Goal: Task Accomplishment & Management: Use online tool/utility

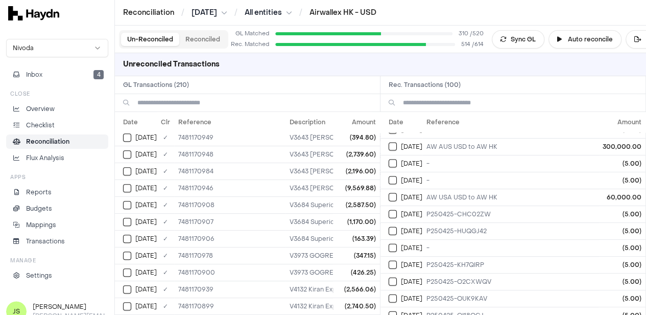
scroll to position [102, 0]
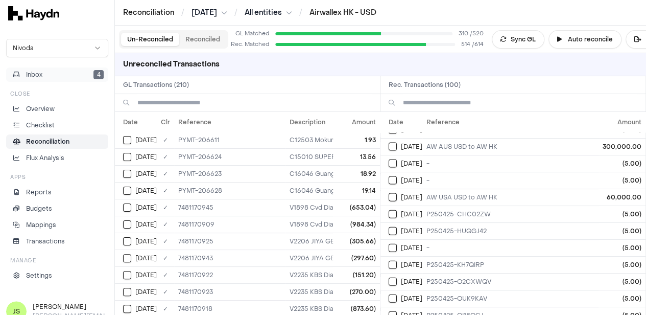
click at [68, 72] on button "Inbox 4" at bounding box center [57, 74] width 102 height 14
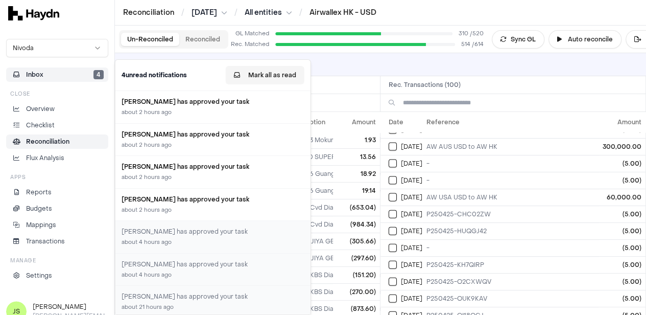
click at [263, 75] on button "Mark all as read" at bounding box center [265, 75] width 79 height 18
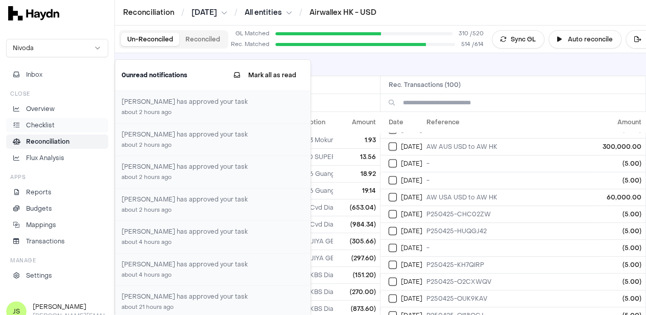
click at [26, 130] on link "Checklist" at bounding box center [57, 125] width 102 height 14
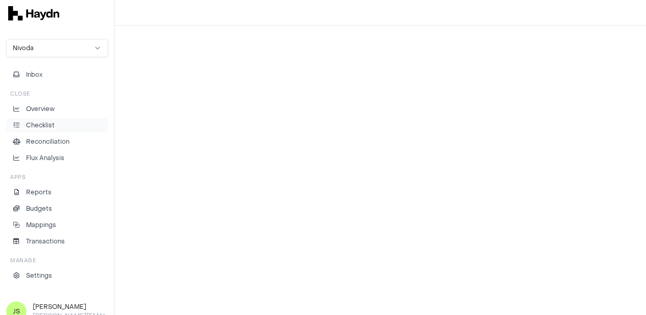
click at [40, 122] on p "Checklist" at bounding box center [40, 124] width 29 height 9
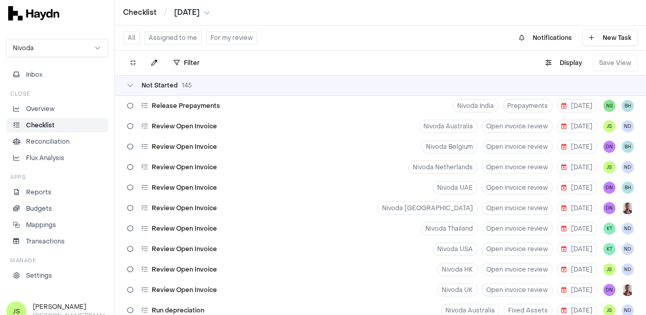
click at [178, 35] on button "Assigned to me" at bounding box center [173, 37] width 58 height 13
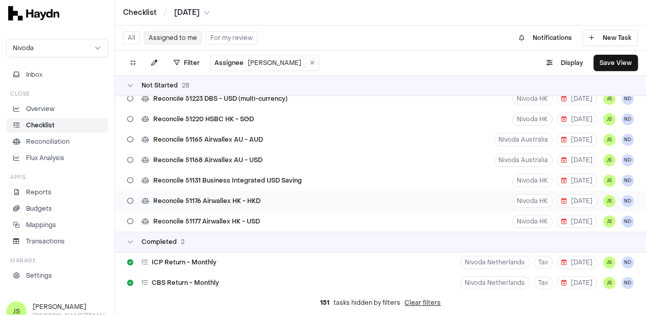
scroll to position [451, 0]
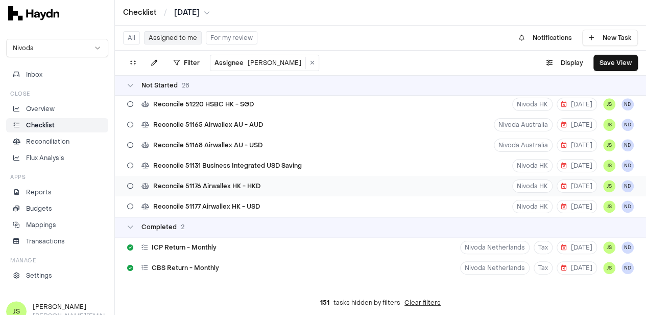
click at [268, 188] on div "Reconcile 51176 Airwallex HK - HKD Nivoda HK 21 May JS ND" at bounding box center [380, 186] width 531 height 20
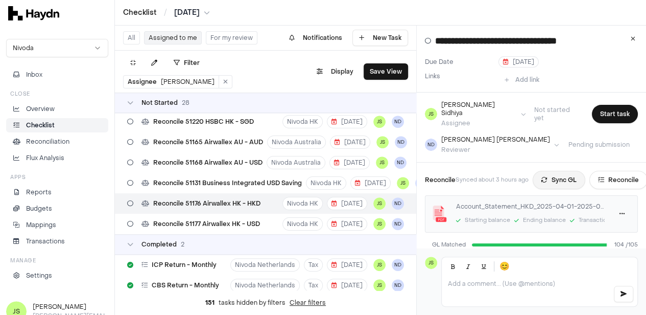
click at [547, 177] on icon at bounding box center [544, 180] width 6 height 6
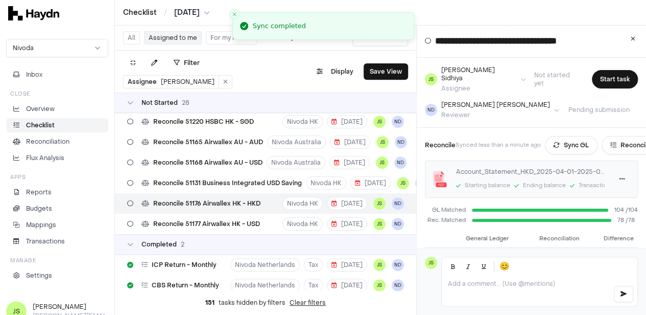
scroll to position [51, 0]
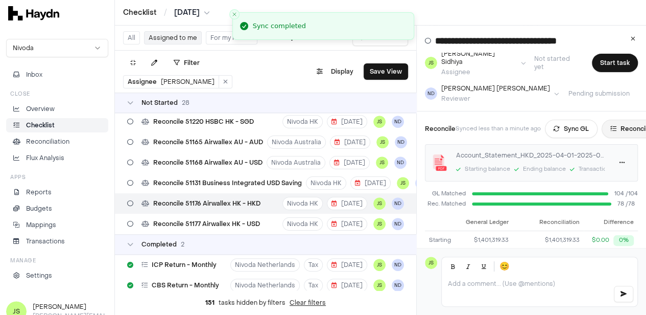
click at [625, 121] on button "Reconcile" at bounding box center [630, 128] width 58 height 18
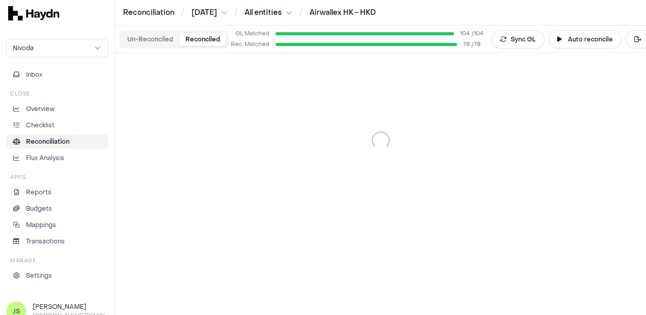
click at [201, 42] on button "Reconciled" at bounding box center [202, 39] width 47 height 13
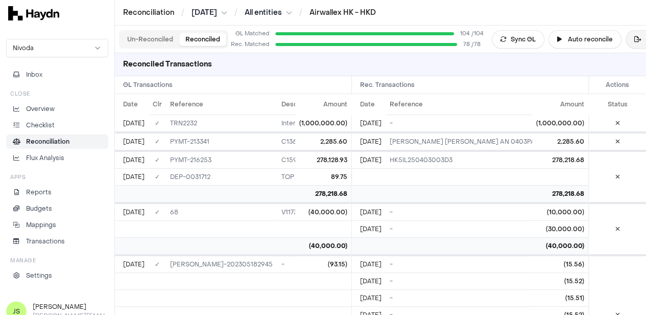
click at [635, 39] on icon at bounding box center [637, 39] width 7 height 6
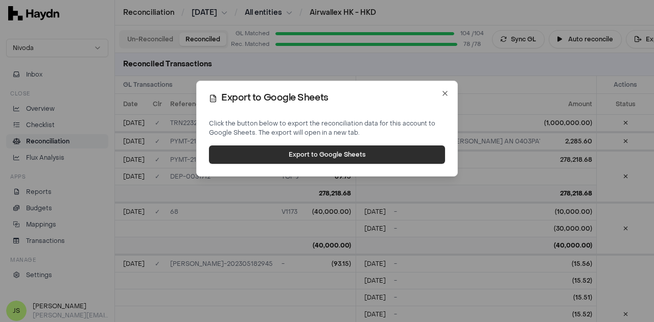
click at [344, 155] on button "Export to Google Sheets" at bounding box center [327, 155] width 236 height 18
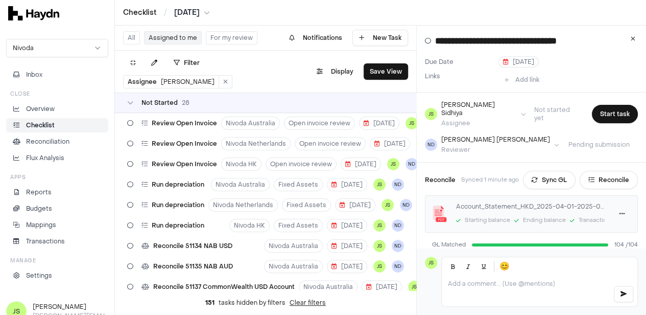
click at [200, 17] on html "Checklist / Apr 2025 Nivoda Inbox Close Overview Checklist Reconciliation Flux …" at bounding box center [323, 157] width 646 height 315
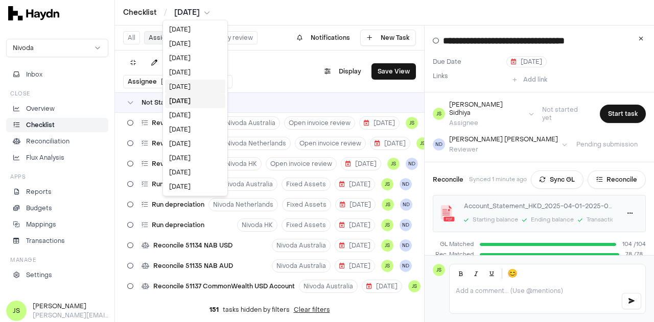
click at [191, 88] on div "[DATE]" at bounding box center [195, 87] width 60 height 14
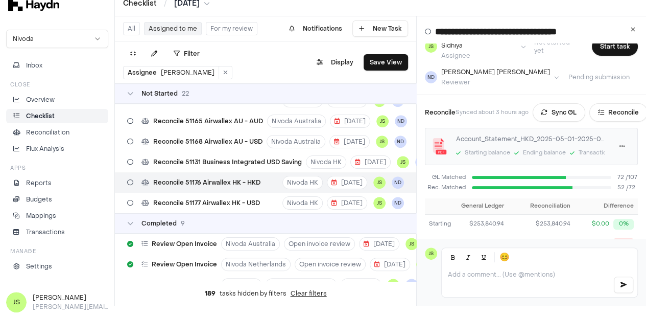
scroll to position [21, 0]
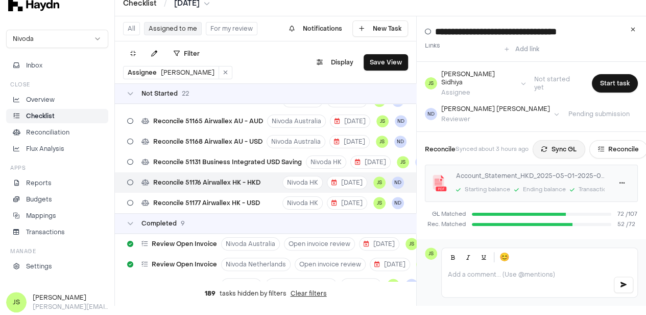
click at [563, 140] on button "Sync GL" at bounding box center [559, 149] width 53 height 18
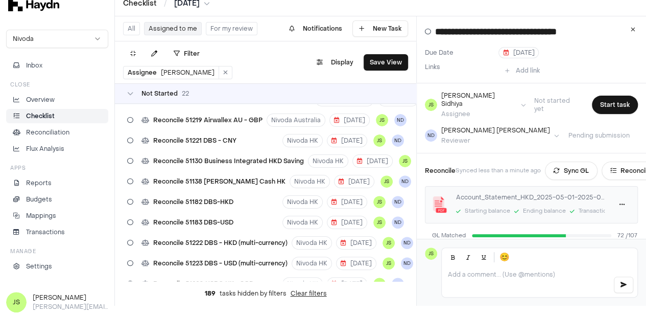
scroll to position [85, 0]
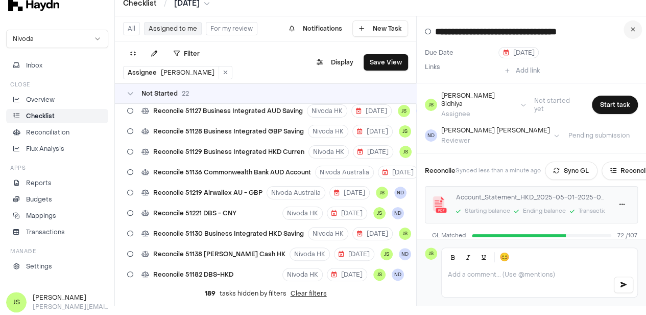
click at [635, 30] on icon at bounding box center [633, 30] width 5 height 6
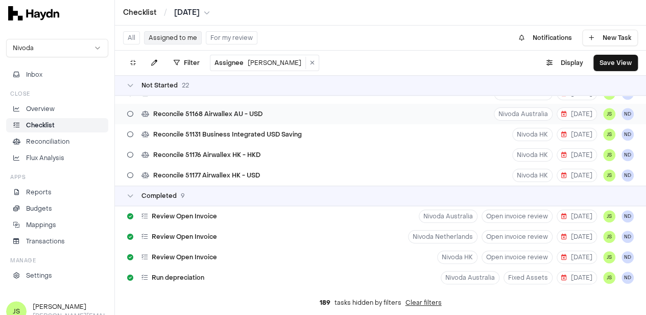
scroll to position [318, 0]
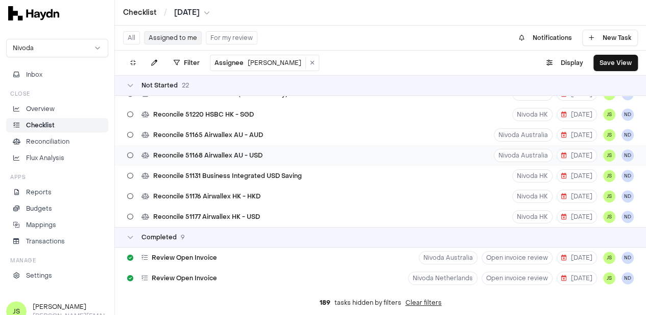
click at [255, 150] on div "Reconcile 51168 Airwallex AU - USD" at bounding box center [194, 155] width 143 height 19
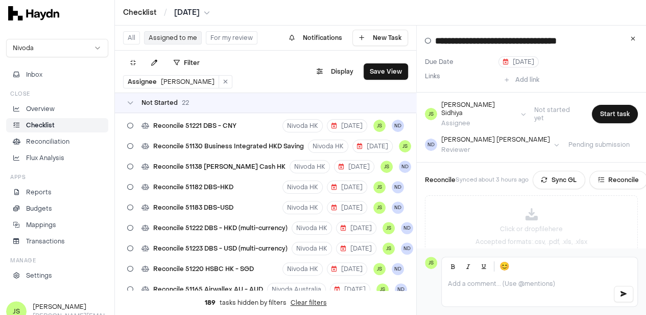
scroll to position [165, 0]
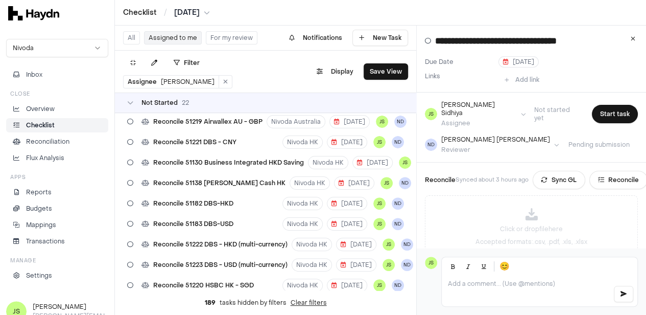
click at [188, 14] on html "Checklist / May 2025 Nivoda Inbox Close Overview Checklist Reconciliation Flux …" at bounding box center [323, 157] width 646 height 315
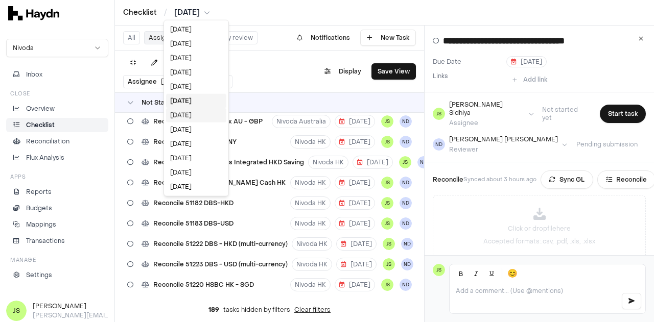
click at [196, 114] on div "[DATE]" at bounding box center [196, 115] width 60 height 14
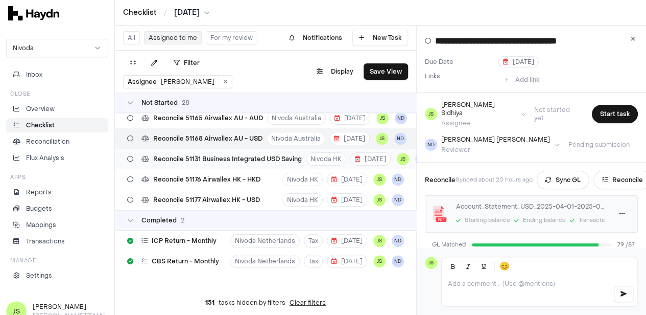
scroll to position [476, 0]
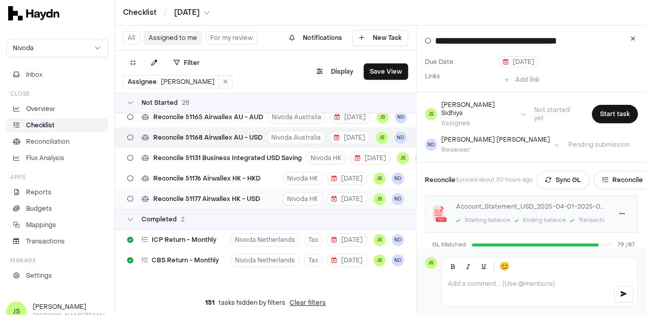
click at [249, 196] on span "Reconcile 51177 Airwallex HK - USD" at bounding box center [206, 199] width 107 height 8
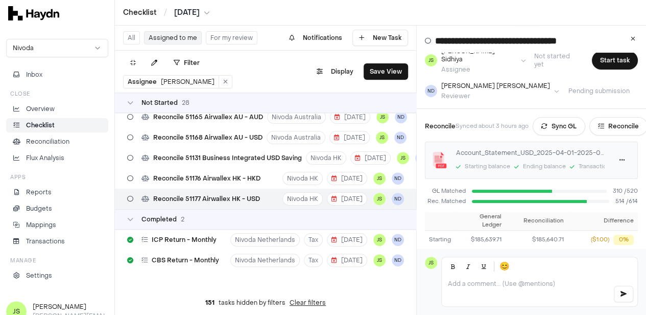
scroll to position [102, 0]
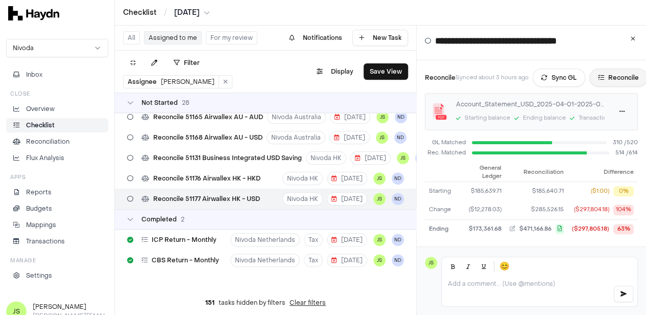
click at [625, 72] on button "Reconcile" at bounding box center [618, 77] width 58 height 18
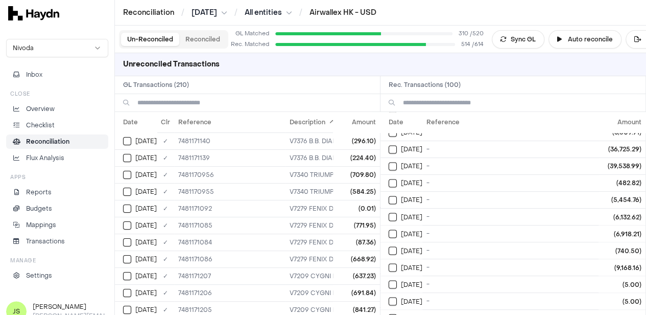
click at [450, 102] on input at bounding box center [520, 102] width 234 height 17
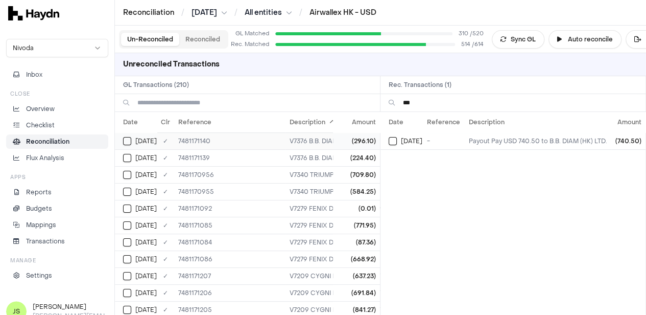
click at [129, 140] on button "Select GL transaction 7946544" at bounding box center [127, 141] width 8 height 8
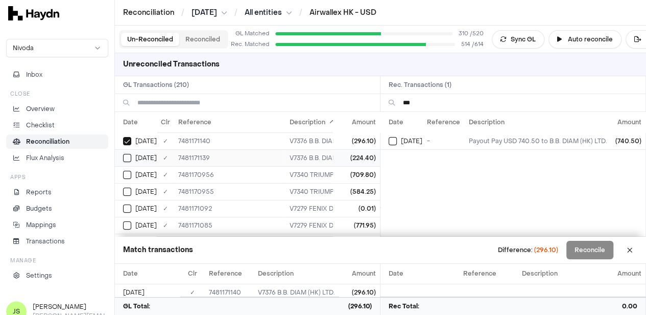
click at [129, 162] on td "[DATE]" at bounding box center [136, 157] width 42 height 17
click at [393, 141] on button "Select reconciliation transaction 43711" at bounding box center [393, 141] width 8 height 8
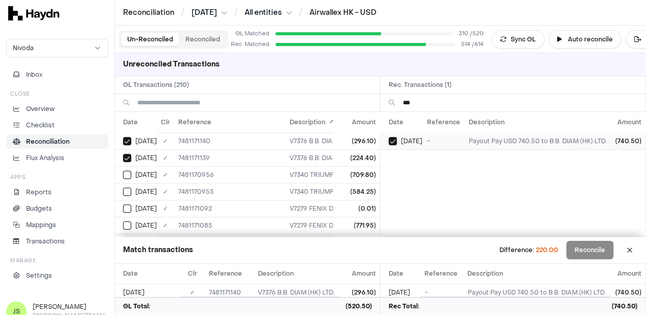
click at [404, 138] on span "[DATE]" at bounding box center [411, 141] width 21 height 8
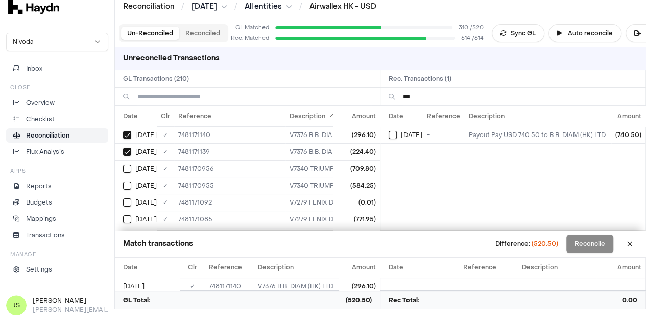
scroll to position [9, 0]
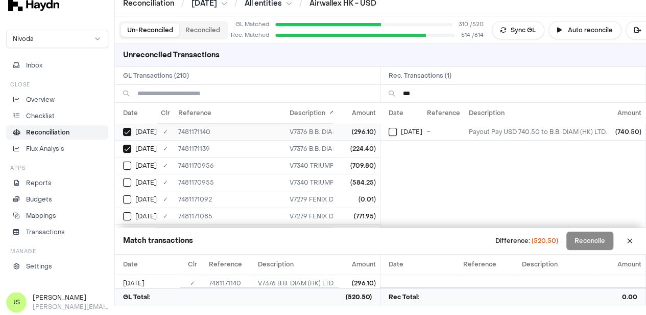
click at [117, 134] on td "[DATE]" at bounding box center [136, 131] width 42 height 17
click at [118, 140] on td "[DATE]" at bounding box center [136, 148] width 42 height 17
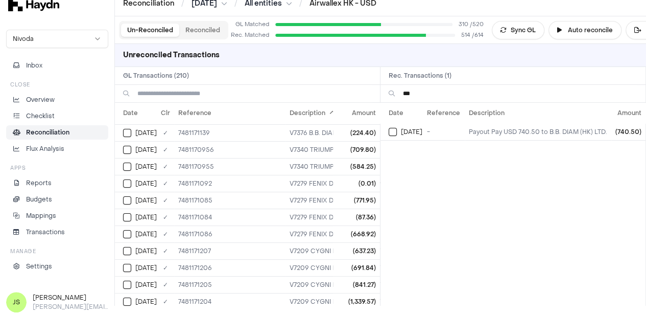
scroll to position [0, 0]
click at [458, 94] on input "***" at bounding box center [520, 93] width 234 height 17
type input "*"
type input "****"
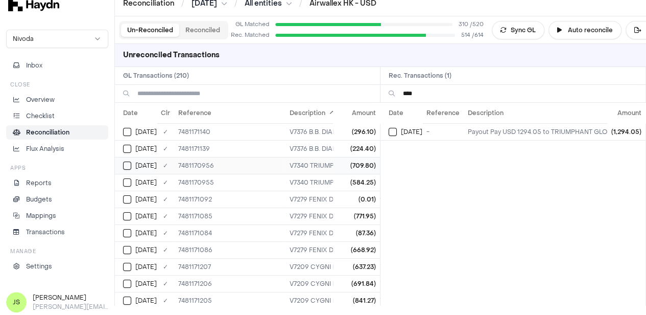
click at [125, 169] on td "[DATE]" at bounding box center [136, 165] width 42 height 17
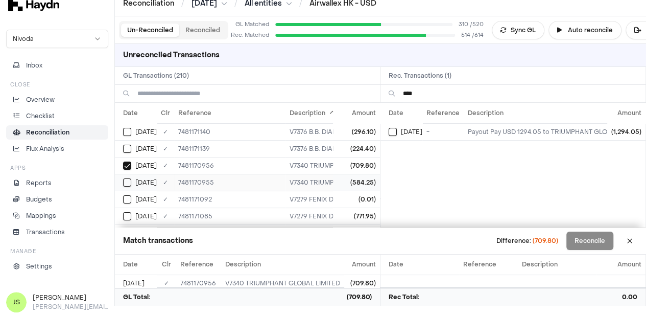
click at [124, 180] on button "Select GL transaction 7946386" at bounding box center [127, 182] width 8 height 8
click at [393, 130] on button "Select reconciliation transaction 43508" at bounding box center [393, 132] width 8 height 8
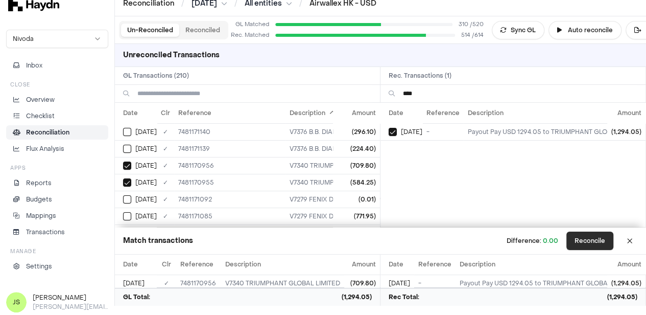
click at [606, 240] on button "Reconcile" at bounding box center [589, 240] width 47 height 18
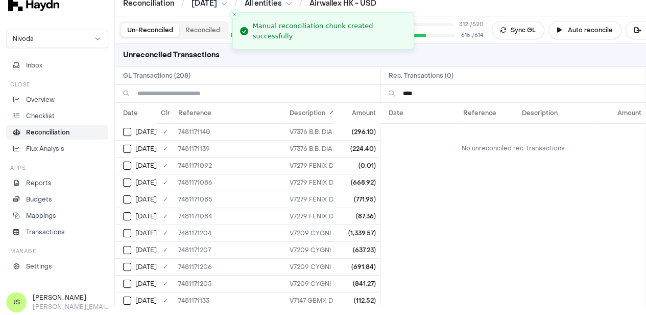
click at [456, 93] on input "****" at bounding box center [520, 93] width 234 height 17
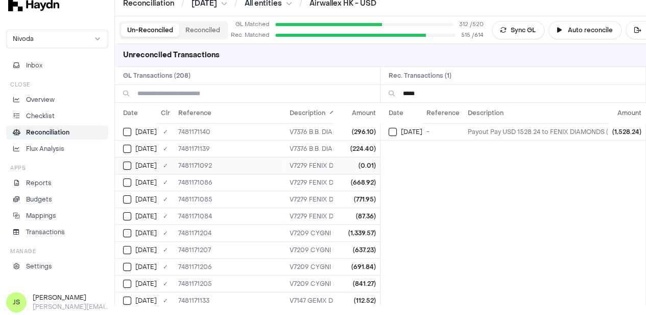
type input "*****"
click at [127, 161] on button "Select GL transaction 7946712" at bounding box center [127, 165] width 8 height 8
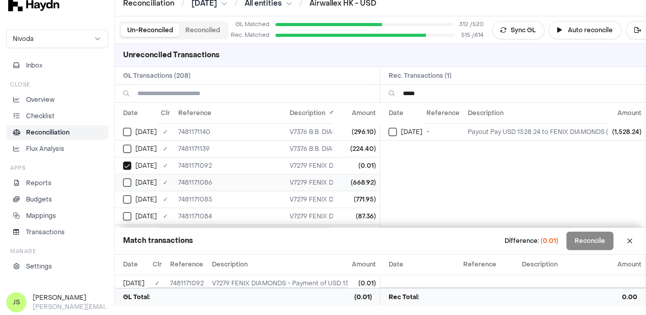
click at [118, 183] on td "[DATE]" at bounding box center [136, 182] width 42 height 17
click at [120, 190] on td "[DATE]" at bounding box center [136, 198] width 42 height 17
click at [126, 212] on button "Select GL transaction 7946504" at bounding box center [127, 216] width 8 height 8
click at [397, 130] on button "Select reconciliation transaction 43596" at bounding box center [393, 132] width 8 height 8
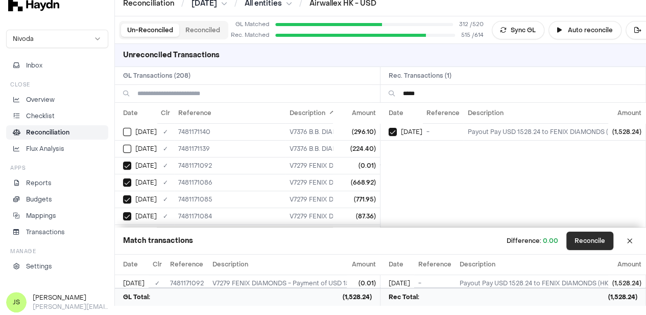
click at [595, 241] on button "Reconcile" at bounding box center [589, 240] width 47 height 18
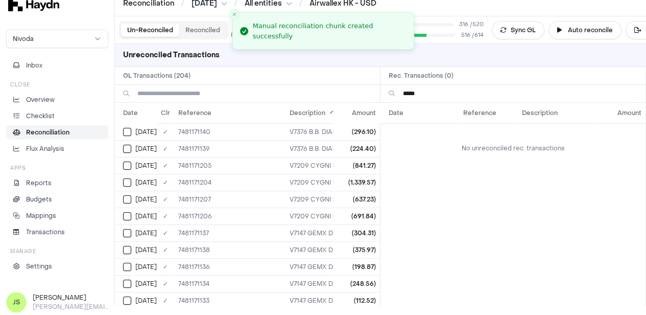
click at [458, 98] on input "*****" at bounding box center [520, 93] width 234 height 17
click at [462, 101] on input "*****" at bounding box center [520, 93] width 234 height 17
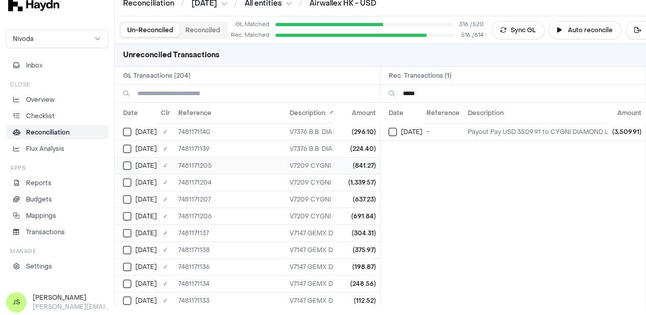
type input "*****"
click at [124, 166] on button "Select GL transaction 7946608" at bounding box center [127, 165] width 8 height 8
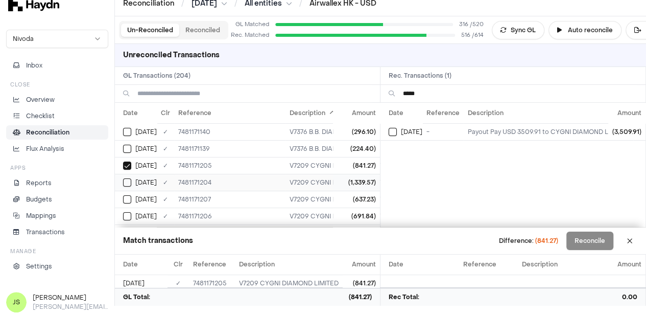
click at [127, 185] on td "[DATE]" at bounding box center [136, 182] width 42 height 17
click at [126, 203] on td "[DATE]" at bounding box center [136, 198] width 42 height 17
click at [126, 212] on button "Select GL transaction 7946609" at bounding box center [127, 216] width 8 height 8
click at [401, 134] on div "[DATE]" at bounding box center [406, 132] width 34 height 8
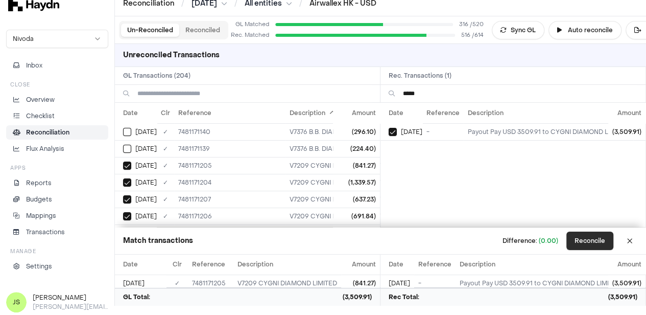
click at [594, 240] on button "Reconcile" at bounding box center [589, 240] width 47 height 18
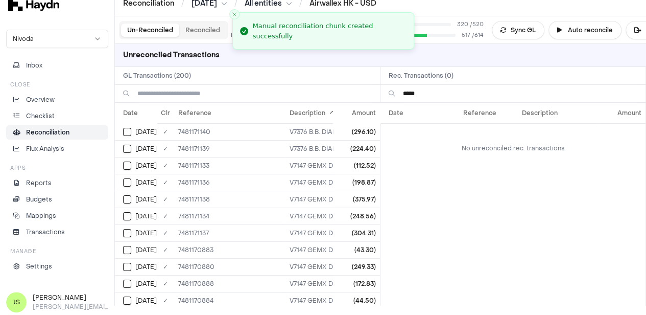
click at [439, 88] on input "*****" at bounding box center [520, 93] width 234 height 17
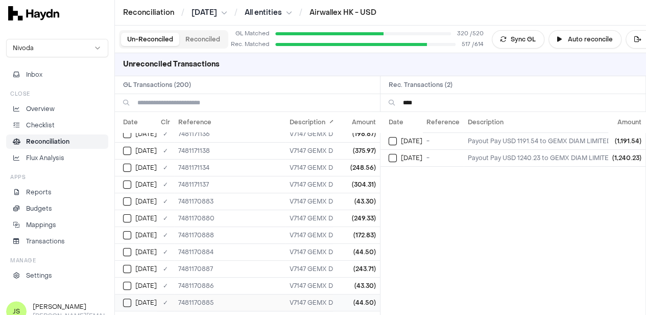
scroll to position [102, 0]
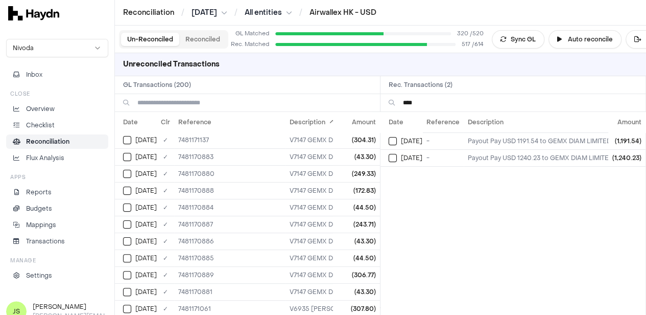
type input "****"
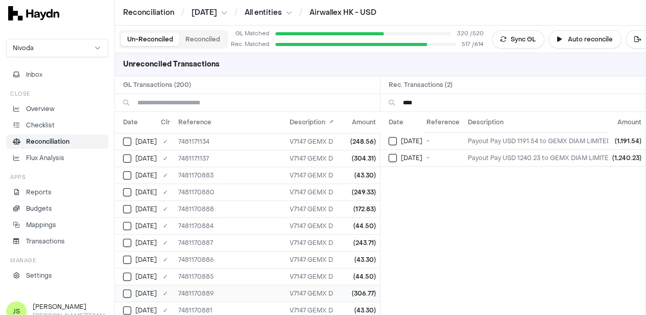
scroll to position [0, 0]
click at [125, 143] on button "Select GL transaction 7946544" at bounding box center [127, 141] width 8 height 8
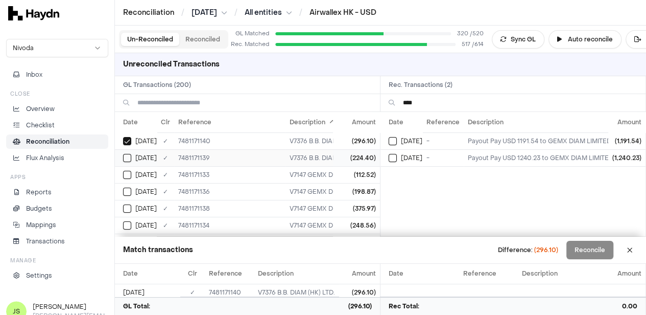
click at [128, 161] on td "[DATE]" at bounding box center [136, 157] width 42 height 17
click at [125, 179] on td "[DATE]" at bounding box center [136, 174] width 42 height 17
click at [128, 194] on button "Select GL transaction 7946540" at bounding box center [127, 191] width 8 height 8
click at [129, 206] on button "Select GL transaction 7946542" at bounding box center [127, 208] width 8 height 8
click at [129, 221] on button "Select GL transaction 7946538" at bounding box center [127, 225] width 8 height 8
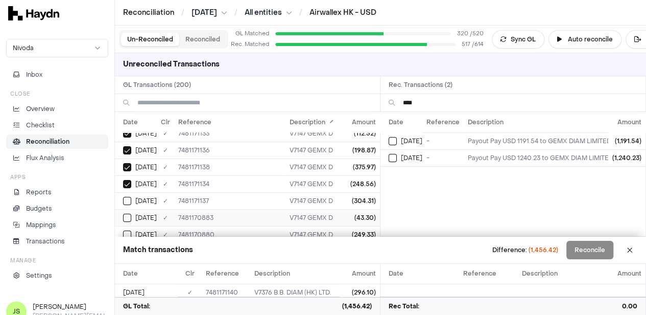
scroll to position [51, 0]
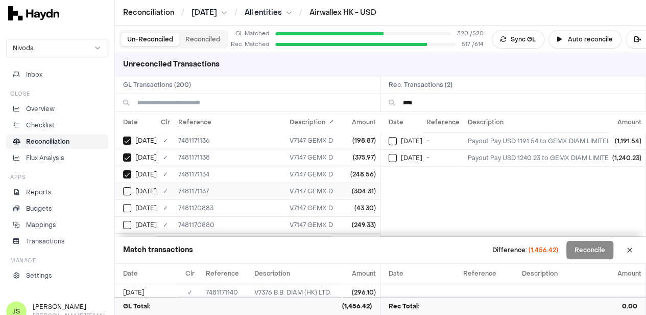
click at [123, 192] on div "[DATE]" at bounding box center [140, 191] width 34 height 8
click at [395, 158] on button "Select reconciliation transaction 43737" at bounding box center [393, 158] width 8 height 8
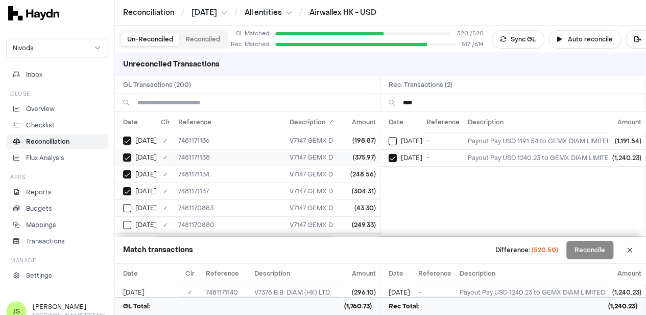
scroll to position [0, 0]
click at [133, 154] on div "[DATE]" at bounding box center [140, 158] width 34 height 8
click at [130, 140] on button "Select GL transaction 7946544" at bounding box center [127, 141] width 8 height 8
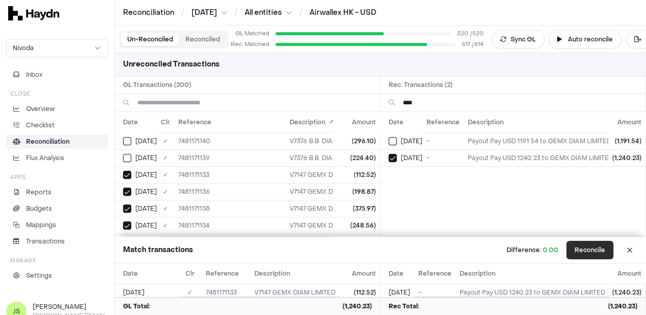
click at [595, 245] on button "Reconcile" at bounding box center [589, 249] width 47 height 18
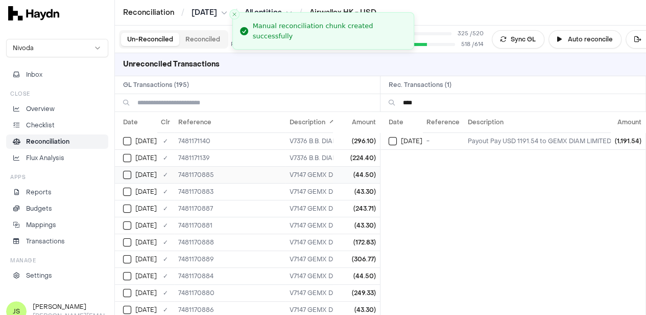
click at [132, 168] on td "[DATE]" at bounding box center [136, 174] width 42 height 17
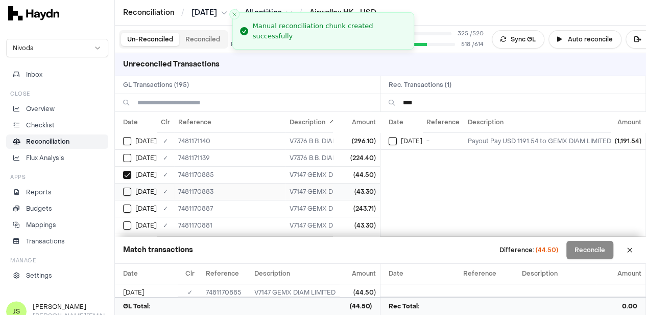
click at [124, 184] on td "[DATE]" at bounding box center [136, 191] width 42 height 17
click at [126, 205] on button "Select GL transaction 7946318" at bounding box center [127, 208] width 8 height 8
click at [126, 221] on button "Select GL transaction 7946312" at bounding box center [127, 225] width 8 height 8
click at [130, 189] on button "Select GL transaction 7946319" at bounding box center [127, 191] width 8 height 8
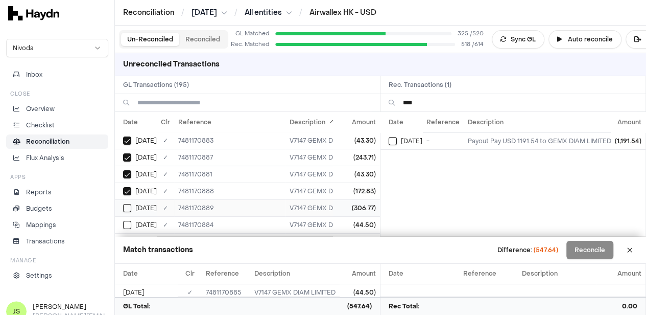
click at [132, 204] on div "[DATE]" at bounding box center [140, 208] width 34 height 8
click at [125, 221] on button "Select GL transaction 7946315" at bounding box center [127, 225] width 8 height 8
click at [133, 186] on div "[DATE]" at bounding box center [140, 190] width 34 height 8
click at [126, 203] on button "Select GL transaction 7946317" at bounding box center [127, 207] width 8 height 8
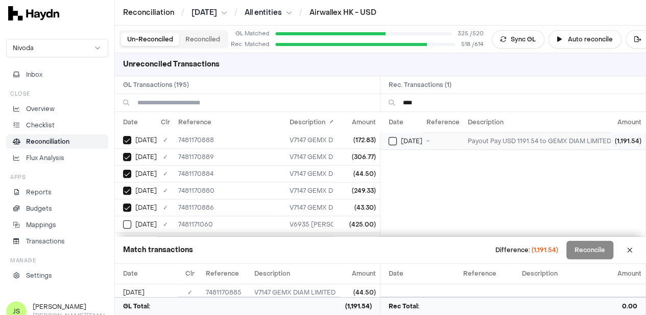
click at [400, 141] on div "[DATE]" at bounding box center [406, 141] width 34 height 8
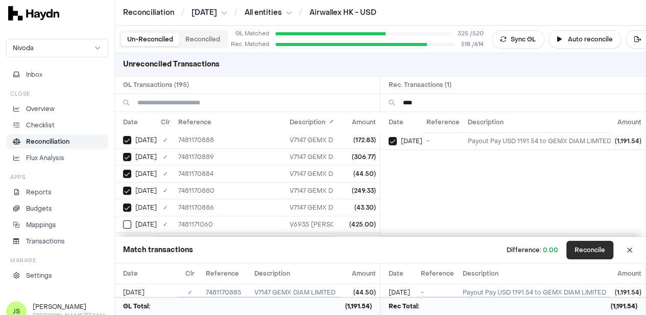
click at [592, 250] on button "Reconcile" at bounding box center [589, 249] width 47 height 18
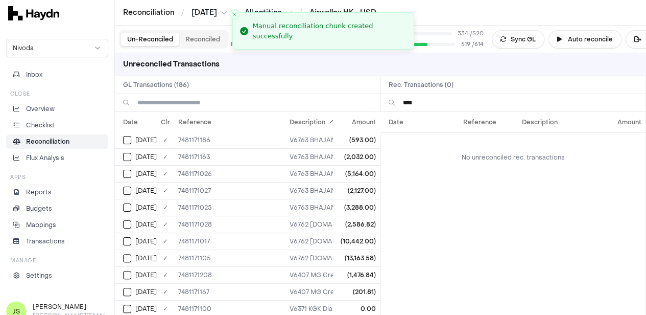
scroll to position [0, 0]
click at [441, 107] on input "****" at bounding box center [520, 102] width 234 height 17
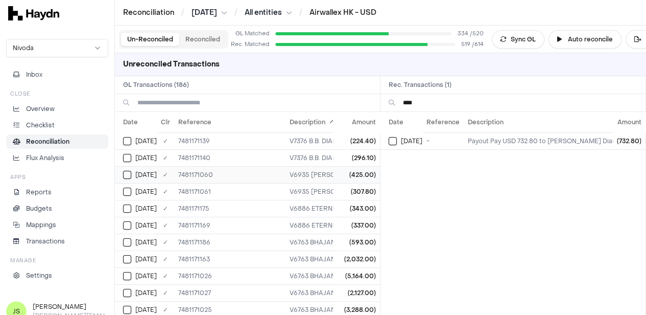
click at [126, 175] on button "Select GL transaction 7946480" at bounding box center [127, 175] width 8 height 8
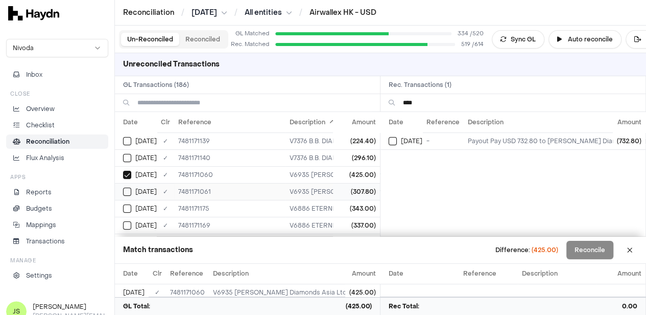
click at [126, 187] on button "Select GL transaction 7946481" at bounding box center [127, 191] width 8 height 8
click at [401, 140] on div "[DATE]" at bounding box center [406, 141] width 34 height 8
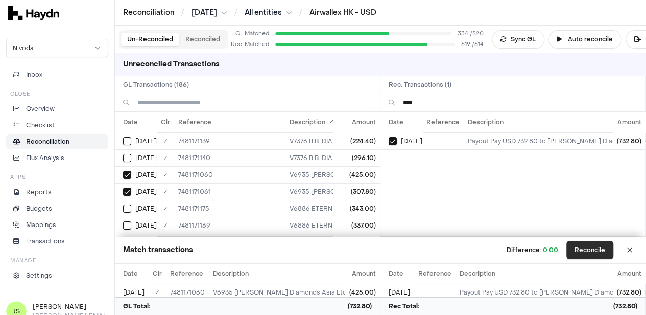
click at [580, 247] on button "Reconcile" at bounding box center [589, 249] width 47 height 18
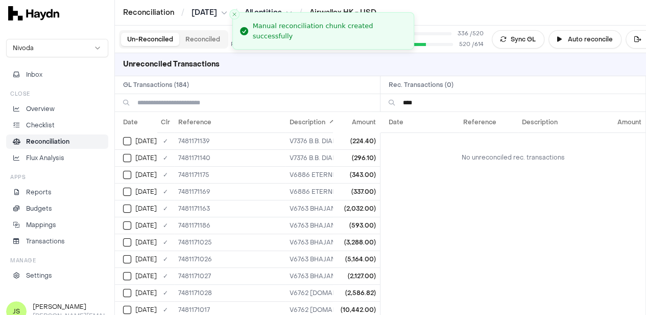
click at [423, 103] on input "****" at bounding box center [520, 102] width 234 height 17
type input "*"
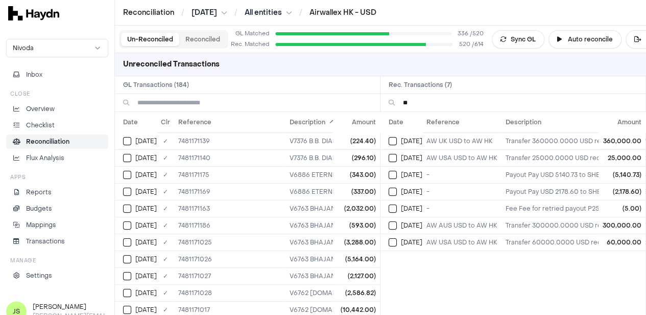
type input "*"
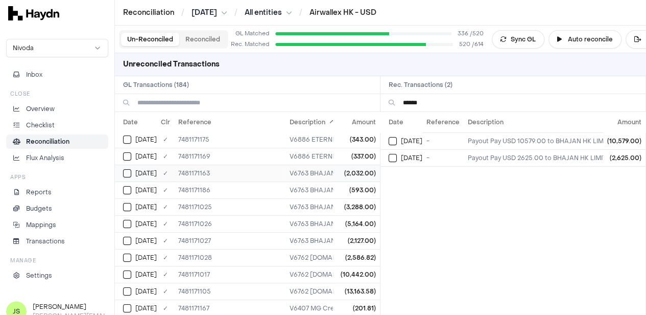
scroll to position [51, 0]
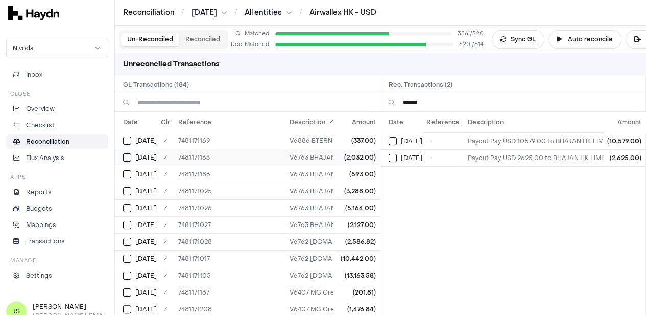
type input "******"
click at [125, 160] on td "[DATE]" at bounding box center [136, 157] width 42 height 17
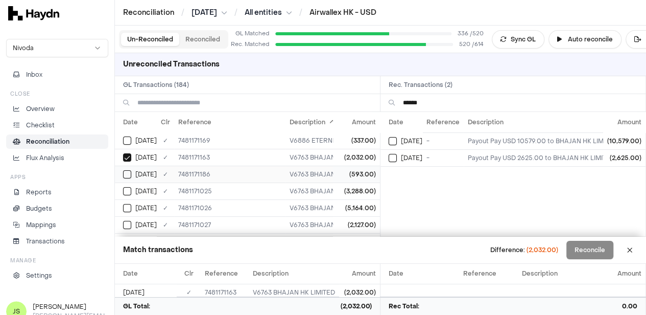
click at [126, 166] on td "[DATE]" at bounding box center [136, 173] width 42 height 17
click at [126, 177] on td "[DATE]" at bounding box center [136, 173] width 42 height 17
click at [126, 174] on button "Select GL transaction 7946590" at bounding box center [127, 174] width 8 height 8
click at [397, 155] on button "Select reconciliation transaction 43713" at bounding box center [393, 158] width 8 height 8
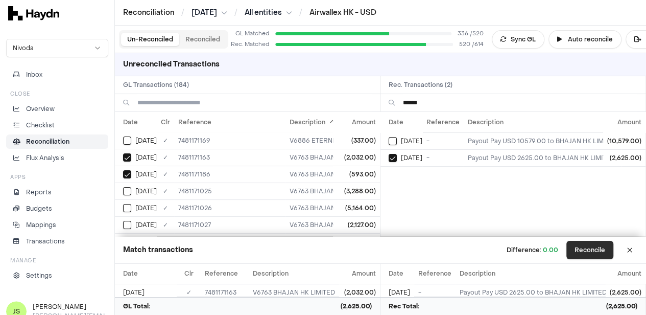
click at [594, 244] on button "Reconcile" at bounding box center [589, 249] width 47 height 18
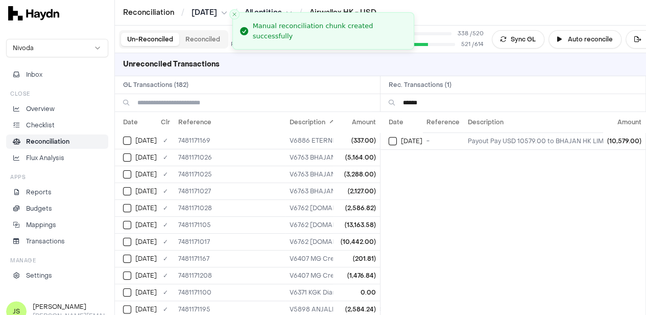
scroll to position [34, 0]
click at [126, 170] on button "Select GL transaction 7946447" at bounding box center [127, 174] width 8 height 8
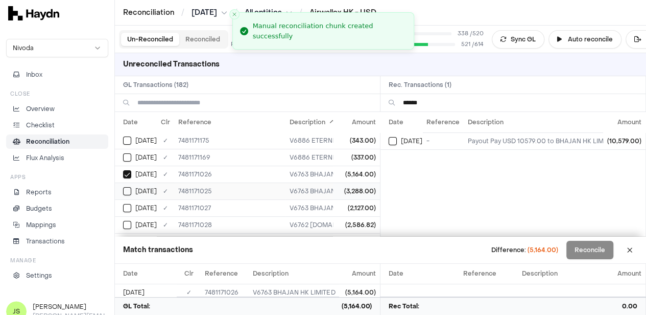
click at [127, 187] on button "Select GL transaction 7946446" at bounding box center [127, 191] width 8 height 8
click at [126, 204] on button "Select GL transaction 7946448" at bounding box center [127, 208] width 8 height 8
click at [127, 221] on button "Select GL transaction 7946449" at bounding box center [127, 225] width 8 height 8
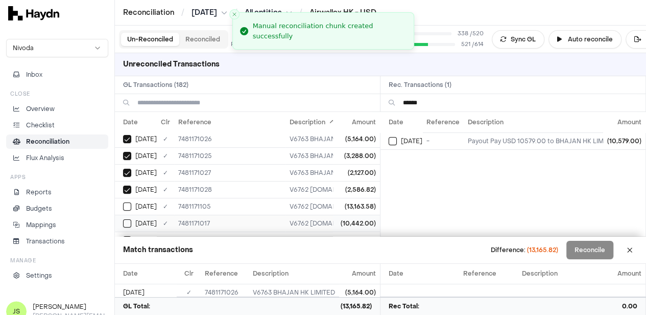
scroll to position [85, 0]
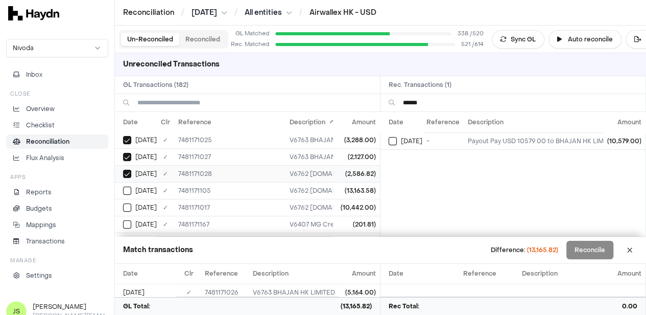
click at [130, 175] on button "Select GL transaction 7946449" at bounding box center [127, 174] width 8 height 8
click at [395, 144] on td "[DATE]" at bounding box center [401, 140] width 42 height 17
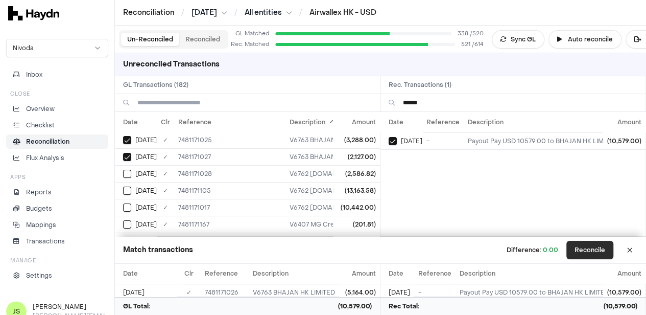
click at [588, 257] on button "Reconcile" at bounding box center [589, 249] width 47 height 18
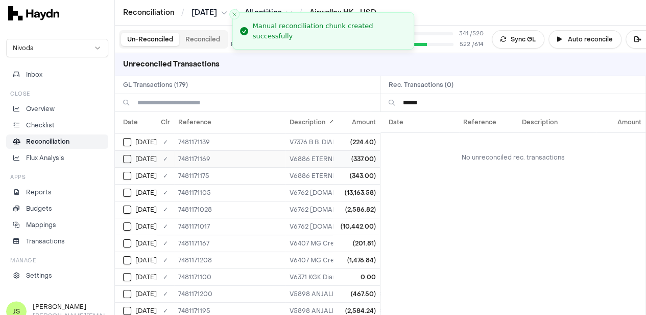
scroll to position [0, 0]
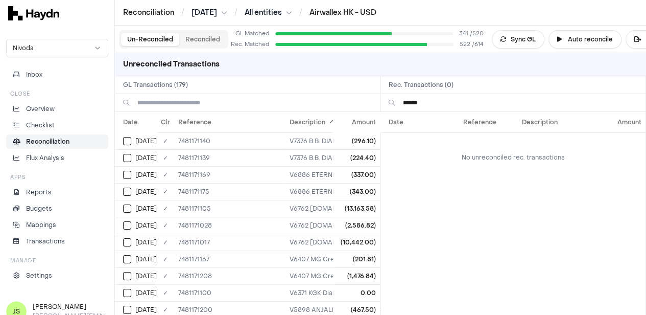
click at [441, 104] on input "******" at bounding box center [520, 102] width 234 height 17
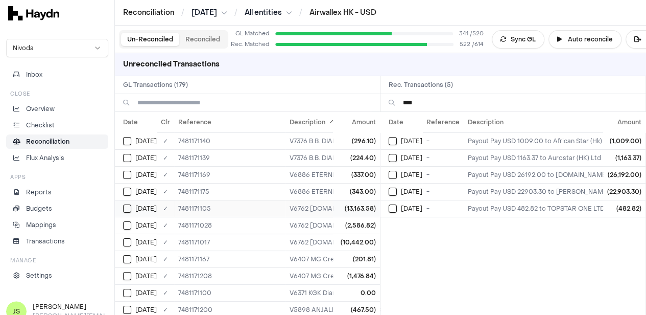
type input "****"
click at [127, 204] on button "Select GL transaction 7946518" at bounding box center [127, 208] width 8 height 8
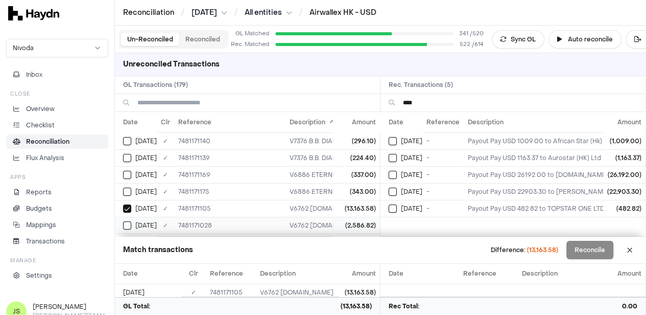
click at [128, 219] on td "[DATE]" at bounding box center [136, 224] width 42 height 17
click at [395, 160] on button "Select reconciliation transaction 43586" at bounding box center [393, 158] width 8 height 8
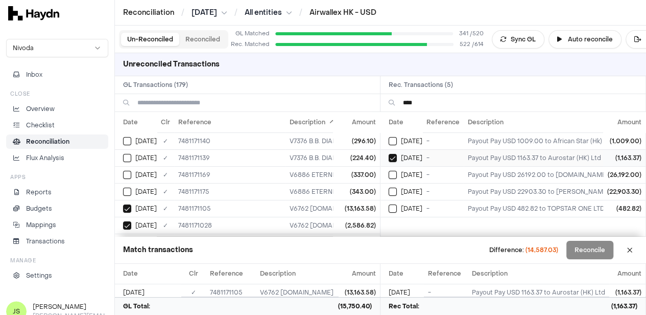
click at [391, 157] on td "[DATE]" at bounding box center [401, 157] width 42 height 17
click at [396, 177] on button "Select reconciliation transaction 43602" at bounding box center [393, 175] width 8 height 8
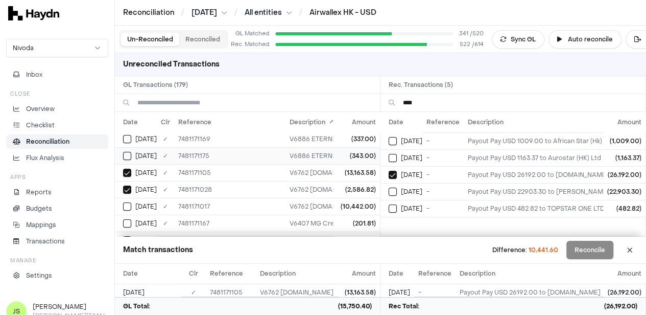
scroll to position [51, 0]
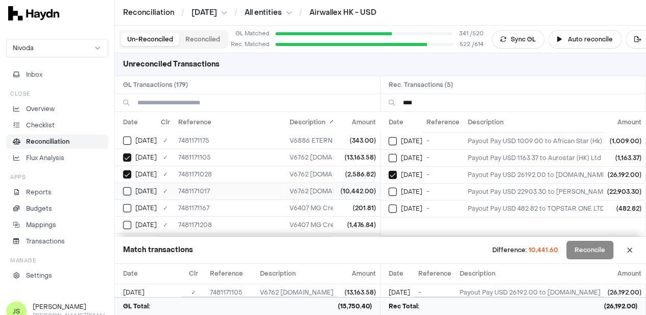
click at [127, 190] on button "Select GL transaction 7946438" at bounding box center [127, 191] width 8 height 8
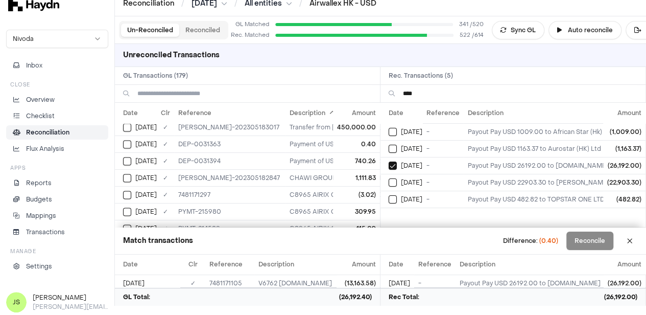
scroll to position [2634, 0]
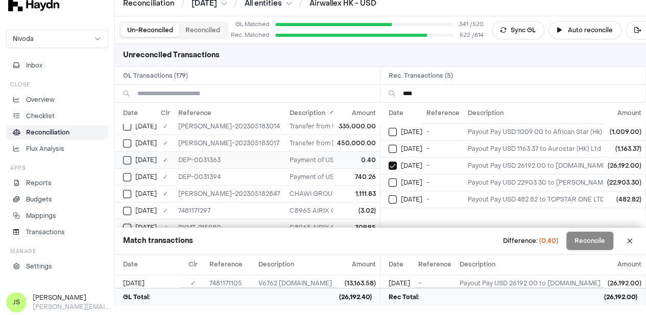
click at [128, 156] on button "Select GL transaction 7946732" at bounding box center [127, 160] width 8 height 8
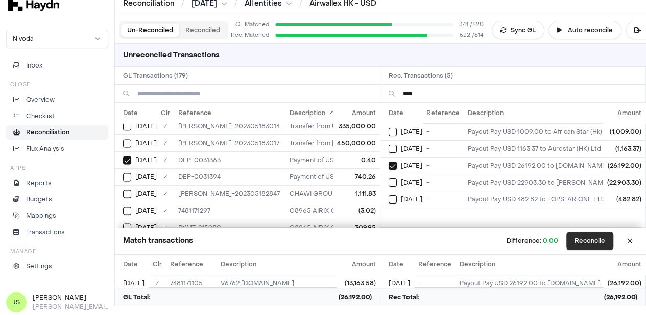
click at [613, 243] on button "Reconcile" at bounding box center [589, 240] width 47 height 18
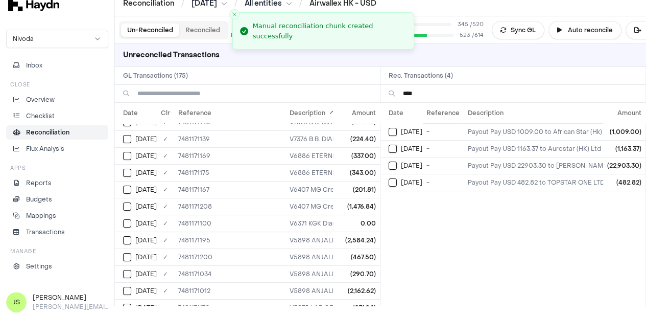
scroll to position [0, 0]
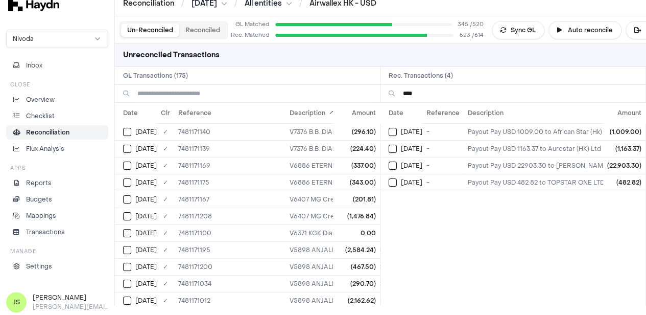
click at [467, 90] on input "****" at bounding box center [520, 93] width 234 height 17
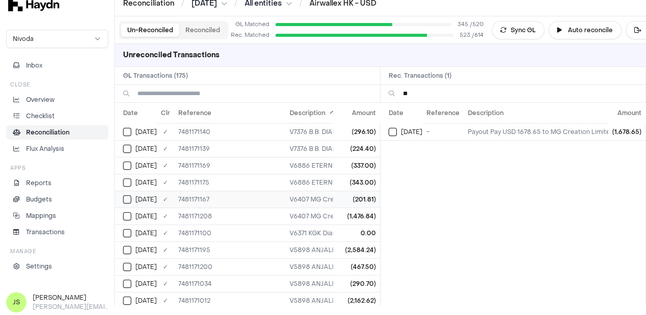
type input "**"
click at [127, 195] on button "Select GL transaction 7946571" at bounding box center [127, 199] width 8 height 8
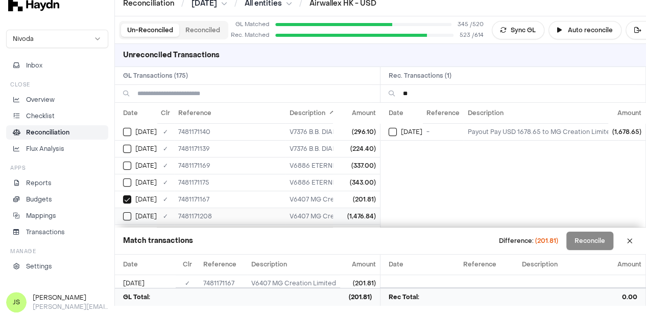
click at [127, 212] on button "Select GL transaction 7946611" at bounding box center [127, 216] width 8 height 8
click at [395, 130] on button "Select reconciliation transaction 43763" at bounding box center [393, 132] width 8 height 8
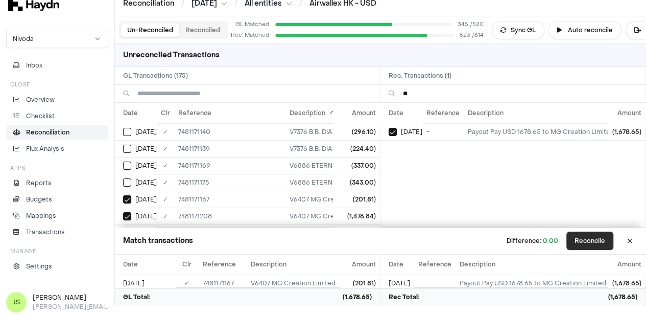
click at [604, 243] on button "Reconcile" at bounding box center [589, 240] width 47 height 18
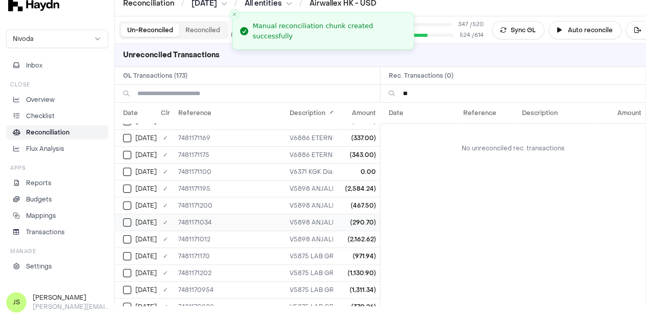
scroll to position [51, 0]
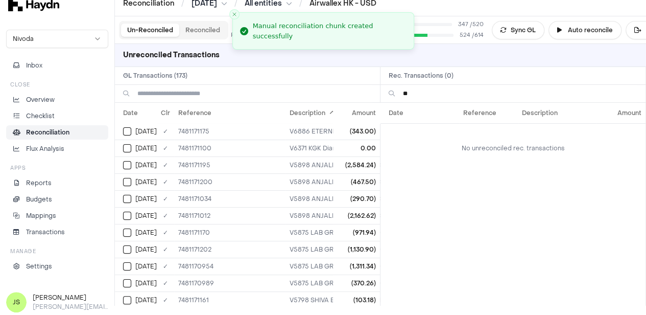
click at [426, 89] on input "**" at bounding box center [520, 93] width 234 height 17
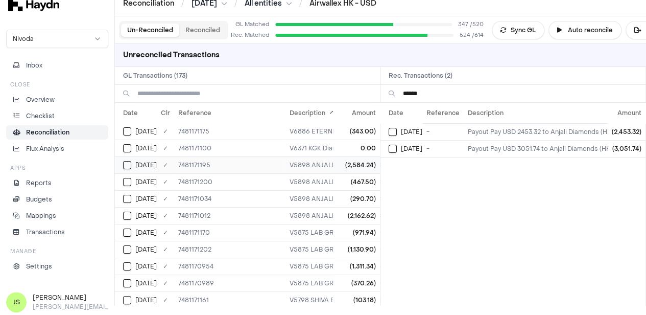
type input "******"
click at [132, 157] on td "[DATE]" at bounding box center [136, 164] width 42 height 17
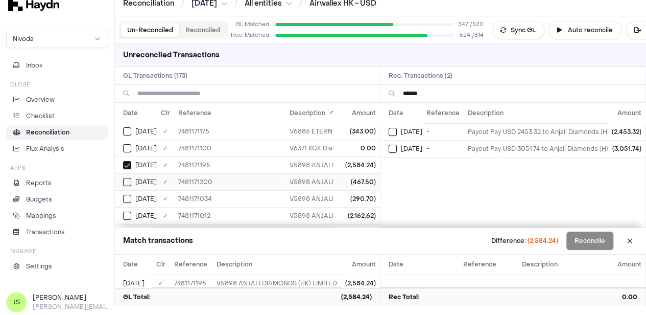
click at [126, 174] on td "[DATE]" at bounding box center [136, 181] width 42 height 17
click at [400, 150] on div "[DATE]" at bounding box center [406, 148] width 34 height 8
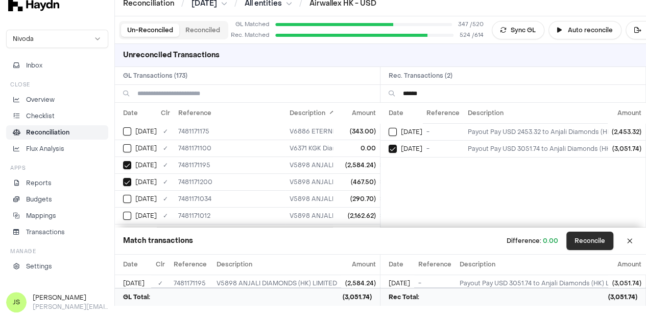
click at [590, 238] on button "Reconcile" at bounding box center [589, 240] width 47 height 18
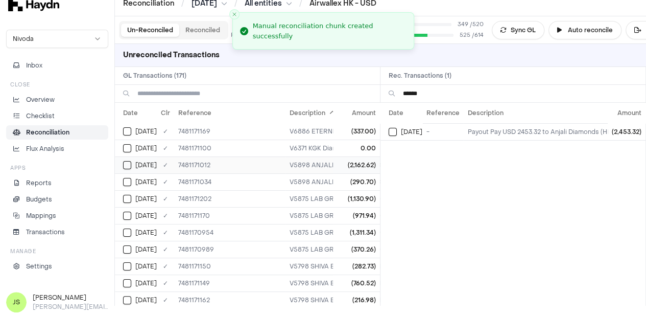
click at [127, 162] on button "Select GL transaction 7946434" at bounding box center [127, 165] width 8 height 8
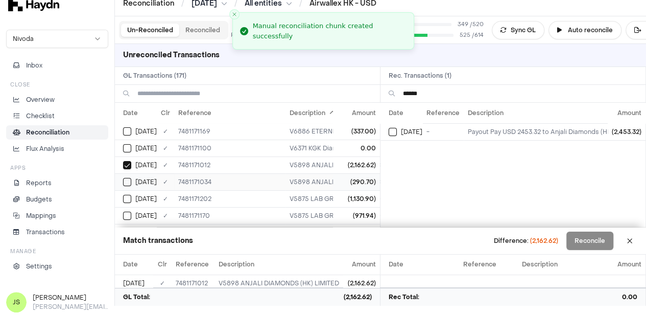
click at [124, 175] on td "[DATE]" at bounding box center [136, 181] width 42 height 17
click at [397, 131] on button "Select reconciliation transaction 43576" at bounding box center [393, 132] width 8 height 8
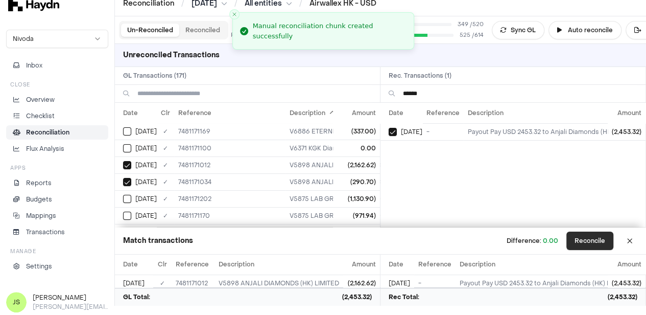
click at [584, 244] on button "Reconcile" at bounding box center [589, 240] width 47 height 18
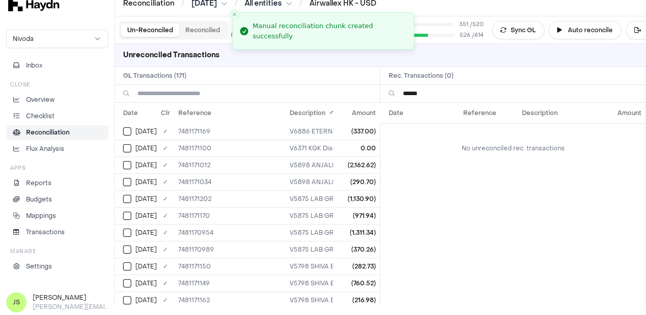
scroll to position [34, 0]
click at [432, 93] on input "******" at bounding box center [520, 93] width 234 height 17
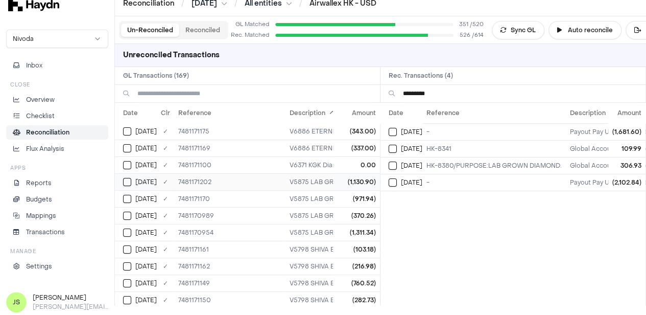
click at [129, 180] on button "Select GL transaction 7946605" at bounding box center [127, 182] width 8 height 8
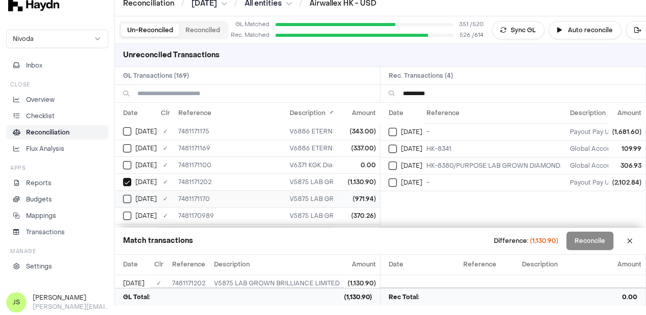
click at [122, 202] on td "[DATE]" at bounding box center [136, 198] width 42 height 17
click at [396, 179] on button "Select reconciliation transaction 43751" at bounding box center [393, 182] width 8 height 8
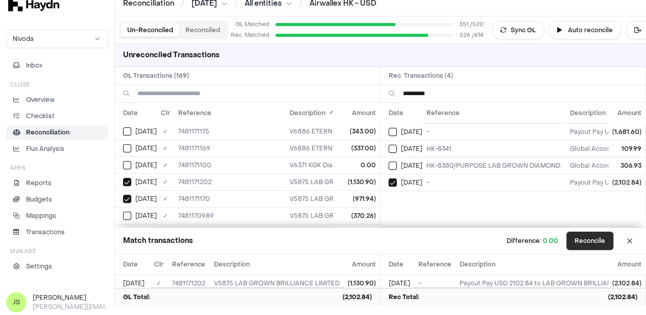
click at [587, 240] on button "Reconcile" at bounding box center [589, 240] width 47 height 18
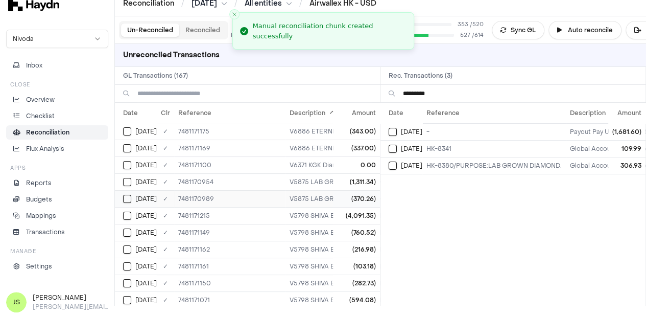
scroll to position [17, 0]
click at [127, 195] on button "Select GL transaction 7946385" at bounding box center [127, 199] width 8 height 8
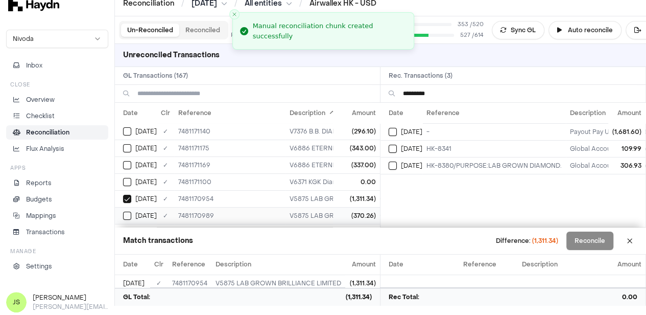
click at [127, 211] on button "Select GL transaction 7946415" at bounding box center [127, 215] width 8 height 8
click at [397, 130] on button "Select reconciliation transaction 43466" at bounding box center [393, 132] width 8 height 8
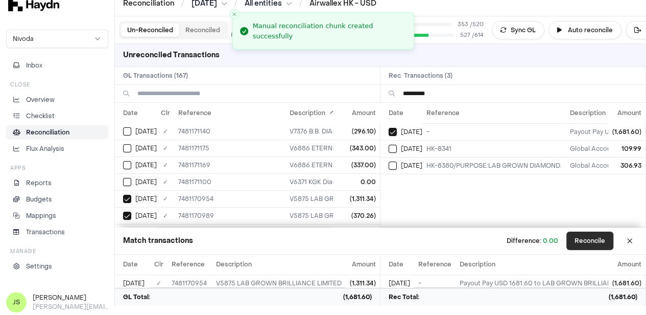
click at [602, 245] on button "Reconcile" at bounding box center [589, 240] width 47 height 18
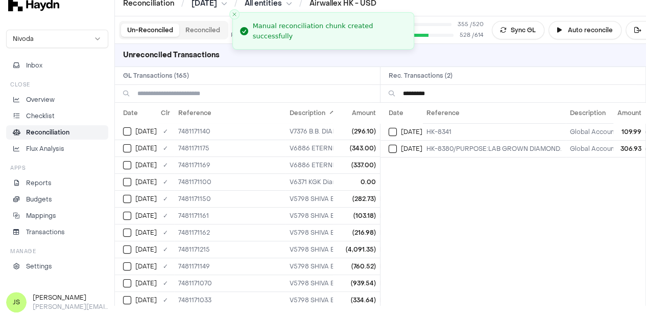
click at [444, 93] on input "*********" at bounding box center [520, 93] width 234 height 17
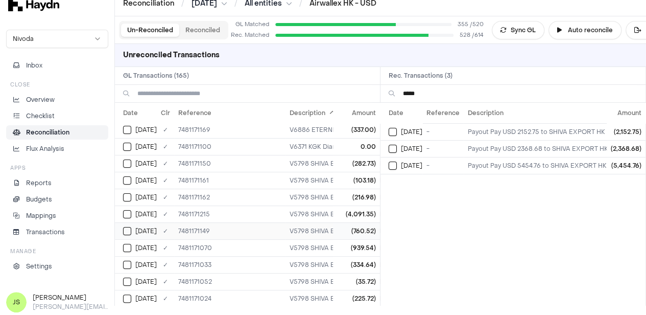
scroll to position [68, 0]
type input "*****"
click at [124, 148] on button "Select GL transaction 7946554" at bounding box center [127, 147] width 8 height 8
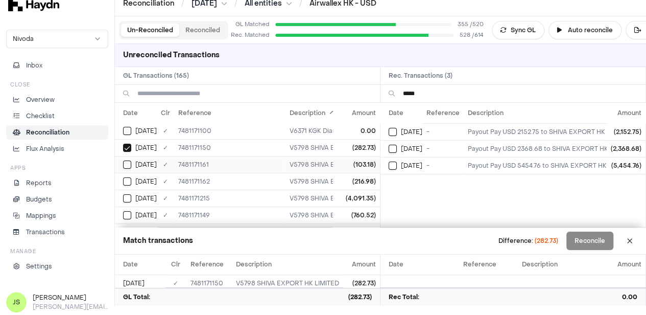
click at [127, 164] on button "Select GL transaction 7946565" at bounding box center [127, 164] width 8 height 8
click at [122, 179] on td "[DATE]" at bounding box center [136, 181] width 42 height 17
click at [123, 198] on div "[DATE]" at bounding box center [140, 198] width 34 height 8
click at [130, 211] on button "Select GL transaction 7946553" at bounding box center [127, 215] width 8 height 8
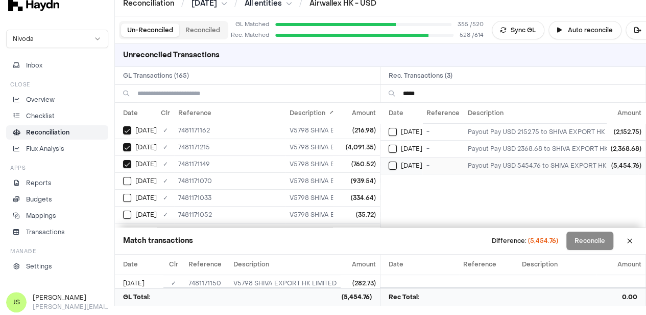
click at [396, 161] on button "Select reconciliation transaction 43779" at bounding box center [393, 165] width 8 height 8
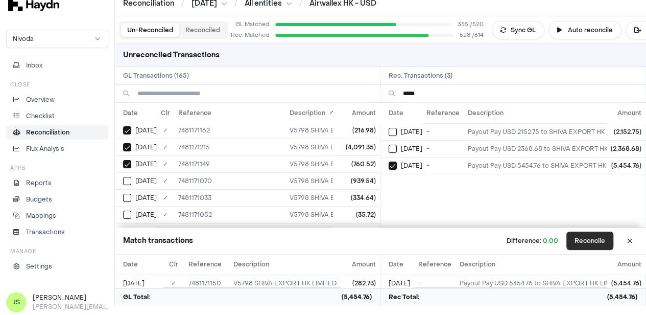
click at [604, 246] on button "Reconcile" at bounding box center [589, 240] width 47 height 18
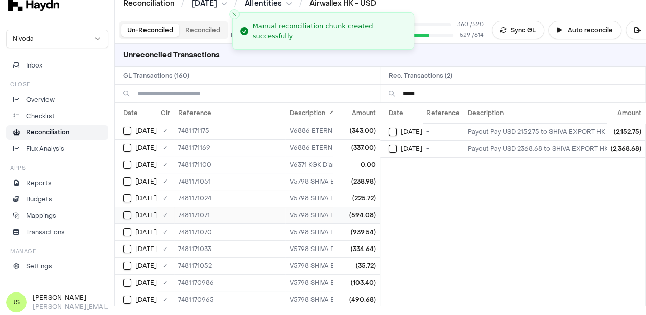
scroll to position [51, 0]
click at [126, 164] on button "Select GL transaction 7946471" at bounding box center [127, 165] width 8 height 8
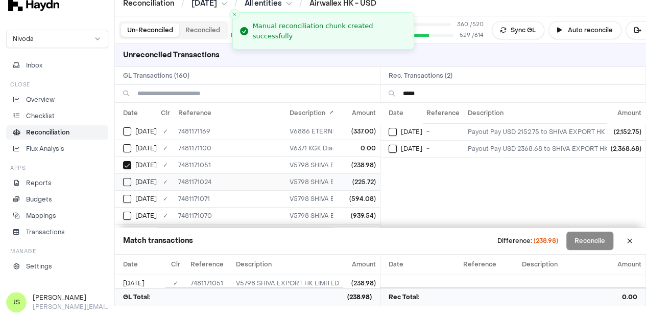
click at [128, 178] on button "Select GL transaction 7946445" at bounding box center [127, 182] width 8 height 8
click at [128, 191] on td "[DATE]" at bounding box center [136, 198] width 42 height 17
click at [127, 208] on td "[DATE]" at bounding box center [136, 215] width 42 height 17
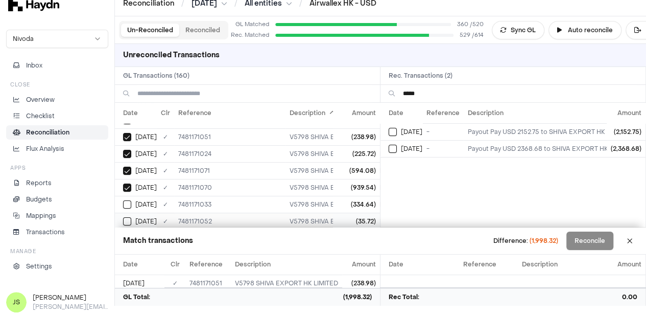
scroll to position [102, 0]
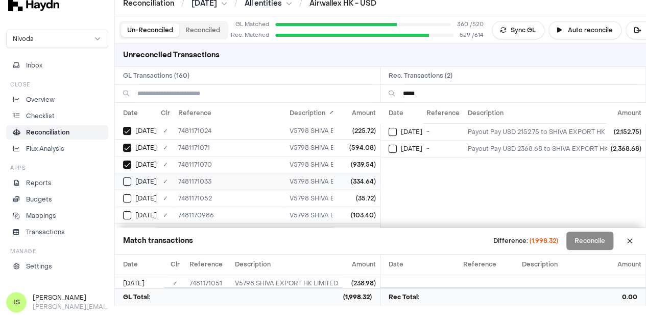
click at [127, 179] on button "Select GL transaction 7946454" at bounding box center [127, 181] width 8 height 8
click at [130, 194] on button "Select GL transaction 7946472" at bounding box center [127, 198] width 8 height 8
click at [396, 149] on button "Select reconciliation transaction 43624" at bounding box center [393, 148] width 8 height 8
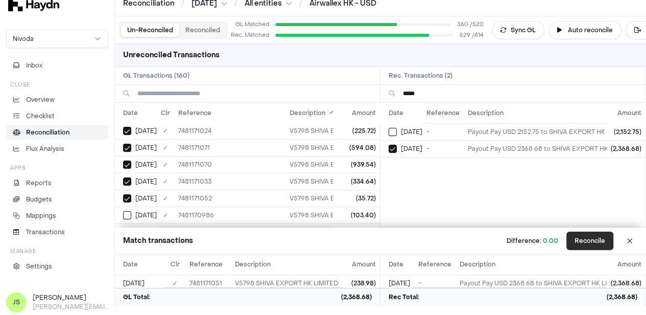
click at [592, 244] on button "Reconcile" at bounding box center [589, 240] width 47 height 18
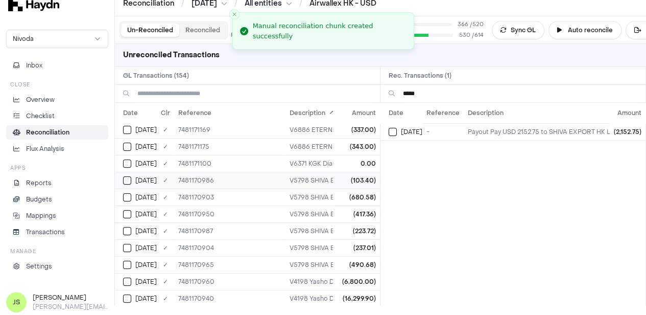
scroll to position [51, 0]
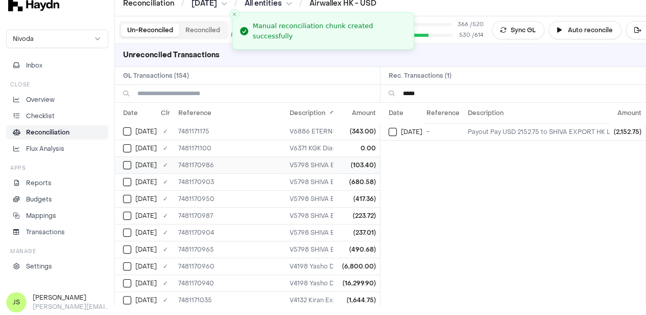
click at [126, 163] on button "Select GL transaction 7946412" at bounding box center [127, 165] width 8 height 8
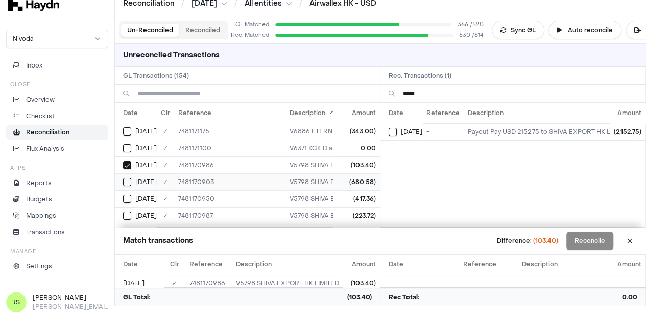
click at [127, 178] on button "Select GL transaction 7946334" at bounding box center [127, 182] width 8 height 8
click at [128, 196] on button "Select GL transaction 7946381" at bounding box center [127, 199] width 8 height 8
click at [131, 211] on button "Select GL transaction 7946413" at bounding box center [127, 215] width 8 height 8
click at [128, 178] on button "Select GL transaction 7946335" at bounding box center [127, 181] width 8 height 8
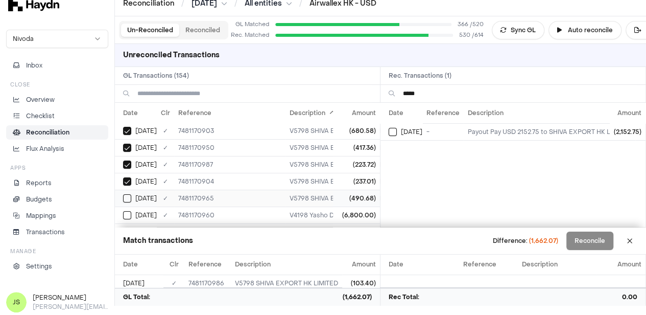
click at [129, 194] on button "Select GL transaction 7946392" at bounding box center [127, 198] width 8 height 8
click at [397, 130] on button "Select reconciliation transaction 43490" at bounding box center [393, 132] width 8 height 8
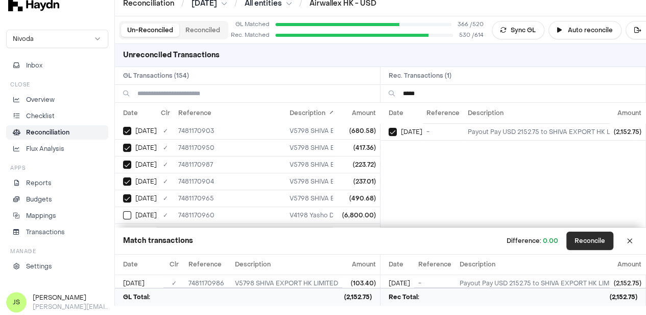
click at [592, 245] on button "Reconcile" at bounding box center [589, 240] width 47 height 18
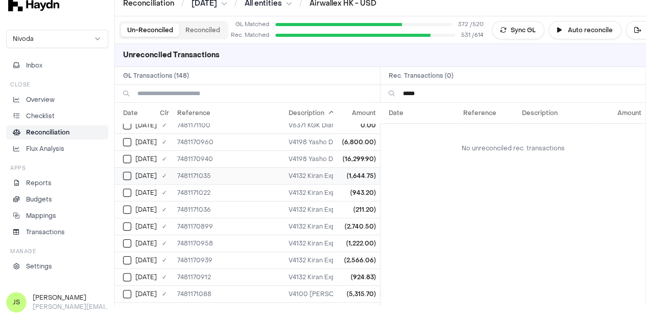
scroll to position [76, 1]
click at [426, 92] on input "*****" at bounding box center [520, 93] width 234 height 17
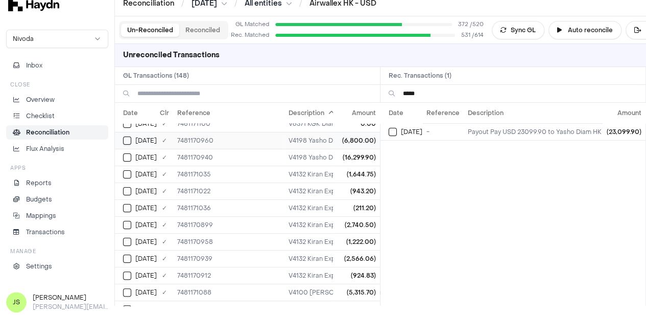
type input "*****"
click at [130, 140] on button "Select GL transaction 7946391" at bounding box center [127, 140] width 8 height 8
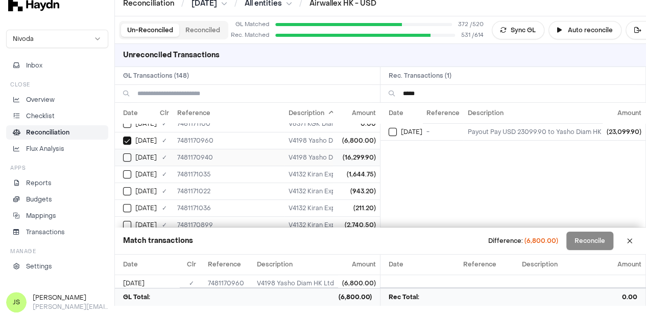
click at [127, 157] on button "Select GL transaction 7946371" at bounding box center [127, 157] width 8 height 8
click at [397, 131] on button "Select reconciliation transaction 43510" at bounding box center [393, 132] width 8 height 8
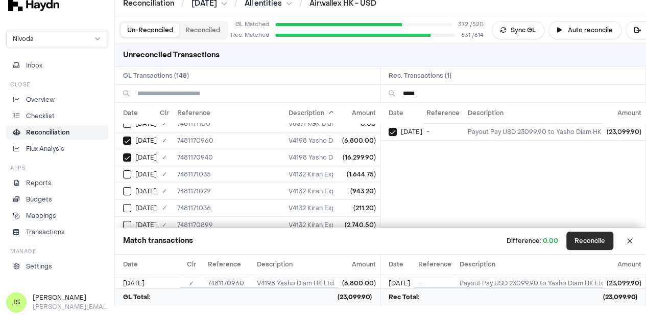
click at [603, 246] on button "Reconcile" at bounding box center [589, 240] width 47 height 18
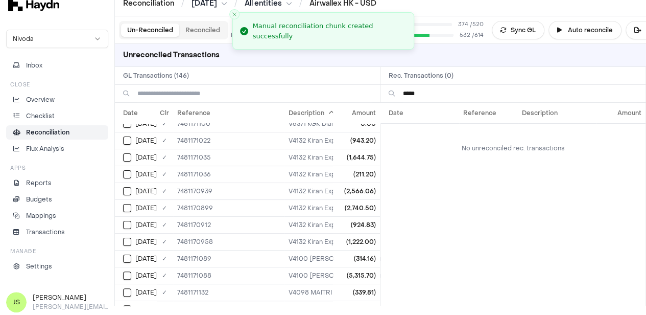
click at [442, 89] on input "*****" at bounding box center [520, 93] width 234 height 17
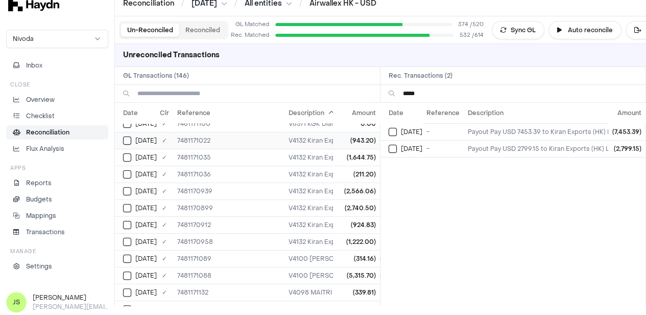
type input "*****"
click at [123, 137] on button "Select GL transaction 7946443" at bounding box center [127, 140] width 8 height 8
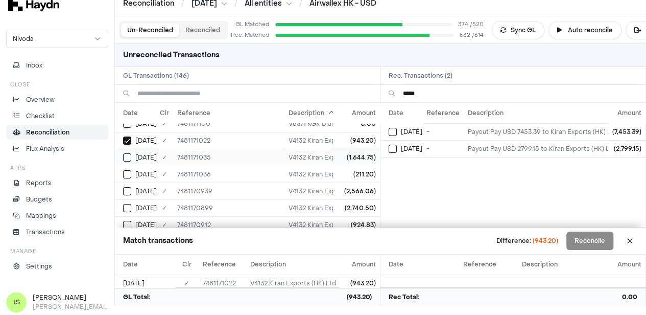
click at [127, 153] on button "Select GL transaction 7946456" at bounding box center [127, 157] width 8 height 8
click at [130, 170] on button "Select GL transaction 7946457" at bounding box center [127, 174] width 8 height 8
click at [392, 143] on td "[DATE]" at bounding box center [401, 148] width 42 height 17
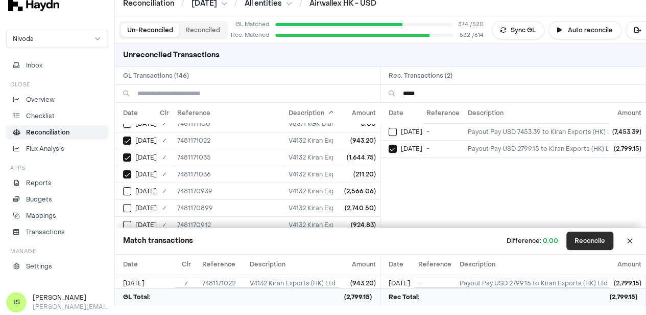
click at [590, 241] on button "Reconcile" at bounding box center [589, 240] width 47 height 18
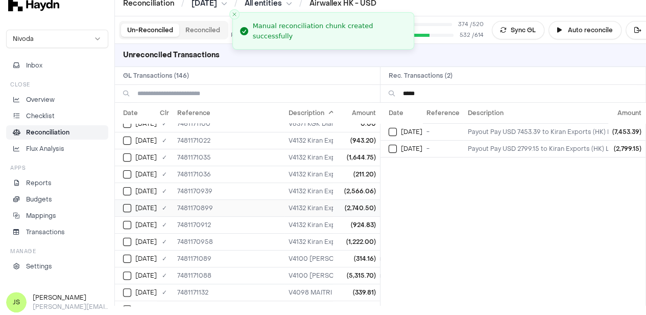
scroll to position [59, 1]
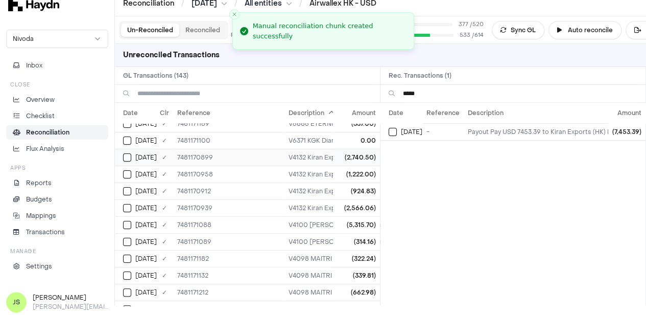
click at [128, 156] on button "Select GL transaction 7946330" at bounding box center [127, 157] width 8 height 8
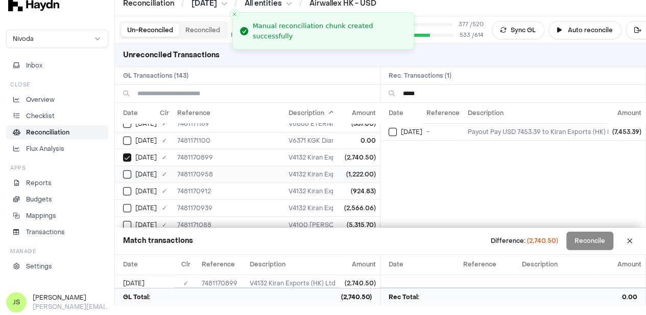
click at [130, 173] on button "Select GL transaction 7946389" at bounding box center [127, 174] width 8 height 8
click at [134, 191] on div "[DATE]" at bounding box center [140, 191] width 34 height 8
click at [130, 204] on button "Select GL transaction 7946370" at bounding box center [127, 208] width 8 height 8
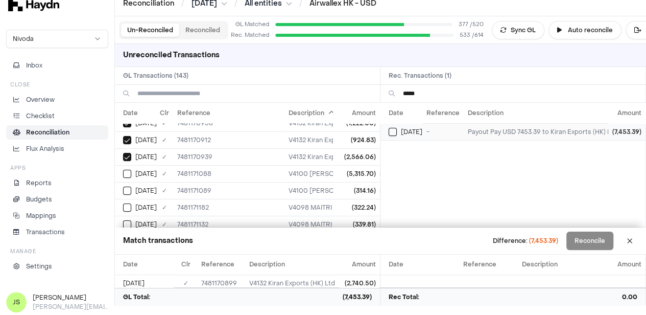
click at [392, 137] on td "[DATE]" at bounding box center [401, 131] width 42 height 17
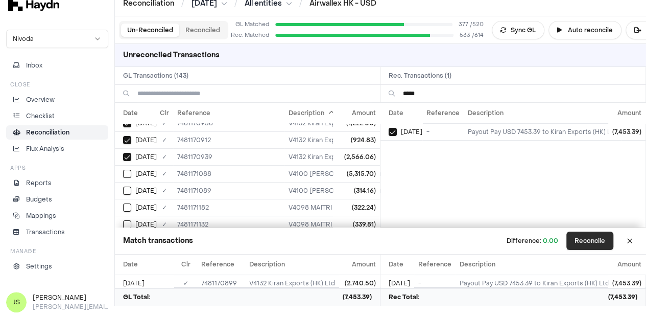
click at [609, 234] on button "Reconcile" at bounding box center [589, 240] width 47 height 18
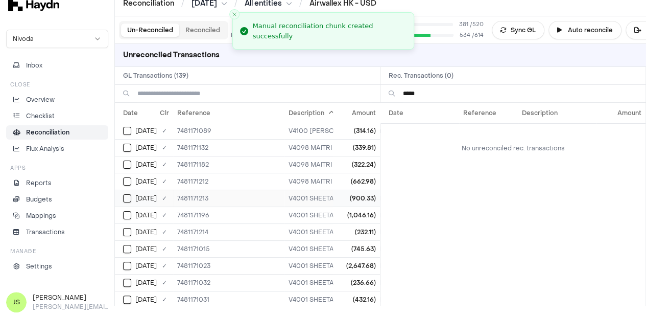
scroll to position [51, 1]
click at [435, 92] on input "*****" at bounding box center [520, 93] width 234 height 17
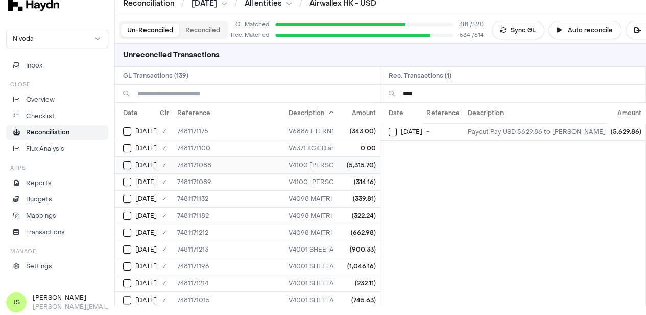
click at [130, 161] on button "Select GL transaction 7946508" at bounding box center [127, 165] width 8 height 8
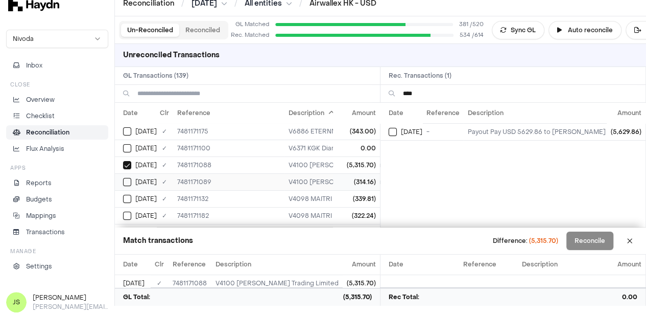
click at [126, 178] on button "Select GL transaction 7946509" at bounding box center [127, 182] width 8 height 8
click at [390, 135] on td "[DATE]" at bounding box center [401, 131] width 42 height 17
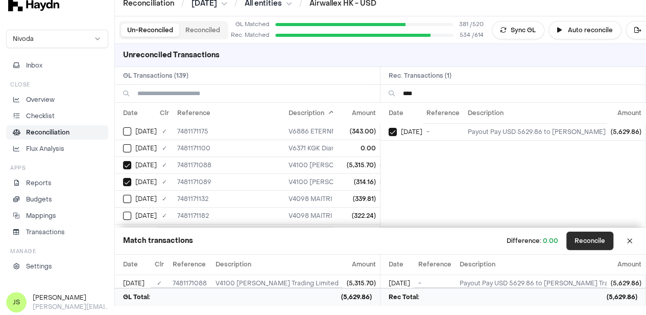
click at [603, 243] on button "Reconcile" at bounding box center [589, 240] width 47 height 18
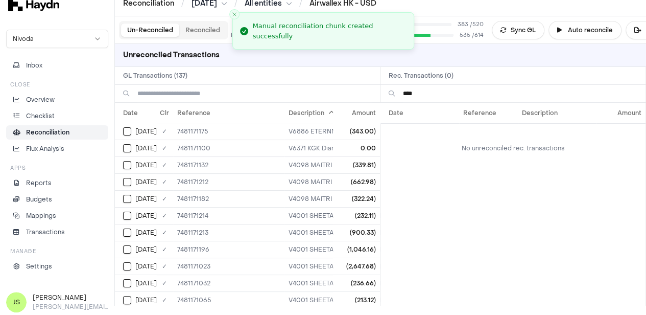
click at [471, 86] on input "****" at bounding box center [520, 93] width 234 height 17
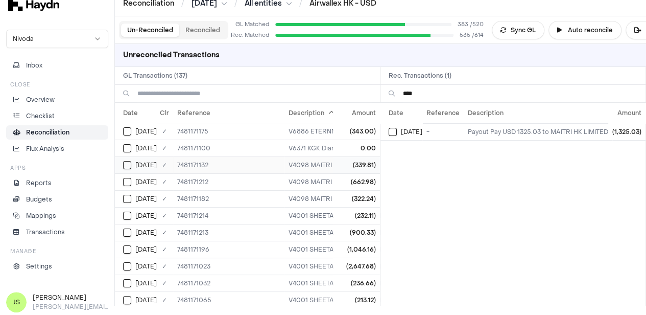
click at [132, 157] on td "[DATE]" at bounding box center [136, 164] width 42 height 17
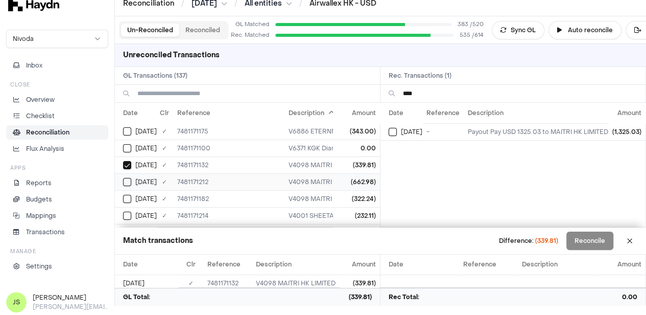
click at [130, 180] on button "Select GL transaction 7946615" at bounding box center [127, 182] width 8 height 8
click at [130, 197] on button "Select GL transaction 7946586" at bounding box center [127, 199] width 8 height 8
click at [400, 128] on div "[DATE]" at bounding box center [406, 132] width 34 height 8
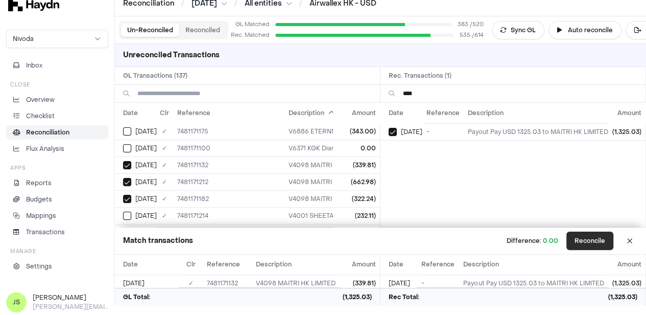
click at [599, 239] on button "Reconcile" at bounding box center [589, 240] width 47 height 18
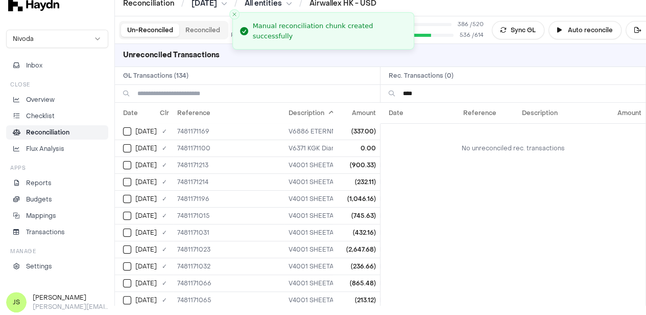
click at [452, 95] on input "****" at bounding box center [520, 93] width 234 height 17
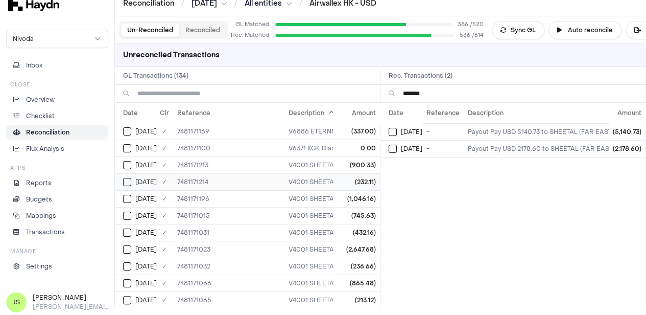
type input "*******"
click at [131, 178] on div "[DATE]" at bounding box center [140, 182] width 34 height 8
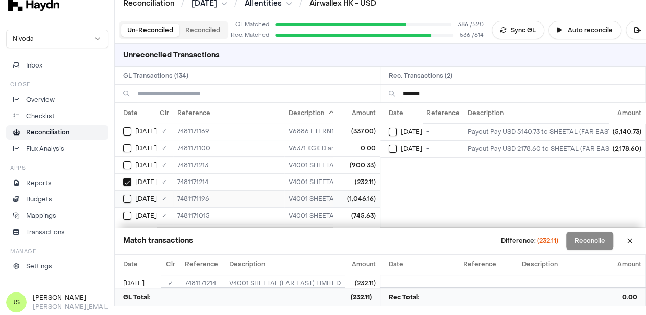
click at [129, 195] on button "Select GL transaction 7946599" at bounding box center [127, 199] width 8 height 8
click at [393, 148] on button "Select reconciliation transaction 43777" at bounding box center [393, 148] width 8 height 8
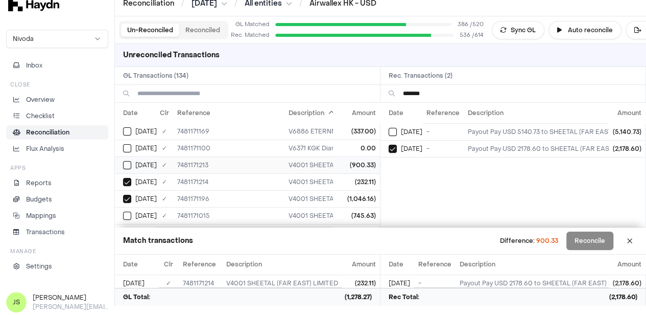
click at [127, 161] on button "Select GL transaction 7946616" at bounding box center [127, 165] width 8 height 8
click at [587, 239] on button "Reconcile" at bounding box center [589, 240] width 47 height 18
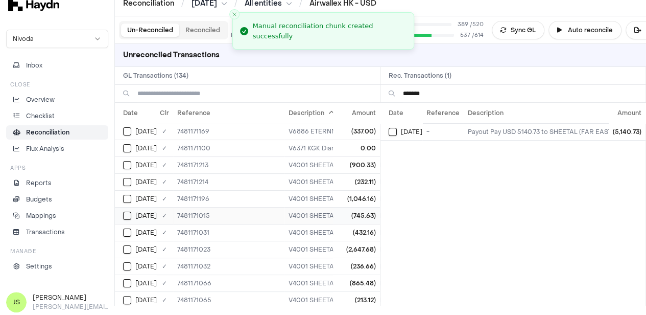
scroll to position [34, 1]
click at [132, 182] on div "[DATE]" at bounding box center [140, 182] width 34 height 8
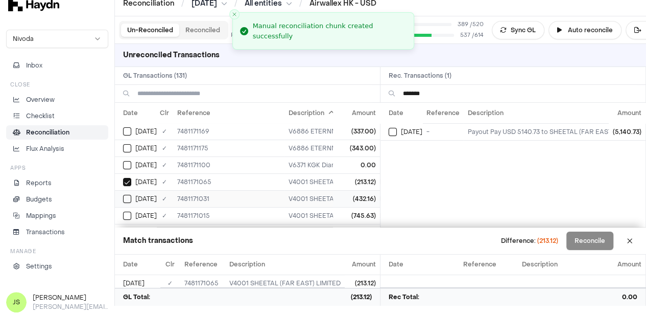
click at [131, 197] on div "[DATE]" at bounding box center [140, 199] width 34 height 8
click at [131, 212] on button "Select GL transaction 7946437" at bounding box center [127, 215] width 8 height 8
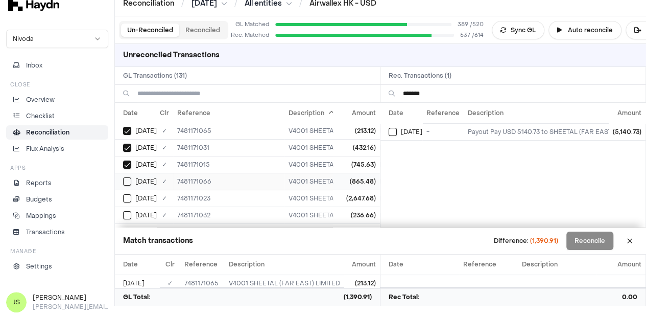
click at [123, 175] on td "[DATE]" at bounding box center [136, 181] width 42 height 17
click at [124, 190] on td "[DATE]" at bounding box center [136, 197] width 42 height 17
click at [128, 211] on button "Select GL transaction 7946453" at bounding box center [127, 215] width 8 height 8
click at [394, 128] on button "Select reconciliation transaction 43620" at bounding box center [393, 132] width 8 height 8
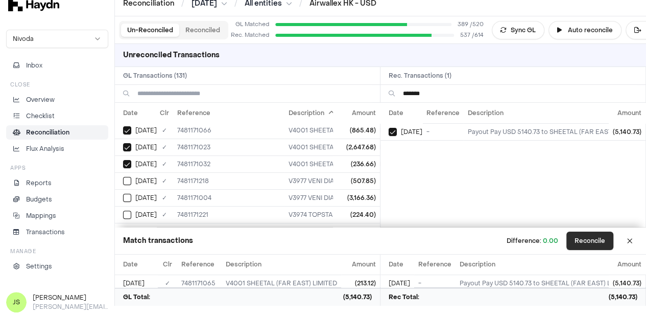
click at [590, 240] on button "Reconcile" at bounding box center [589, 240] width 47 height 18
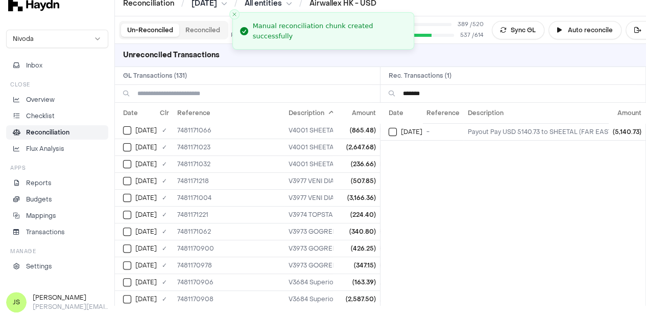
scroll to position [36, 1]
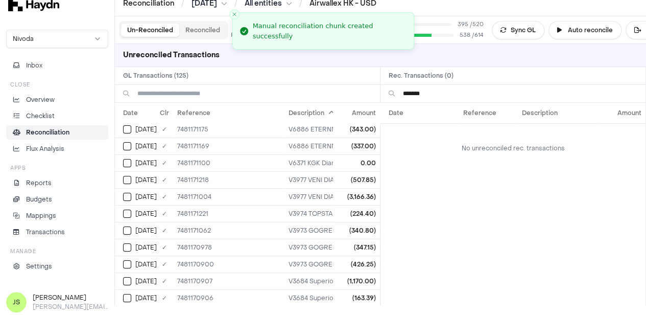
click at [439, 92] on input "*******" at bounding box center [520, 93] width 234 height 17
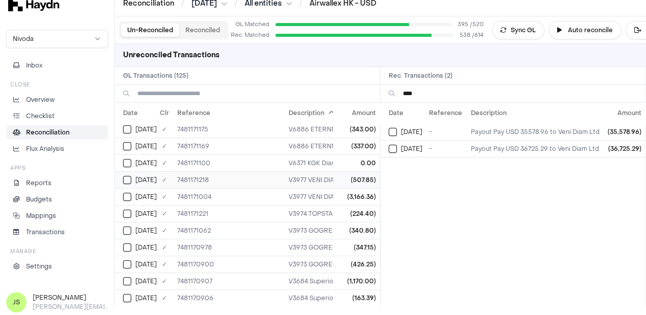
click at [128, 177] on button "Select GL transaction 7946621" at bounding box center [127, 180] width 8 height 8
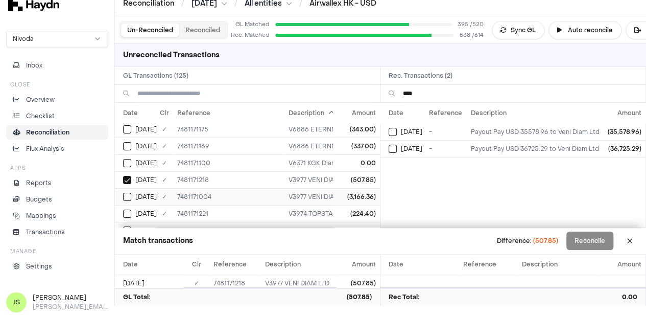
scroll to position [87, 1]
click at [128, 142] on button "Select GL transaction 7946426" at bounding box center [127, 145] width 8 height 8
click at [128, 127] on button "Select GL transaction 7946621" at bounding box center [127, 129] width 8 height 8
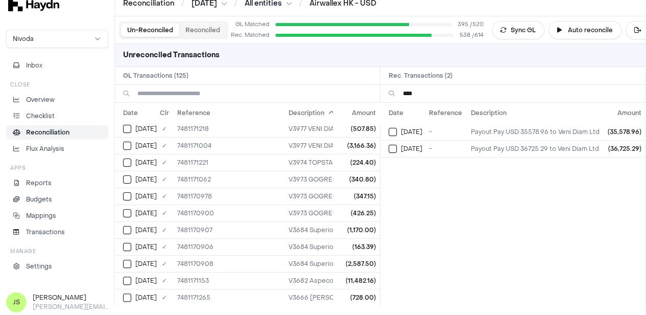
click at [434, 94] on input "****" at bounding box center [520, 93] width 234 height 17
click at [433, 98] on input "****" at bounding box center [520, 93] width 234 height 17
type input "***"
click at [128, 160] on button "Select GL transaction 7946624" at bounding box center [127, 162] width 8 height 8
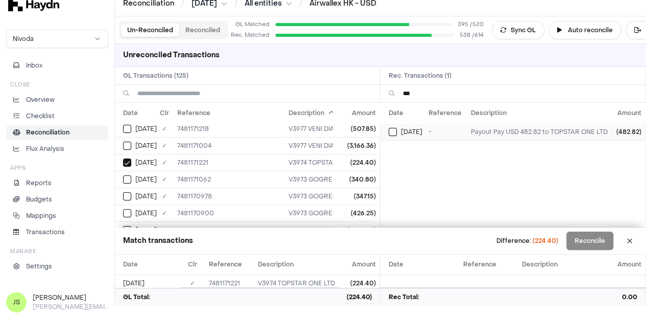
click at [397, 129] on button "Select reconciliation transaction 43785" at bounding box center [393, 132] width 8 height 8
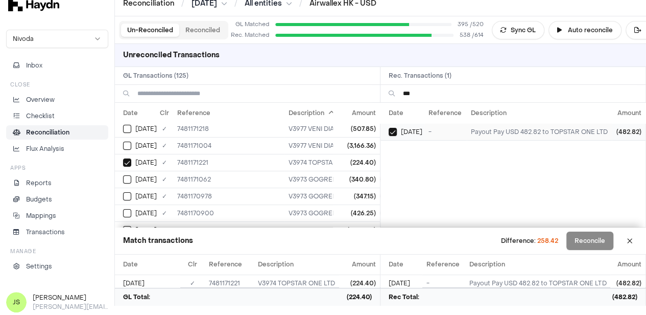
click at [392, 133] on button "Select reconciliation transaction 43785" at bounding box center [393, 132] width 8 height 8
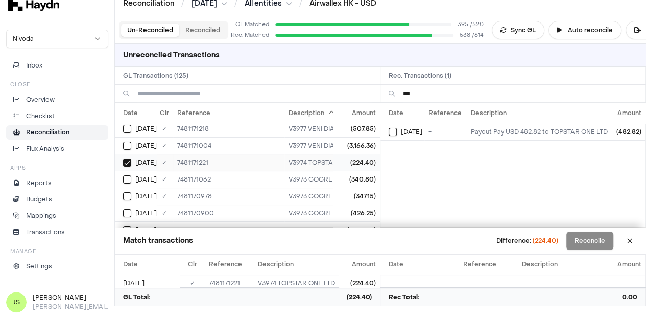
click at [133, 161] on div "[DATE]" at bounding box center [140, 162] width 34 height 8
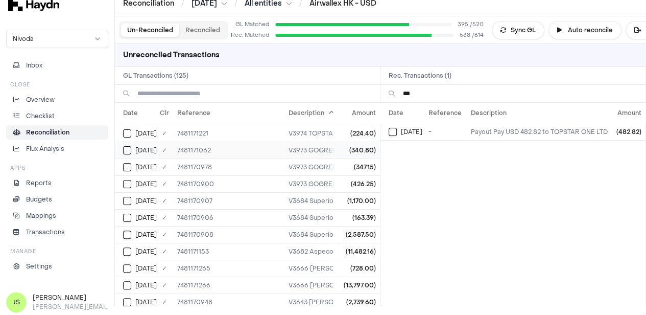
scroll to position [138, 1]
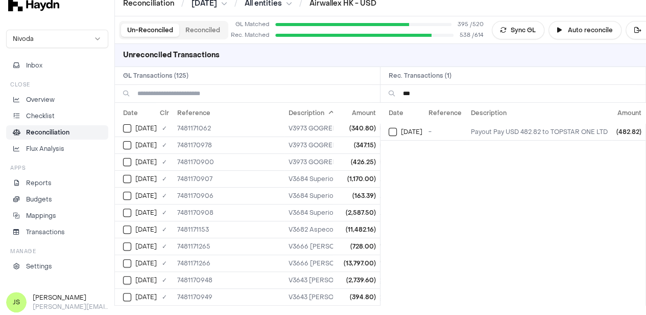
click at [445, 100] on input "***" at bounding box center [520, 93] width 234 height 17
click at [127, 142] on button "Select GL transaction 7946405" at bounding box center [127, 145] width 8 height 8
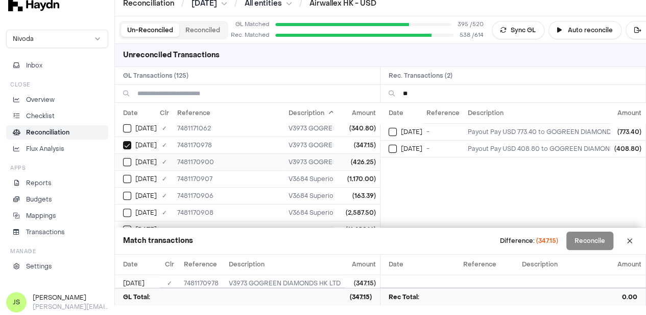
click at [127, 158] on button "Select GL transaction 7946331" at bounding box center [127, 162] width 8 height 8
click at [127, 175] on button "Select GL transaction 7946338" at bounding box center [127, 179] width 8 height 8
click at [128, 175] on button "Select GL transaction 7946338" at bounding box center [127, 179] width 8 height 8
click at [395, 131] on button "Select reconciliation transaction 43450" at bounding box center [393, 132] width 8 height 8
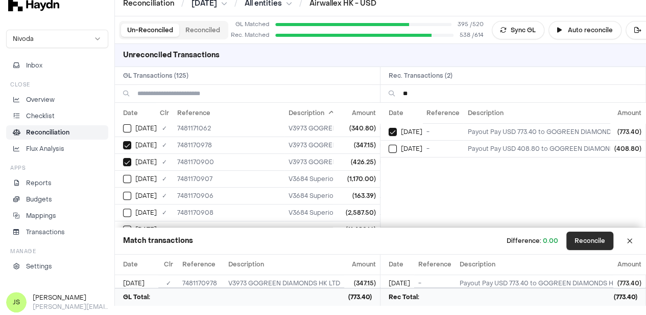
click at [578, 239] on button "Reconcile" at bounding box center [589, 240] width 47 height 18
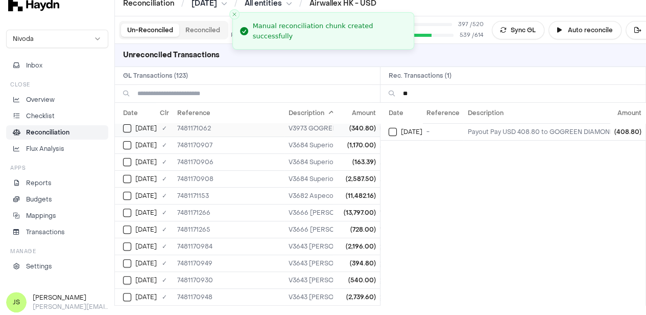
click at [134, 128] on div "[DATE]" at bounding box center [140, 128] width 34 height 8
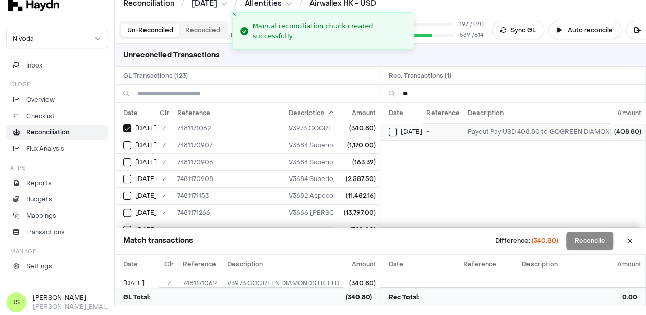
click at [397, 128] on button "Select reconciliation transaction 43598" at bounding box center [393, 132] width 8 height 8
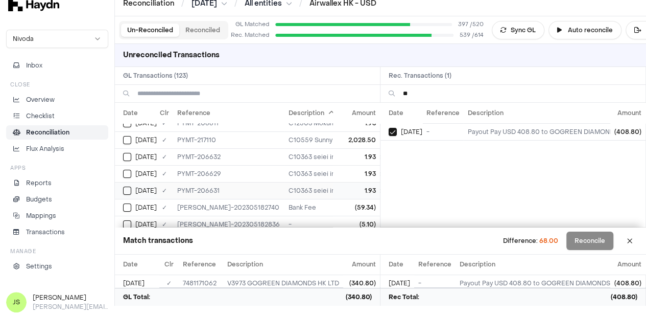
scroll to position [1955, 1]
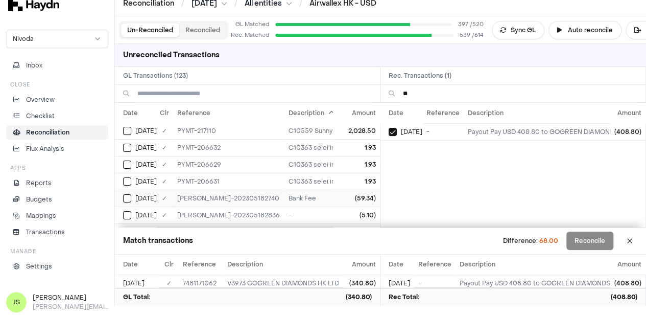
click at [127, 189] on td "[DATE]" at bounding box center [136, 197] width 42 height 17
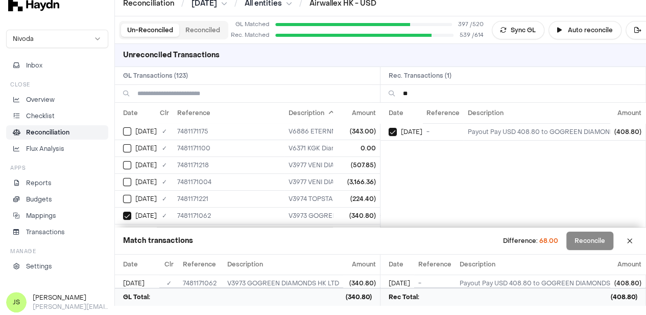
scroll to position [102, 1]
click at [129, 162] on button "Select GL transaction 7946482" at bounding box center [127, 164] width 8 height 8
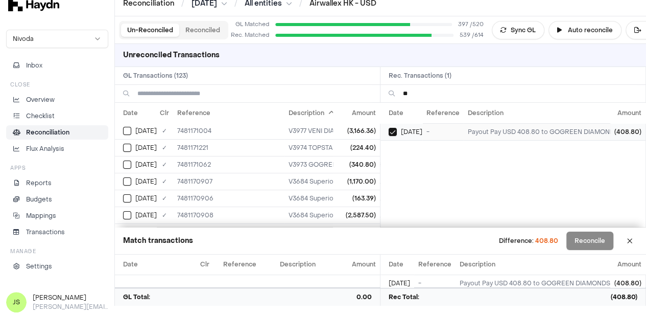
click at [394, 129] on button "Select reconciliation transaction 43598" at bounding box center [393, 132] width 8 height 8
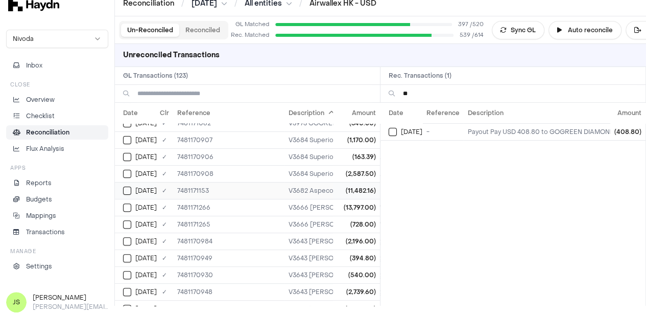
scroll to position [153, 1]
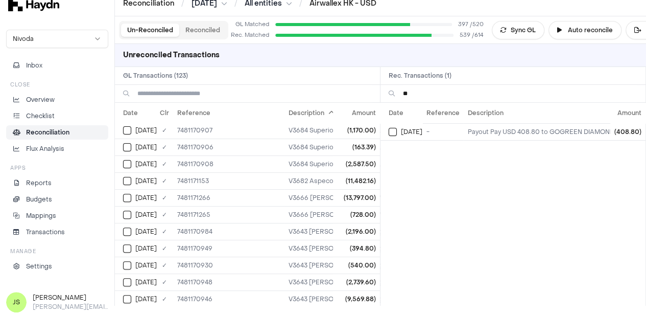
click at [442, 85] on input "**" at bounding box center [520, 93] width 234 height 17
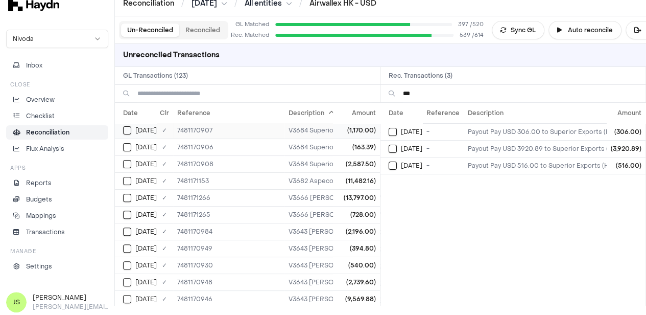
click at [129, 130] on button "Select GL transaction 7946338" at bounding box center [127, 130] width 8 height 8
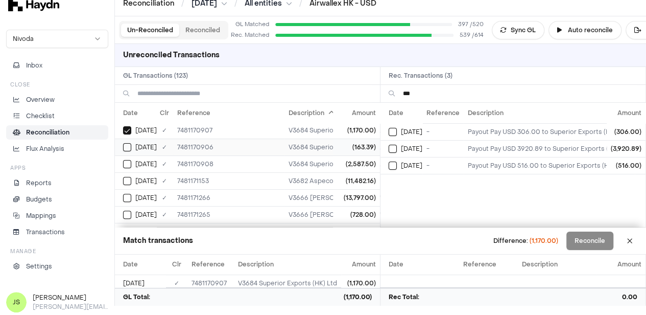
click at [128, 138] on td "[DATE]" at bounding box center [136, 146] width 42 height 17
click at [127, 163] on button "Select GL transaction 7946339" at bounding box center [127, 164] width 8 height 8
click at [397, 151] on td "[DATE]" at bounding box center [401, 148] width 42 height 17
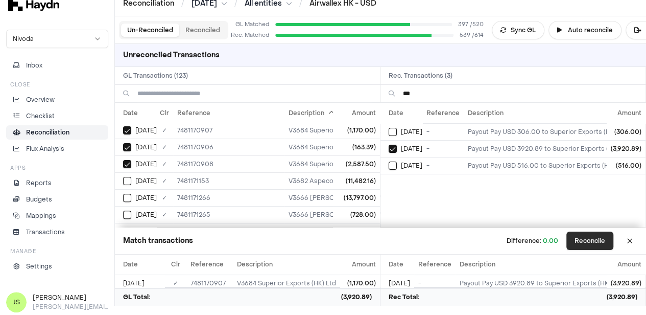
click at [593, 243] on button "Reconcile" at bounding box center [589, 240] width 47 height 18
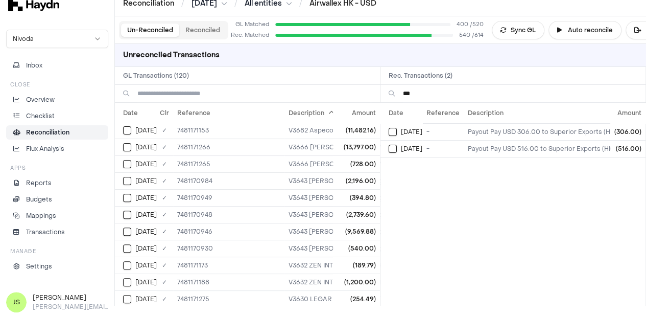
click at [441, 94] on input "***" at bounding box center [520, 93] width 234 height 17
type input "*****"
click at [454, 94] on input "*****" at bounding box center [520, 93] width 234 height 17
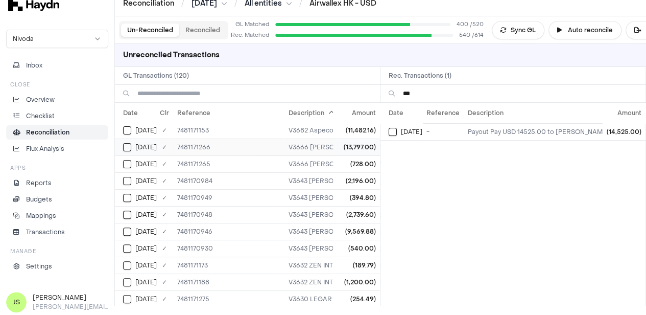
click at [130, 145] on button "Select GL transaction 7946661" at bounding box center [127, 147] width 8 height 8
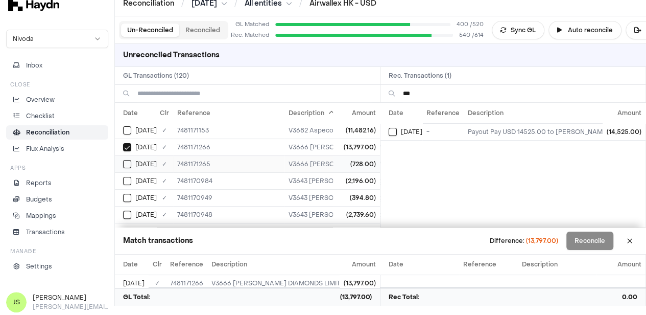
click at [129, 160] on button "Select GL transaction 7946660" at bounding box center [127, 164] width 8 height 8
click at [397, 131] on button "Select reconciliation transaction 43871" at bounding box center [393, 132] width 8 height 8
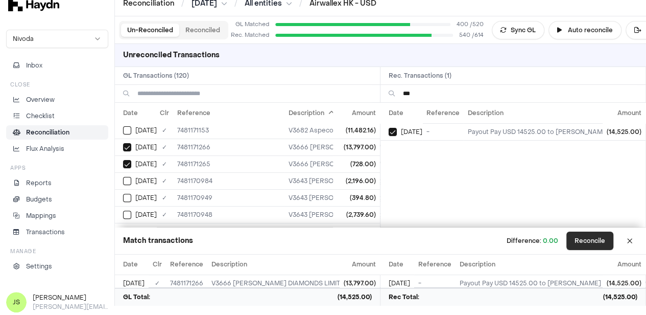
click at [592, 240] on button "Reconcile" at bounding box center [589, 240] width 47 height 18
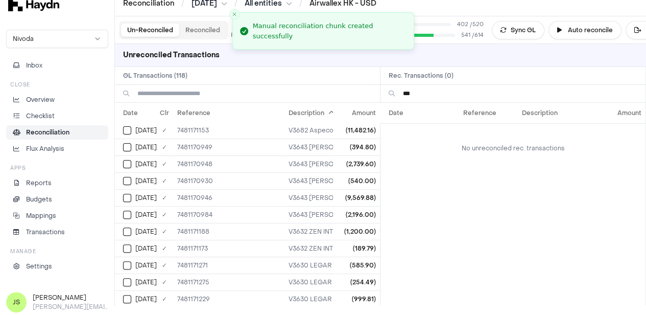
click at [452, 82] on h2 "Rec. Transactions ( 0 )" at bounding box center [512, 75] width 265 height 17
click at [458, 93] on input "***" at bounding box center [520, 93] width 234 height 17
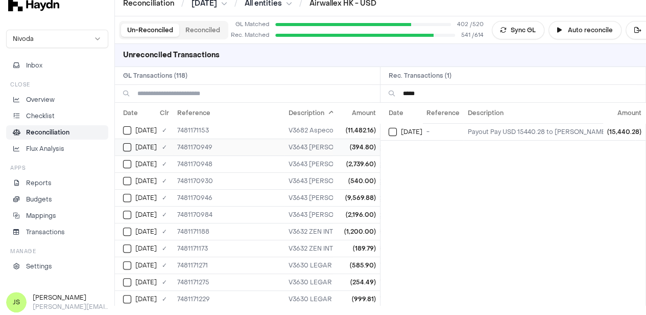
type input "*****"
click at [129, 144] on button "Select GL transaction 7946380" at bounding box center [127, 147] width 8 height 8
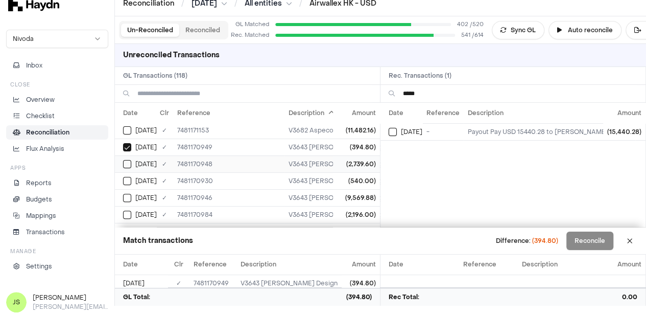
click at [126, 160] on button "Select GL transaction 7946379" at bounding box center [127, 164] width 8 height 8
click at [125, 177] on button "Select GL transaction 7946361" at bounding box center [127, 181] width 8 height 8
click at [130, 194] on button "Select GL transaction 7946377" at bounding box center [127, 198] width 8 height 8
click at [128, 214] on button "Select GL transaction 7946411" at bounding box center [127, 214] width 8 height 8
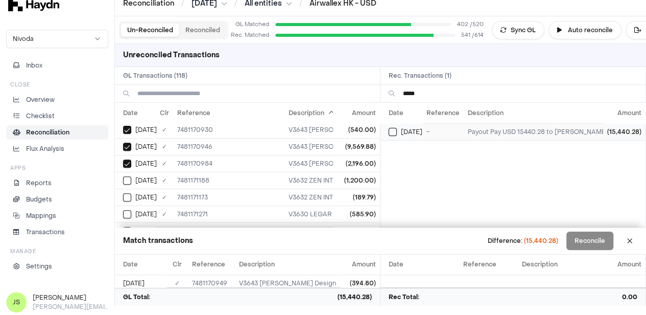
click at [397, 128] on button "Select reconciliation transaction 43492" at bounding box center [393, 132] width 8 height 8
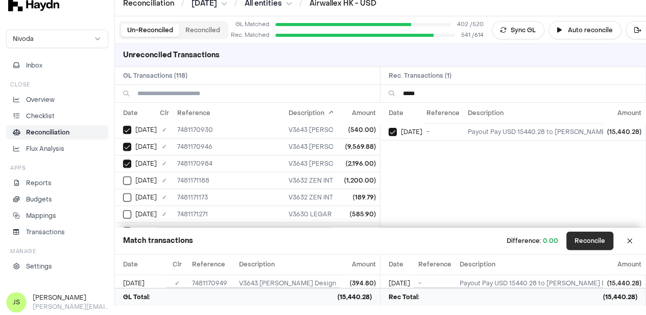
click at [591, 239] on button "Reconcile" at bounding box center [589, 240] width 47 height 18
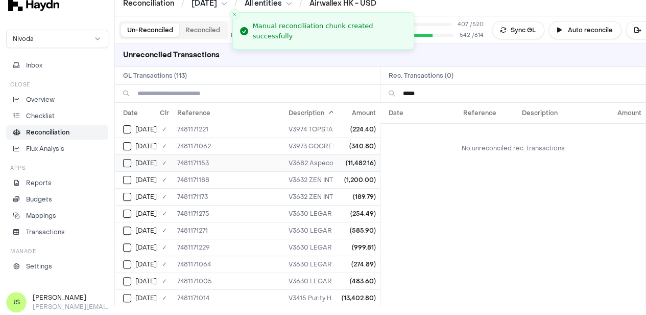
scroll to position [172, 1]
click at [428, 93] on input "*****" at bounding box center [520, 93] width 234 height 17
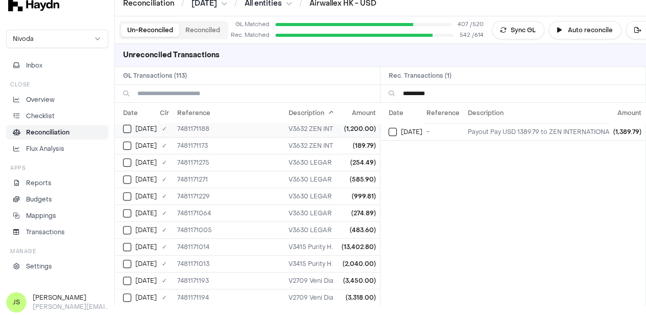
click at [130, 125] on button "Select GL transaction 7946592" at bounding box center [127, 129] width 8 height 8
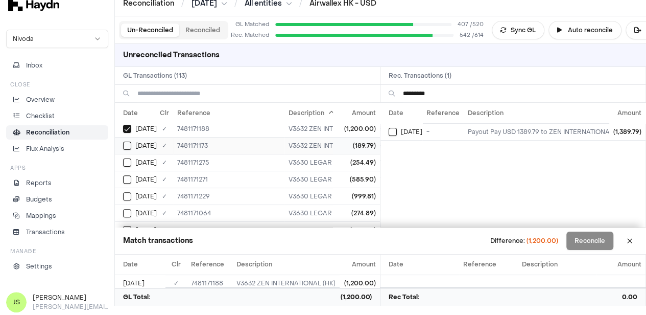
click at [127, 141] on button "Select GL transaction 7946577" at bounding box center [127, 145] width 8 height 8
click at [402, 128] on div "[DATE]" at bounding box center [406, 132] width 34 height 8
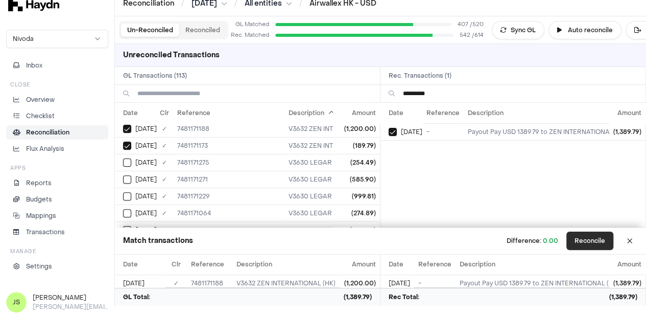
click at [590, 239] on button "Reconcile" at bounding box center [589, 240] width 47 height 18
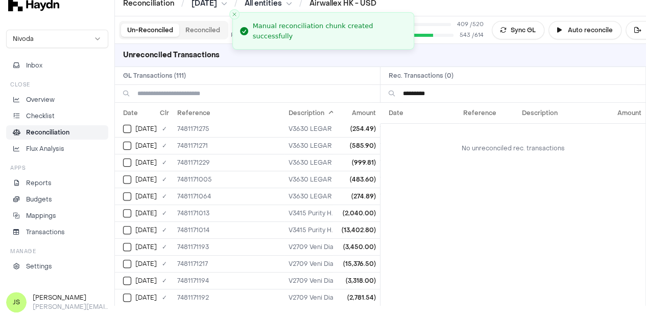
click at [458, 88] on input "*********" at bounding box center [520, 93] width 234 height 17
type input "*"
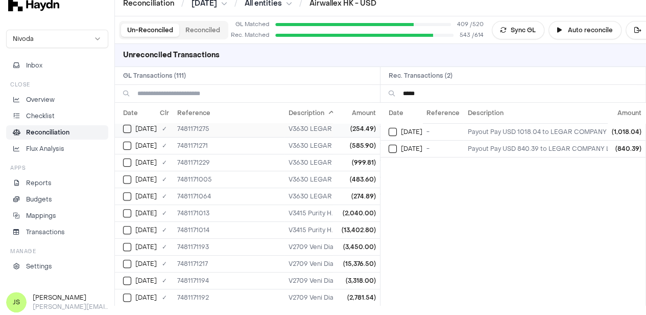
type input "*****"
click at [128, 126] on button "Select GL transaction 7946670" at bounding box center [127, 129] width 8 height 8
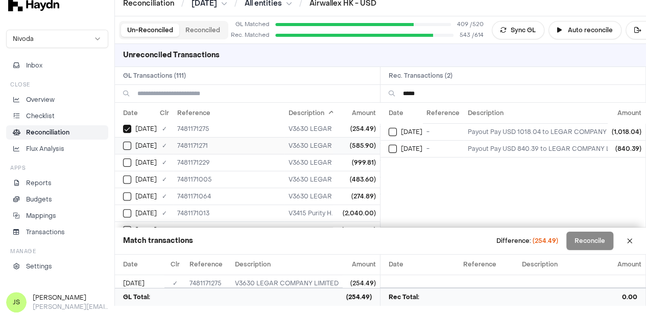
click at [131, 146] on div "[DATE]" at bounding box center [140, 145] width 34 height 8
click at [395, 146] on button "Select reconciliation transaction 43909" at bounding box center [393, 148] width 8 height 8
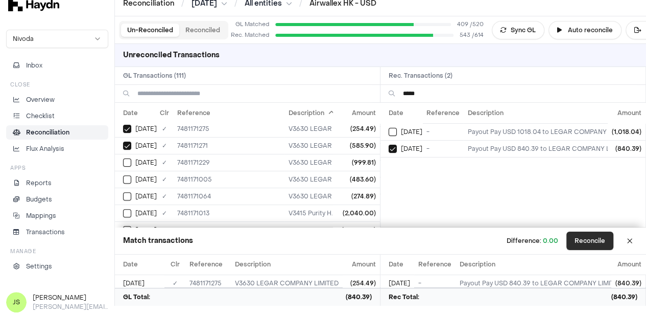
click at [581, 235] on button "Reconcile" at bounding box center [589, 240] width 47 height 18
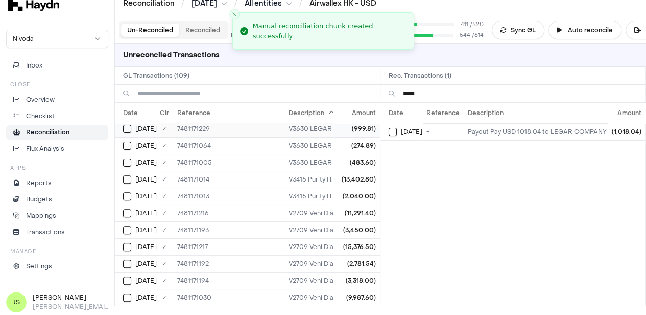
click at [128, 126] on button "Select GL transaction 7946626" at bounding box center [127, 129] width 8 height 8
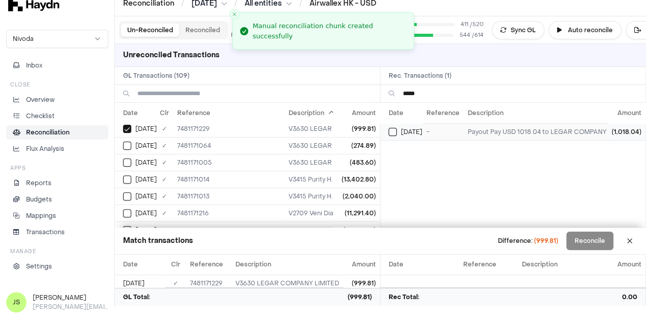
click at [403, 134] on div "[DATE]" at bounding box center [406, 132] width 34 height 8
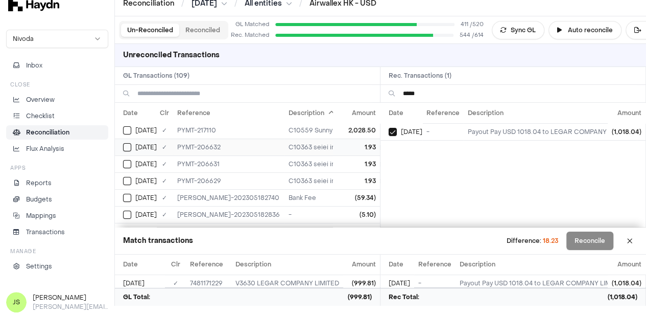
scroll to position [1722, 1]
click at [637, 241] on button at bounding box center [629, 240] width 16 height 16
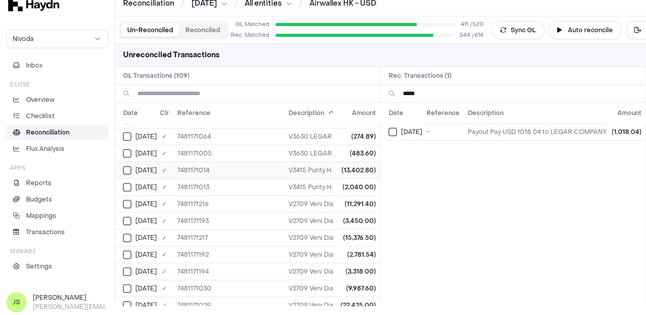
scroll to position [204, 1]
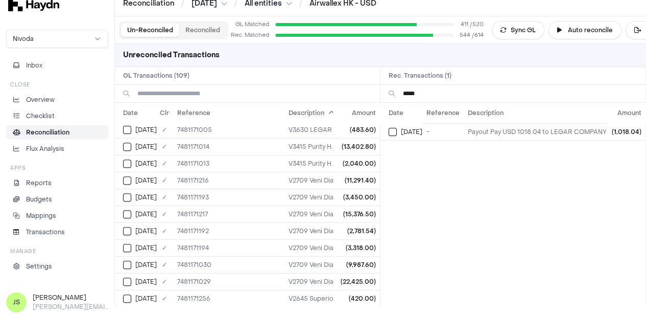
click at [492, 90] on input "*****" at bounding box center [520, 93] width 234 height 17
type input "******"
click at [394, 128] on button "Select reconciliation transaction 43614" at bounding box center [393, 132] width 8 height 8
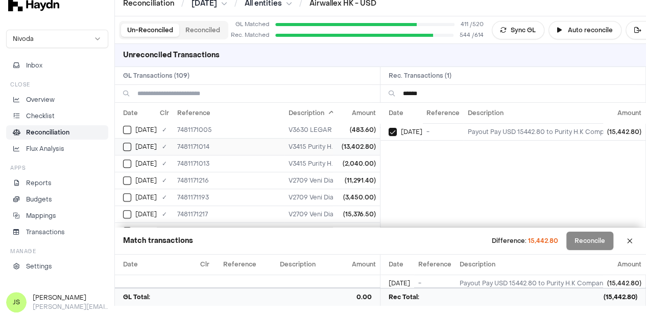
click at [128, 143] on button "Select GL transaction 7946436" at bounding box center [127, 146] width 8 height 8
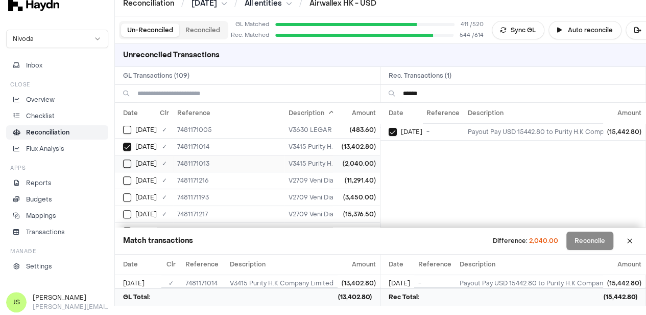
click at [127, 161] on button "Select GL transaction 7946435" at bounding box center [127, 163] width 8 height 8
click at [604, 244] on button "Reconcile" at bounding box center [589, 240] width 47 height 18
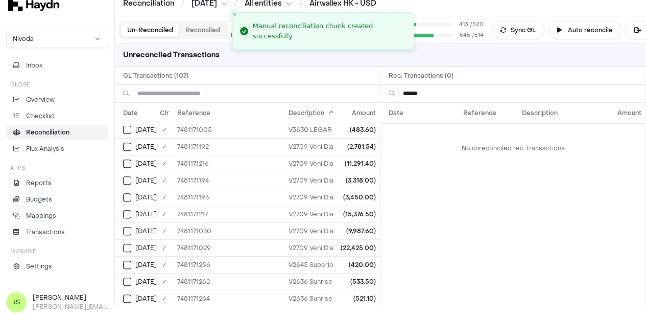
click at [439, 94] on input "******" at bounding box center [520, 93] width 234 height 17
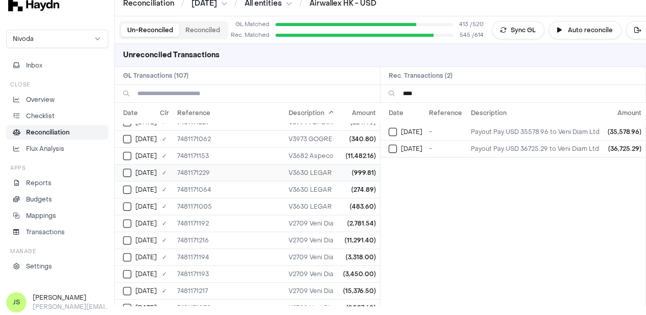
scroll to position [255, 1]
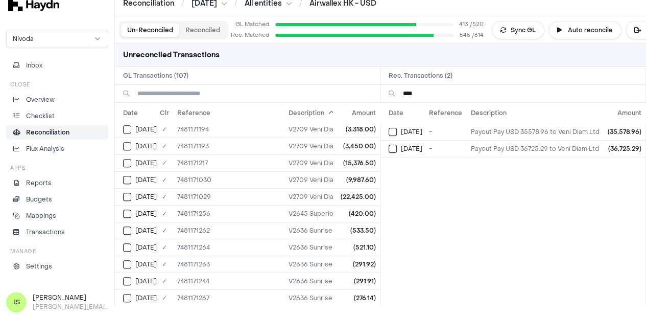
type input "****"
click at [190, 89] on input at bounding box center [254, 93] width 234 height 17
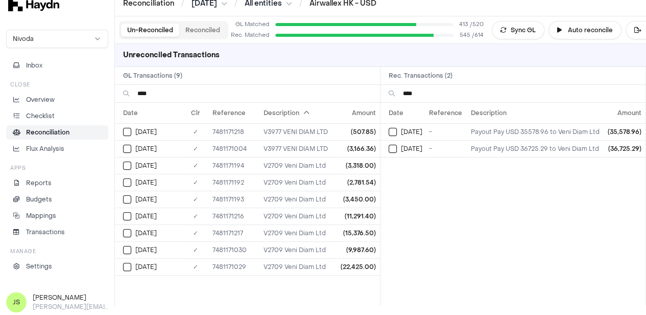
type input "****"
click at [465, 231] on div "Date Reference Description Amount Apr 11 - Payout Pay USD 35578.96 to Veni Diam…" at bounding box center [512, 204] width 265 height 203
click at [128, 146] on button "Select GL transaction 7946426" at bounding box center [127, 148] width 8 height 8
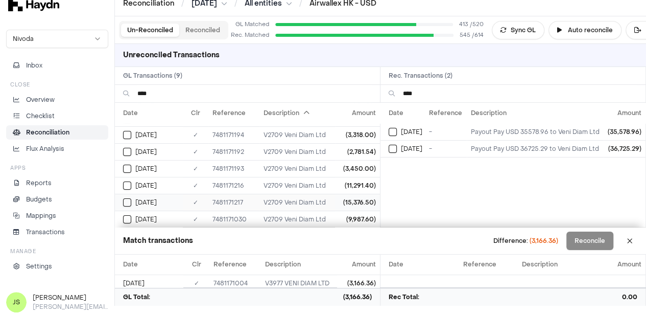
scroll to position [46, 0]
click at [131, 200] on button "Select GL transaction 7946451" at bounding box center [127, 204] width 8 height 8
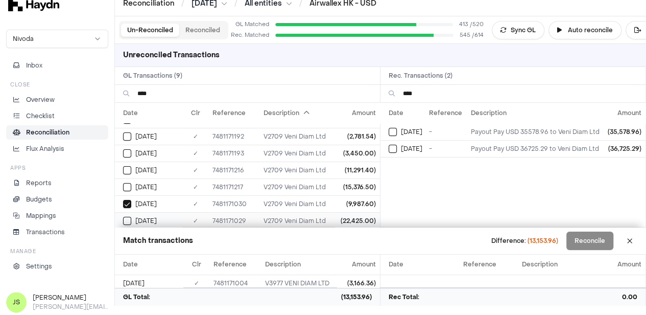
click at [129, 216] on button "Select GL transaction 7946450" at bounding box center [127, 220] width 8 height 8
click at [392, 128] on button "Select reconciliation transaction 43640" at bounding box center [393, 132] width 8 height 8
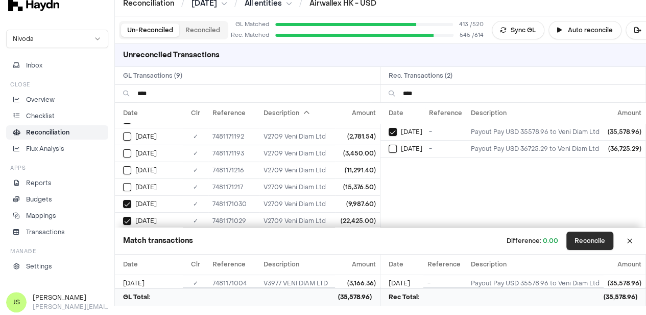
click at [591, 239] on button "Reconcile" at bounding box center [589, 240] width 47 height 18
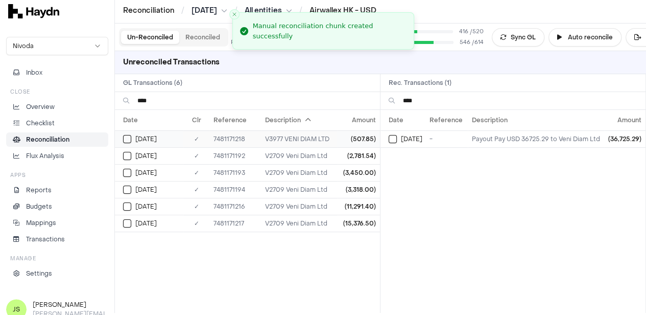
scroll to position [0, 0]
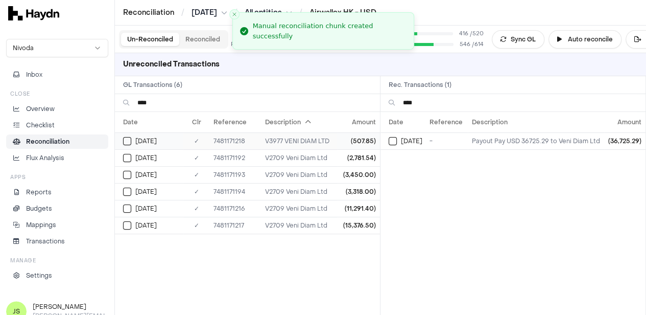
click at [131, 141] on button "Select GL transaction 7946621" at bounding box center [127, 141] width 8 height 8
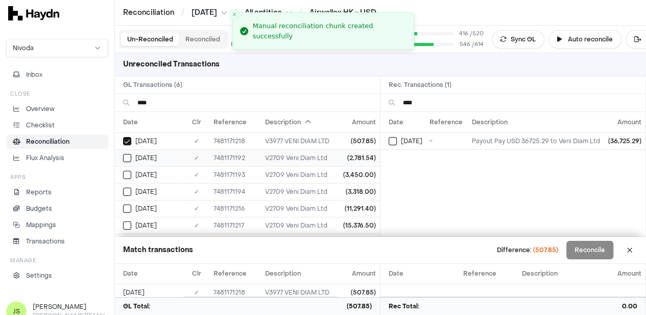
click at [131, 155] on button "Select GL transaction 7946595" at bounding box center [127, 158] width 8 height 8
click at [126, 176] on button "Select GL transaction 7946596" at bounding box center [127, 175] width 8 height 8
click at [126, 195] on td "[DATE]" at bounding box center [149, 191] width 68 height 17
click at [127, 206] on button "Select GL transaction 7946619" at bounding box center [127, 208] width 8 height 8
click at [131, 224] on button "Select GL transaction 7946620" at bounding box center [127, 225] width 8 height 8
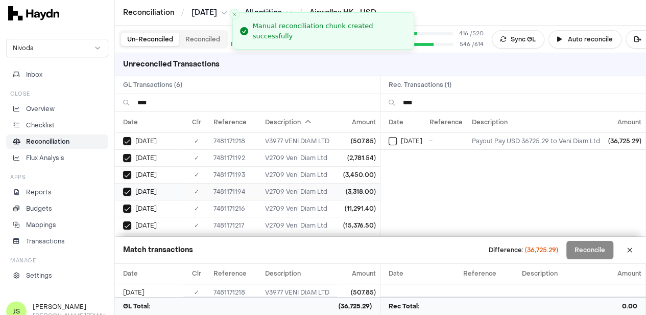
scroll to position [9, 0]
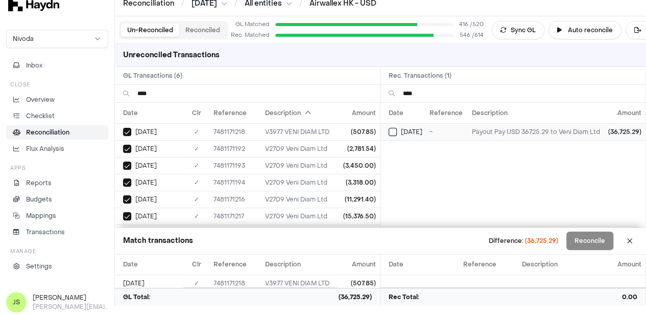
click at [396, 125] on td "[DATE]" at bounding box center [402, 131] width 45 height 17
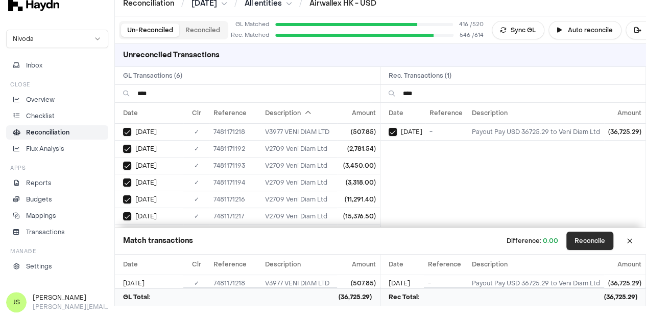
click at [599, 239] on button "Reconcile" at bounding box center [589, 240] width 47 height 18
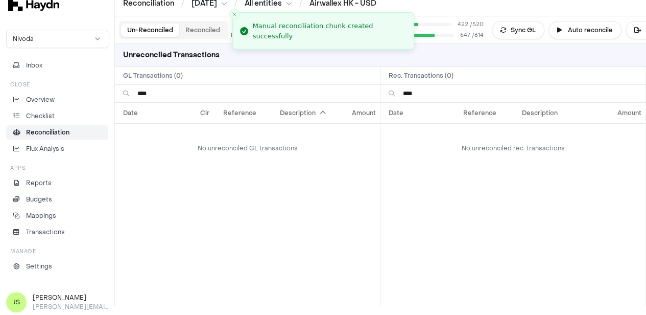
click at [152, 95] on input "****" at bounding box center [254, 93] width 234 height 17
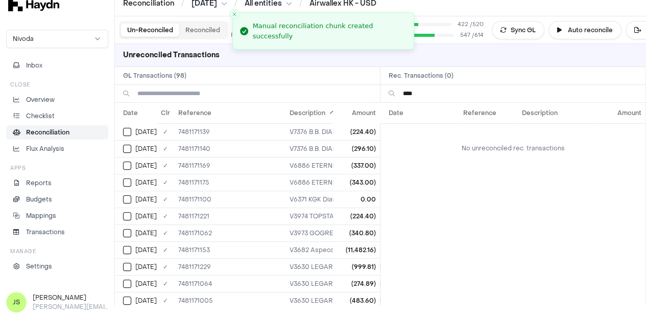
click at [445, 87] on input "****" at bounding box center [520, 93] width 234 height 17
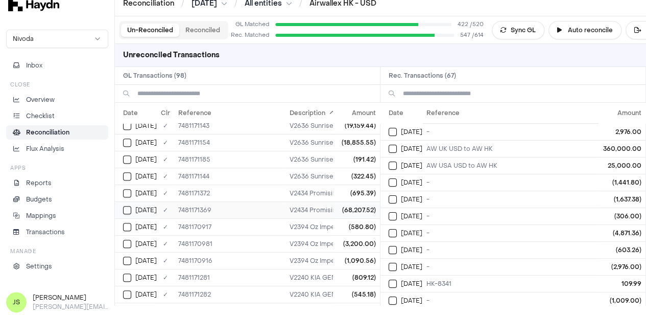
scroll to position [357, 0]
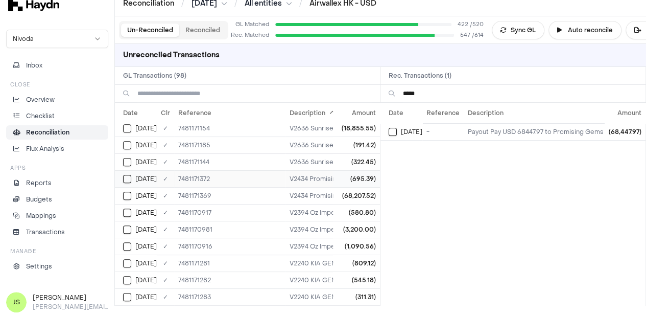
type input "*****"
click at [120, 175] on td "[DATE]" at bounding box center [136, 178] width 42 height 17
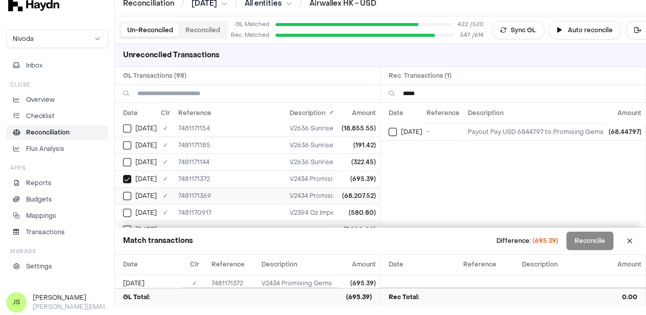
click at [126, 187] on td "[DATE]" at bounding box center [136, 195] width 42 height 17
click at [395, 130] on button "Select reconciliation transaction 43949" at bounding box center [393, 132] width 8 height 8
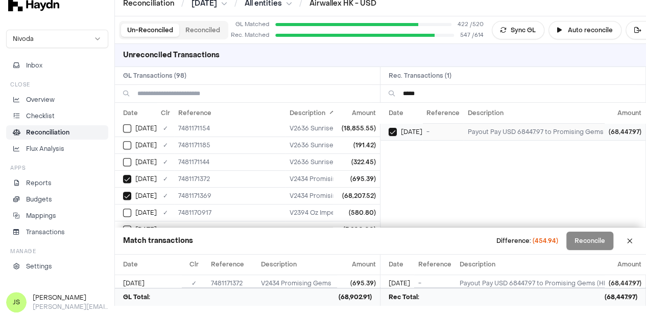
click at [395, 130] on button "Select reconciliation transaction 43949" at bounding box center [393, 132] width 8 height 8
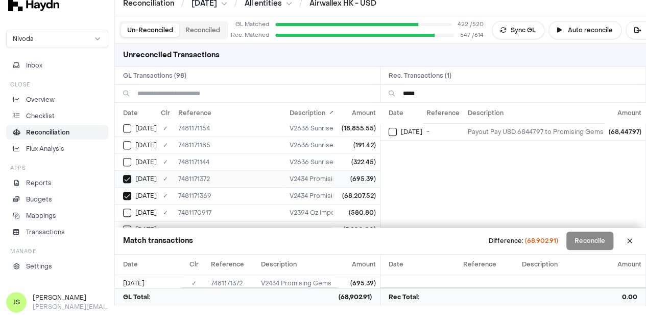
click at [123, 176] on div "[DATE]" at bounding box center [140, 179] width 34 height 8
drag, startPoint x: 124, startPoint y: 185, endPoint x: 133, endPoint y: 186, distance: 9.2
click at [124, 187] on td "[DATE]" at bounding box center [136, 195] width 42 height 17
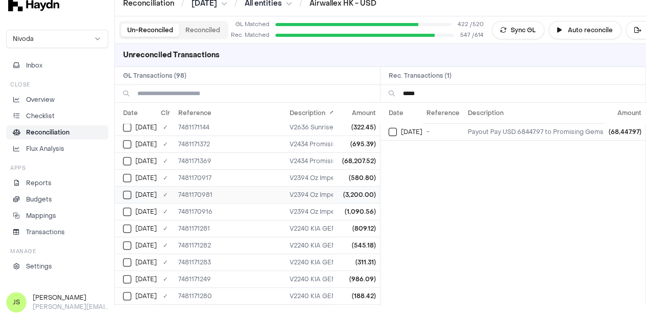
scroll to position [408, 0]
click at [447, 98] on input "*****" at bounding box center [520, 93] width 234 height 17
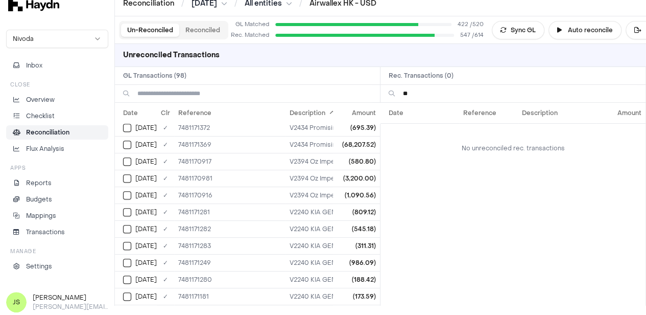
type input "*"
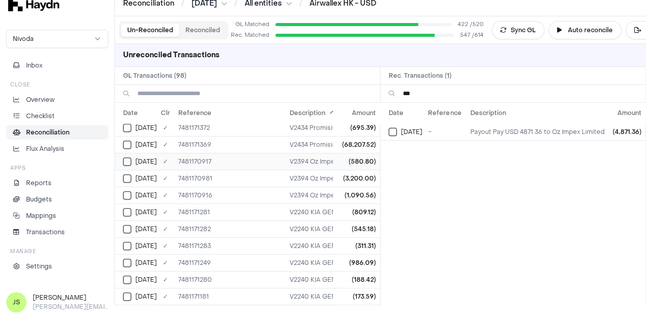
type input "***"
click at [128, 157] on button "Select GL transaction 7946348" at bounding box center [127, 161] width 8 height 8
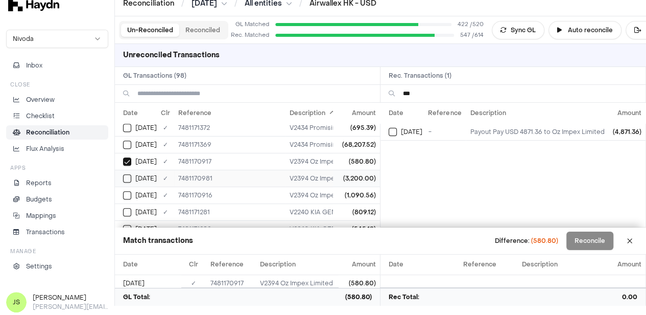
click at [129, 174] on button "Select GL transaction 7946408" at bounding box center [127, 178] width 8 height 8
click at [124, 191] on button "Select GL transaction 7946347" at bounding box center [127, 195] width 8 height 8
click at [397, 131] on button "Select reconciliation transaction 43478" at bounding box center [393, 132] width 8 height 8
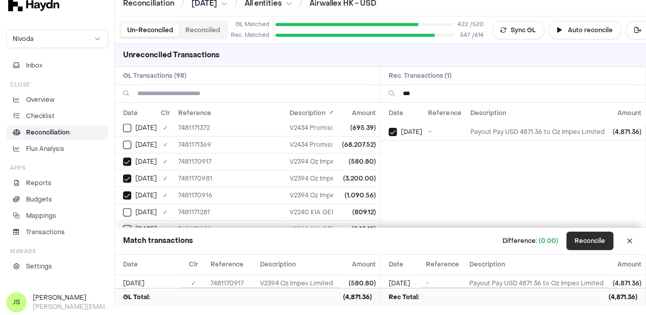
click at [597, 240] on button "Reconcile" at bounding box center [589, 240] width 47 height 18
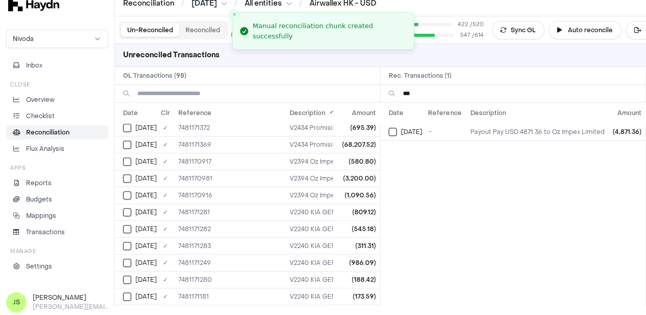
scroll to position [358, 0]
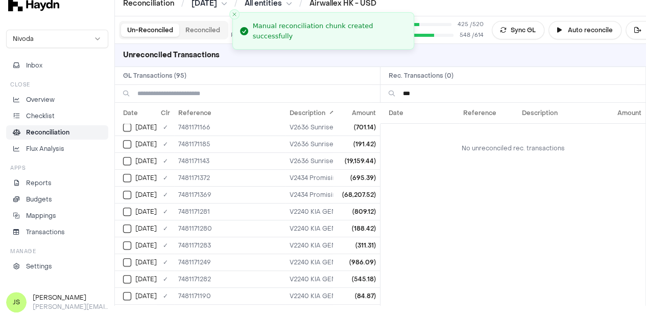
click at [467, 91] on input "***" at bounding box center [520, 93] width 234 height 17
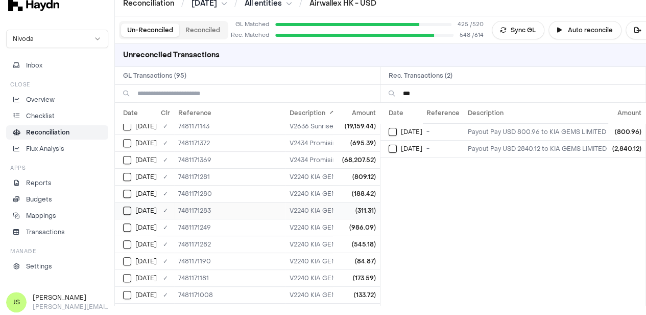
scroll to position [409, 0]
type input "***"
click at [125, 156] on button "Select GL transaction 7946676" at bounding box center [127, 160] width 8 height 8
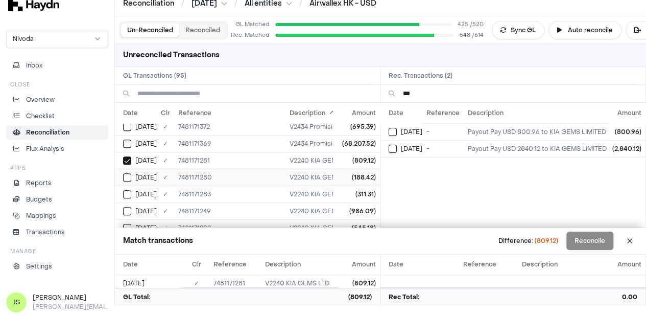
click at [130, 175] on button "Select GL transaction 7946675" at bounding box center [127, 177] width 8 height 8
drag, startPoint x: 127, startPoint y: 188, endPoint x: 127, endPoint y: 197, distance: 8.7
click at [127, 190] on button "Select GL transaction 7946678" at bounding box center [127, 194] width 8 height 8
click at [126, 207] on button "Select GL transaction 7946644" at bounding box center [127, 211] width 8 height 8
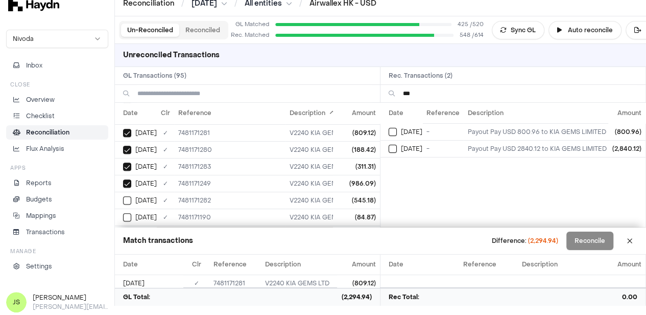
scroll to position [461, 0]
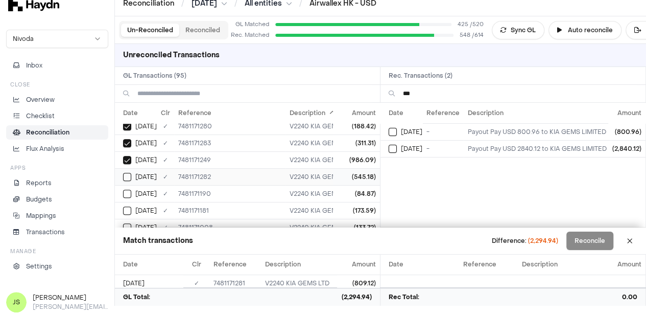
click at [131, 173] on button "Select GL transaction 7946677" at bounding box center [127, 177] width 8 height 8
click at [397, 150] on button "Select reconciliation transaction 43905" at bounding box center [393, 148] width 8 height 8
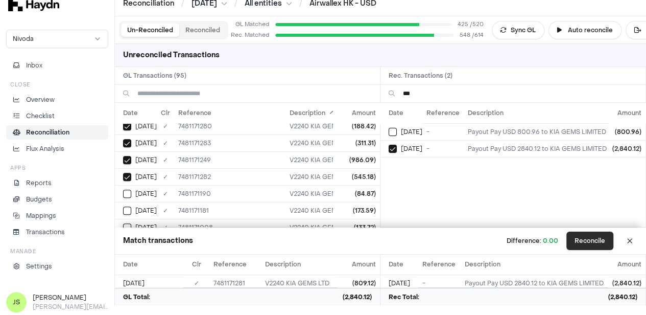
click at [581, 240] on button "Reconcile" at bounding box center [589, 240] width 47 height 18
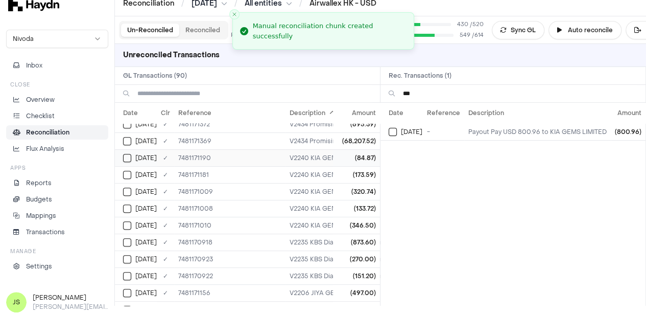
scroll to position [428, 0]
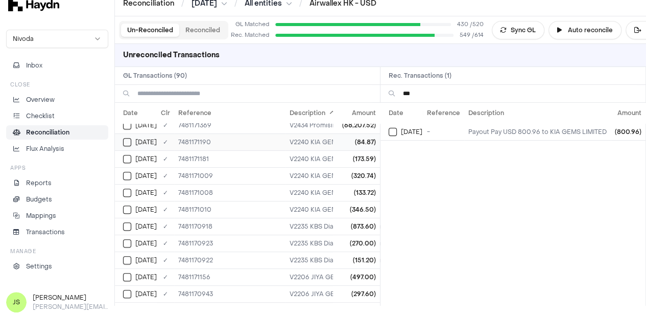
click at [126, 138] on button "Select GL transaction 7946594" at bounding box center [127, 142] width 8 height 8
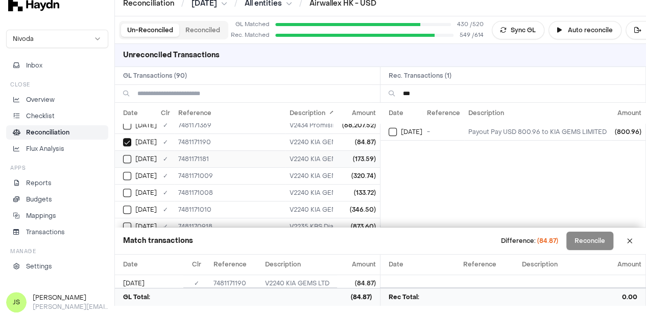
click at [129, 150] on td "[DATE]" at bounding box center [136, 158] width 42 height 17
click at [133, 172] on div "[DATE]" at bounding box center [140, 176] width 34 height 8
drag, startPoint x: 126, startPoint y: 188, endPoint x: 123, endPoint y: 196, distance: 8.7
click at [124, 188] on button "Select GL transaction 7946430" at bounding box center [127, 192] width 8 height 8
click at [123, 205] on button "Select GL transaction 7946432" at bounding box center [127, 209] width 8 height 8
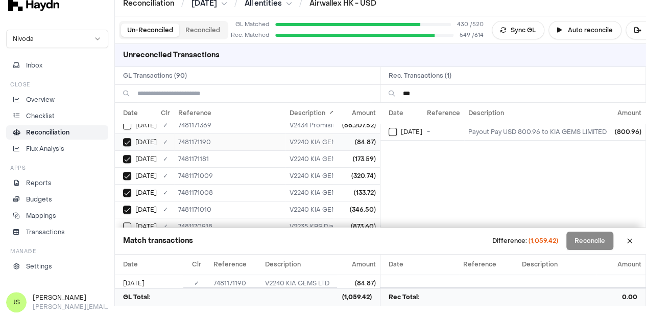
click at [128, 138] on button "Select GL transaction 7946594" at bounding box center [127, 142] width 8 height 8
click at [130, 155] on button "Select GL transaction 7946585" at bounding box center [127, 159] width 8 height 8
click at [397, 128] on button "Select reconciliation transaction 43604" at bounding box center [393, 132] width 8 height 8
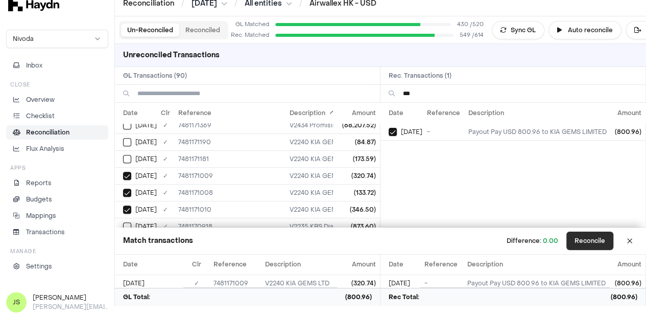
click at [610, 243] on button "Reconcile" at bounding box center [589, 240] width 47 height 18
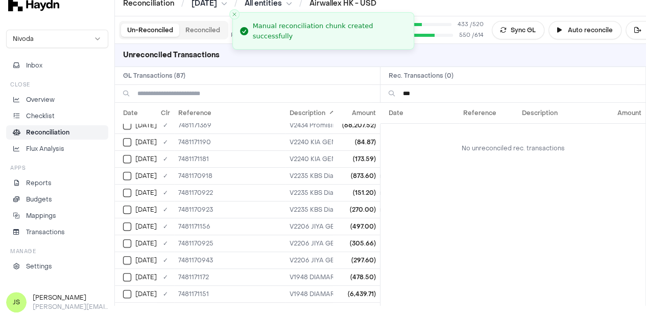
click at [453, 99] on input "***" at bounding box center [520, 93] width 234 height 17
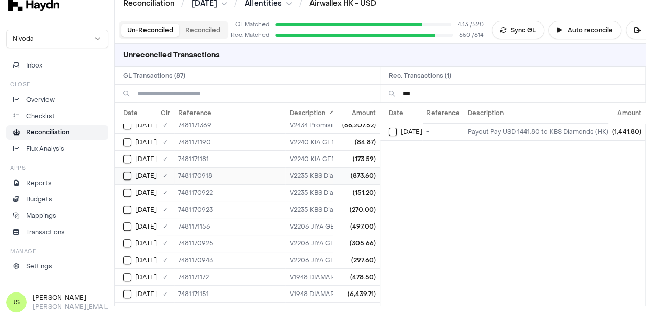
type input "***"
click at [127, 172] on button "Select GL transaction 7946349" at bounding box center [127, 176] width 8 height 8
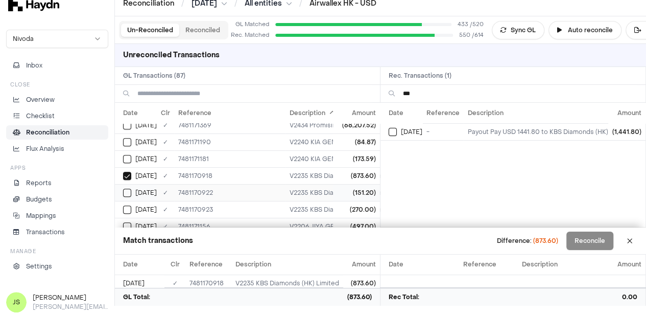
click at [129, 188] on button "Select GL transaction 7946353" at bounding box center [127, 192] width 8 height 8
click at [128, 201] on td "[DATE]" at bounding box center [136, 209] width 42 height 17
click at [403, 130] on div "[DATE]" at bounding box center [406, 132] width 34 height 8
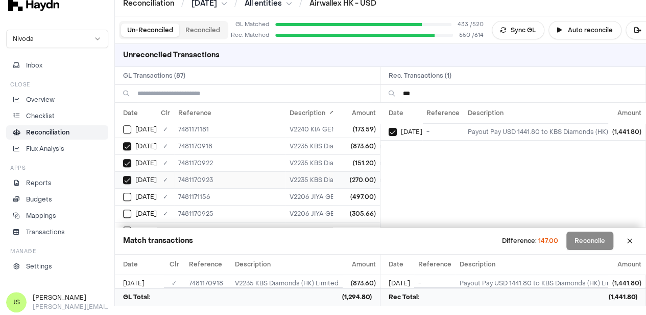
scroll to position [479, 0]
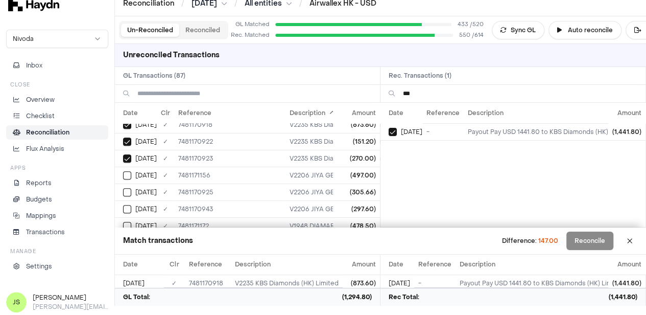
click at [429, 94] on input "***" at bounding box center [520, 93] width 234 height 17
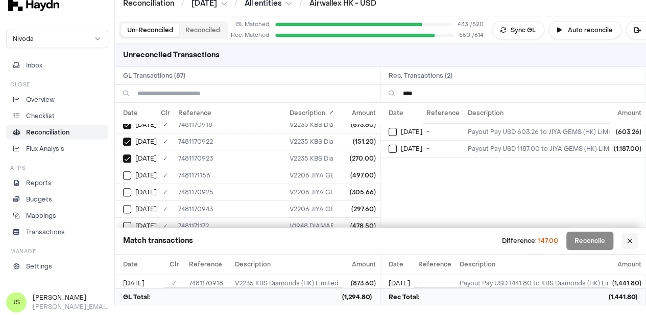
type input "****"
click at [636, 243] on button at bounding box center [629, 240] width 16 height 16
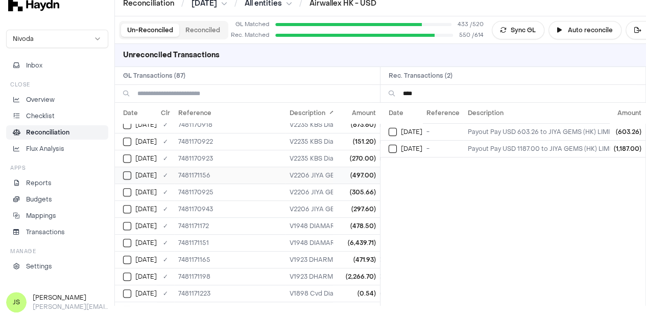
click at [120, 170] on td "[DATE]" at bounding box center [136, 174] width 42 height 17
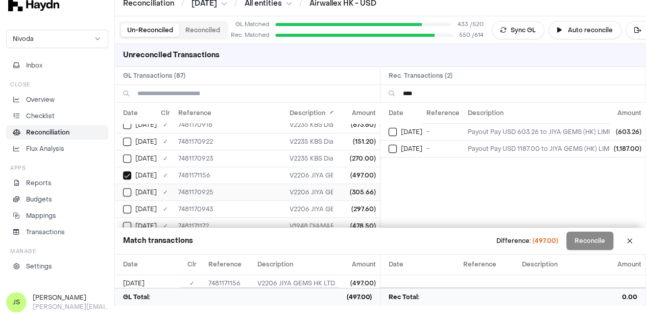
click at [122, 184] on td "[DATE]" at bounding box center [136, 191] width 42 height 17
click at [124, 205] on button "Select GL transaction 7946374" at bounding box center [127, 209] width 8 height 8
click at [126, 171] on button "Select GL transaction 7946560" at bounding box center [127, 175] width 8 height 8
click at [402, 128] on div "[DATE]" at bounding box center [406, 132] width 34 height 8
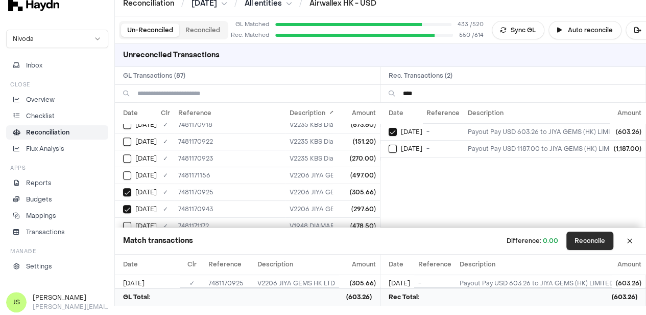
click at [601, 241] on button "Reconcile" at bounding box center [589, 240] width 47 height 18
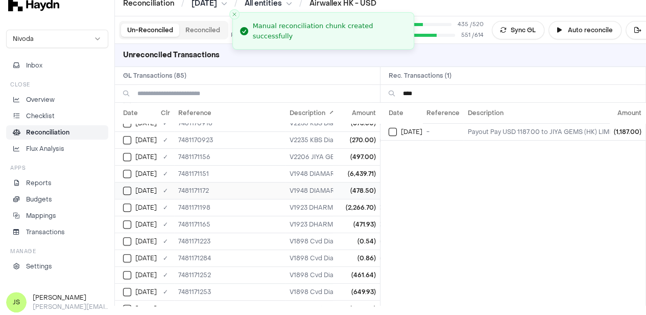
scroll to position [514, 0]
click at [422, 94] on input "****" at bounding box center [520, 93] width 234 height 17
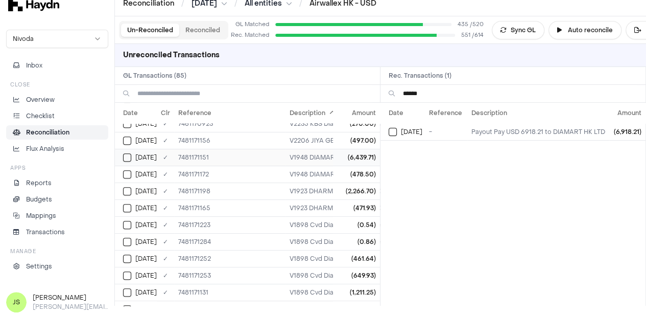
type input "******"
click at [124, 153] on button "Select GL transaction 7946555" at bounding box center [127, 157] width 8 height 8
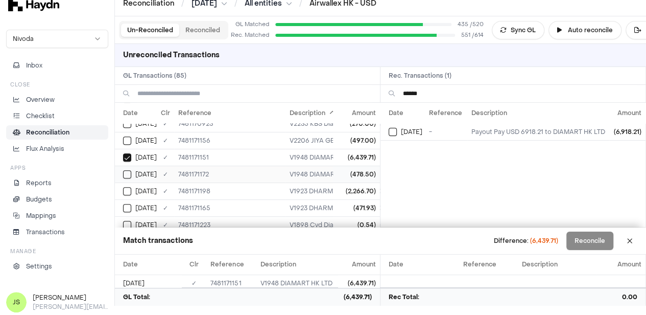
click at [120, 168] on td "[DATE]" at bounding box center [136, 173] width 42 height 17
click at [390, 131] on td "[DATE]" at bounding box center [402, 131] width 44 height 17
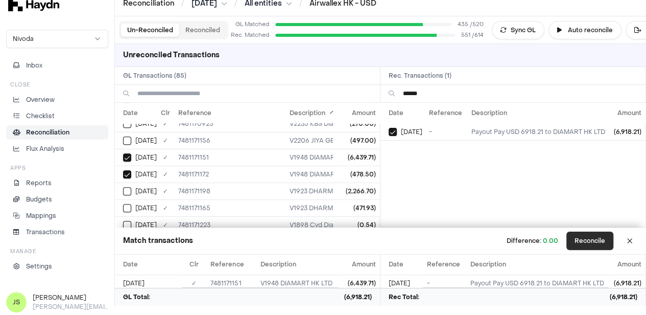
click at [602, 240] on button "Reconcile" at bounding box center [589, 240] width 47 height 18
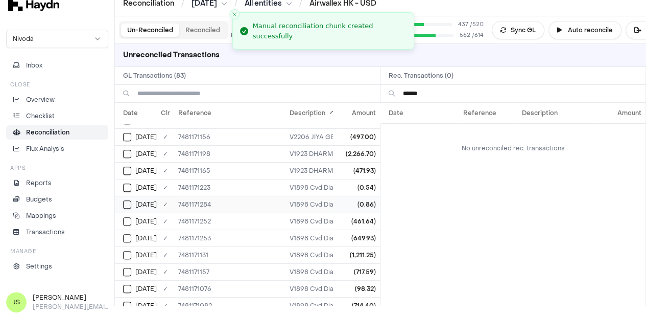
scroll to position [531, 0]
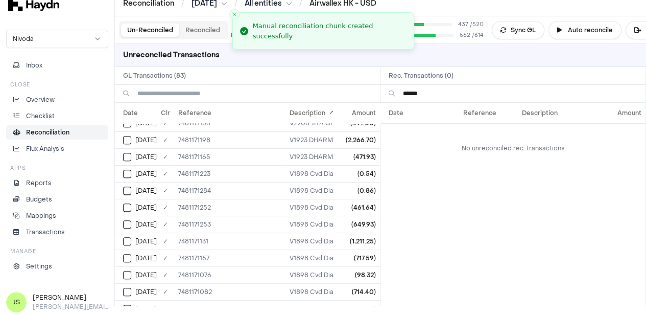
click at [443, 90] on input "******" at bounding box center [520, 93] width 234 height 17
drag, startPoint x: 443, startPoint y: 90, endPoint x: 434, endPoint y: 126, distance: 36.8
click at [443, 122] on div "Unreconciled Transactions GL Transactions ( 83 ) Rec. Transactions ( 0 ) ******…" at bounding box center [380, 174] width 531 height 261
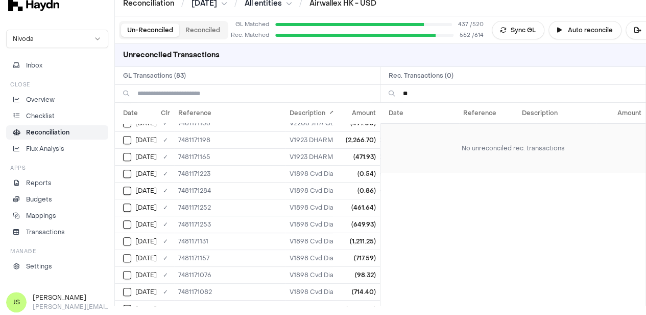
type input "*"
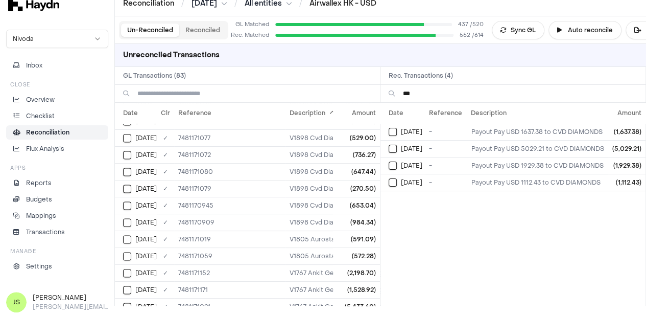
scroll to position [735, 0]
type input "***"
click at [216, 91] on input at bounding box center [254, 93] width 234 height 17
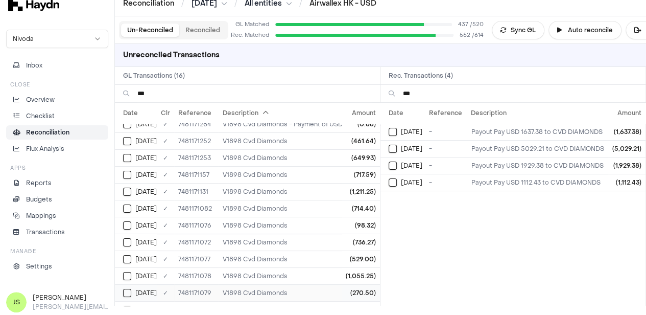
scroll to position [92, 0]
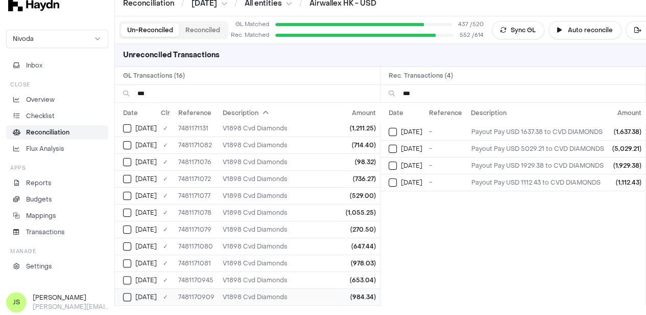
type input "***"
click at [127, 288] on td "[DATE]" at bounding box center [136, 296] width 42 height 17
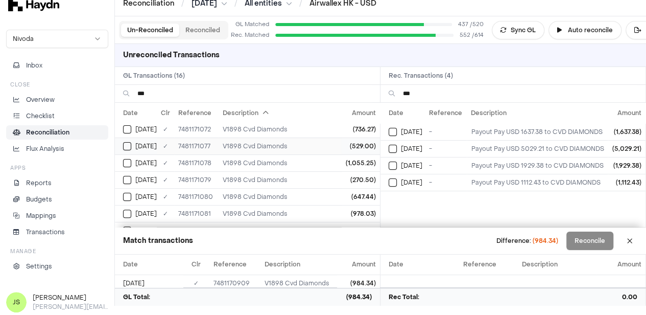
scroll to position [171, 0]
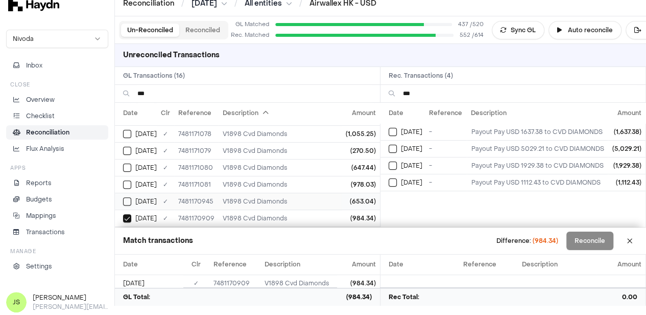
click at [126, 197] on button "Select GL transaction 7946376" at bounding box center [127, 201] width 8 height 8
click at [397, 132] on button "Select reconciliation transaction 43440" at bounding box center [393, 132] width 8 height 8
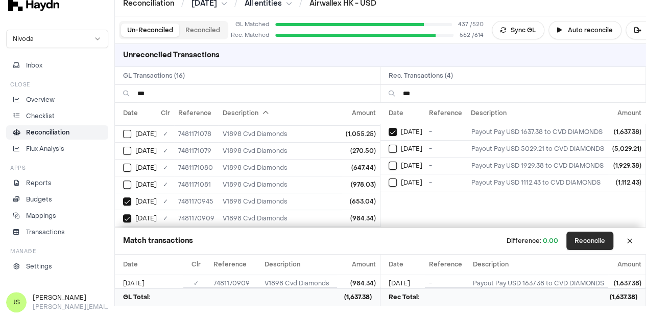
click at [588, 236] on button "Reconcile" at bounding box center [589, 240] width 47 height 18
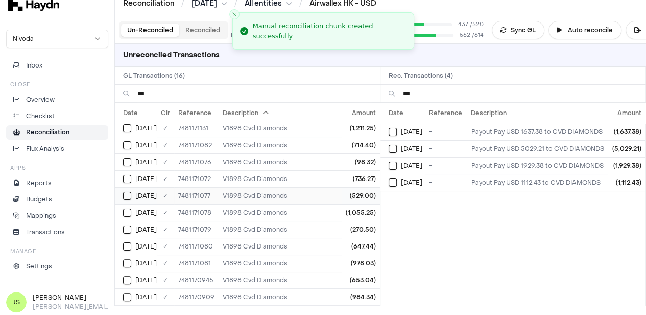
scroll to position [58, 0]
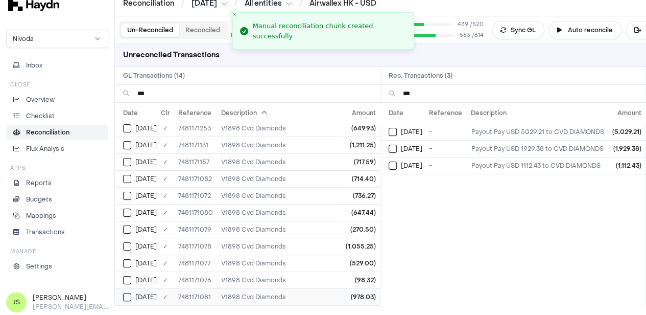
click at [127, 293] on button "Select GL transaction 7946501" at bounding box center [127, 297] width 8 height 8
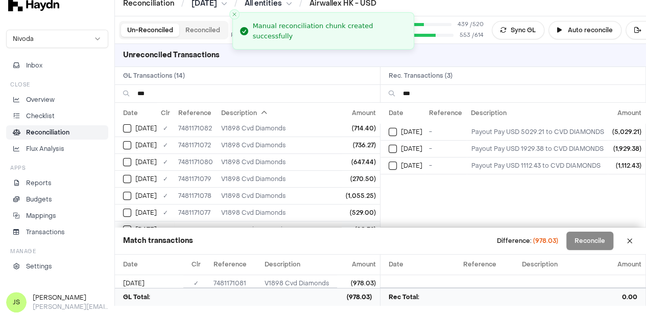
scroll to position [137, 0]
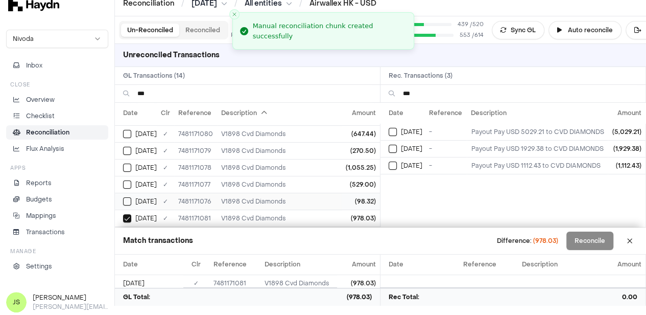
drag, startPoint x: 126, startPoint y: 188, endPoint x: 128, endPoint y: 177, distance: 11.4
click at [126, 192] on td "[DATE]" at bounding box center [136, 200] width 42 height 17
click at [128, 180] on button "Select GL transaction 7946497" at bounding box center [127, 184] width 8 height 8
click at [128, 163] on button "Select GL transaction 7946498" at bounding box center [127, 167] width 8 height 8
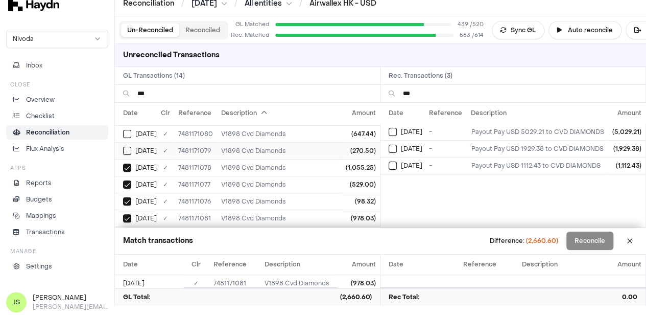
click at [128, 142] on td "[DATE]" at bounding box center [136, 150] width 42 height 17
click at [128, 130] on button "Select GL transaction 7946500" at bounding box center [127, 134] width 8 height 8
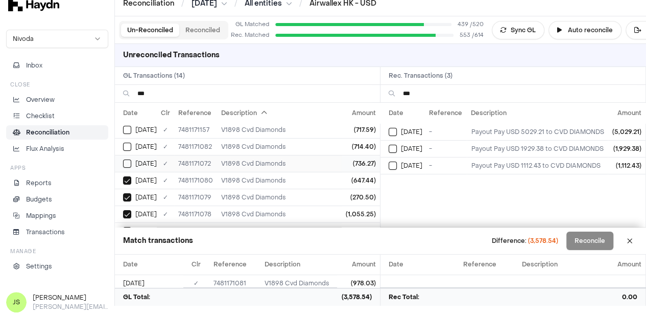
click at [125, 163] on button "Select GL transaction 7946492" at bounding box center [127, 163] width 8 height 8
click at [125, 142] on button "Select GL transaction 7946502" at bounding box center [127, 146] width 8 height 8
click at [397, 128] on button "Select reconciliation transaction 43592" at bounding box center [393, 132] width 8 height 8
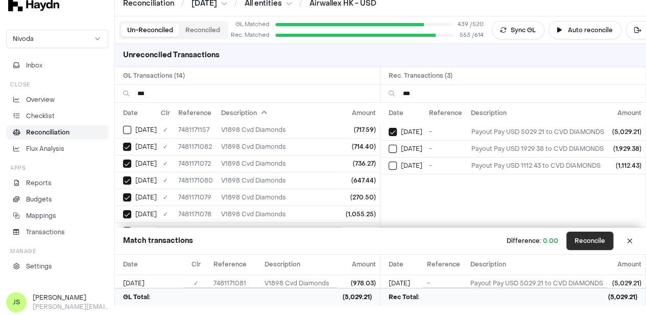
click at [589, 236] on button "Reconcile" at bounding box center [589, 240] width 47 height 18
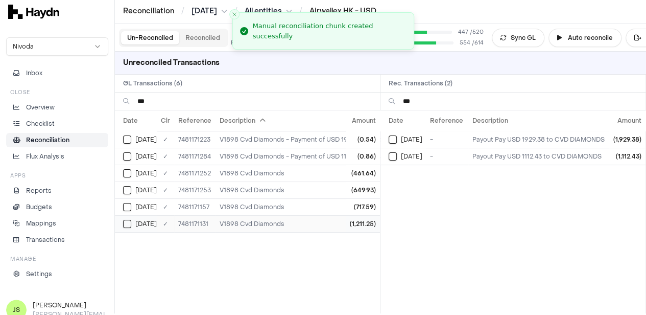
scroll to position [0, 0]
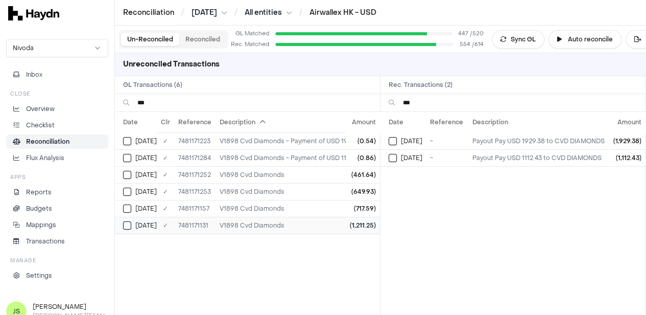
click at [133, 221] on div "[DATE]" at bounding box center [140, 225] width 34 height 8
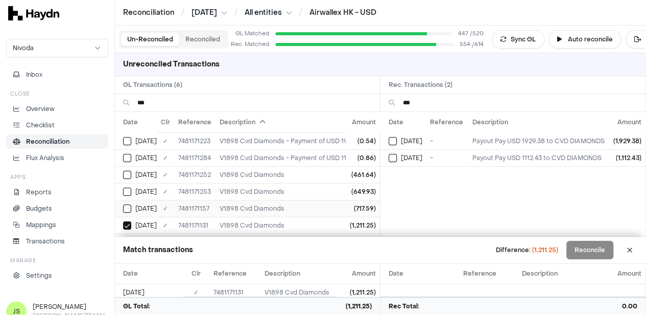
click at [128, 204] on button "Select GL transaction 7946561" at bounding box center [127, 208] width 8 height 8
click at [397, 139] on button "Select reconciliation transaction 43719" at bounding box center [393, 141] width 8 height 8
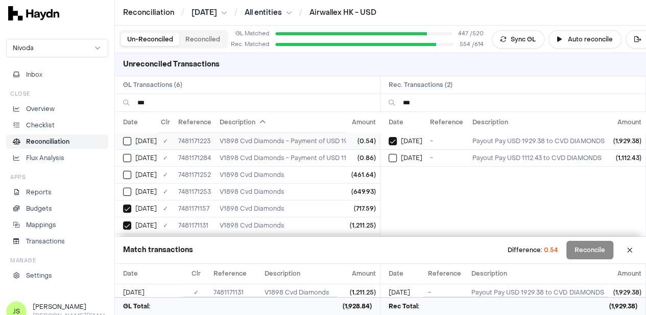
click at [128, 139] on button "Select GL transaction 7946716" at bounding box center [127, 141] width 8 height 8
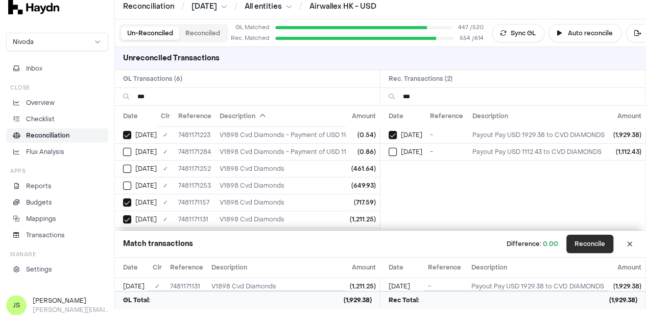
scroll to position [9, 0]
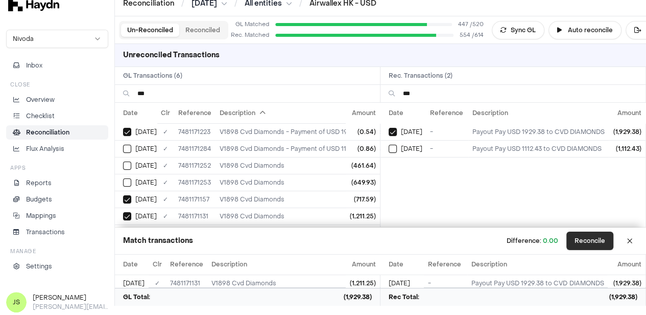
click at [592, 238] on button "Reconcile" at bounding box center [589, 240] width 47 height 18
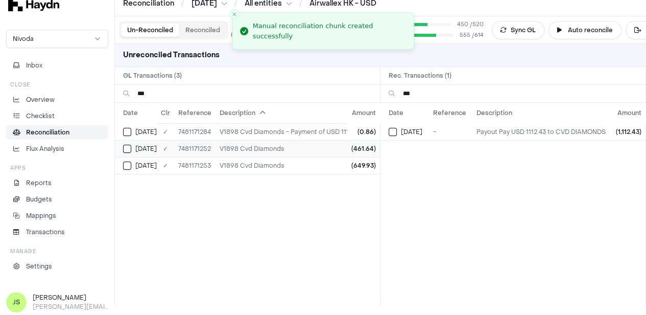
click at [131, 147] on button "Select GL transaction 7946647" at bounding box center [127, 148] width 8 height 8
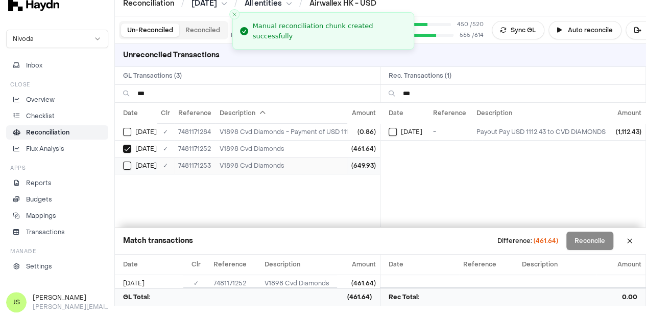
click at [127, 165] on button "Select GL transaction 7946648" at bounding box center [127, 165] width 8 height 8
click at [397, 130] on button "Select reconciliation transaction 43885" at bounding box center [393, 132] width 8 height 8
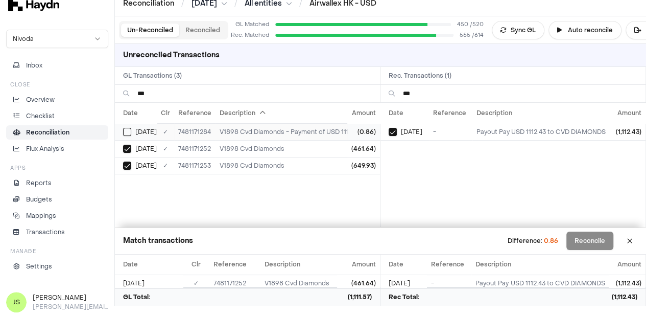
click at [130, 128] on button "Select GL transaction 7946722" at bounding box center [127, 132] width 8 height 8
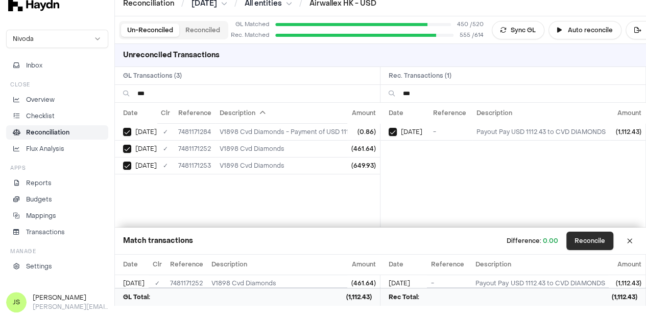
click at [592, 240] on button "Reconcile" at bounding box center [589, 240] width 47 height 18
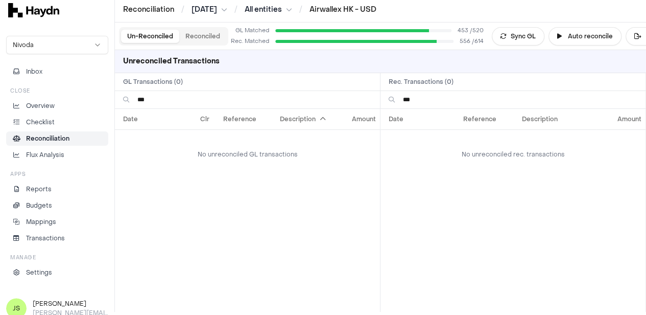
scroll to position [0, 0]
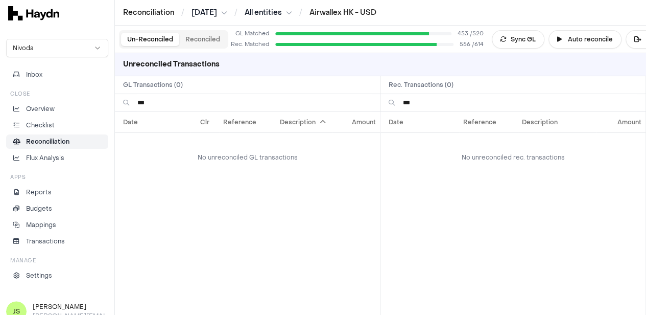
drag, startPoint x: 191, startPoint y: 103, endPoint x: 108, endPoint y: 102, distance: 83.2
click at [108, 102] on div "Reconciliation / Apr 2025 / All entities / Airwallex HK - USD Nivoda Inbox Clos…" at bounding box center [323, 157] width 646 height 315
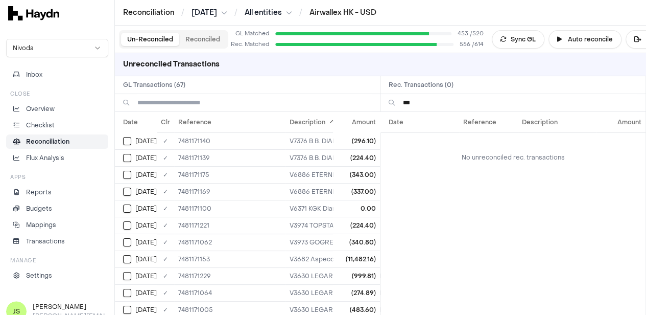
click at [450, 101] on input "***" at bounding box center [520, 102] width 234 height 17
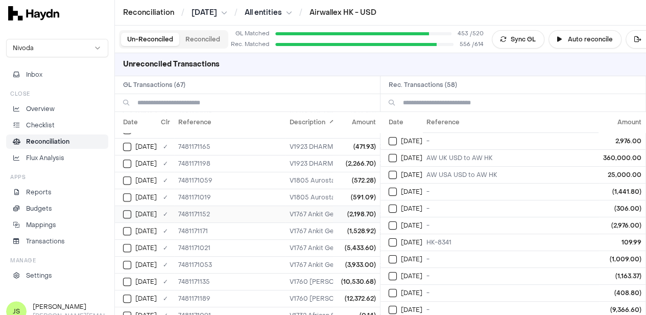
scroll to position [511, 0]
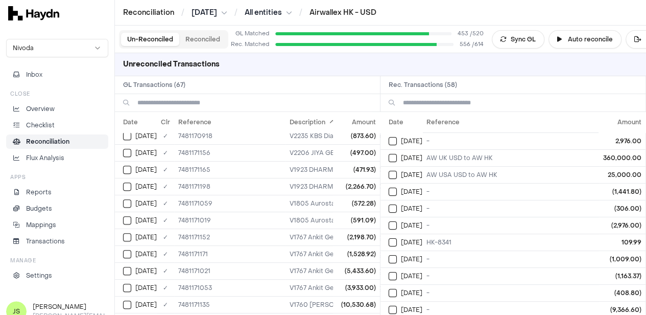
click at [474, 94] on input at bounding box center [520, 102] width 234 height 17
type input "*"
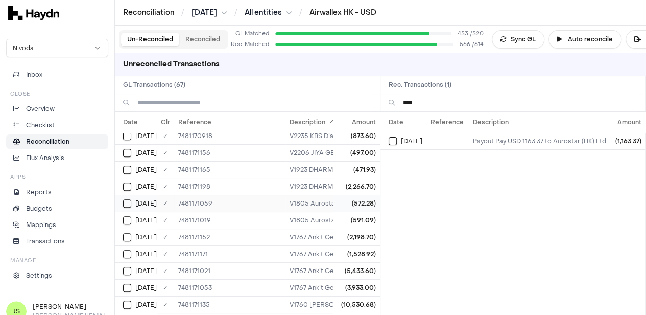
type input "****"
click at [132, 199] on div "[DATE]" at bounding box center [140, 203] width 34 height 8
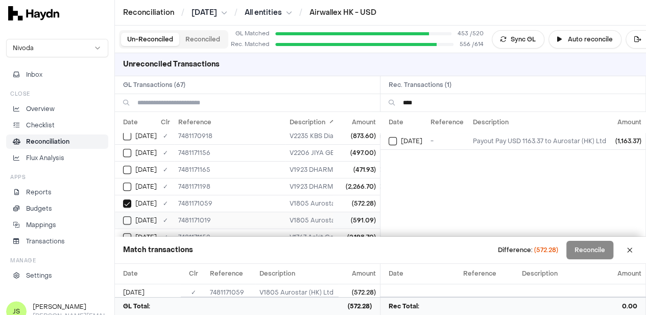
click at [127, 211] on td "[DATE]" at bounding box center [136, 219] width 42 height 17
click at [391, 140] on td "[DATE]" at bounding box center [402, 140] width 45 height 17
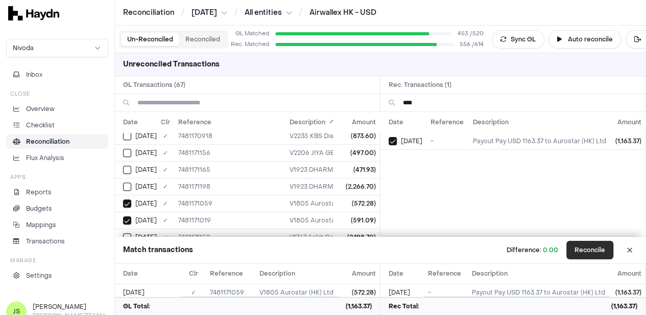
click at [600, 251] on button "Reconcile" at bounding box center [589, 249] width 47 height 18
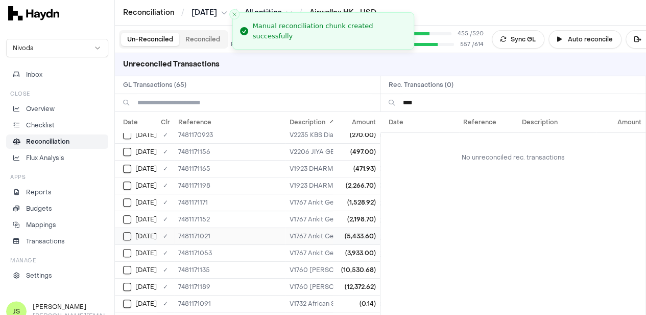
scroll to position [528, 0]
click at [445, 100] on input "****" at bounding box center [520, 102] width 234 height 17
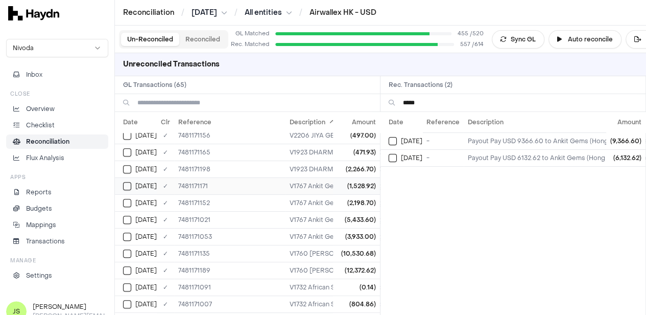
type input "*****"
click at [127, 182] on button "Select GL transaction 7946575" at bounding box center [127, 186] width 8 height 8
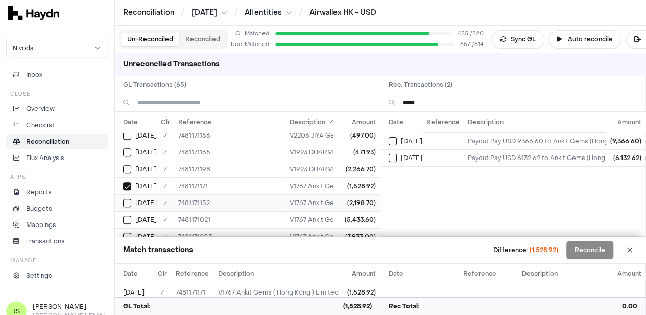
click at [127, 199] on button "Select GL transaction 7946556" at bounding box center [127, 203] width 8 height 8
click at [397, 155] on button "Select reconciliation transaction 43707" at bounding box center [393, 158] width 8 height 8
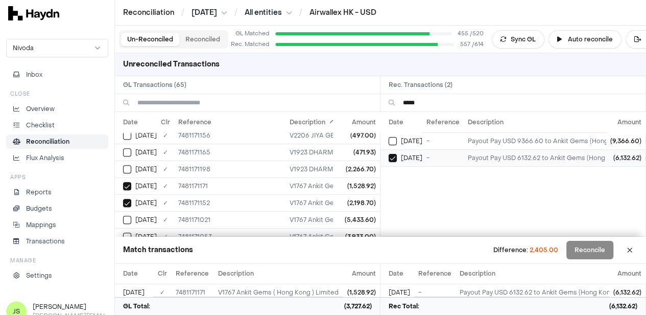
click at [385, 154] on td "[DATE]" at bounding box center [401, 157] width 42 height 17
click at [113, 180] on div "Nivoda Inbox Close Overview Checklist Reconciliation Flux Analysis Apps Reports…" at bounding box center [57, 161] width 114 height 256
click at [128, 182] on button "Select GL transaction 7946575" at bounding box center [127, 186] width 8 height 8
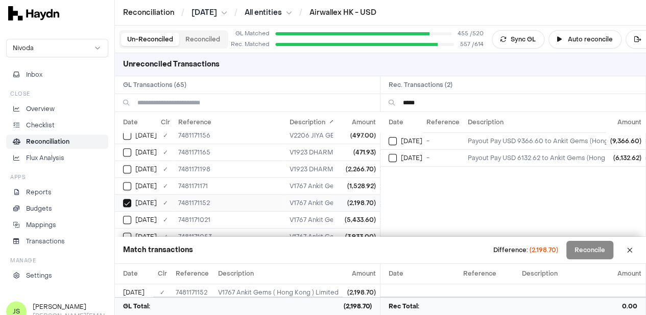
click at [131, 199] on button "Select GL transaction 7946556" at bounding box center [127, 203] width 8 height 8
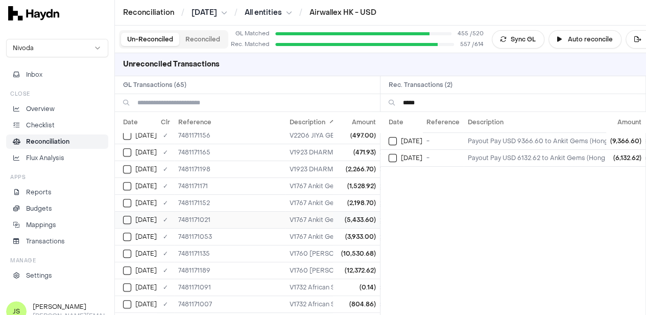
click at [133, 215] on div "[DATE]" at bounding box center [140, 219] width 34 height 8
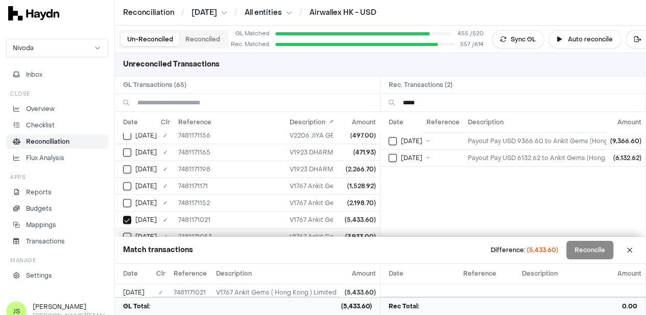
click at [127, 232] on button "Select GL transaction 7946473" at bounding box center [127, 236] width 8 height 8
click at [401, 138] on div "[DATE]" at bounding box center [406, 141] width 34 height 8
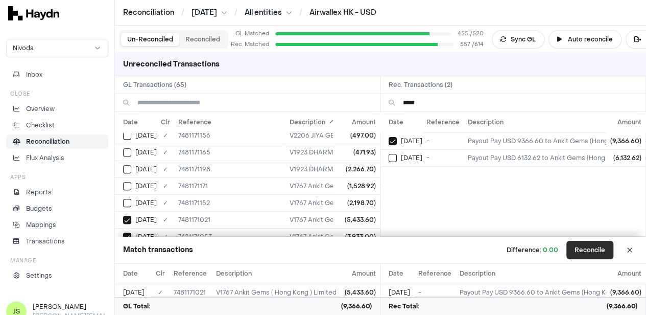
click at [593, 252] on button "Reconcile" at bounding box center [589, 249] width 47 height 18
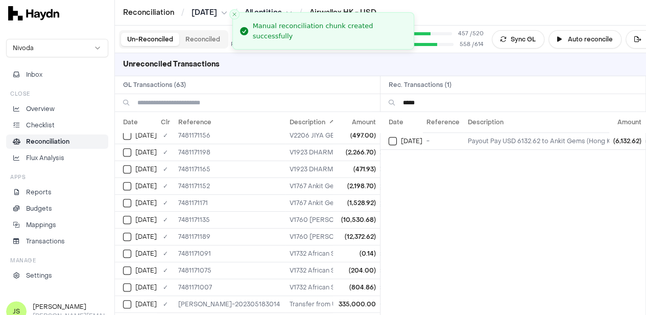
scroll to position [495, 0]
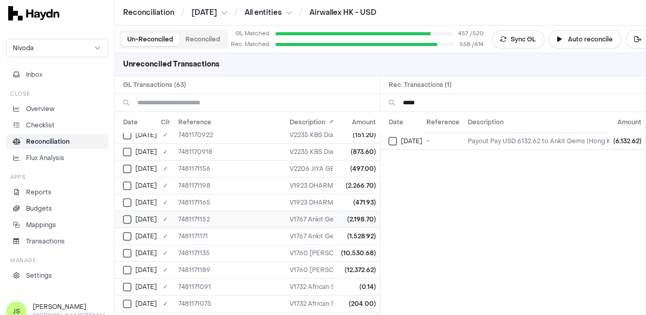
click at [123, 215] on button "Select GL transaction 7946556" at bounding box center [127, 219] width 8 height 8
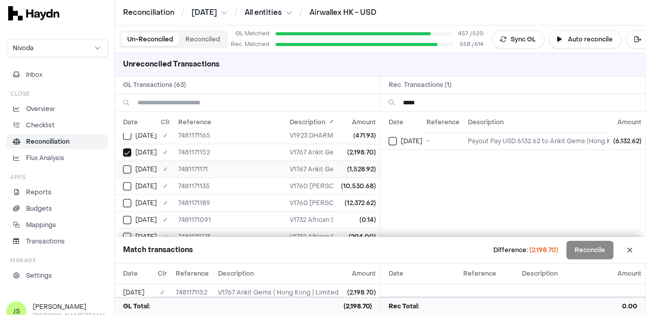
scroll to position [546, 0]
click at [127, 181] on button "Select GL transaction 7946575" at bounding box center [127, 185] width 8 height 8
click at [126, 164] on button "Select GL transaction 7946556" at bounding box center [127, 168] width 8 height 8
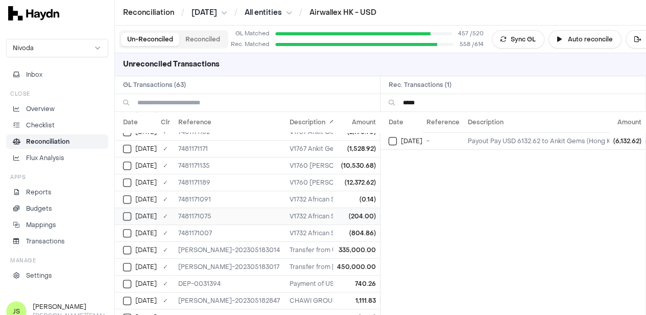
scroll to position [597, 0]
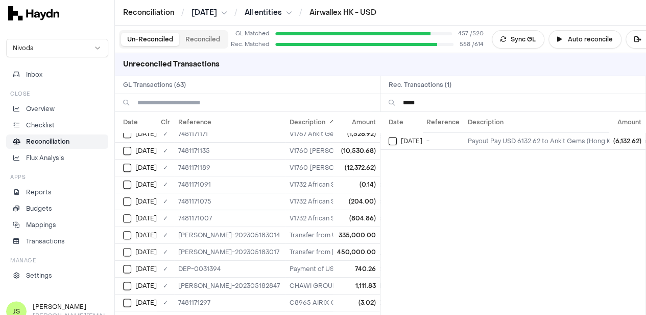
click at [442, 102] on input "*****" at bounding box center [520, 102] width 234 height 17
type input "*****"
click at [126, 147] on button "Select GL transaction 7946539" at bounding box center [127, 151] width 8 height 8
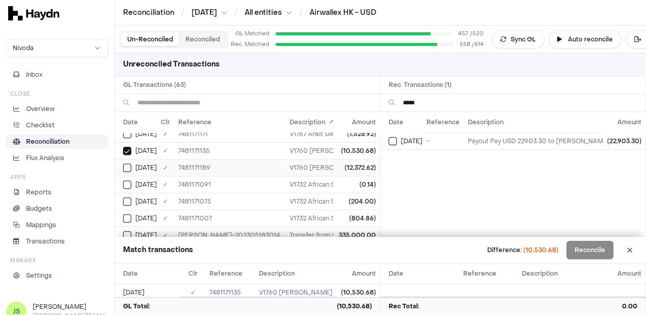
click at [131, 163] on button "Select GL transaction 7946593" at bounding box center [127, 167] width 8 height 8
click at [402, 140] on div "[DATE]" at bounding box center [406, 141] width 34 height 8
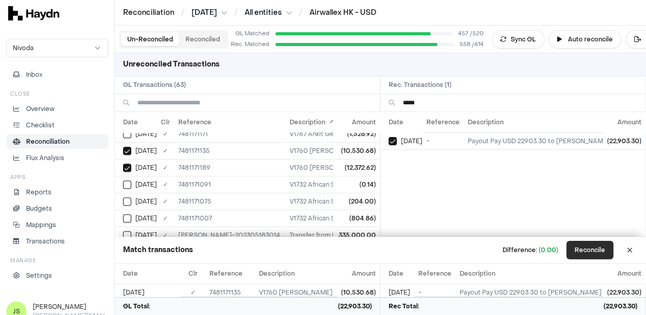
click at [595, 247] on button "Reconcile" at bounding box center [589, 249] width 47 height 18
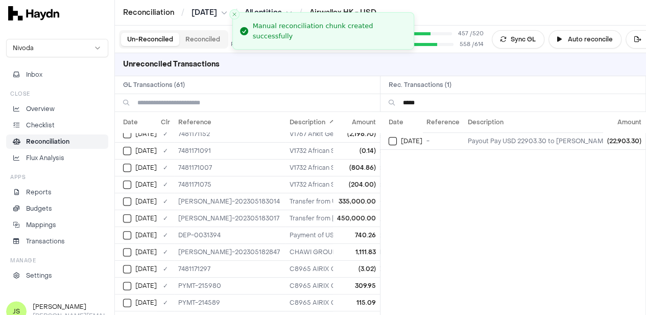
scroll to position [580, 0]
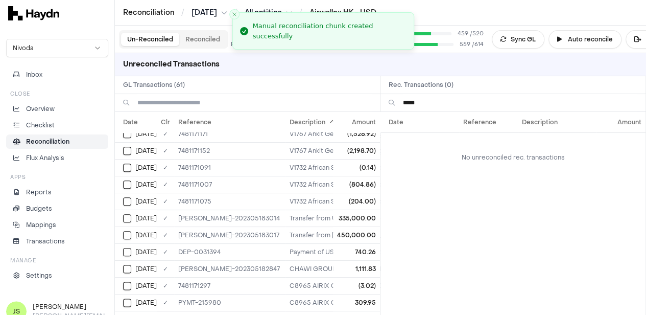
click at [432, 102] on input "*****" at bounding box center [520, 102] width 234 height 17
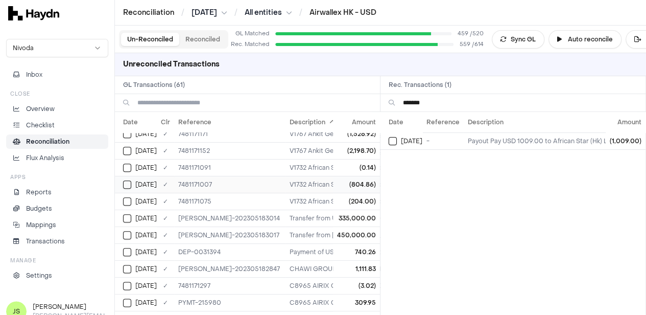
type input "*******"
click at [133, 180] on div "[DATE]" at bounding box center [140, 184] width 34 height 8
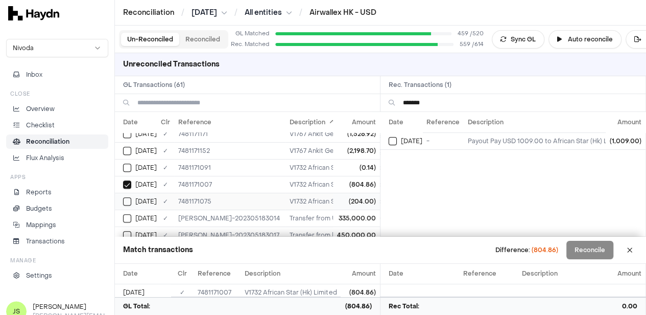
click at [131, 197] on button "Select GL transaction 7946495" at bounding box center [127, 201] width 8 height 8
click at [404, 138] on div "[DATE]" at bounding box center [406, 141] width 34 height 8
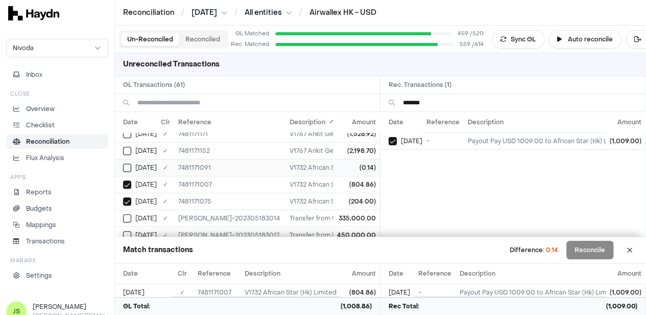
click at [125, 163] on button "Select GL transaction 7946711" at bounding box center [127, 167] width 8 height 8
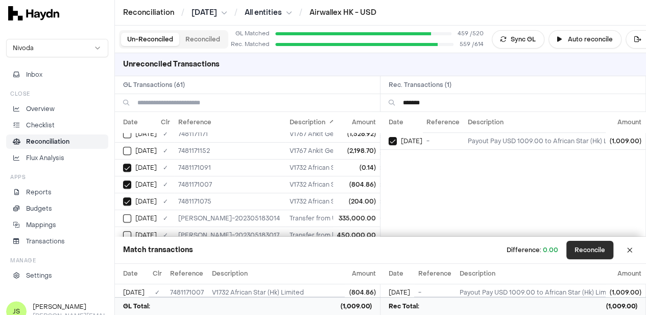
click at [606, 253] on button "Reconcile" at bounding box center [589, 249] width 47 height 18
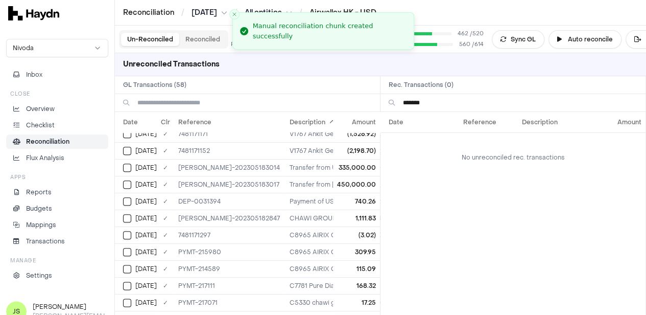
scroll to position [564, 0]
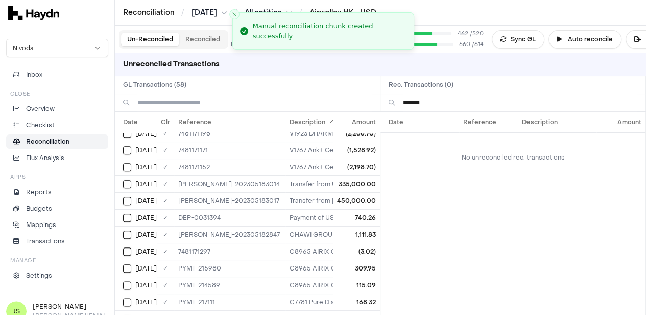
click at [453, 100] on input "*******" at bounding box center [520, 102] width 234 height 17
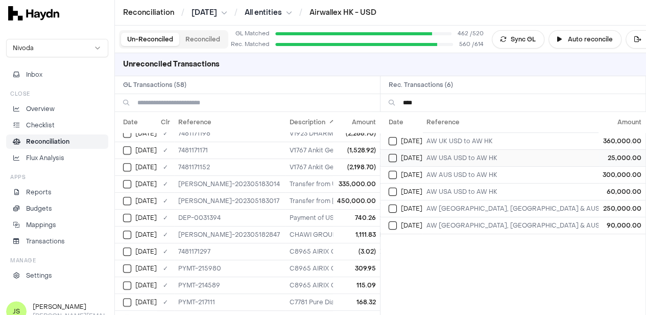
type input "****"
click at [397, 159] on button "Select reconciliation transaction 43414" at bounding box center [393, 158] width 8 height 8
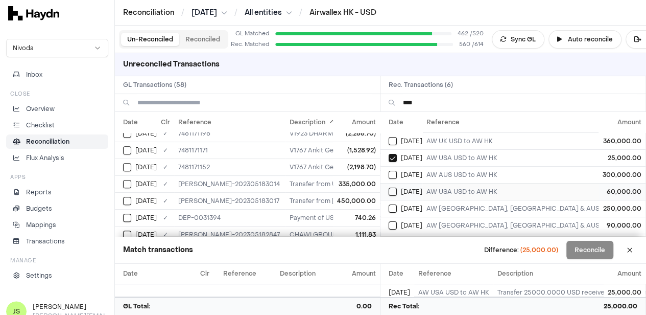
click at [397, 190] on button "Select reconciliation transaction 43857" at bounding box center [393, 191] width 8 height 8
drag, startPoint x: 244, startPoint y: 179, endPoint x: 176, endPoint y: 177, distance: 67.9
click at [176, 177] on td "JE-HK-202305183014" at bounding box center [229, 183] width 111 height 17
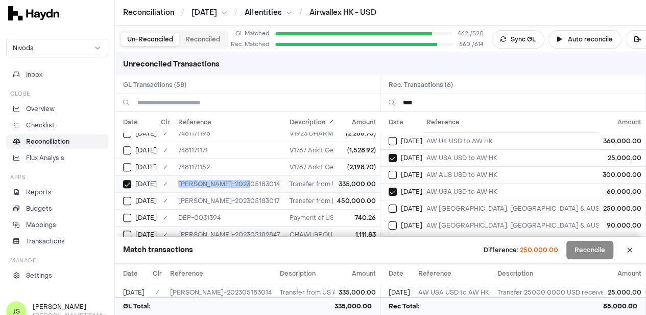
copy td "JE-HK-202305183014"
click at [395, 206] on button "Select reconciliation transaction 43986" at bounding box center [393, 208] width 8 height 8
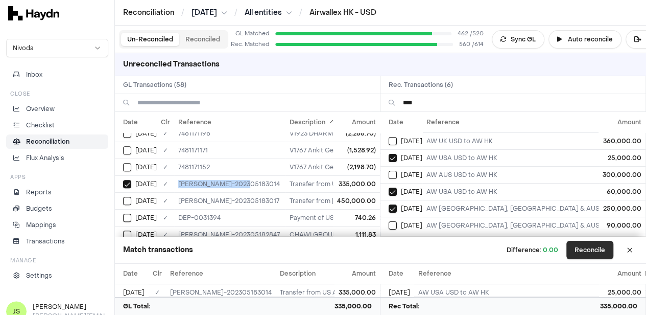
click at [588, 248] on button "Reconcile" at bounding box center [589, 249] width 47 height 18
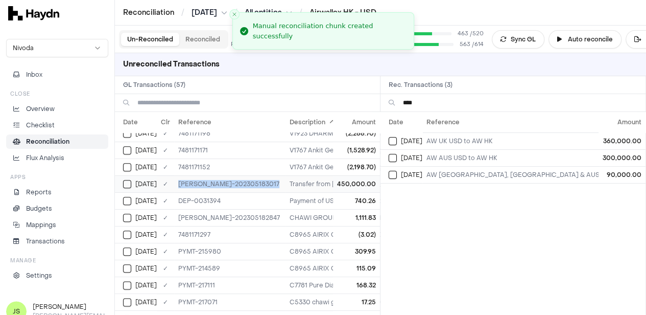
drag, startPoint x: 248, startPoint y: 175, endPoint x: 175, endPoint y: 175, distance: 73.0
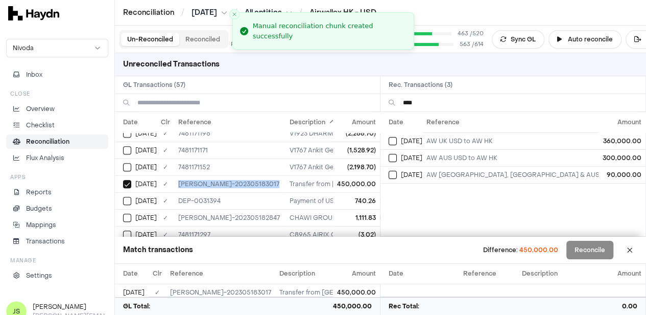
copy td "JE-HK-202305183017"
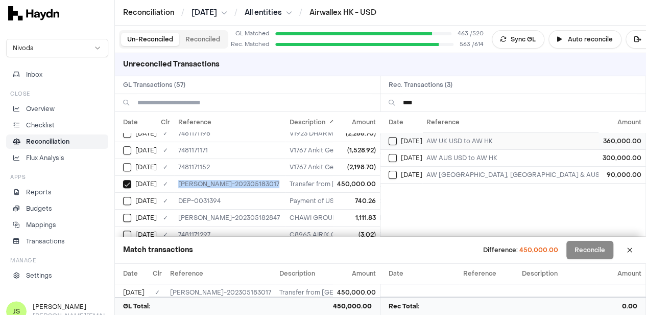
click at [395, 143] on button "Select reconciliation transaction 43401" at bounding box center [393, 141] width 8 height 8
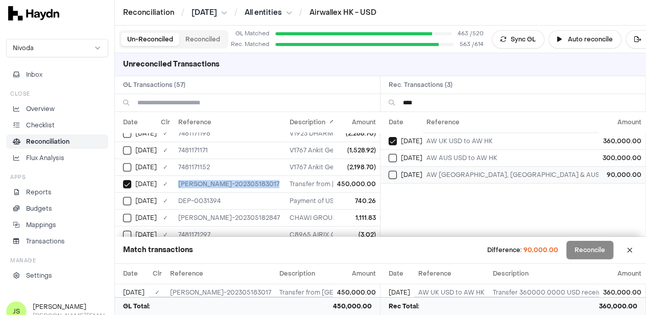
click at [396, 176] on button "Select reconciliation transaction 43987" at bounding box center [393, 175] width 8 height 8
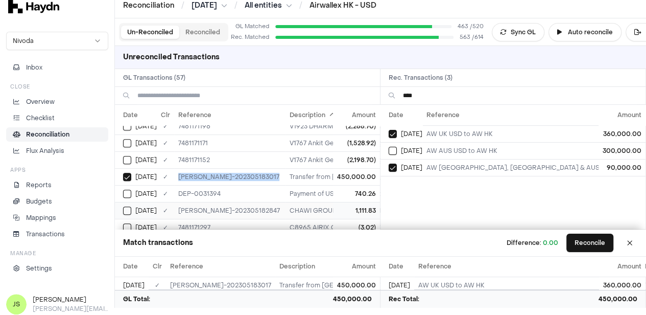
scroll to position [9, 0]
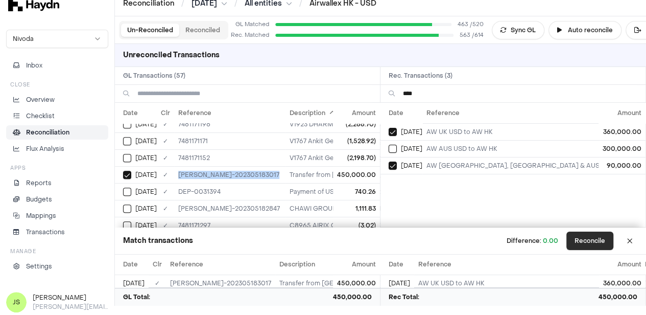
click at [596, 241] on button "Reconcile" at bounding box center [589, 240] width 47 height 18
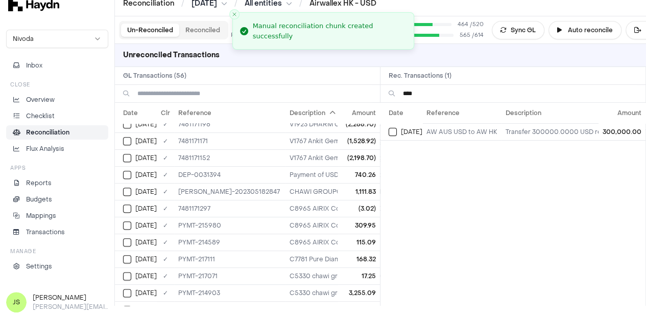
click at [433, 90] on input "****" at bounding box center [520, 93] width 234 height 17
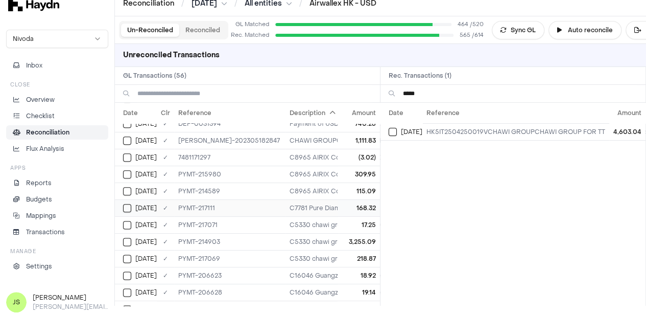
scroll to position [564, 0]
type input "*****"
click at [210, 92] on input at bounding box center [254, 93] width 234 height 17
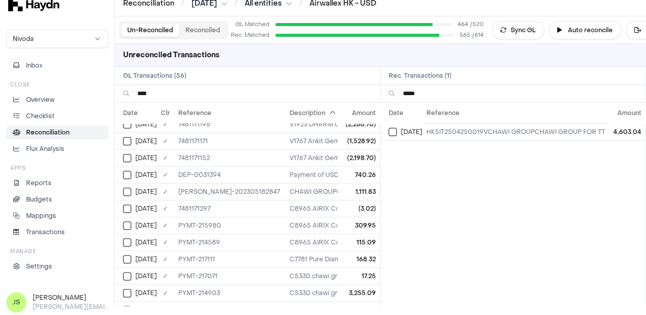
scroll to position [0, 0]
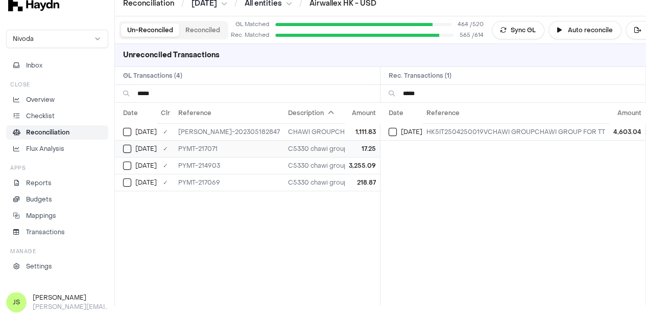
type input "*****"
click at [130, 140] on td "[DATE]" at bounding box center [136, 148] width 42 height 17
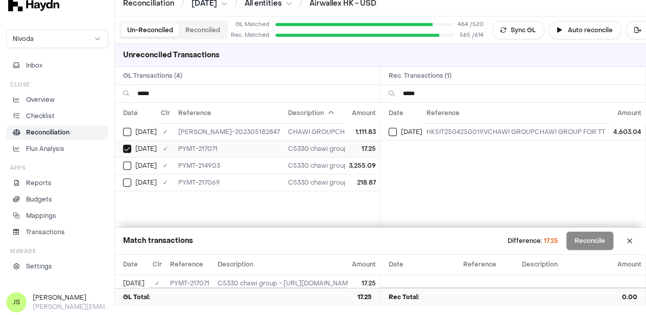
click at [130, 154] on td "[DATE]" at bounding box center [136, 148] width 42 height 17
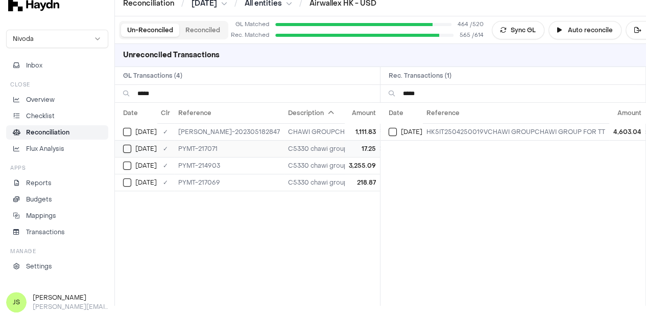
click at [130, 149] on button "Select GL transaction 7946815" at bounding box center [127, 148] width 8 height 8
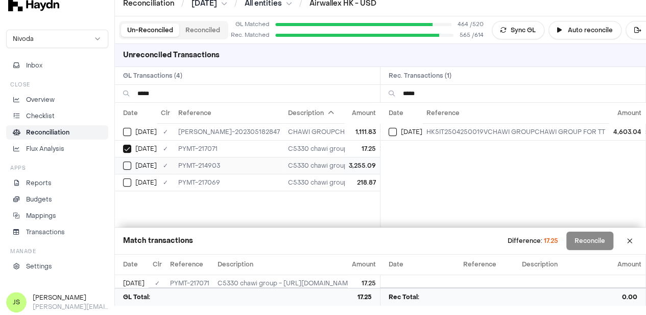
click at [131, 161] on button "Select GL transaction 7946787" at bounding box center [127, 165] width 8 height 8
click at [130, 180] on button "Select GL transaction 7946814" at bounding box center [127, 182] width 8 height 8
click at [402, 128] on div "[DATE]" at bounding box center [406, 132] width 34 height 8
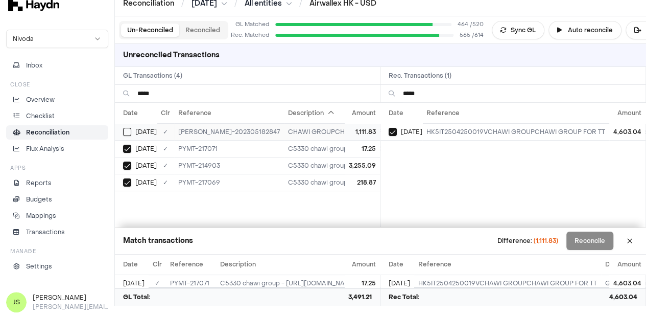
click at [134, 128] on div "[DATE]" at bounding box center [140, 132] width 34 height 8
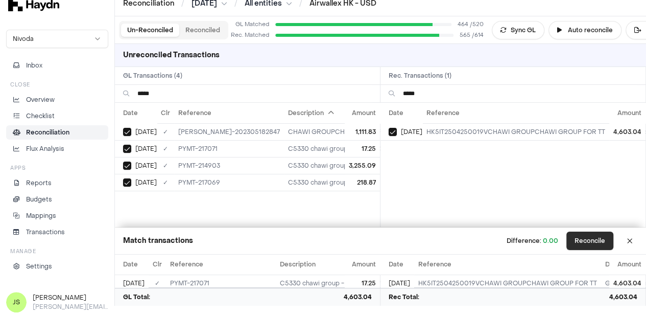
click at [590, 239] on button "Reconcile" at bounding box center [589, 240] width 47 height 18
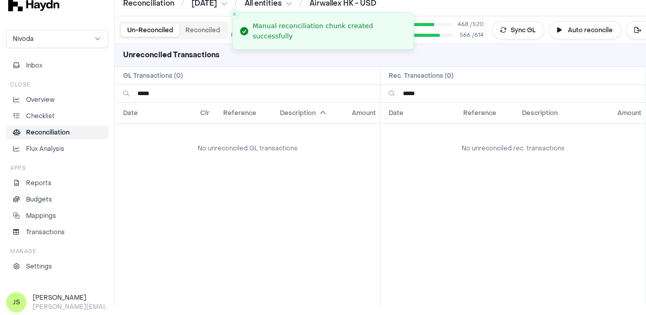
click at [190, 93] on input "*****" at bounding box center [254, 93] width 234 height 17
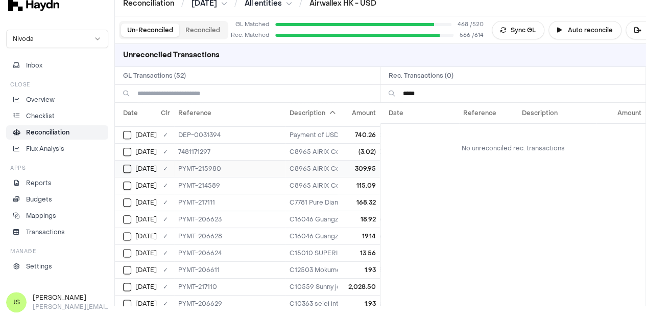
scroll to position [605, 0]
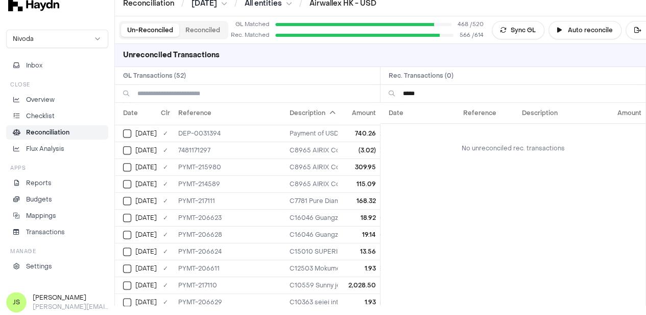
click at [432, 93] on input "*****" at bounding box center [520, 93] width 234 height 17
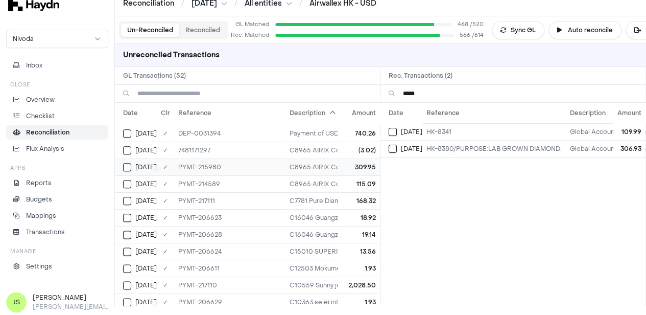
type input "*****"
click at [122, 165] on td "[DATE]" at bounding box center [136, 166] width 42 height 17
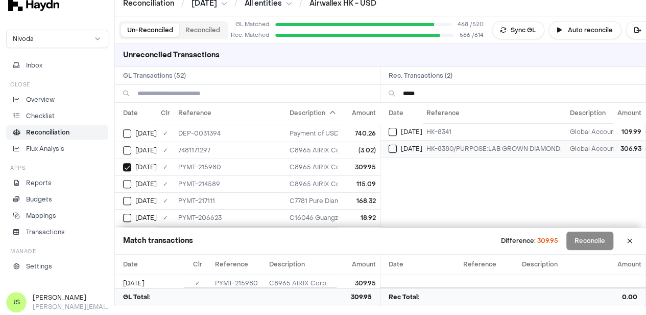
click at [403, 146] on div "[DATE]" at bounding box center [406, 148] width 34 height 8
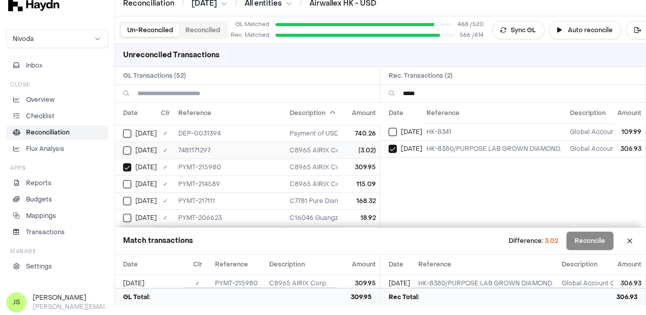
click at [128, 146] on button "Select GL transaction 7946726" at bounding box center [127, 150] width 8 height 8
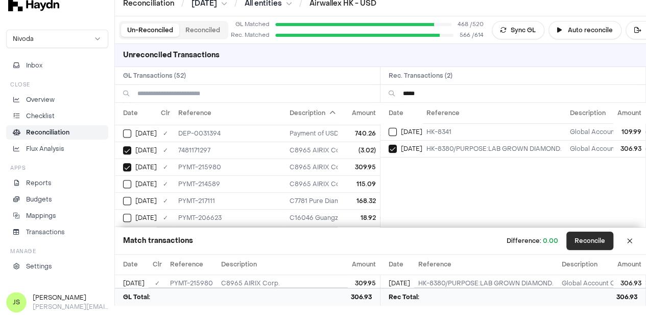
click at [587, 240] on button "Reconcile" at bounding box center [589, 240] width 47 height 18
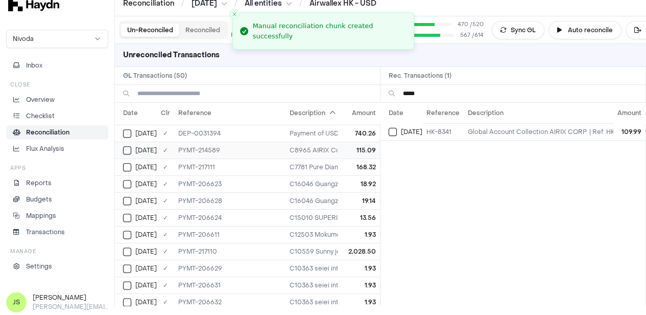
click at [127, 146] on button "Select GL transaction 7946785" at bounding box center [127, 150] width 8 height 8
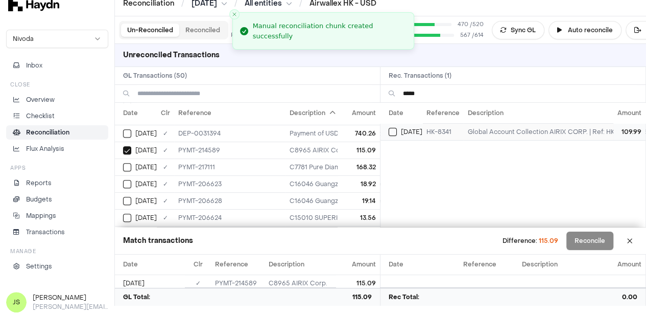
click at [396, 131] on button "Select reconciliation transaction 43568" at bounding box center [393, 132] width 8 height 8
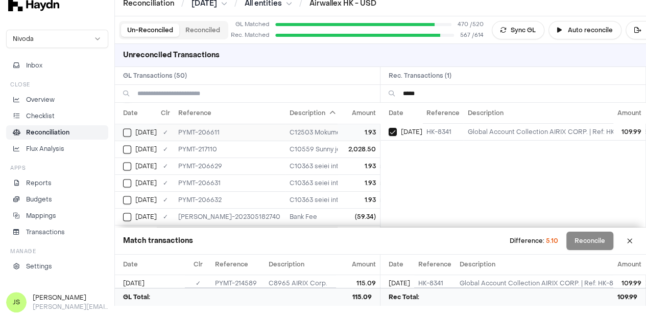
scroll to position [738, 0]
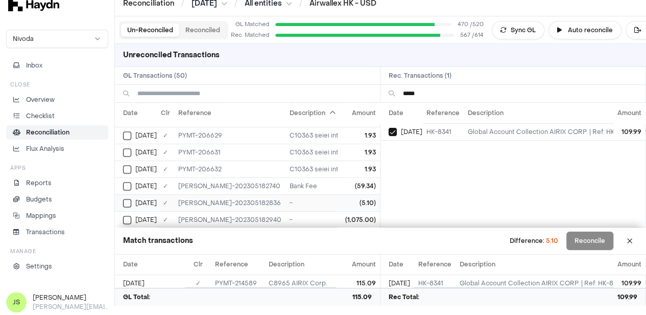
click at [126, 199] on button "Select GL transaction 7946752" at bounding box center [127, 203] width 8 height 8
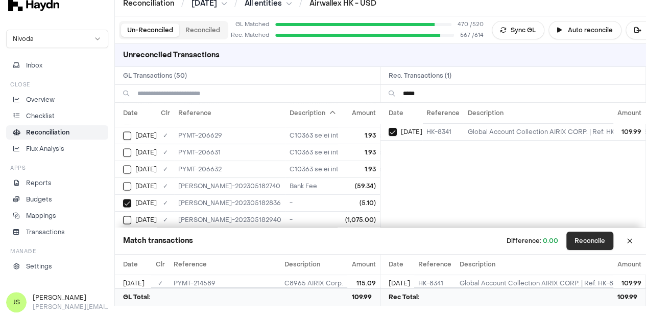
click at [596, 240] on button "Reconcile" at bounding box center [589, 240] width 47 height 18
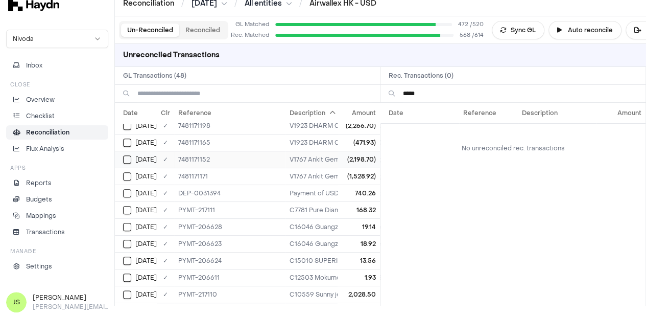
scroll to position [574, 0]
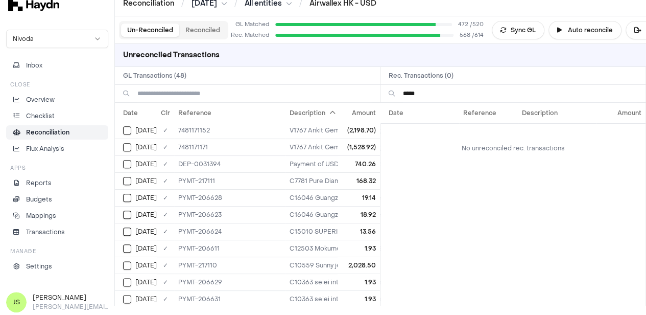
click at [458, 92] on input "*****" at bounding box center [520, 93] width 234 height 17
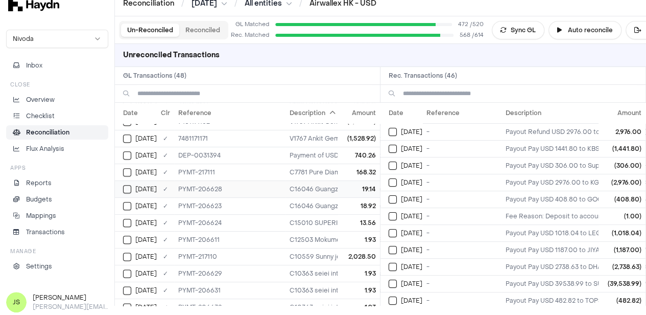
scroll to position [562, 0]
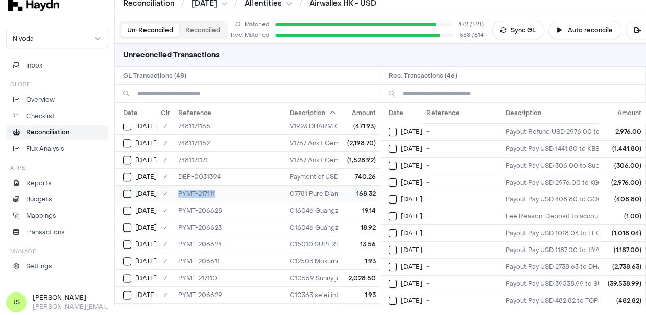
drag, startPoint x: 222, startPoint y: 183, endPoint x: 176, endPoint y: 182, distance: 46.0
click at [176, 185] on td "PYMT-217111" at bounding box center [229, 193] width 111 height 17
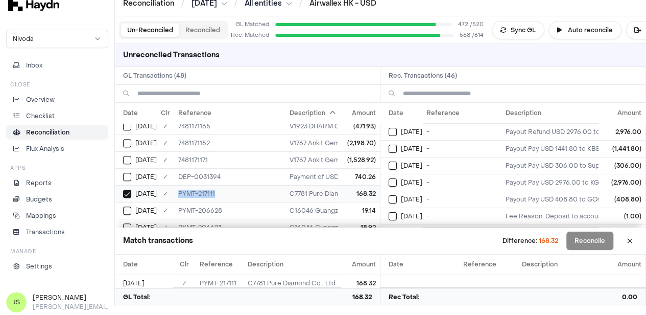
copy td "PYMT-217111"
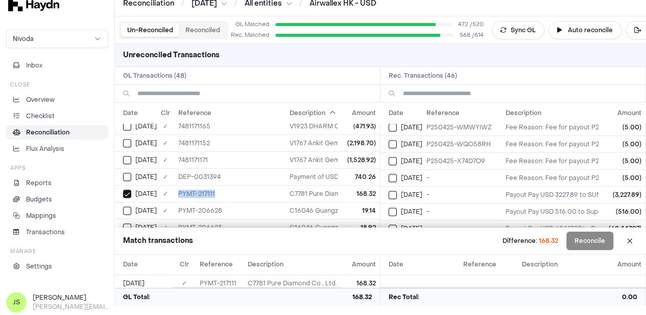
scroll to position [671, 0]
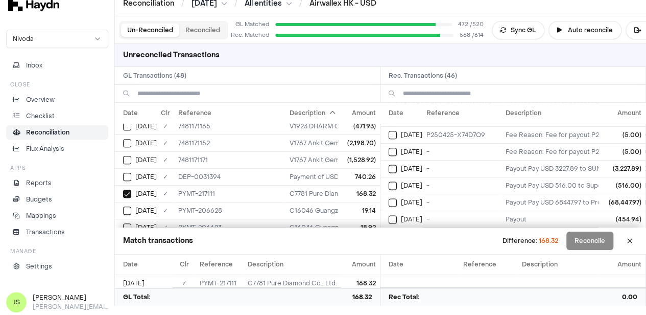
click at [447, 88] on input at bounding box center [520, 93] width 234 height 17
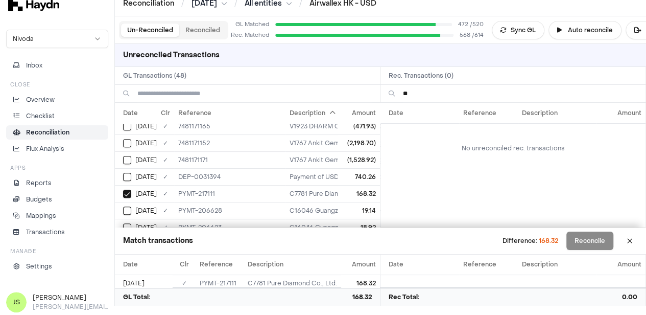
type input "*"
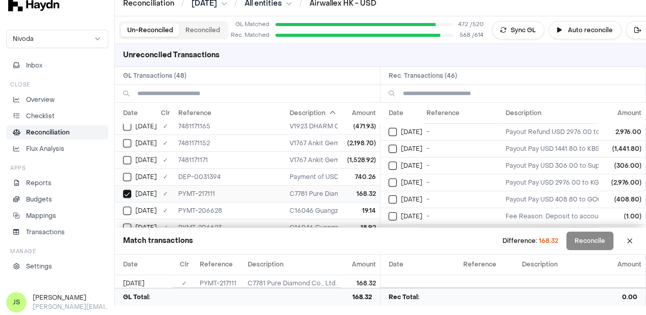
click at [127, 189] on button "Select GL transaction 7946818" at bounding box center [127, 193] width 8 height 8
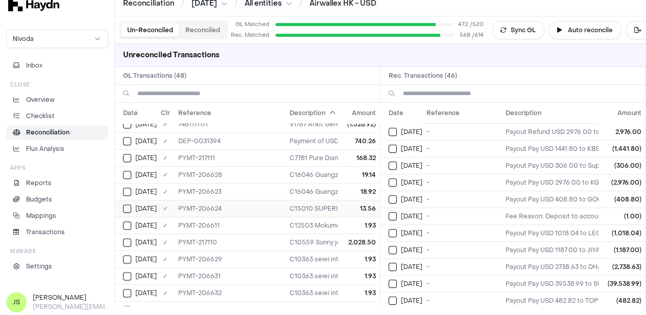
scroll to position [613, 0]
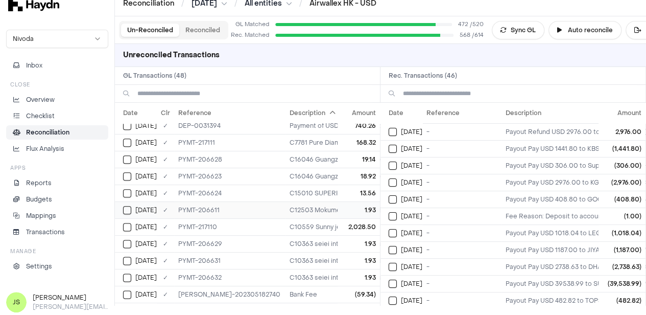
type button "on"
drag, startPoint x: 227, startPoint y: 154, endPoint x: 176, endPoint y: 152, distance: 51.6
click at [176, 152] on td "PYMT-206628" at bounding box center [229, 159] width 111 height 17
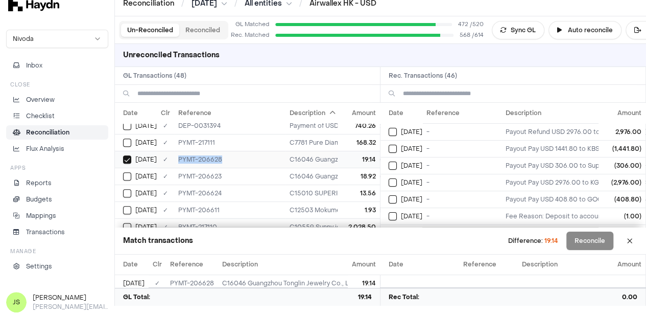
copy td "PYMT-206628"
click at [127, 155] on button "Select GL transaction 7946768" at bounding box center [127, 159] width 8 height 8
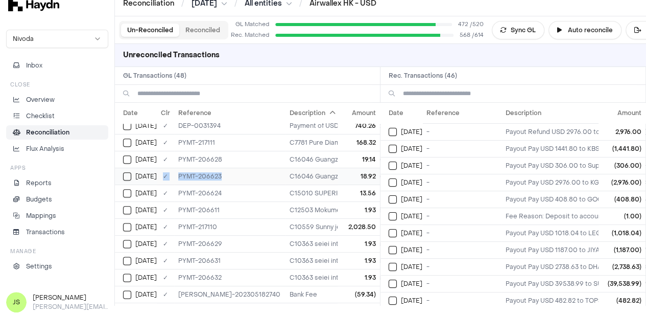
drag, startPoint x: 225, startPoint y: 170, endPoint x: 164, endPoint y: 170, distance: 60.8
click at [164, 170] on tr "Apr 4 ✓ PYMT-206623 C16046 Guangzhou Tonglin Jewelry Co., Ltd. - Bank Fee 18.92" at bounding box center [310, 175] width 390 height 17
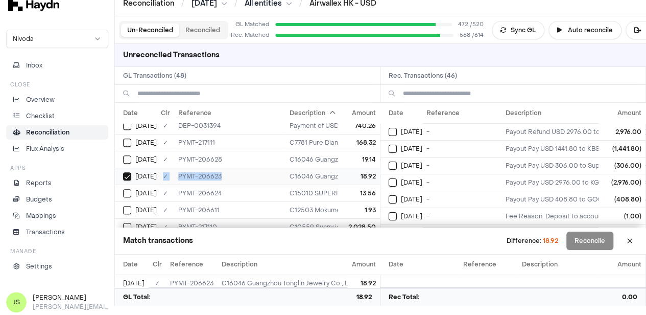
copy tr "✓ PYMT-206623"
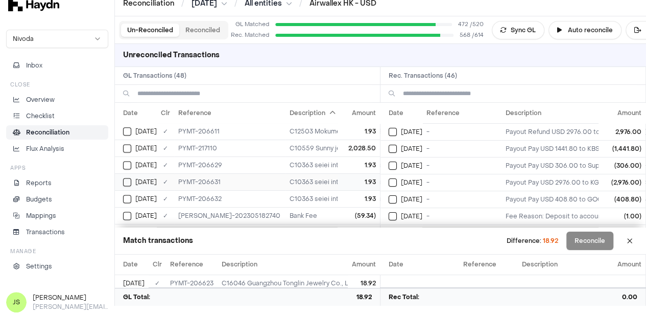
scroll to position [705, 0]
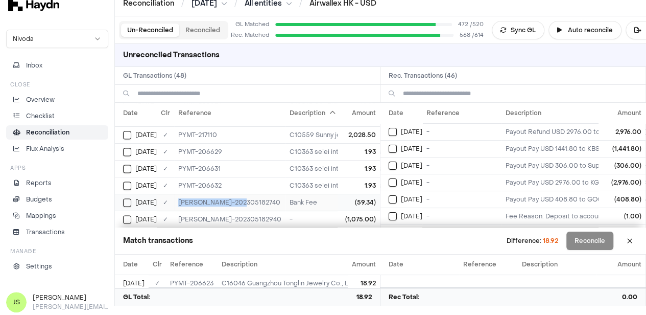
drag, startPoint x: 234, startPoint y: 187, endPoint x: 175, endPoint y: 192, distance: 60.0
click at [175, 194] on td "JE-HK-202305182740" at bounding box center [229, 202] width 111 height 17
click at [247, 194] on td "JE-HK-202305182740" at bounding box center [229, 202] width 111 height 17
drag, startPoint x: 248, startPoint y: 189, endPoint x: 176, endPoint y: 188, distance: 72.0
click at [176, 194] on td "JE-HK-202305182740" at bounding box center [229, 202] width 111 height 17
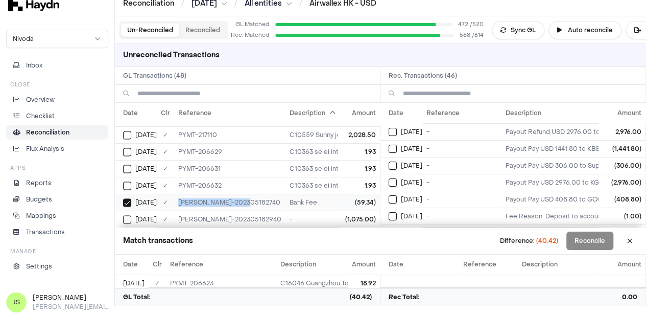
copy td "JE-HK-202305182740"
click at [126, 194] on td "[DATE]" at bounding box center [136, 202] width 42 height 17
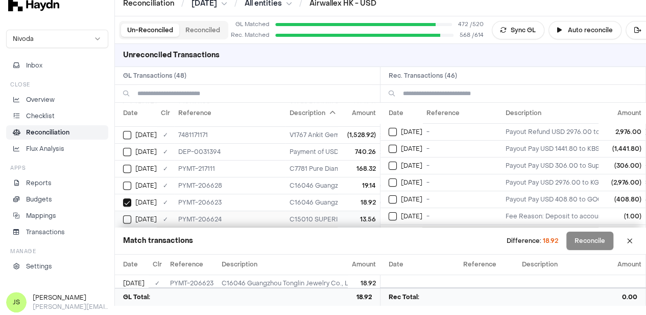
scroll to position [602, 0]
click at [128, 178] on td "[DATE]" at bounding box center [136, 186] width 42 height 17
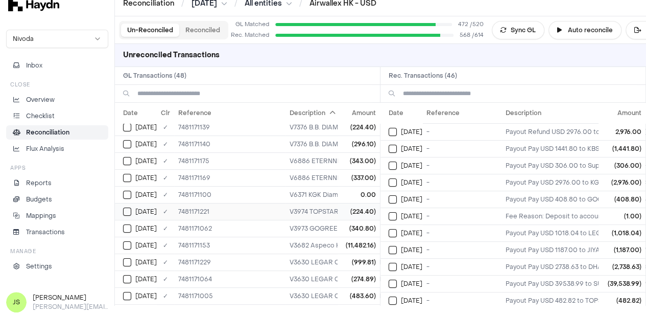
scroll to position [0, 0]
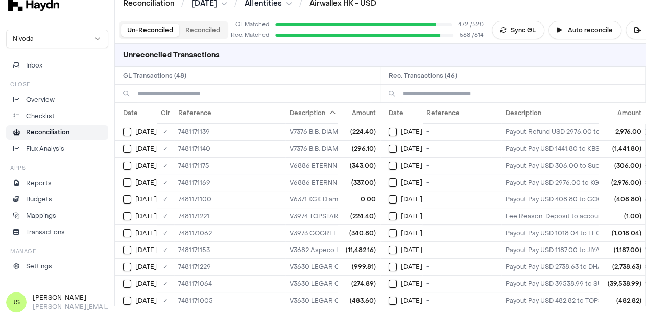
click at [234, 92] on input at bounding box center [254, 93] width 234 height 17
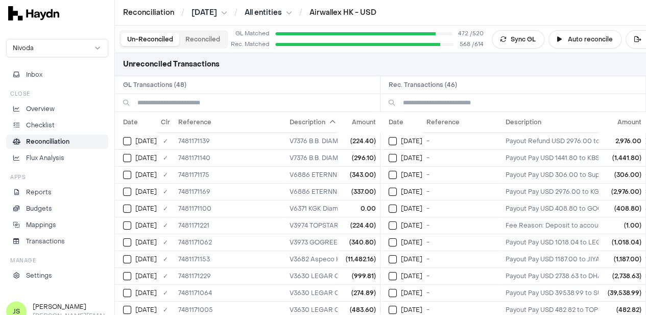
click at [452, 99] on input at bounding box center [520, 102] width 234 height 17
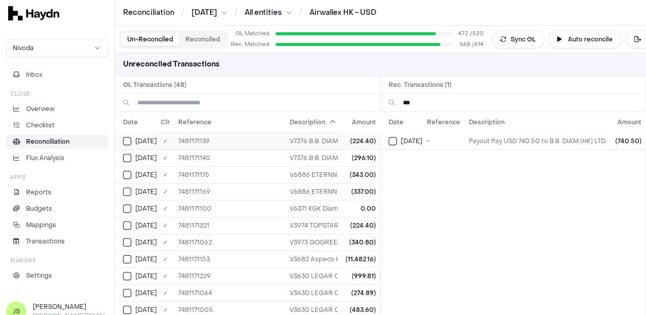
type input "***"
click at [129, 142] on button "Select GL transaction 7946543" at bounding box center [127, 141] width 8 height 8
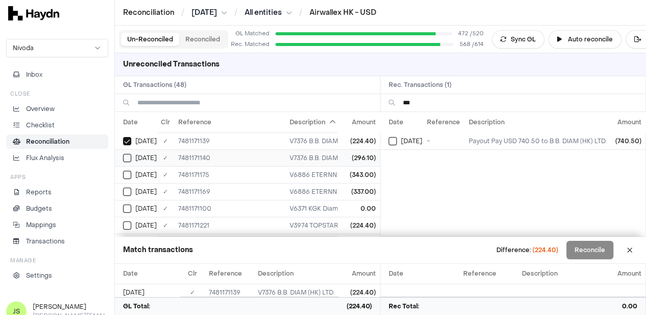
click at [125, 156] on button "Select GL transaction 7946544" at bounding box center [127, 158] width 8 height 8
click at [397, 139] on button "Select reconciliation transaction 43711" at bounding box center [393, 141] width 8 height 8
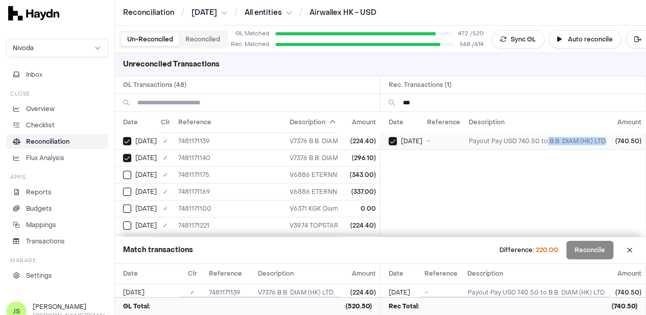
drag, startPoint x: 555, startPoint y: 141, endPoint x: 612, endPoint y: 140, distance: 56.7
click at [611, 140] on td "Payout Pay USD 740.50 to B.B. DIAM (HK) LTD." at bounding box center [538, 140] width 147 height 17
copy td "B.B. DIAM (HK) LTD"
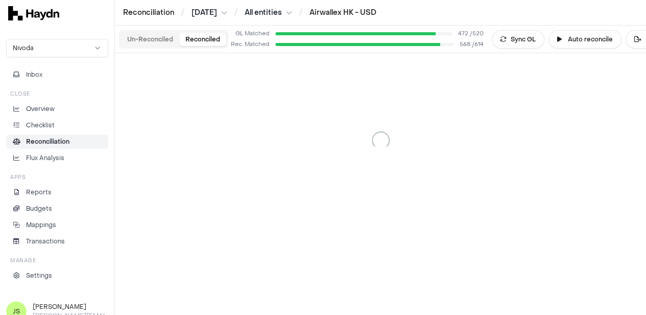
click at [199, 36] on button "Reconciled" at bounding box center [202, 39] width 47 height 13
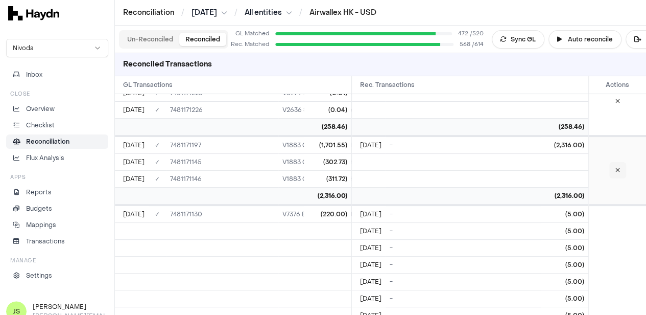
scroll to position [10348, 0]
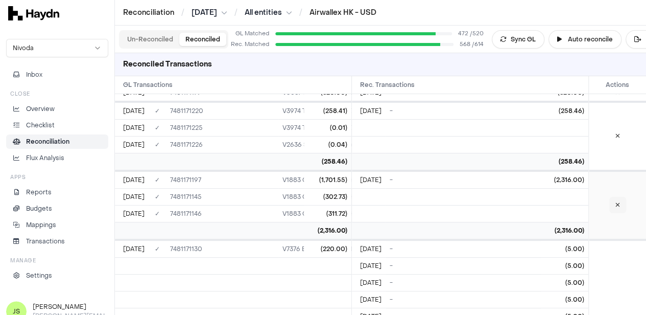
click at [619, 197] on button at bounding box center [617, 205] width 17 height 16
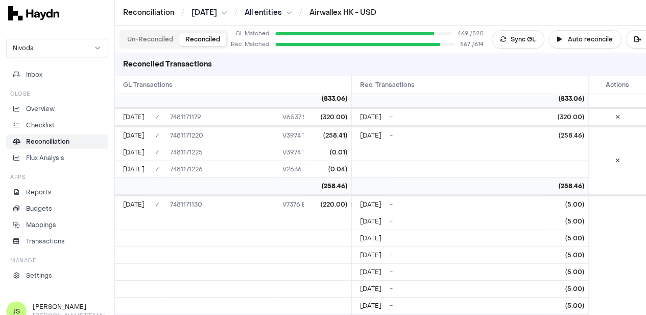
scroll to position [10325, 0]
click at [633, 149] on div at bounding box center [617, 159] width 57 height 67
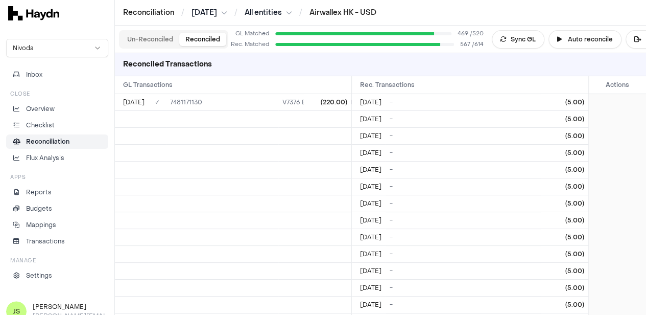
scroll to position [10427, 0]
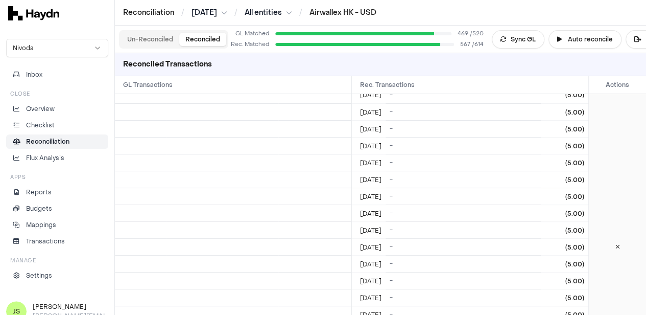
scroll to position [10682, 0]
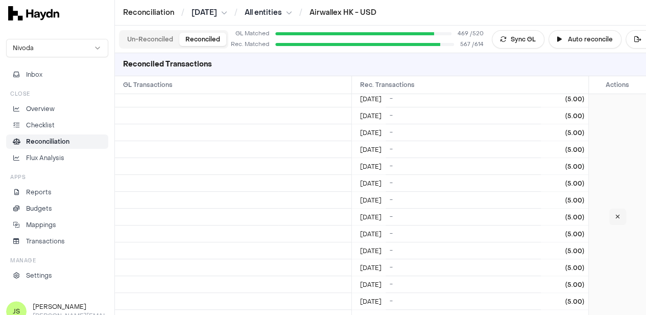
click at [618, 213] on icon at bounding box center [617, 216] width 5 height 6
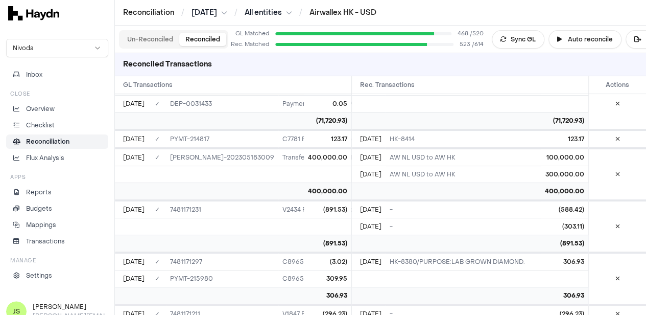
scroll to position [9406, 0]
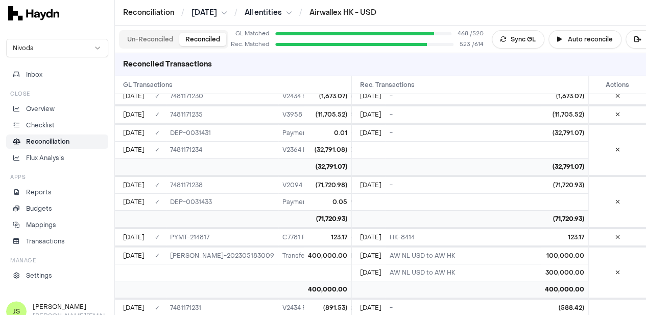
click at [149, 44] on button "Un-Reconciled" at bounding box center [150, 39] width 58 height 13
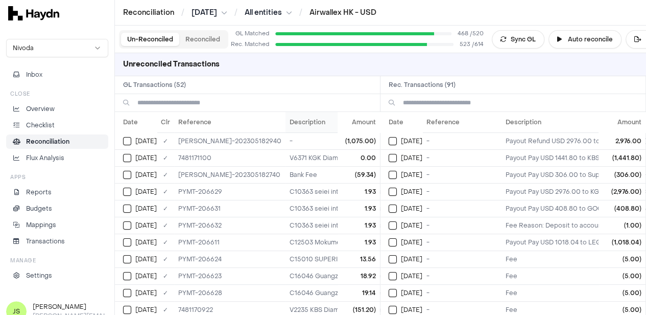
click at [297, 126] on th "Description" at bounding box center [373, 122] width 177 height 20
click at [285, 123] on th "Description" at bounding box center [373, 122] width 177 height 20
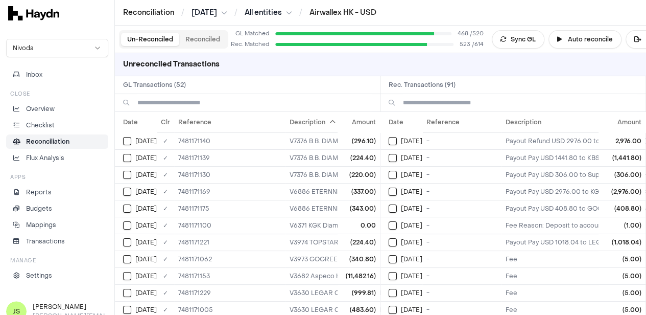
click at [533, 105] on input at bounding box center [520, 102] width 234 height 17
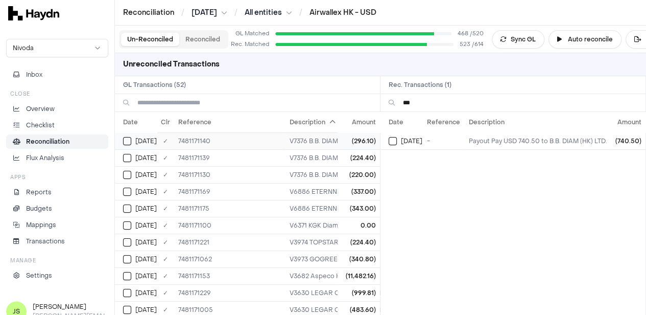
type input "***"
click at [119, 138] on td "[DATE]" at bounding box center [136, 140] width 42 height 17
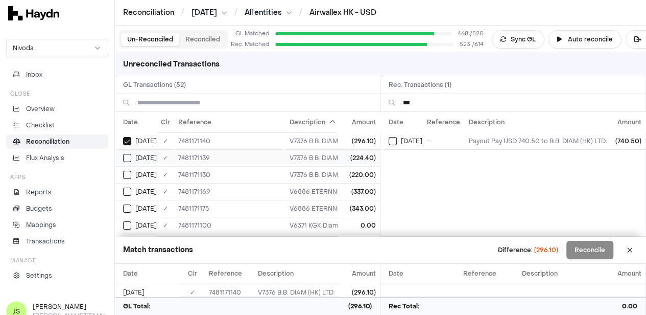
click at [128, 158] on button "Select GL transaction 7946543" at bounding box center [127, 158] width 8 height 8
click at [127, 172] on button "Select GL transaction 7946534" at bounding box center [127, 175] width 8 height 8
click at [396, 137] on button "Select reconciliation transaction 43711" at bounding box center [393, 141] width 8 height 8
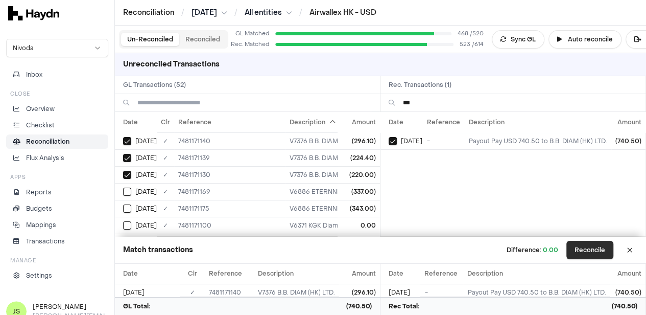
click at [602, 247] on button "Reconcile" at bounding box center [589, 249] width 47 height 18
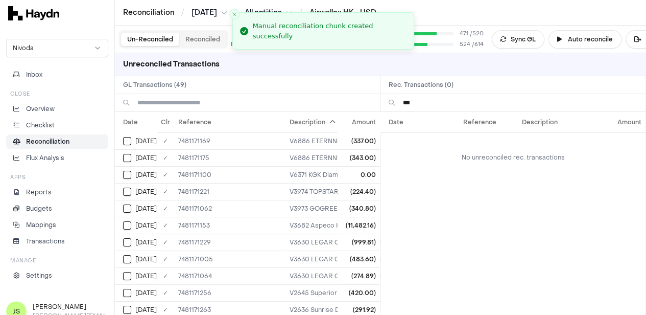
click at [427, 99] on input "***" at bounding box center [520, 102] width 234 height 17
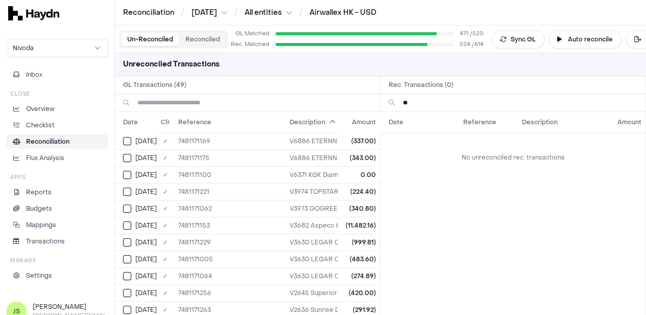
type input "*"
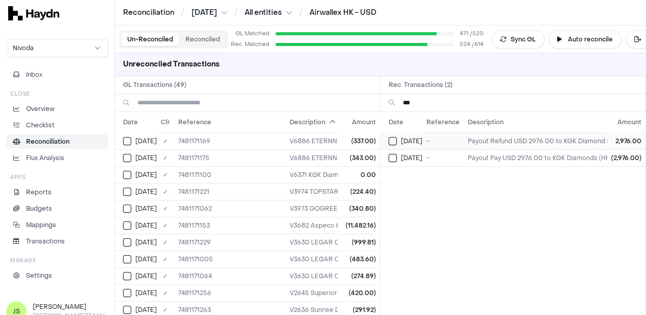
type input "***"
click at [396, 141] on button "Select reconciliation transaction 43386" at bounding box center [393, 141] width 8 height 8
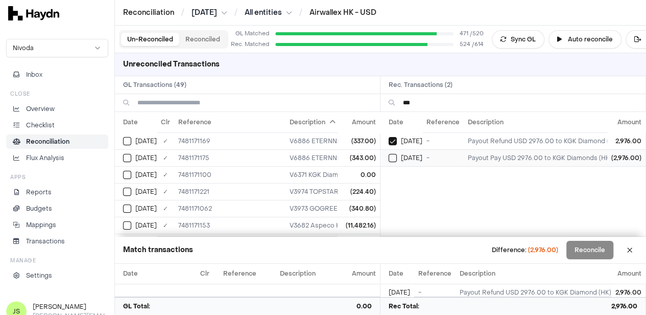
click at [397, 157] on button "Select reconciliation transaction 43531" at bounding box center [393, 158] width 8 height 8
click at [120, 174] on td "[DATE]" at bounding box center [136, 174] width 42 height 17
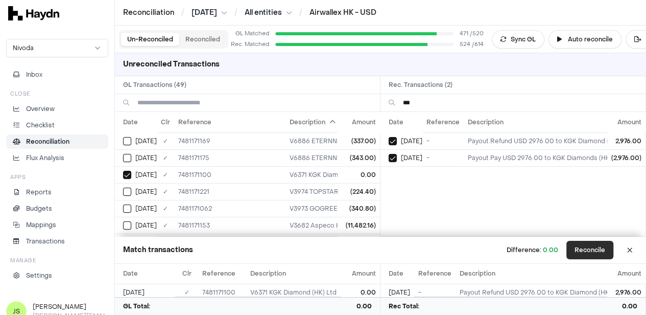
click at [583, 246] on button "Reconcile" at bounding box center [589, 249] width 47 height 18
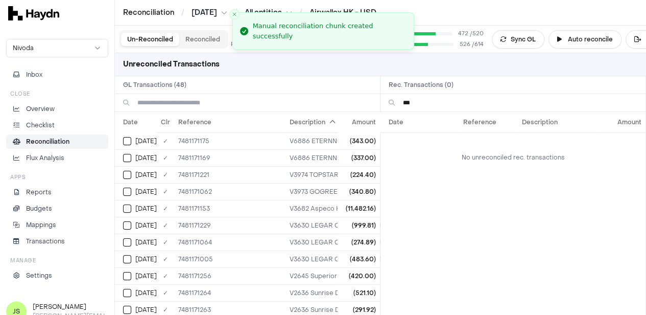
click at [455, 96] on input "***" at bounding box center [520, 102] width 234 height 17
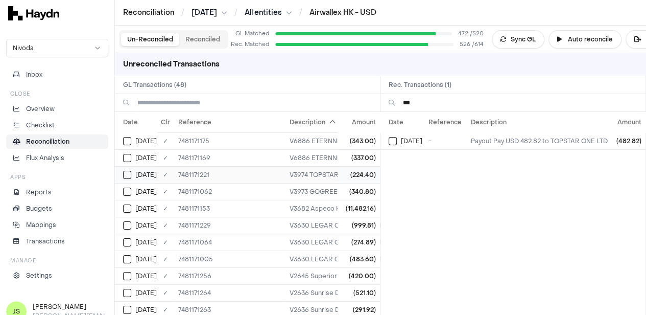
type input "***"
click at [120, 174] on td "[DATE]" at bounding box center [136, 174] width 42 height 17
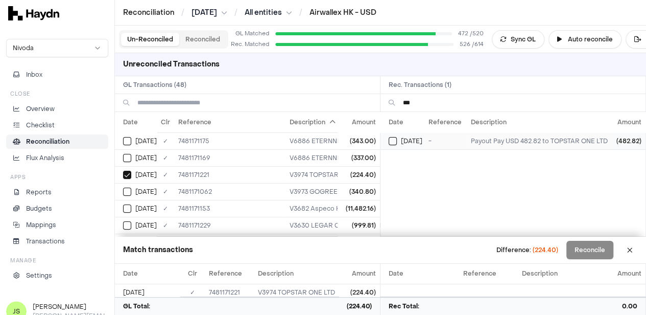
click at [394, 142] on button "Select reconciliation transaction 43785" at bounding box center [393, 141] width 8 height 8
click at [203, 40] on button "Reconciled" at bounding box center [202, 39] width 47 height 13
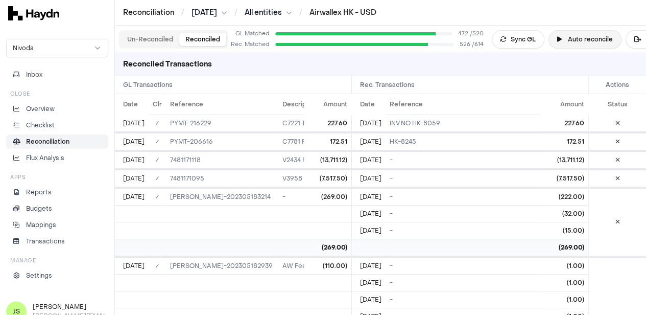
click at [585, 43] on button "Auto reconcile" at bounding box center [584, 39] width 73 height 18
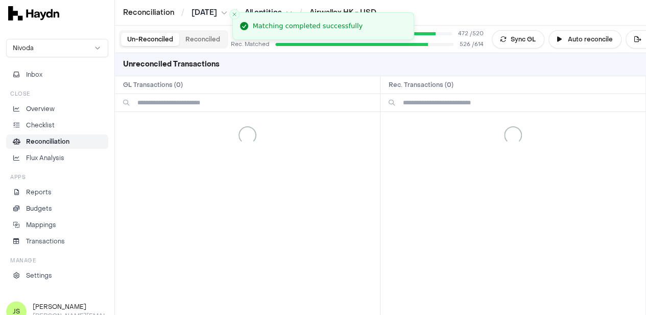
click at [143, 39] on button "Un-Reconciled" at bounding box center [150, 39] width 58 height 13
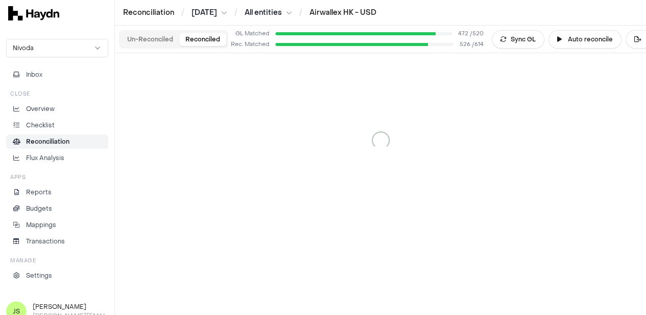
click at [195, 39] on button "Reconciled" at bounding box center [202, 39] width 47 height 13
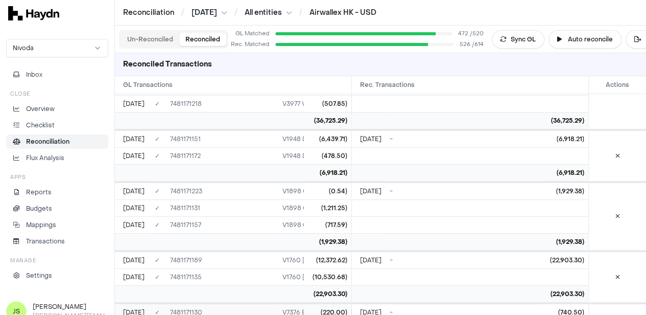
scroll to position [0, 1012]
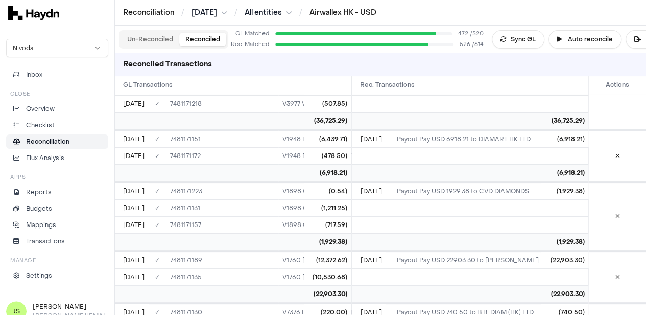
click at [160, 42] on button "Un-Reconciled" at bounding box center [150, 39] width 58 height 13
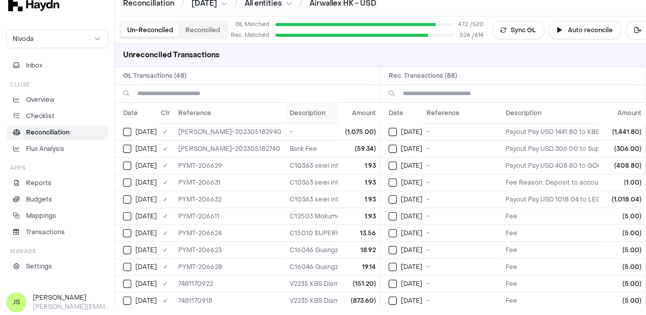
click at [285, 111] on th "Description" at bounding box center [373, 113] width 177 height 20
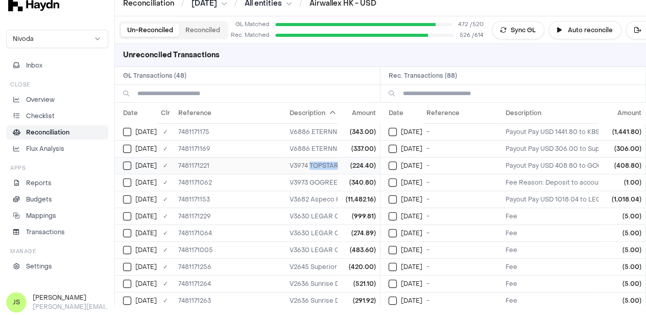
drag, startPoint x: 330, startPoint y: 164, endPoint x: 274, endPoint y: 167, distance: 56.2
click at [285, 167] on td "V3974 TOPSTAR ONE LTD" at bounding box center [373, 165] width 177 height 17
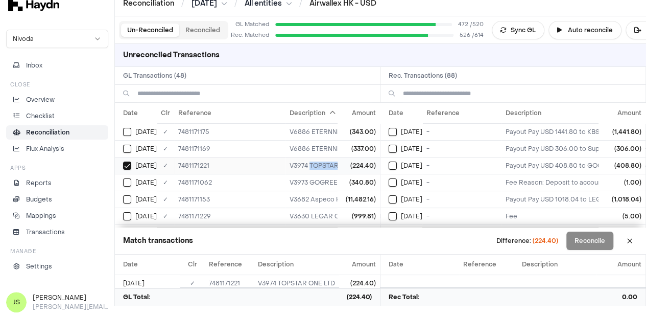
copy td "TOPSTAR ONE LTD"
click at [517, 113] on th "Description" at bounding box center [644, 113] width 286 height 20
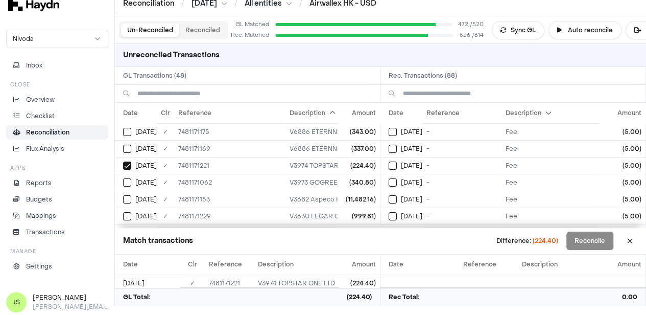
click at [517, 113] on th "Description" at bounding box center [644, 113] width 286 height 20
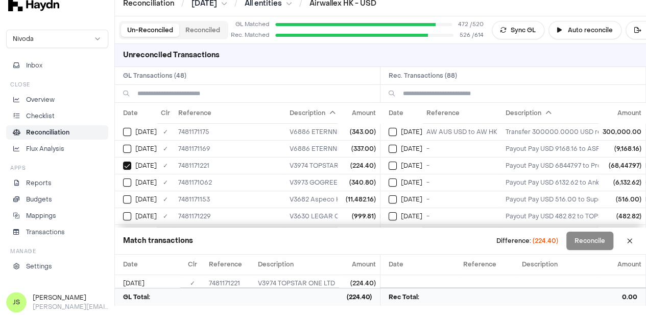
click at [449, 85] on input at bounding box center [520, 93] width 234 height 17
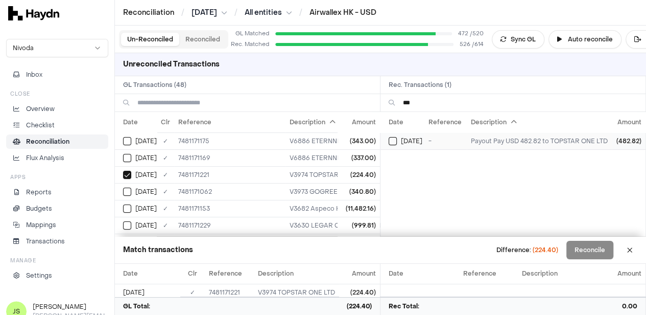
type input "***"
click at [403, 137] on div "[DATE]" at bounding box center [407, 141] width 36 height 8
click at [208, 40] on button "Reconciled" at bounding box center [202, 39] width 47 height 13
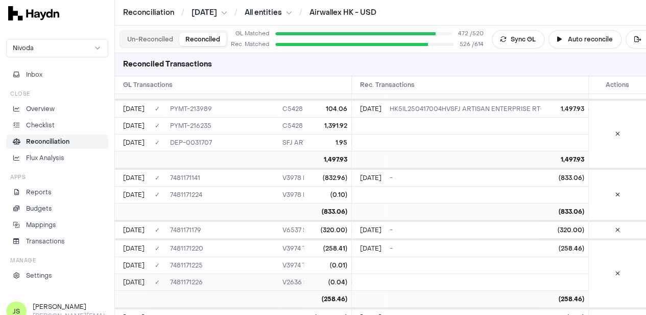
scroll to position [10263, 0]
click at [622, 186] on button at bounding box center [617, 194] width 17 height 16
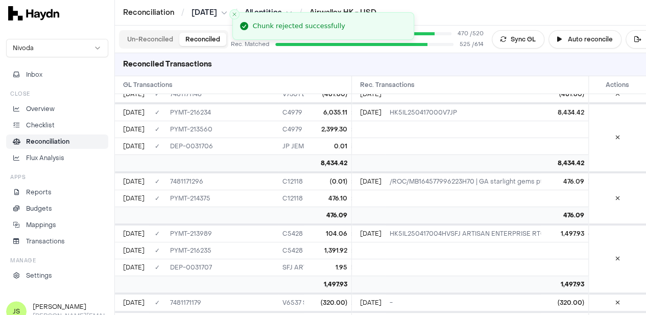
scroll to position [10230, 0]
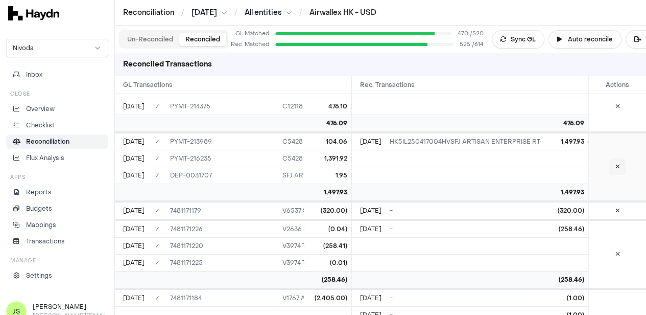
click at [619, 163] on icon at bounding box center [617, 166] width 5 height 6
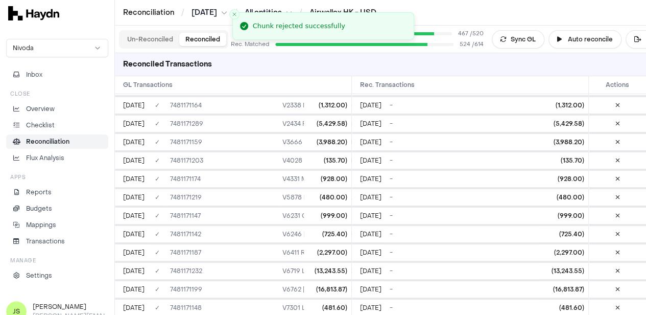
scroll to position [9772, 0]
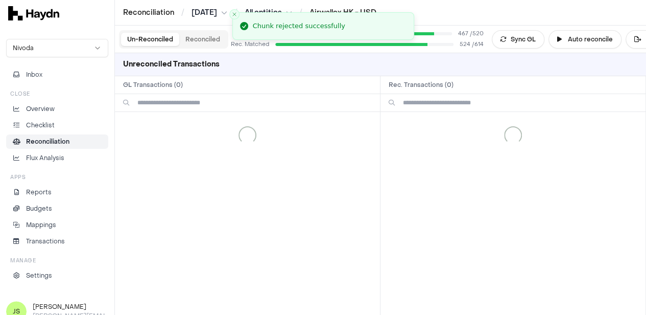
click at [151, 40] on button "Un-Reconciled" at bounding box center [150, 39] width 58 height 13
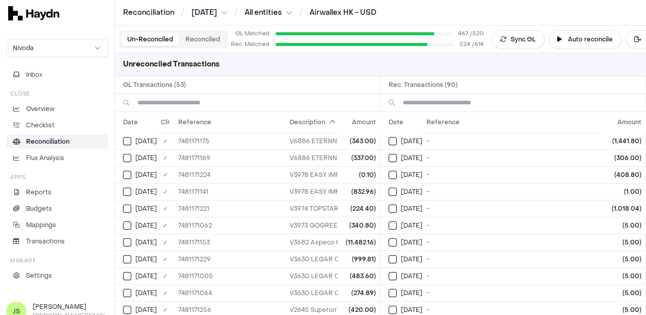
click at [205, 35] on button "Reconciled" at bounding box center [202, 39] width 47 height 13
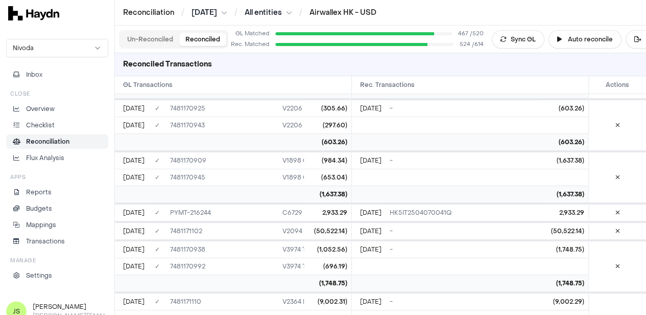
scroll to position [10110, 0]
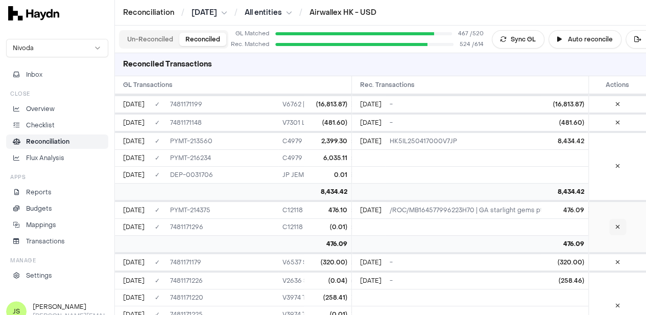
click at [616, 224] on icon at bounding box center [617, 227] width 5 height 6
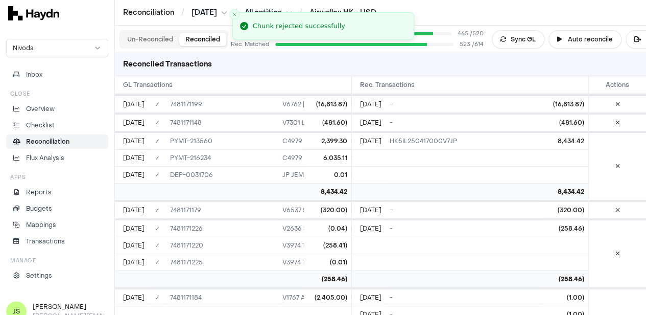
click at [142, 34] on button "Un-Reconciled" at bounding box center [150, 39] width 58 height 13
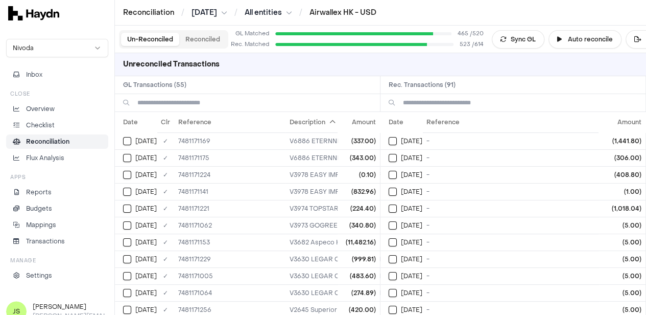
click at [209, 103] on input at bounding box center [254, 102] width 234 height 17
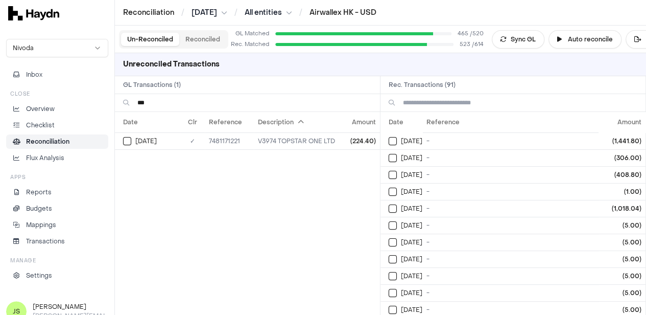
type input "***"
click at [433, 98] on input at bounding box center [520, 102] width 234 height 17
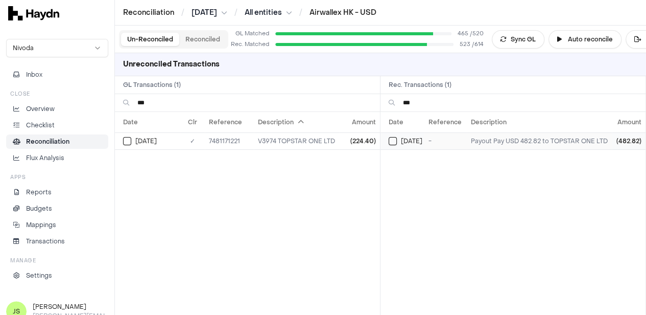
type input "***"
click at [397, 141] on button "Select reconciliation transaction 43785" at bounding box center [393, 141] width 8 height 8
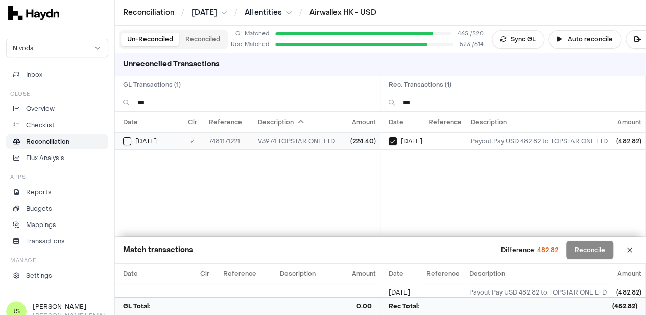
click at [127, 137] on button "Select GL transaction 7946624" at bounding box center [127, 141] width 8 height 8
click at [283, 124] on th "Description" at bounding box center [296, 122] width 85 height 20
click at [638, 250] on button at bounding box center [629, 249] width 16 height 16
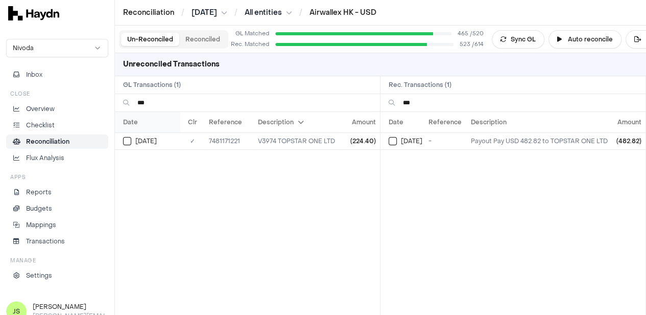
click at [127, 120] on th "Date" at bounding box center [147, 122] width 65 height 20
click at [163, 101] on input "***" at bounding box center [254, 102] width 234 height 17
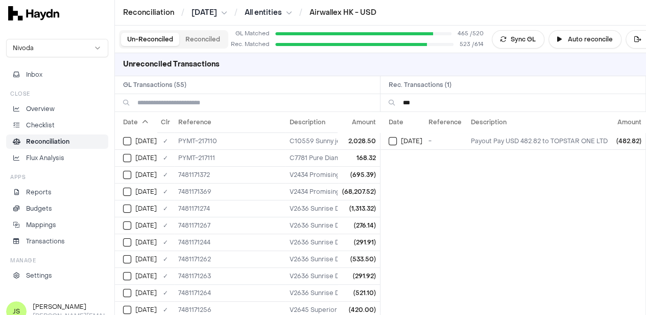
click at [456, 103] on input "***" at bounding box center [520, 102] width 234 height 17
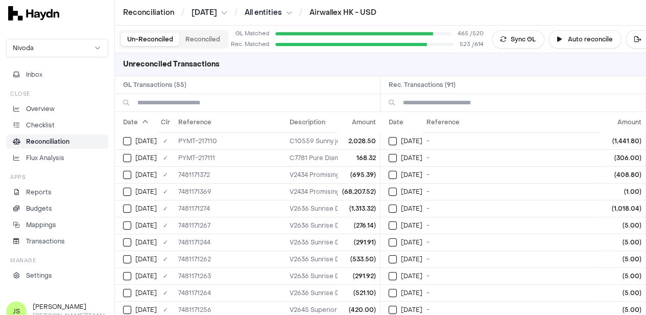
click at [510, 28] on div "Un-Reconciled Reconciled GL Matched 465 / 520 Rec. Matched 523 / 614 Sync GL Au…" at bounding box center [380, 40] width 531 height 28
click at [507, 33] on button "Sync GL" at bounding box center [518, 39] width 53 height 18
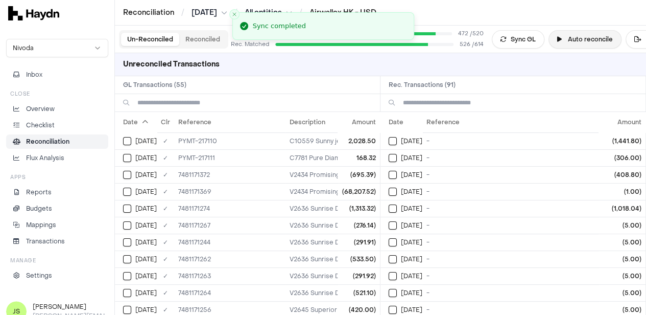
click at [570, 37] on button "Auto reconcile" at bounding box center [584, 39] width 73 height 18
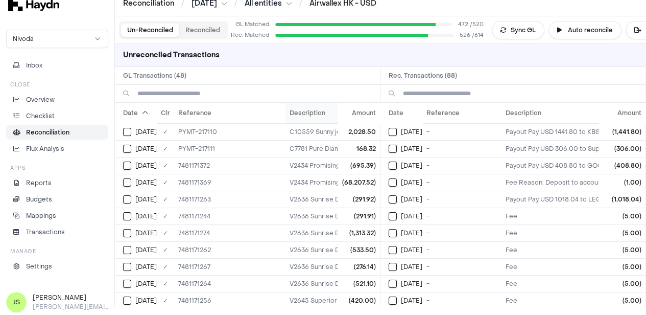
click at [285, 112] on th "Description" at bounding box center [373, 113] width 177 height 20
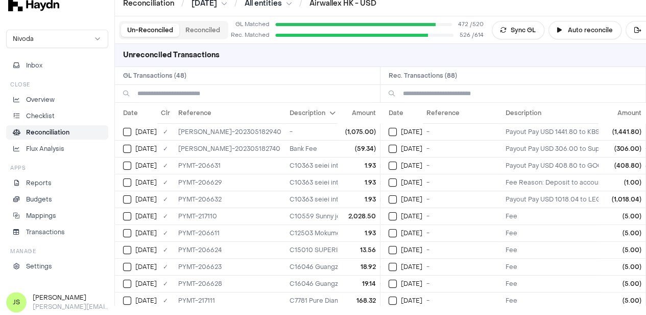
click at [285, 112] on th "Description" at bounding box center [373, 113] width 177 height 20
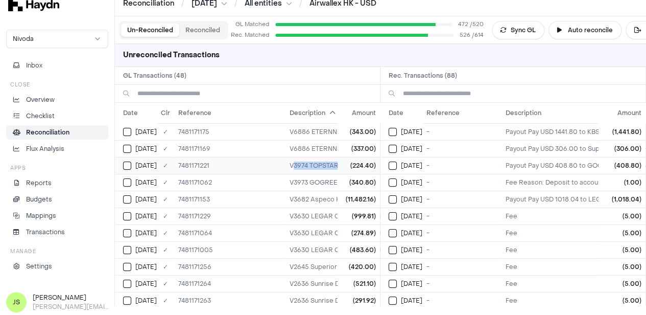
drag, startPoint x: 329, startPoint y: 164, endPoint x: 256, endPoint y: 165, distance: 72.5
click at [285, 165] on td "V3974 TOPSTAR ONE LTD" at bounding box center [373, 165] width 177 height 17
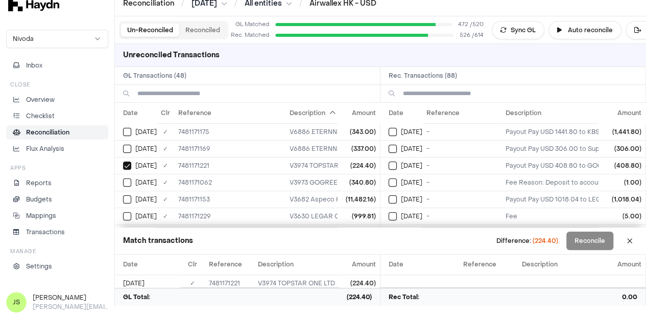
click at [448, 86] on input at bounding box center [520, 93] width 234 height 17
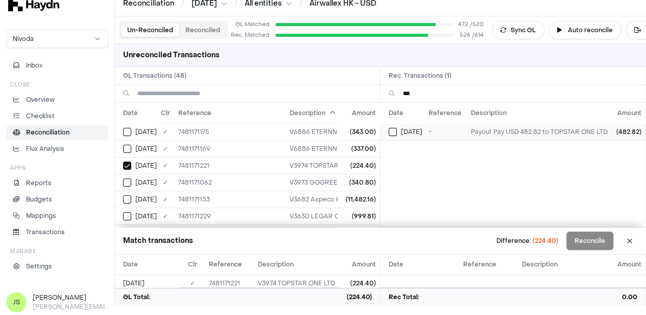
type input "***"
click at [402, 129] on div "[DATE]" at bounding box center [407, 132] width 36 height 8
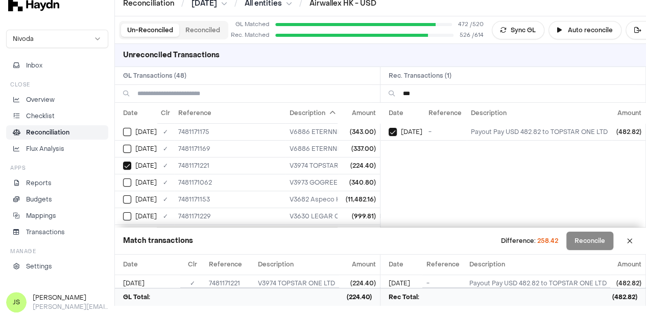
click at [554, 241] on span "258.42" at bounding box center [547, 240] width 21 height 8
click at [200, 31] on button "Reconciled" at bounding box center [202, 29] width 47 height 13
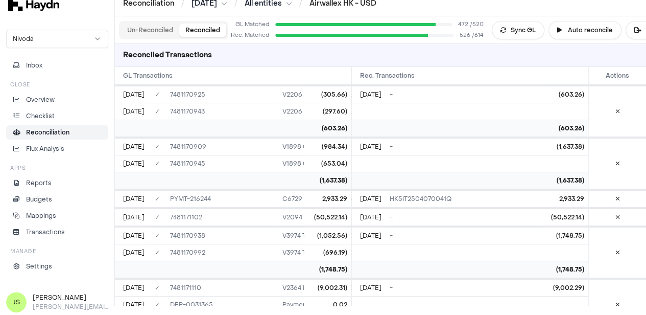
scroll to position [9607, 0]
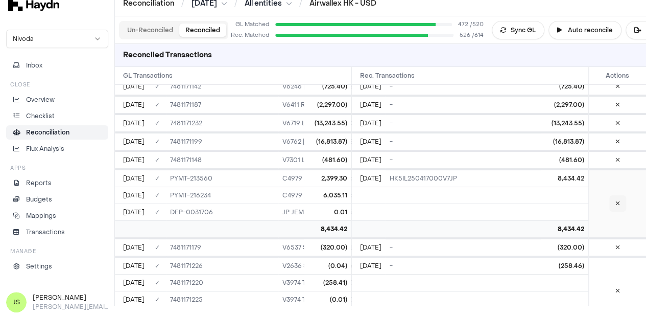
click at [617, 195] on button at bounding box center [617, 203] width 17 height 16
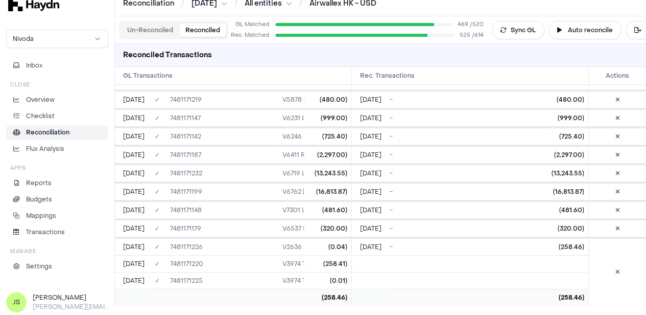
scroll to position [0, 0]
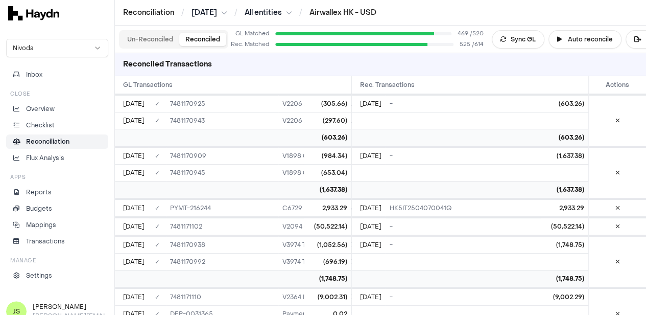
scroll to position [9538, 0]
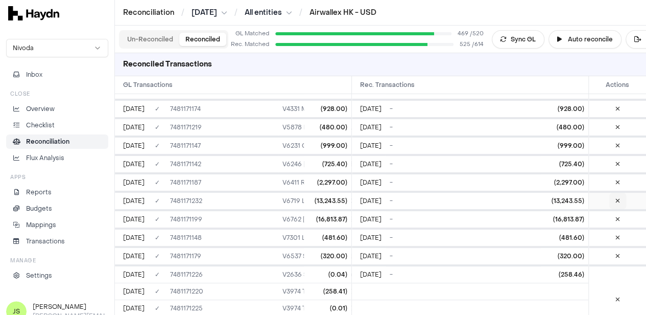
click at [618, 198] on icon at bounding box center [617, 201] width 5 height 6
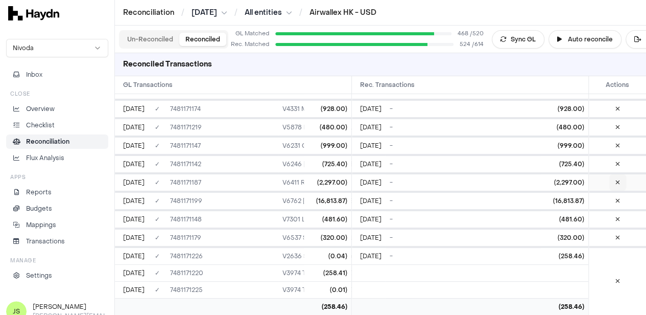
click at [622, 174] on button at bounding box center [617, 182] width 17 height 16
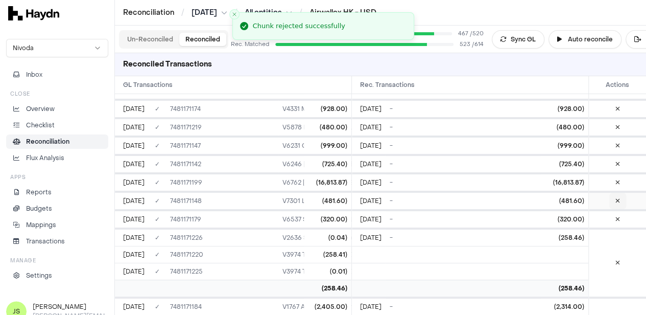
click at [620, 192] on button at bounding box center [617, 200] width 17 height 16
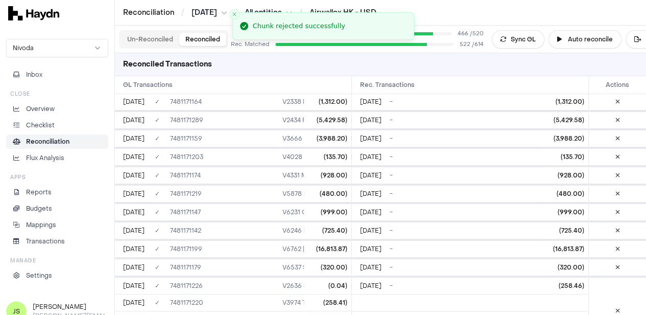
scroll to position [9487, 0]
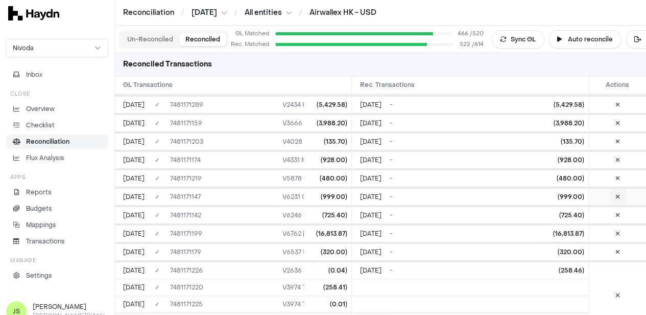
click at [611, 188] on button at bounding box center [617, 196] width 17 height 16
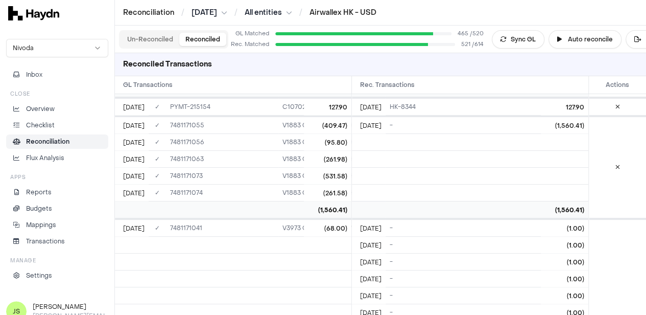
scroll to position [6781, 0]
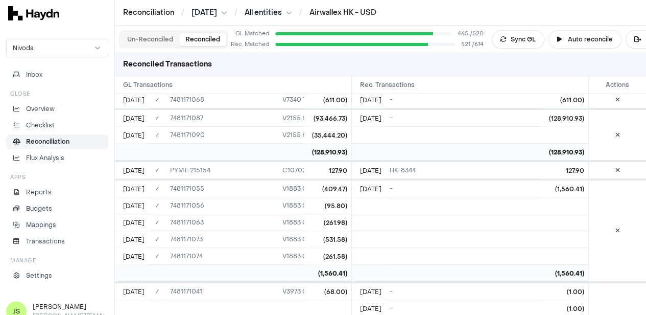
click at [166, 38] on button "Un-Reconciled" at bounding box center [150, 39] width 58 height 13
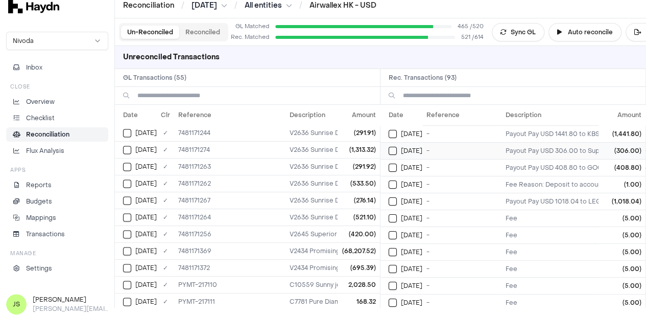
scroll to position [9, 0]
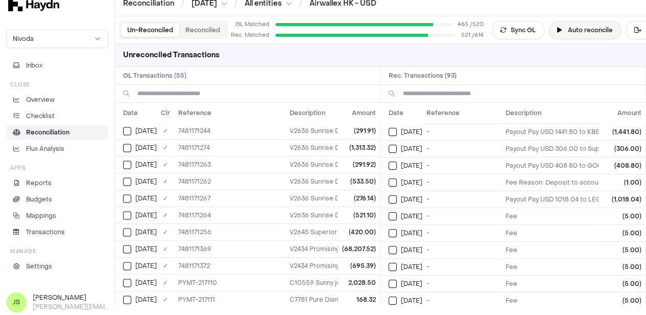
click at [581, 28] on button "Auto reconcile" at bounding box center [584, 30] width 73 height 18
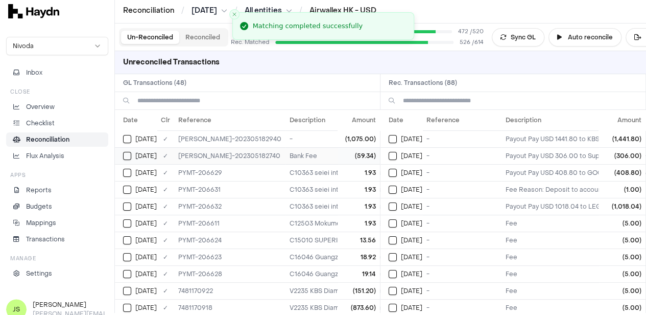
scroll to position [0, 0]
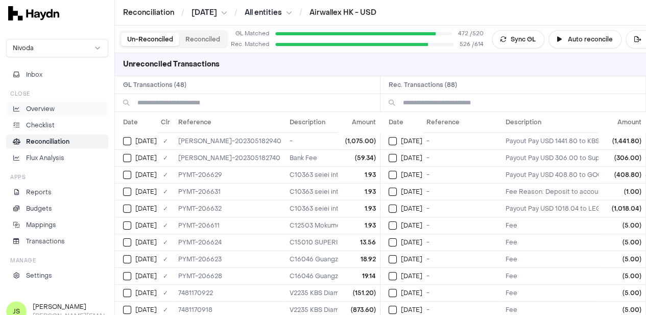
click at [47, 112] on p "Overview" at bounding box center [40, 108] width 29 height 9
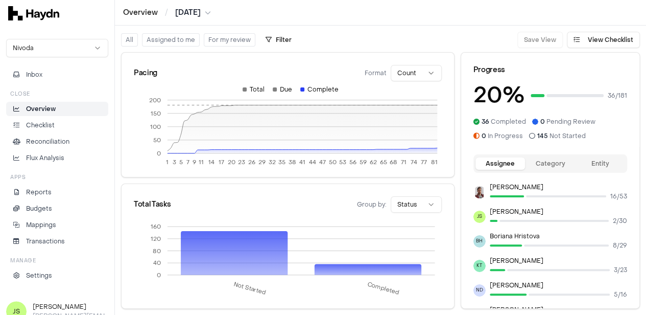
click at [197, 17] on html "Overview / Apr 2025 Nivoda Inbox Close Overview Checklist Reconciliation Flux A…" at bounding box center [323, 157] width 646 height 315
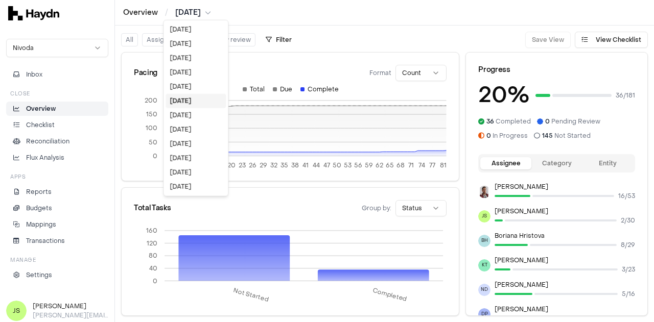
click at [179, 100] on div "[DATE]" at bounding box center [195, 101] width 60 height 14
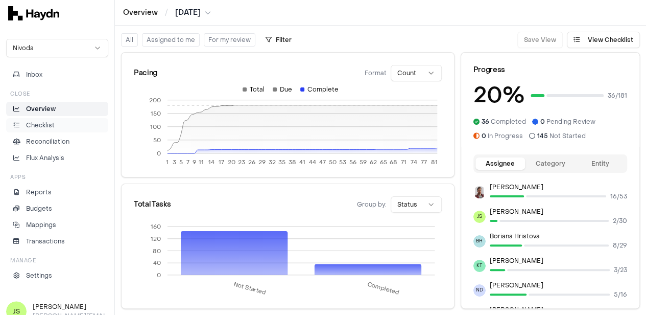
click at [49, 121] on p "Checklist" at bounding box center [40, 124] width 29 height 9
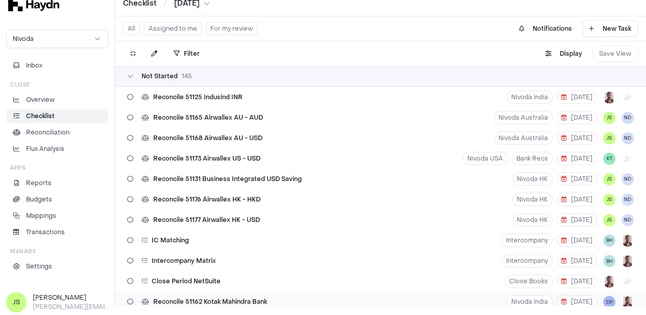
scroll to position [2808, 0]
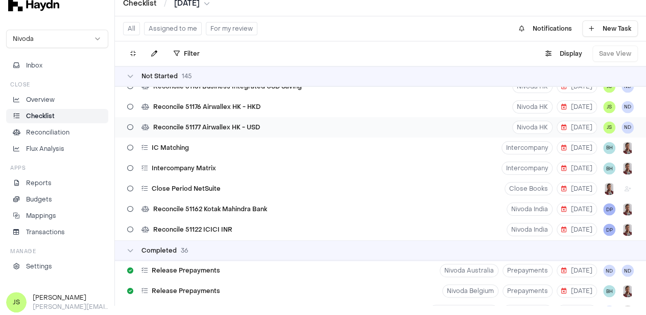
click at [238, 122] on div "Reconcile 51177 Airwallex HK - USD" at bounding box center [193, 126] width 141 height 19
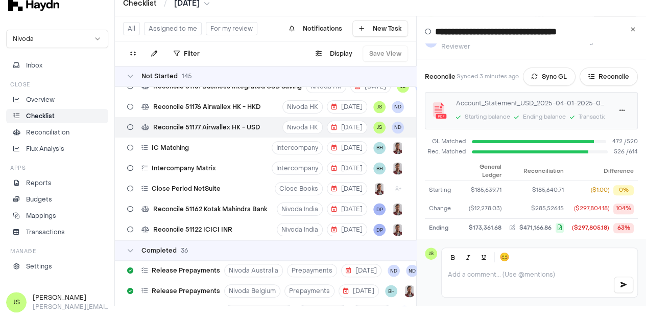
scroll to position [72, 0]
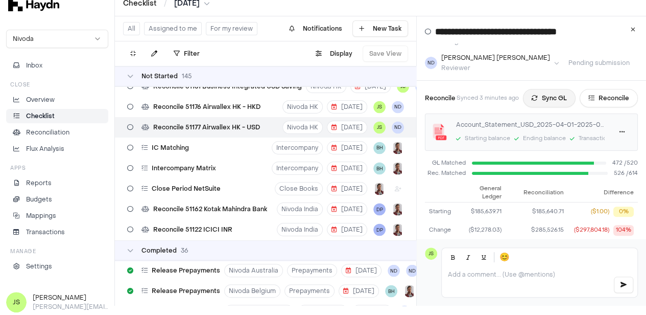
click at [557, 89] on button "Sync GL" at bounding box center [549, 98] width 53 height 18
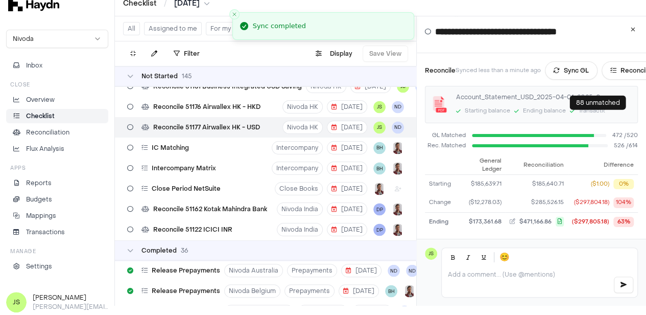
scroll to position [21, 0]
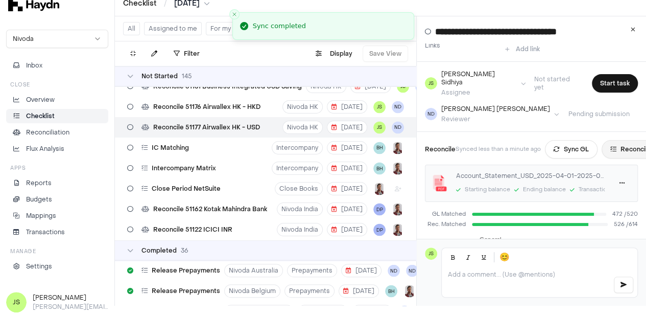
click at [616, 146] on icon at bounding box center [613, 149] width 6 height 6
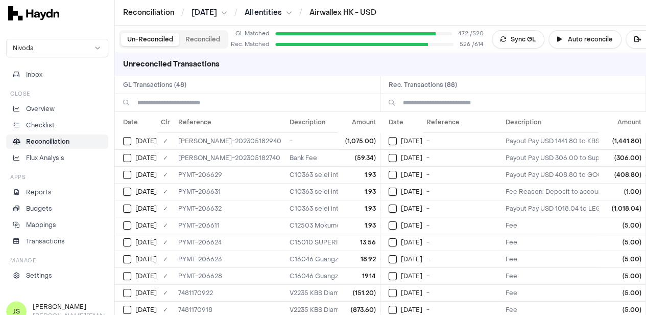
click at [250, 96] on input at bounding box center [254, 102] width 234 height 17
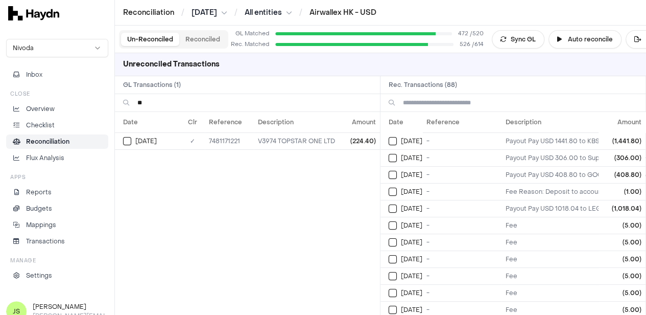
type input "*"
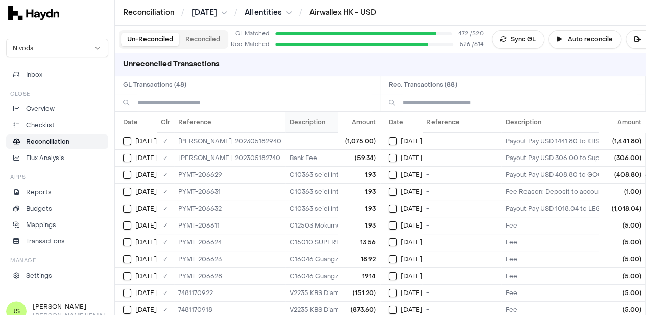
click at [285, 119] on th "Description" at bounding box center [373, 122] width 177 height 20
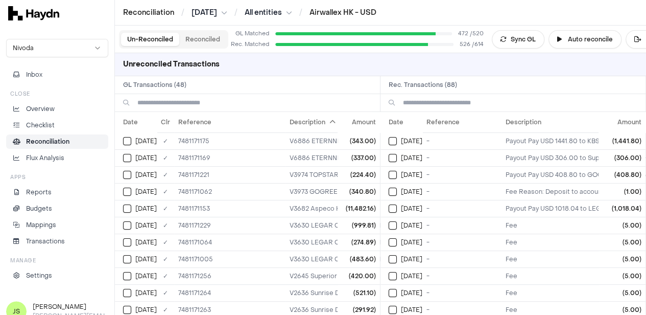
click at [447, 99] on input at bounding box center [520, 102] width 234 height 17
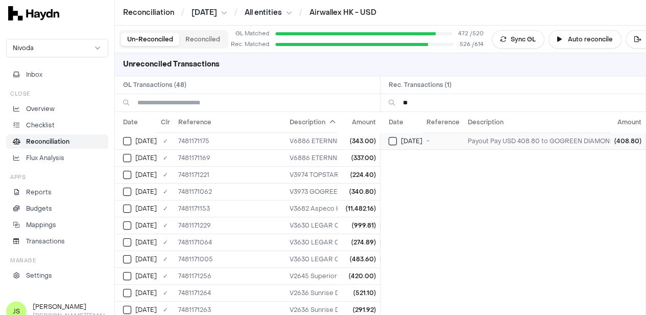
type input "**"
click at [395, 141] on button "Select reconciliation transaction 43598" at bounding box center [393, 141] width 8 height 8
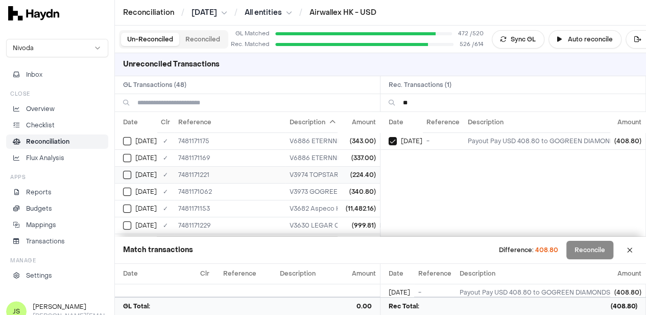
click at [133, 172] on div "[DATE]" at bounding box center [140, 175] width 34 height 8
click at [133, 190] on div "[DATE]" at bounding box center [140, 191] width 34 height 8
click at [206, 38] on button "Reconciled" at bounding box center [202, 39] width 47 height 13
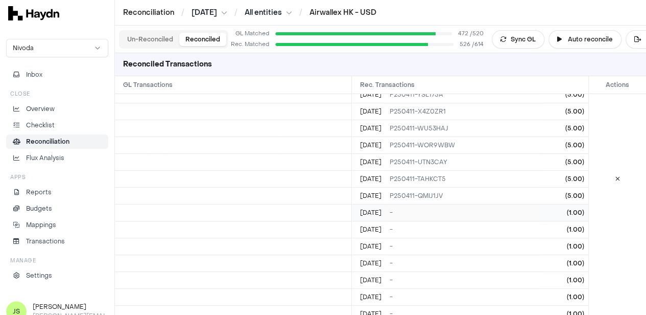
scroll to position [7067, 0]
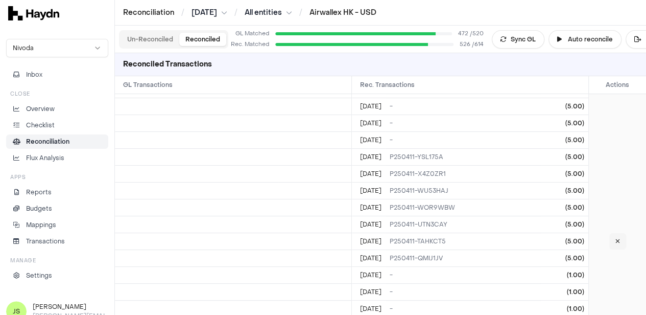
click at [617, 238] on icon at bounding box center [617, 241] width 5 height 6
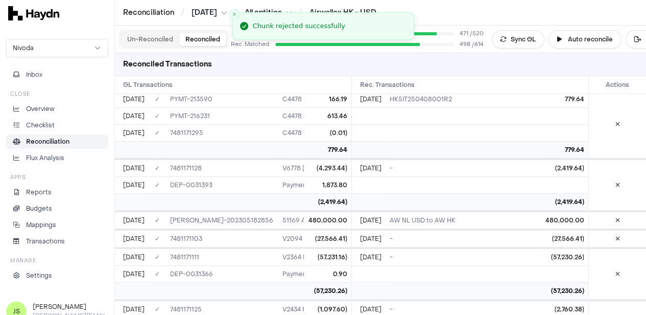
scroll to position [6301, 0]
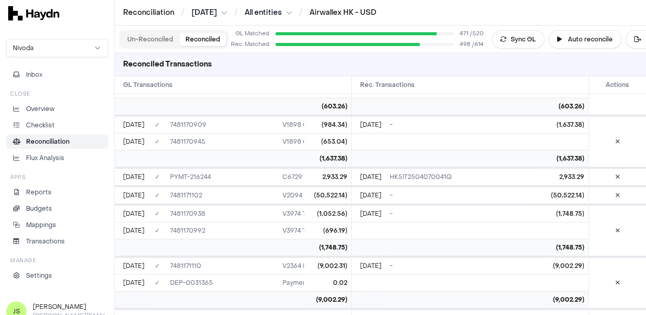
click at [149, 39] on button "Un-Reconciled" at bounding box center [150, 39] width 58 height 13
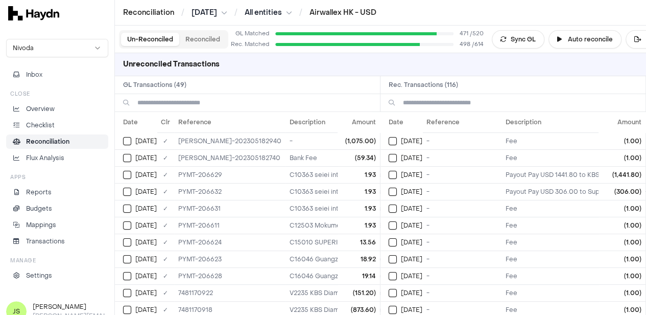
click at [192, 101] on input at bounding box center [254, 102] width 234 height 17
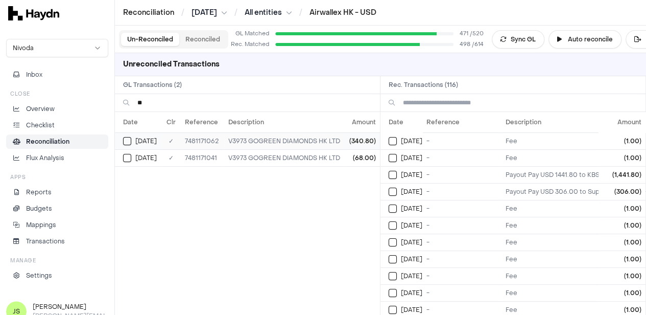
type input "**"
click at [123, 139] on button "Select GL transaction 7946482" at bounding box center [127, 141] width 8 height 8
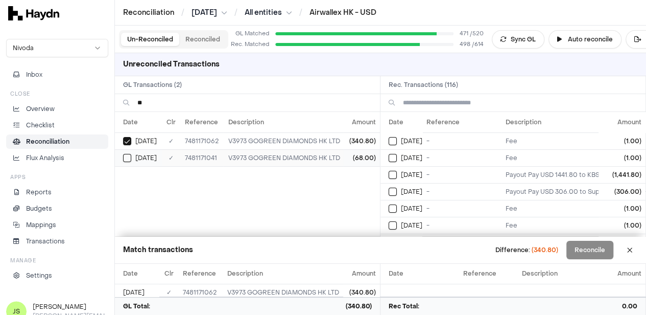
click at [131, 154] on button "Select GL transaction 7946462" at bounding box center [127, 158] width 8 height 8
click at [456, 98] on input at bounding box center [520, 102] width 234 height 17
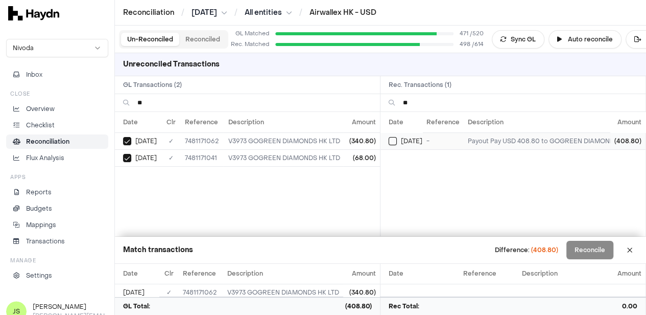
type input "**"
click at [405, 140] on span "[DATE]" at bounding box center [411, 141] width 21 height 8
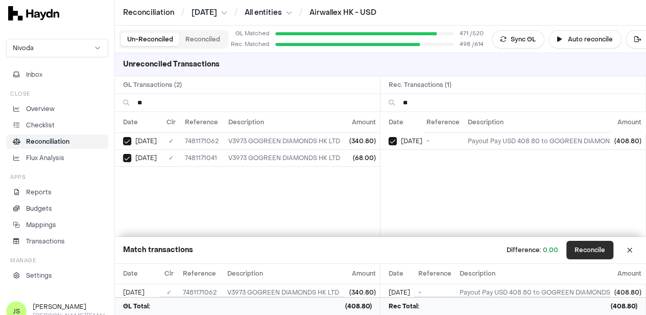
click at [588, 251] on button "Reconcile" at bounding box center [589, 249] width 47 height 18
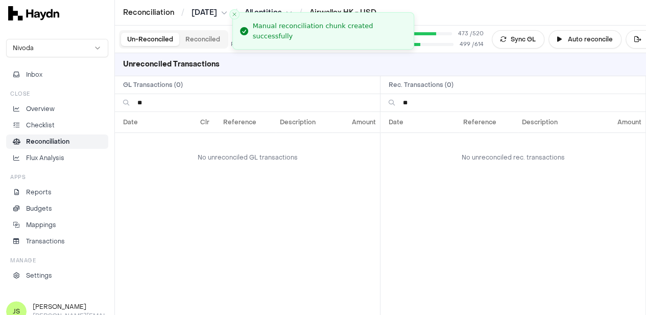
click at [176, 103] on input "**" at bounding box center [254, 102] width 234 height 17
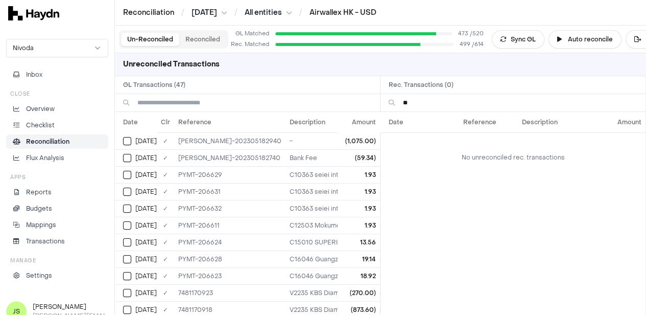
click at [442, 105] on input "**" at bounding box center [520, 102] width 234 height 17
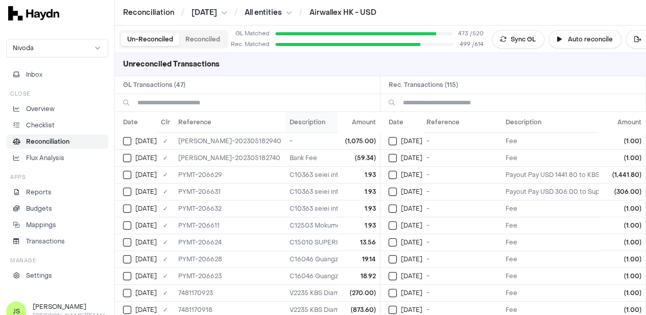
click at [285, 118] on th "Description" at bounding box center [373, 122] width 177 height 20
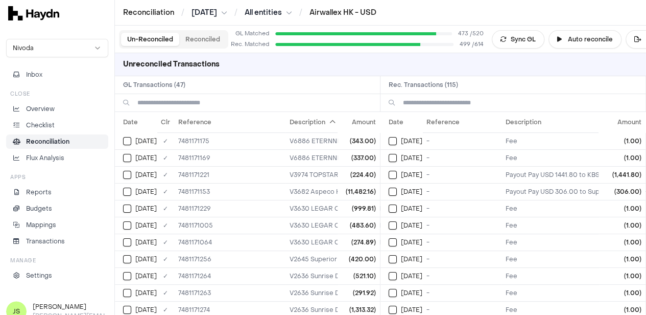
click at [463, 96] on input at bounding box center [520, 102] width 234 height 17
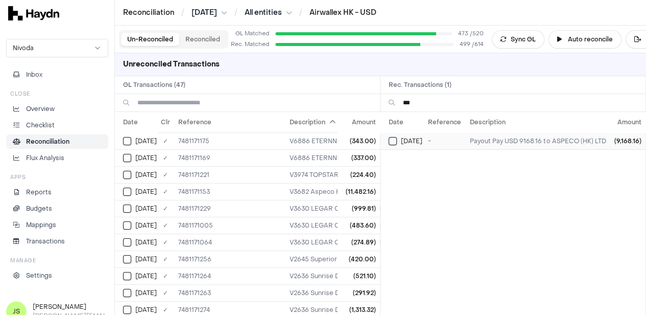
click at [399, 135] on td "[DATE]" at bounding box center [401, 140] width 43 height 17
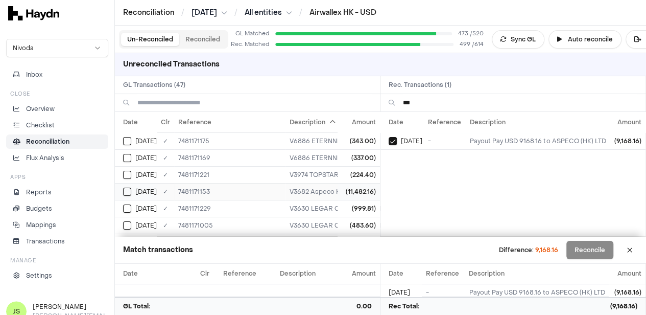
click at [129, 188] on button "Select GL transaction 7946557" at bounding box center [127, 191] width 8 height 8
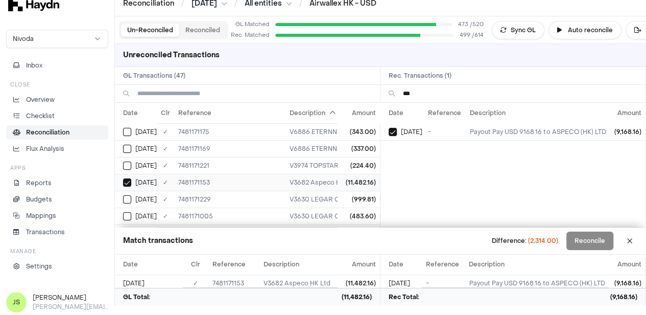
scroll to position [51, 0]
click at [401, 130] on div "[DATE]" at bounding box center [406, 132] width 35 height 8
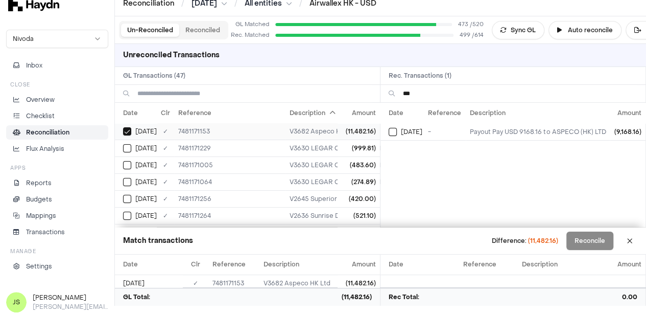
click at [129, 131] on button "Select GL transaction 7946557" at bounding box center [127, 131] width 8 height 8
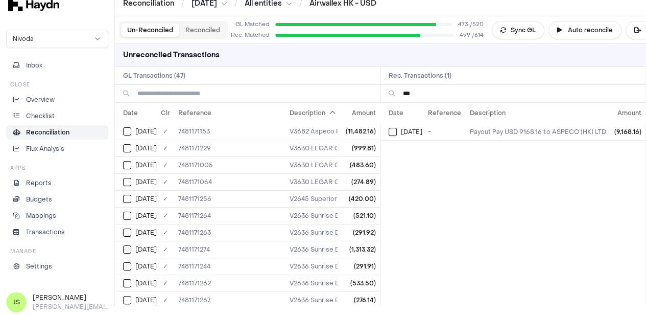
click at [470, 93] on input "***" at bounding box center [520, 93] width 234 height 17
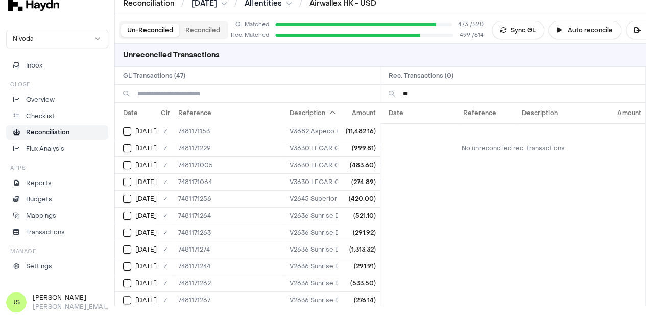
type input "*"
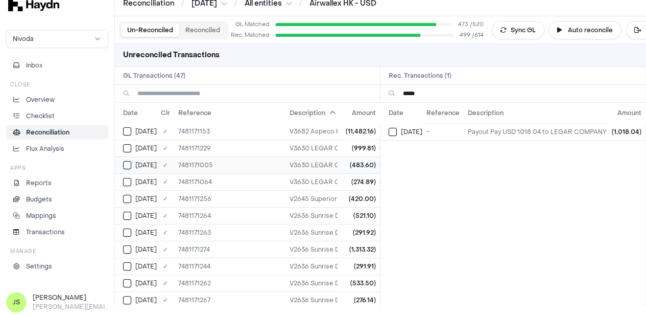
type input "*****"
click at [129, 165] on button "Select GL transaction 7946427" at bounding box center [127, 165] width 8 height 8
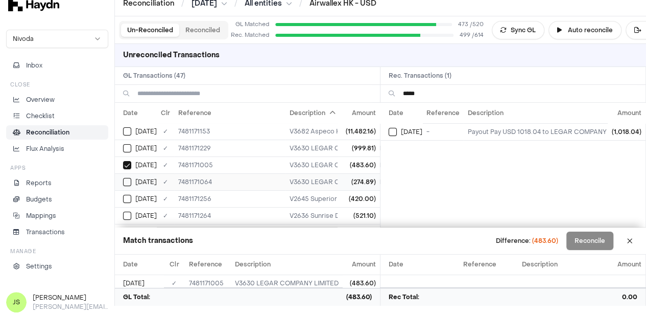
click at [130, 178] on button "Select GL transaction 7946484" at bounding box center [127, 182] width 8 height 8
click at [128, 165] on button "Select GL transaction 7946427" at bounding box center [127, 165] width 8 height 8
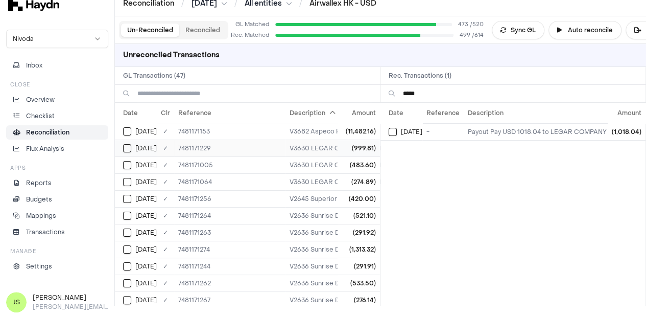
click at [134, 147] on div "[DATE]" at bounding box center [140, 148] width 34 height 8
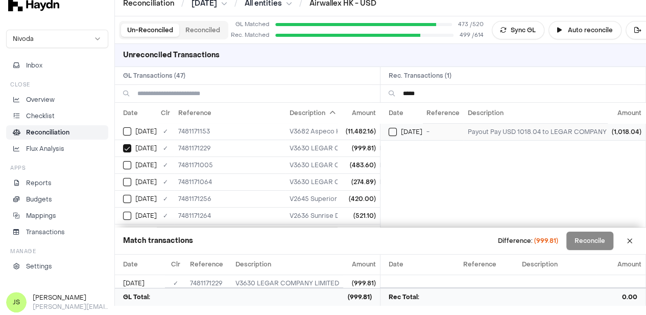
click at [395, 128] on button "Select reconciliation transaction 43678" at bounding box center [393, 132] width 8 height 8
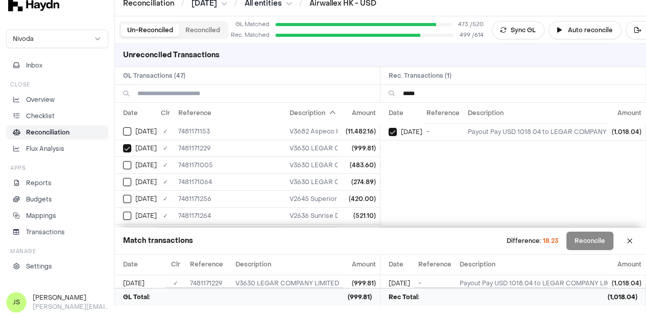
click at [207, 28] on button "Reconciled" at bounding box center [202, 29] width 47 height 13
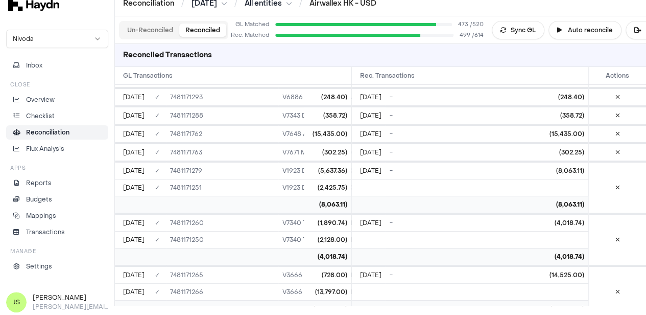
scroll to position [0, 996]
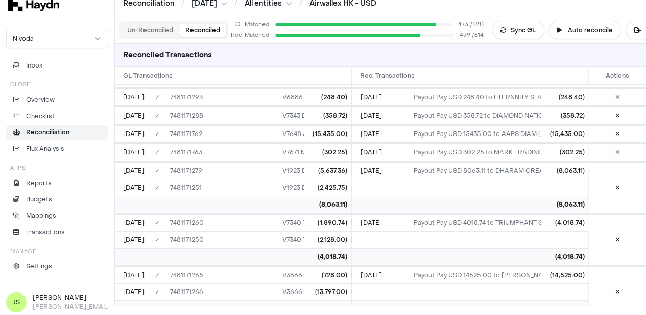
click at [141, 25] on button "Un-Reconciled" at bounding box center [150, 29] width 58 height 13
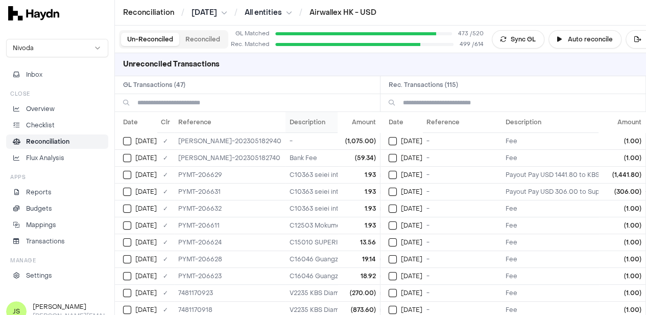
click at [285, 121] on th "Description" at bounding box center [373, 122] width 177 height 20
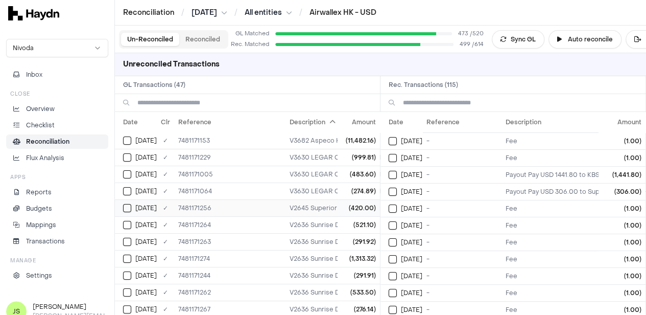
scroll to position [102, 0]
click at [446, 98] on input at bounding box center [520, 102] width 234 height 17
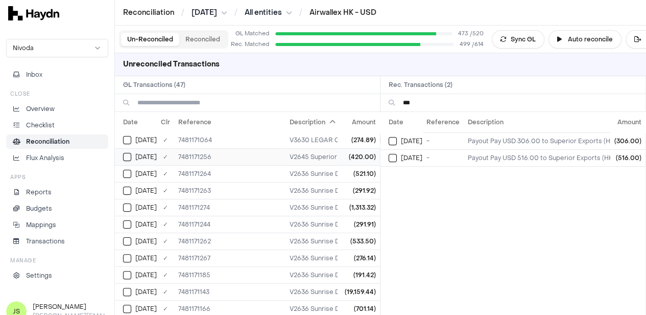
type input "***"
drag, startPoint x: 186, startPoint y: 156, endPoint x: 165, endPoint y: 156, distance: 20.4
click at [165, 156] on tr "Apr 25 ✓ 7481171256 V2645 Superior Export (HK) Limited (420.00)" at bounding box center [310, 156] width 390 height 17
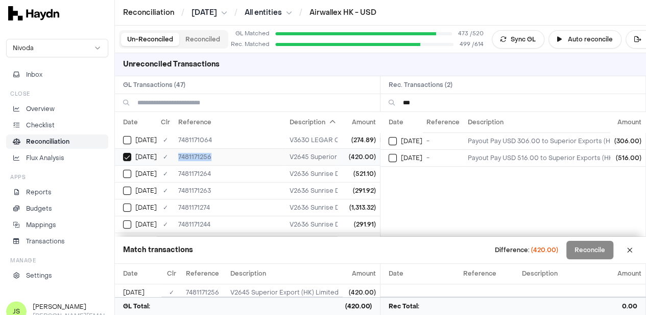
copy tr "✓ 7481171256"
click at [399, 161] on td "[DATE]" at bounding box center [401, 157] width 42 height 17
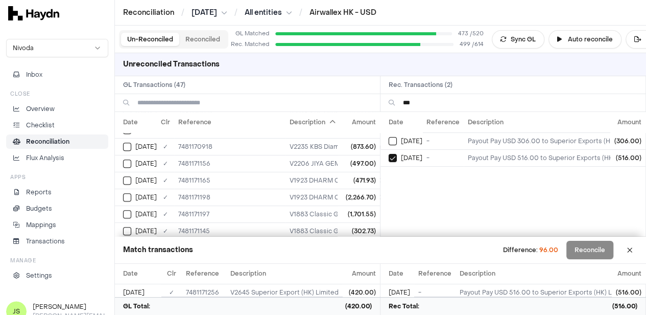
scroll to position [279, 0]
click at [202, 40] on button "Reconciled" at bounding box center [202, 39] width 47 height 13
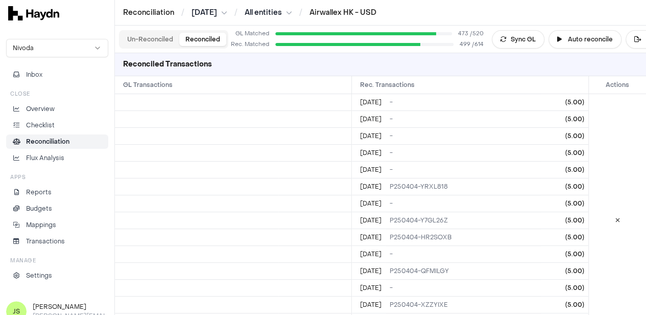
scroll to position [3362, 0]
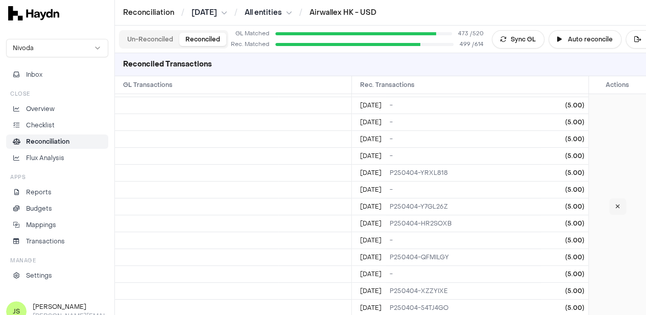
click at [617, 203] on icon at bounding box center [617, 206] width 5 height 6
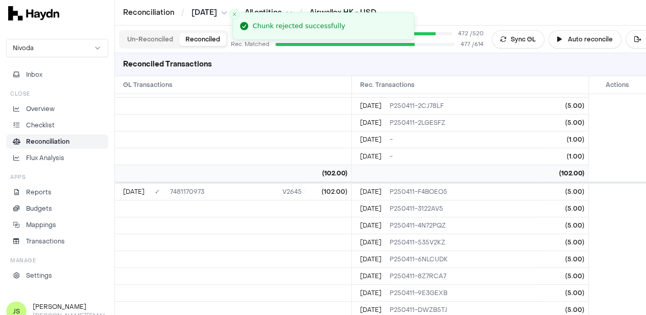
scroll to position [3464, 0]
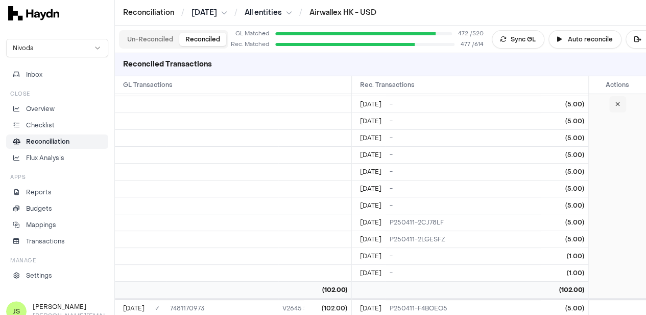
click at [621, 99] on button at bounding box center [617, 104] width 17 height 16
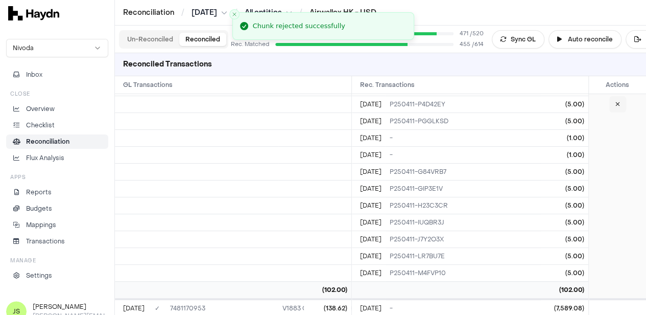
click at [620, 96] on button at bounding box center [617, 104] width 17 height 16
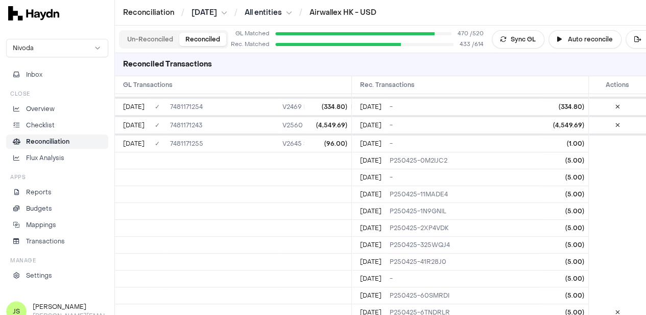
scroll to position [11243, 0]
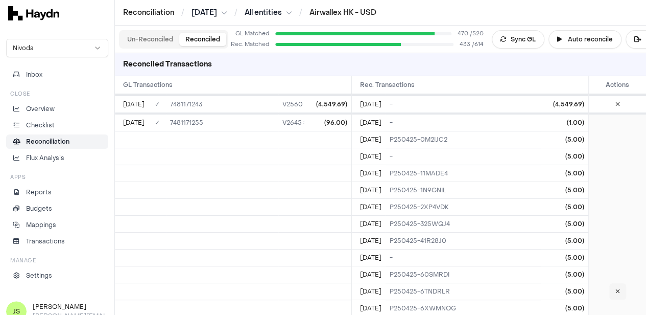
click at [618, 288] on icon at bounding box center [617, 291] width 5 height 6
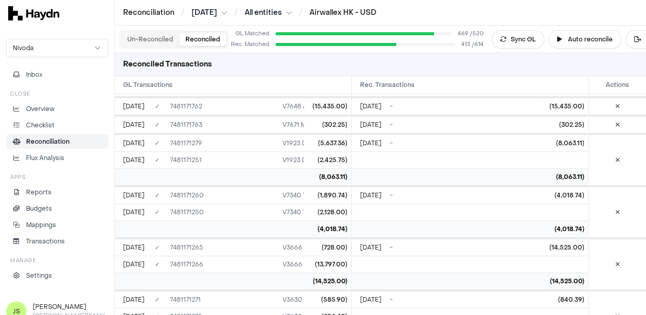
scroll to position [4715, 0]
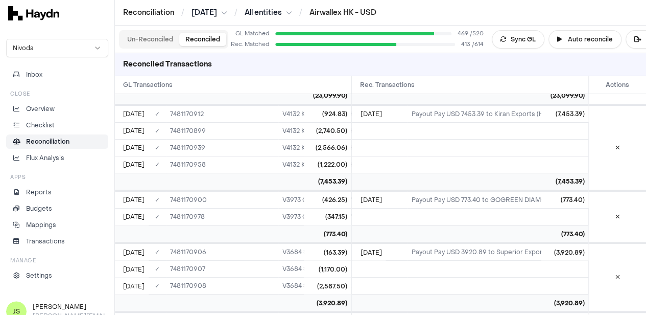
click at [142, 32] on div "Un-Reconciled Reconciled" at bounding box center [173, 39] width 109 height 18
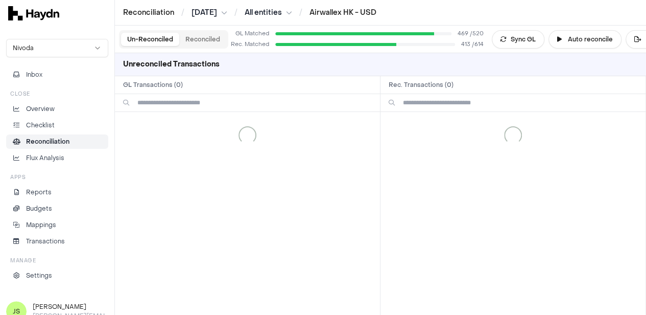
click at [143, 33] on button "Un-Reconciled" at bounding box center [150, 39] width 58 height 13
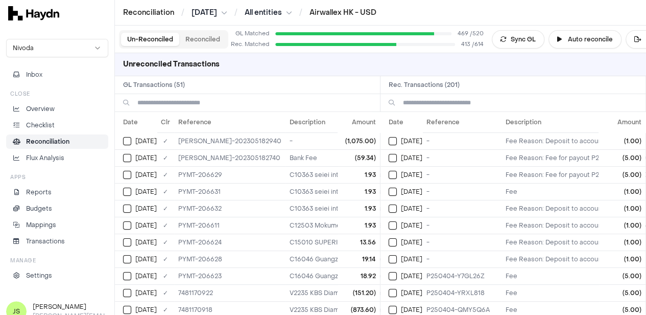
click at [198, 100] on input at bounding box center [254, 102] width 234 height 17
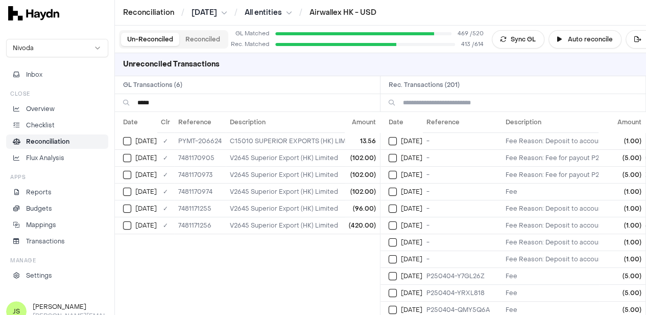
type input "*****"
click at [445, 100] on input at bounding box center [520, 102] width 234 height 17
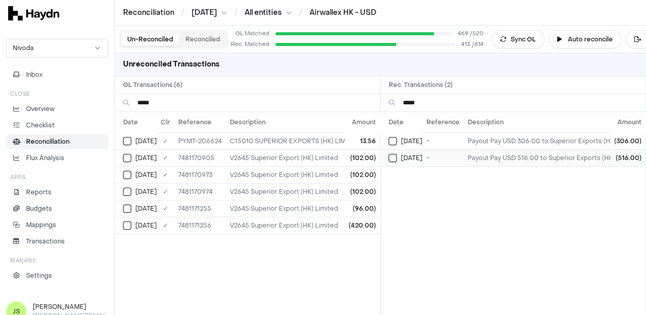
type input "*****"
click at [397, 159] on button "Select reconciliation transaction 43931" at bounding box center [393, 158] width 8 height 8
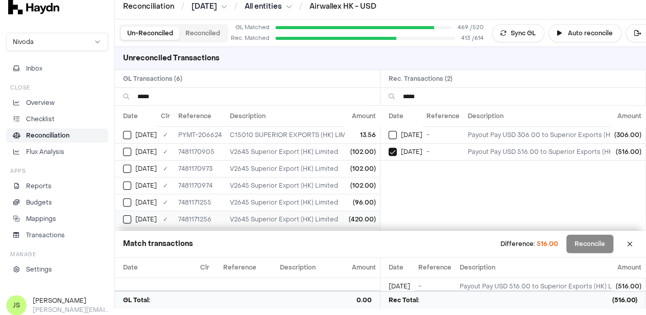
scroll to position [9, 0]
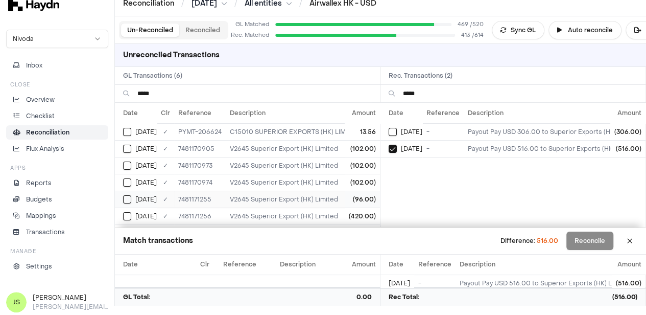
click at [123, 193] on td "[DATE]" at bounding box center [136, 198] width 42 height 17
click at [126, 212] on button "Select GL transaction 7946651" at bounding box center [127, 216] width 8 height 8
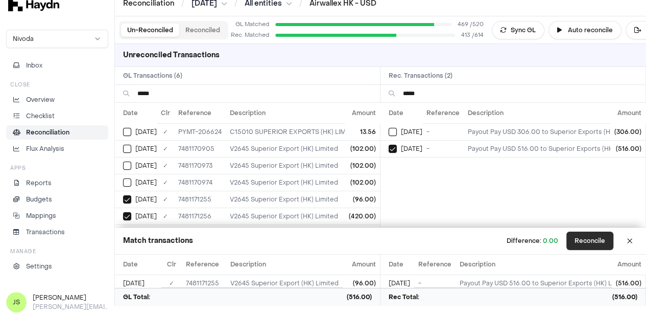
click at [604, 238] on button "Reconcile" at bounding box center [589, 240] width 47 height 18
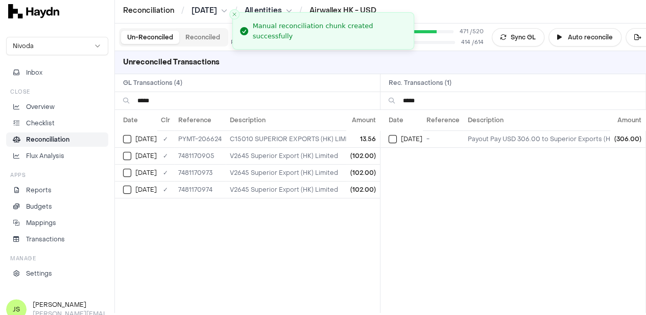
scroll to position [0, 0]
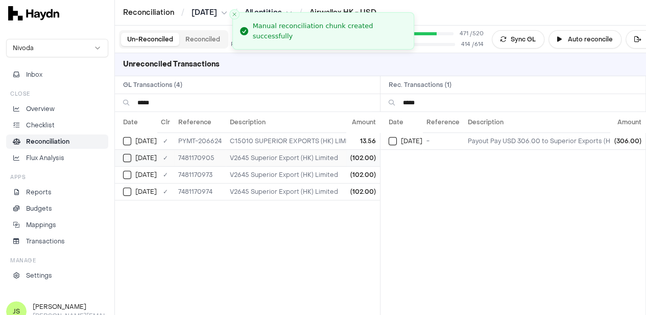
click at [132, 160] on div "[DATE]" at bounding box center [140, 158] width 34 height 8
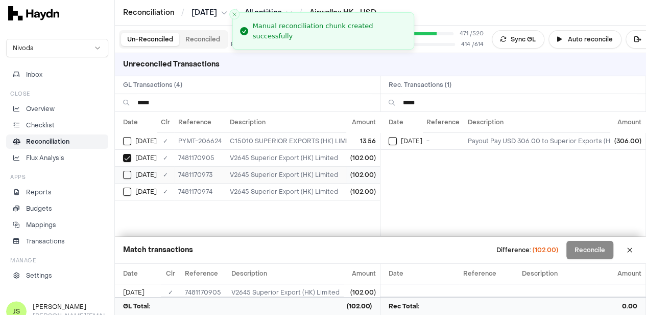
drag, startPoint x: 125, startPoint y: 167, endPoint x: 127, endPoint y: 182, distance: 14.4
click at [125, 168] on td "[DATE]" at bounding box center [136, 174] width 42 height 17
click at [127, 189] on button "Select GL transaction 7946401" at bounding box center [127, 191] width 8 height 8
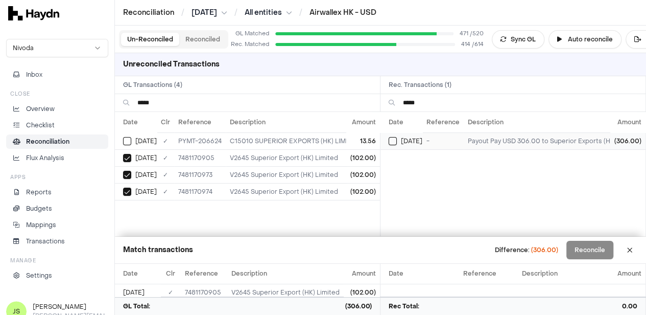
click at [392, 138] on button "Select reconciliation transaction 43504" at bounding box center [393, 141] width 8 height 8
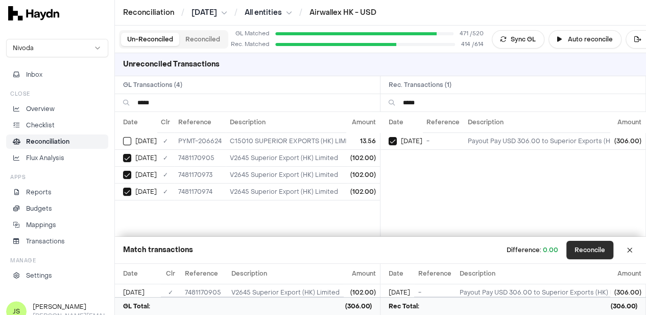
click at [592, 256] on button "Reconcile" at bounding box center [589, 249] width 47 height 18
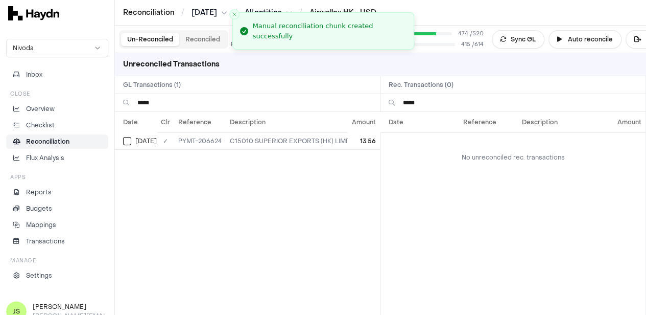
click at [182, 98] on input "*****" at bounding box center [254, 102] width 234 height 17
type input "*"
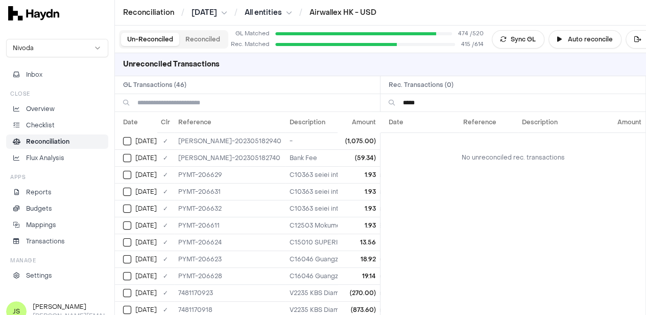
click at [428, 103] on input "*****" at bounding box center [520, 102] width 234 height 17
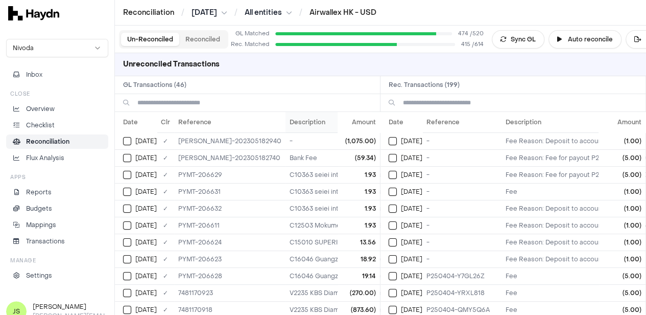
click at [285, 119] on th "Description" at bounding box center [373, 122] width 177 height 20
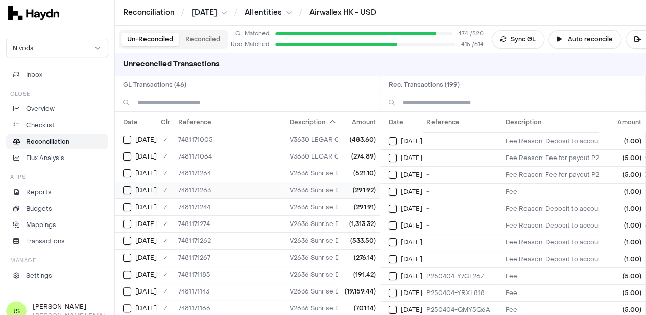
scroll to position [102, 0]
click at [473, 101] on input at bounding box center [520, 102] width 234 height 17
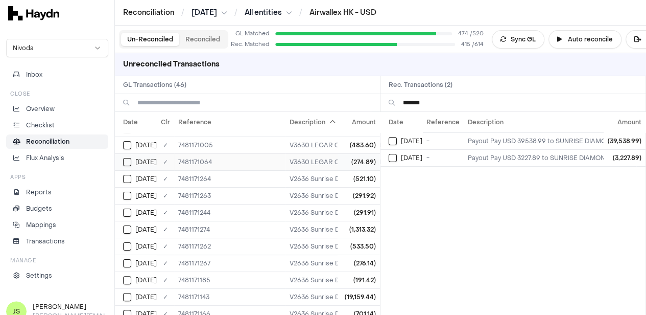
scroll to position [153, 0]
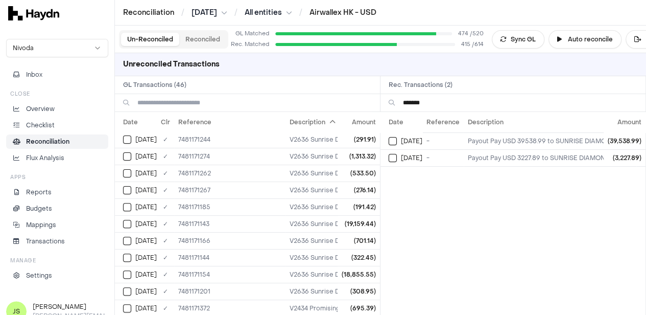
type input "*******"
click at [171, 90] on h2 "GL Transactions ( 46 )" at bounding box center [247, 84] width 265 height 17
click at [179, 102] on input at bounding box center [254, 102] width 234 height 17
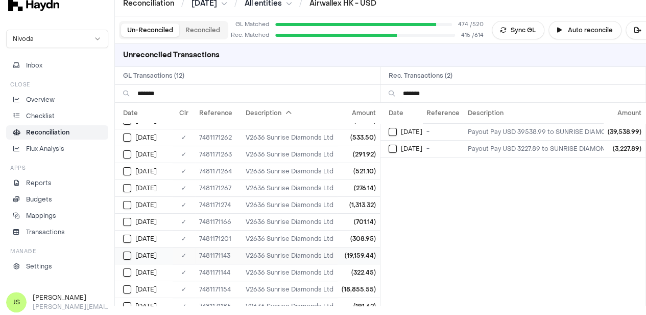
scroll to position [17, 0]
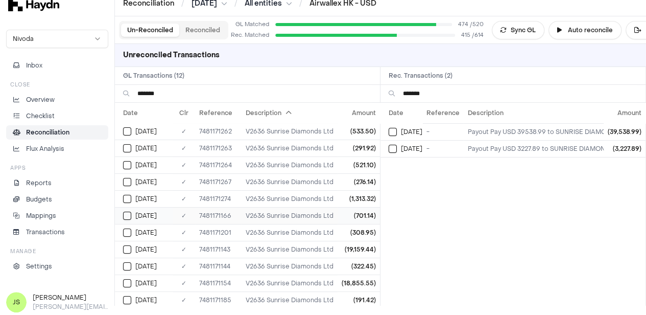
type input "*******"
click at [125, 213] on button "Select GL transaction 7946570" at bounding box center [127, 215] width 8 height 8
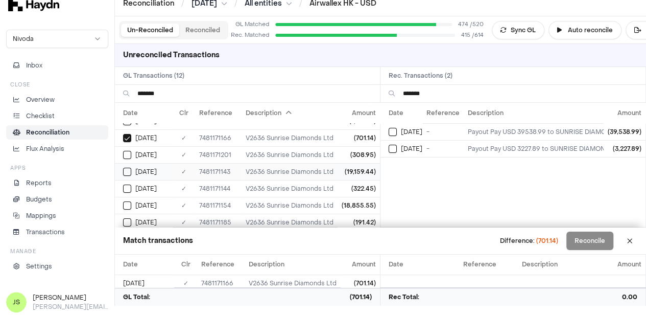
scroll to position [96, 0]
click at [124, 154] on button "Select GL transaction 7946604" at bounding box center [127, 154] width 8 height 8
click at [127, 171] on button "Select GL transaction 7946547" at bounding box center [127, 170] width 8 height 8
click at [127, 183] on button "Select GL transaction 7946548" at bounding box center [127, 187] width 8 height 8
click at [126, 196] on td "[DATE]" at bounding box center [144, 204] width 58 height 17
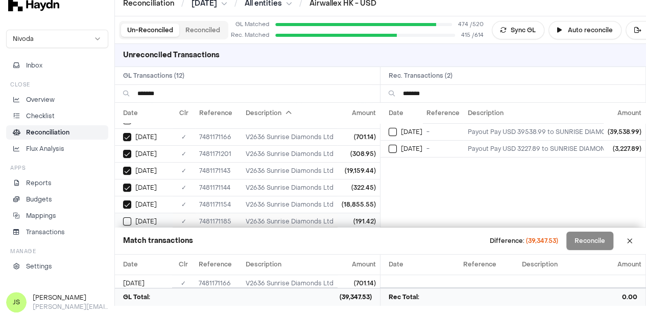
click at [130, 217] on button "Select GL transaction 7946589" at bounding box center [127, 221] width 8 height 8
click at [396, 133] on button "Select reconciliation transaction 43783" at bounding box center [393, 132] width 8 height 8
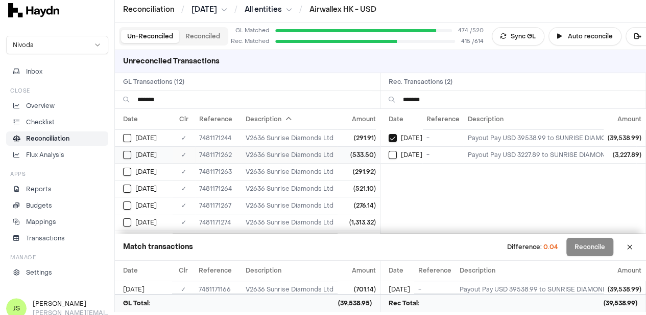
scroll to position [0, 0]
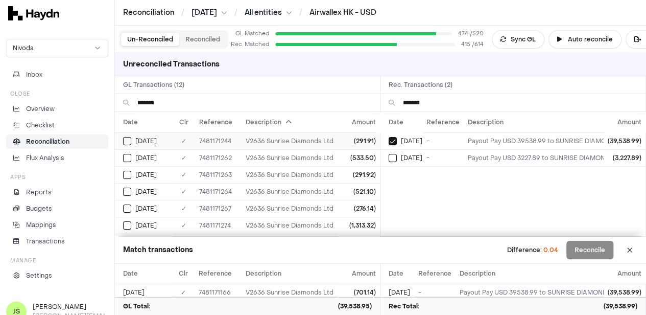
click at [126, 140] on button "Select GL transaction 7946640" at bounding box center [127, 141] width 8 height 8
click at [129, 156] on button "Select GL transaction 7946657" at bounding box center [127, 158] width 8 height 8
click at [130, 177] on button "Select GL transaction 7946658" at bounding box center [127, 175] width 8 height 8
click at [130, 198] on td "[DATE]" at bounding box center [144, 191] width 58 height 17
click at [126, 207] on button "Select GL transaction 7946662" at bounding box center [127, 208] width 8 height 8
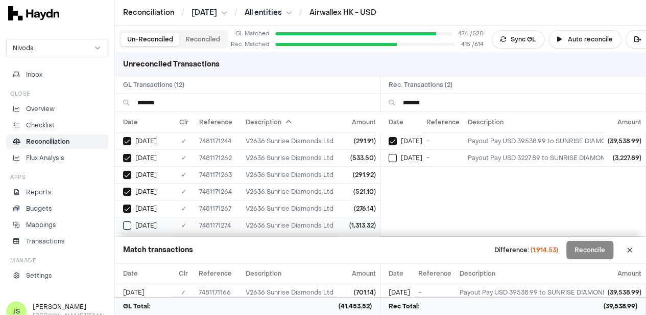
click at [129, 222] on button "Select GL transaction 7946669" at bounding box center [127, 225] width 8 height 8
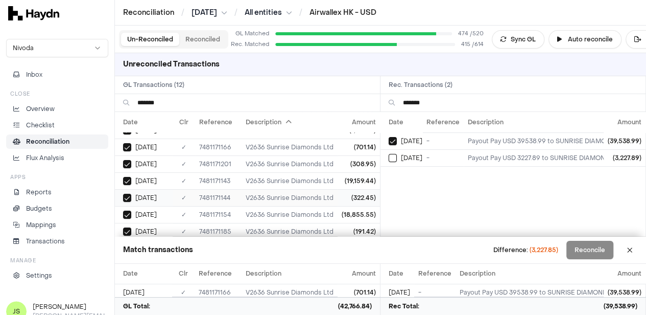
scroll to position [96, 0]
click at [388, 156] on td "[DATE]" at bounding box center [401, 157] width 42 height 17
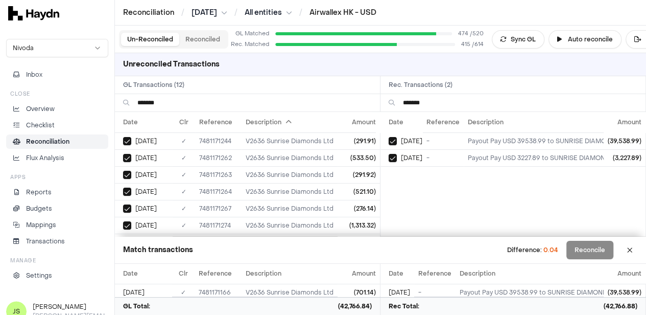
click at [198, 36] on button "Reconciled" at bounding box center [202, 39] width 47 height 13
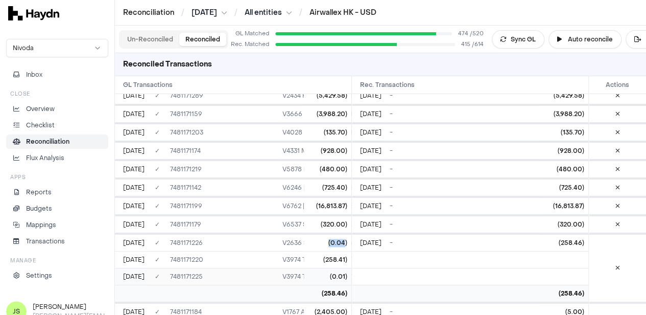
scroll to position [0, 68]
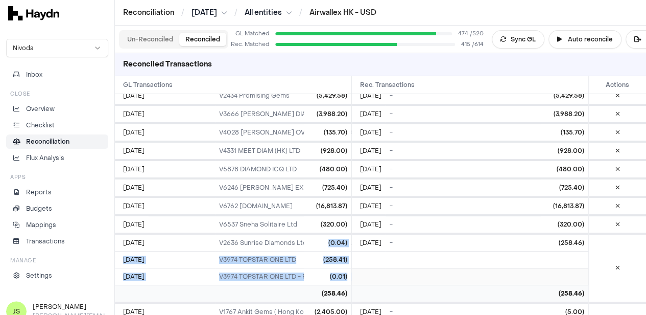
drag, startPoint x: 329, startPoint y: 153, endPoint x: 354, endPoint y: 183, distance: 39.6
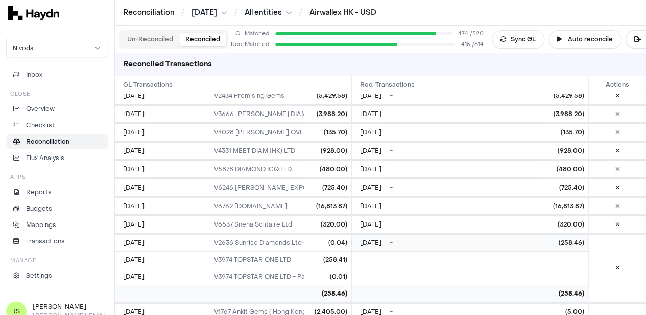
click at [620, 179] on button at bounding box center [617, 187] width 17 height 16
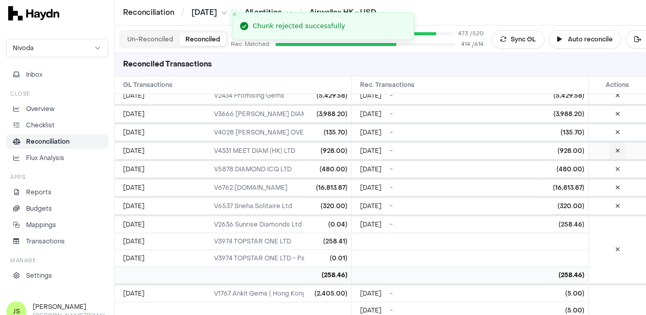
click at [617, 148] on icon at bounding box center [617, 151] width 5 height 6
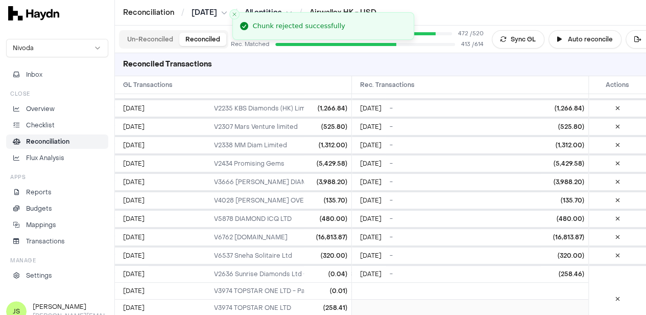
scroll to position [8417, 0]
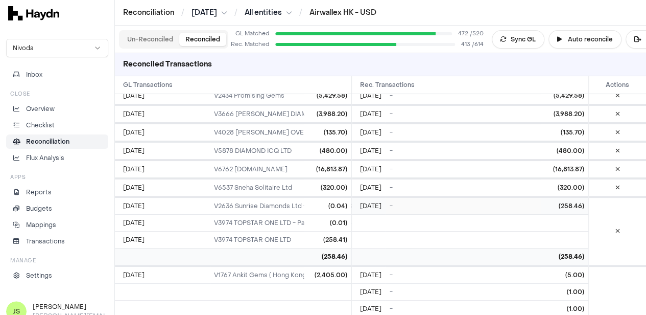
click at [375, 202] on span "[DATE]" at bounding box center [370, 206] width 21 height 8
click at [614, 223] on button at bounding box center [617, 231] width 17 height 16
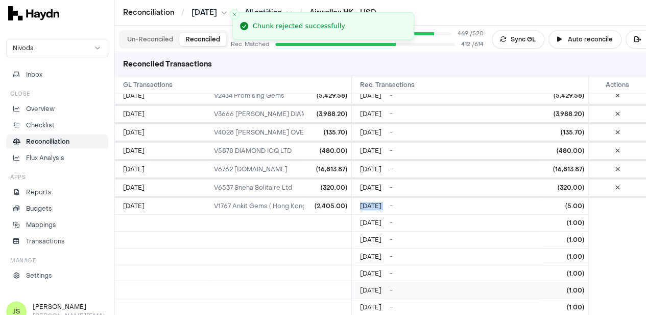
scroll to position [8366, 0]
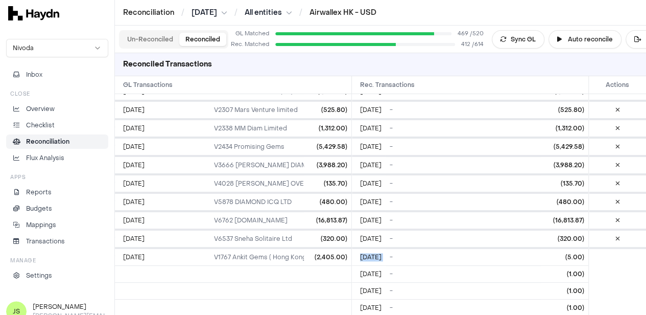
click at [131, 36] on button "Un-Reconciled" at bounding box center [150, 39] width 58 height 13
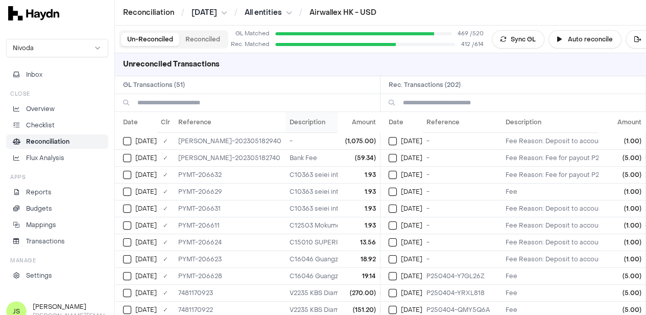
click at [285, 124] on th "Description" at bounding box center [408, 122] width 247 height 20
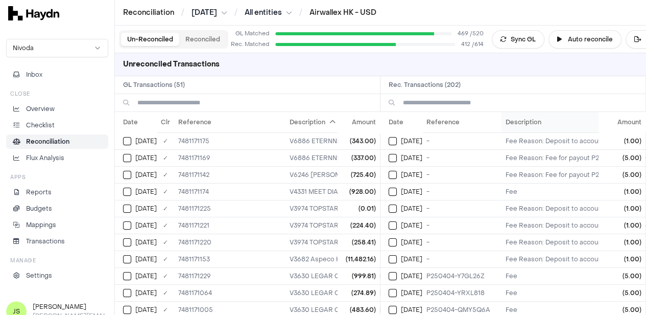
click at [517, 120] on th "Description" at bounding box center [644, 122] width 286 height 20
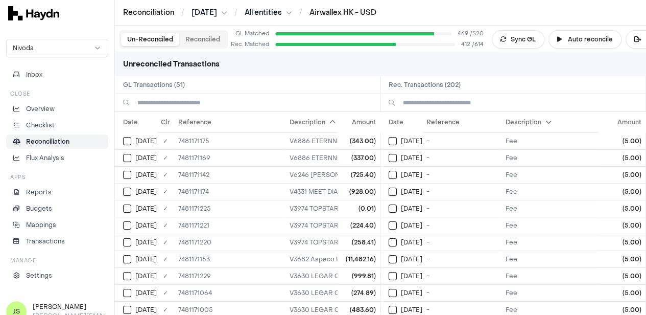
click at [452, 100] on input at bounding box center [520, 102] width 234 height 17
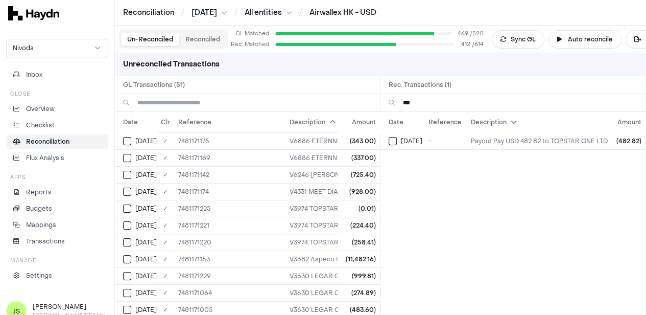
type input "***"
click at [251, 95] on input at bounding box center [254, 102] width 234 height 17
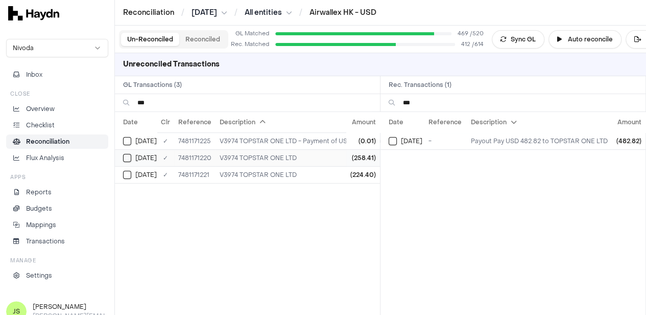
type input "***"
click at [123, 158] on button "Select GL transaction 7946623" at bounding box center [127, 158] width 8 height 8
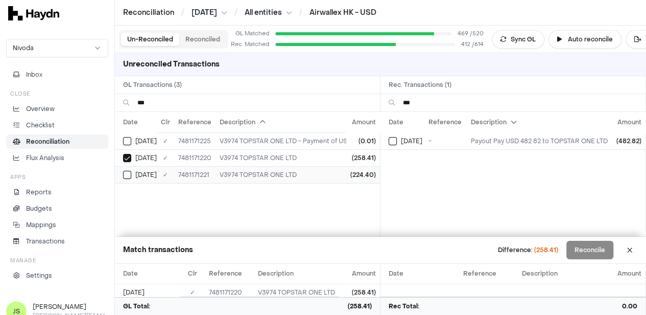
click at [126, 172] on button "Select GL transaction 7946624" at bounding box center [127, 175] width 8 height 8
click at [388, 137] on td "[DATE]" at bounding box center [402, 140] width 44 height 17
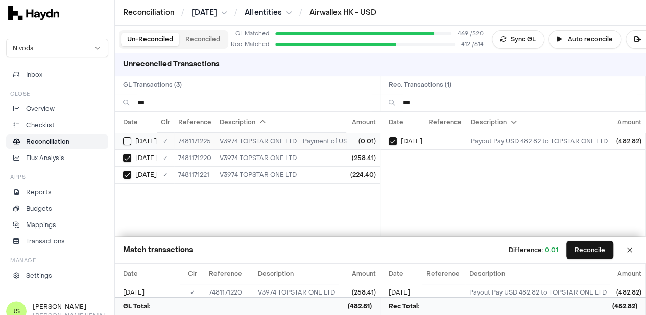
click at [124, 137] on button "Select GL transaction 7946718" at bounding box center [127, 141] width 8 height 8
click at [592, 247] on button "Reconcile" at bounding box center [589, 249] width 47 height 18
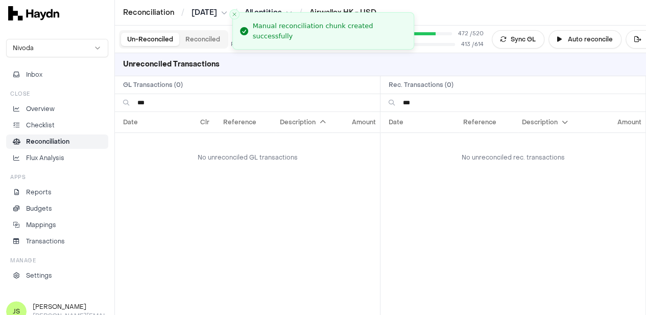
drag, startPoint x: 440, startPoint y: 105, endPoint x: 303, endPoint y: 106, distance: 136.8
click at [303, 106] on div "*** ***" at bounding box center [380, 103] width 531 height 18
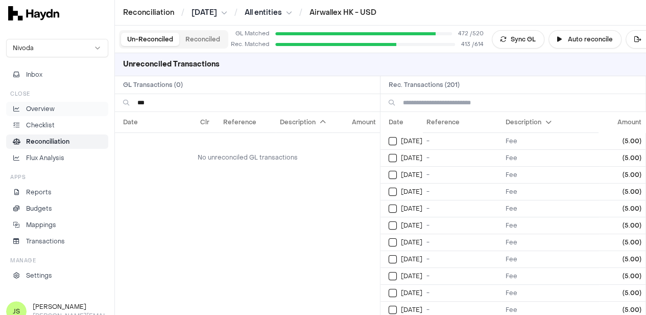
drag, startPoint x: 299, startPoint y: 106, endPoint x: 107, endPoint y: 110, distance: 191.5
click at [107, 110] on div "Reconciliation / Apr 2025 / All entities / Airwallex HK - USD Nivoda Inbox Clos…" at bounding box center [323, 157] width 646 height 315
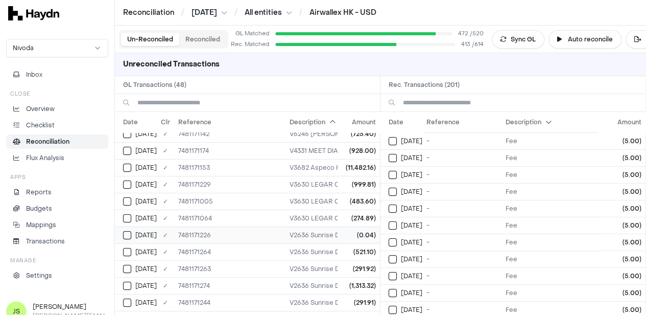
scroll to position [51, 0]
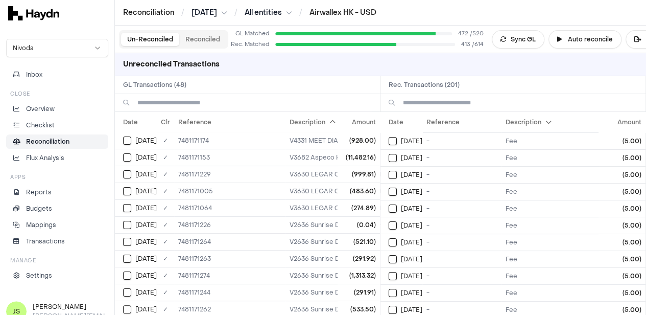
click at [425, 101] on input at bounding box center [520, 102] width 234 height 17
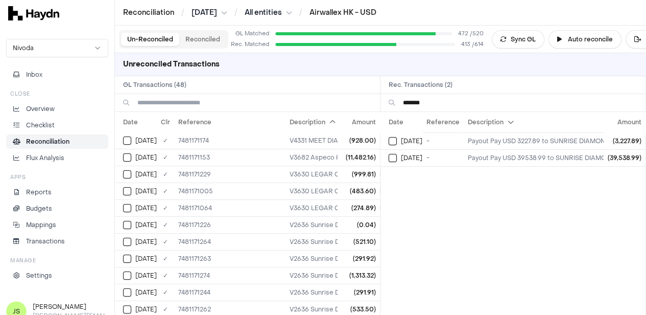
type input "*******"
click at [177, 104] on input at bounding box center [254, 102] width 234 height 17
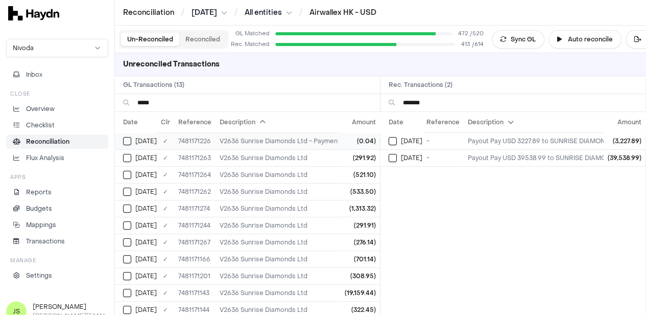
type input "*****"
click at [127, 132] on td "[DATE]" at bounding box center [136, 140] width 42 height 17
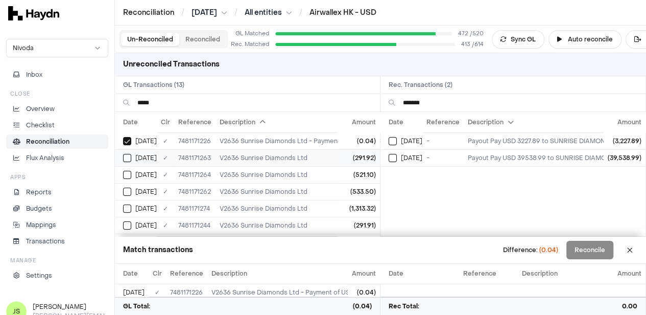
click at [126, 154] on button "Select GL transaction 7946658" at bounding box center [127, 158] width 8 height 8
click at [126, 173] on button "Select GL transaction 7946659" at bounding box center [127, 175] width 8 height 8
click at [127, 187] on button "Select GL transaction 7946657" at bounding box center [127, 191] width 8 height 8
click at [127, 209] on button "Select GL transaction 7946669" at bounding box center [127, 208] width 8 height 8
click at [127, 221] on button "Select GL transaction 7946640" at bounding box center [127, 225] width 8 height 8
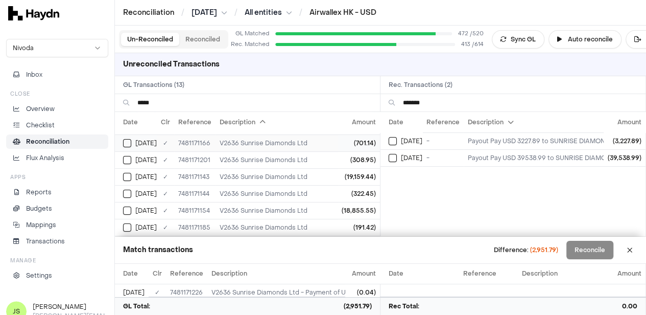
scroll to position [69, 0]
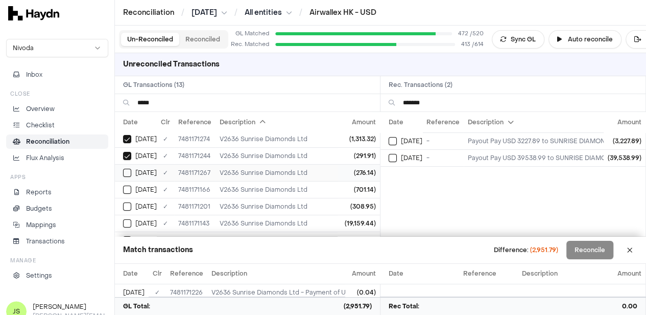
drag, startPoint x: 129, startPoint y: 172, endPoint x: 128, endPoint y: 180, distance: 8.7
click at [129, 172] on button "Select GL transaction 7946662" at bounding box center [127, 172] width 8 height 8
click at [127, 189] on button "Select GL transaction 7946570" at bounding box center [127, 189] width 8 height 8
drag, startPoint x: 127, startPoint y: 202, endPoint x: 125, endPoint y: 213, distance: 10.9
click at [127, 203] on button "Select GL transaction 7946604" at bounding box center [127, 206] width 8 height 8
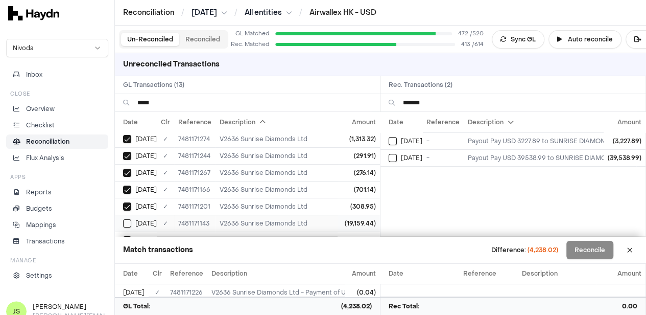
click at [125, 219] on button "Select GL transaction 7946547" at bounding box center [127, 223] width 8 height 8
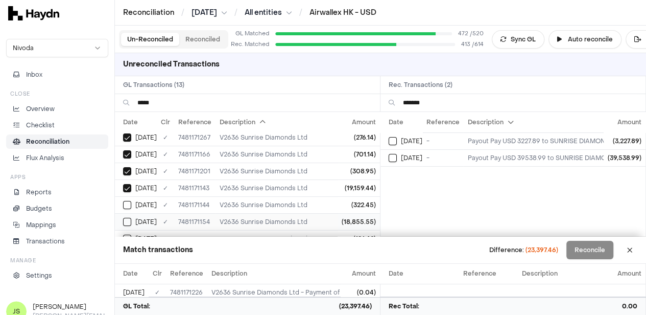
scroll to position [120, 0]
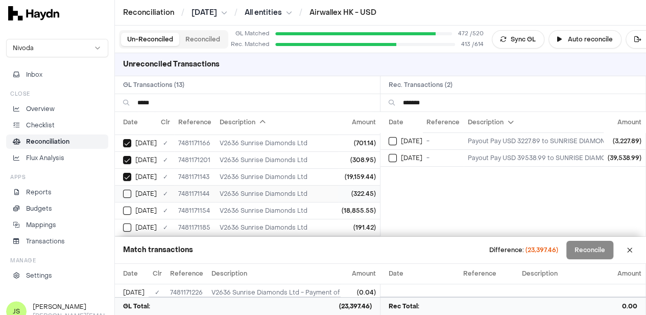
click at [128, 189] on button "Select GL transaction 7946548" at bounding box center [127, 193] width 8 height 8
click at [127, 207] on td "[DATE]" at bounding box center [136, 210] width 42 height 17
click at [127, 223] on button "Select GL transaction 7946589" at bounding box center [127, 227] width 8 height 8
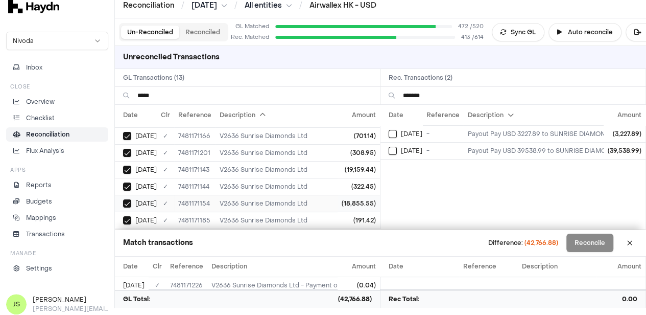
scroll to position [9, 0]
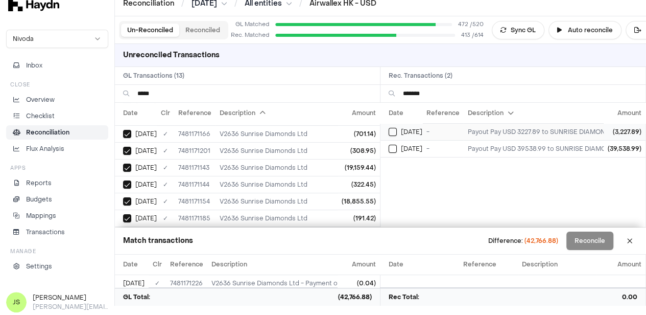
click at [403, 130] on div "[DATE]" at bounding box center [406, 132] width 34 height 8
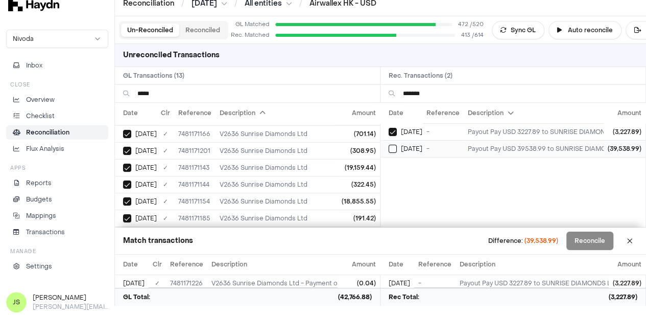
click at [398, 140] on td "[DATE]" at bounding box center [401, 148] width 42 height 17
click at [600, 239] on button "Reconcile" at bounding box center [589, 240] width 47 height 18
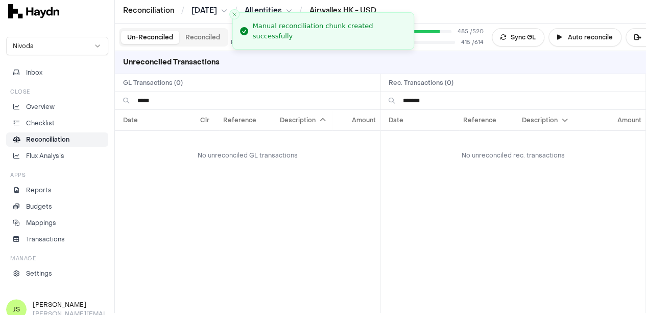
scroll to position [0, 0]
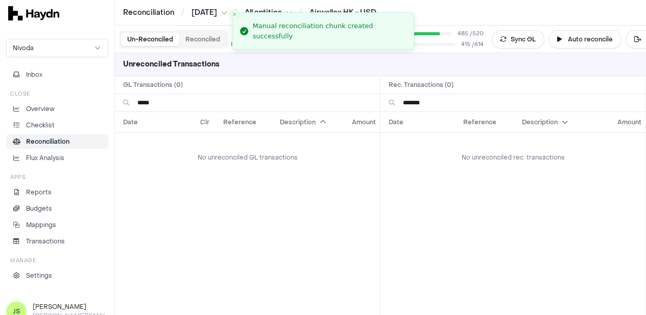
click at [162, 107] on input "*****" at bounding box center [254, 102] width 234 height 17
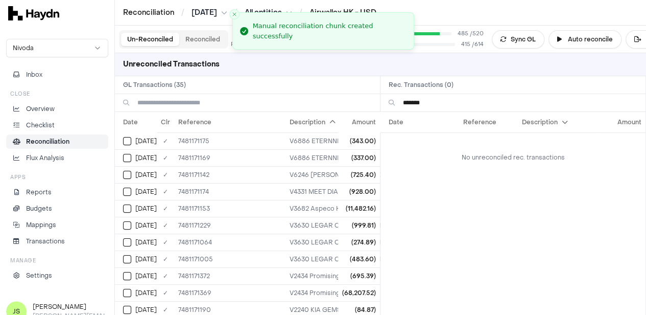
click at [449, 100] on input "*******" at bounding box center [520, 102] width 234 height 17
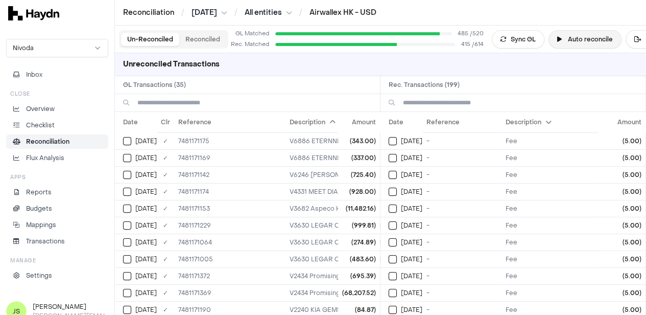
click at [585, 42] on button "Auto reconcile" at bounding box center [584, 39] width 73 height 18
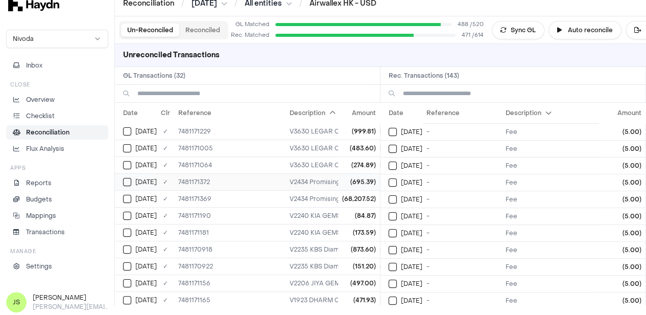
scroll to position [102, 0]
click at [457, 94] on input at bounding box center [520, 93] width 234 height 17
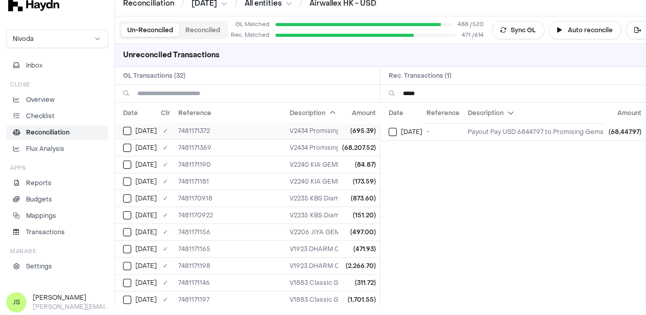
type input "*****"
click at [125, 130] on button "Select GL transaction 7946699" at bounding box center [127, 131] width 8 height 8
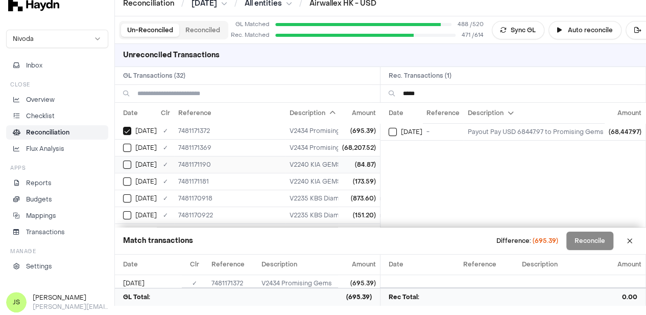
drag, startPoint x: 125, startPoint y: 146, endPoint x: 167, endPoint y: 160, distance: 45.0
click at [125, 147] on button "Select GL transaction 7946697" at bounding box center [127, 147] width 8 height 8
click at [397, 134] on td "[DATE]" at bounding box center [401, 131] width 42 height 17
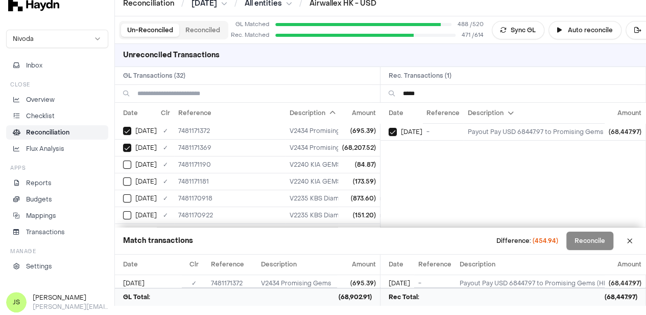
click at [190, 29] on button "Reconciled" at bounding box center [202, 29] width 47 height 13
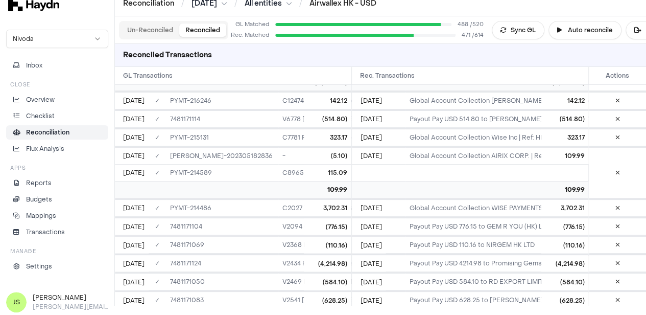
scroll to position [8656, 0]
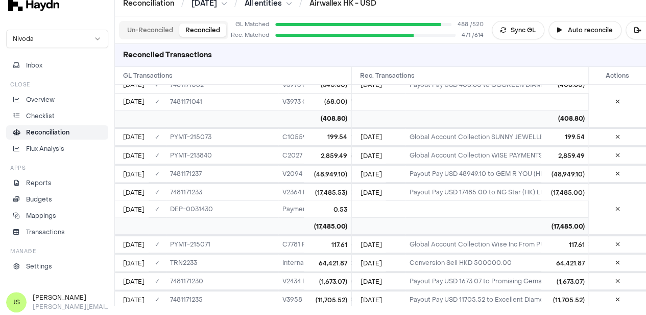
click at [149, 28] on button "Un-Reconciled" at bounding box center [150, 29] width 58 height 13
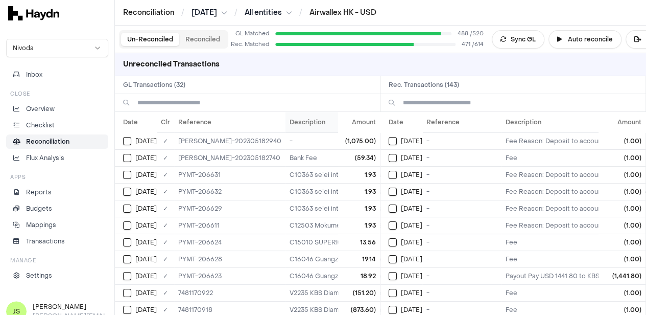
click at [285, 124] on th "Description" at bounding box center [373, 122] width 177 height 20
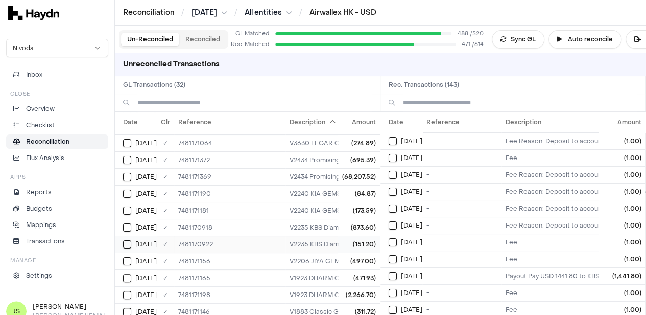
scroll to position [102, 0]
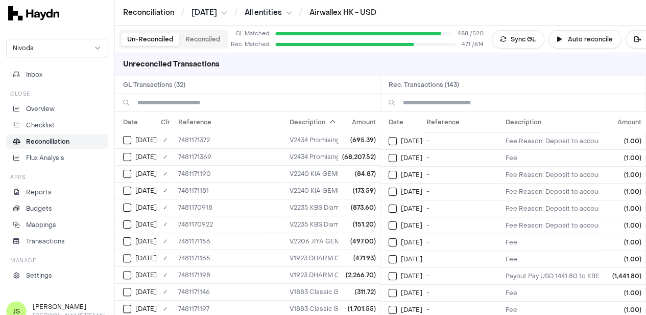
click at [441, 107] on input at bounding box center [520, 102] width 234 height 17
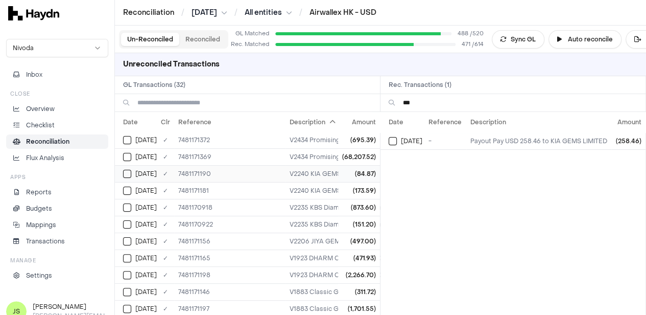
type input "***"
drag, startPoint x: 130, startPoint y: 171, endPoint x: 129, endPoint y: 188, distance: 16.9
click at [129, 171] on button "Select GL transaction 7946594" at bounding box center [127, 174] width 8 height 8
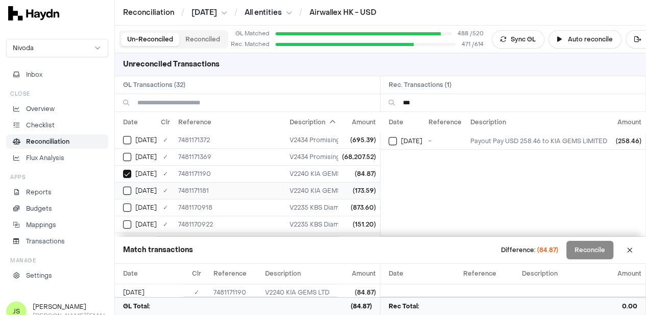
click at [129, 192] on td "[DATE]" at bounding box center [136, 190] width 42 height 17
click at [397, 141] on button "Select reconciliation transaction 43749" at bounding box center [393, 141] width 8 height 8
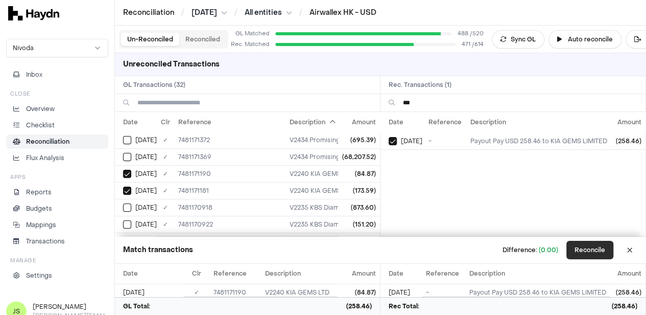
click at [596, 249] on button "Reconcile" at bounding box center [589, 249] width 47 height 18
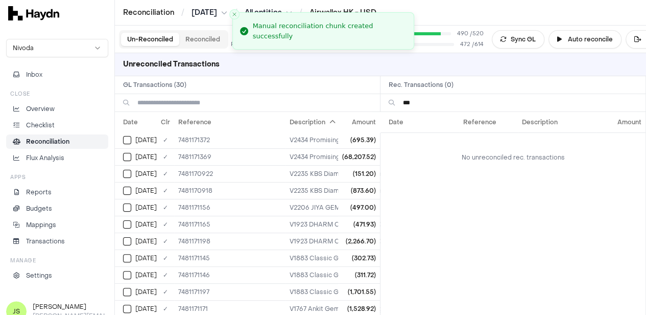
click at [437, 102] on input "***" at bounding box center [520, 102] width 234 height 17
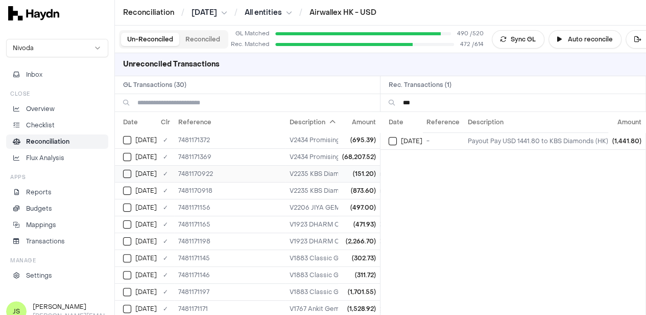
type input "***"
click at [127, 177] on td "[DATE]" at bounding box center [136, 173] width 42 height 17
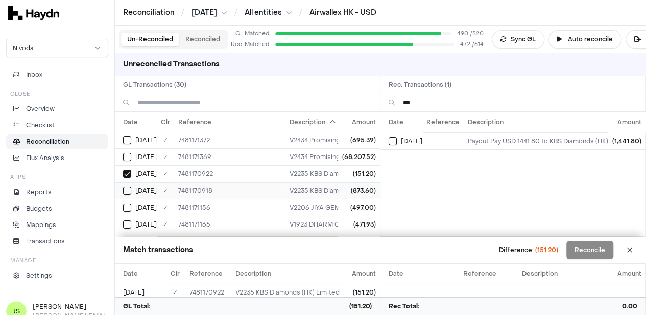
click at [128, 195] on td "[DATE]" at bounding box center [136, 190] width 42 height 17
click at [392, 143] on div "[DATE]" at bounding box center [406, 141] width 34 height 8
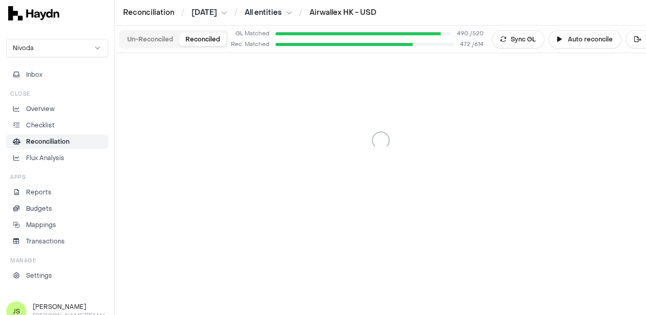
click at [206, 39] on button "Reconciled" at bounding box center [202, 39] width 47 height 13
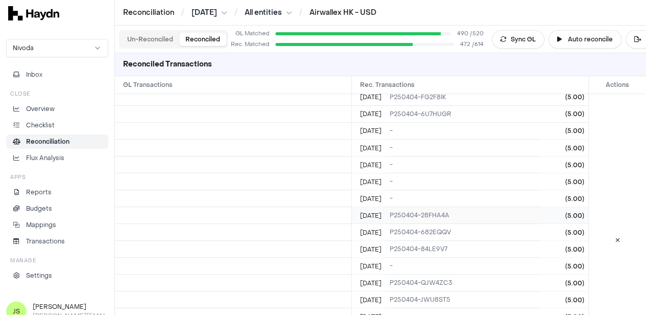
scroll to position [2872, 0]
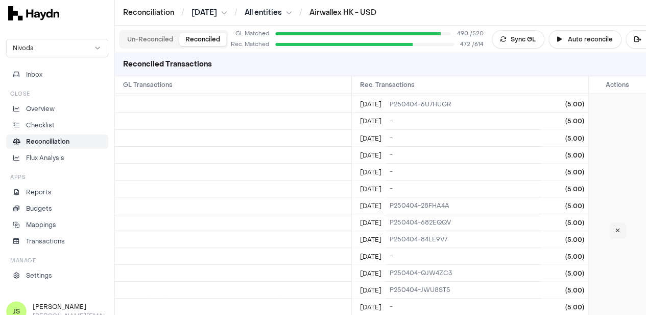
click at [620, 223] on button at bounding box center [617, 230] width 17 height 16
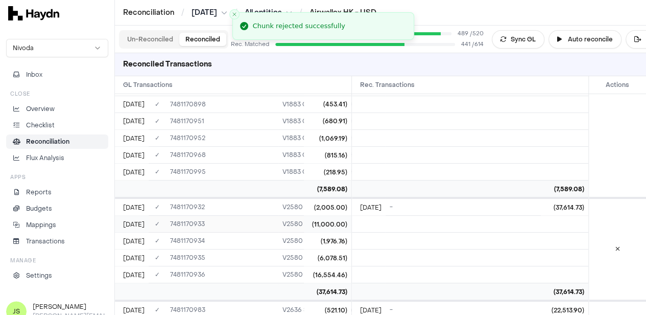
scroll to position [2719, 0]
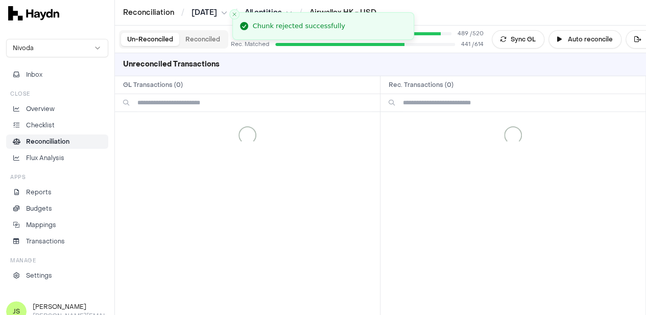
click at [155, 42] on button "Un-Reconciled" at bounding box center [150, 39] width 58 height 13
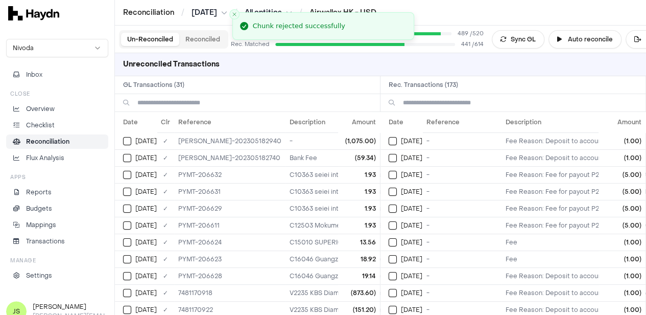
click at [191, 103] on input at bounding box center [254, 102] width 234 height 17
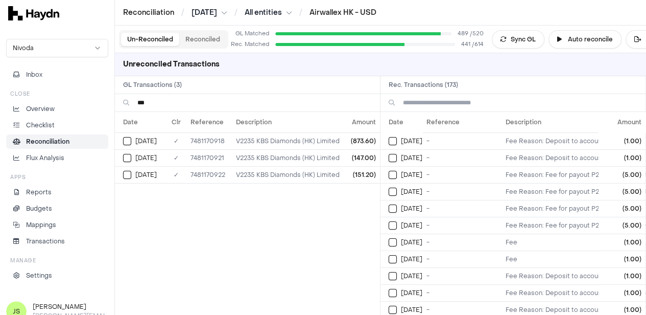
type input "***"
click at [441, 101] on input at bounding box center [520, 102] width 234 height 17
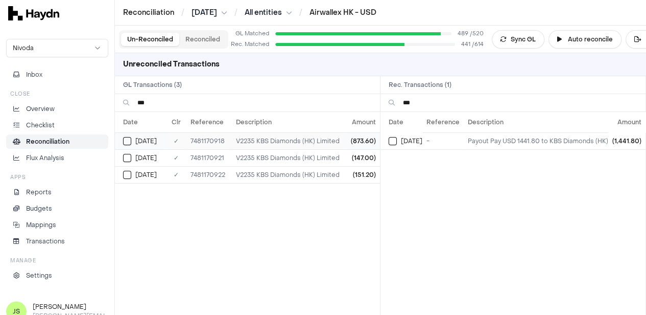
type input "***"
click at [131, 141] on button "Select GL transaction 7946349" at bounding box center [127, 141] width 8 height 8
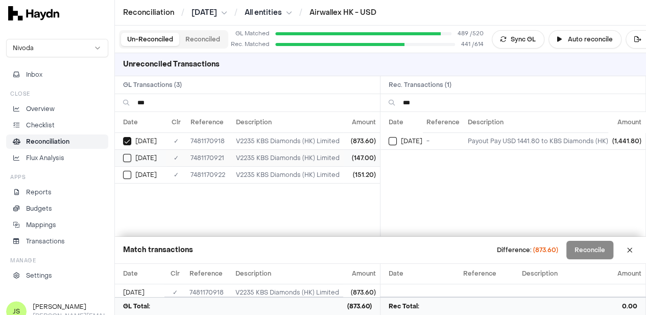
click at [126, 159] on button "Select GL transaction 7946352" at bounding box center [127, 158] width 8 height 8
click at [127, 175] on button "Select GL transaction 7946353" at bounding box center [127, 175] width 8 height 8
click at [394, 143] on button "Select reconciliation transaction 43458" at bounding box center [393, 141] width 8 height 8
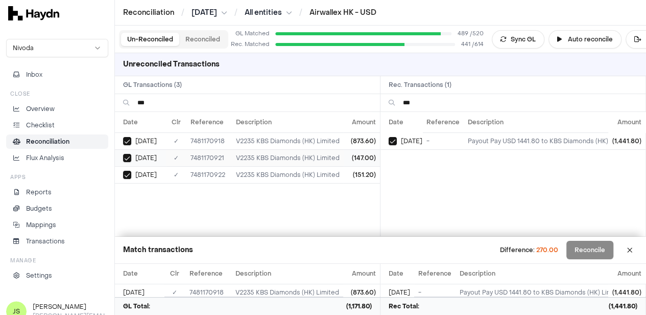
click at [129, 156] on button "Select GL transaction 7946352" at bounding box center [127, 158] width 8 height 8
click at [128, 174] on button "Select GL transaction 7946353" at bounding box center [127, 175] width 8 height 8
click at [128, 175] on button "Select GL transaction 7946353" at bounding box center [127, 175] width 8 height 8
click at [127, 161] on td "[DATE]" at bounding box center [141, 157] width 52 height 17
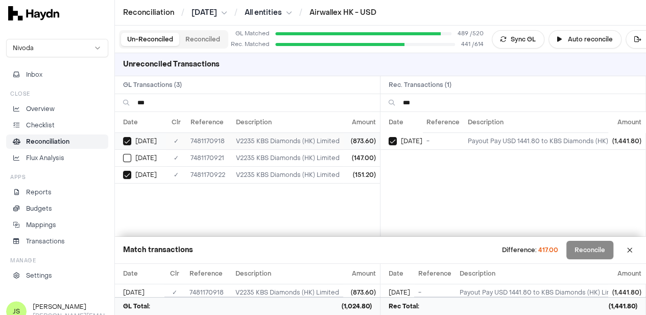
click at [127, 138] on button "Select GL transaction 7946349" at bounding box center [127, 141] width 8 height 8
click at [131, 176] on button "Select GL transaction 7946353" at bounding box center [127, 175] width 8 height 8
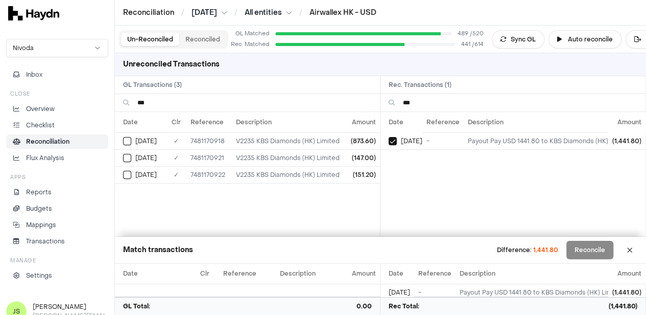
click at [205, 37] on button "Reconciled" at bounding box center [202, 39] width 47 height 13
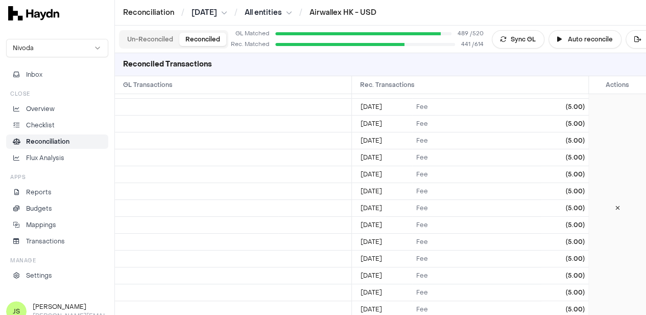
scroll to position [5102, 0]
click at [619, 189] on icon at bounding box center [617, 192] width 5 height 6
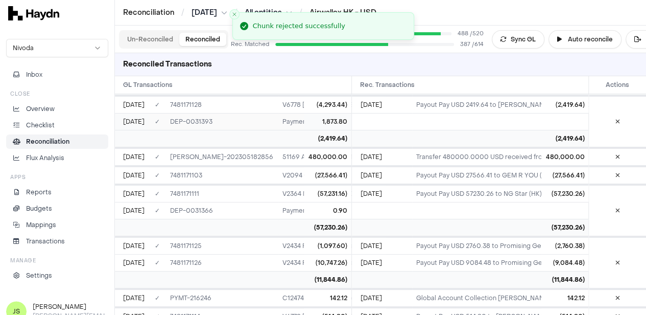
scroll to position [4949, 0]
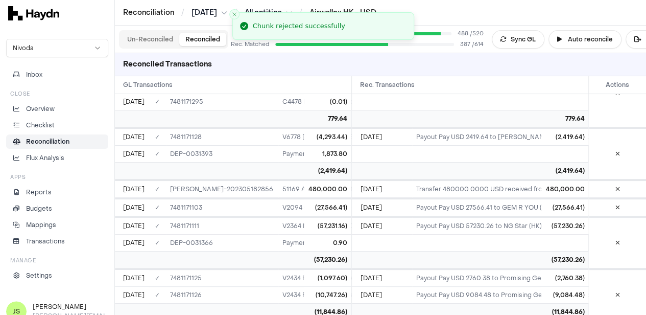
click at [153, 38] on button "Un-Reconciled" at bounding box center [150, 39] width 58 height 13
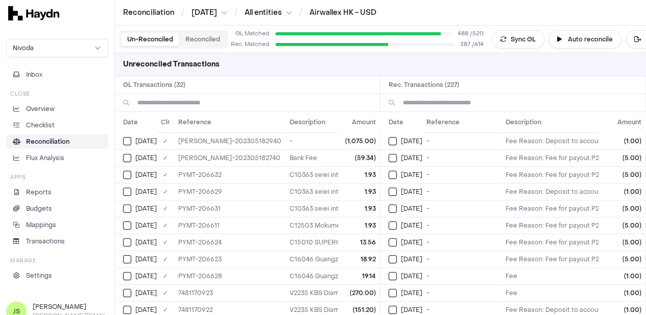
click at [207, 105] on input at bounding box center [254, 102] width 234 height 17
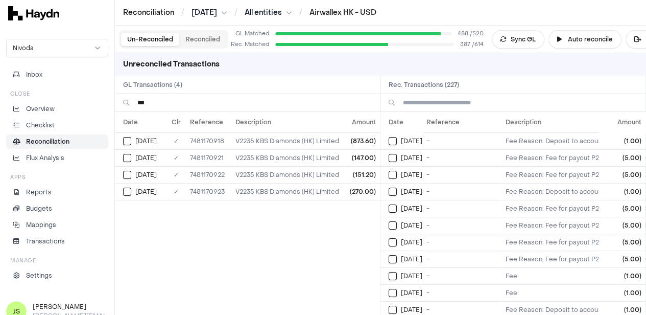
type input "***"
click at [454, 99] on input at bounding box center [520, 102] width 234 height 17
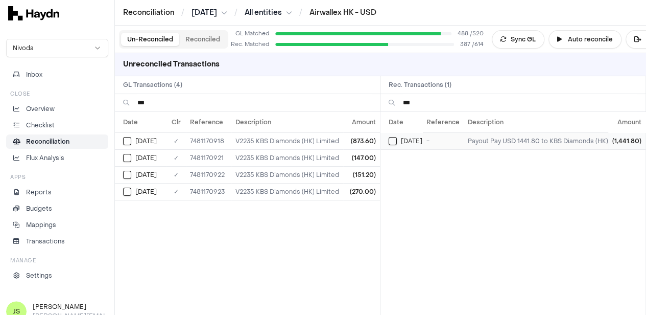
type input "***"
click at [395, 141] on button "Select reconciliation transaction 43458" at bounding box center [393, 141] width 8 height 8
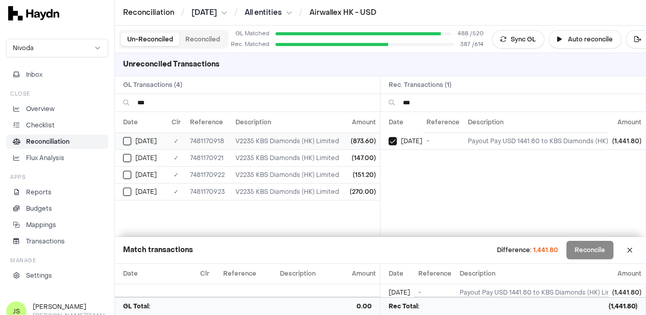
click at [132, 141] on div "[DATE]" at bounding box center [144, 141] width 43 height 8
click at [137, 156] on span "[DATE]" at bounding box center [145, 158] width 21 height 8
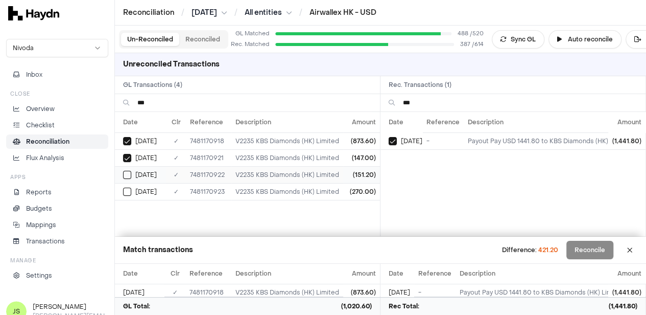
click at [133, 173] on div "[DATE]" at bounding box center [144, 175] width 43 height 8
click at [133, 187] on div "[DATE]" at bounding box center [144, 191] width 43 height 8
click at [599, 254] on button "Reconcile" at bounding box center [589, 249] width 47 height 18
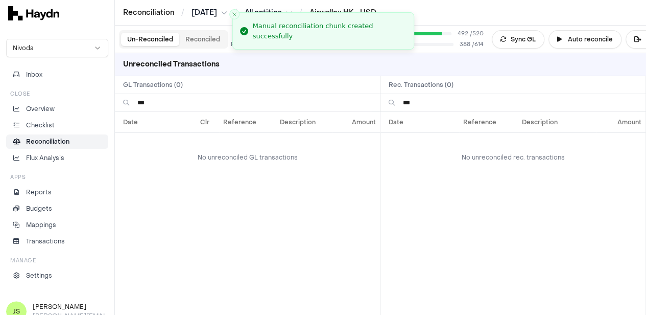
click at [166, 98] on input "***" at bounding box center [254, 102] width 234 height 17
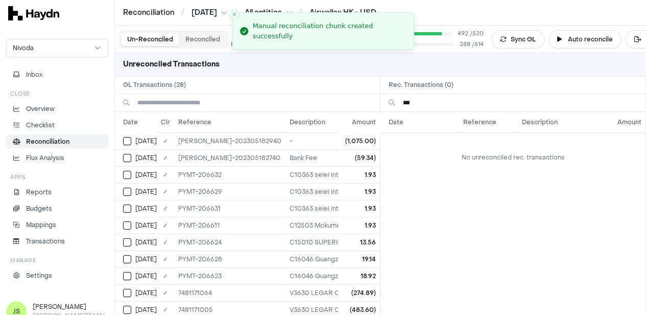
click at [460, 105] on input "***" at bounding box center [520, 102] width 234 height 17
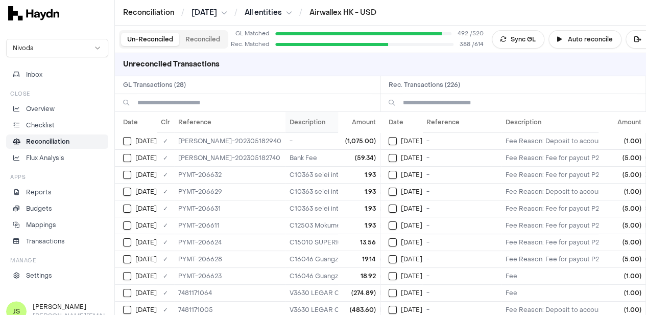
click at [285, 116] on th "Description" at bounding box center [373, 122] width 177 height 20
click at [285, 123] on th "Description" at bounding box center [373, 122] width 177 height 20
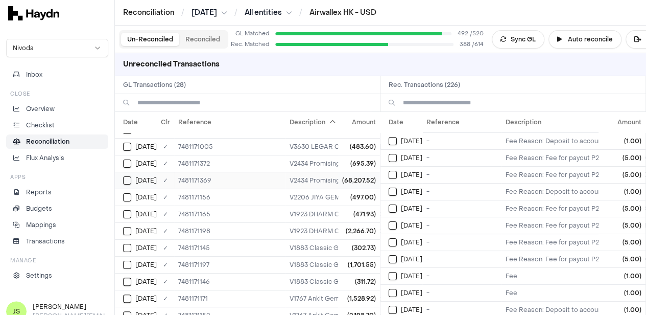
scroll to position [102, 0]
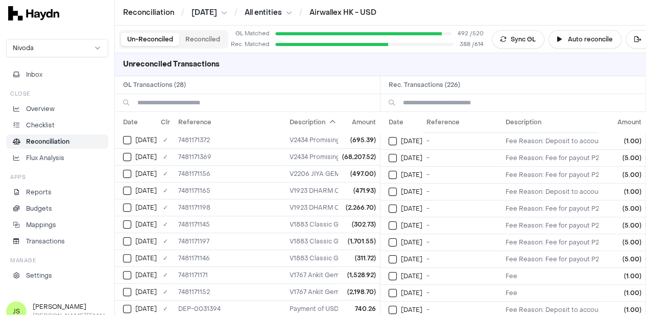
click at [425, 102] on input at bounding box center [520, 102] width 234 height 17
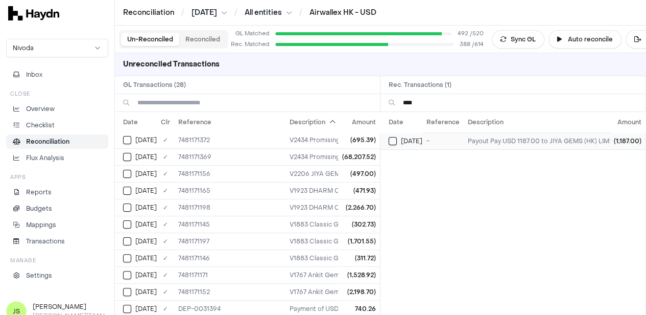
type input "****"
click at [397, 139] on button "Select reconciliation transaction 43743" at bounding box center [393, 141] width 8 height 8
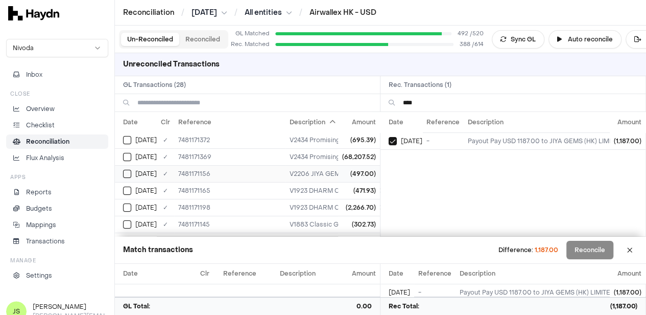
click at [125, 170] on button "Select GL transaction 7946560" at bounding box center [127, 174] width 8 height 8
click at [209, 40] on button "Reconciled" at bounding box center [202, 39] width 47 height 13
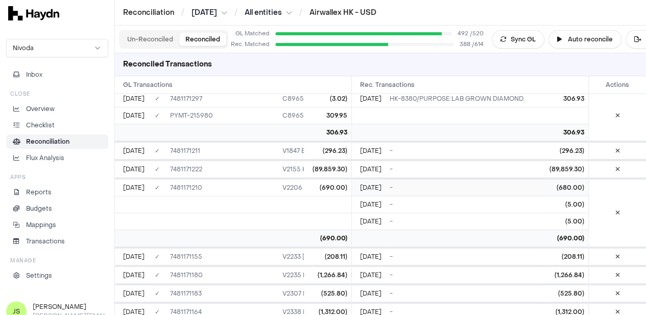
scroll to position [7676, 0]
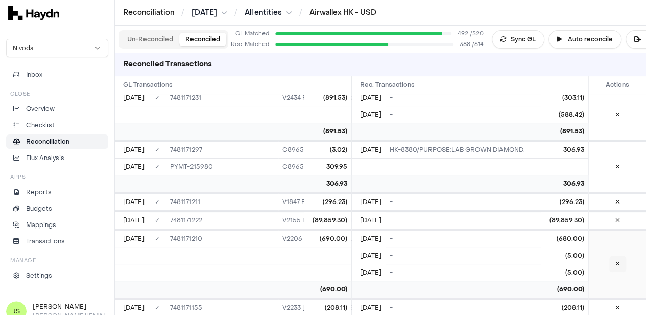
click at [618, 260] on icon at bounding box center [617, 263] width 5 height 6
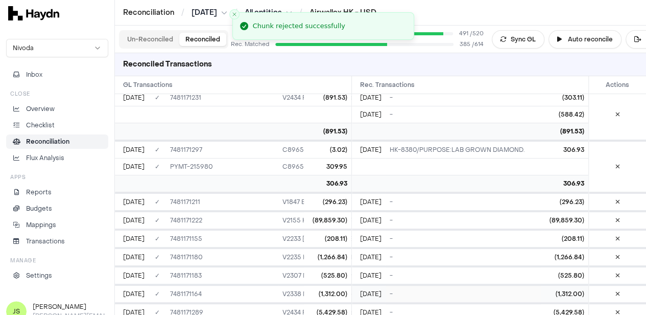
scroll to position [7523, 0]
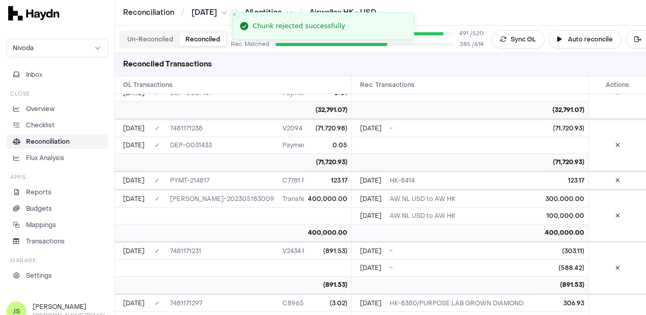
click at [140, 42] on button "Un-Reconciled" at bounding box center [150, 39] width 58 height 13
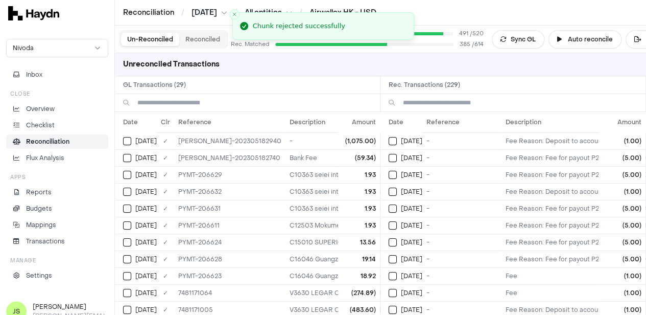
click at [188, 99] on input at bounding box center [254, 102] width 234 height 17
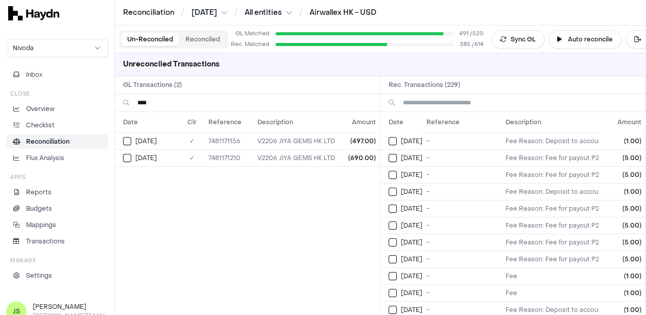
type input "****"
click at [506, 105] on input at bounding box center [520, 102] width 234 height 17
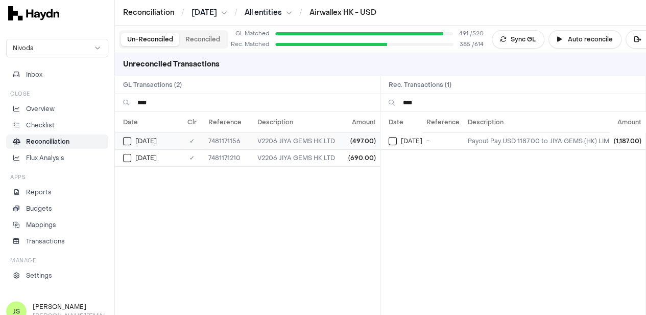
type input "****"
click at [131, 141] on div "[DATE]" at bounding box center [151, 141] width 57 height 8
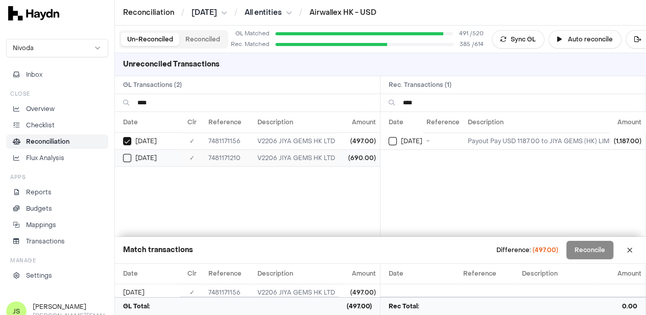
click at [129, 154] on button "Select GL transaction 7946613" at bounding box center [127, 158] width 8 height 8
click at [403, 138] on div "[DATE]" at bounding box center [406, 141] width 34 height 8
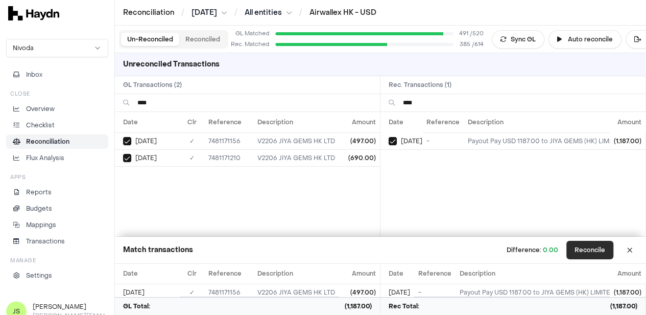
click at [598, 249] on button "Reconcile" at bounding box center [589, 249] width 47 height 18
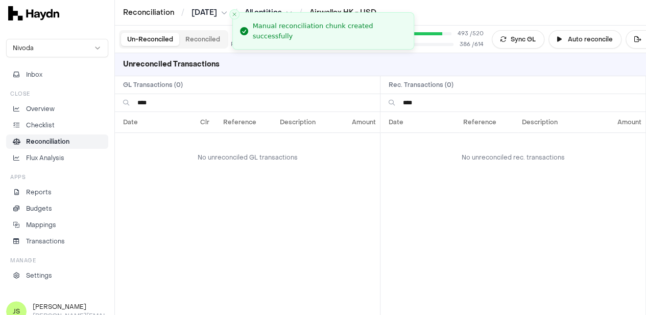
drag, startPoint x: 258, startPoint y: 93, endPoint x: 92, endPoint y: 89, distance: 166.5
click at [92, 89] on div "Reconciliation / Apr 2025 / All entities / Airwallex HK - USD Nivoda Inbox Clos…" at bounding box center [323, 157] width 646 height 315
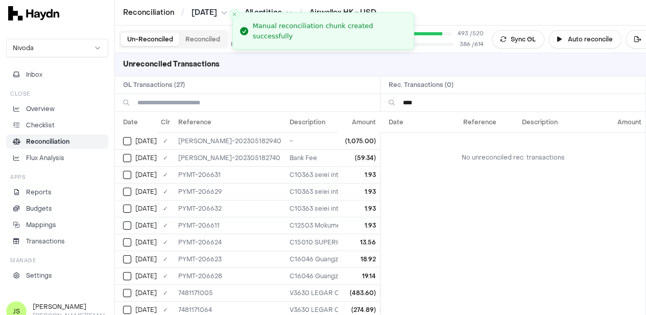
drag, startPoint x: 438, startPoint y: 103, endPoint x: 375, endPoint y: 107, distance: 62.4
click at [375, 107] on div "****" at bounding box center [380, 103] width 531 height 18
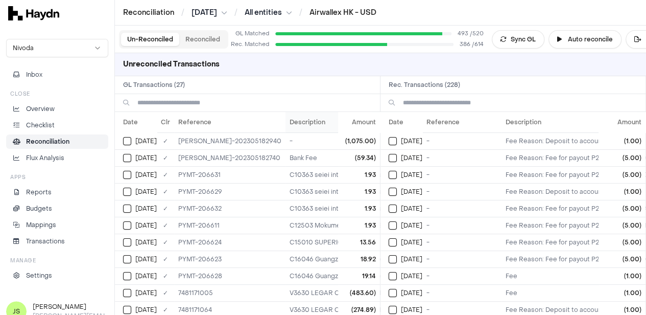
click at [285, 124] on th "Description" at bounding box center [373, 122] width 177 height 20
click at [285, 125] on th "Description" at bounding box center [373, 122] width 177 height 20
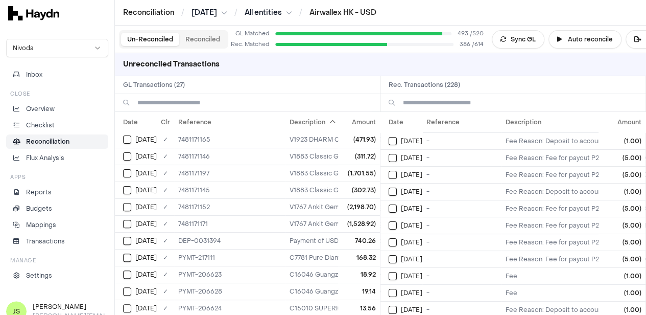
scroll to position [102, 0]
click at [455, 95] on input at bounding box center [520, 102] width 234 height 17
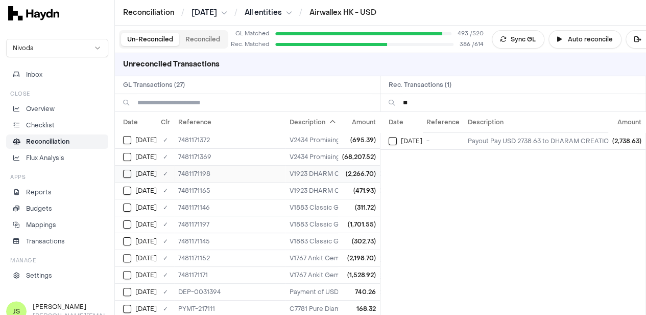
click at [127, 171] on button "Select GL transaction 7946601" at bounding box center [127, 174] width 8 height 8
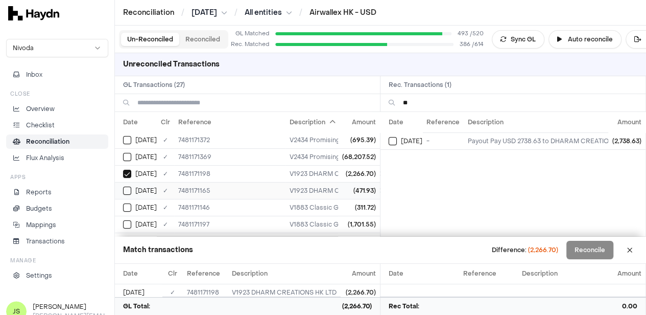
click at [122, 182] on td "[DATE]" at bounding box center [136, 190] width 42 height 17
click at [395, 137] on button "Select reconciliation transaction 43723" at bounding box center [393, 141] width 8 height 8
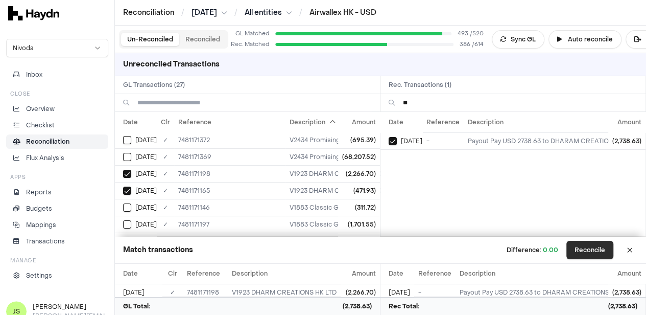
click at [601, 251] on button "Reconcile" at bounding box center [589, 249] width 47 height 18
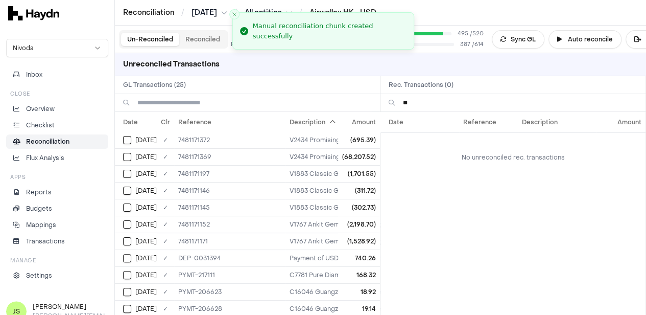
drag, startPoint x: 476, startPoint y: 99, endPoint x: 468, endPoint y: 101, distance: 8.3
click at [476, 100] on input "**" at bounding box center [520, 102] width 234 height 17
type input "*"
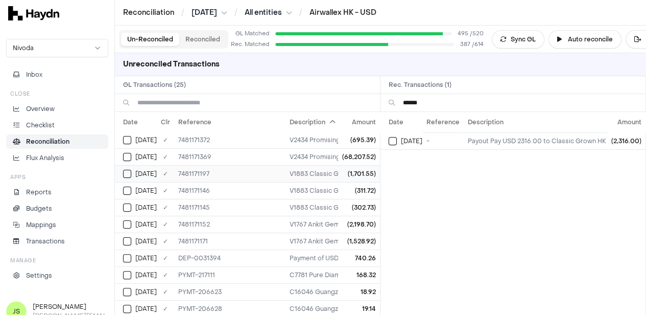
type input "******"
click at [128, 174] on button "Select GL transaction 7946600" at bounding box center [127, 174] width 8 height 8
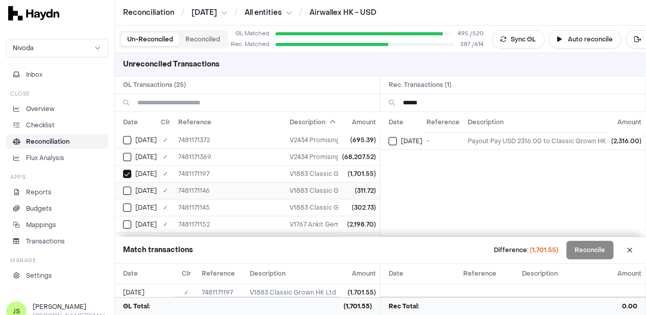
click at [128, 192] on td "[DATE]" at bounding box center [136, 190] width 42 height 17
click at [128, 210] on td "[DATE]" at bounding box center [136, 207] width 42 height 17
click at [397, 137] on button "Select reconciliation transaction 43717" at bounding box center [393, 141] width 8 height 8
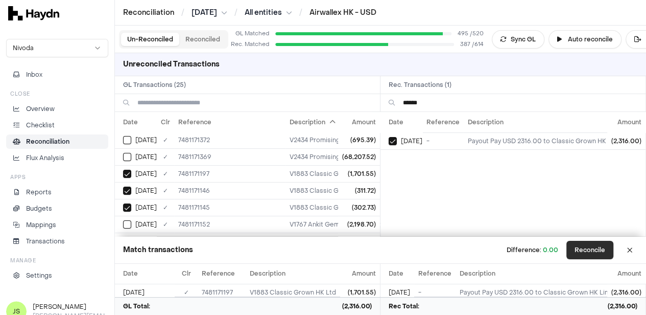
click at [600, 257] on button "Reconcile" at bounding box center [589, 249] width 47 height 18
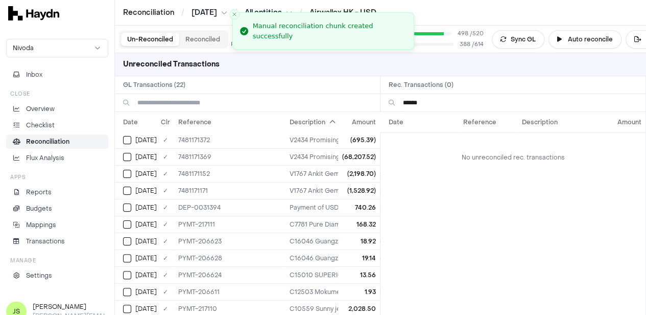
click at [456, 96] on input "******" at bounding box center [520, 102] width 234 height 17
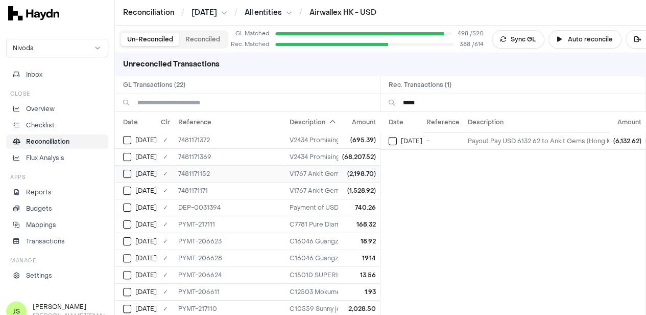
type input "*****"
click at [126, 172] on button "Select GL transaction 7946556" at bounding box center [127, 174] width 8 height 8
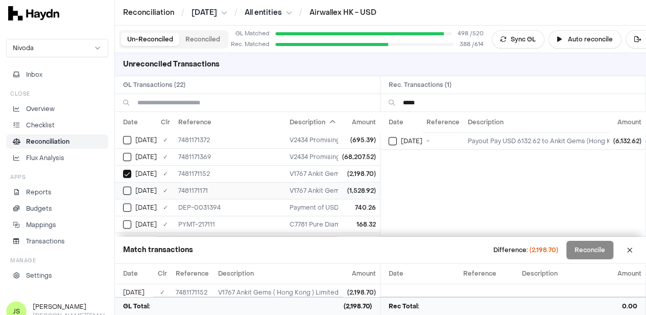
click at [129, 187] on button "Select GL transaction 7946575" at bounding box center [127, 190] width 8 height 8
click at [392, 136] on td "[DATE]" at bounding box center [401, 140] width 42 height 17
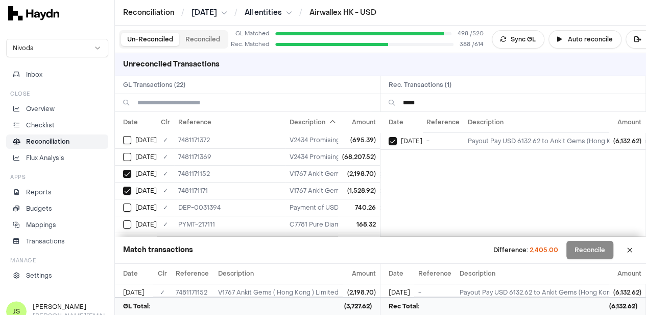
click at [220, 104] on input at bounding box center [254, 102] width 234 height 17
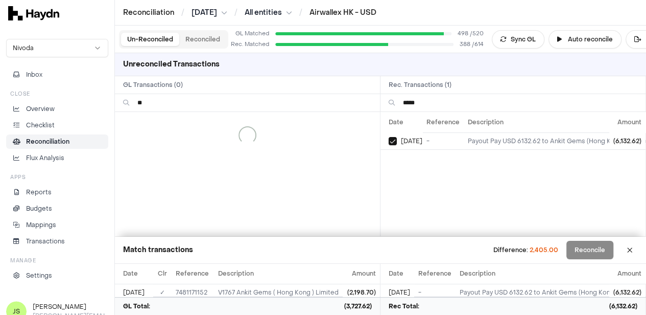
scroll to position [0, 0]
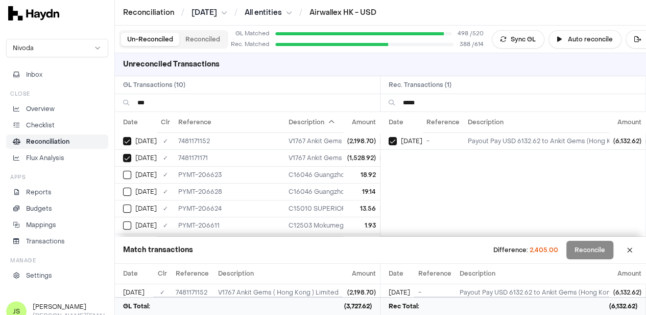
type input "****"
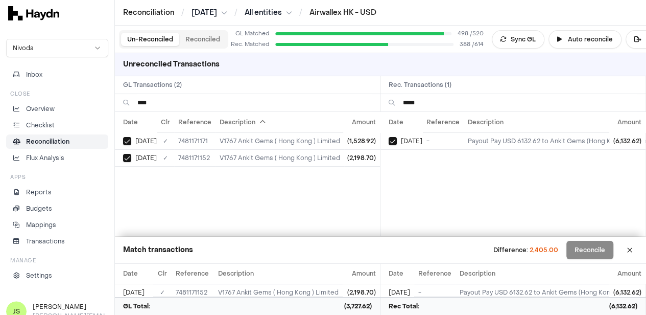
click at [193, 44] on button "Reconciled" at bounding box center [202, 39] width 47 height 13
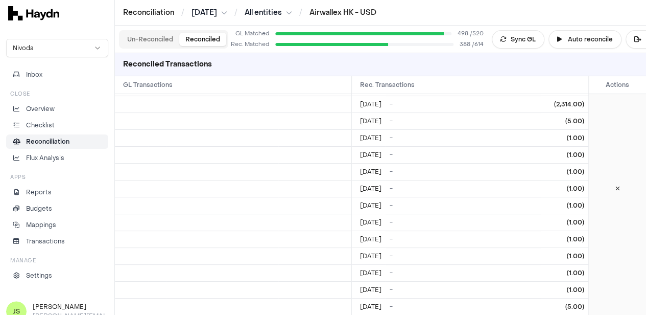
scroll to position [8061, 0]
click at [619, 220] on icon at bounding box center [617, 223] width 5 height 6
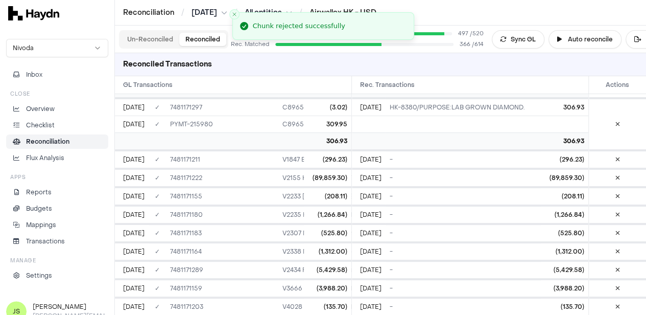
scroll to position [7655, 0]
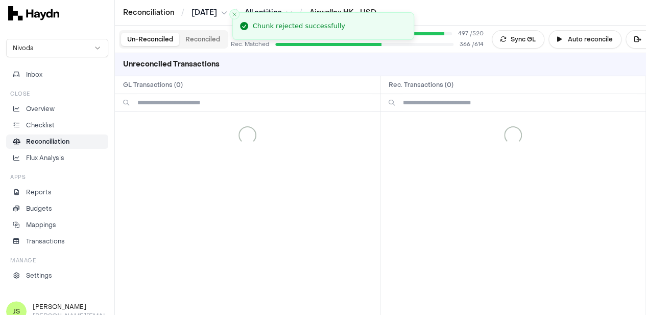
click at [146, 43] on button "Un-Reconciled" at bounding box center [150, 39] width 58 height 13
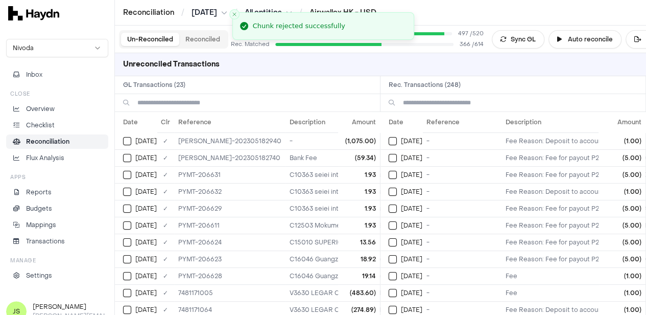
click at [209, 100] on input at bounding box center [254, 102] width 234 height 17
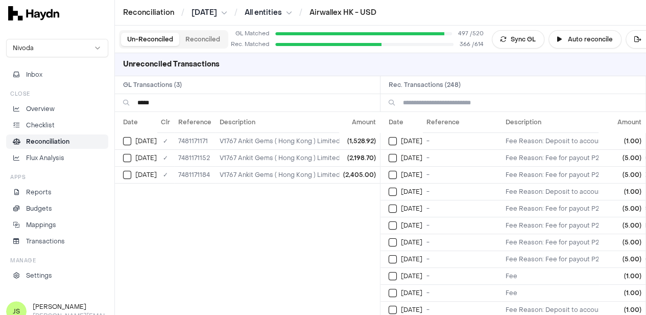
type input "*****"
click at [423, 103] on input at bounding box center [520, 102] width 234 height 17
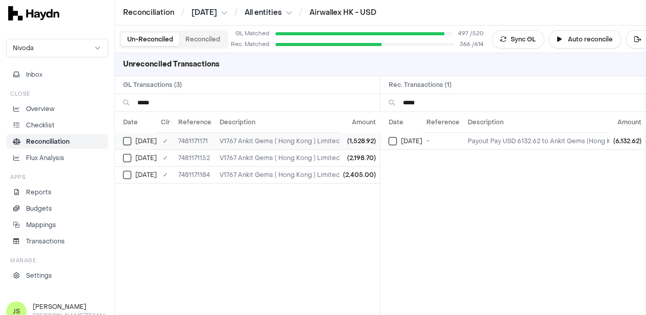
type input "*****"
click at [123, 138] on td "[DATE]" at bounding box center [136, 140] width 42 height 17
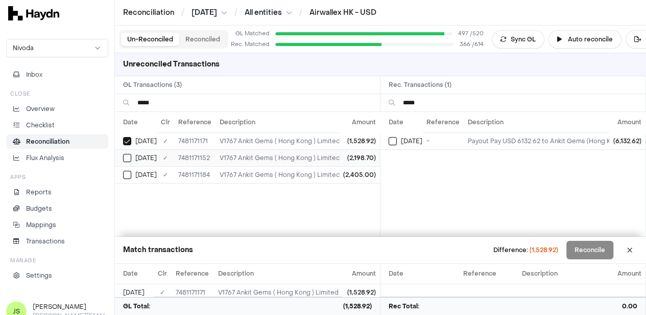
click at [125, 156] on button "Select GL transaction 7946556" at bounding box center [127, 158] width 8 height 8
click at [125, 176] on button "Select GL transaction 7946588" at bounding box center [127, 175] width 8 height 8
click at [393, 141] on button "Select reconciliation transaction 43707" at bounding box center [393, 141] width 8 height 8
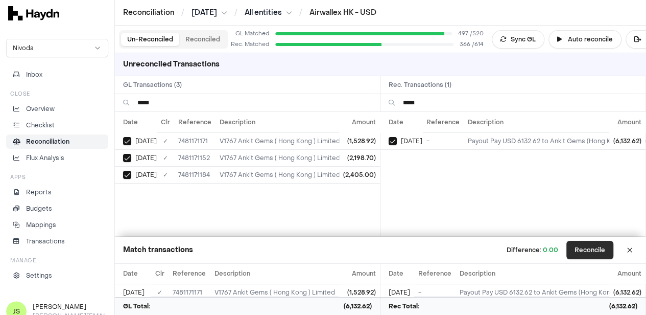
click at [599, 249] on button "Reconcile" at bounding box center [589, 249] width 47 height 18
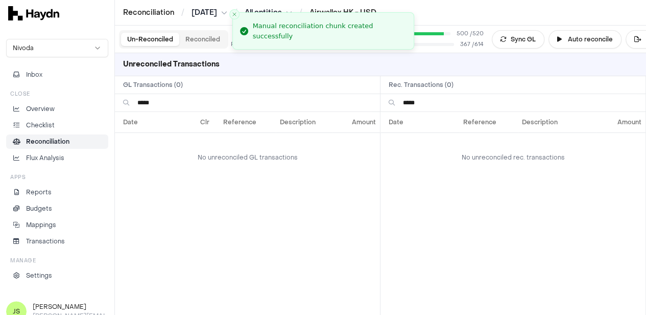
click at [164, 104] on input "*****" at bounding box center [254, 102] width 234 height 17
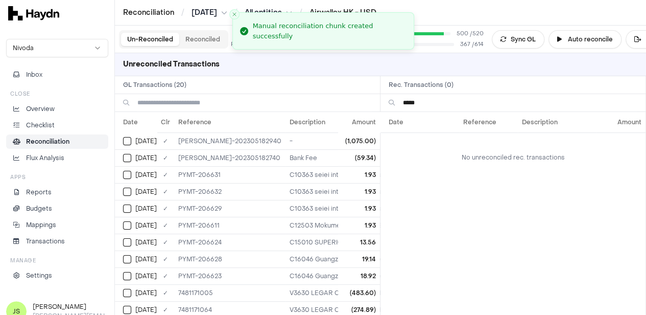
click at [459, 105] on input "*****" at bounding box center [520, 102] width 234 height 17
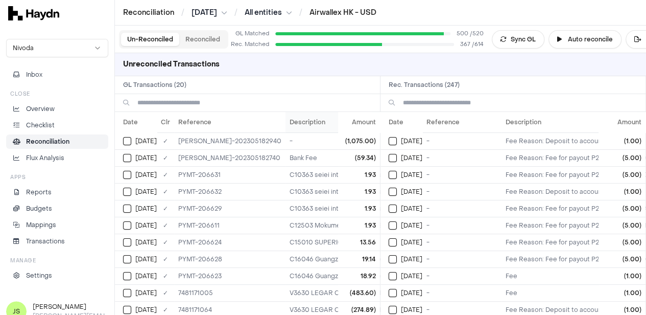
click at [285, 125] on th "Description" at bounding box center [373, 122] width 177 height 20
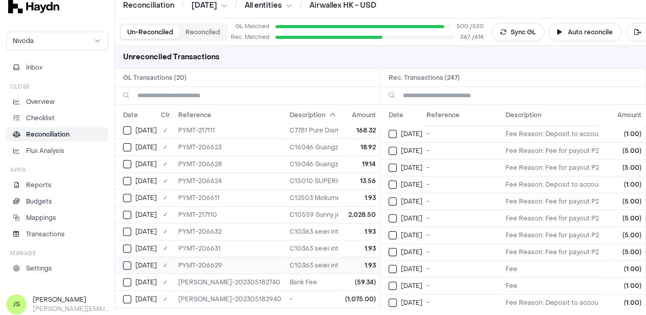
scroll to position [9, 0]
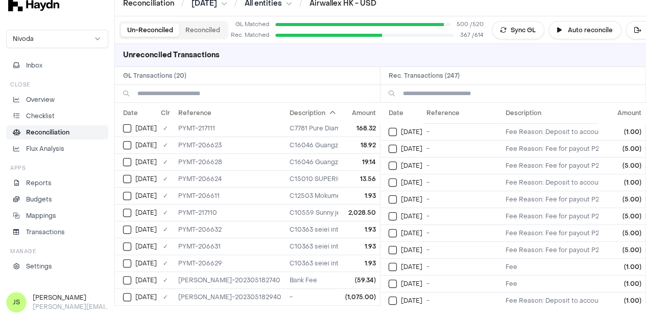
click at [442, 88] on input at bounding box center [520, 93] width 234 height 17
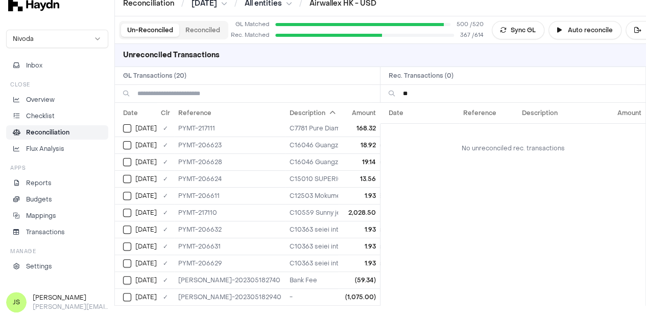
type input "*"
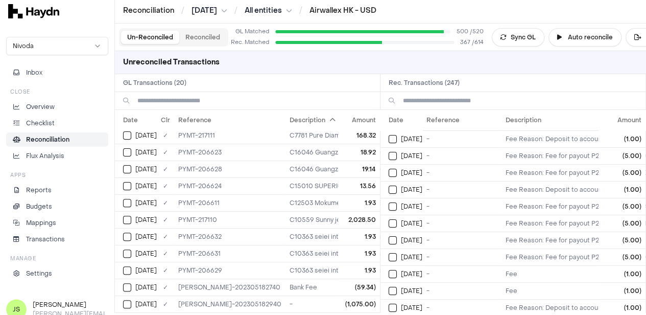
scroll to position [0, 0]
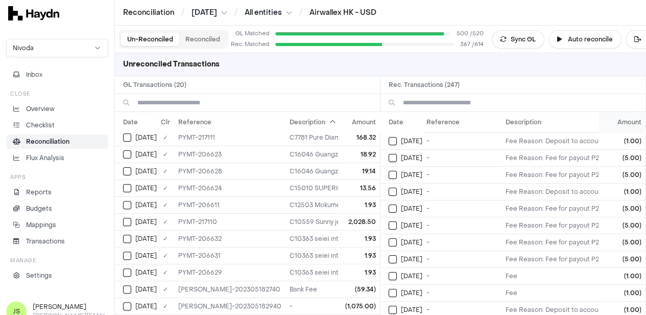
click at [626, 125] on th "Amount" at bounding box center [621, 122] width 47 height 20
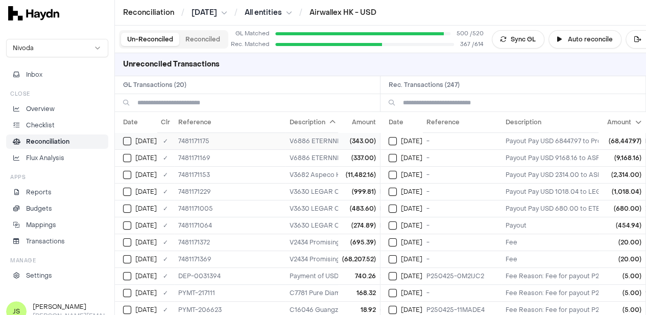
click at [127, 142] on button "Select GL transaction 7946579" at bounding box center [127, 141] width 8 height 8
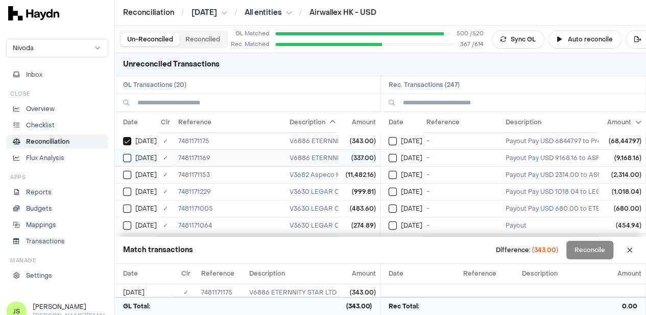
click at [127, 156] on button "Select GL transaction 7946573" at bounding box center [127, 158] width 8 height 8
click at [392, 206] on td "[DATE]" at bounding box center [401, 208] width 42 height 17
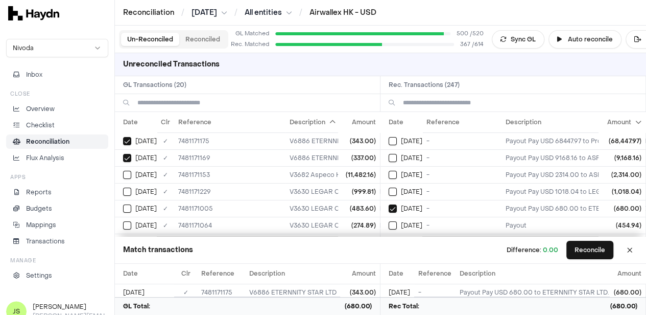
click at [597, 238] on div "Unreconciled Transactions GL Transactions ( 20 ) Rec. Transactions ( 247 ) Date…" at bounding box center [380, 183] width 531 height 261
click at [597, 248] on button "Reconcile" at bounding box center [589, 249] width 47 height 18
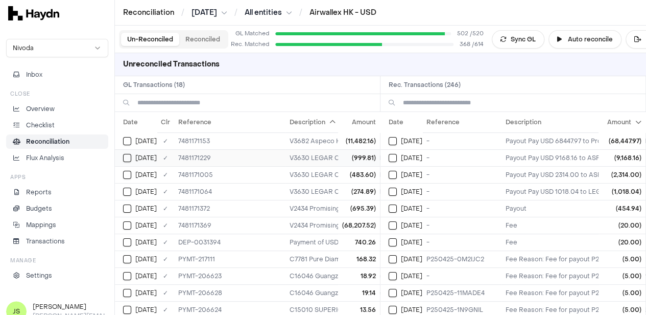
click at [129, 158] on button "Select GL transaction 7946626" at bounding box center [127, 158] width 8 height 8
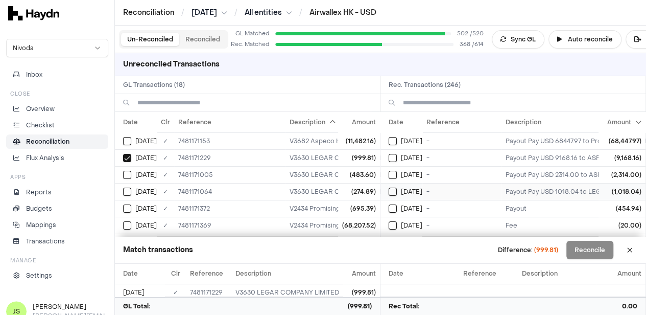
click at [391, 190] on td "[DATE]" at bounding box center [401, 191] width 42 height 17
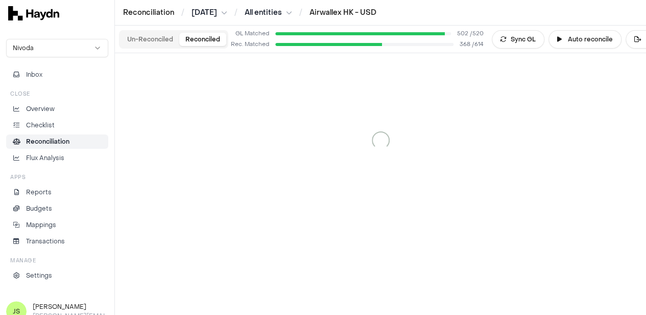
click at [200, 41] on button "Reconciled" at bounding box center [202, 39] width 47 height 13
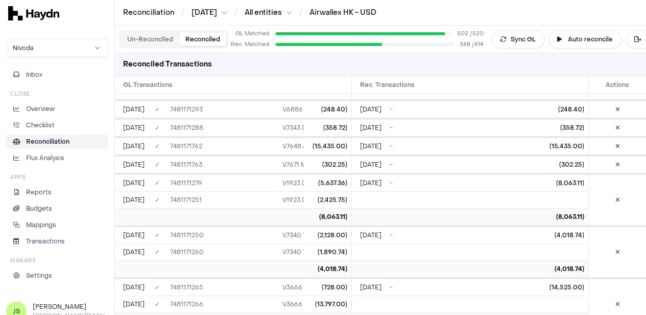
scroll to position [0, 996]
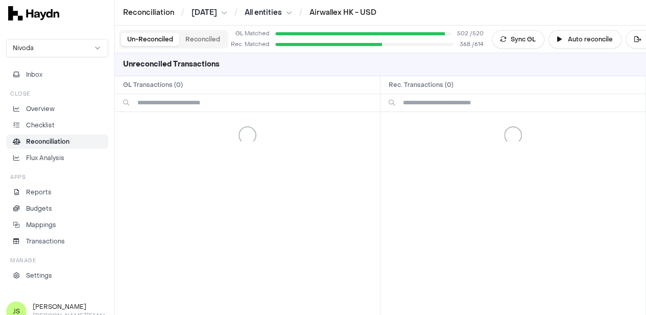
click at [149, 37] on button "Un-Reconciled" at bounding box center [150, 39] width 58 height 13
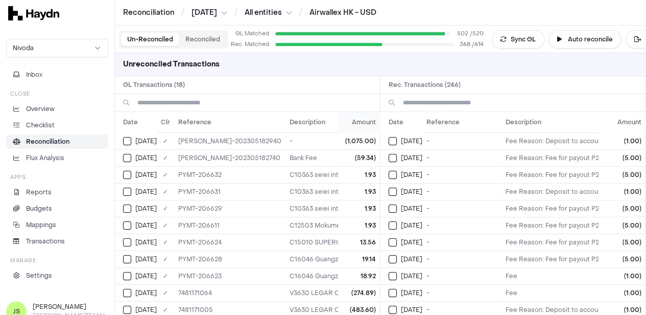
click at [360, 125] on th "Amount" at bounding box center [359, 122] width 42 height 20
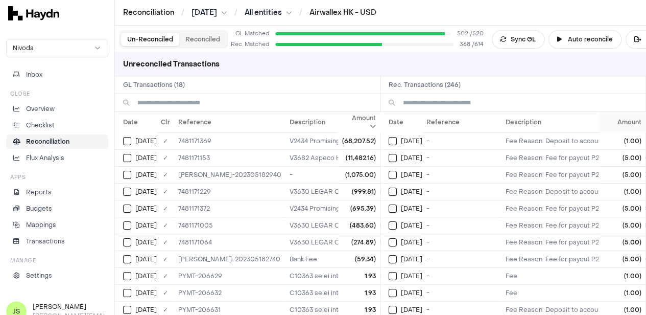
click at [627, 118] on th "Amount" at bounding box center [621, 122] width 47 height 20
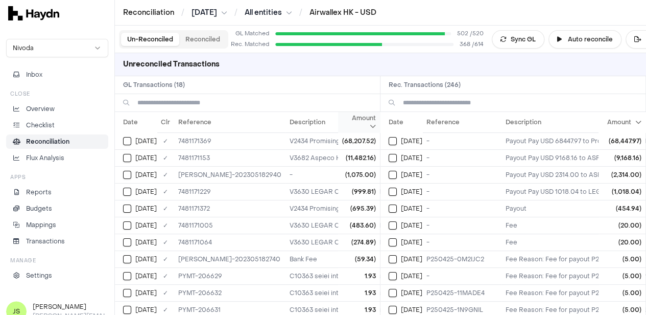
click at [362, 125] on th "Amount" at bounding box center [359, 122] width 42 height 20
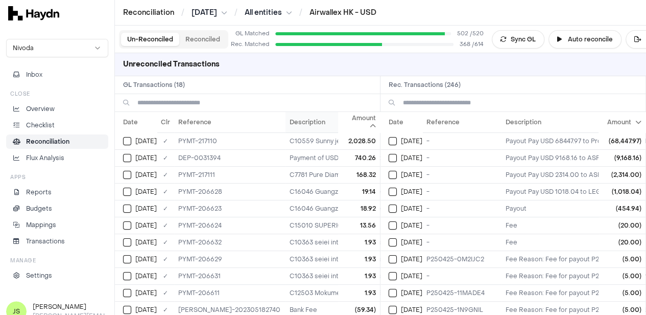
click at [285, 125] on th "Description" at bounding box center [373, 122] width 177 height 20
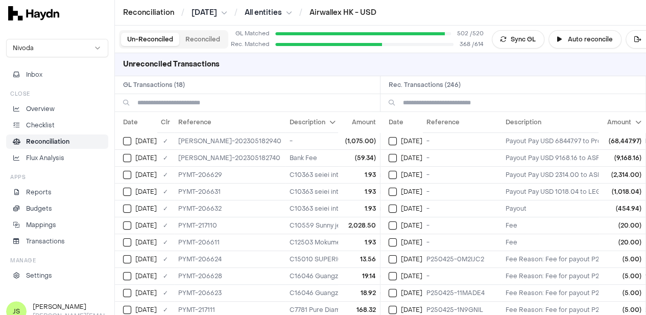
click at [285, 125] on th "Description" at bounding box center [373, 122] width 177 height 20
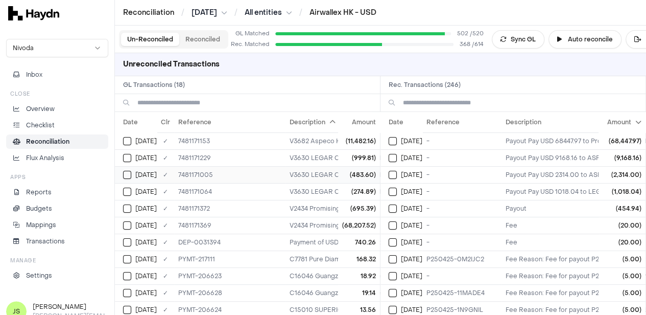
click at [131, 177] on td "[DATE]" at bounding box center [136, 174] width 42 height 17
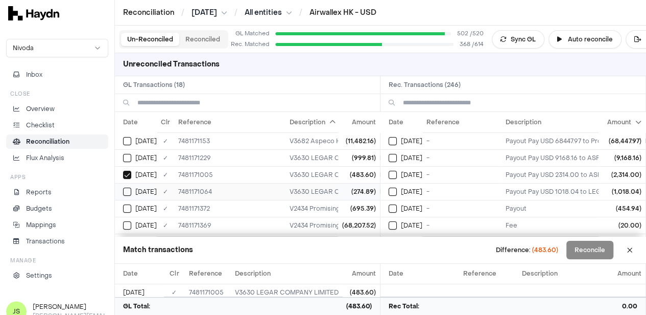
click at [126, 191] on button "Select GL transaction 7946484" at bounding box center [127, 191] width 8 height 8
click at [396, 189] on button "Select reconciliation transaction 43678" at bounding box center [393, 191] width 8 height 8
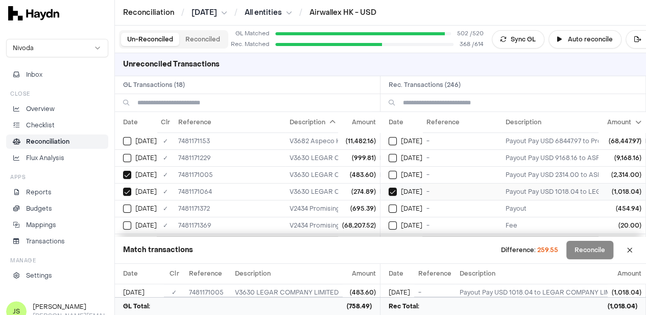
click at [396, 189] on button "Select reconciliation transaction 43678" at bounding box center [393, 191] width 8 height 8
click at [125, 185] on td "[DATE]" at bounding box center [136, 191] width 42 height 17
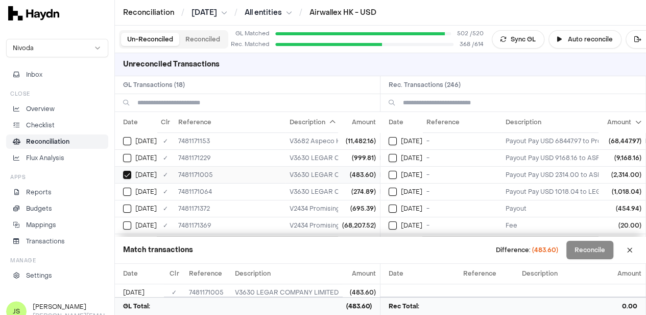
click at [124, 179] on td "[DATE]" at bounding box center [136, 174] width 42 height 17
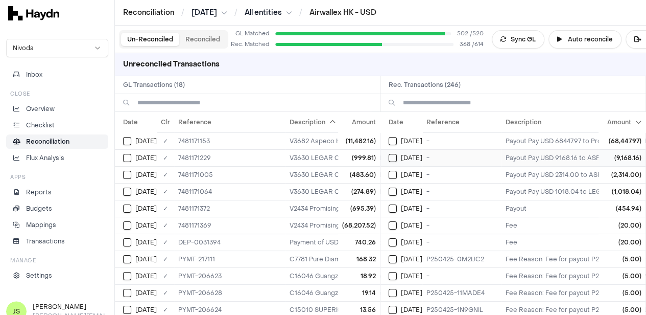
click at [397, 159] on button "Select reconciliation transaction 43709" at bounding box center [393, 158] width 8 height 8
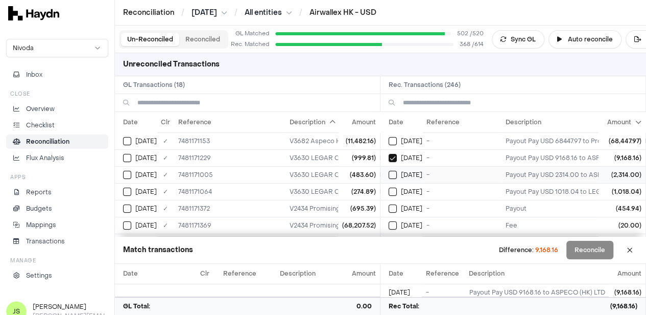
click at [397, 168] on td "[DATE]" at bounding box center [401, 174] width 42 height 17
click at [133, 137] on div "[DATE]" at bounding box center [140, 141] width 34 height 8
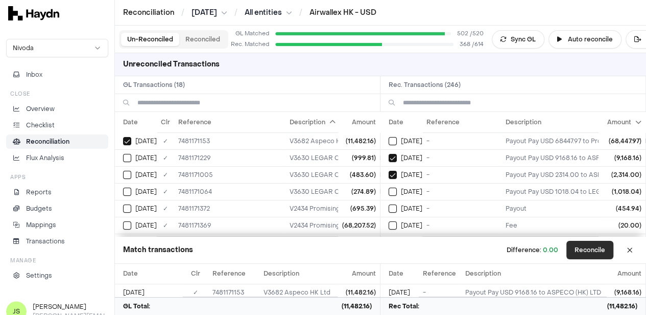
click at [596, 245] on button "Reconcile" at bounding box center [589, 249] width 47 height 18
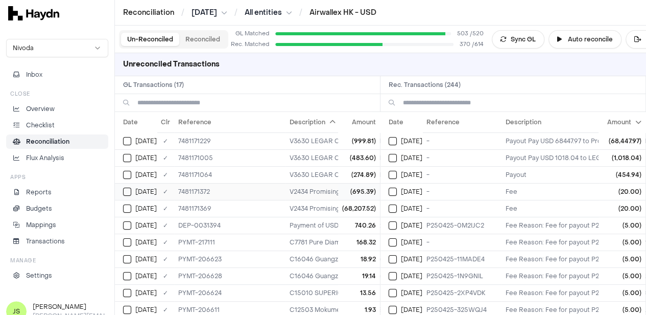
click at [131, 191] on button "Select GL transaction 7946699" at bounding box center [127, 191] width 8 height 8
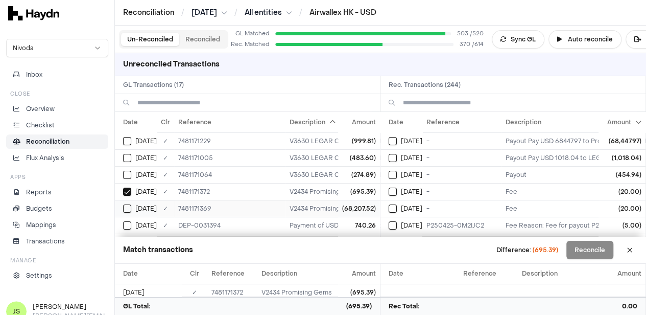
click at [128, 206] on button "Select GL transaction 7946697" at bounding box center [127, 208] width 8 height 8
click at [397, 138] on button "Select reconciliation transaction 43949" at bounding box center [393, 141] width 8 height 8
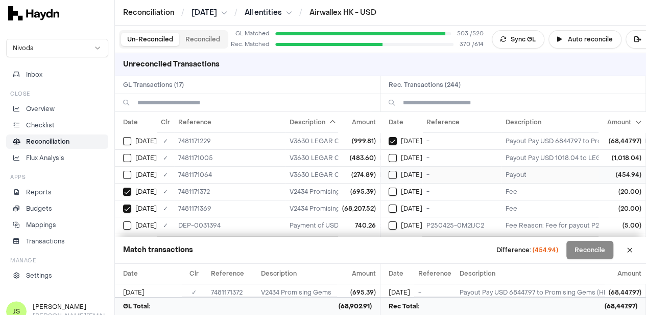
click at [397, 175] on button "Select reconciliation transaction 43964" at bounding box center [393, 175] width 8 height 8
click at [605, 256] on button "Reconcile" at bounding box center [589, 249] width 47 height 18
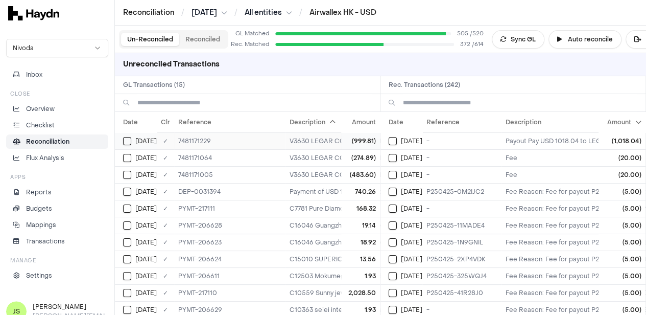
click at [132, 142] on div "[DATE]" at bounding box center [140, 141] width 34 height 8
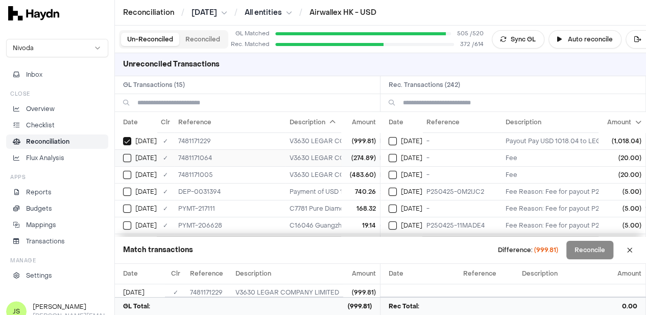
click at [130, 158] on button "Select GL transaction 7946484" at bounding box center [127, 158] width 8 height 8
click at [130, 175] on button "Select GL transaction 7946427" at bounding box center [127, 175] width 8 height 8
click at [393, 140] on button "Select reconciliation transaction 43678" at bounding box center [393, 141] width 8 height 8
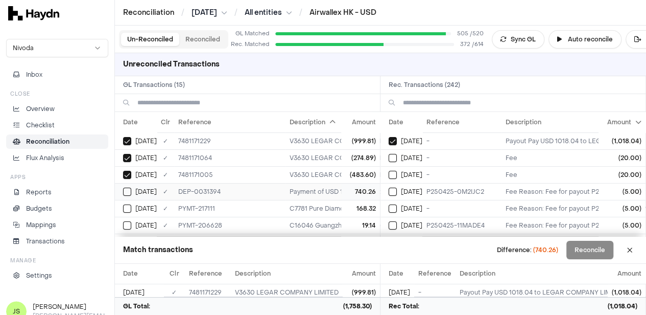
click at [131, 189] on button "Select GL transaction 7946737" at bounding box center [127, 191] width 8 height 8
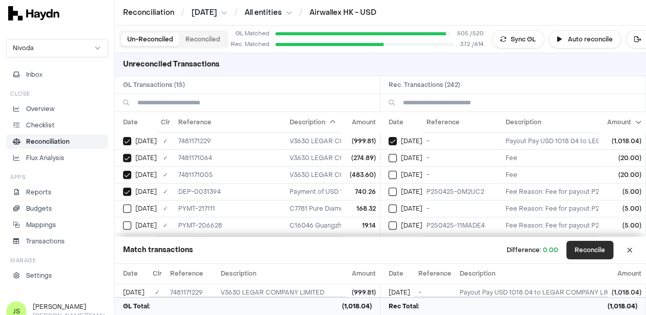
click at [595, 253] on button "Reconcile" at bounding box center [589, 249] width 47 height 18
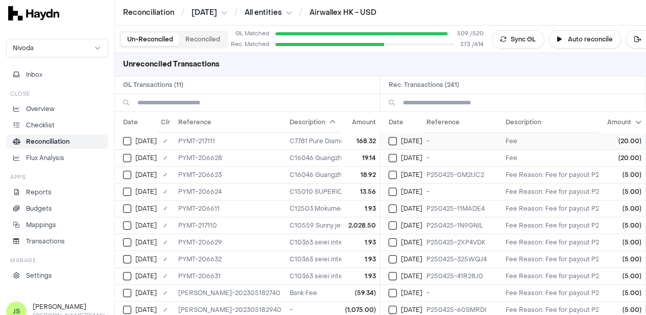
click at [393, 142] on button "Select reconciliation transaction 43802" at bounding box center [393, 141] width 8 height 8
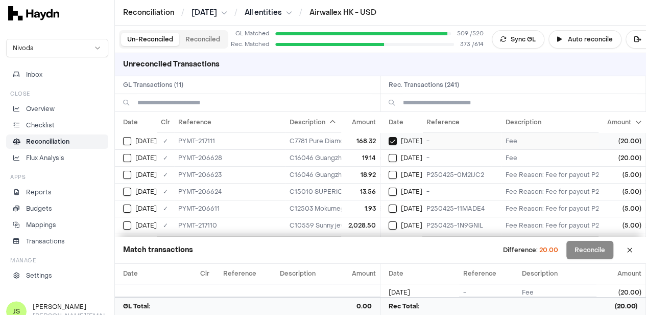
type button "on"
click at [389, 154] on button "on" at bounding box center [393, 158] width 8 height 8
type button "on"
click at [389, 171] on button "on" at bounding box center [393, 175] width 8 height 8
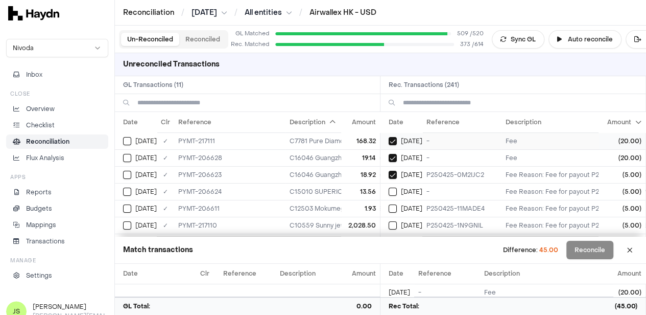
type button "on"
click at [389, 187] on button "on" at bounding box center [393, 191] width 8 height 8
type button "on"
click at [389, 204] on button "on" at bounding box center [393, 208] width 8 height 8
type button "on"
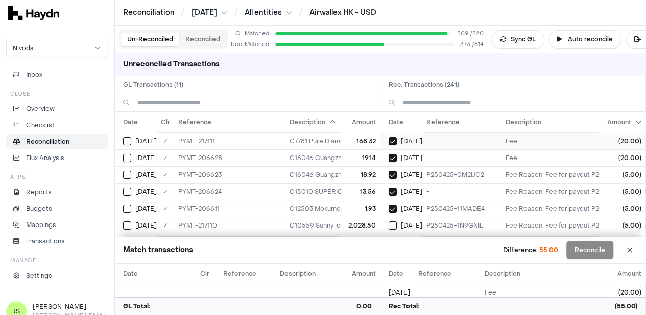
click at [389, 221] on button "on" at bounding box center [393, 225] width 8 height 8
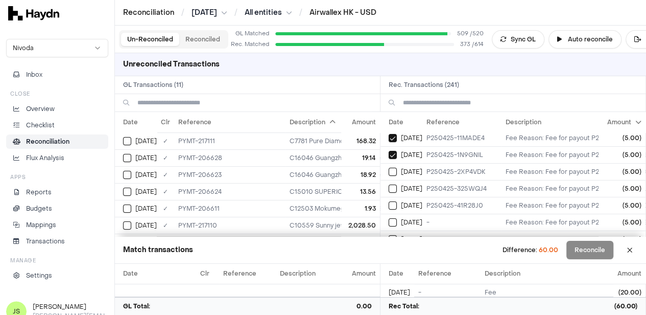
type button "on"
click at [389, 167] on button "on" at bounding box center [393, 171] width 8 height 8
type button "on"
click at [389, 184] on button "on" at bounding box center [393, 188] width 8 height 8
type button "on"
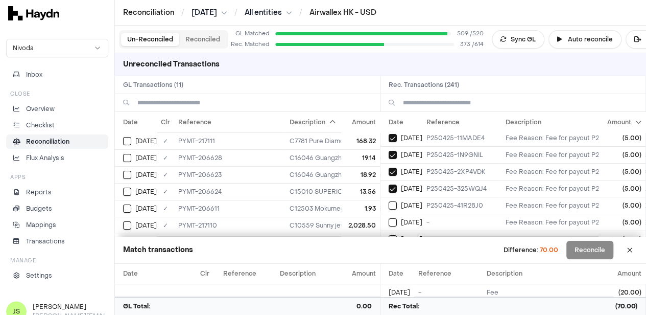
click at [389, 201] on button "on" at bounding box center [393, 205] width 8 height 8
type button "on"
click at [389, 218] on button "on" at bounding box center [393, 222] width 8 height 8
type button "on"
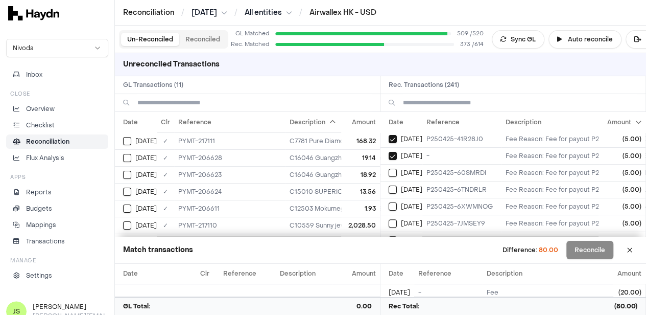
click at [389, 168] on button "on" at bounding box center [393, 172] width 8 height 8
type button "on"
click at [389, 185] on button "on" at bounding box center [393, 189] width 8 height 8
type button "on"
click at [389, 202] on button "on" at bounding box center [393, 206] width 8 height 8
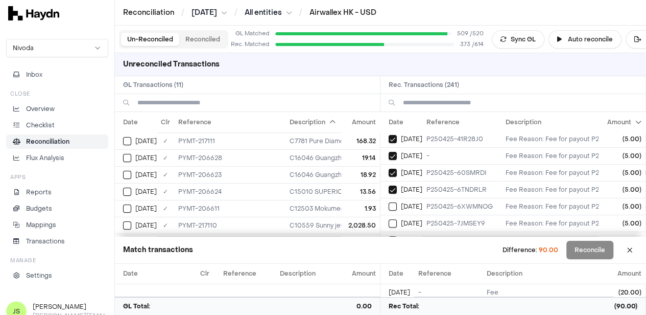
type button "on"
click at [389, 219] on button "on" at bounding box center [393, 223] width 8 height 8
type button "on"
click at [389, 169] on button "on" at bounding box center [393, 173] width 8 height 8
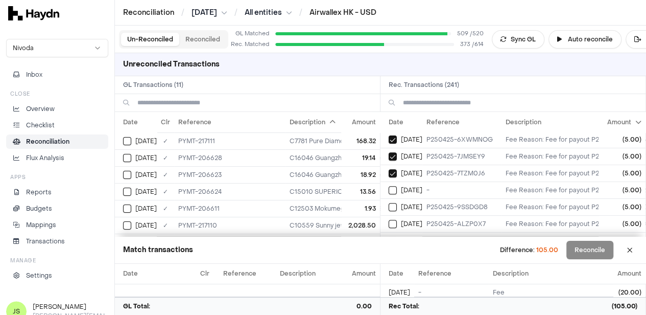
type button "on"
click at [389, 186] on button "on" at bounding box center [393, 190] width 8 height 8
type button "on"
click at [389, 203] on button "on" at bounding box center [393, 207] width 8 height 8
type button "on"
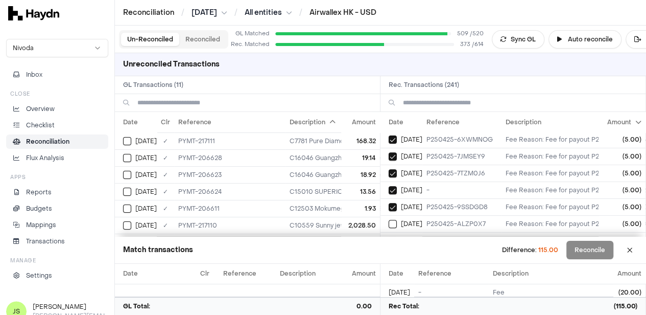
click at [389, 220] on button "on" at bounding box center [393, 224] width 8 height 8
type button "on"
click at [389, 170] on button "on" at bounding box center [393, 174] width 8 height 8
type button "on"
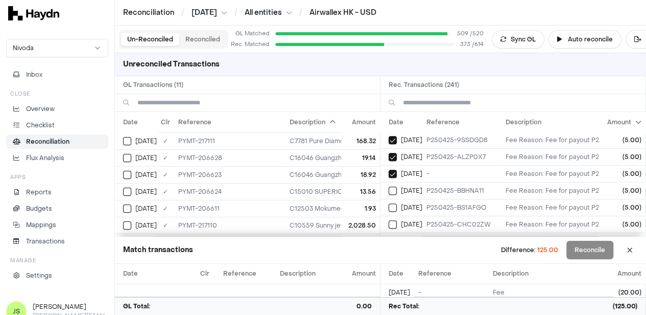
click at [389, 186] on button "on" at bounding box center [393, 190] width 8 height 8
type button "on"
click at [389, 203] on button "on" at bounding box center [393, 207] width 8 height 8
type button "on"
click at [389, 220] on button "on" at bounding box center [393, 224] width 8 height 8
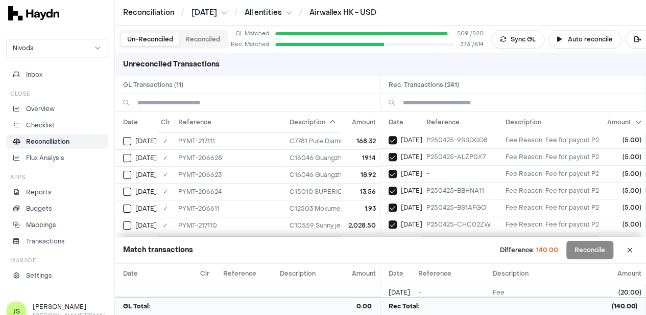
scroll to position [337, 0]
type button "on"
click at [389, 171] on button "on" at bounding box center [393, 175] width 8 height 8
type button "on"
click at [389, 187] on button "on" at bounding box center [393, 191] width 8 height 8
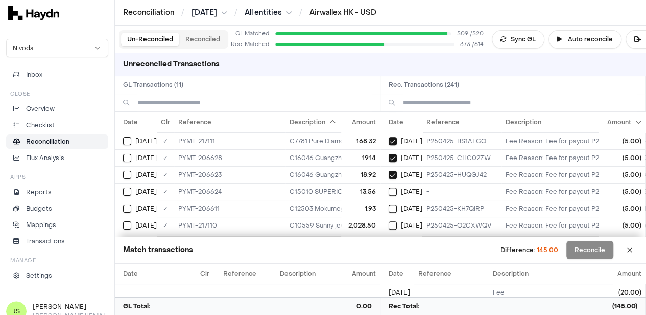
type button "on"
click at [389, 204] on button "on" at bounding box center [393, 208] width 8 height 8
type button "on"
click at [389, 221] on button "on" at bounding box center [393, 225] width 8 height 8
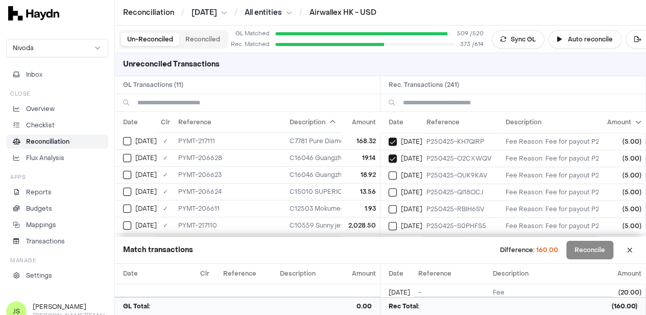
type button "on"
click at [389, 171] on button "on" at bounding box center [393, 175] width 8 height 8
type button "on"
click at [389, 188] on button "on" at bounding box center [393, 192] width 8 height 8
type button "on"
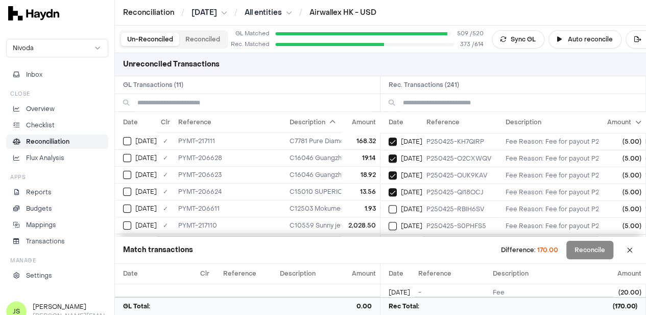
click at [389, 205] on button "on" at bounding box center [393, 209] width 8 height 8
type button "on"
click at [389, 222] on button "on" at bounding box center [393, 226] width 8 height 8
type button "on"
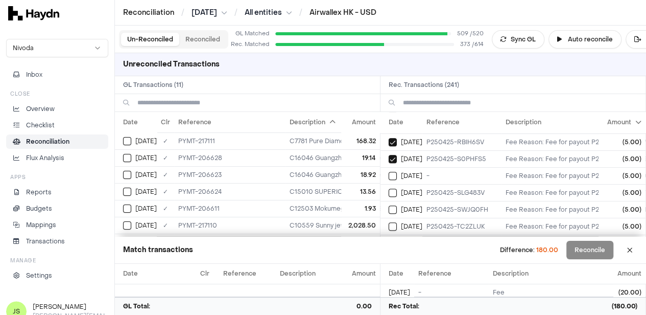
click at [389, 172] on button "on" at bounding box center [393, 176] width 8 height 8
type button "on"
click at [389, 188] on button "on" at bounding box center [393, 192] width 8 height 8
type button "on"
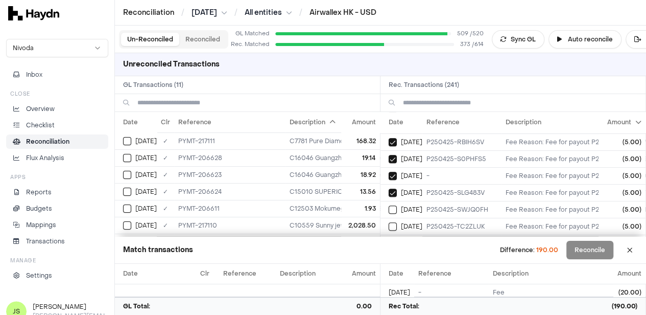
click at [389, 222] on button "on" at bounding box center [393, 226] width 8 height 8
type button "on"
click at [389, 173] on button "on" at bounding box center [393, 177] width 8 height 8
type button "on"
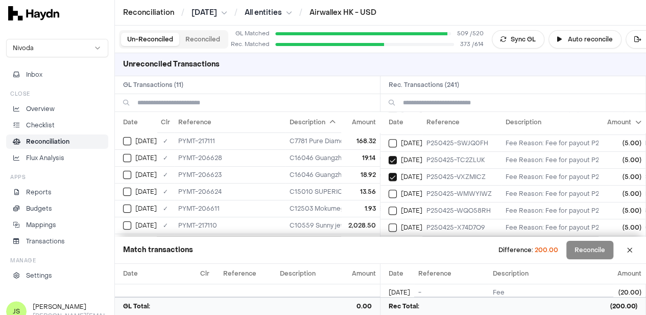
click at [389, 189] on button "on" at bounding box center [393, 193] width 8 height 8
type button "on"
click at [389, 206] on button "on" at bounding box center [393, 210] width 8 height 8
type button "on"
click at [389, 223] on button "on" at bounding box center [393, 227] width 8 height 8
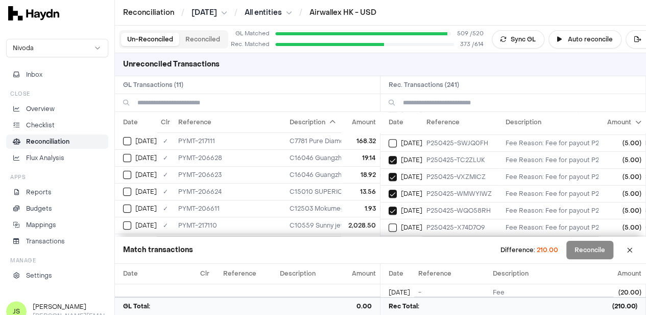
scroll to position [604, 0]
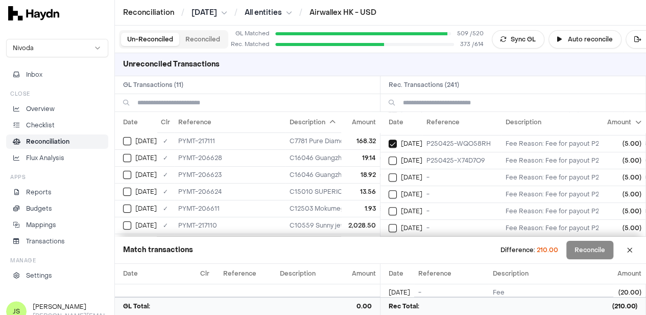
type button "on"
click at [389, 173] on button "on" at bounding box center [393, 177] width 8 height 8
type button "on"
click at [389, 190] on button "on" at bounding box center [393, 194] width 8 height 8
type button "on"
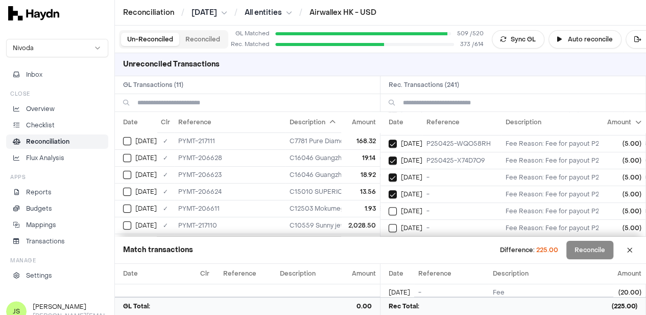
click at [389, 207] on button "on" at bounding box center [393, 211] width 8 height 8
type button "on"
click at [389, 224] on button "on" at bounding box center [393, 228] width 8 height 8
type button "on"
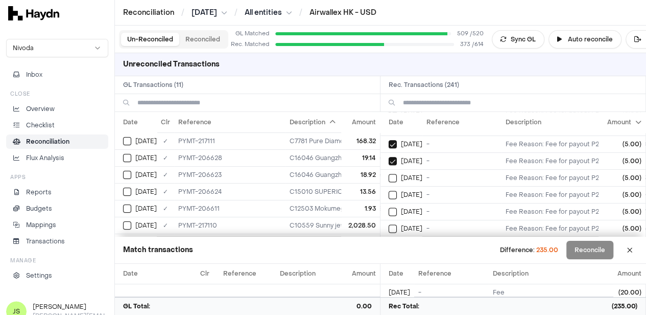
click at [389, 174] on button "on" at bounding box center [393, 178] width 8 height 8
type button "on"
click at [389, 190] on button "on" at bounding box center [393, 194] width 8 height 8
type button "on"
click at [389, 207] on button "on" at bounding box center [393, 211] width 8 height 8
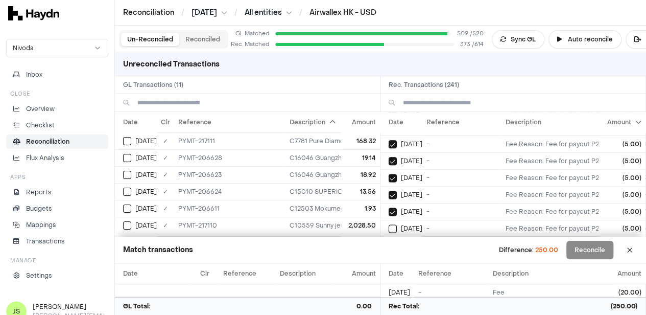
type button "on"
click at [389, 224] on button "on" at bounding box center [393, 228] width 8 height 8
type button "on"
click at [389, 175] on button "on" at bounding box center [393, 179] width 8 height 8
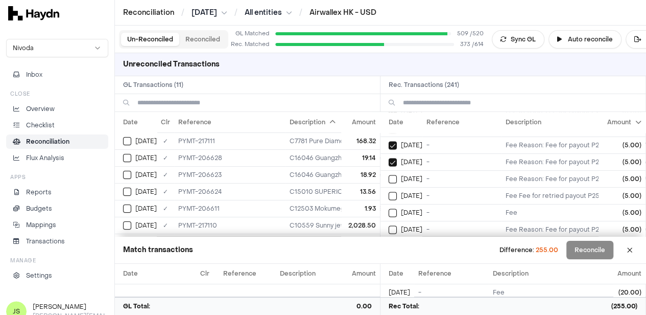
type button "on"
click at [389, 191] on button "on" at bounding box center [393, 195] width 8 height 8
type button "on"
click at [389, 208] on button "on" at bounding box center [393, 212] width 8 height 8
type button "on"
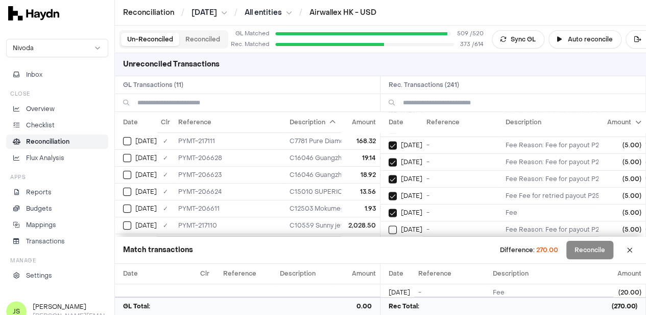
click at [389, 225] on button "on" at bounding box center [393, 229] width 8 height 8
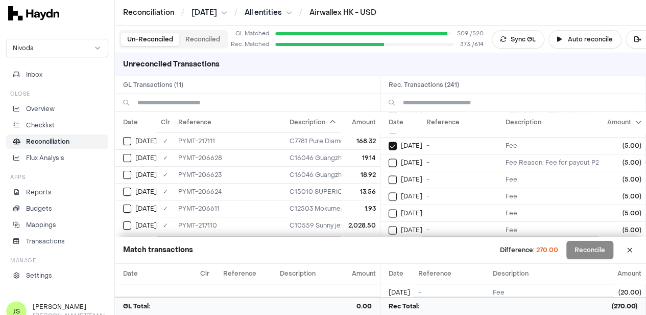
type button "on"
click at [389, 175] on button "on" at bounding box center [393, 179] width 8 height 8
type button "on"
click at [389, 192] on button "on" at bounding box center [393, 196] width 8 height 8
type button "on"
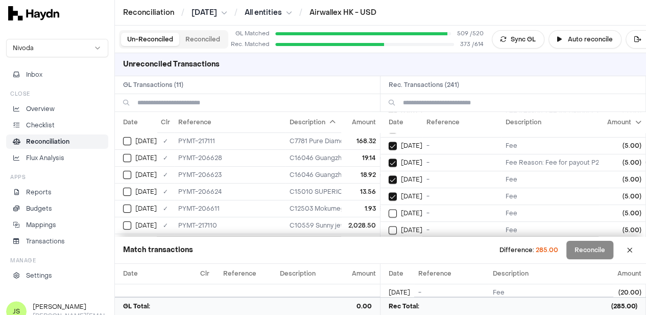
click at [389, 209] on button "on" at bounding box center [393, 213] width 8 height 8
type button "on"
click at [389, 226] on button "on" at bounding box center [393, 230] width 8 height 8
type button "on"
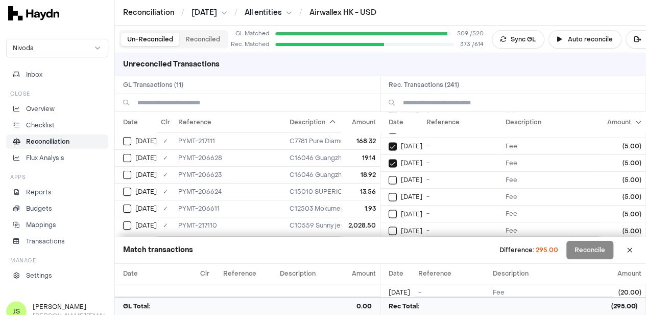
click at [389, 176] on button "on" at bounding box center [393, 180] width 8 height 8
type button "on"
click at [389, 209] on button "on" at bounding box center [393, 213] width 8 height 8
type button "on"
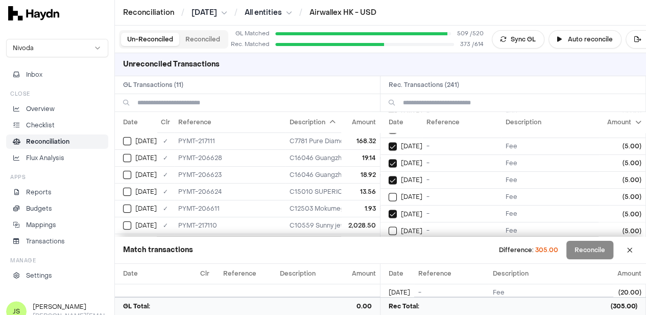
click at [389, 226] on button "on" at bounding box center [393, 230] width 8 height 8
type button "on"
click at [389, 177] on button "on" at bounding box center [393, 181] width 8 height 8
type button "on"
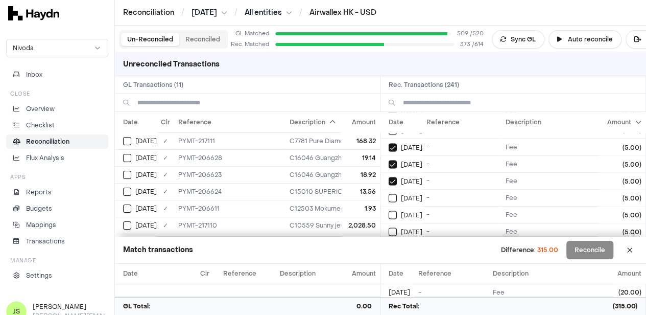
click at [389, 194] on button "on" at bounding box center [393, 198] width 8 height 8
type button "on"
click at [389, 210] on button "on" at bounding box center [393, 214] width 8 height 8
type button "on"
click at [389, 227] on button "on" at bounding box center [393, 231] width 8 height 8
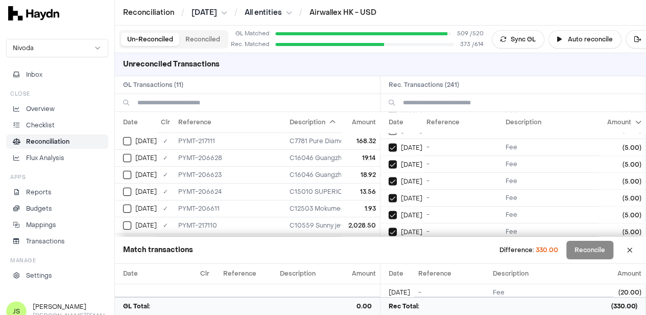
type button "on"
click at [389, 177] on button "on" at bounding box center [393, 181] width 8 height 8
type button "on"
click at [389, 194] on button "on" at bounding box center [393, 198] width 8 height 8
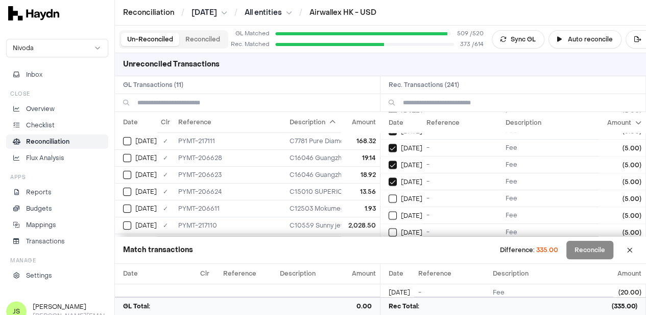
type button "on"
click at [389, 211] on button "on" at bounding box center [393, 215] width 8 height 8
type button "on"
click at [389, 228] on button "on" at bounding box center [393, 232] width 8 height 8
type button "on"
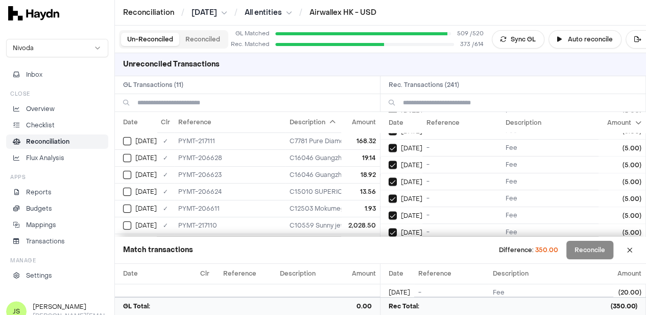
scroll to position [1071, 0]
click at [389, 178] on button "on" at bounding box center [393, 182] width 8 height 8
type button "on"
click at [389, 195] on button "on" at bounding box center [393, 199] width 8 height 8
type button "on"
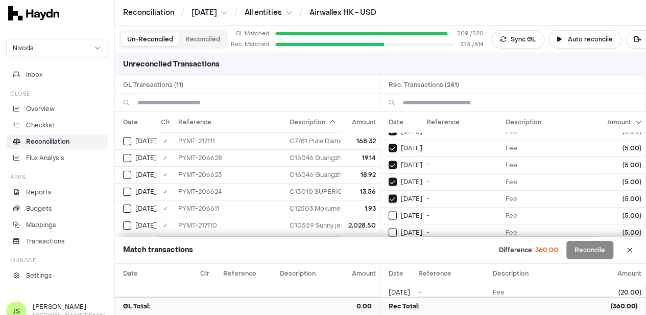
click at [389, 211] on button "on" at bounding box center [393, 215] width 8 height 8
type button "on"
click at [389, 228] on button "on" at bounding box center [393, 232] width 8 height 8
type button "on"
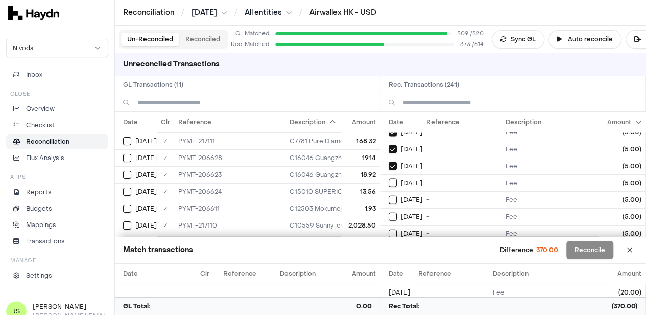
click at [389, 179] on button "on" at bounding box center [393, 183] width 8 height 8
type button "on"
click at [389, 196] on button "on" at bounding box center [393, 200] width 8 height 8
type button "on"
click at [389, 212] on button "on" at bounding box center [393, 216] width 8 height 8
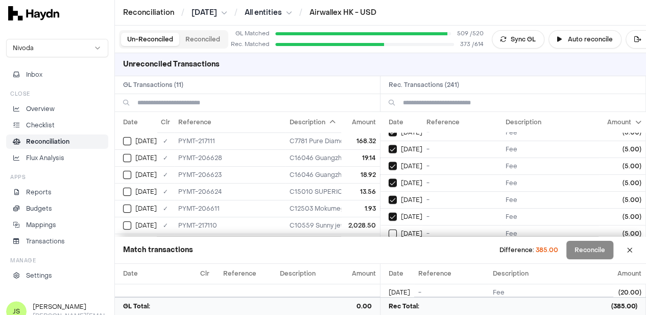
type button "on"
click at [389, 229] on button "on" at bounding box center [393, 233] width 8 height 8
type button "on"
click at [389, 179] on button "on" at bounding box center [393, 183] width 8 height 8
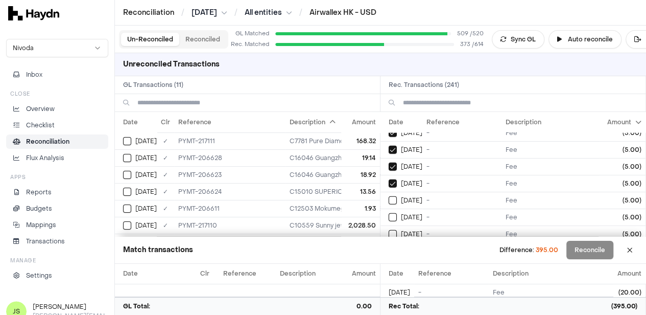
type button "on"
click at [389, 196] on button "on" at bounding box center [393, 200] width 8 height 8
type button "on"
click at [389, 213] on button "on" at bounding box center [393, 217] width 8 height 8
type button "on"
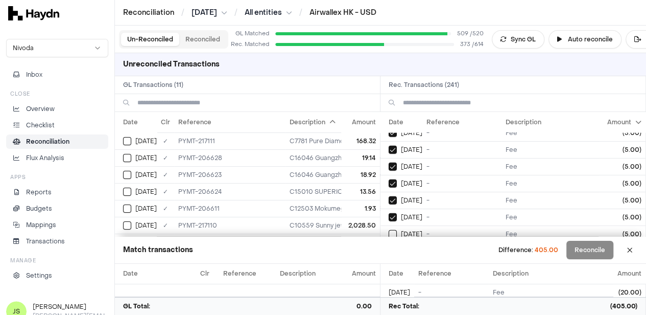
click at [389, 230] on button "on" at bounding box center [393, 234] width 8 height 8
type button "on"
click at [389, 180] on button "on" at bounding box center [393, 184] width 8 height 8
type button "on"
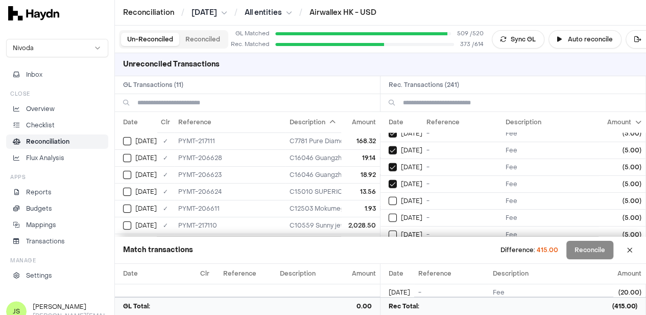
click at [389, 197] on button "on" at bounding box center [393, 201] width 8 height 8
type button "on"
click at [389, 213] on button "on" at bounding box center [393, 217] width 8 height 8
type button "on"
click at [389, 230] on button "on" at bounding box center [393, 234] width 8 height 8
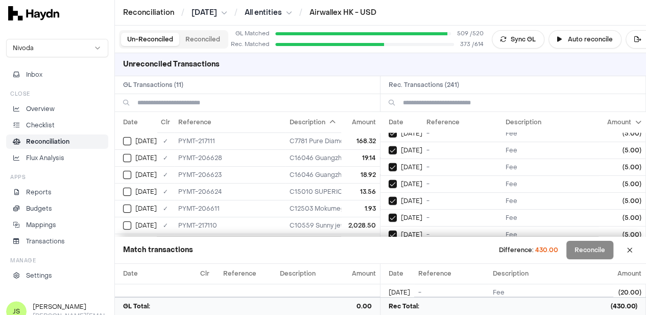
scroll to position [1338, 0]
type button "on"
click at [389, 181] on button "on" at bounding box center [393, 185] width 8 height 8
type button "on"
click at [389, 198] on button "on" at bounding box center [393, 202] width 8 height 8
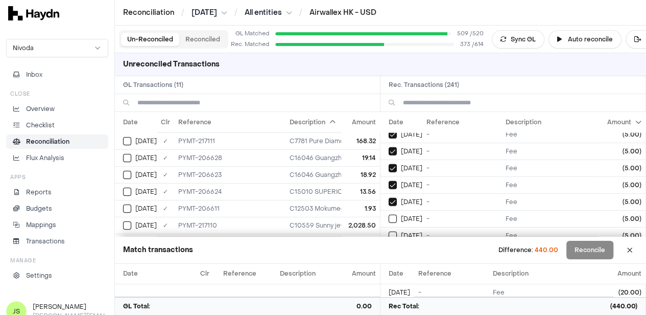
type button "on"
click at [389, 214] on button "on" at bounding box center [393, 218] width 8 height 8
type button "on"
click at [389, 231] on button "on" at bounding box center [393, 235] width 8 height 8
type button "on"
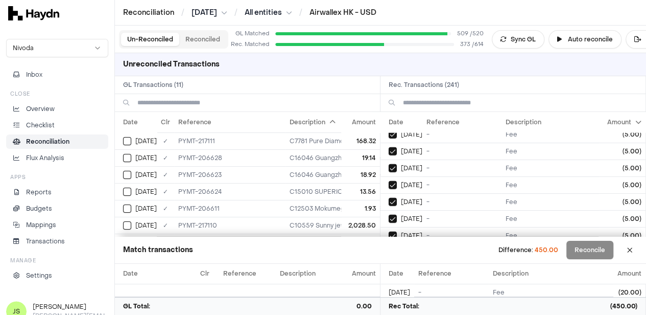
scroll to position [1405, 0]
click at [389, 181] on button "on" at bounding box center [393, 185] width 8 height 8
type button "on"
click at [389, 198] on button "on" at bounding box center [393, 202] width 8 height 8
type button "on"
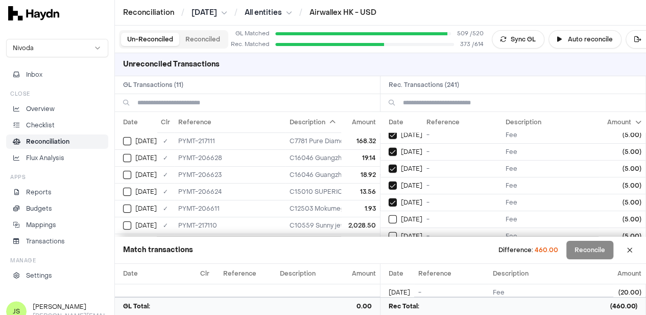
click at [389, 215] on button "on" at bounding box center [393, 219] width 8 height 8
type button "on"
click at [389, 232] on button "on" at bounding box center [393, 236] width 8 height 8
type button "on"
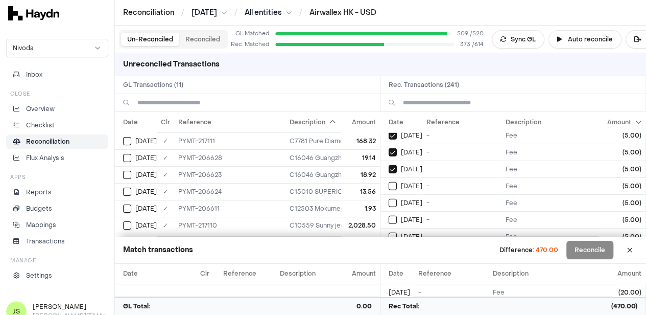
click at [389, 182] on button "on" at bounding box center [393, 186] width 8 height 8
type button "on"
click at [389, 199] on button "on" at bounding box center [393, 203] width 8 height 8
type button "on"
click at [389, 215] on button "on" at bounding box center [393, 219] width 8 height 8
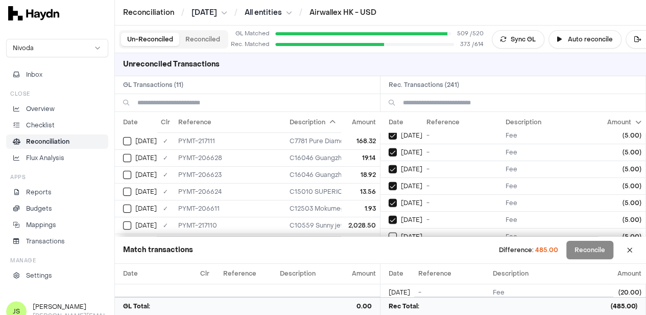
type button "on"
click at [389, 232] on button "on" at bounding box center [393, 236] width 8 height 8
type button "on"
click at [389, 183] on button "on" at bounding box center [393, 187] width 8 height 8
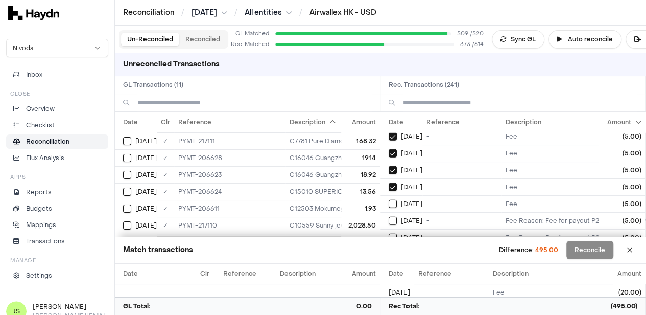
type button "on"
click at [389, 200] on button "on" at bounding box center [393, 204] width 8 height 8
type button "on"
click at [389, 216] on button "on" at bounding box center [393, 220] width 8 height 8
type button "on"
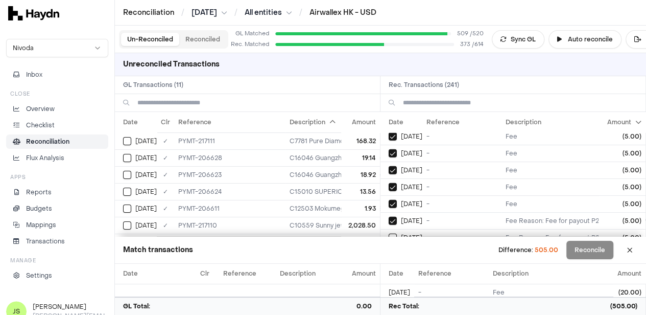
click at [389, 233] on button "on" at bounding box center [393, 237] width 8 height 8
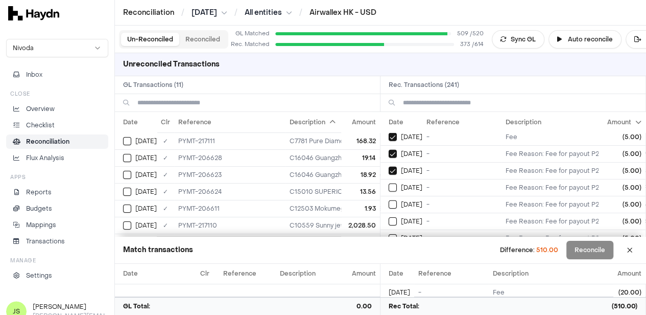
type button "on"
click at [389, 183] on button "on" at bounding box center [393, 187] width 8 height 8
type button "on"
click at [389, 200] on button "on" at bounding box center [393, 204] width 8 height 8
type button "on"
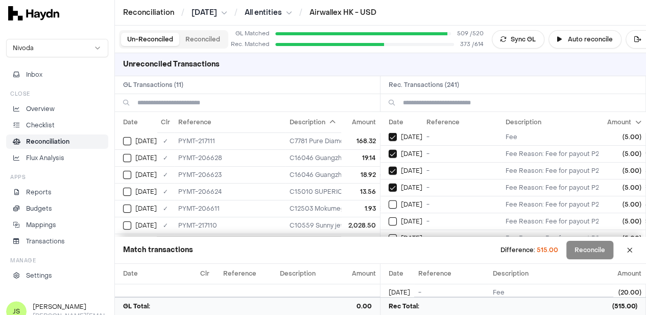
click at [389, 217] on button "on" at bounding box center [393, 221] width 8 height 8
click at [389, 217] on button "Select reconciliation transaction 43679" at bounding box center [393, 221] width 8 height 8
type button "on"
click at [389, 234] on button "on" at bounding box center [393, 238] width 8 height 8
type button "on"
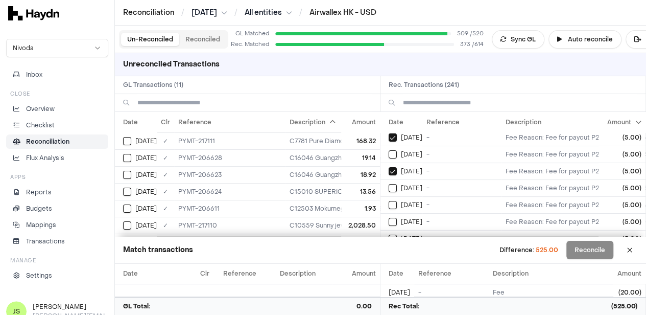
click at [389, 184] on button "on" at bounding box center [393, 188] width 8 height 8
type button "on"
click at [389, 201] on button "on" at bounding box center [393, 205] width 8 height 8
type button "on"
click at [389, 217] on button "on" at bounding box center [393, 221] width 8 height 8
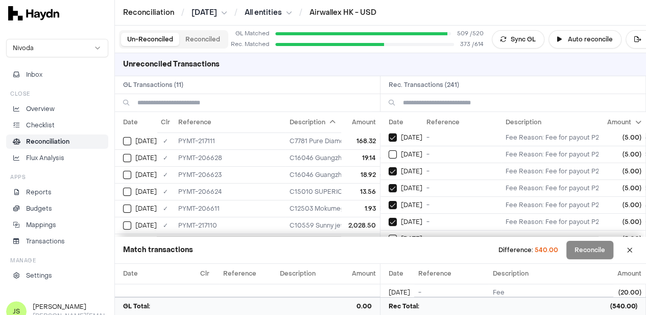
type button "on"
click at [389, 234] on button "on" at bounding box center [393, 238] width 8 height 8
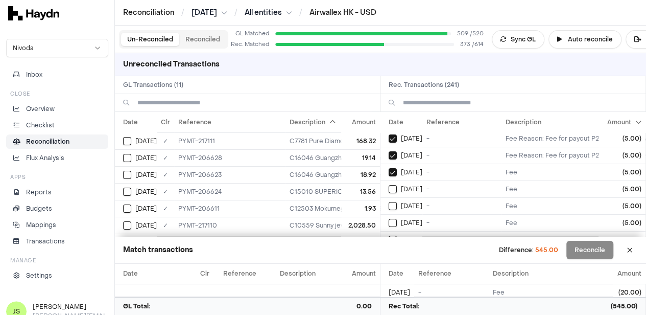
type button "on"
click at [389, 185] on button "on" at bounding box center [393, 189] width 8 height 8
type button "on"
click at [389, 202] on button "on" at bounding box center [393, 206] width 8 height 8
type button "on"
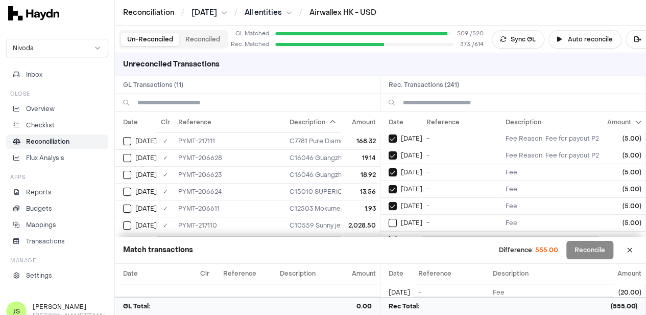
click at [389, 219] on button "on" at bounding box center [393, 223] width 8 height 8
type button "on"
click at [389, 235] on button "on" at bounding box center [393, 239] width 8 height 8
type button "on"
click at [389, 185] on button "on" at bounding box center [393, 189] width 8 height 8
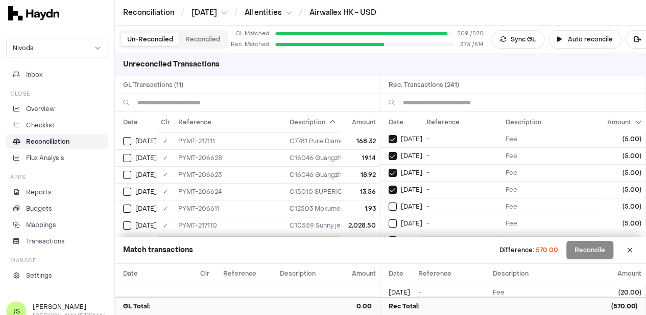
type button "on"
click at [389, 202] on button "on" at bounding box center [393, 206] width 8 height 8
type button "on"
click at [389, 219] on button "on" at bounding box center [393, 223] width 8 height 8
type button "on"
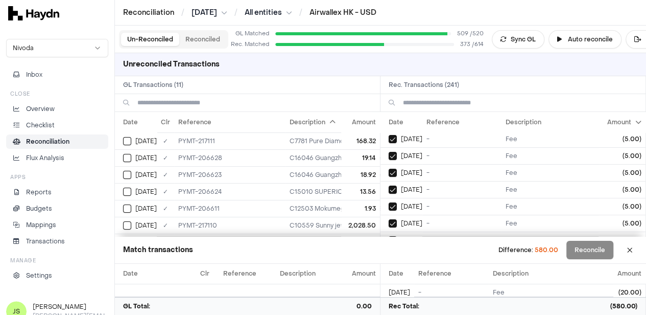
click at [389, 236] on button "on" at bounding box center [393, 240] width 8 height 8
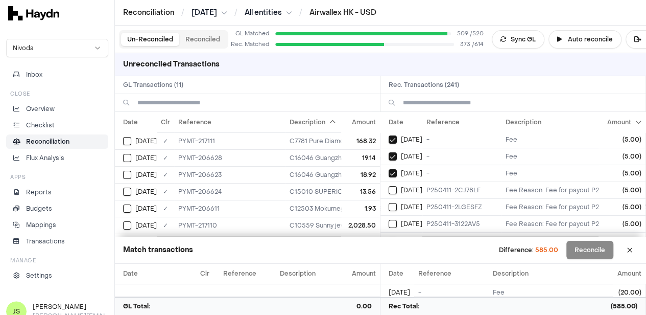
type button "on"
click at [389, 186] on button "on" at bounding box center [393, 190] width 8 height 8
type button "on"
click at [389, 203] on button "on" at bounding box center [393, 207] width 8 height 8
type button "on"
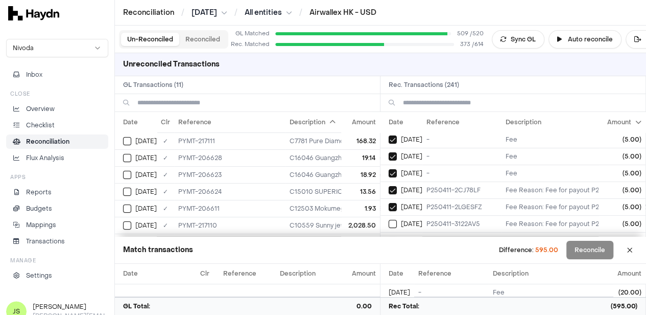
click at [389, 220] on button "on" at bounding box center [393, 224] width 8 height 8
type button "on"
click at [389, 236] on button "on" at bounding box center [393, 240] width 8 height 8
type button "on"
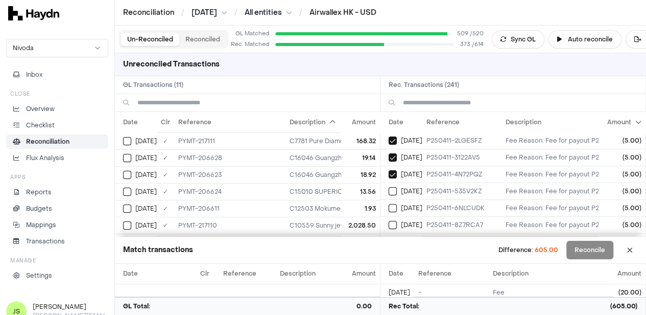
click at [389, 187] on button "on" at bounding box center [393, 191] width 8 height 8
type button "on"
click at [389, 204] on button "on" at bounding box center [393, 208] width 8 height 8
type button "on"
click at [389, 221] on button "on" at bounding box center [393, 225] width 8 height 8
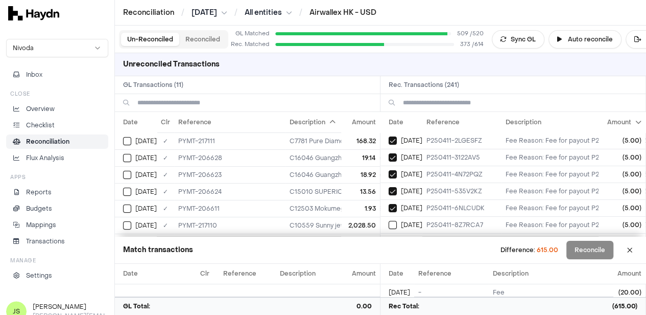
type button "on"
click at [389, 237] on button "on" at bounding box center [393, 241] width 8 height 8
type button "on"
click at [389, 187] on button "on" at bounding box center [393, 191] width 8 height 8
type button "on"
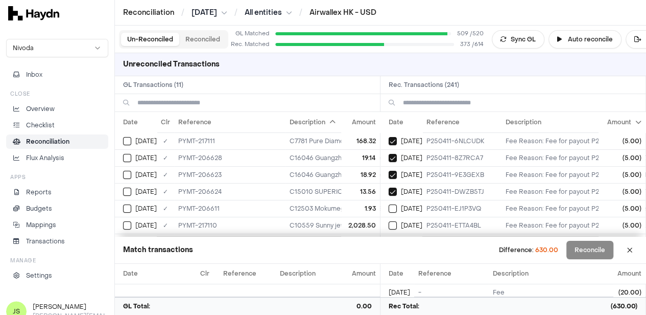
click at [389, 204] on button "on" at bounding box center [393, 208] width 8 height 8
type button "on"
click at [389, 221] on button "on" at bounding box center [393, 225] width 8 height 8
type button "on"
click at [389, 238] on button "on" at bounding box center [393, 242] width 8 height 8
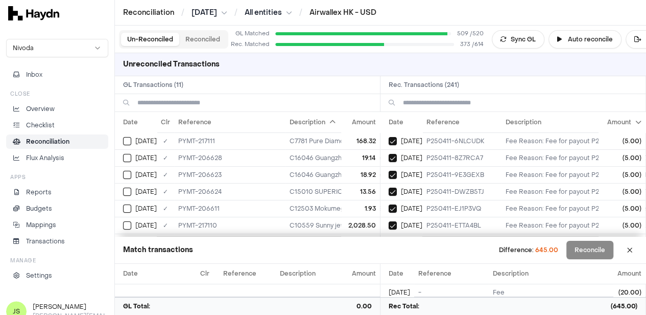
type button "on"
click at [389, 188] on button "on" at bounding box center [393, 192] width 8 height 8
type button "on"
click at [389, 205] on button "on" at bounding box center [393, 209] width 8 height 8
type button "on"
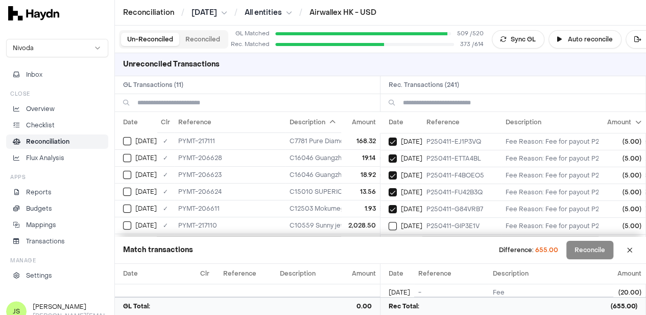
click at [389, 222] on button "on" at bounding box center [393, 226] width 8 height 8
type button "on"
click at [389, 238] on button "on" at bounding box center [393, 242] width 8 height 8
type button "on"
click at [389, 189] on button "on" at bounding box center [393, 193] width 8 height 8
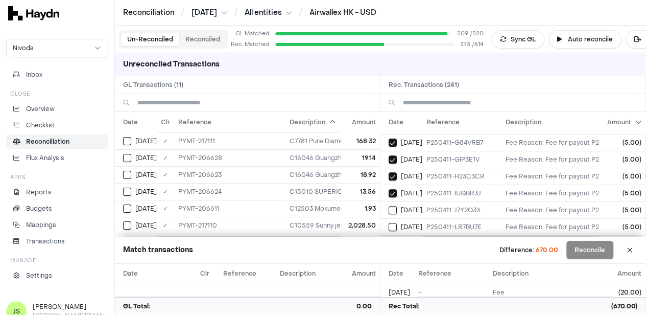
type button "on"
click at [389, 206] on button "on" at bounding box center [393, 210] width 8 height 8
type button "on"
click at [389, 223] on button "on" at bounding box center [393, 227] width 8 height 8
type button "on"
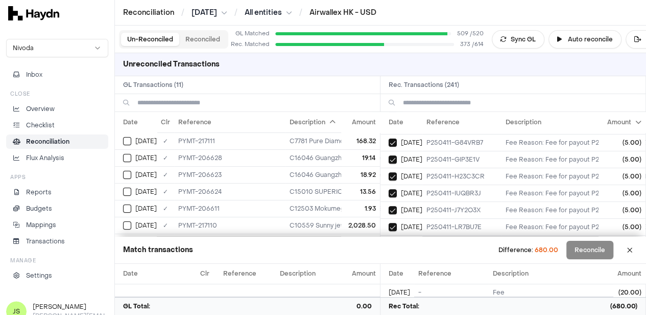
click at [389, 239] on button "on" at bounding box center [393, 243] width 8 height 8
type button "on"
click at [389, 189] on button "on" at bounding box center [393, 193] width 8 height 8
type button "on"
click at [389, 206] on button "on" at bounding box center [393, 210] width 8 height 8
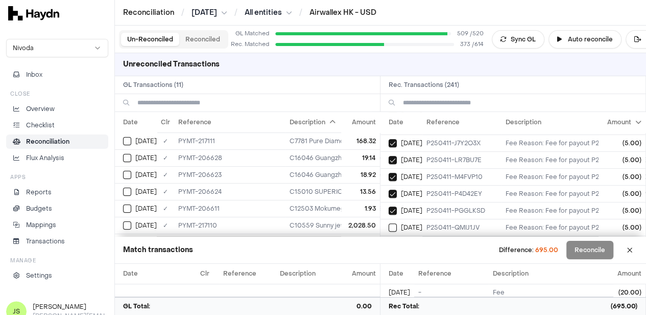
type button "on"
click at [389, 223] on button "on" at bounding box center [393, 227] width 8 height 8
type button "on"
click at [389, 240] on button "on" at bounding box center [393, 244] width 8 height 8
type button "on"
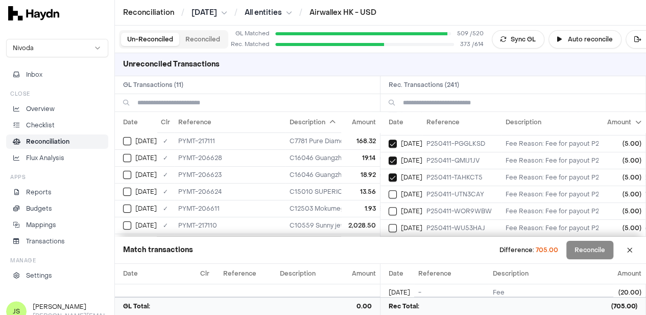
click at [389, 190] on button "on" at bounding box center [393, 194] width 8 height 8
type button "on"
click at [389, 207] on button "on" at bounding box center [393, 211] width 8 height 8
type button "on"
click at [389, 224] on button "on" at bounding box center [393, 228] width 8 height 8
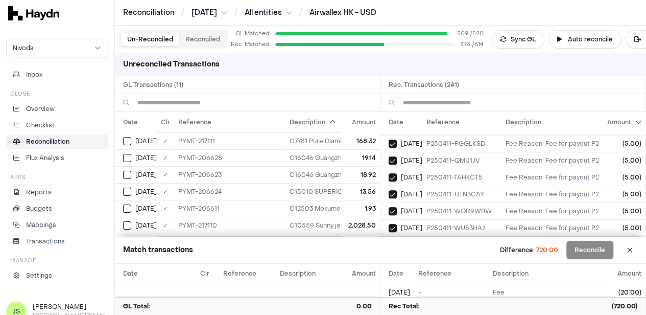
type button "on"
click at [389, 240] on button "on" at bounding box center [393, 244] width 8 height 8
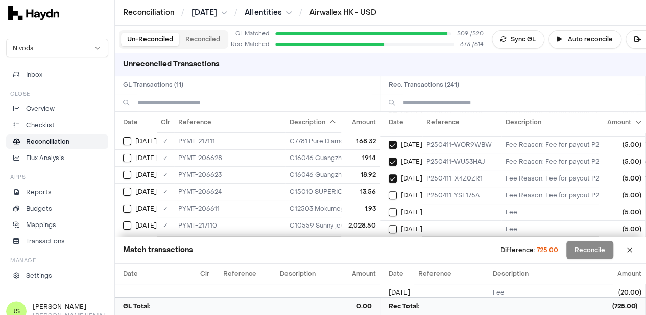
type button "on"
click at [389, 191] on button "on" at bounding box center [393, 195] width 8 height 8
type button "on"
click at [389, 208] on button "on" at bounding box center [393, 212] width 8 height 8
type button "on"
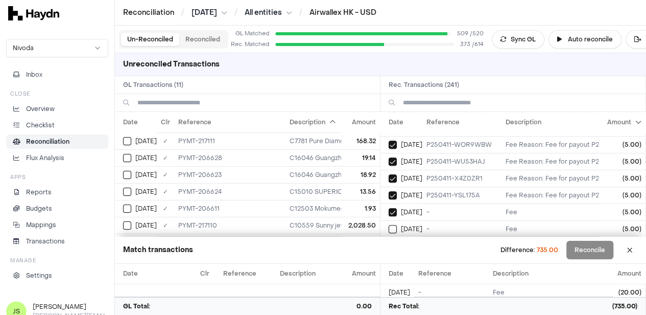
click at [389, 225] on button "on" at bounding box center [393, 229] width 8 height 8
type button "on"
click at [389, 241] on button "on" at bounding box center [393, 245] width 8 height 8
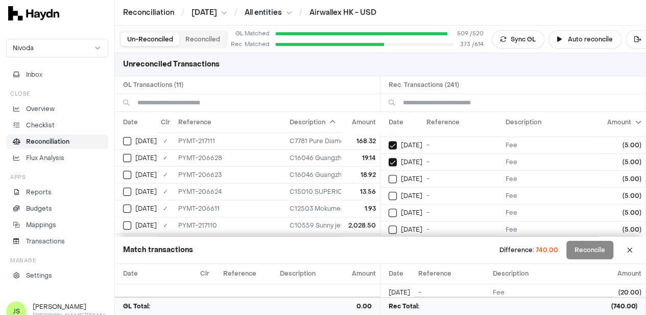
type button "on"
click at [389, 191] on button "on" at bounding box center [393, 195] width 8 height 8
type button "on"
click at [389, 208] on button "on" at bounding box center [393, 212] width 8 height 8
type button "on"
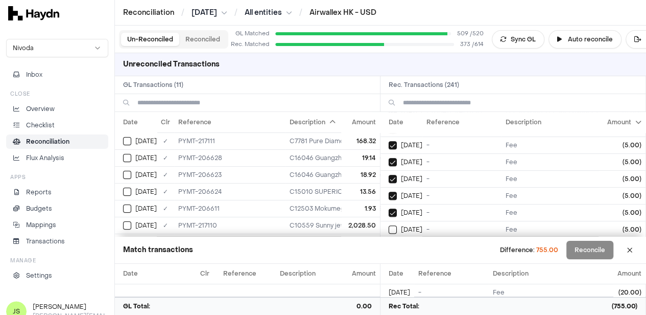
click at [389, 225] on button "on" at bounding box center [393, 229] width 8 height 8
type button "on"
click at [389, 242] on button "on" at bounding box center [393, 246] width 8 height 8
type button "on"
click at [389, 192] on button "on" at bounding box center [393, 196] width 8 height 8
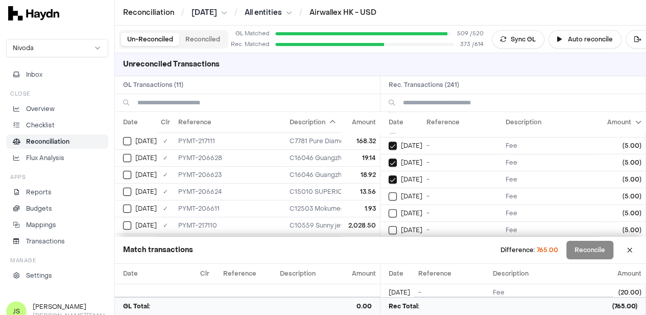
type button "on"
click at [389, 209] on button "on" at bounding box center [393, 213] width 8 height 8
type button "on"
click at [389, 226] on button "on" at bounding box center [393, 230] width 8 height 8
type button "on"
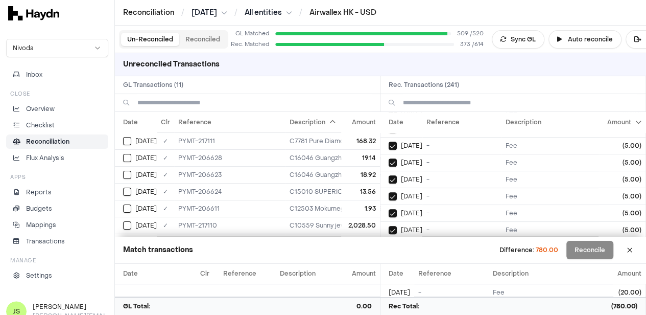
click at [389, 243] on button "on" at bounding box center [393, 247] width 8 height 8
type button "on"
click at [389, 193] on button "on" at bounding box center [393, 197] width 8 height 8
type button "on"
click at [389, 210] on button "on" at bounding box center [393, 214] width 8 height 8
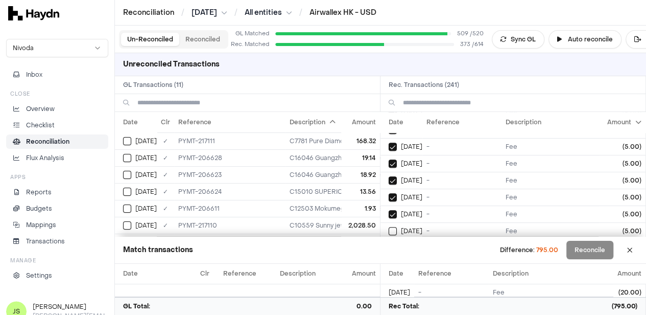
type button "on"
click at [389, 227] on button "on" at bounding box center [393, 231] width 8 height 8
type button "on"
click at [389, 244] on button "on" at bounding box center [393, 248] width 8 height 8
type button "on"
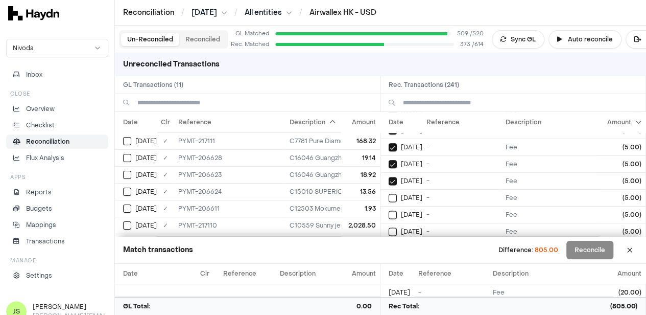
click at [389, 194] on button "on" at bounding box center [393, 198] width 8 height 8
type button "on"
click at [389, 210] on button "on" at bounding box center [393, 214] width 8 height 8
type button "on"
click at [389, 227] on button "on" at bounding box center [393, 231] width 8 height 8
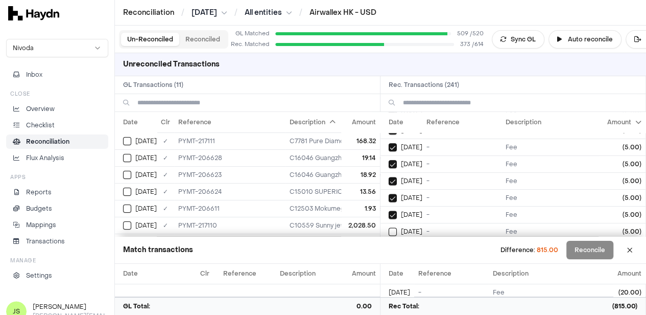
type button "on"
click at [389, 244] on button "on" at bounding box center [393, 248] width 8 height 8
type button "on"
click at [389, 194] on button "on" at bounding box center [393, 198] width 8 height 8
type button "on"
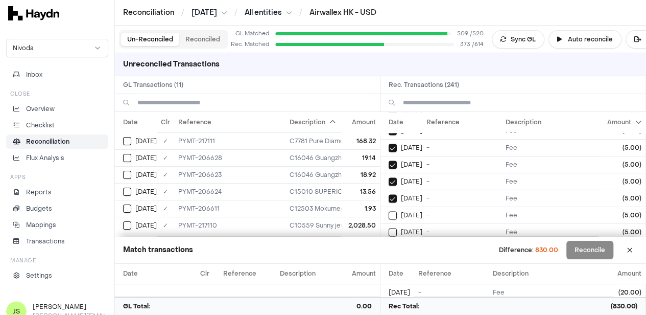
click at [389, 211] on button "on" at bounding box center [393, 215] width 8 height 8
type button "on"
click at [389, 228] on button "on" at bounding box center [393, 232] width 8 height 8
type button "on"
click at [389, 245] on button "on" at bounding box center [393, 249] width 8 height 8
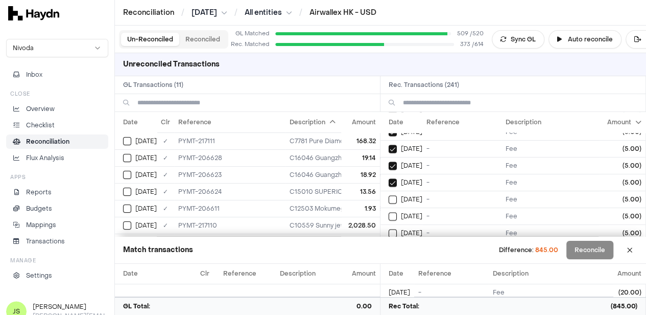
type button "on"
click at [389, 195] on button "on" at bounding box center [393, 199] width 8 height 8
type button "on"
click at [389, 212] on button "on" at bounding box center [393, 216] width 8 height 8
type button "on"
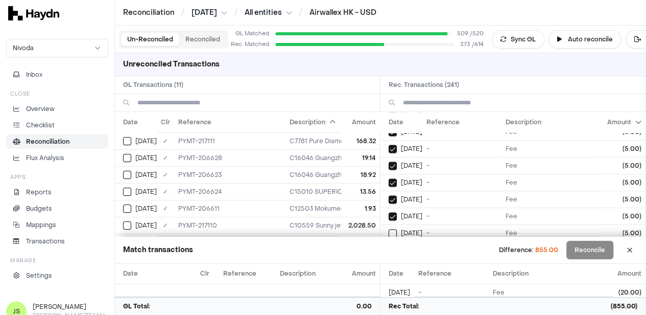
click at [389, 229] on button "on" at bounding box center [393, 233] width 8 height 8
type button "on"
click at [389, 246] on button "on" at bounding box center [393, 250] width 8 height 8
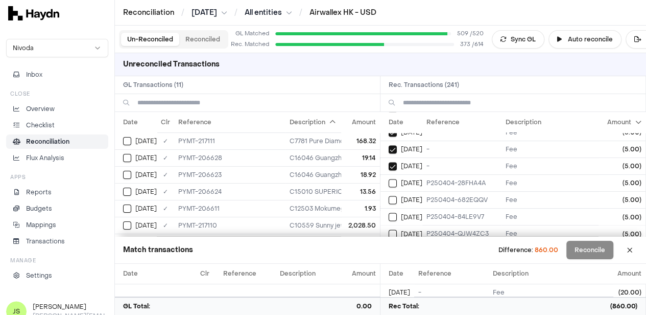
type button "on"
click at [389, 196] on button "on" at bounding box center [393, 200] width 8 height 8
type button "on"
click at [389, 212] on button "on" at bounding box center [393, 216] width 8 height 8
type button "on"
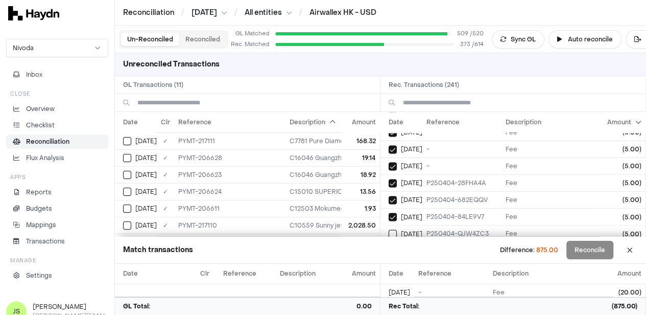
click at [389, 229] on button "on" at bounding box center [393, 233] width 8 height 8
type button "on"
click at [389, 246] on button "on" at bounding box center [393, 250] width 8 height 8
type button "on"
click at [389, 196] on button "on" at bounding box center [393, 200] width 8 height 8
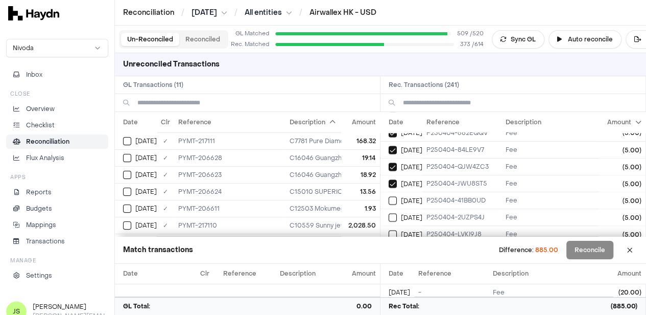
type button "on"
click at [389, 213] on button "on" at bounding box center [393, 217] width 8 height 8
type button "on"
click at [389, 230] on button "on" at bounding box center [393, 234] width 8 height 8
type button "on"
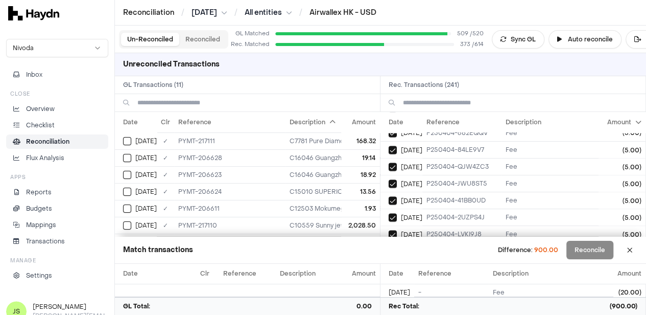
click at [389, 247] on button "on" at bounding box center [393, 251] width 8 height 8
type button "on"
click at [389, 197] on button "on" at bounding box center [393, 201] width 8 height 8
type button "on"
click at [389, 214] on button "on" at bounding box center [393, 218] width 8 height 8
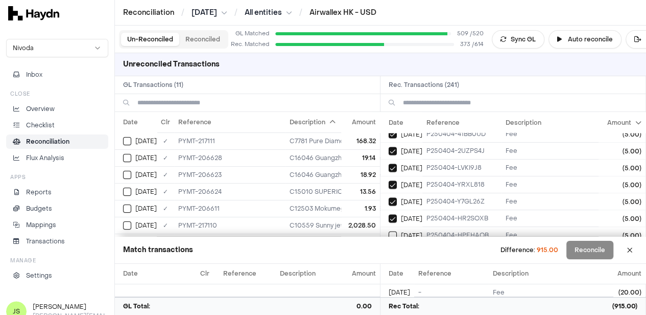
type button "on"
click at [389, 231] on button "on" at bounding box center [393, 235] width 8 height 8
type button "on"
click at [389, 248] on button "on" at bounding box center [393, 252] width 8 height 8
type button "on"
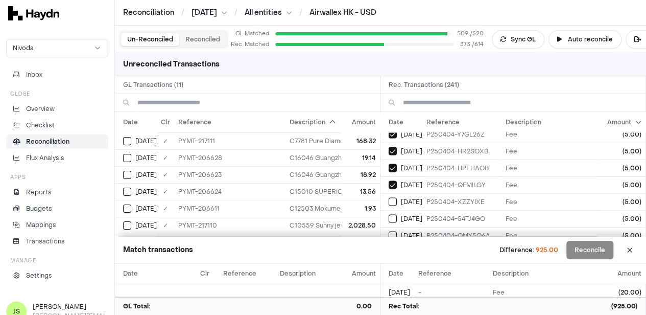
type button "on"
click at [389, 214] on button "on" at bounding box center [393, 218] width 8 height 8
type button "on"
click at [389, 231] on button "on" at bounding box center [393, 235] width 8 height 8
type button "on"
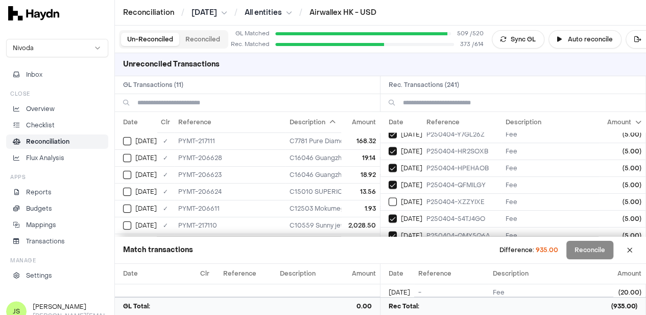
click at [389, 248] on button "on" at bounding box center [393, 252] width 8 height 8
type button "on"
click at [389, 198] on button "on" at bounding box center [393, 202] width 8 height 8
type button "on"
click at [389, 215] on button "on" at bounding box center [393, 219] width 8 height 8
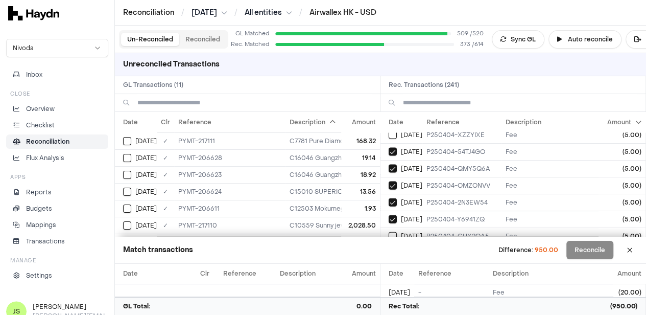
type button "on"
click at [389, 232] on button "on" at bounding box center [393, 236] width 8 height 8
type button "on"
click at [389, 249] on button "on" at bounding box center [393, 253] width 8 height 8
type button "on"
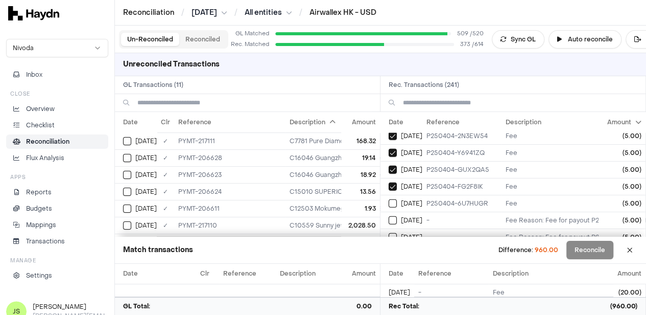
click at [389, 199] on button "on" at bounding box center [393, 203] width 8 height 8
type button "on"
click at [389, 216] on button "on" at bounding box center [393, 220] width 8 height 8
type button "on"
click at [389, 233] on button "on" at bounding box center [393, 237] width 8 height 8
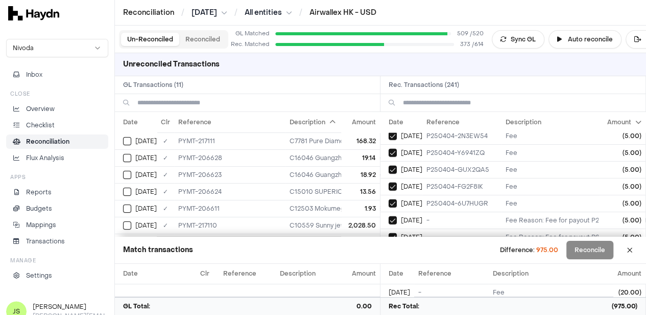
type button "on"
click at [389, 250] on button "on" at bounding box center [393, 254] width 8 height 8
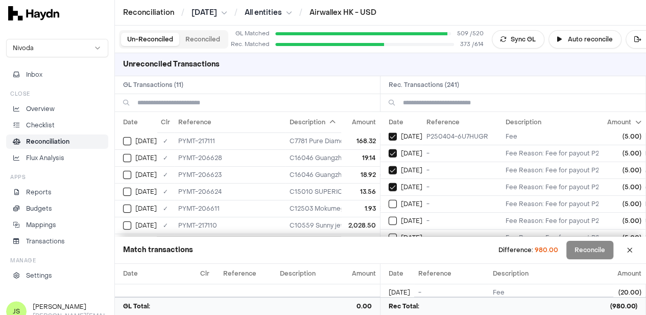
type button "on"
click at [389, 200] on button "on" at bounding box center [393, 204] width 8 height 8
type button "on"
click at [389, 216] on button "on" at bounding box center [393, 220] width 8 height 8
type button "on"
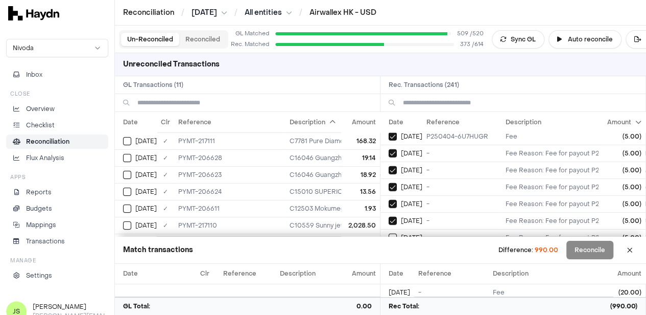
click at [389, 233] on button "on" at bounding box center [393, 237] width 8 height 8
click at [389, 233] on button "Select reconciliation transaction 43397" at bounding box center [393, 237] width 8 height 8
click at [389, 233] on button "on" at bounding box center [393, 237] width 8 height 8
type button "on"
click at [389, 250] on button "on" at bounding box center [393, 254] width 8 height 8
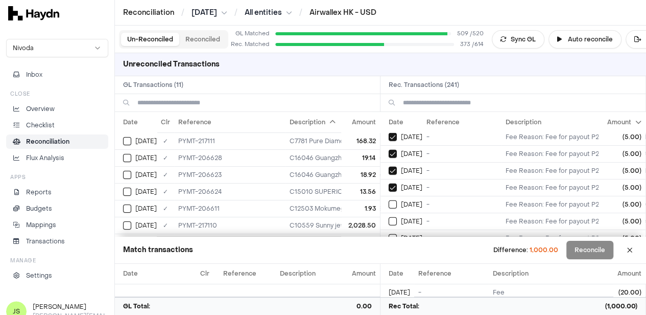
type button "on"
click at [389, 200] on button "on" at bounding box center [393, 204] width 8 height 8
type button "on"
click at [389, 217] on button "on" at bounding box center [393, 221] width 8 height 8
click at [389, 234] on button "on" at bounding box center [393, 238] width 8 height 8
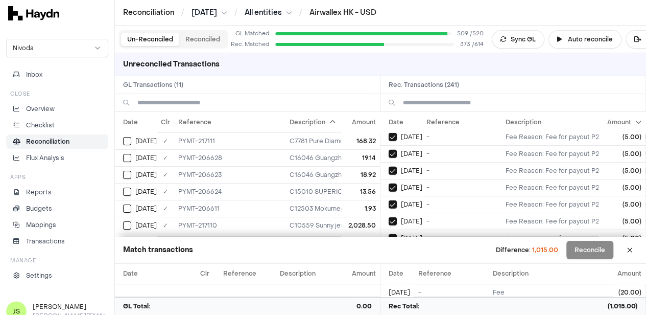
click at [389, 251] on button "on" at bounding box center [393, 255] width 8 height 8
click at [389, 201] on button "on" at bounding box center [393, 205] width 8 height 8
click at [389, 218] on button "on" at bounding box center [393, 222] width 8 height 8
click at [389, 235] on button "on" at bounding box center [393, 239] width 8 height 8
click at [389, 252] on button "on" at bounding box center [393, 256] width 8 height 8
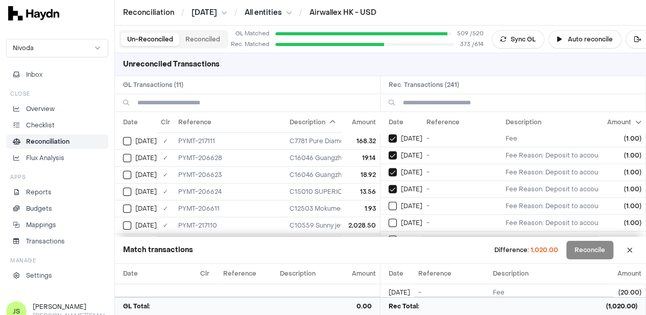
click at [389, 202] on button "on" at bounding box center [393, 206] width 8 height 8
click at [389, 219] on button "on" at bounding box center [393, 223] width 8 height 8
click at [389, 235] on button "on" at bounding box center [393, 239] width 8 height 8
click at [389, 252] on button "on" at bounding box center [393, 256] width 8 height 8
click at [389, 202] on button "on" at bounding box center [393, 206] width 8 height 8
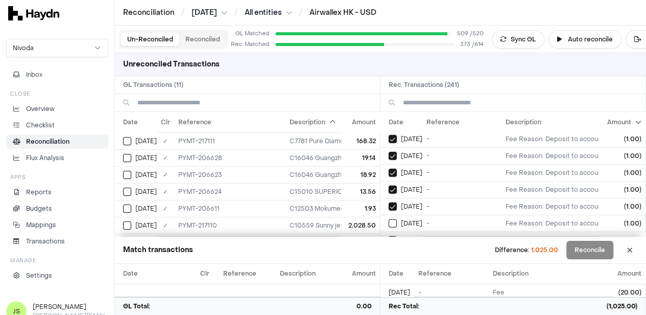
click at [389, 219] on button "on" at bounding box center [393, 223] width 8 height 8
click at [389, 236] on button "on" at bounding box center [393, 240] width 8 height 8
click at [389, 253] on button "on" at bounding box center [393, 257] width 8 height 8
click at [389, 203] on button "on" at bounding box center [393, 207] width 8 height 8
click at [389, 220] on button "on" at bounding box center [393, 224] width 8 height 8
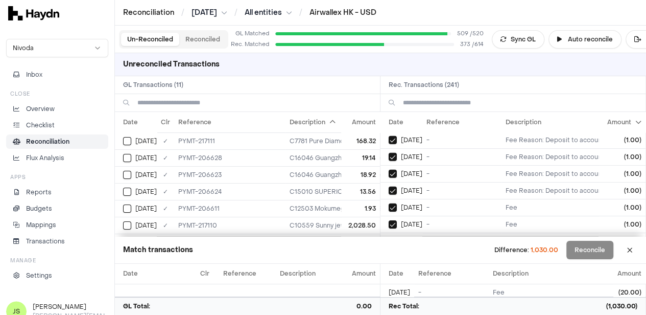
click at [389, 237] on button "on" at bounding box center [393, 241] width 8 height 8
click at [389, 254] on button "on" at bounding box center [393, 258] width 8 height 8
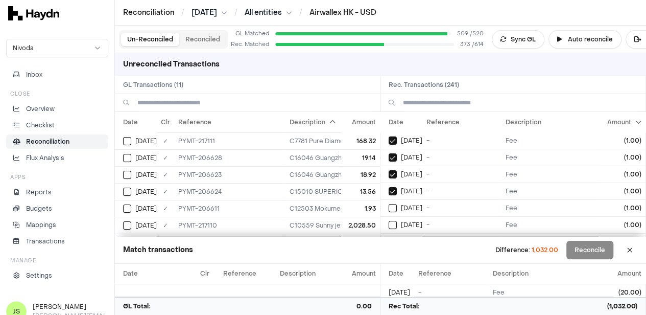
click at [389, 204] on button "on" at bounding box center [393, 208] width 8 height 8
click at [389, 221] on button "on" at bounding box center [393, 225] width 8 height 8
click at [389, 237] on button "on" at bounding box center [393, 241] width 8 height 8
click at [389, 254] on button "on" at bounding box center [393, 258] width 8 height 8
click at [389, 204] on button "on" at bounding box center [393, 208] width 8 height 8
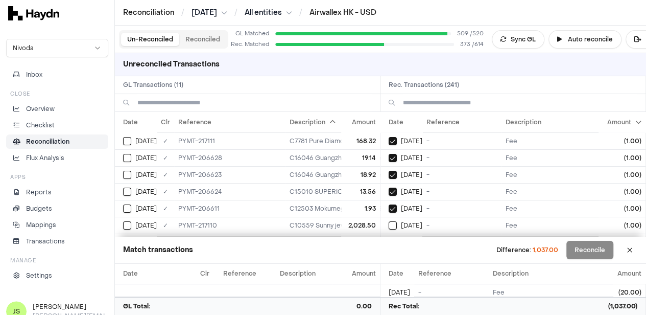
click at [389, 221] on button "on" at bounding box center [393, 225] width 8 height 8
click at [389, 238] on button "on" at bounding box center [393, 242] width 8 height 8
click at [389, 255] on button "on" at bounding box center [393, 259] width 8 height 8
click at [389, 205] on button "on" at bounding box center [393, 209] width 8 height 8
click at [389, 222] on button "on" at bounding box center [393, 226] width 8 height 8
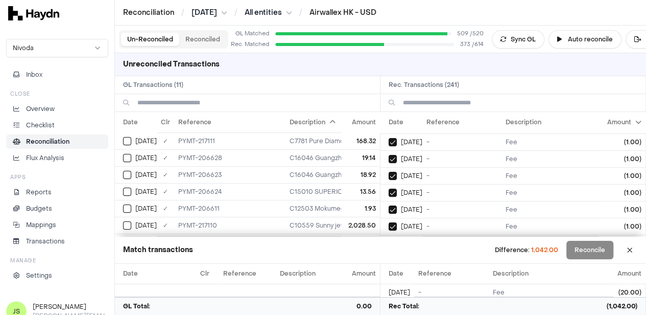
click at [389, 239] on button "on" at bounding box center [393, 243] width 8 height 8
click at [389, 256] on button "on" at bounding box center [393, 260] width 8 height 8
click at [389, 206] on button "on" at bounding box center [393, 210] width 8 height 8
click at [389, 223] on button "on" at bounding box center [393, 227] width 8 height 8
click at [389, 239] on button "on" at bounding box center [393, 243] width 8 height 8
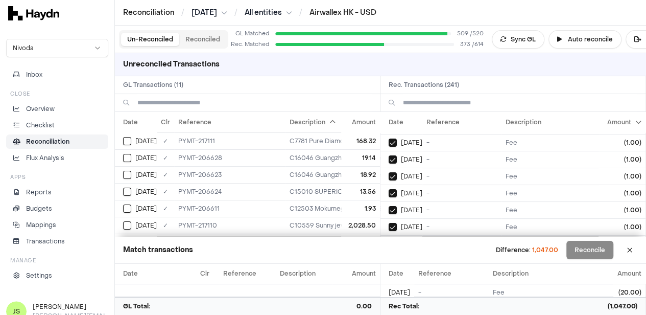
click at [389, 256] on button "on" at bounding box center [393, 260] width 8 height 8
click at [389, 206] on button "on" at bounding box center [393, 210] width 8 height 8
click at [389, 223] on button "on" at bounding box center [393, 227] width 8 height 8
click at [389, 240] on button "on" at bounding box center [393, 244] width 8 height 8
click at [389, 257] on button "on" at bounding box center [393, 261] width 8 height 8
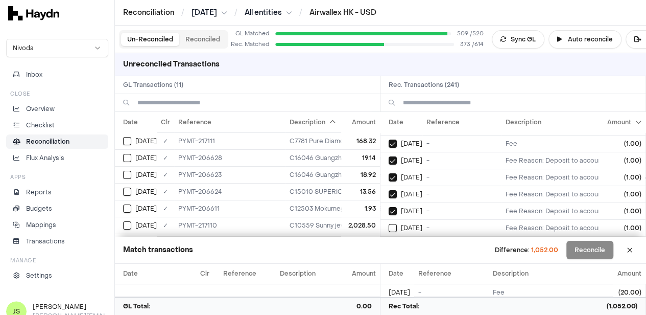
click at [389, 224] on button "on" at bounding box center [393, 228] width 8 height 8
click at [389, 240] on button "on" at bounding box center [393, 244] width 8 height 8
click at [389, 257] on button "on" at bounding box center [393, 261] width 8 height 8
click at [397, 257] on button "Select reconciliation transaction 43841" at bounding box center [393, 261] width 8 height 8
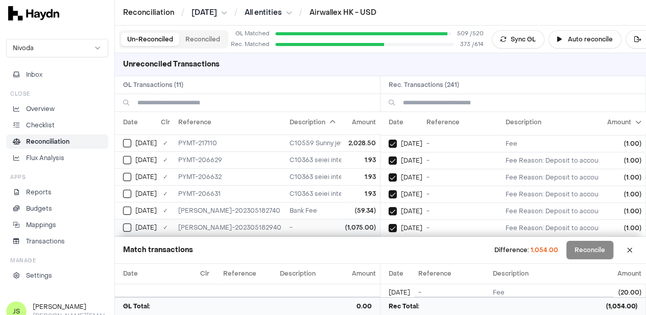
click at [125, 223] on button "Select GL transaction 7946757" at bounding box center [127, 227] width 8 height 8
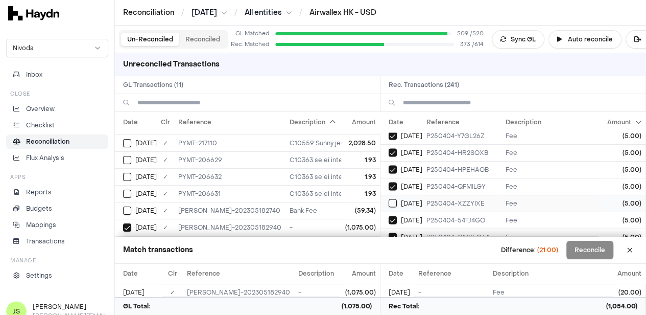
click at [396, 199] on button "on" at bounding box center [393, 203] width 8 height 8
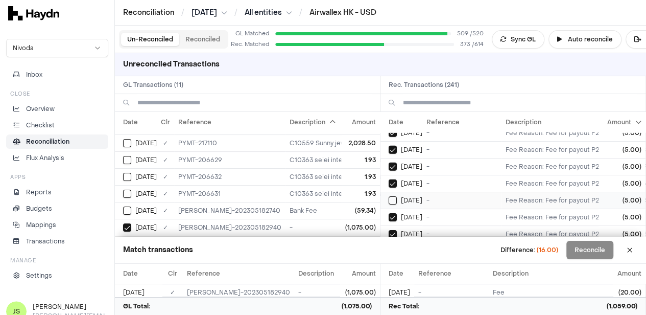
click at [397, 196] on button "on" at bounding box center [393, 200] width 8 height 8
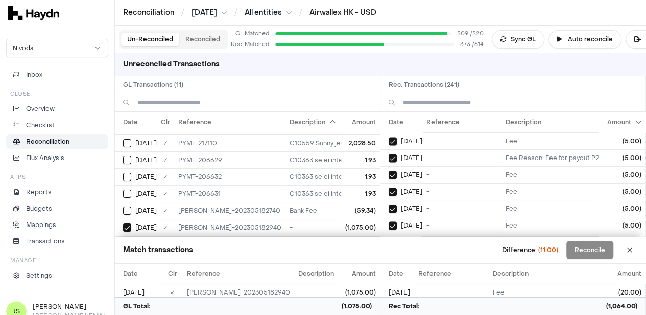
scroll to position [860, 0]
click at [392, 204] on button "on" at bounding box center [393, 208] width 8 height 8
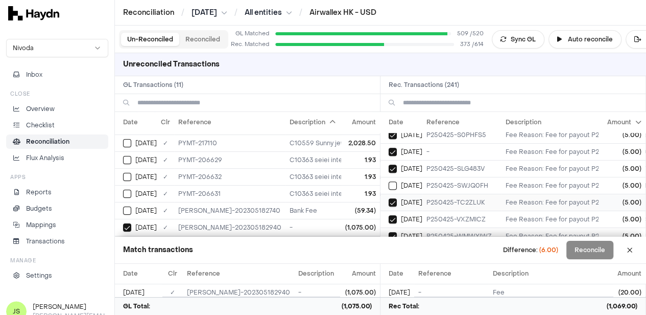
scroll to position [502, 0]
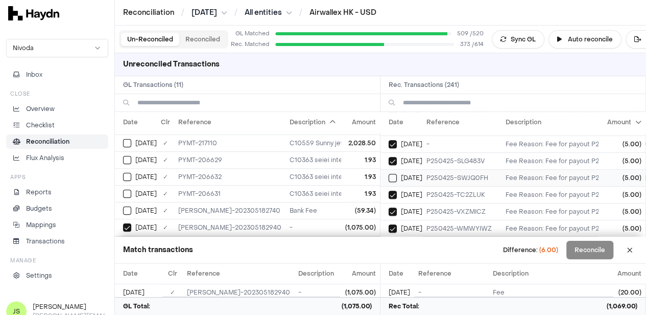
click at [397, 174] on button "on" at bounding box center [393, 178] width 8 height 8
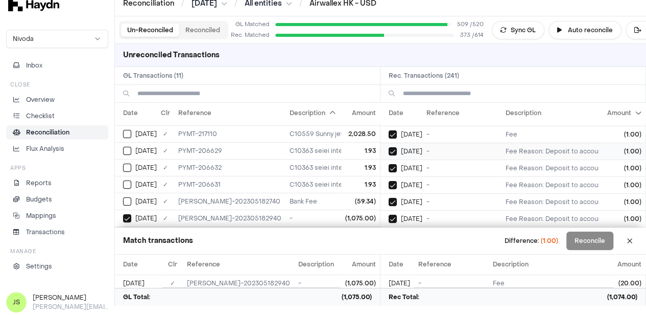
scroll to position [3923, 0]
drag, startPoint x: 246, startPoint y: 210, endPoint x: 175, endPoint y: 211, distance: 71.0
click at [175, 211] on td "JE-HK-202305182940" at bounding box center [229, 217] width 111 height 17
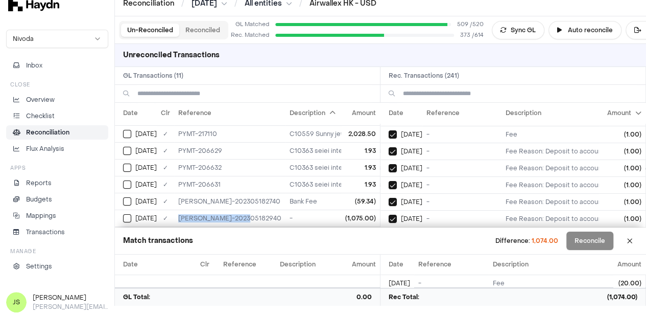
copy td "JE-HK-202305182940"
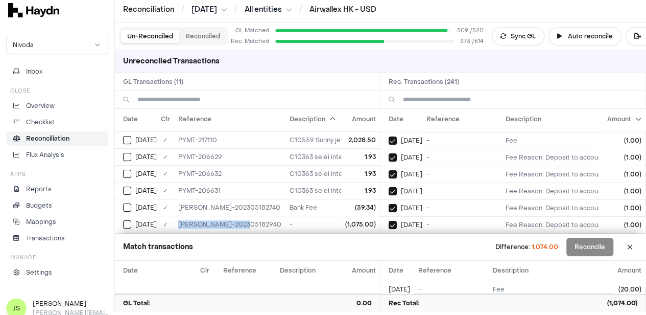
scroll to position [0, 0]
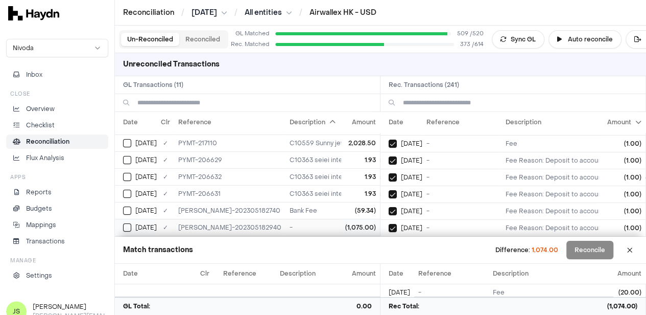
click at [136, 223] on span "[DATE]" at bounding box center [145, 227] width 21 height 8
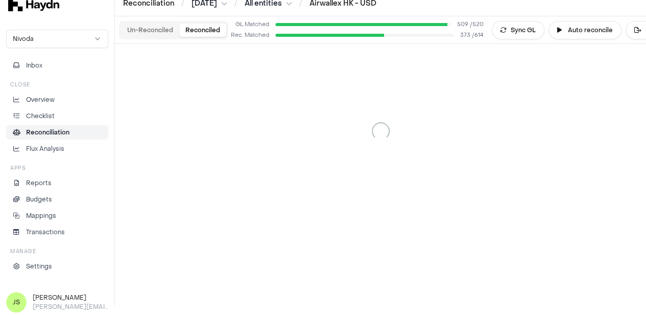
click at [208, 30] on button "Reconciled" at bounding box center [202, 29] width 47 height 13
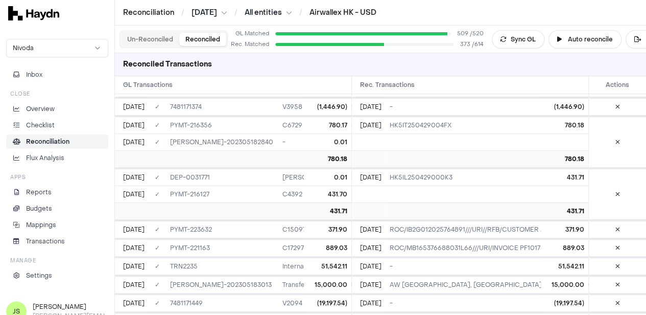
scroll to position [12235, 0]
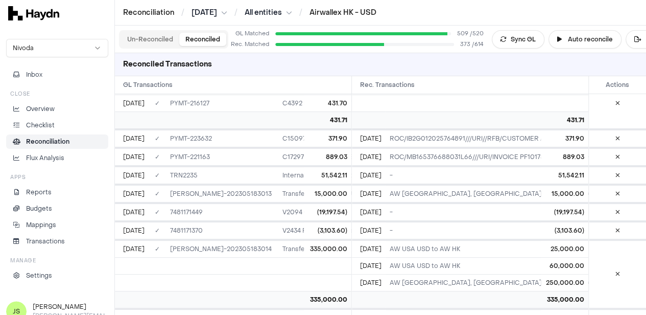
click at [160, 33] on button "Un-Reconciled" at bounding box center [150, 39] width 58 height 13
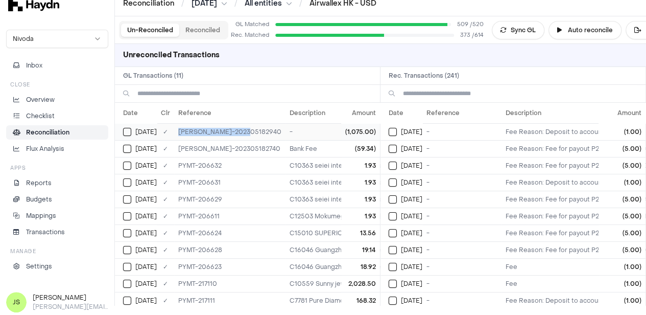
drag, startPoint x: 246, startPoint y: 128, endPoint x: 178, endPoint y: 133, distance: 68.6
click at [178, 133] on td "JE-HK-202305182940" at bounding box center [229, 131] width 111 height 17
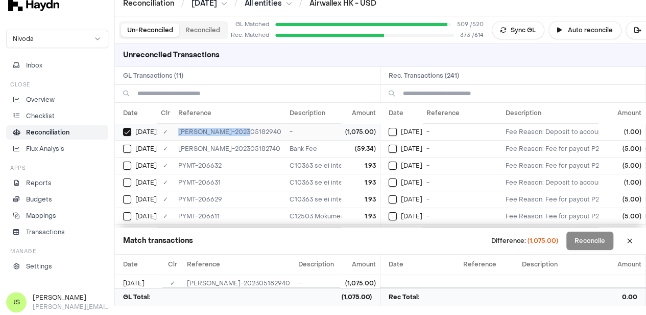
copy td "JE-HK-202305182940"
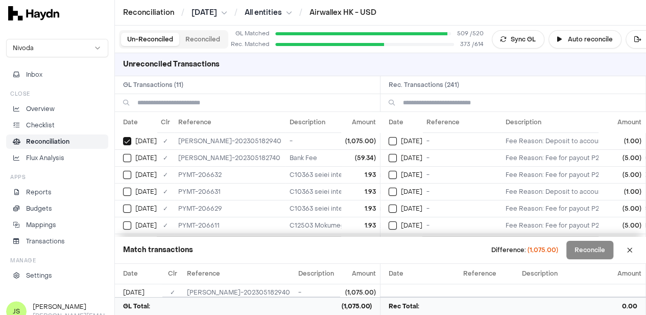
click at [204, 49] on div "Un-Reconciled Reconciled GL Matched 509 / 520 Rec. Matched 373 / 614 Sync GL Au…" at bounding box center [380, 40] width 531 height 28
click at [204, 42] on button "Reconciled" at bounding box center [202, 39] width 47 height 13
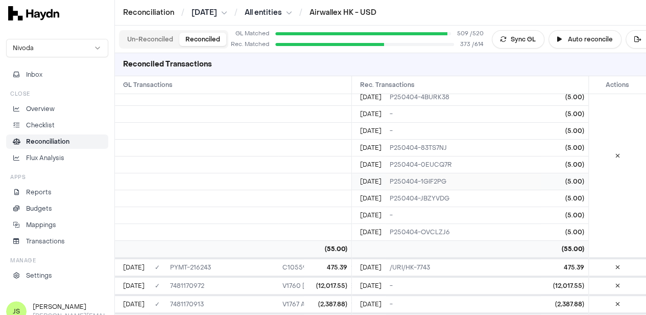
scroll to position [1889, 0]
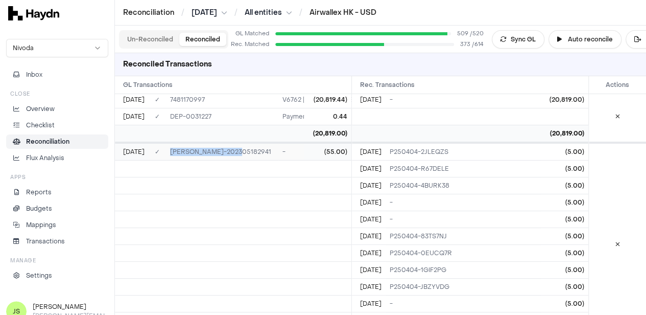
drag, startPoint x: 235, startPoint y: 140, endPoint x: 165, endPoint y: 142, distance: 70.0
click at [166, 143] on td "JE-HK-202305182941" at bounding box center [222, 151] width 112 height 17
copy td "JE-HK-202305182941"
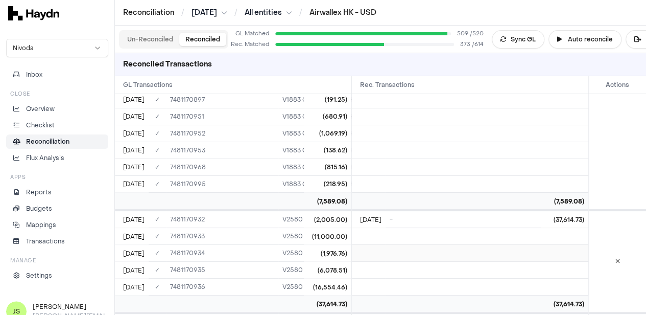
scroll to position [2553, 0]
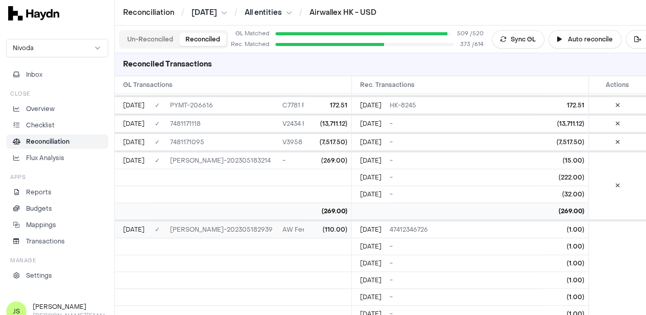
scroll to position [51, 0]
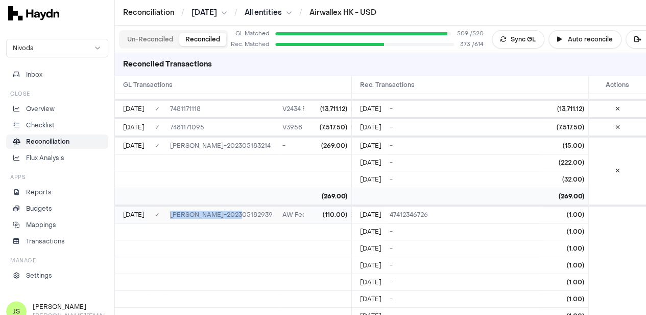
drag, startPoint x: 236, startPoint y: 212, endPoint x: 170, endPoint y: 215, distance: 65.9
click at [170, 215] on td "JE-HK-202305182939" at bounding box center [222, 214] width 112 height 17
copy td "JE-HK-202305182939"
click at [162, 38] on button "Un-Reconciled" at bounding box center [150, 39] width 58 height 13
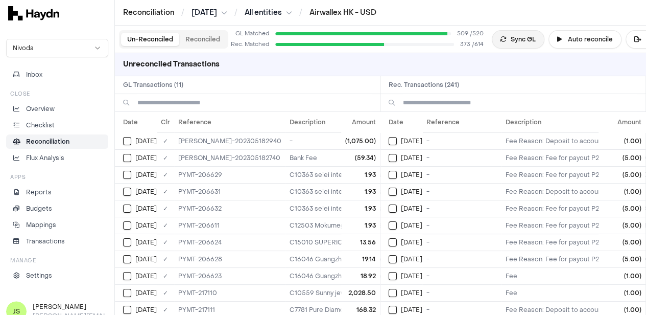
click at [521, 44] on button "Sync GL" at bounding box center [518, 39] width 53 height 18
click at [391, 140] on td "[DATE]" at bounding box center [401, 140] width 42 height 17
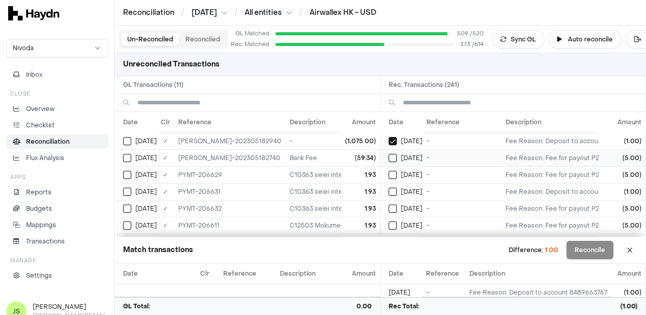
click at [389, 154] on button "on" at bounding box center [393, 158] width 8 height 8
click at [389, 171] on button "on" at bounding box center [393, 175] width 8 height 8
click at [389, 187] on button "on" at bounding box center [393, 191] width 8 height 8
click at [389, 204] on button "on" at bounding box center [393, 208] width 8 height 8
click at [389, 221] on button "on" at bounding box center [393, 225] width 8 height 8
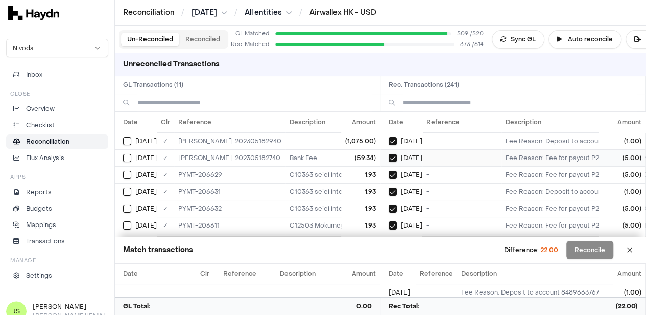
scroll to position [70, 0]
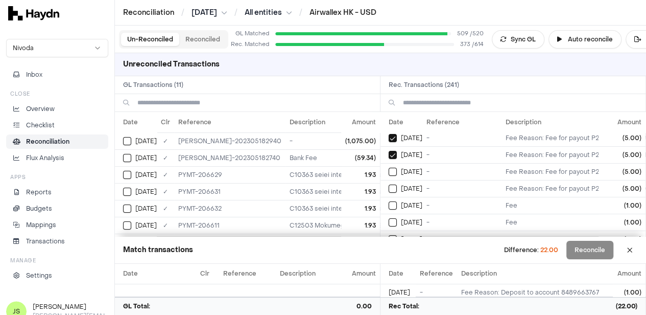
click at [389, 167] on button "on" at bounding box center [393, 171] width 8 height 8
click at [389, 184] on button "on" at bounding box center [393, 188] width 8 height 8
click at [389, 201] on button "on" at bounding box center [393, 205] width 8 height 8
click at [389, 218] on button "on" at bounding box center [393, 222] width 8 height 8
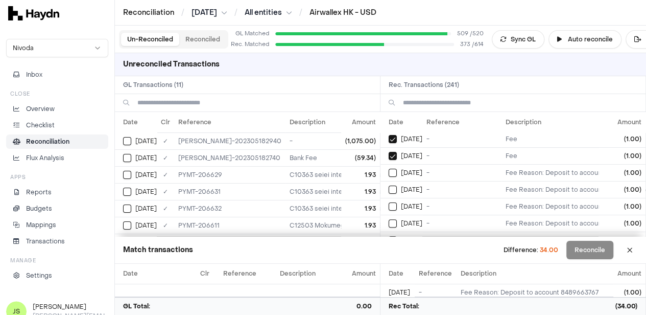
click at [389, 168] on button "on" at bounding box center [393, 172] width 8 height 8
click at [389, 185] on button "on" at bounding box center [393, 189] width 8 height 8
click at [389, 202] on button "on" at bounding box center [393, 206] width 8 height 8
click at [389, 219] on button "on" at bounding box center [393, 223] width 8 height 8
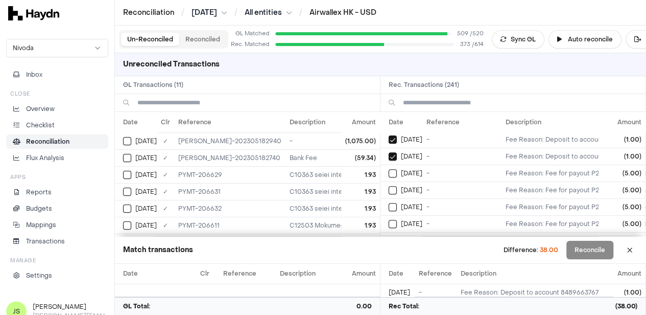
click at [389, 169] on button "on" at bounding box center [393, 173] width 8 height 8
click at [389, 186] on button "on" at bounding box center [393, 190] width 8 height 8
click at [389, 203] on button "on" at bounding box center [393, 207] width 8 height 8
click at [389, 220] on button "on" at bounding box center [393, 224] width 8 height 8
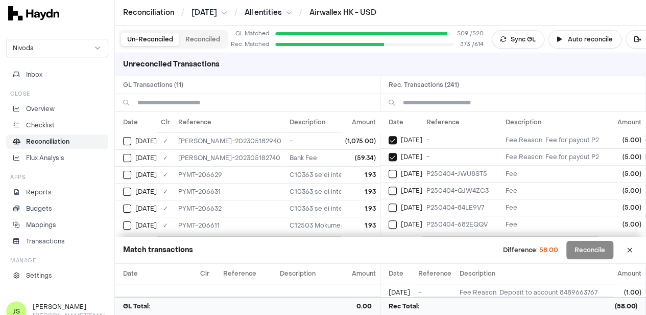
click at [389, 170] on button "on" at bounding box center [393, 174] width 8 height 8
click at [389, 186] on button "on" at bounding box center [393, 190] width 8 height 8
click at [389, 203] on button "on" at bounding box center [393, 207] width 8 height 8
click at [389, 220] on button "on" at bounding box center [393, 224] width 8 height 8
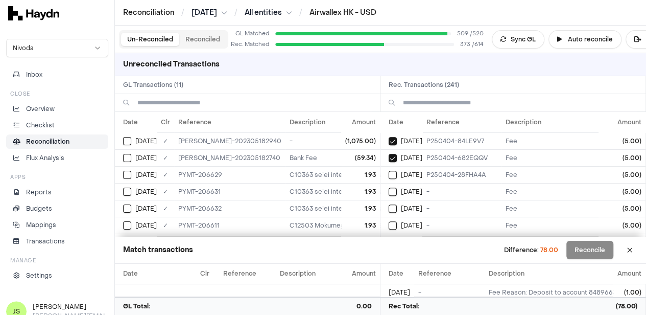
click at [389, 171] on button "on" at bounding box center [393, 175] width 8 height 8
click at [389, 187] on button "on" at bounding box center [393, 191] width 8 height 8
click at [389, 204] on button "on" at bounding box center [393, 208] width 8 height 8
click at [389, 221] on button "on" at bounding box center [393, 225] width 8 height 8
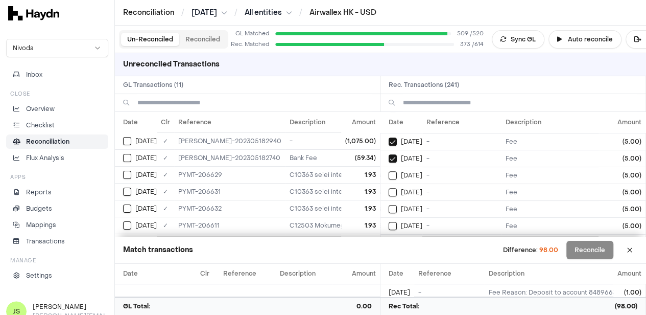
click at [389, 171] on button "on" at bounding box center [393, 175] width 8 height 8
click at [389, 188] on button "on" at bounding box center [393, 192] width 8 height 8
click at [389, 205] on button "on" at bounding box center [393, 209] width 8 height 8
click at [389, 222] on button "on" at bounding box center [393, 226] width 8 height 8
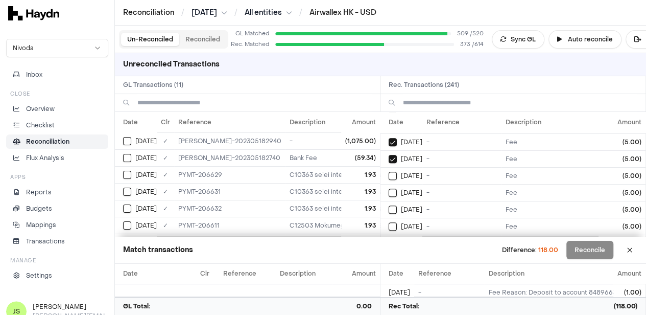
click at [389, 172] on button "on" at bounding box center [393, 176] width 8 height 8
click at [389, 188] on button "on" at bounding box center [393, 192] width 8 height 8
click at [389, 205] on button "on" at bounding box center [393, 209] width 8 height 8
click at [389, 222] on button "on" at bounding box center [393, 226] width 8 height 8
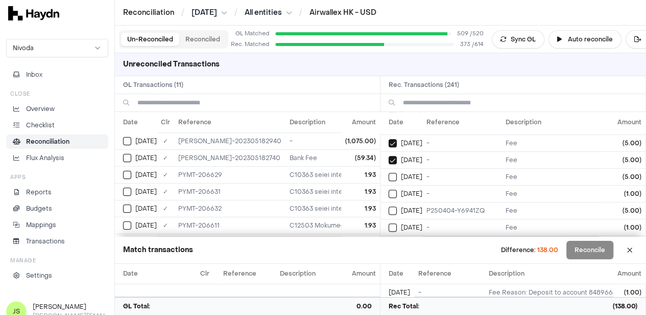
click at [389, 173] on button "on" at bounding box center [393, 177] width 8 height 8
click at [389, 189] on button "on" at bounding box center [393, 193] width 8 height 8
click at [389, 206] on button "on" at bounding box center [393, 210] width 8 height 8
click at [389, 223] on button "on" at bounding box center [393, 227] width 8 height 8
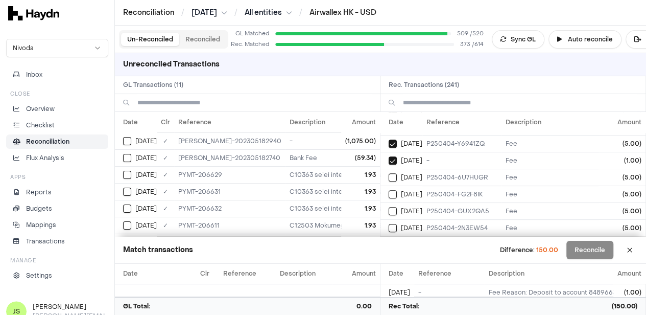
click at [389, 173] on button "on" at bounding box center [393, 177] width 8 height 8
click at [389, 190] on button "on" at bounding box center [393, 194] width 8 height 8
click at [389, 207] on button "on" at bounding box center [393, 211] width 8 height 8
click at [389, 224] on button "on" at bounding box center [393, 228] width 8 height 8
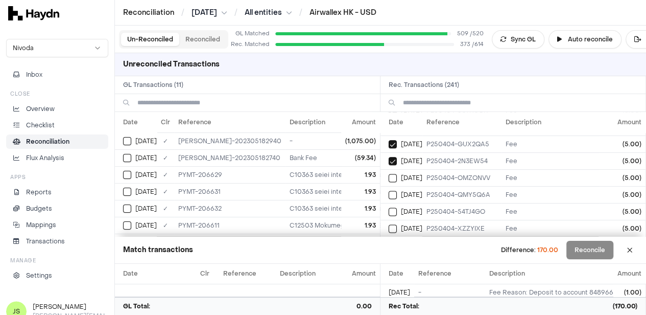
click at [389, 174] on button "on" at bounding box center [393, 178] width 8 height 8
click at [389, 190] on button "on" at bounding box center [393, 194] width 8 height 8
click at [389, 207] on button "on" at bounding box center [393, 211] width 8 height 8
click at [389, 224] on button "on" at bounding box center [393, 228] width 8 height 8
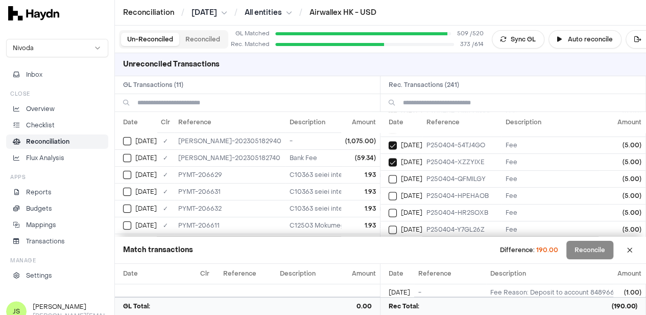
click at [389, 175] on button "on" at bounding box center [393, 179] width 8 height 8
click at [389, 191] on button "on" at bounding box center [393, 195] width 8 height 8
click at [389, 208] on button "on" at bounding box center [393, 212] width 8 height 8
click at [389, 225] on button "on" at bounding box center [393, 229] width 8 height 8
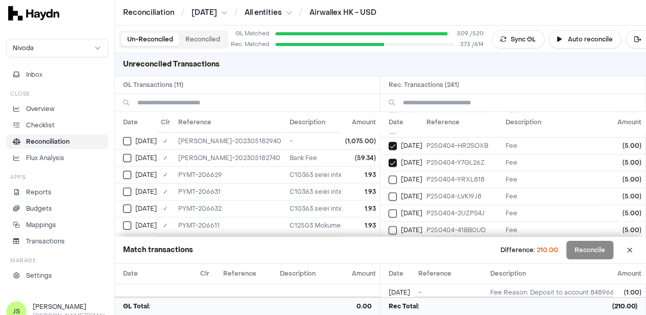
click at [389, 175] on button "on" at bounding box center [393, 179] width 8 height 8
click at [389, 192] on button "on" at bounding box center [393, 196] width 8 height 8
click at [389, 209] on button "on" at bounding box center [393, 213] width 8 height 8
click at [389, 226] on button "on" at bounding box center [393, 230] width 8 height 8
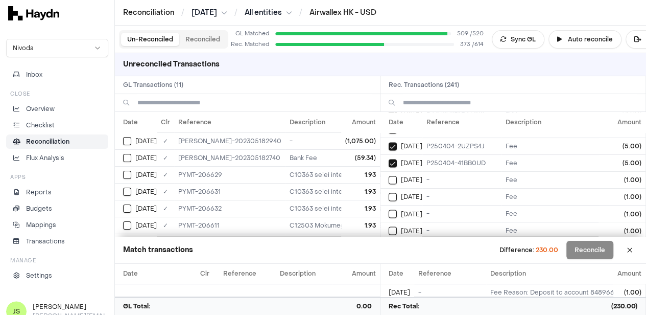
click at [389, 176] on button "on" at bounding box center [393, 180] width 8 height 8
click at [389, 192] on button "on" at bounding box center [393, 196] width 8 height 8
click at [389, 209] on button "on" at bounding box center [393, 213] width 8 height 8
click at [389, 226] on button "on" at bounding box center [393, 230] width 8 height 8
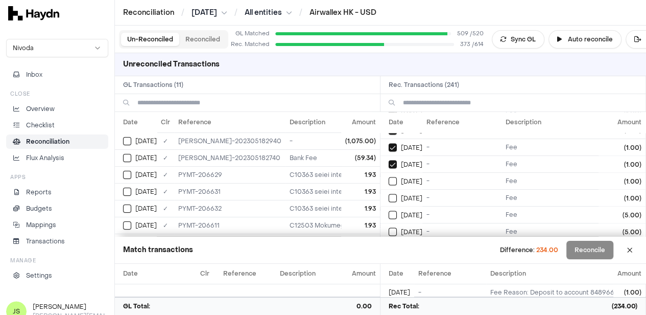
click at [389, 177] on button "on" at bounding box center [393, 181] width 8 height 8
click at [389, 194] on button "on" at bounding box center [393, 198] width 8 height 8
click at [389, 210] on button "on" at bounding box center [393, 214] width 8 height 8
click at [389, 227] on button "on" at bounding box center [393, 231] width 8 height 8
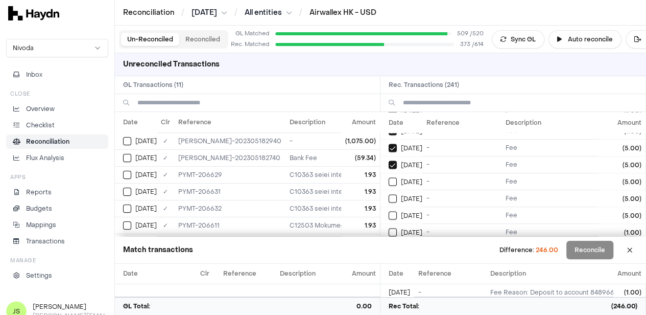
click at [389, 177] on button "on" at bounding box center [393, 181] width 8 height 8
click at [389, 194] on button "on" at bounding box center [393, 198] width 8 height 8
click at [389, 211] on button "on" at bounding box center [393, 215] width 8 height 8
click at [389, 228] on button "on" at bounding box center [393, 232] width 8 height 8
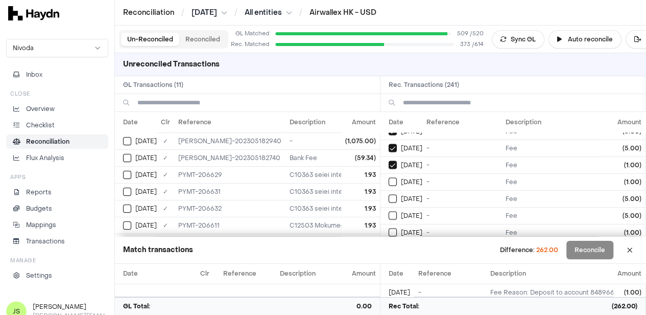
click at [389, 178] on button "on" at bounding box center [393, 182] width 8 height 8
click at [389, 195] on button "on" at bounding box center [393, 199] width 8 height 8
click at [389, 211] on button "on" at bounding box center [393, 215] width 8 height 8
click at [389, 228] on button "on" at bounding box center [393, 232] width 8 height 8
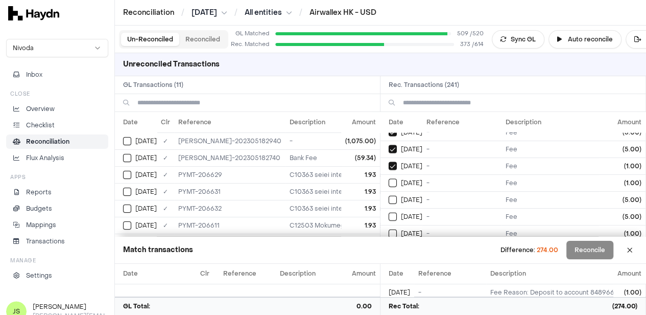
click at [389, 179] on button "on" at bounding box center [393, 183] width 8 height 8
click at [389, 196] on button "on" at bounding box center [393, 200] width 8 height 8
click at [389, 212] on button "on" at bounding box center [393, 216] width 8 height 8
click at [389, 229] on button "on" at bounding box center [393, 233] width 8 height 8
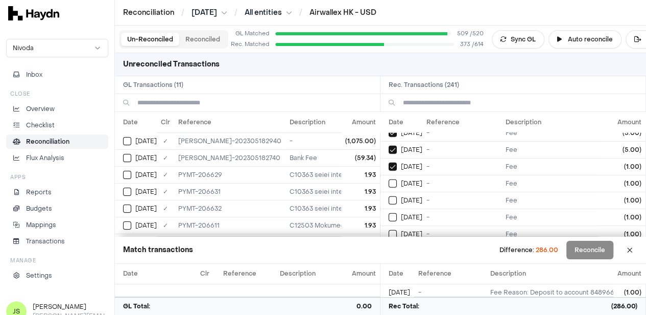
click at [389, 179] on button "on" at bounding box center [393, 183] width 8 height 8
click at [389, 196] on button "on" at bounding box center [393, 200] width 8 height 8
click at [389, 213] on button "on" at bounding box center [393, 217] width 8 height 8
click at [389, 230] on button "on" at bounding box center [393, 234] width 8 height 8
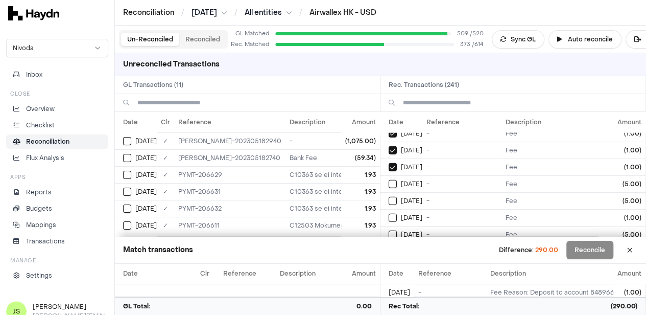
click at [389, 180] on button "on" at bounding box center [393, 184] width 8 height 8
click at [389, 197] on button "on" at bounding box center [393, 201] width 8 height 8
click at [389, 213] on button "on" at bounding box center [393, 217] width 8 height 8
click at [389, 230] on button "on" at bounding box center [393, 234] width 8 height 8
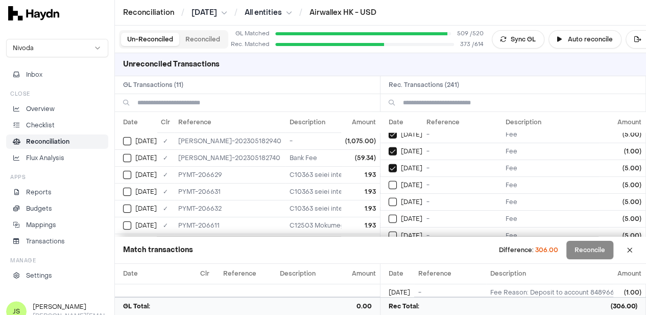
click at [389, 181] on button "on" at bounding box center [393, 185] width 8 height 8
click at [389, 198] on button "on" at bounding box center [393, 202] width 8 height 8
click at [389, 214] on button "on" at bounding box center [393, 218] width 8 height 8
click at [389, 231] on button "on" at bounding box center [393, 235] width 8 height 8
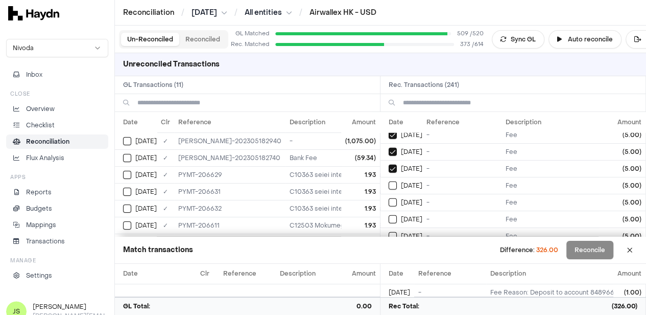
click at [389, 181] on button "on" at bounding box center [393, 185] width 8 height 8
click at [389, 198] on button "on" at bounding box center [393, 202] width 8 height 8
click at [389, 215] on button "on" at bounding box center [393, 219] width 8 height 8
click at [389, 232] on button "on" at bounding box center [393, 236] width 8 height 8
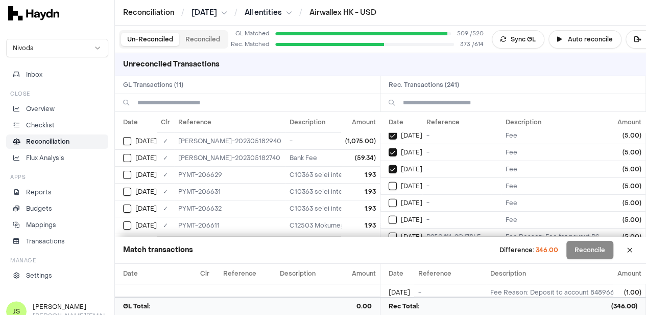
click at [389, 182] on button "on" at bounding box center [393, 186] width 8 height 8
click at [389, 199] on button "on" at bounding box center [393, 203] width 8 height 8
click at [389, 215] on button "on" at bounding box center [393, 219] width 8 height 8
click at [389, 232] on button "on" at bounding box center [393, 236] width 8 height 8
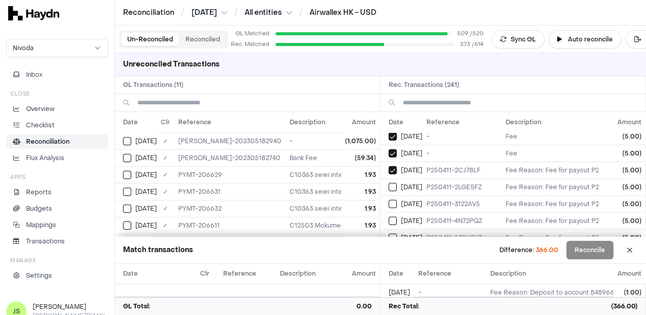
click at [389, 183] on button "on" at bounding box center [393, 187] width 8 height 8
click at [389, 200] on button "on" at bounding box center [393, 204] width 8 height 8
click at [389, 216] on button "on" at bounding box center [393, 220] width 8 height 8
click at [389, 233] on button "on" at bounding box center [393, 237] width 8 height 8
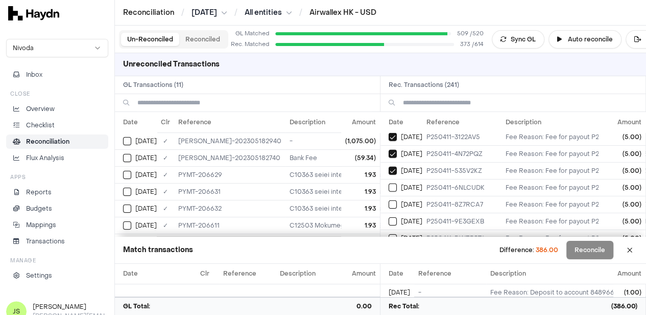
click at [389, 183] on button "on" at bounding box center [393, 187] width 8 height 8
click at [389, 200] on button "on" at bounding box center [393, 204] width 8 height 8
click at [389, 217] on button "on" at bounding box center [393, 221] width 8 height 8
click at [389, 234] on button "on" at bounding box center [393, 238] width 8 height 8
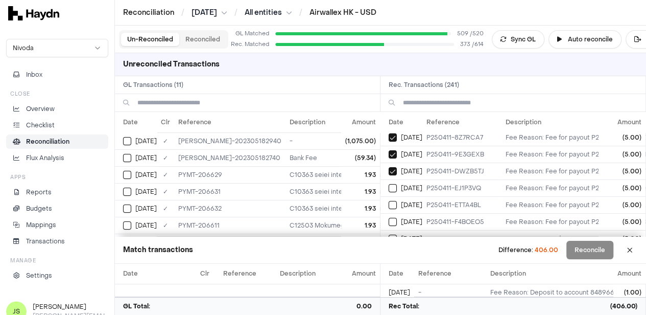
click at [389, 184] on button "on" at bounding box center [393, 188] width 8 height 8
click at [389, 201] on button "on" at bounding box center [393, 205] width 8 height 8
click at [389, 217] on button "on" at bounding box center [393, 221] width 8 height 8
click at [389, 234] on button "on" at bounding box center [393, 238] width 8 height 8
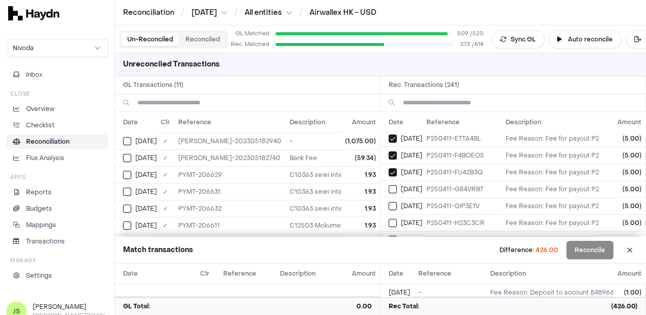
click at [389, 185] on button "on" at bounding box center [393, 189] width 8 height 8
click at [389, 202] on button "on" at bounding box center [393, 206] width 8 height 8
click at [389, 219] on button "on" at bounding box center [393, 223] width 8 height 8
click at [389, 235] on button "on" at bounding box center [393, 239] width 8 height 8
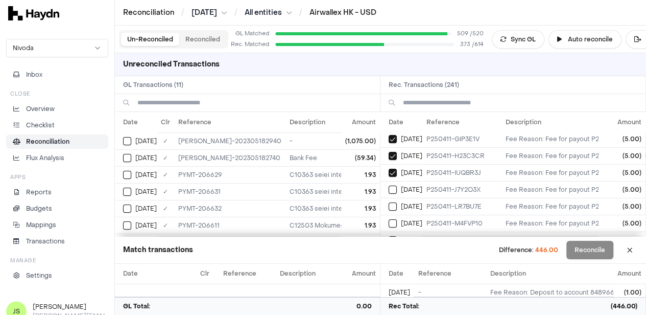
click at [389, 185] on button "on" at bounding box center [393, 189] width 8 height 8
click at [389, 202] on button "on" at bounding box center [393, 206] width 8 height 8
click at [389, 219] on button "on" at bounding box center [393, 223] width 8 height 8
click at [389, 236] on button "on" at bounding box center [393, 240] width 8 height 8
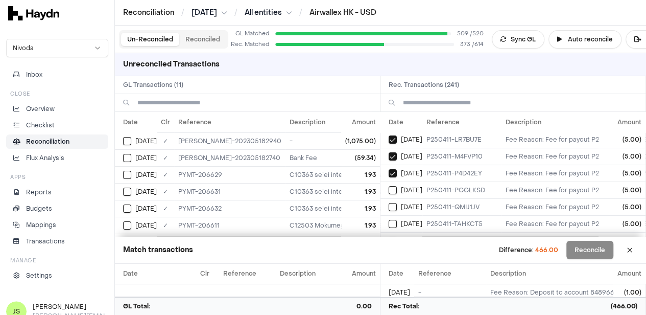
click at [389, 186] on button "on" at bounding box center [393, 190] width 8 height 8
click at [389, 203] on button "on" at bounding box center [393, 207] width 8 height 8
click at [389, 220] on button "on" at bounding box center [393, 224] width 8 height 8
click at [389, 236] on button "on" at bounding box center [393, 240] width 8 height 8
click at [389, 187] on button "on" at bounding box center [393, 191] width 8 height 8
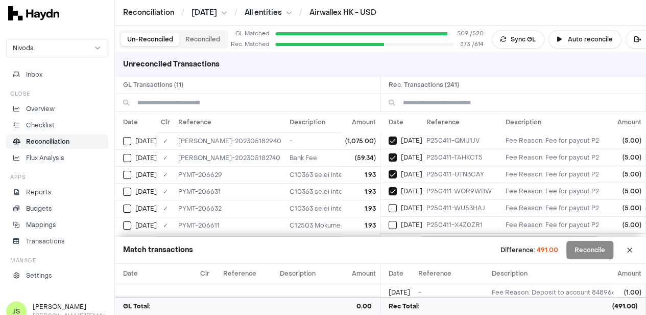
click at [389, 204] on button "on" at bounding box center [393, 208] width 8 height 8
click at [389, 221] on button "on" at bounding box center [393, 225] width 8 height 8
click at [389, 237] on button "on" at bounding box center [393, 241] width 8 height 8
click at [389, 187] on button "on" at bounding box center [393, 191] width 8 height 8
click at [389, 204] on button "on" at bounding box center [393, 208] width 8 height 8
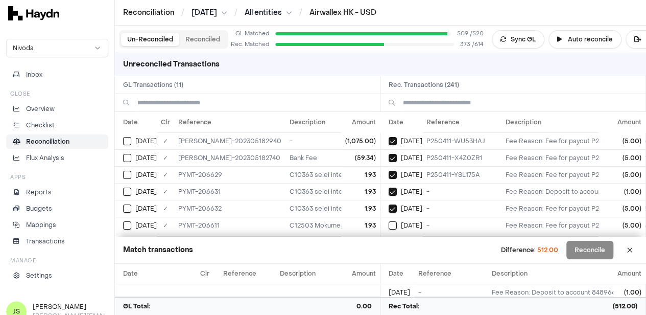
click at [389, 221] on button "on" at bounding box center [393, 225] width 8 height 8
click at [389, 238] on button "on" at bounding box center [393, 242] width 8 height 8
click at [389, 188] on button "on" at bounding box center [393, 192] width 8 height 8
click at [389, 205] on button "on" at bounding box center [393, 209] width 8 height 8
click at [389, 222] on button "on" at bounding box center [393, 226] width 8 height 8
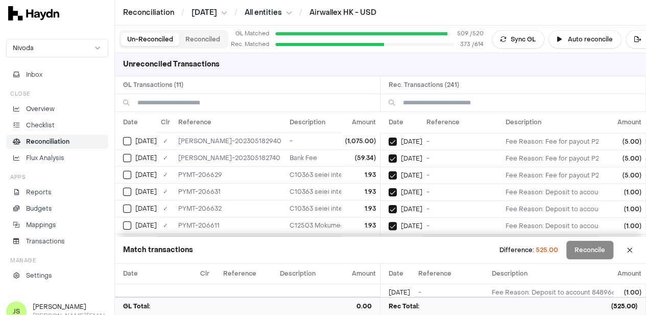
click at [389, 238] on button "on" at bounding box center [393, 242] width 8 height 8
click at [389, 189] on button "on" at bounding box center [393, 193] width 8 height 8
click at [389, 206] on button "on" at bounding box center [393, 210] width 8 height 8
click at [389, 239] on button "on" at bounding box center [393, 243] width 8 height 8
click at [394, 223] on button "on" at bounding box center [393, 227] width 8 height 8
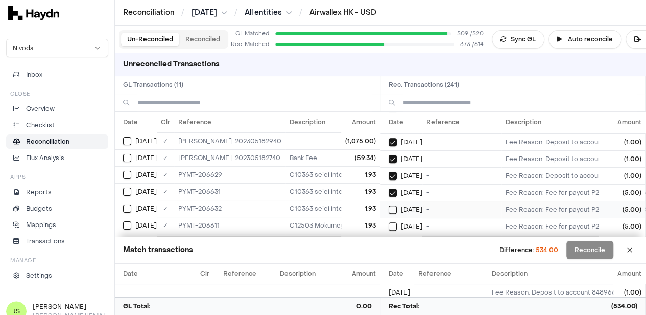
click at [389, 205] on button "on" at bounding box center [393, 209] width 8 height 8
click at [389, 222] on button "on" at bounding box center [393, 226] width 8 height 8
click at [389, 239] on button "on" at bounding box center [393, 243] width 8 height 8
click at [389, 190] on button "on" at bounding box center [393, 194] width 8 height 8
click at [389, 207] on button "on" at bounding box center [393, 211] width 8 height 8
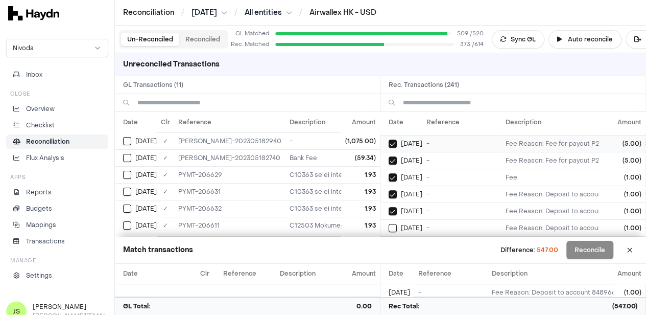
click at [389, 224] on button "on" at bounding box center [393, 228] width 8 height 8
click at [389, 240] on button "on" at bounding box center [393, 244] width 8 height 8
click at [389, 190] on button "on" at bounding box center [393, 194] width 8 height 8
click at [389, 207] on button "on" at bounding box center [393, 211] width 8 height 8
click at [389, 224] on button "on" at bounding box center [393, 228] width 8 height 8
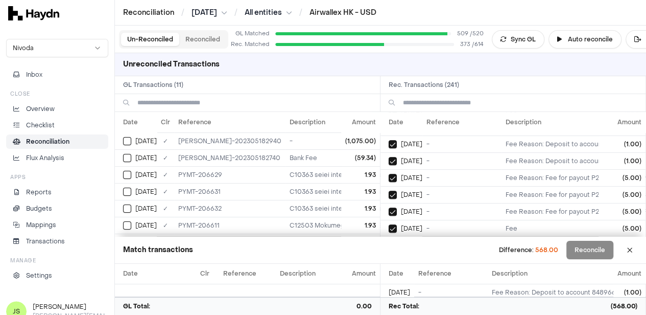
click at [389, 241] on button "on" at bounding box center [393, 245] width 8 height 8
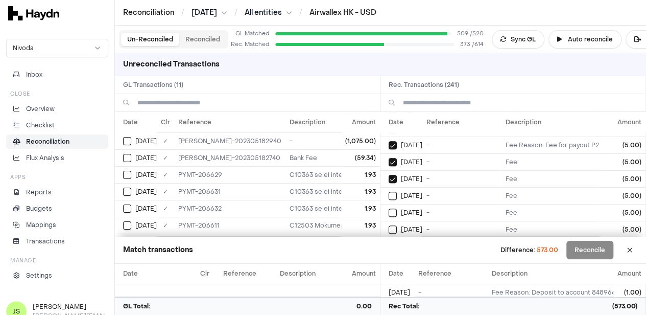
click at [389, 191] on button "on" at bounding box center [393, 195] width 8 height 8
click at [389, 208] on button "on" at bounding box center [393, 212] width 8 height 8
click at [389, 225] on button "on" at bounding box center [393, 229] width 8 height 8
click at [389, 242] on button "on" at bounding box center [393, 246] width 8 height 8
click at [389, 192] on button "on" at bounding box center [393, 196] width 8 height 8
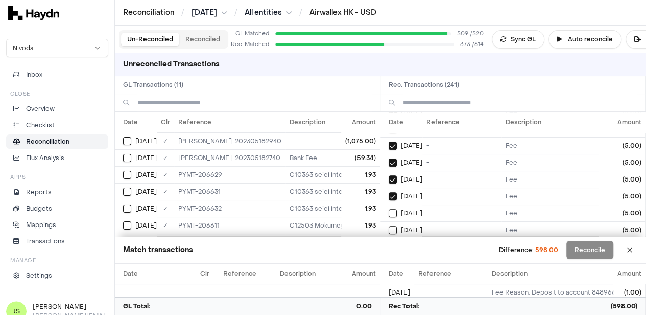
click at [389, 209] on button "on" at bounding box center [393, 213] width 8 height 8
click at [389, 226] on button "on" at bounding box center [393, 230] width 8 height 8
click at [389, 243] on button "on" at bounding box center [393, 247] width 8 height 8
click at [389, 192] on button "on" at bounding box center [393, 196] width 8 height 8
click at [389, 209] on button "on" at bounding box center [393, 213] width 8 height 8
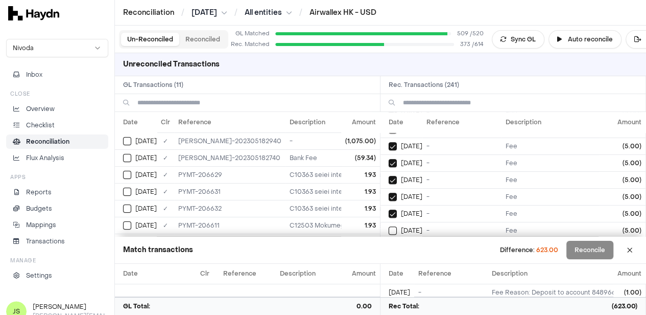
click at [389, 226] on button "on" at bounding box center [393, 230] width 8 height 8
click at [389, 243] on button "on" at bounding box center [393, 247] width 8 height 8
click at [389, 194] on button "on" at bounding box center [393, 198] width 8 height 8
click at [389, 210] on button "on" at bounding box center [393, 214] width 8 height 8
click at [389, 227] on button "on" at bounding box center [393, 231] width 8 height 8
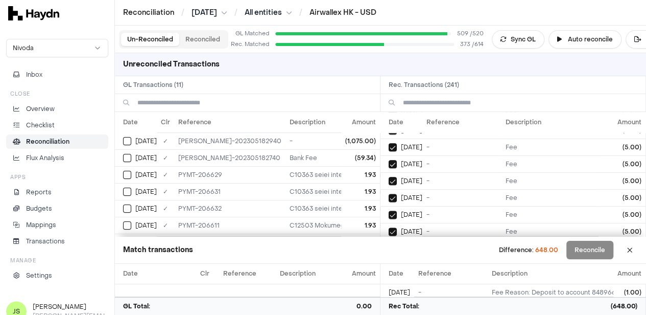
click at [389, 244] on button "on" at bounding box center [393, 248] width 8 height 8
click at [389, 194] on button "on" at bounding box center [393, 198] width 8 height 8
click at [389, 211] on button "on" at bounding box center [393, 215] width 8 height 8
click at [389, 228] on button "on" at bounding box center [393, 232] width 8 height 8
click at [389, 245] on button "on" at bounding box center [393, 249] width 8 height 8
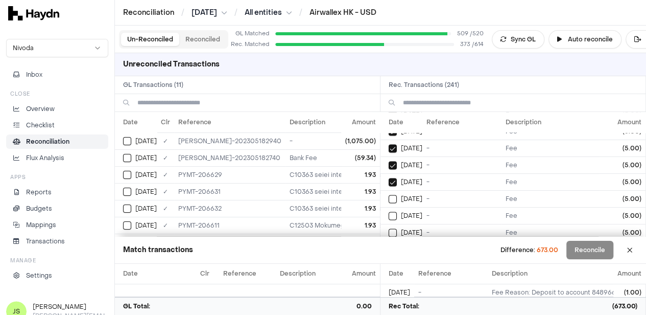
click at [389, 195] on button "on" at bounding box center [393, 199] width 8 height 8
click at [389, 211] on button "on" at bounding box center [393, 215] width 8 height 8
click at [389, 228] on button "on" at bounding box center [393, 232] width 8 height 8
click at [389, 245] on button "on" at bounding box center [393, 249] width 8 height 8
click at [389, 196] on button "on" at bounding box center [393, 200] width 8 height 8
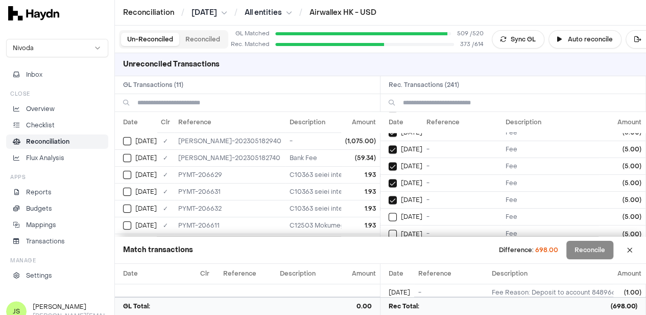
click at [389, 212] on button "on" at bounding box center [393, 216] width 8 height 8
click at [389, 229] on button "on" at bounding box center [393, 233] width 8 height 8
click at [389, 246] on button "on" at bounding box center [393, 250] width 8 height 8
click at [389, 196] on button "on" at bounding box center [393, 200] width 8 height 8
click at [389, 213] on button "on" at bounding box center [393, 217] width 8 height 8
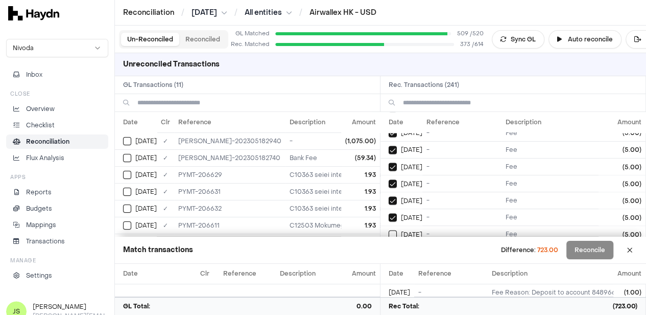
click at [389, 230] on button "on" at bounding box center [393, 234] width 8 height 8
click at [389, 247] on button "on" at bounding box center [393, 251] width 8 height 8
click at [389, 197] on button "on" at bounding box center [393, 201] width 8 height 8
click at [389, 213] on button "on" at bounding box center [393, 217] width 8 height 8
click at [389, 230] on button "on" at bounding box center [393, 234] width 8 height 8
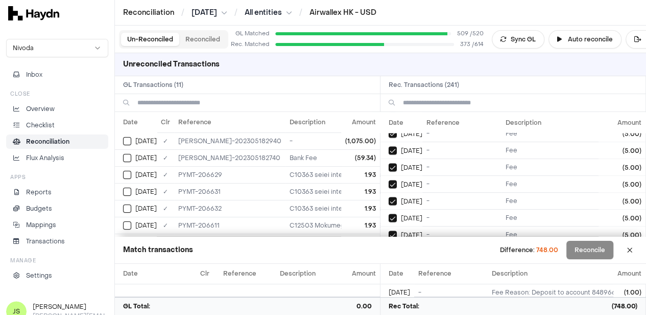
click at [389, 247] on button "on" at bounding box center [393, 251] width 8 height 8
click at [389, 198] on button "on" at bounding box center [393, 202] width 8 height 8
click at [389, 214] on button "on" at bounding box center [393, 218] width 8 height 8
click at [389, 231] on button "on" at bounding box center [393, 235] width 8 height 8
click at [389, 248] on button "on" at bounding box center [393, 252] width 8 height 8
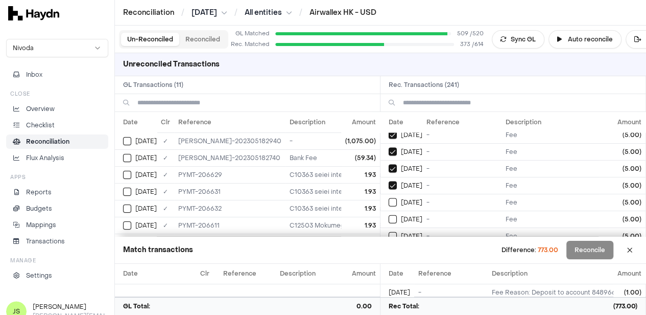
click at [389, 198] on button "on" at bounding box center [393, 202] width 8 height 8
click at [389, 215] on button "on" at bounding box center [393, 219] width 8 height 8
click at [389, 232] on button "on" at bounding box center [393, 236] width 8 height 8
click at [389, 249] on button "on" at bounding box center [393, 253] width 8 height 8
click at [389, 199] on button "on" at bounding box center [393, 203] width 8 height 8
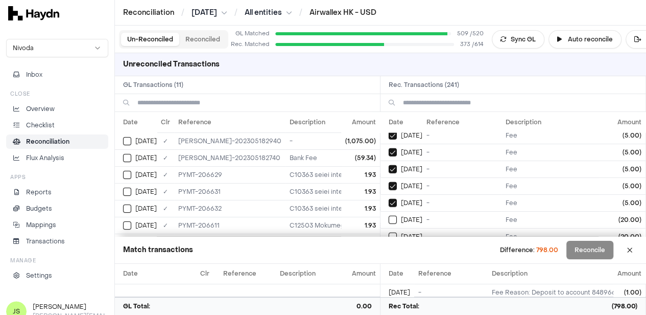
click at [389, 215] on button "on" at bounding box center [393, 219] width 8 height 8
click at [389, 232] on button "on" at bounding box center [393, 236] width 8 height 8
click at [389, 249] on button "on" at bounding box center [393, 253] width 8 height 8
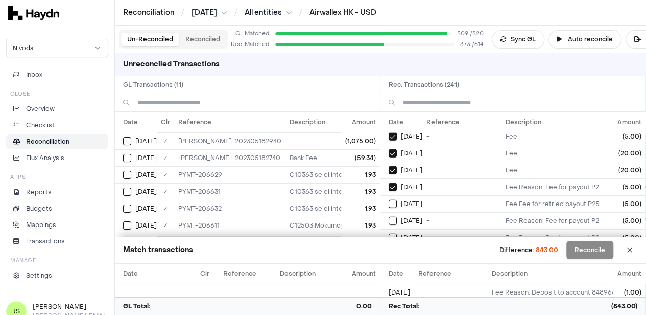
click at [389, 200] on button "on" at bounding box center [393, 204] width 8 height 8
click at [389, 216] on button "on" at bounding box center [393, 220] width 8 height 8
click at [389, 233] on button "on" at bounding box center [393, 237] width 8 height 8
click at [389, 250] on button "on" at bounding box center [393, 254] width 8 height 8
click at [389, 200] on button "on" at bounding box center [393, 204] width 8 height 8
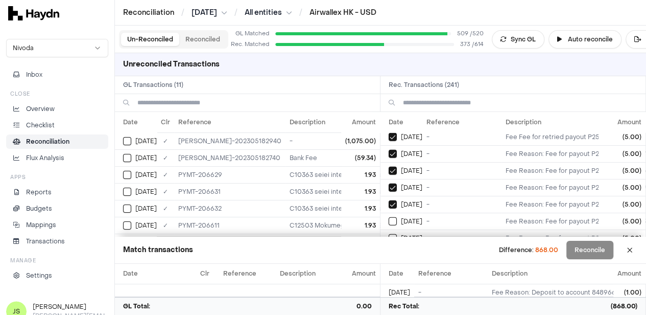
click at [389, 217] on button "on" at bounding box center [393, 221] width 8 height 8
click at [389, 234] on button "on" at bounding box center [393, 238] width 8 height 8
click at [389, 201] on button "on" at bounding box center [393, 205] width 8 height 8
click at [389, 217] on button "on" at bounding box center [393, 221] width 8 height 8
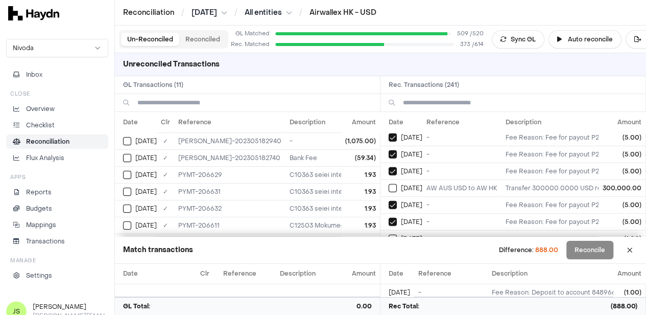
click at [389, 234] on button "on" at bounding box center [393, 238] width 8 height 8
click at [389, 251] on button "on" at bounding box center [393, 255] width 8 height 8
click at [389, 202] on button "on" at bounding box center [393, 206] width 8 height 8
click at [389, 219] on button "on" at bounding box center [393, 223] width 8 height 8
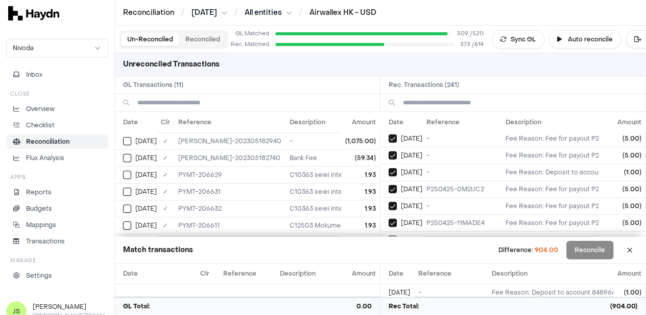
click at [389, 235] on button "on" at bounding box center [393, 239] width 8 height 8
click at [389, 252] on button "on" at bounding box center [393, 256] width 8 height 8
click at [389, 202] on button "on" at bounding box center [393, 206] width 8 height 8
click at [389, 219] on button "on" at bounding box center [393, 223] width 8 height 8
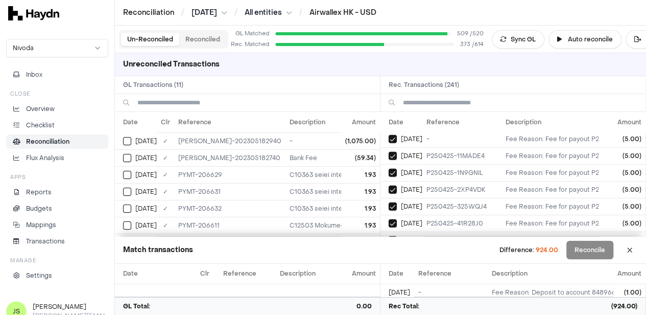
click at [389, 236] on button "on" at bounding box center [393, 240] width 8 height 8
click at [389, 253] on button "on" at bounding box center [393, 257] width 8 height 8
click at [389, 203] on button "on" at bounding box center [393, 207] width 8 height 8
click at [389, 220] on button "on" at bounding box center [393, 224] width 8 height 8
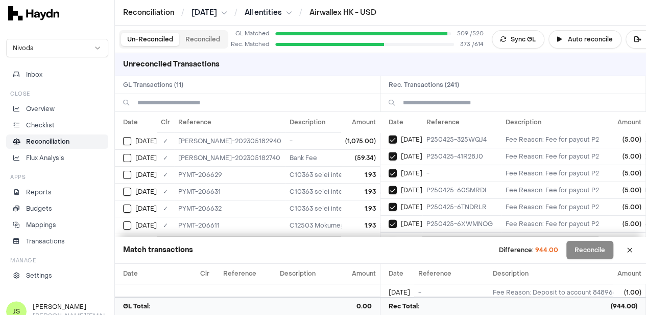
click at [389, 236] on button "on" at bounding box center [393, 240] width 8 height 8
click at [389, 253] on button "on" at bounding box center [393, 257] width 8 height 8
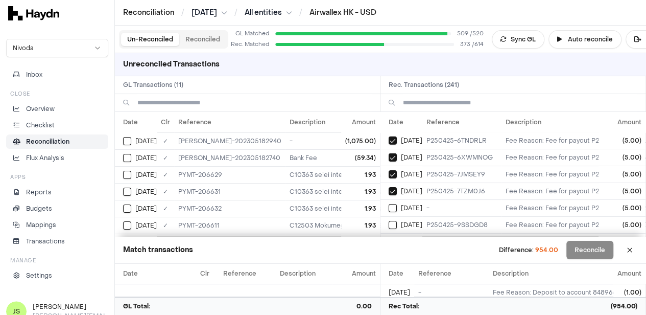
click at [389, 204] on button "on" at bounding box center [393, 208] width 8 height 8
click at [389, 221] on button "on" at bounding box center [393, 225] width 8 height 8
click at [389, 237] on button "on" at bounding box center [393, 241] width 8 height 8
click at [389, 254] on button "on" at bounding box center [393, 258] width 8 height 8
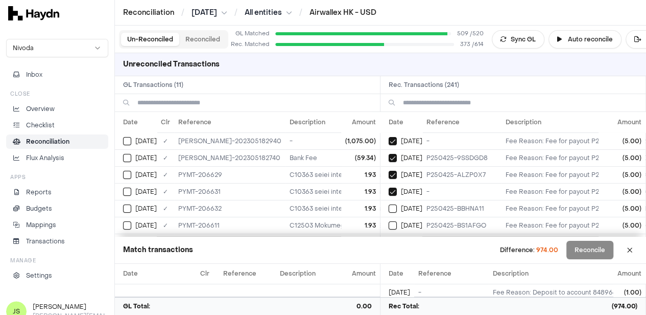
click at [389, 204] on button "on" at bounding box center [393, 208] width 8 height 8
click at [389, 221] on button "on" at bounding box center [393, 225] width 8 height 8
click at [389, 238] on button "on" at bounding box center [393, 242] width 8 height 8
click at [389, 255] on button "on" at bounding box center [393, 259] width 8 height 8
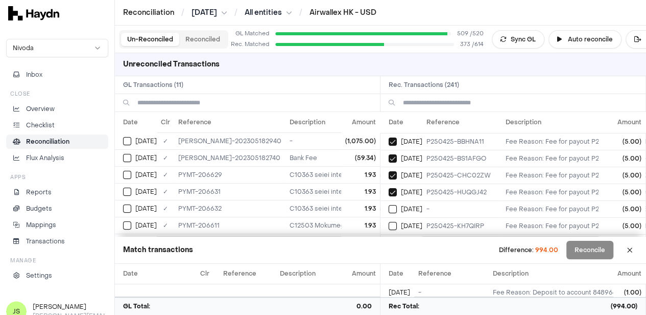
click at [389, 205] on button "on" at bounding box center [393, 209] width 8 height 8
click at [389, 222] on button "on" at bounding box center [393, 226] width 8 height 8
click at [389, 238] on button "on" at bounding box center [393, 242] width 8 height 8
click at [389, 255] on button "on" at bounding box center [393, 259] width 8 height 8
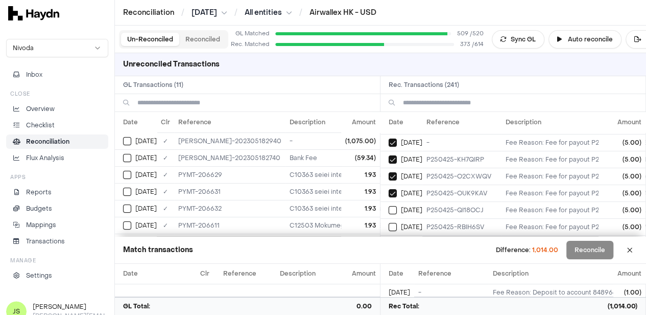
click at [389, 206] on button "on" at bounding box center [393, 210] width 8 height 8
click at [389, 223] on button "on" at bounding box center [393, 227] width 8 height 8
click at [389, 239] on button "on" at bounding box center [393, 243] width 8 height 8
click at [389, 256] on button "on" at bounding box center [393, 260] width 8 height 8
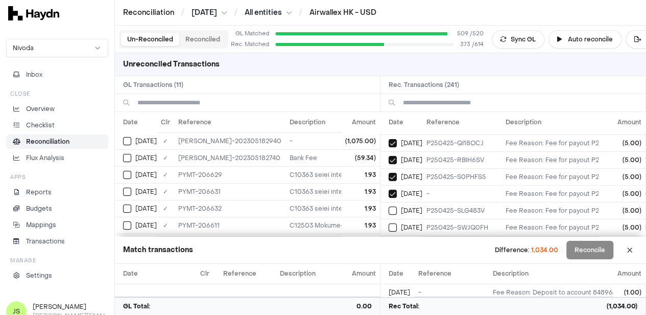
click at [389, 206] on button "on" at bounding box center [393, 210] width 8 height 8
click at [389, 223] on button "on" at bounding box center [393, 227] width 8 height 8
click at [389, 240] on button "on" at bounding box center [393, 244] width 8 height 8
click at [389, 257] on button "on" at bounding box center [393, 261] width 8 height 8
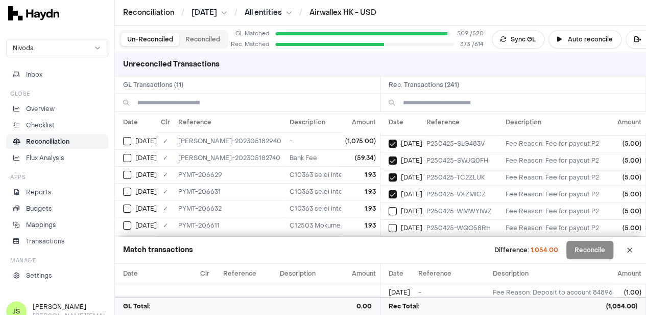
click at [389, 207] on button "on" at bounding box center [393, 211] width 8 height 8
click at [389, 224] on button "on" at bounding box center [393, 228] width 8 height 8
click at [389, 240] on button "on" at bounding box center [393, 244] width 8 height 8
click at [389, 257] on button "on" at bounding box center [393, 261] width 8 height 8
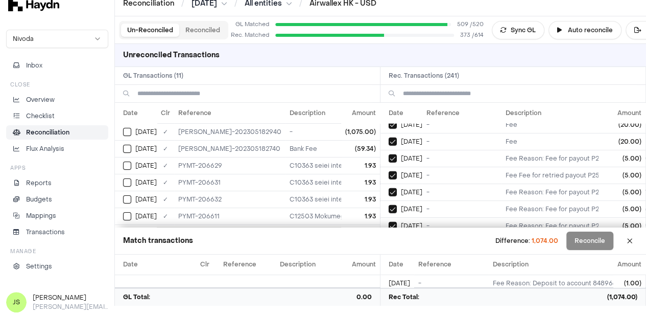
scroll to position [3259, 0]
click at [397, 238] on button "on" at bounding box center [393, 242] width 8 height 8
click at [397, 238] on button "Select reconciliation transaction 43841" at bounding box center [393, 242] width 8 height 8
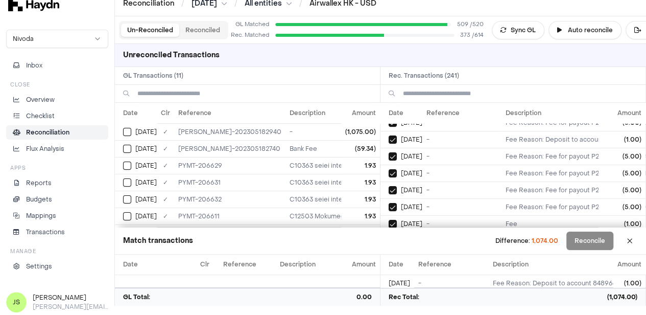
scroll to position [0, 0]
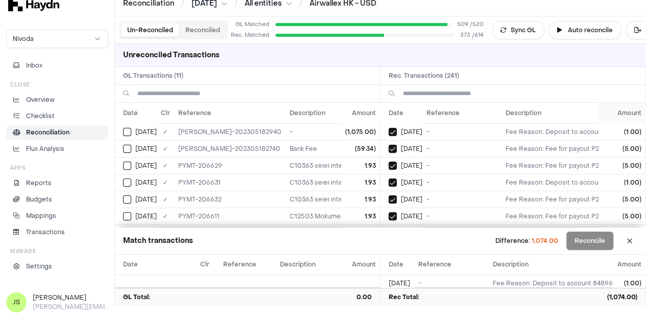
click at [634, 114] on th "Amount" at bounding box center [621, 113] width 47 height 20
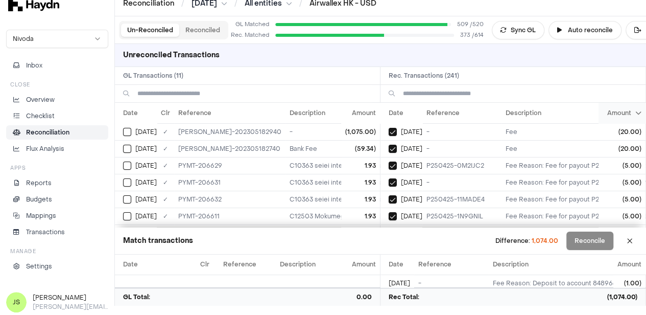
click at [629, 116] on th "Amount" at bounding box center [621, 113] width 47 height 20
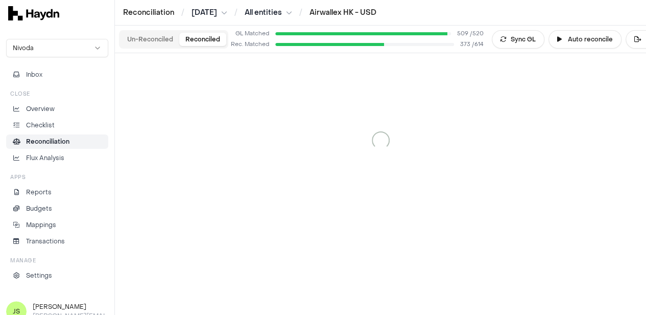
click at [210, 35] on button "Reconciled" at bounding box center [202, 39] width 47 height 13
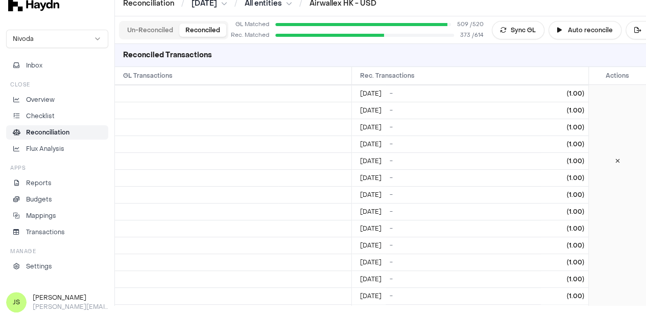
scroll to position [715, 0]
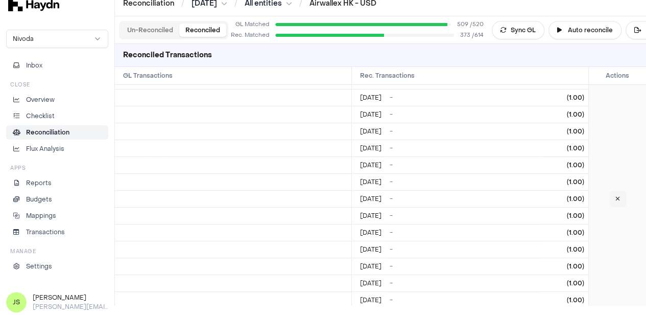
click at [620, 196] on button at bounding box center [617, 198] width 17 height 16
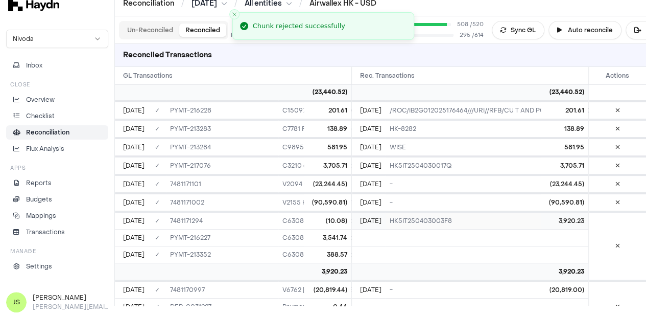
scroll to position [562, 0]
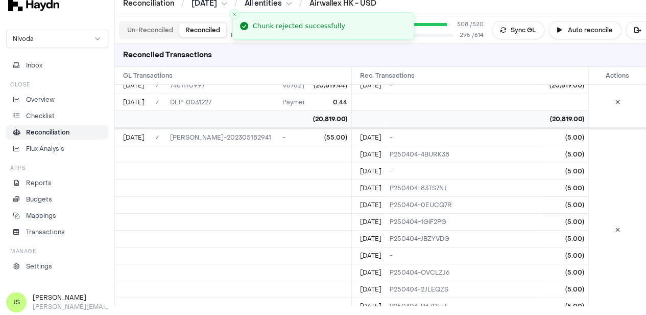
click at [147, 32] on button "Un-Reconciled" at bounding box center [150, 29] width 58 height 13
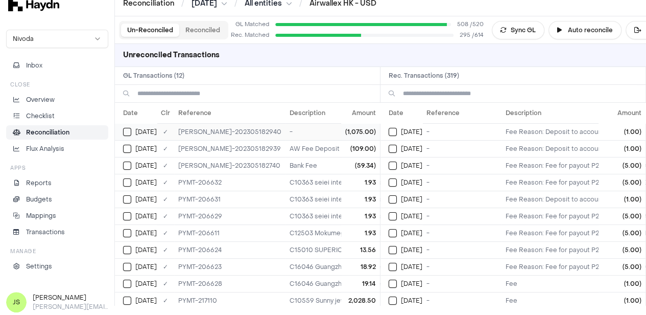
click at [129, 132] on button "Select GL transaction 7946757" at bounding box center [127, 132] width 8 height 8
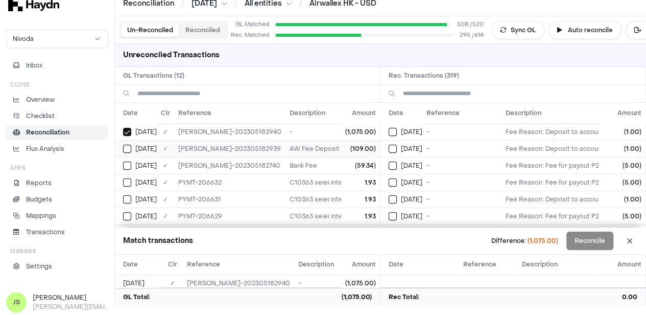
drag, startPoint x: 129, startPoint y: 150, endPoint x: 126, endPoint y: 143, distance: 7.1
click at [129, 150] on button "Select GL transaction 7946756" at bounding box center [127, 148] width 8 height 8
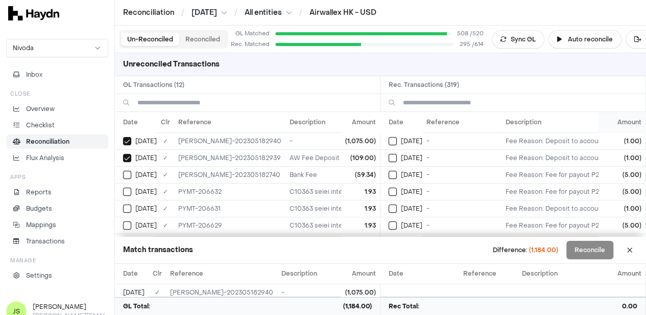
click at [621, 125] on th "Amount" at bounding box center [621, 122] width 47 height 20
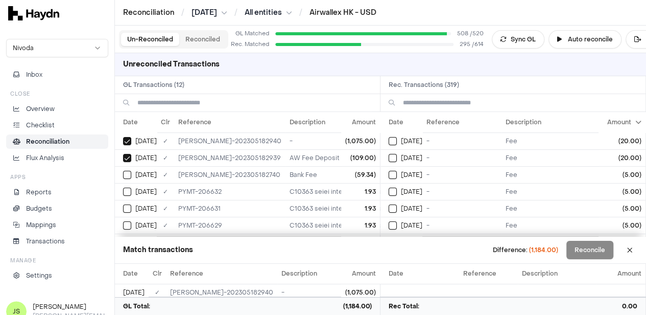
click at [621, 125] on th "Amount" at bounding box center [621, 122] width 47 height 20
click at [400, 158] on div "[DATE]" at bounding box center [406, 158] width 34 height 8
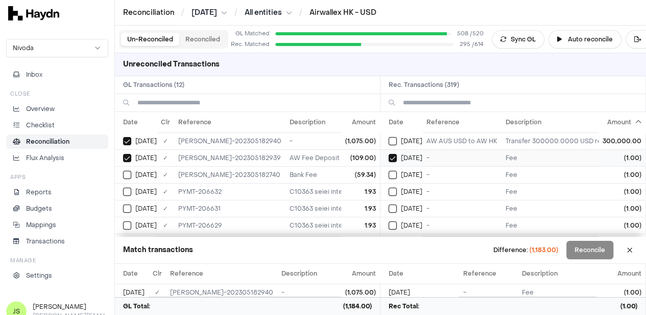
click at [389, 171] on button "on" at bounding box center [393, 175] width 8 height 8
click at [389, 187] on button "on" at bounding box center [393, 191] width 8 height 8
click at [389, 204] on button "on" at bounding box center [393, 208] width 8 height 8
click at [389, 221] on button "on" at bounding box center [393, 225] width 8 height 8
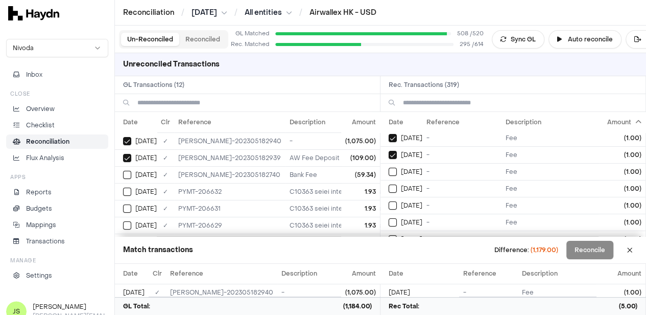
click at [389, 167] on button "on" at bounding box center [393, 171] width 8 height 8
click at [389, 184] on button "on" at bounding box center [393, 188] width 8 height 8
click at [389, 201] on button "on" at bounding box center [393, 205] width 8 height 8
click at [389, 218] on button "on" at bounding box center [393, 222] width 8 height 8
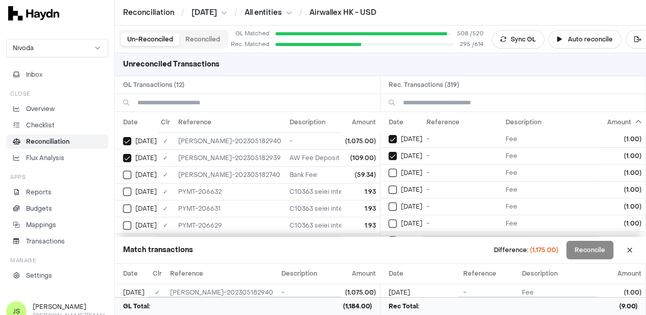
click at [389, 168] on button "on" at bounding box center [393, 172] width 8 height 8
click at [389, 185] on button "on" at bounding box center [393, 189] width 8 height 8
click at [389, 202] on button "on" at bounding box center [393, 206] width 8 height 8
click at [389, 219] on button "on" at bounding box center [393, 223] width 8 height 8
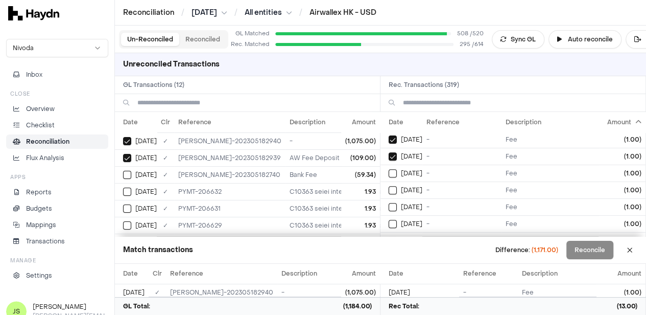
click at [389, 169] on button "on" at bounding box center [393, 173] width 8 height 8
click at [389, 186] on button "on" at bounding box center [393, 190] width 8 height 8
click at [389, 186] on button "Select reconciliation transaction 43960" at bounding box center [393, 190] width 8 height 8
click at [389, 186] on button "on" at bounding box center [393, 190] width 8 height 8
click at [389, 203] on button "on" at bounding box center [393, 207] width 8 height 8
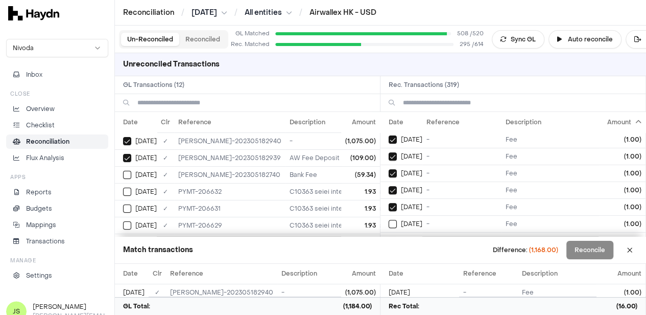
click at [389, 220] on button "on" at bounding box center [393, 224] width 8 height 8
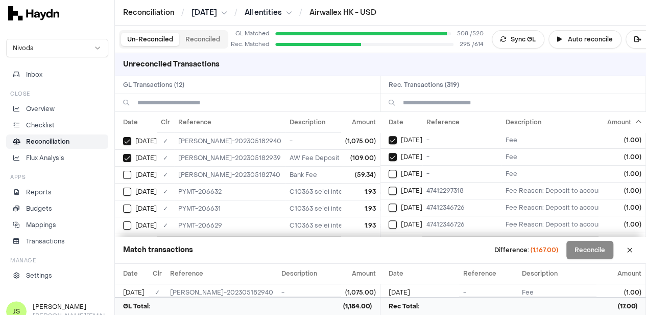
click at [389, 170] on button "on" at bounding box center [393, 174] width 8 height 8
click at [389, 186] on button "on" at bounding box center [393, 190] width 8 height 8
click at [389, 203] on button "on" at bounding box center [393, 207] width 8 height 8
click at [389, 220] on button "on" at bounding box center [393, 224] width 8 height 8
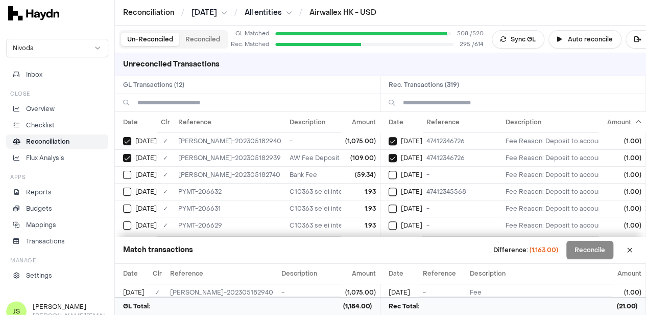
click at [389, 171] on button "on" at bounding box center [393, 175] width 8 height 8
click at [389, 187] on button "on" at bounding box center [393, 191] width 8 height 8
click at [389, 204] on button "on" at bounding box center [393, 208] width 8 height 8
click at [389, 221] on button "on" at bounding box center [393, 225] width 8 height 8
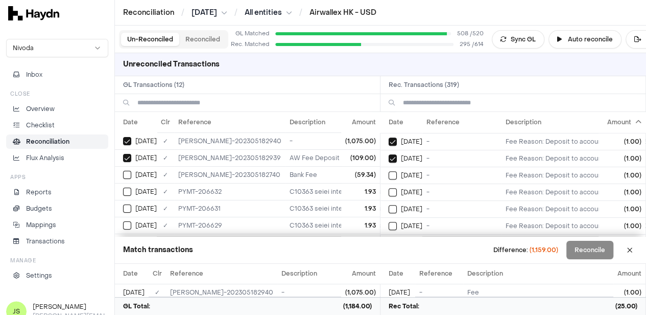
click at [389, 171] on button "on" at bounding box center [393, 175] width 8 height 8
click at [389, 188] on button "on" at bounding box center [393, 192] width 8 height 8
click at [389, 205] on button "on" at bounding box center [393, 209] width 8 height 8
click at [389, 222] on button "on" at bounding box center [393, 226] width 8 height 8
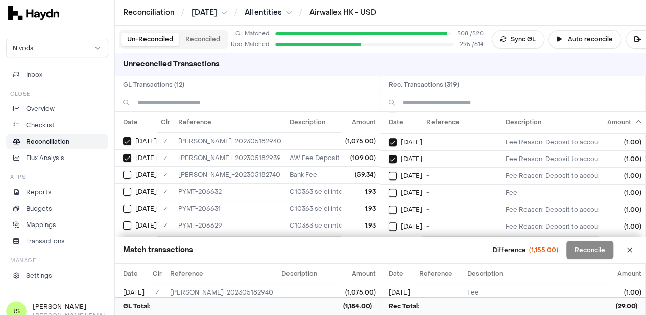
click at [389, 172] on button "on" at bounding box center [393, 176] width 8 height 8
click at [389, 188] on button "on" at bounding box center [393, 192] width 8 height 8
click at [389, 205] on button "on" at bounding box center [393, 209] width 8 height 8
click at [389, 222] on button "on" at bounding box center [393, 226] width 8 height 8
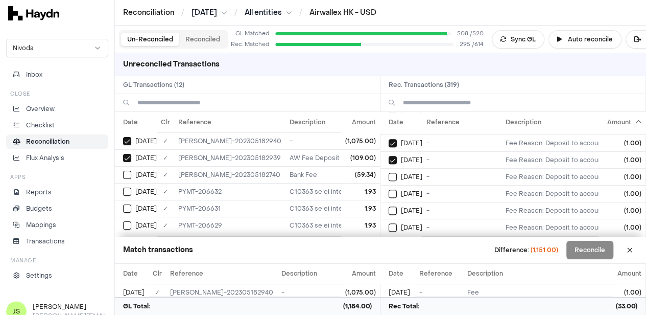
click at [389, 173] on button "on" at bounding box center [393, 177] width 8 height 8
click at [389, 189] on button "on" at bounding box center [393, 193] width 8 height 8
click at [389, 206] on button "on" at bounding box center [393, 210] width 8 height 8
click at [389, 223] on button "on" at bounding box center [393, 227] width 8 height 8
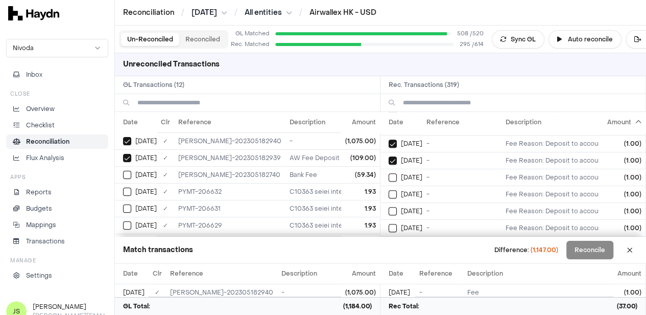
click at [389, 173] on button "on" at bounding box center [393, 177] width 8 height 8
click at [389, 190] on button "on" at bounding box center [393, 194] width 8 height 8
click at [389, 224] on button "on" at bounding box center [393, 228] width 8 height 8
click at [389, 174] on button "on" at bounding box center [393, 178] width 8 height 8
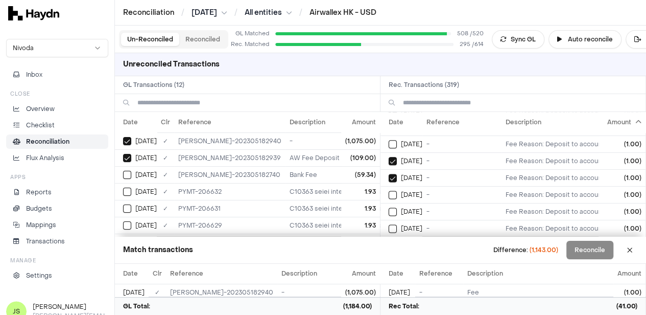
click at [389, 190] on button "on" at bounding box center [393, 194] width 8 height 8
click at [389, 207] on button "on" at bounding box center [393, 211] width 8 height 8
click at [389, 224] on button "on" at bounding box center [393, 228] width 8 height 8
click at [389, 175] on button "on" at bounding box center [393, 179] width 8 height 8
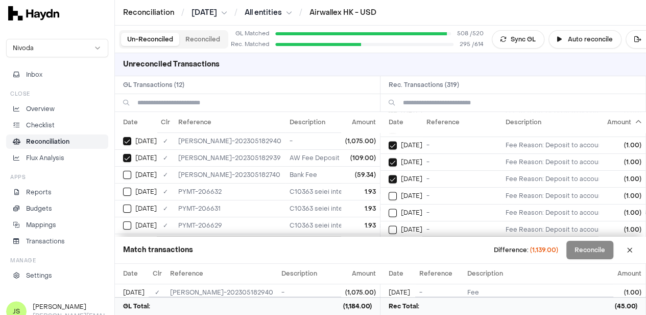
click at [389, 208] on button "on" at bounding box center [393, 212] width 8 height 8
click at [389, 225] on button "on" at bounding box center [393, 229] width 8 height 8
click at [389, 175] on button "on" at bounding box center [393, 179] width 8 height 8
click at [389, 192] on button "on" at bounding box center [393, 196] width 8 height 8
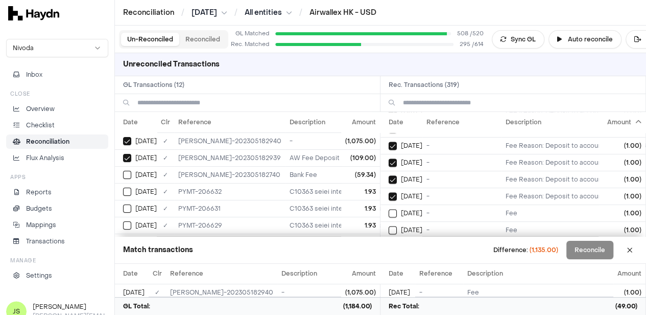
click at [389, 209] on button "on" at bounding box center [393, 213] width 8 height 8
click at [389, 226] on button "on" at bounding box center [393, 230] width 8 height 8
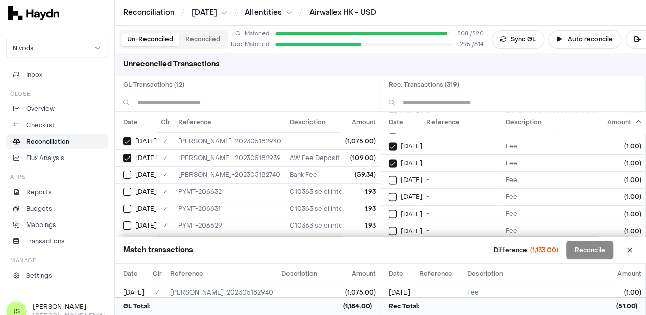
click at [389, 176] on button "on" at bounding box center [393, 180] width 8 height 8
click at [389, 192] on button "on" at bounding box center [393, 196] width 8 height 8
click at [389, 209] on button "on" at bounding box center [393, 213] width 8 height 8
click at [389, 226] on button "on" at bounding box center [393, 230] width 8 height 8
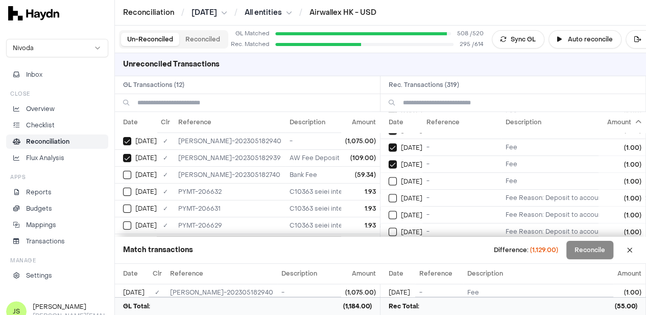
click at [389, 177] on button "on" at bounding box center [393, 181] width 8 height 8
click at [389, 194] on button "on" at bounding box center [393, 198] width 8 height 8
click at [389, 210] on button "on" at bounding box center [393, 214] width 8 height 8
click at [389, 227] on button "on" at bounding box center [393, 231] width 8 height 8
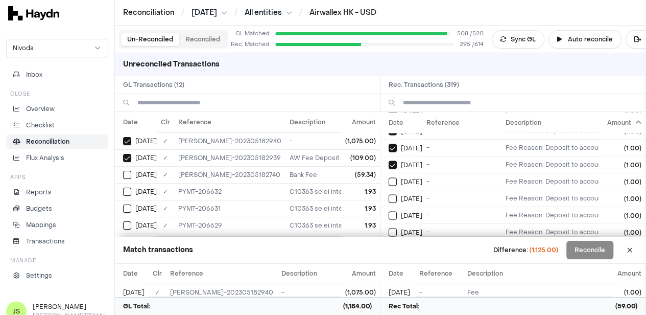
click at [389, 177] on button "on" at bounding box center [393, 181] width 8 height 8
click at [389, 194] on button "on" at bounding box center [393, 198] width 8 height 8
click at [389, 211] on button "on" at bounding box center [393, 215] width 8 height 8
click at [389, 228] on button "on" at bounding box center [393, 232] width 8 height 8
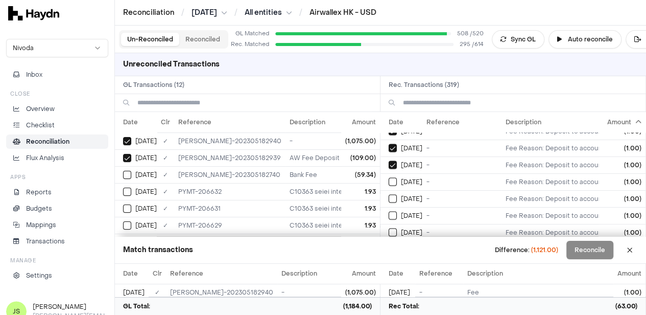
click at [389, 178] on button "on" at bounding box center [393, 182] width 8 height 8
click at [389, 195] on button "on" at bounding box center [393, 199] width 8 height 8
click at [389, 211] on button "on" at bounding box center [393, 215] width 8 height 8
click at [389, 228] on button "on" at bounding box center [393, 232] width 8 height 8
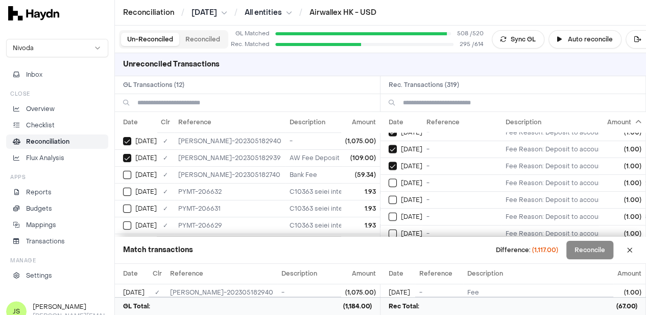
click at [389, 179] on button "on" at bounding box center [393, 183] width 8 height 8
click at [389, 196] on button "on" at bounding box center [393, 200] width 8 height 8
click at [389, 212] on button "on" at bounding box center [393, 216] width 8 height 8
click at [389, 229] on button "on" at bounding box center [393, 233] width 8 height 8
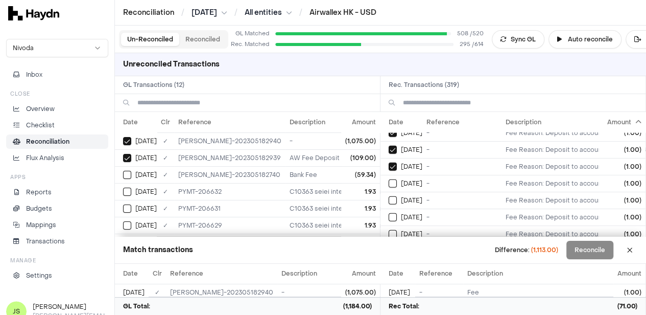
click at [389, 179] on button "on" at bounding box center [393, 183] width 8 height 8
click at [389, 196] on button "on" at bounding box center [393, 200] width 8 height 8
click at [389, 213] on button "on" at bounding box center [393, 217] width 8 height 8
click at [389, 230] on button "on" at bounding box center [393, 234] width 8 height 8
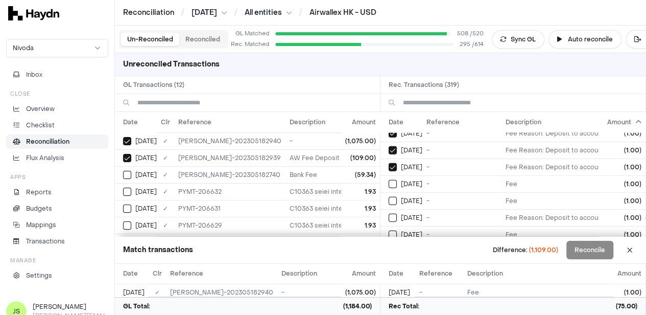
click at [389, 180] on button "on" at bounding box center [393, 184] width 8 height 8
click at [389, 197] on button "on" at bounding box center [393, 201] width 8 height 8
click at [389, 213] on button "on" at bounding box center [393, 217] width 8 height 8
click at [389, 230] on button "on" at bounding box center [393, 234] width 8 height 8
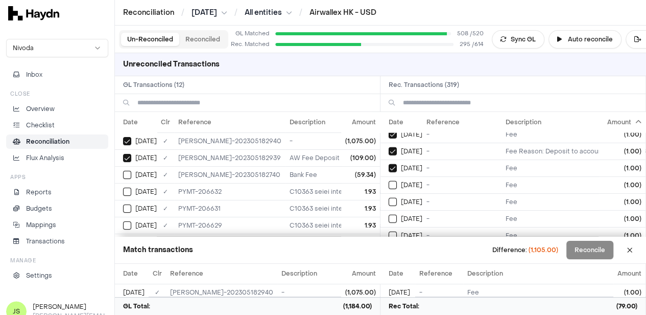
click at [389, 181] on button "on" at bounding box center [393, 185] width 8 height 8
click at [389, 198] on button "on" at bounding box center [393, 202] width 8 height 8
click at [389, 214] on button "on" at bounding box center [393, 218] width 8 height 8
click at [389, 231] on button "on" at bounding box center [393, 235] width 8 height 8
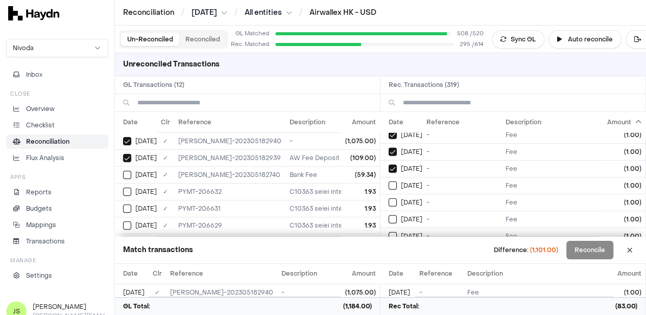
click at [389, 181] on button "on" at bounding box center [393, 185] width 8 height 8
click at [389, 198] on button "on" at bounding box center [393, 202] width 8 height 8
click at [389, 215] on button "on" at bounding box center [393, 219] width 8 height 8
click at [389, 232] on button "on" at bounding box center [393, 236] width 8 height 8
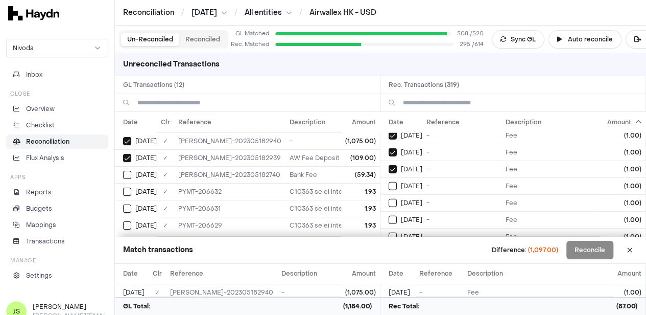
click at [389, 182] on button "on" at bounding box center [393, 186] width 8 height 8
click at [389, 199] on button "on" at bounding box center [393, 203] width 8 height 8
click at [389, 215] on button "on" at bounding box center [393, 219] width 8 height 8
click at [389, 232] on button "on" at bounding box center [393, 236] width 8 height 8
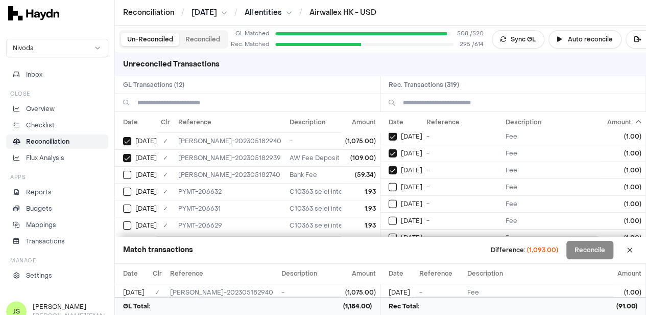
click at [389, 183] on button "on" at bounding box center [393, 187] width 8 height 8
click at [389, 200] on button "on" at bounding box center [393, 204] width 8 height 8
click at [389, 216] on button "on" at bounding box center [393, 220] width 8 height 8
click at [389, 233] on button "on" at bounding box center [393, 237] width 8 height 8
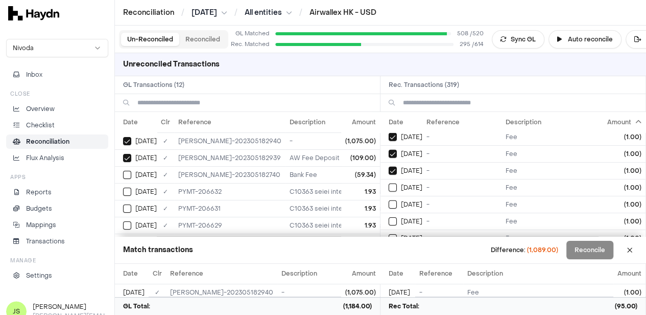
click at [389, 183] on button "on" at bounding box center [393, 187] width 8 height 8
click at [389, 200] on button "on" at bounding box center [393, 204] width 8 height 8
click at [389, 217] on button "on" at bounding box center [393, 221] width 8 height 8
click at [389, 234] on button "on" at bounding box center [393, 238] width 8 height 8
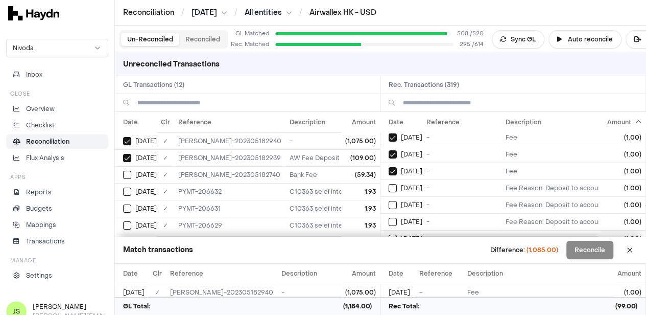
click at [389, 184] on button "on" at bounding box center [393, 188] width 8 height 8
click at [389, 201] on button "on" at bounding box center [393, 205] width 8 height 8
click at [389, 217] on button "on" at bounding box center [393, 221] width 8 height 8
click at [389, 234] on button "on" at bounding box center [393, 238] width 8 height 8
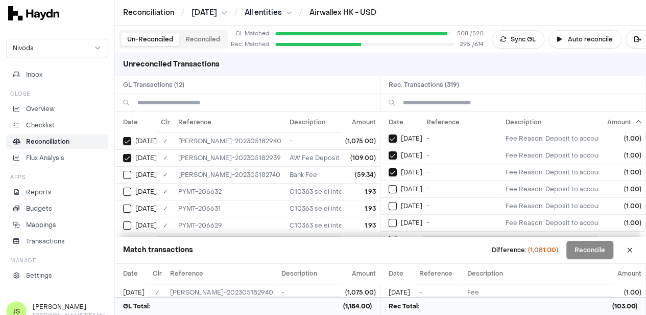
click at [389, 185] on button "on" at bounding box center [393, 189] width 8 height 8
click at [389, 202] on button "on" at bounding box center [393, 206] width 8 height 8
click at [389, 219] on button "on" at bounding box center [393, 223] width 8 height 8
click at [389, 235] on button "on" at bounding box center [393, 239] width 8 height 8
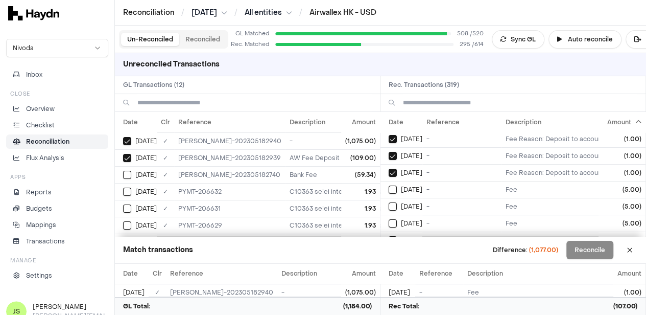
click at [389, 185] on button "on" at bounding box center [393, 189] width 8 height 8
click at [389, 219] on button "on" at bounding box center [393, 223] width 8 height 8
click at [389, 236] on button "on" at bounding box center [393, 240] width 8 height 8
click at [389, 186] on button "on" at bounding box center [393, 190] width 8 height 8
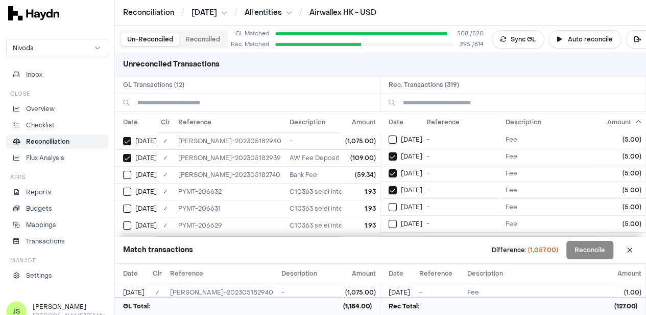
click at [389, 203] on button "on" at bounding box center [393, 207] width 8 height 8
click at [389, 220] on button "on" at bounding box center [393, 224] width 8 height 8
click at [389, 236] on button "on" at bounding box center [393, 240] width 8 height 8
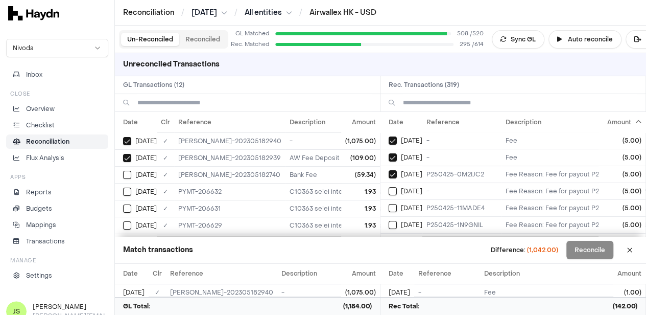
click at [389, 187] on button "on" at bounding box center [393, 191] width 8 height 8
click at [389, 204] on button "on" at bounding box center [393, 208] width 8 height 8
click at [389, 221] on button "on" at bounding box center [393, 225] width 8 height 8
click at [389, 237] on button "on" at bounding box center [393, 241] width 8 height 8
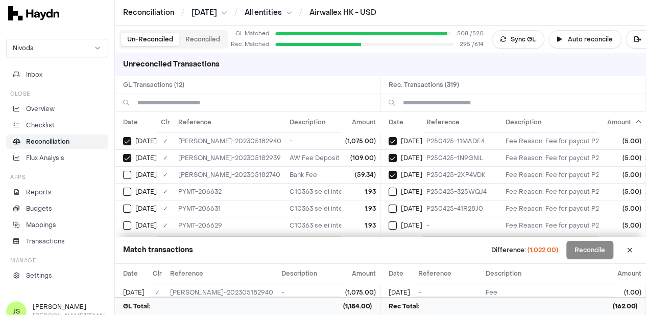
click at [389, 187] on button "on" at bounding box center [393, 191] width 8 height 8
click at [389, 204] on button "on" at bounding box center [393, 208] width 8 height 8
click at [389, 221] on button "on" at bounding box center [393, 225] width 8 height 8
click at [389, 238] on button "on" at bounding box center [393, 242] width 8 height 8
click at [389, 188] on button "on" at bounding box center [393, 192] width 8 height 8
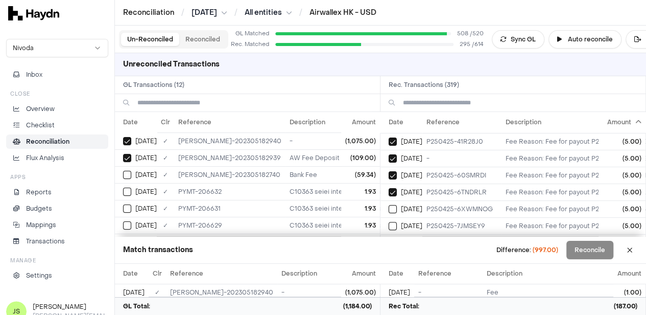
click at [389, 205] on button "on" at bounding box center [393, 209] width 8 height 8
click at [389, 222] on button "on" at bounding box center [393, 226] width 8 height 8
click at [389, 238] on button "on" at bounding box center [393, 242] width 8 height 8
click at [389, 189] on button "on" at bounding box center [393, 193] width 8 height 8
click at [389, 206] on button "on" at bounding box center [393, 210] width 8 height 8
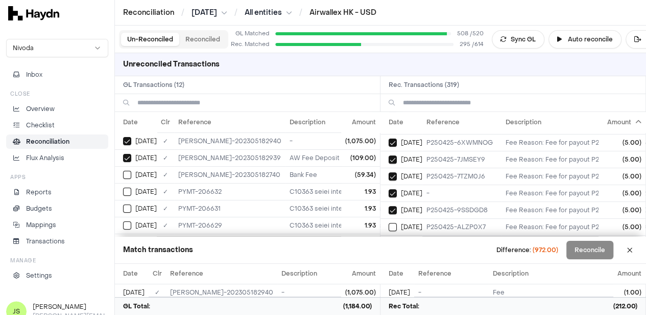
click at [389, 223] on button "on" at bounding box center [393, 227] width 8 height 8
click at [389, 239] on button "on" at bounding box center [393, 243] width 8 height 8
click at [389, 189] on button "on" at bounding box center [393, 193] width 8 height 8
click at [389, 206] on button "on" at bounding box center [393, 210] width 8 height 8
click at [389, 223] on button "on" at bounding box center [393, 227] width 8 height 8
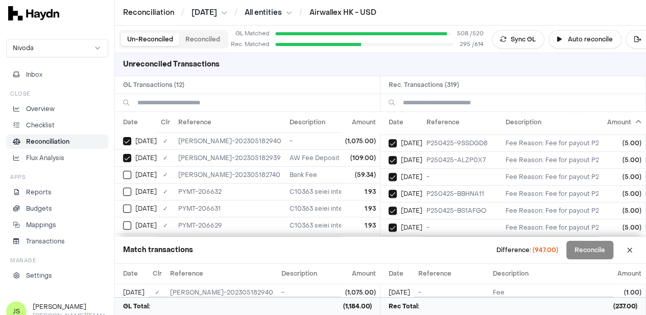
click at [389, 240] on button "on" at bounding box center [393, 244] width 8 height 8
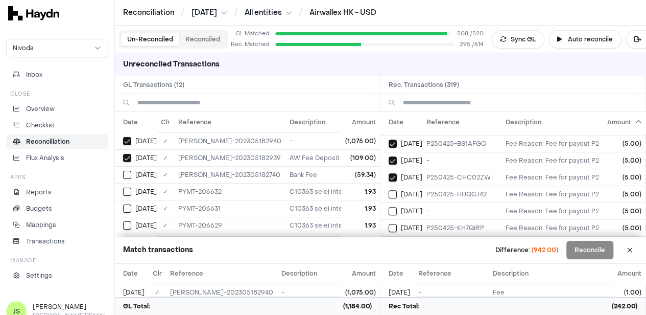
click at [389, 190] on button "on" at bounding box center [393, 194] width 8 height 8
click at [389, 207] on button "on" at bounding box center [393, 211] width 8 height 8
click at [389, 224] on button "on" at bounding box center [393, 228] width 8 height 8
click at [389, 240] on button "on" at bounding box center [393, 244] width 8 height 8
click at [389, 191] on button "on" at bounding box center [393, 195] width 8 height 8
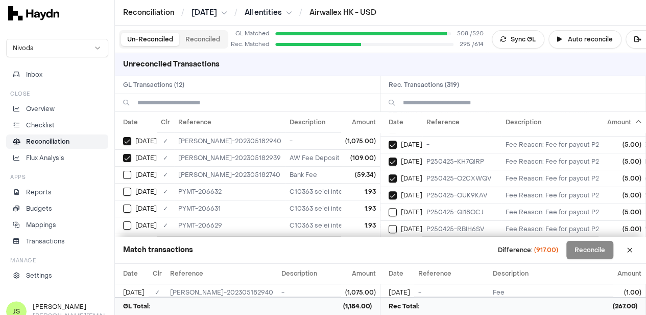
click at [389, 208] on button "on" at bounding box center [393, 212] width 8 height 8
click at [389, 225] on button "on" at bounding box center [393, 229] width 8 height 8
click at [389, 241] on button "on" at bounding box center [393, 245] width 8 height 8
click at [389, 191] on button "on" at bounding box center [393, 195] width 8 height 8
click at [389, 208] on button "on" at bounding box center [393, 212] width 8 height 8
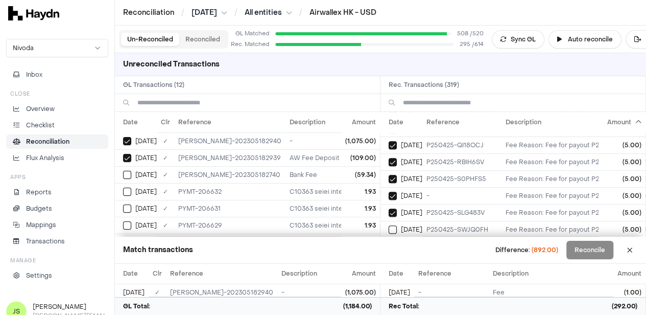
click at [389, 225] on button "on" at bounding box center [393, 229] width 8 height 8
click at [389, 242] on button "on" at bounding box center [393, 246] width 8 height 8
click at [389, 192] on button "on" at bounding box center [393, 196] width 8 height 8
click at [389, 226] on button "on" at bounding box center [393, 230] width 8 height 8
click at [389, 243] on button "on" at bounding box center [393, 247] width 8 height 8
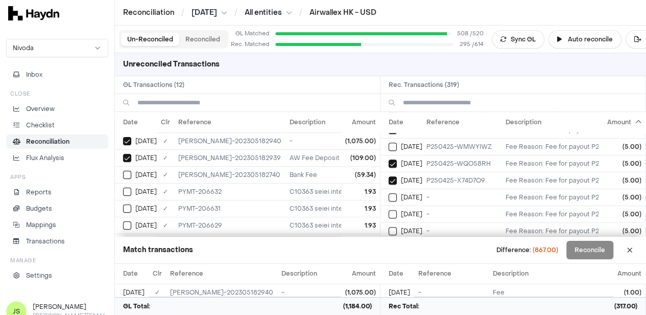
click at [389, 193] on button "on" at bounding box center [393, 197] width 8 height 8
click at [389, 210] on button "on" at bounding box center [393, 214] width 8 height 8
click at [389, 227] on button "on" at bounding box center [393, 231] width 8 height 8
click at [389, 244] on button "on" at bounding box center [393, 248] width 8 height 8
click at [389, 194] on button "on" at bounding box center [393, 198] width 8 height 8
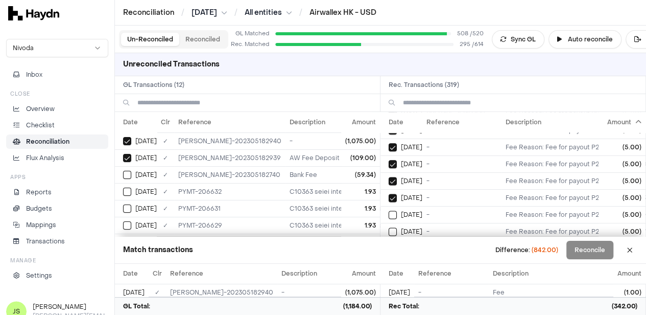
click at [389, 210] on button "on" at bounding box center [393, 214] width 8 height 8
click at [389, 227] on button "on" at bounding box center [393, 231] width 8 height 8
click at [389, 244] on button "on" at bounding box center [393, 248] width 8 height 8
click at [389, 194] on button "on" at bounding box center [393, 198] width 8 height 8
click at [389, 211] on button "on" at bounding box center [393, 215] width 8 height 8
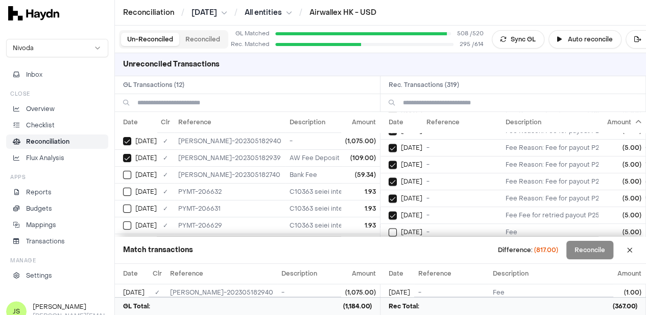
click at [389, 228] on button "on" at bounding box center [393, 232] width 8 height 8
click at [389, 245] on button "on" at bounding box center [393, 249] width 8 height 8
click at [389, 195] on button "on" at bounding box center [393, 199] width 8 height 8
click at [389, 212] on button "on" at bounding box center [393, 216] width 8 height 8
click at [389, 229] on button "on" at bounding box center [393, 233] width 8 height 8
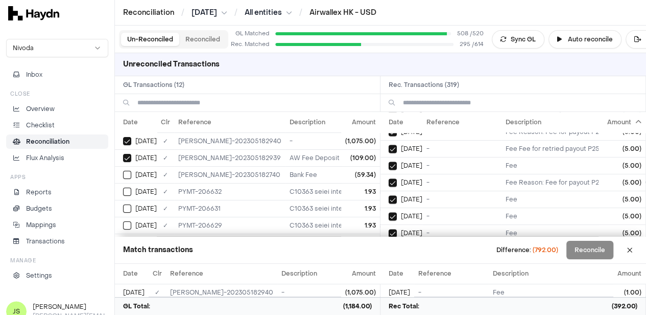
click at [389, 246] on button "on" at bounding box center [393, 250] width 8 height 8
click at [389, 196] on button "on" at bounding box center [393, 200] width 8 height 8
click at [389, 212] on button "on" at bounding box center [393, 216] width 8 height 8
click at [389, 229] on button "on" at bounding box center [393, 233] width 8 height 8
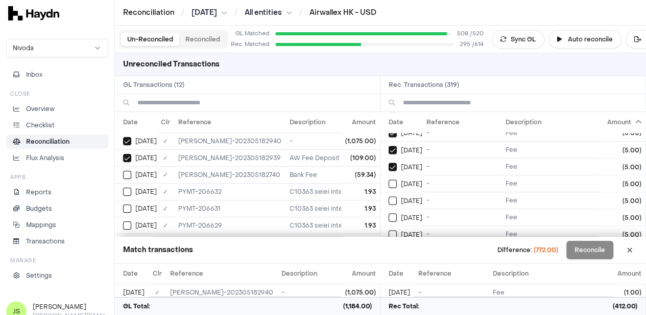
click at [389, 196] on button "on" at bounding box center [393, 200] width 8 height 8
click at [389, 213] on button "on" at bounding box center [393, 217] width 8 height 8
click at [389, 230] on button "on" at bounding box center [393, 234] width 8 height 8
click at [389, 247] on button "on" at bounding box center [393, 251] width 8 height 8
click at [389, 197] on button "on" at bounding box center [393, 201] width 8 height 8
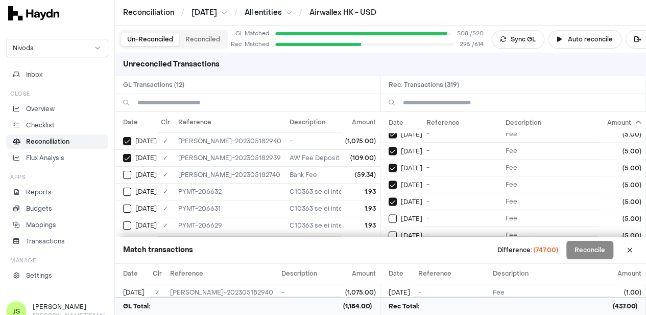
click at [389, 214] on button "on" at bounding box center [393, 218] width 8 height 8
click at [389, 231] on button "on" at bounding box center [393, 235] width 8 height 8
click at [389, 248] on button "on" at bounding box center [393, 252] width 8 height 8
click at [389, 198] on button "on" at bounding box center [393, 202] width 8 height 8
click at [389, 214] on button "on" at bounding box center [393, 218] width 8 height 8
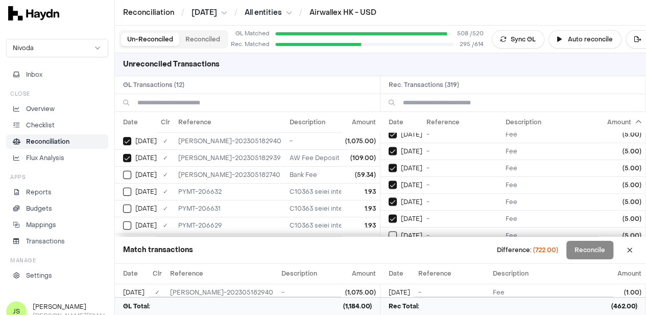
click at [389, 231] on button "on" at bounding box center [393, 235] width 8 height 8
click at [389, 248] on button "on" at bounding box center [393, 252] width 8 height 8
click at [389, 198] on button "on" at bounding box center [393, 202] width 8 height 8
click at [389, 215] on button "on" at bounding box center [393, 219] width 8 height 8
click at [389, 232] on button "on" at bounding box center [393, 236] width 8 height 8
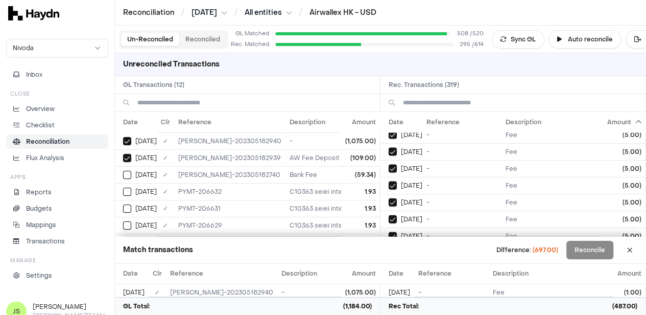
click at [389, 249] on button "on" at bounding box center [393, 253] width 8 height 8
click at [389, 199] on button "on" at bounding box center [393, 203] width 8 height 8
click at [389, 216] on button "on" at bounding box center [393, 220] width 8 height 8
click at [389, 233] on button "on" at bounding box center [393, 237] width 8 height 8
click at [389, 250] on button "on" at bounding box center [393, 254] width 8 height 8
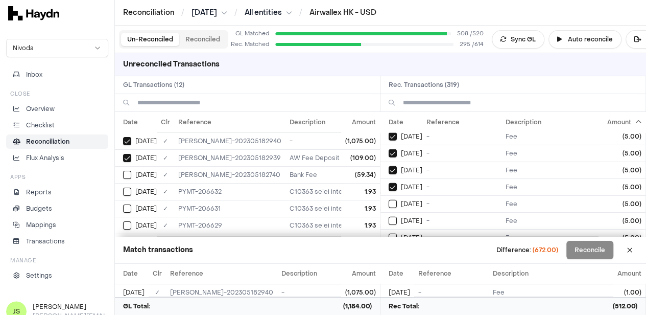
click at [389, 200] on button "on" at bounding box center [393, 204] width 8 height 8
click at [396, 212] on td "on Apr 17" at bounding box center [401, 220] width 42 height 17
click at [389, 216] on button "Select reconciliation transaction 43714" at bounding box center [393, 220] width 8 height 8
click at [389, 233] on button "on" at bounding box center [393, 237] width 8 height 8
click at [389, 250] on button "on" at bounding box center [393, 254] width 8 height 8
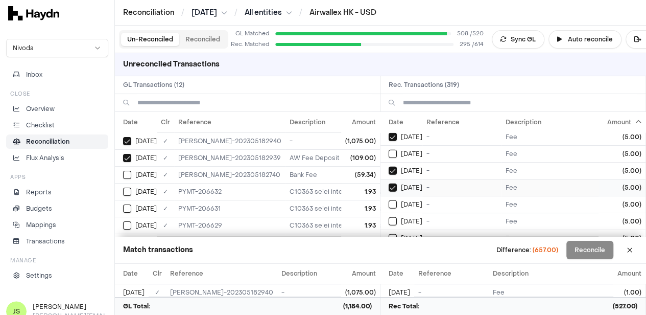
click at [389, 200] on button "on" at bounding box center [393, 204] width 8 height 8
click at [389, 217] on button "on" at bounding box center [393, 221] width 8 height 8
click at [389, 234] on button "on" at bounding box center [393, 238] width 8 height 8
click at [389, 251] on button "on" at bounding box center [393, 255] width 8 height 8
click at [389, 201] on button "on" at bounding box center [393, 205] width 8 height 8
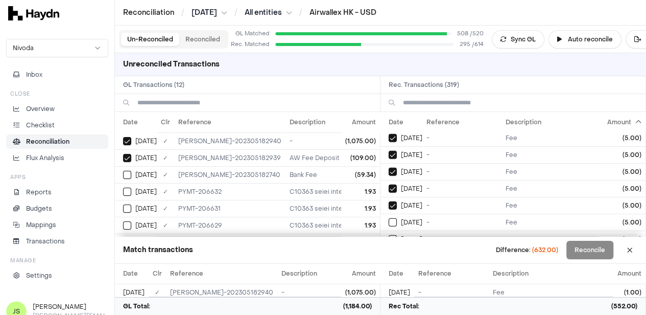
click at [389, 218] on button "on" at bounding box center [393, 222] width 8 height 8
click at [389, 235] on button "on" at bounding box center [393, 239] width 8 height 8
click at [389, 219] on button "on" at bounding box center [393, 223] width 8 height 8
click at [389, 235] on button "on" at bounding box center [393, 239] width 8 height 8
click at [389, 252] on button "on" at bounding box center [393, 256] width 8 height 8
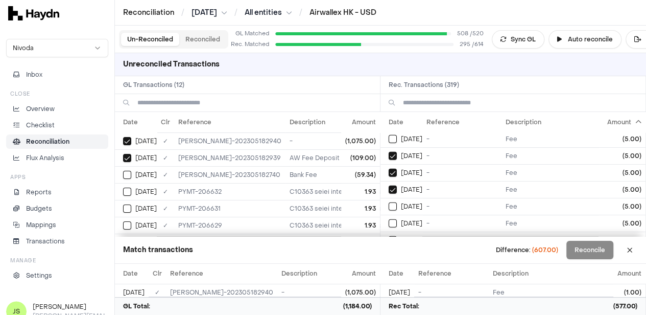
click at [389, 202] on button "on" at bounding box center [393, 206] width 8 height 8
click at [389, 219] on button "on" at bounding box center [393, 223] width 8 height 8
click at [389, 236] on button "on" at bounding box center [393, 240] width 8 height 8
click at [389, 253] on button "on" at bounding box center [393, 257] width 8 height 8
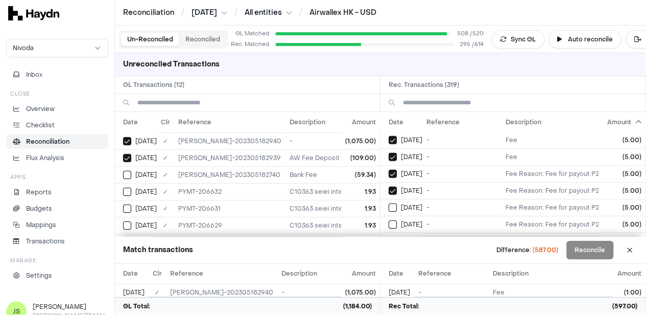
click at [389, 203] on button "on" at bounding box center [393, 207] width 8 height 8
click at [389, 220] on button "on" at bounding box center [393, 224] width 8 height 8
click at [389, 237] on button "on" at bounding box center [393, 241] width 8 height 8
click at [389, 254] on button "on" at bounding box center [393, 258] width 8 height 8
click at [389, 204] on button "on" at bounding box center [393, 208] width 8 height 8
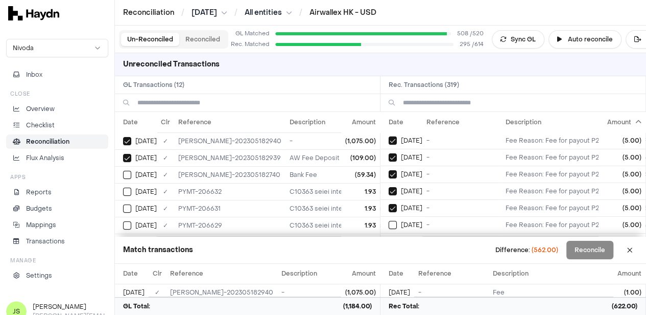
click
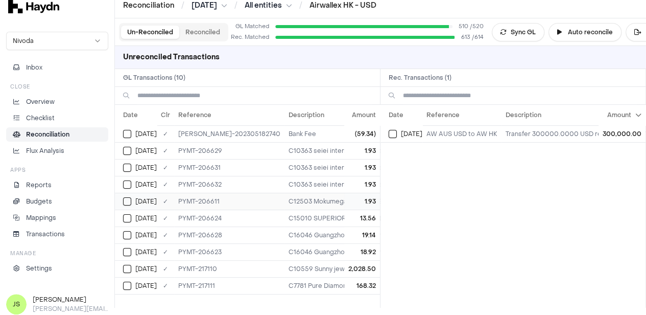
scroll to position [9, 0]
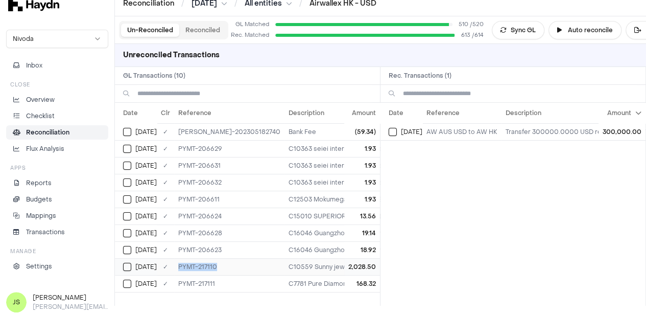
drag, startPoint x: 223, startPoint y: 262, endPoint x: 171, endPoint y: 261, distance: 52.1
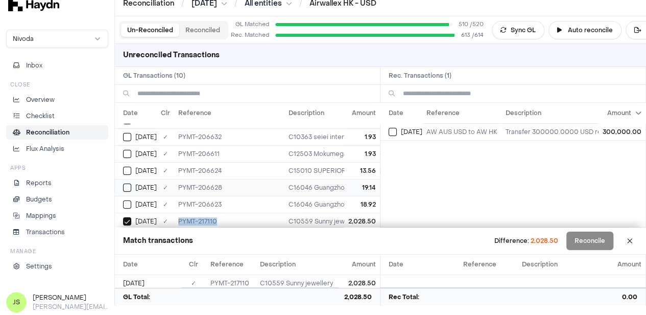
scroll to position [70, 0]
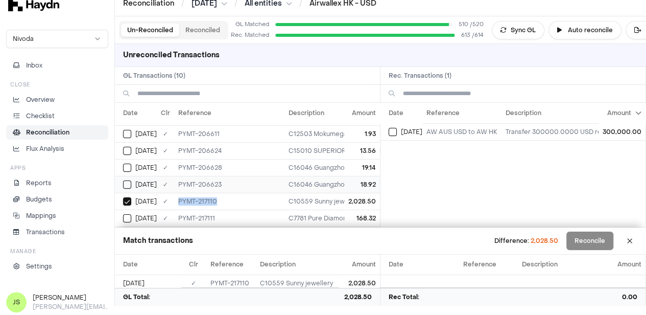
copy tr "✓ PYMT-217110"
copy td "2,028.50"
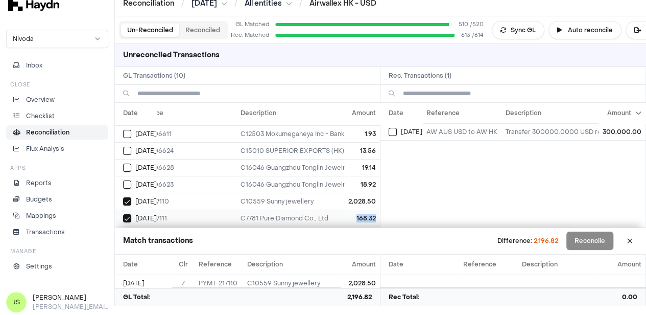
drag, startPoint x: 351, startPoint y: 209, endPoint x: 372, endPoint y: 207, distance: 20.5
copy td "168.32"
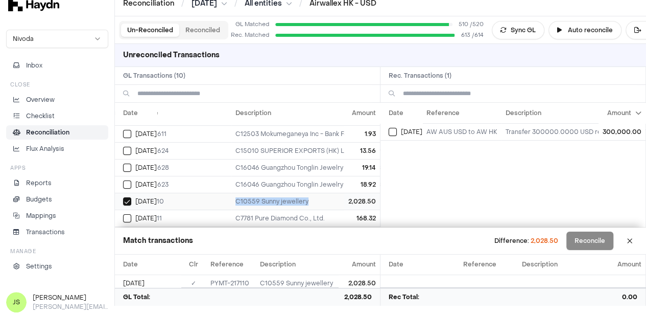
drag, startPoint x: 283, startPoint y: 192, endPoint x: 196, endPoint y: 192, distance: 86.8
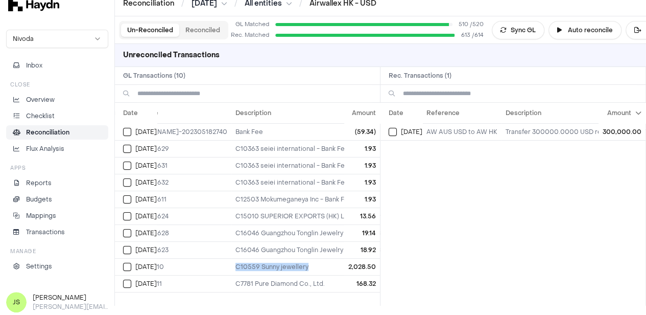
copy td "C10559 Sunny jewellery"
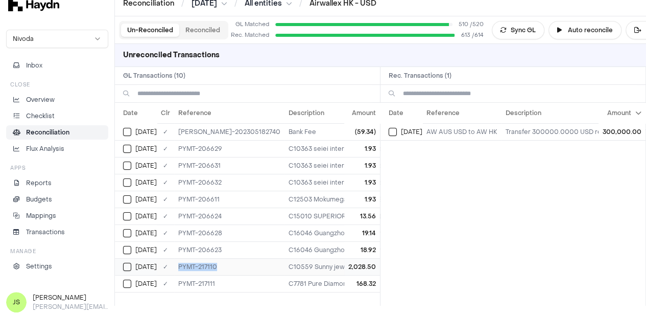
drag, startPoint x: 214, startPoint y: 266, endPoint x: 173, endPoint y: 268, distance: 41.9
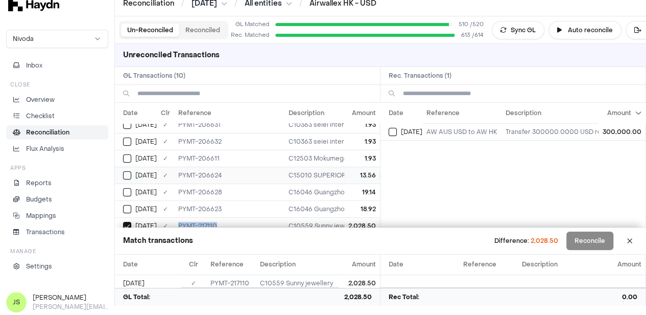
scroll to position [70, 0]
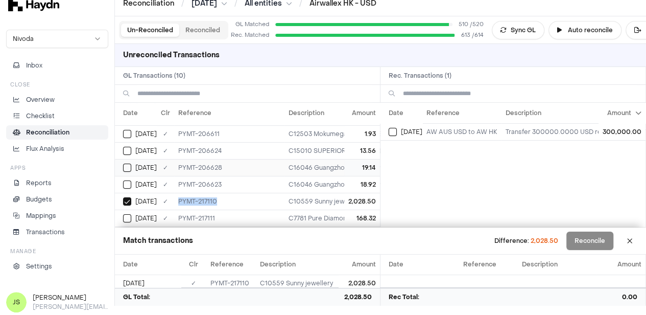
copy td "PYMT-217110"
drag, startPoint x: 216, startPoint y: 211, endPoint x: 178, endPoint y: 211, distance: 38.8
copy td "PYMT-217111"
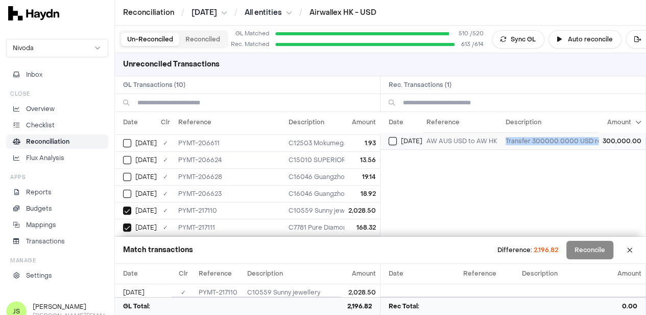
drag, startPoint x: 503, startPoint y: 139, endPoint x: 609, endPoint y: 140, distance: 105.2
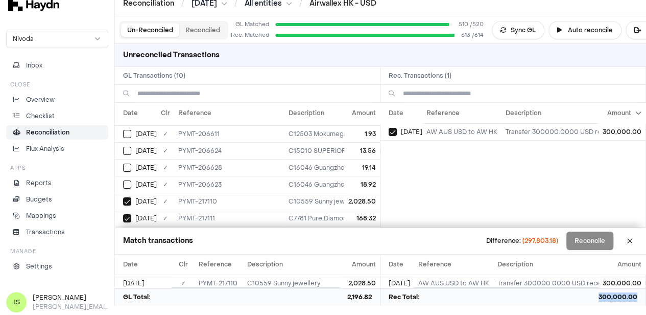
scroll to position [0, 39]
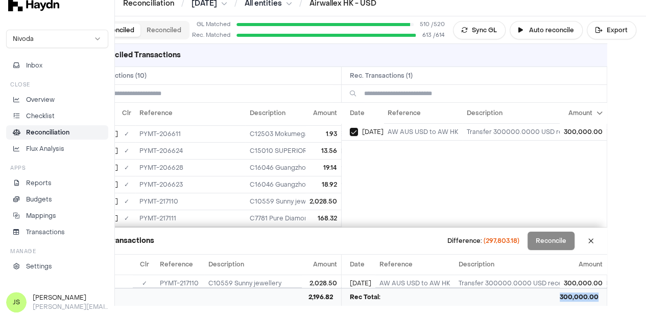
drag, startPoint x: 600, startPoint y: 306, endPoint x: 648, endPoint y: 308, distance: 48.0
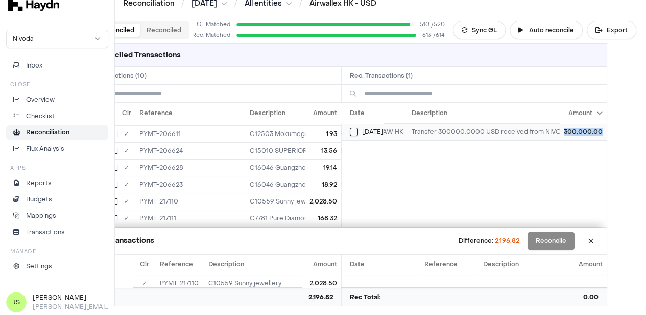
drag, startPoint x: 567, startPoint y: 130, endPoint x: 605, endPoint y: 130, distance: 37.8
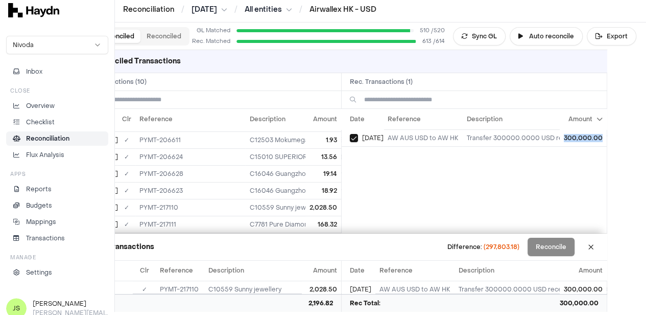
scroll to position [0, 8]
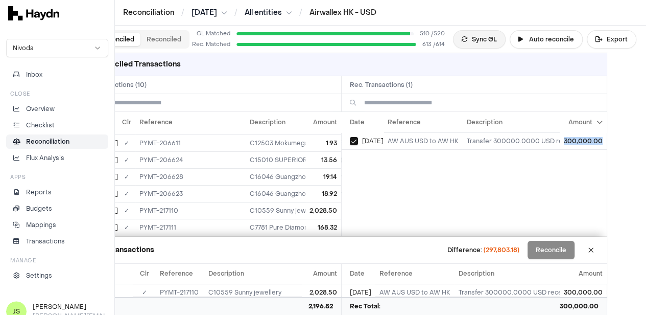
click at [471, 43] on button "Sync GL" at bounding box center [479, 39] width 53 height 18
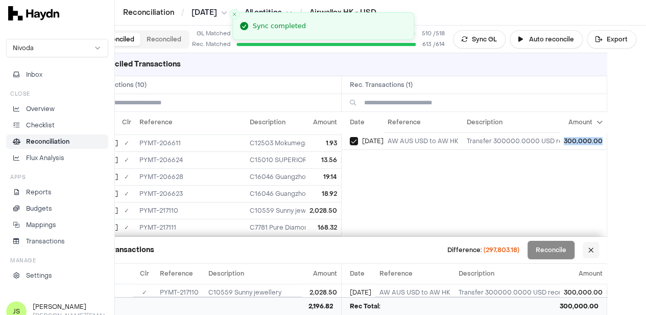
click at [592, 249] on button at bounding box center [591, 249] width 16 height 16
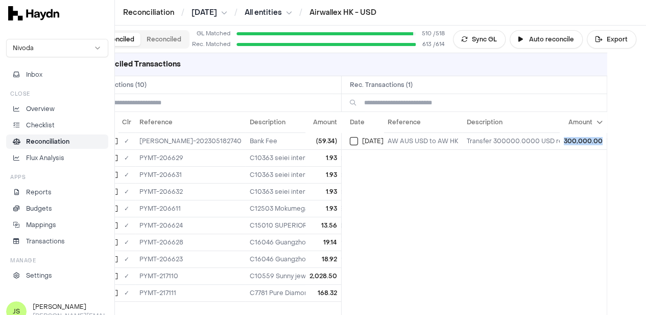
click at [142, 39] on button "Reconciled" at bounding box center [163, 39] width 47 height 13
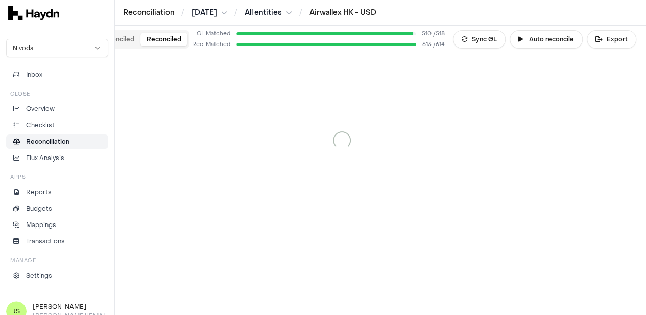
click at [116, 42] on button "Un-Reconciled" at bounding box center [111, 39] width 58 height 13
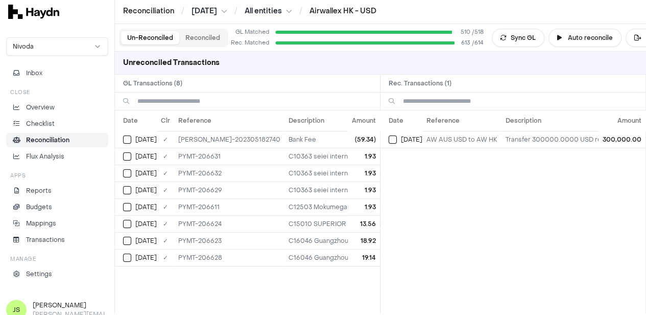
scroll to position [0, 8]
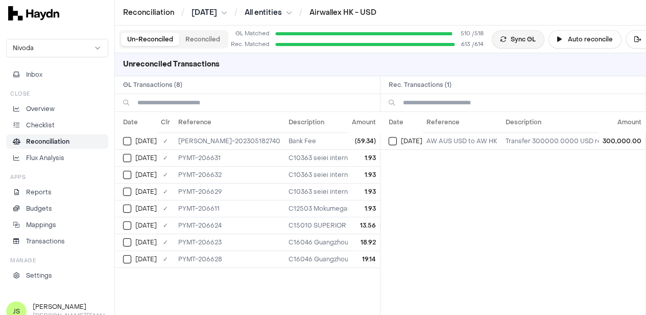
click at [500, 38] on icon at bounding box center [503, 39] width 6 height 6
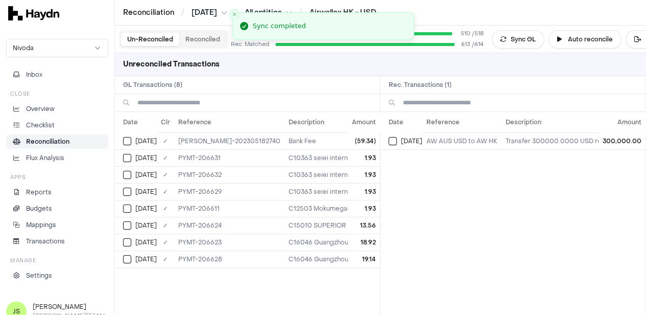
click at [199, 37] on button "Reconciled" at bounding box center [202, 39] width 47 height 13
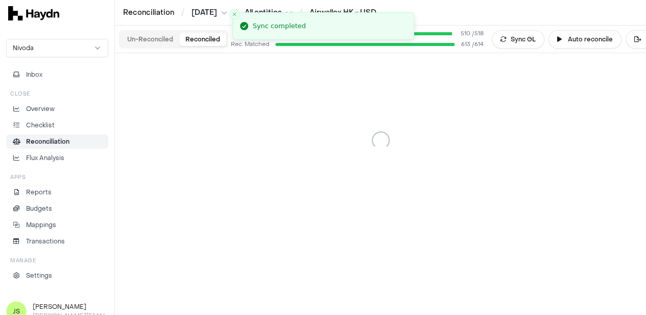
click at [137, 39] on button "Un-Reconciled" at bounding box center [150, 39] width 58 height 13
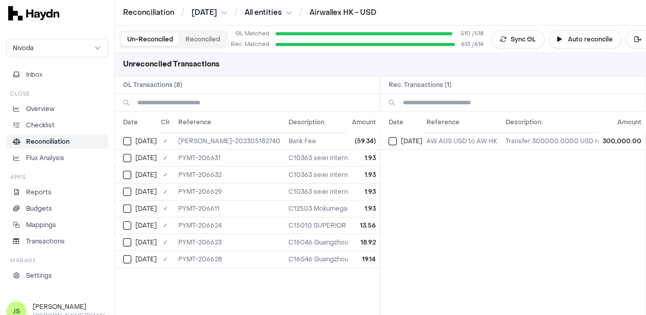
click at [206, 44] on button "Reconciled" at bounding box center [202, 39] width 47 height 13
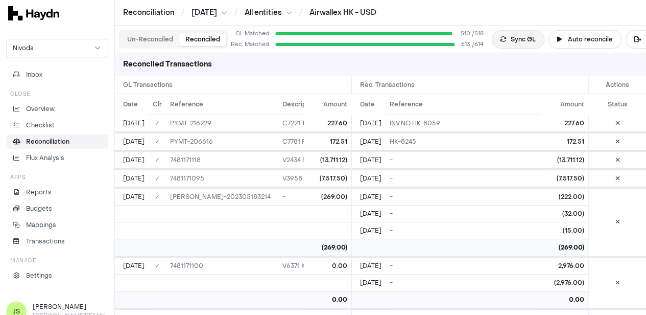
click at [522, 39] on button "Sync GL" at bounding box center [518, 39] width 53 height 18
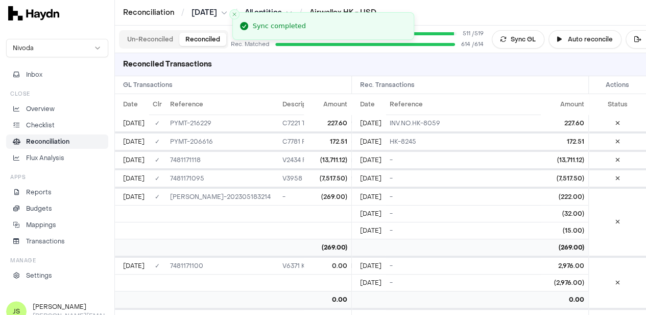
click at [143, 37] on button "Un-Reconciled" at bounding box center [150, 39] width 58 height 13
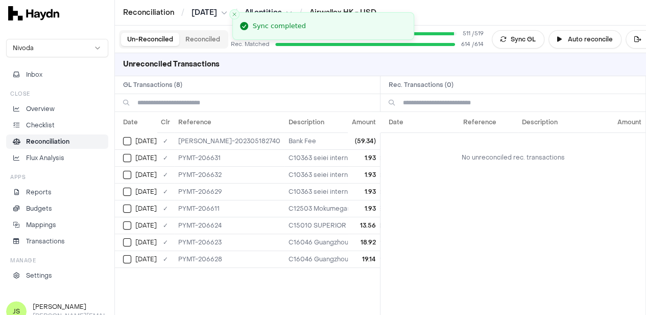
click at [191, 40] on button "Reconciled" at bounding box center [202, 39] width 47 height 13
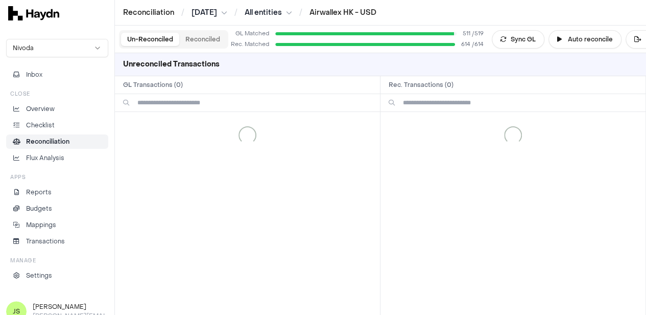
click at [152, 44] on button "Un-Reconciled" at bounding box center [150, 39] width 58 height 13
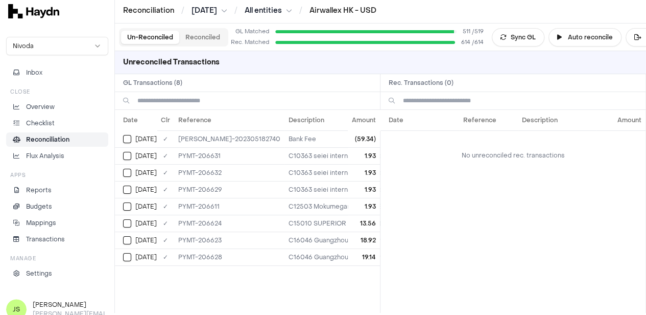
scroll to position [0, 8]
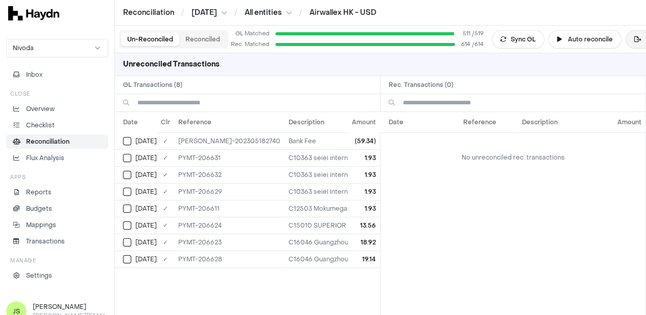
click at [633, 42] on button "Export" at bounding box center [650, 39] width 50 height 18
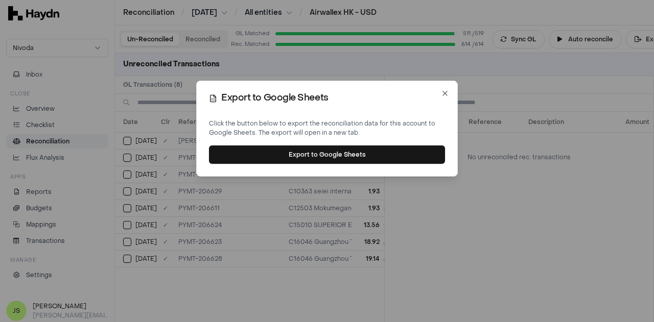
click at [301, 155] on button "Export to Google Sheets" at bounding box center [327, 155] width 236 height 18
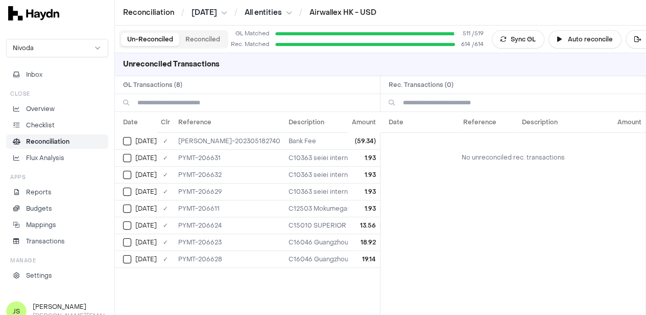
click at [44, 139] on p "Reconciliation" at bounding box center [47, 141] width 43 height 9
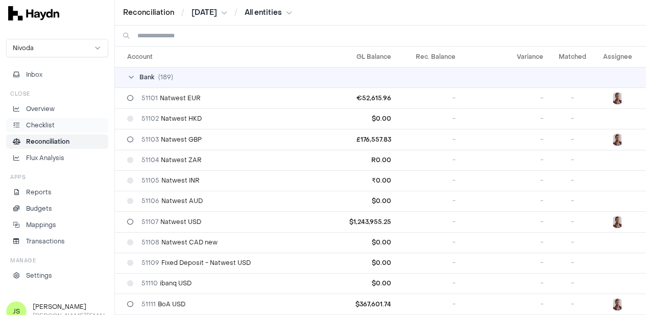
click at [42, 122] on p "Checklist" at bounding box center [40, 124] width 29 height 9
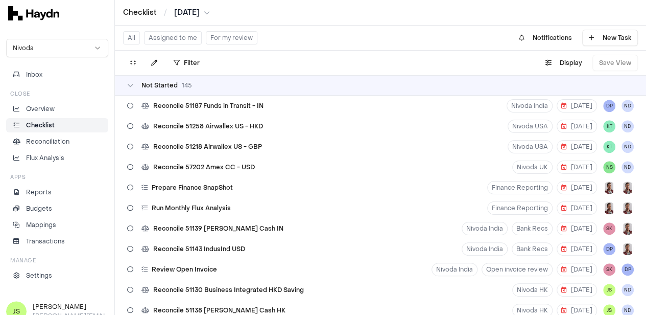
scroll to position [2553, 0]
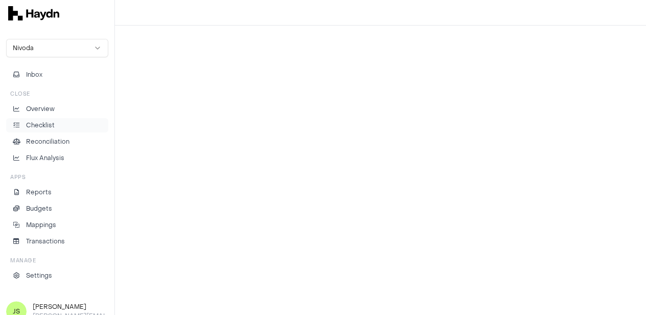
click at [38, 127] on p "Checklist" at bounding box center [40, 124] width 29 height 9
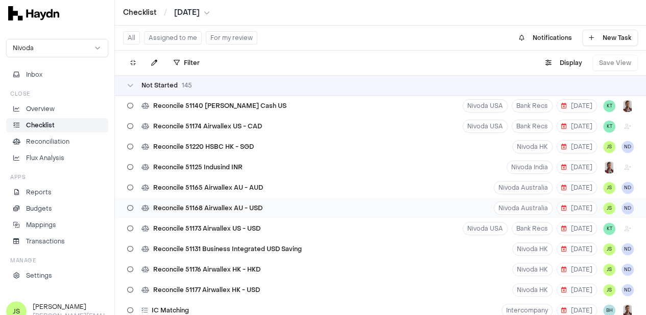
scroll to position [2706, 0]
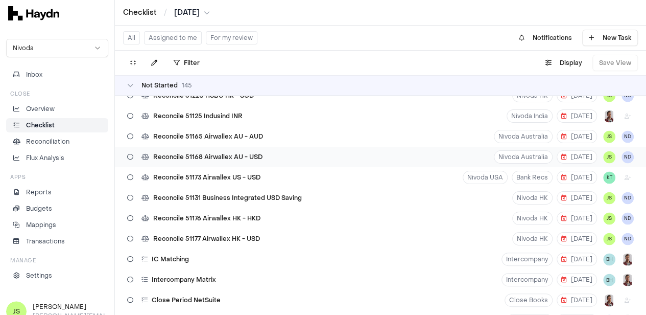
click at [259, 159] on span "Reconcile 51168 Airwallex AU - USD" at bounding box center [207, 157] width 109 height 8
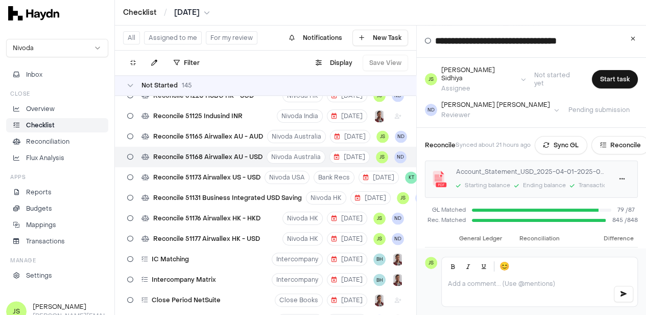
scroll to position [51, 0]
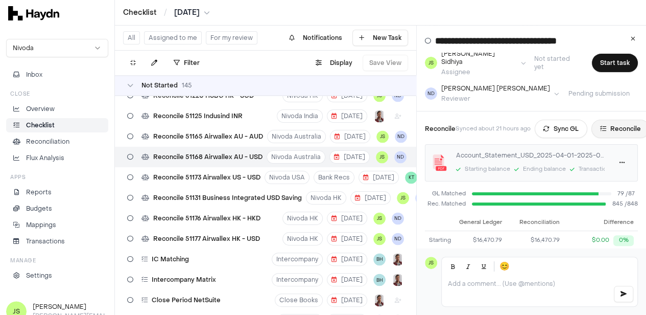
click at [630, 119] on button "Reconcile" at bounding box center [620, 128] width 58 height 18
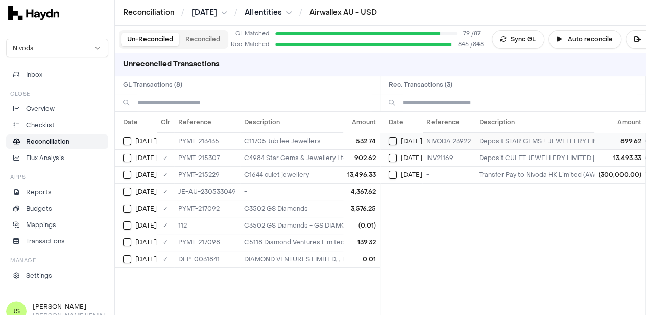
click at [401, 134] on td "[DATE]" at bounding box center [401, 140] width 42 height 17
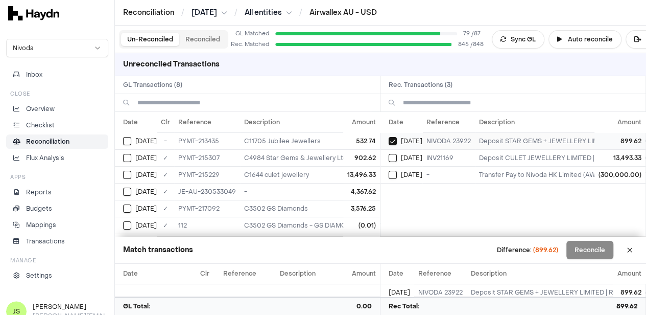
click at [397, 138] on button "Select reconciliation transaction 39095" at bounding box center [393, 141] width 8 height 8
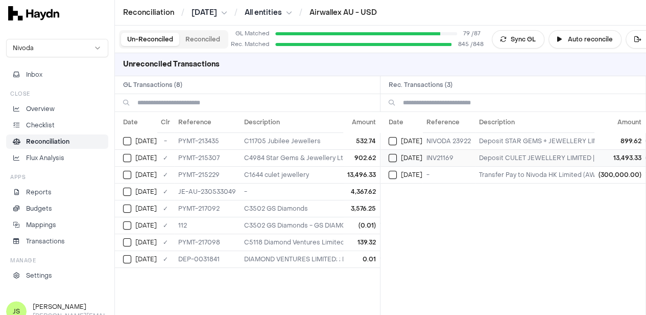
click at [396, 154] on button "Select reconciliation transaction 39330" at bounding box center [393, 158] width 8 height 8
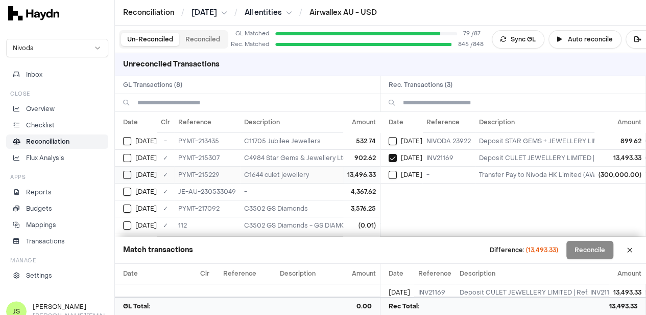
click at [125, 172] on button "Select GL transaction 7982471" at bounding box center [127, 175] width 8 height 8
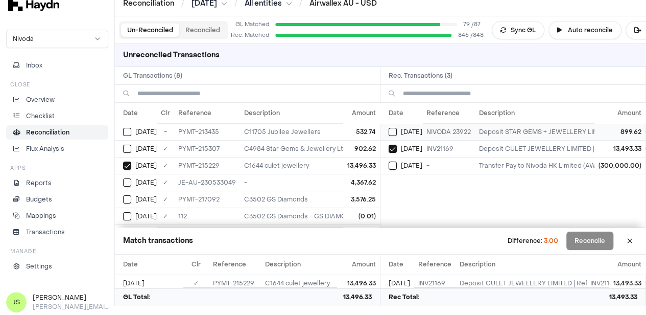
click at [391, 131] on td "[DATE]" at bounding box center [401, 131] width 42 height 17
click at [137, 130] on span "[DATE]" at bounding box center [145, 132] width 21 height 8
click at [135, 147] on span "[DATE]" at bounding box center [145, 148] width 21 height 8
click at [129, 130] on button "Select GL transaction 7982467" at bounding box center [127, 132] width 8 height 8
click at [127, 144] on button "Select GL transaction 7982472" at bounding box center [127, 148] width 8 height 8
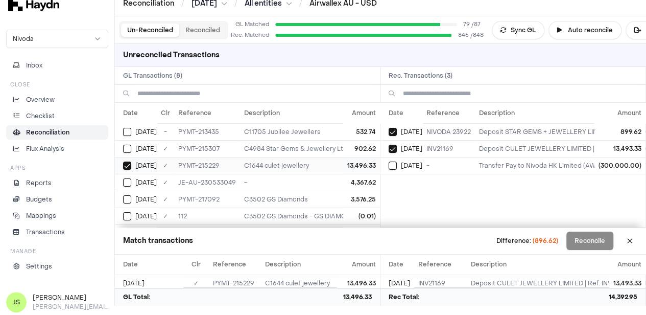
click at [125, 163] on button "Select GL transaction 7982471" at bounding box center [127, 165] width 8 height 8
click at [400, 131] on div "[DATE]" at bounding box center [406, 132] width 34 height 8
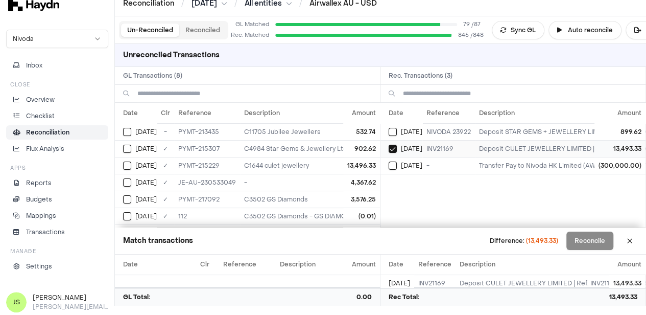
click at [392, 146] on td "[DATE]" at bounding box center [401, 148] width 42 height 17
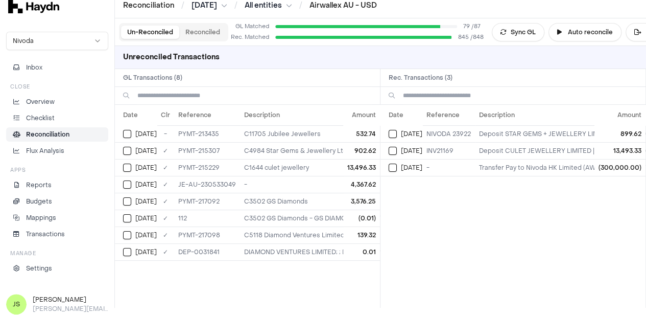
scroll to position [9, 0]
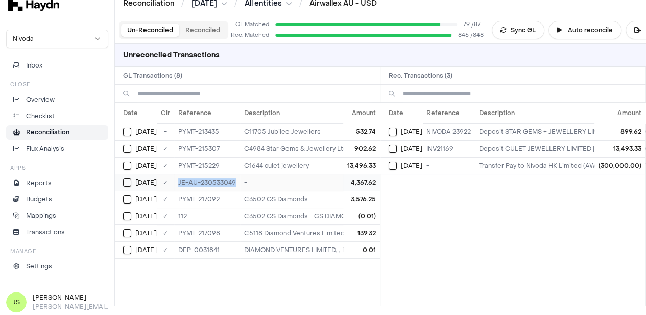
drag, startPoint x: 235, startPoint y: 180, endPoint x: 174, endPoint y: 180, distance: 60.8
click at [174, 180] on td "JE-AU-230533049" at bounding box center [207, 182] width 66 height 17
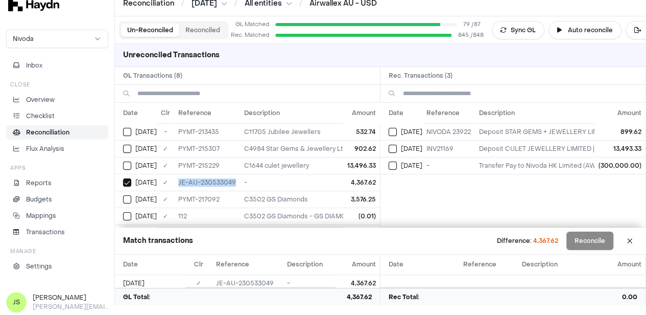
copy td "JE-AU-230533049"
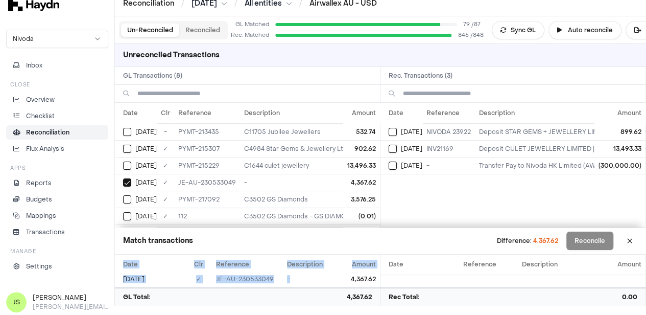
drag, startPoint x: 344, startPoint y: 279, endPoint x: 376, endPoint y: 279, distance: 32.7
click at [376, 279] on div "Date Clr Reference Description Amount [DATE] ✓ JE-AU-230533049 - 4,367.62" at bounding box center [247, 270] width 265 height 33
copy table "Date Clr Reference Description Amount [DATE] ✓ JE-AU-230533049 -"
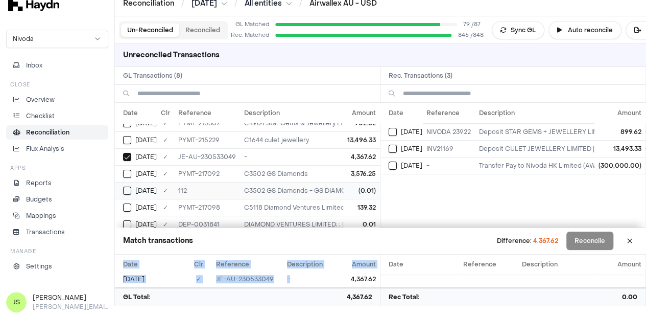
scroll to position [37, 0]
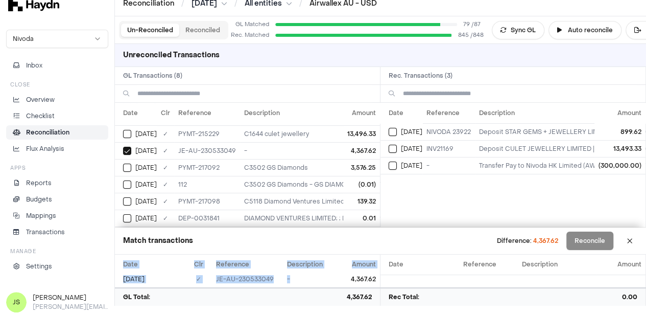
copy table "Date Clr Reference Description Amount [DATE] ✓ JE-AU-230533049 -"
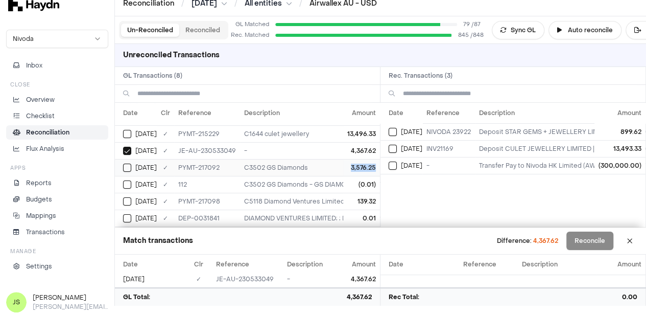
drag, startPoint x: 374, startPoint y: 160, endPoint x: 344, endPoint y: 160, distance: 30.1
click at [344, 160] on td "3,576.25" at bounding box center [361, 167] width 37 height 17
copy td "3,576.25"
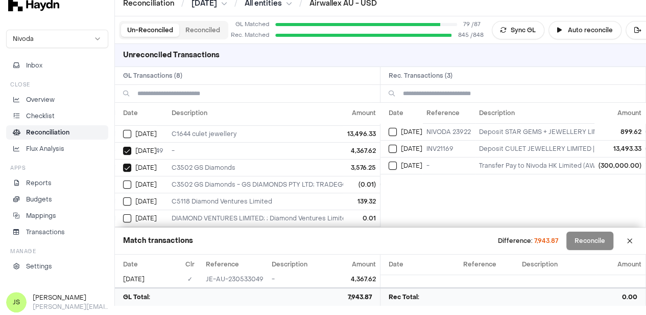
scroll to position [37, 200]
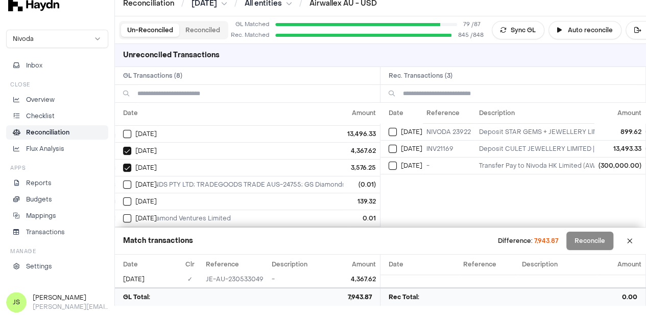
drag, startPoint x: 351, startPoint y: 195, endPoint x: 382, endPoint y: 195, distance: 31.1
click at [380, 195] on div "Date Clr Reference Description Amount [DATE] - PYMT-213435 C11705 Jubilee Jewel…" at bounding box center [247, 165] width 265 height 124
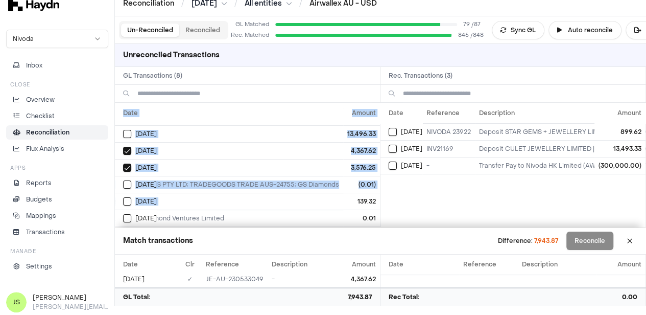
drag, startPoint x: 349, startPoint y: 195, endPoint x: 379, endPoint y: 197, distance: 30.2
click at [379, 197] on div "Date Clr Reference Description Amount [DATE] - PYMT-213435 C11705 Jubilee Jewel…" at bounding box center [247, 165] width 265 height 124
copy table "Date Clr Reference Description Amount [DATE] - PYMT-213435 C11705 Jubilee Jewel…"
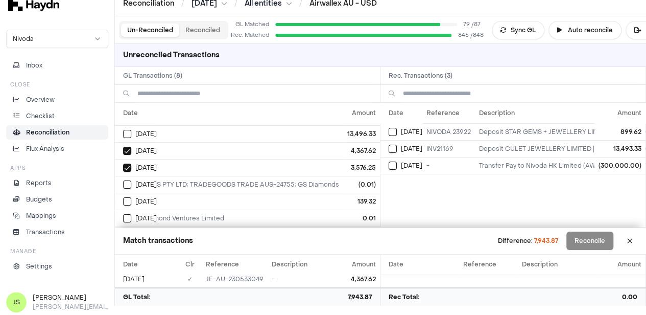
click at [451, 190] on div "Date Reference Description Amount [DATE] NIVODA 23922 Deposit STAR GEMS + JEWEL…" at bounding box center [512, 165] width 265 height 124
drag, startPoint x: 352, startPoint y: 193, endPoint x: 374, endPoint y: 193, distance: 21.4
click at [374, 193] on td "139.32" at bounding box center [361, 200] width 37 height 17
copy td "139.32"
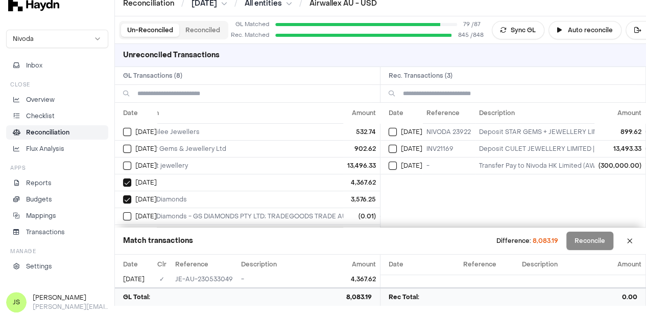
scroll to position [0, 0]
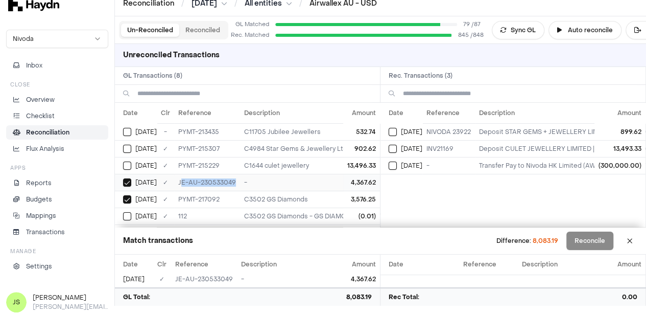
drag, startPoint x: 236, startPoint y: 179, endPoint x: 180, endPoint y: 179, distance: 56.2
click at [180, 179] on td "JE-AU-230533049" at bounding box center [207, 182] width 66 height 17
drag, startPoint x: 175, startPoint y: 178, endPoint x: 233, endPoint y: 183, distance: 58.9
click at [233, 183] on td "JE-AU-230533049" at bounding box center [207, 182] width 66 height 17
copy td "JE-AU-230533049"
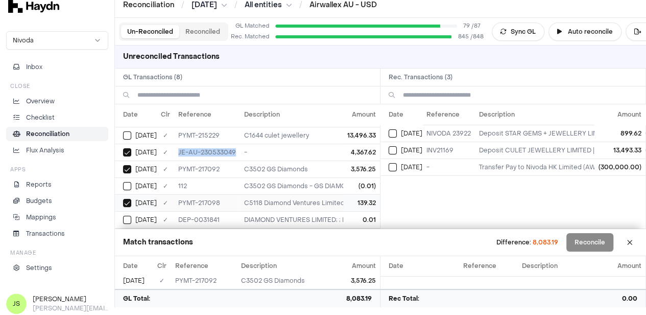
scroll to position [9, 0]
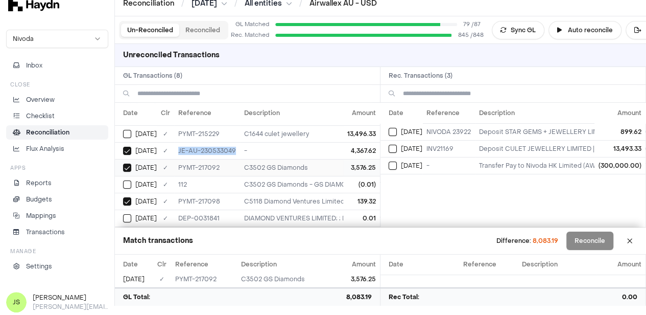
copy td "JE-AU-230533049"
drag, startPoint x: 226, startPoint y: 155, endPoint x: 178, endPoint y: 161, distance: 48.9
click at [178, 161] on td "PYMT-217092" at bounding box center [207, 167] width 66 height 17
copy td "PYMT-217092"
drag, startPoint x: 212, startPoint y: 195, endPoint x: 175, endPoint y: 196, distance: 37.3
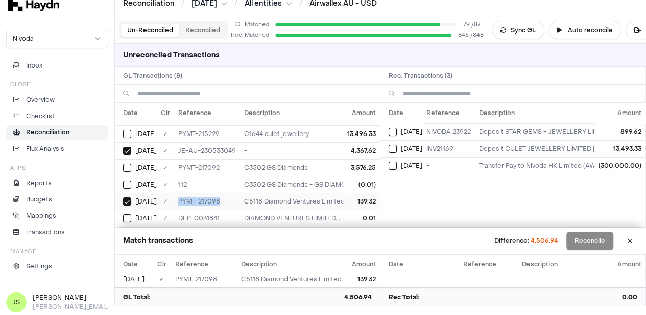
click at [175, 196] on td "PYMT-217098" at bounding box center [207, 200] width 66 height 17
copy td "PYMT-217098"
click at [503, 30] on icon at bounding box center [503, 30] width 6 height 6
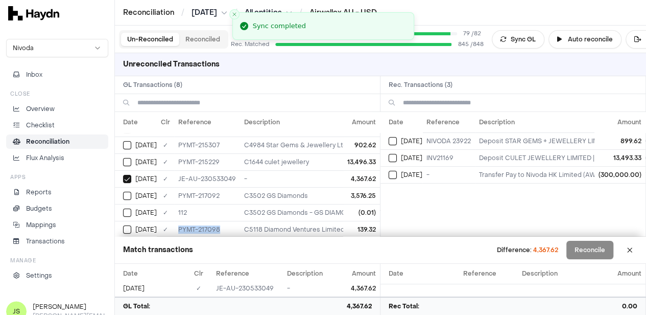
scroll to position [0, 0]
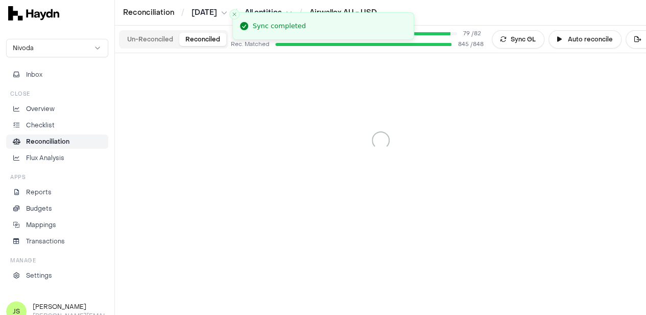
click at [187, 42] on button "Reconciled" at bounding box center [202, 39] width 47 height 13
click at [152, 42] on button "Un-Reconciled" at bounding box center [150, 39] width 58 height 13
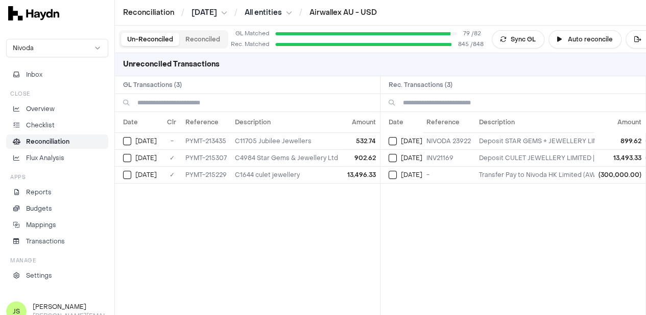
click at [201, 40] on button "Reconciled" at bounding box center [202, 39] width 47 height 13
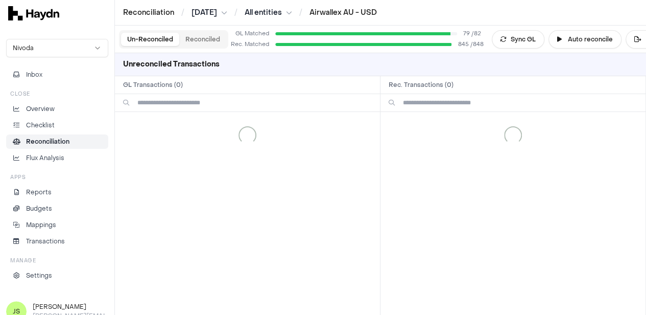
click at [135, 40] on button "Un-Reconciled" at bounding box center [150, 39] width 58 height 13
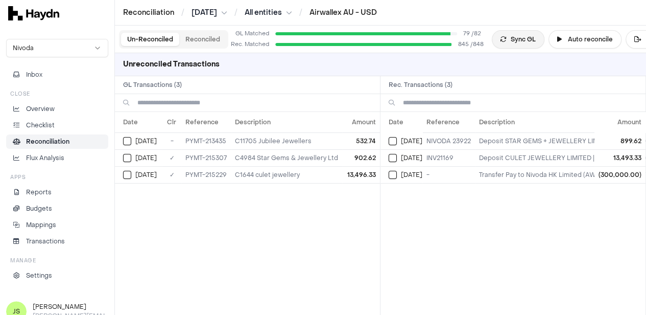
click at [507, 38] on button "Sync GL" at bounding box center [518, 39] width 53 height 18
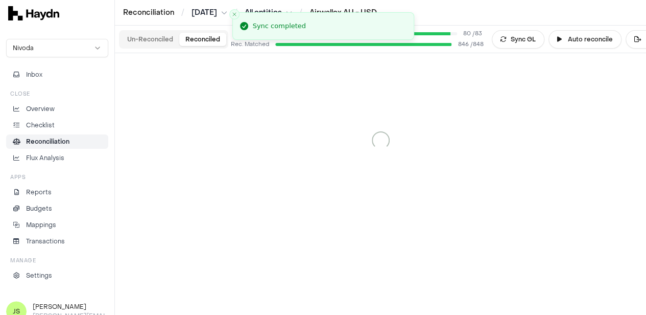
click at [198, 45] on button "Reconciled" at bounding box center [202, 39] width 47 height 13
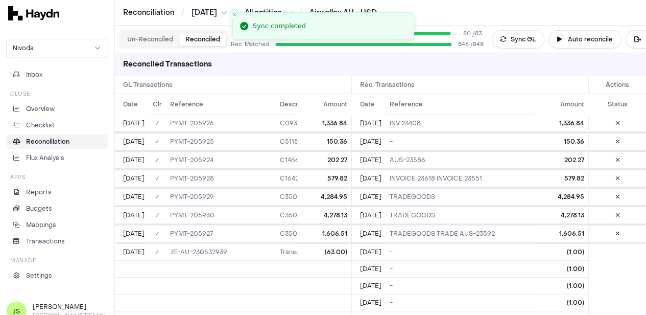
click at [142, 41] on button "Un-Reconciled" at bounding box center [150, 39] width 58 height 13
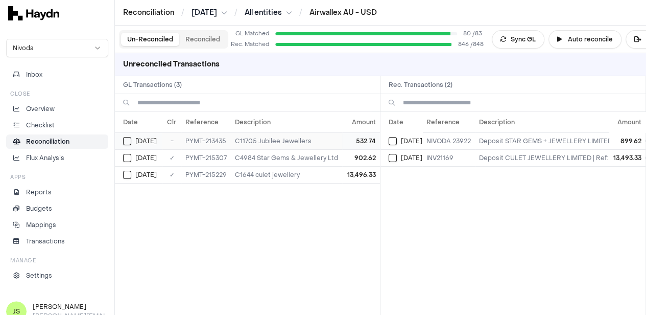
click at [120, 143] on td "[DATE]" at bounding box center [138, 140] width 47 height 17
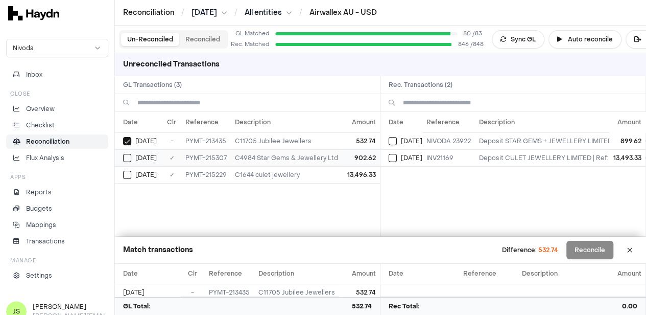
click at [128, 157] on button "Select GL transaction 7982472" at bounding box center [127, 158] width 8 height 8
click at [128, 173] on button "Select GL transaction 7982471" at bounding box center [127, 175] width 8 height 8
click at [395, 141] on button "Select reconciliation transaction 39095" at bounding box center [393, 141] width 8 height 8
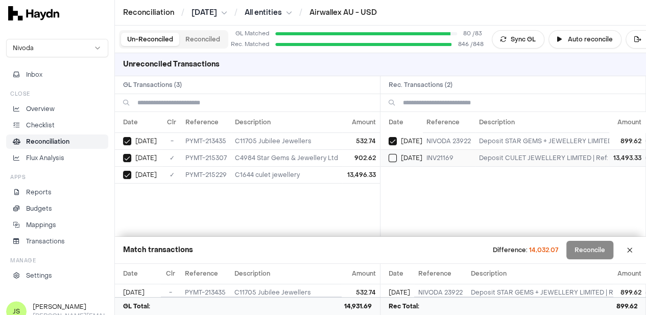
click at [397, 160] on button "Select reconciliation transaction 39330" at bounding box center [393, 158] width 8 height 8
click at [126, 135] on td "[DATE]" at bounding box center [138, 140] width 47 height 17
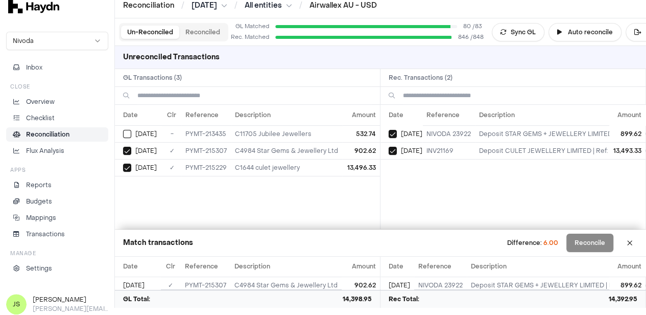
scroll to position [9, 0]
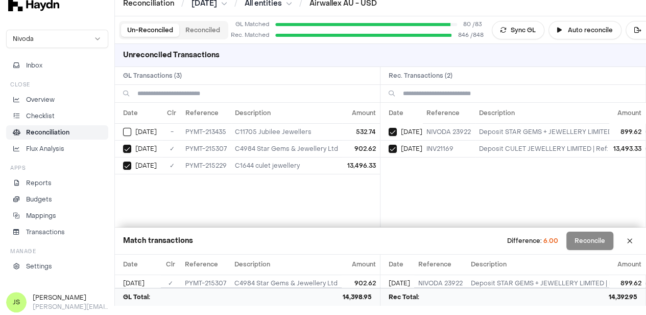
click at [191, 29] on button "Reconciled" at bounding box center [202, 29] width 47 height 13
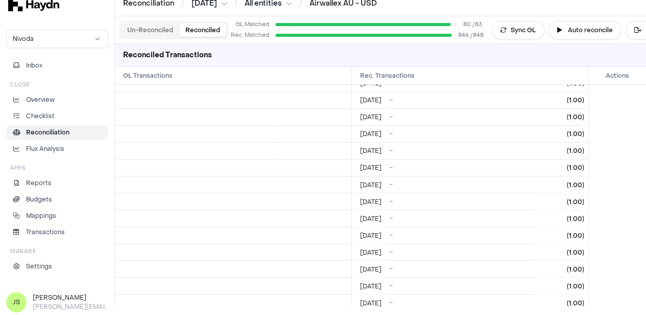
scroll to position [715, 0]
click at [155, 28] on button "Un-Reconciled" at bounding box center [150, 29] width 58 height 13
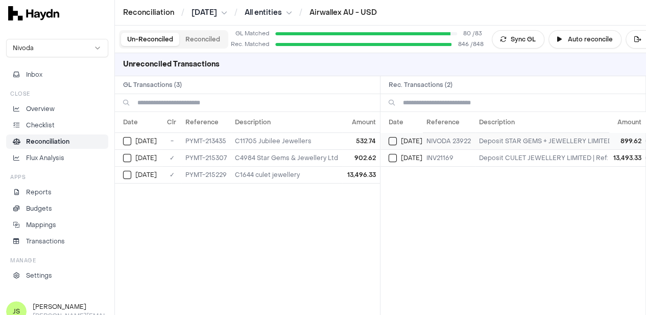
click at [393, 139] on button "Select reconciliation transaction 39095" at bounding box center [393, 141] width 8 height 8
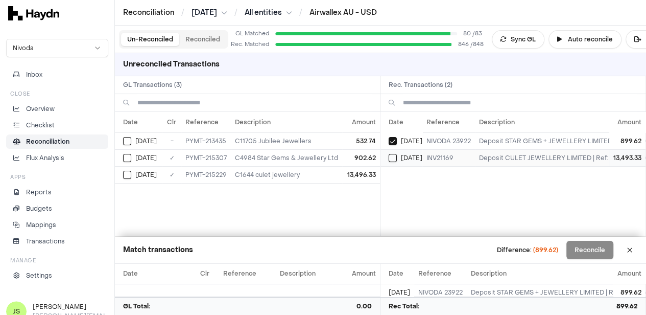
click at [394, 154] on button "Select reconciliation transaction 39330" at bounding box center [393, 158] width 8 height 8
click at [393, 154] on button "Select reconciliation transaction 39330" at bounding box center [393, 158] width 8 height 8
click at [393, 142] on button "Select reconciliation transaction 39095" at bounding box center [393, 141] width 8 height 8
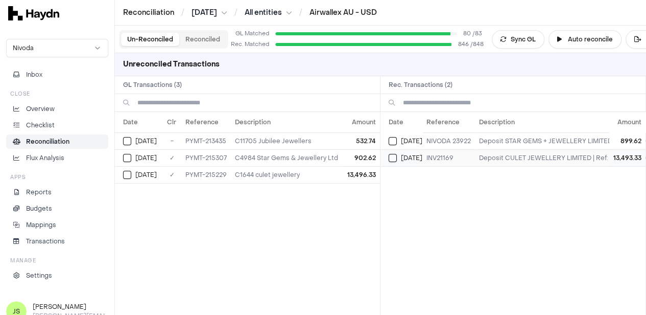
click at [396, 155] on button "Select reconciliation transaction 39330" at bounding box center [393, 158] width 8 height 8
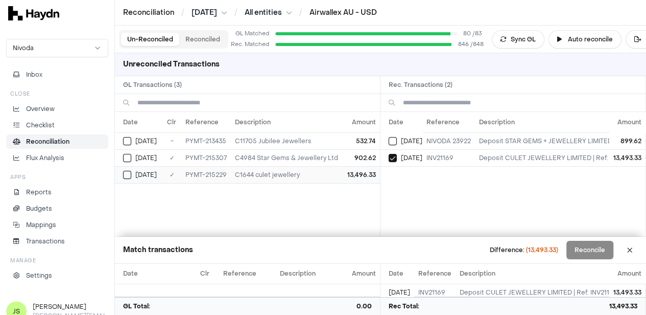
click at [128, 174] on button "Select GL transaction 7982471" at bounding box center [127, 175] width 8 height 8
click at [128, 156] on button "Select GL transaction 7982472" at bounding box center [127, 158] width 8 height 8
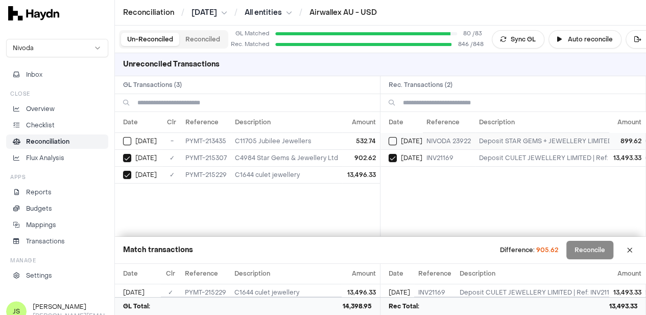
click at [395, 138] on button "Select reconciliation transaction 39095" at bounding box center [393, 141] width 8 height 8
click at [394, 138] on button "Select reconciliation transaction 39095" at bounding box center [393, 141] width 8 height 8
click at [140, 155] on span "[DATE]" at bounding box center [145, 158] width 21 height 8
click at [126, 155] on button "Select GL transaction 7982472" at bounding box center [127, 158] width 8 height 8
click at [401, 139] on div "[DATE]" at bounding box center [406, 141] width 34 height 8
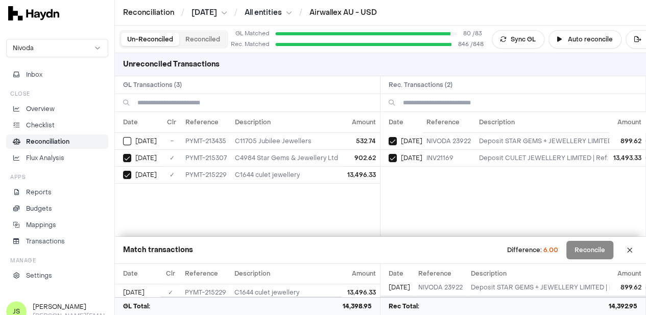
click at [227, 13] on html "Reconciliation / [DATE] / All entities / Airwallex AU - USD Nivoda Inbox Close …" at bounding box center [323, 157] width 646 height 315
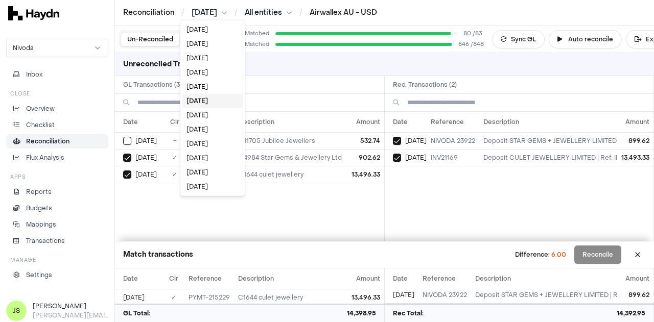
drag, startPoint x: 497, startPoint y: 80, endPoint x: 472, endPoint y: 83, distance: 25.7
click at [495, 80] on html "Reconciliation / [DATE] / All entities / Airwallex AU - USD Nivoda Inbox Close …" at bounding box center [327, 161] width 654 height 322
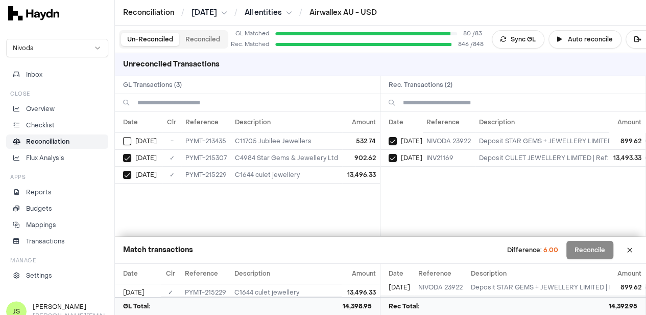
click at [194, 42] on button "Reconciled" at bounding box center [202, 39] width 47 height 13
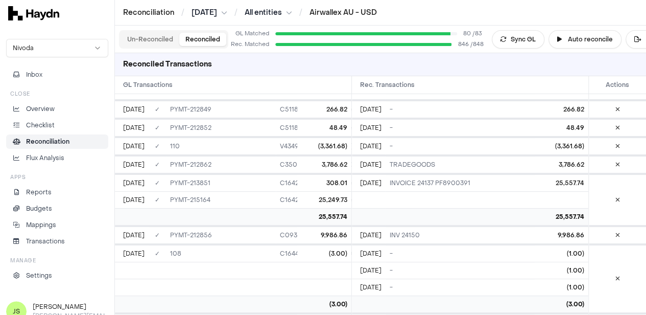
scroll to position [13722, 0]
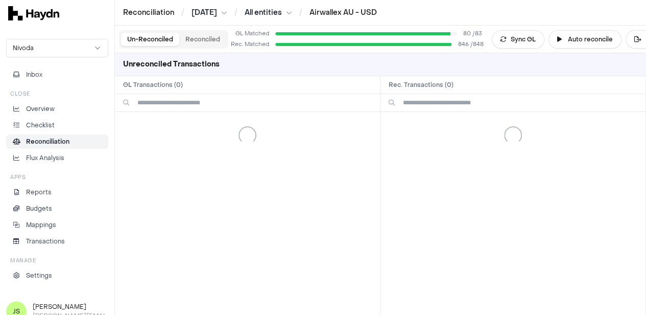
click at [143, 36] on button "Un-Reconciled" at bounding box center [150, 39] width 58 height 13
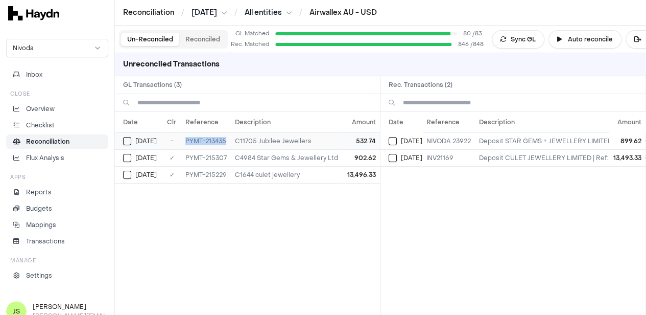
drag, startPoint x: 234, startPoint y: 140, endPoint x: 190, endPoint y: 139, distance: 43.9
click at [190, 139] on td "PYMT-213435" at bounding box center [206, 140] width 50 height 17
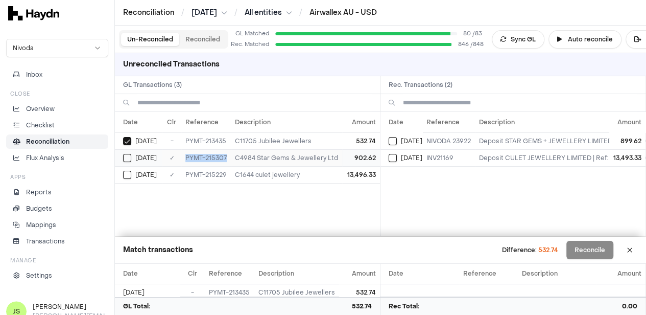
drag, startPoint x: 233, startPoint y: 156, endPoint x: 186, endPoint y: 156, distance: 47.0
click at [186, 156] on tr "[DATE] ✓ PYMT-215307 C4984 Star Gems & Jewellery Ltd 902.62" at bounding box center [247, 157] width 265 height 17
click at [131, 139] on button "Select GL transaction 7982467" at bounding box center [127, 141] width 8 height 8
type button "on"
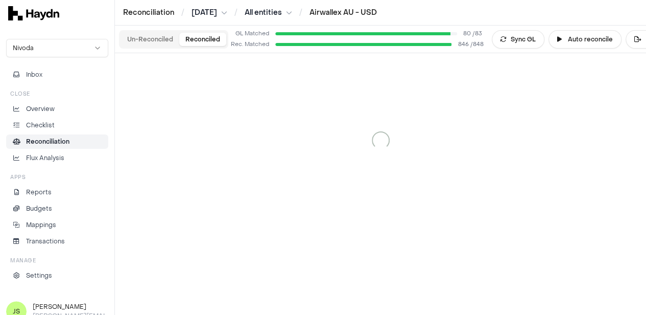
click at [195, 44] on button "Reconciled" at bounding box center [202, 39] width 47 height 13
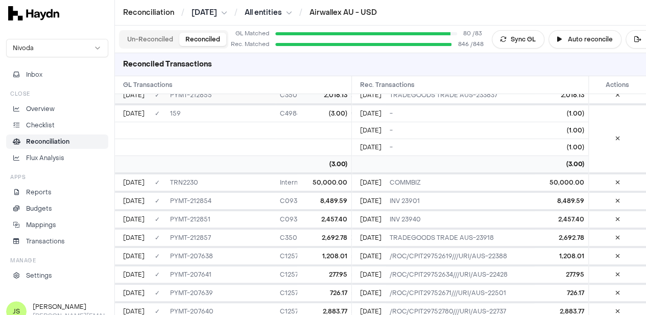
scroll to position [13410, 0]
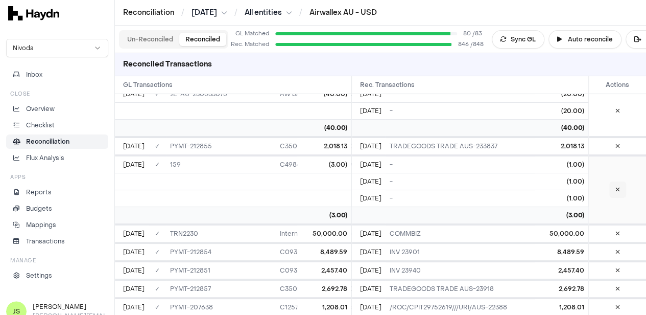
click at [616, 186] on icon at bounding box center [617, 189] width 5 height 6
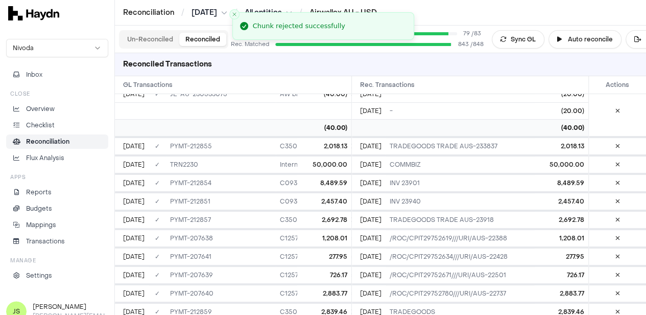
click at [138, 30] on div "Un-Reconciled Reconciled" at bounding box center [173, 39] width 109 height 18
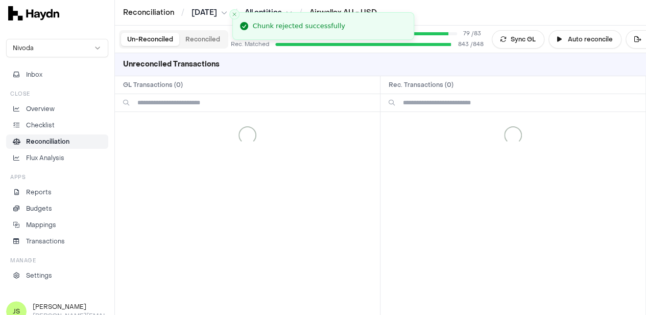
click at [139, 33] on button "Un-Reconciled" at bounding box center [150, 39] width 58 height 13
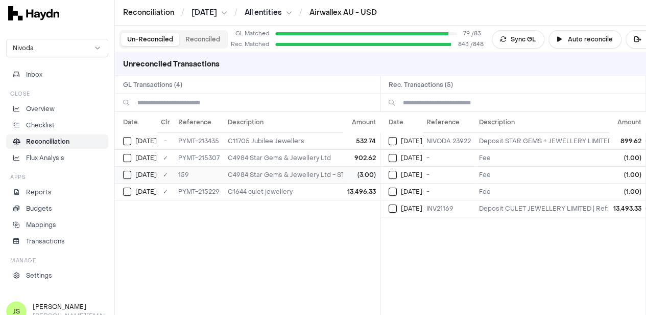
click at [117, 173] on td "[DATE]" at bounding box center [136, 174] width 42 height 17
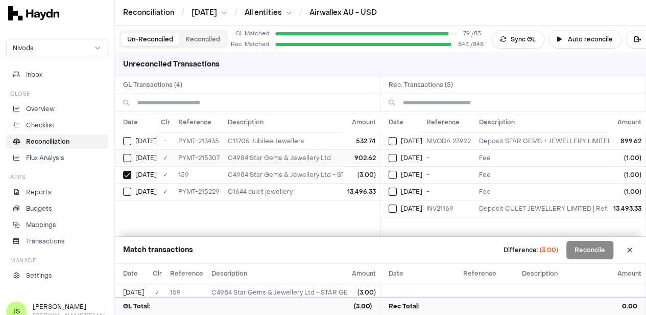
click at [132, 160] on div "[DATE]" at bounding box center [140, 158] width 34 height 8
click at [400, 135] on td "[DATE]" at bounding box center [401, 140] width 42 height 17
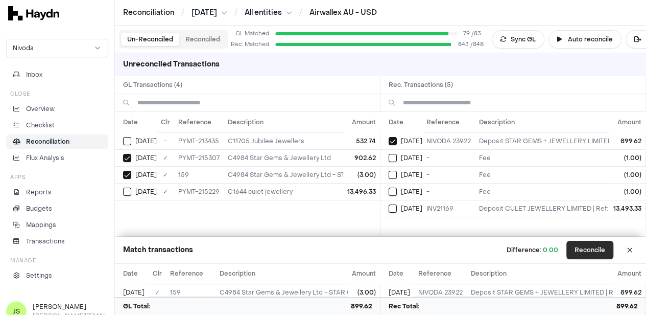
click at [579, 246] on button "Reconcile" at bounding box center [589, 249] width 47 height 18
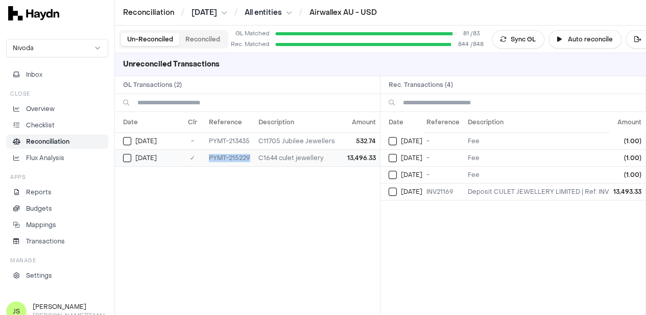
drag, startPoint x: 255, startPoint y: 160, endPoint x: 209, endPoint y: 159, distance: 46.0
click at [209, 159] on td "PYMT-215229" at bounding box center [230, 157] width 50 height 17
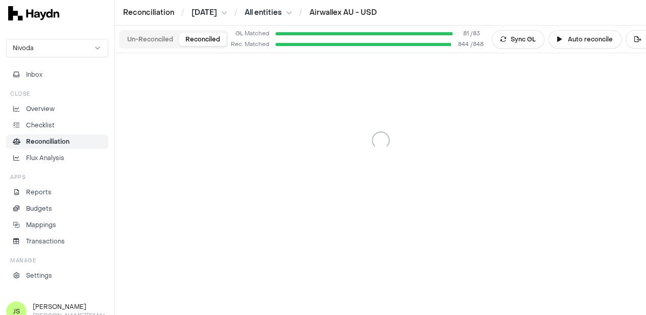
click at [211, 40] on button "Reconciled" at bounding box center [202, 39] width 47 height 13
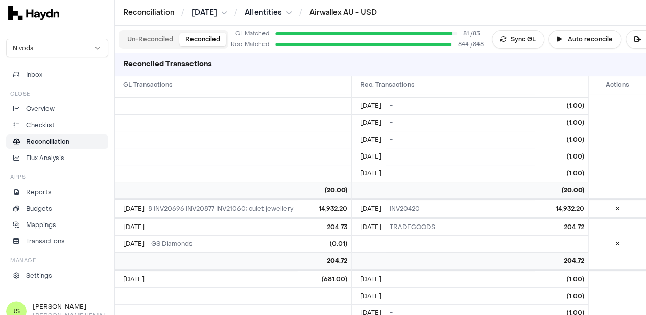
scroll to position [13768, 0]
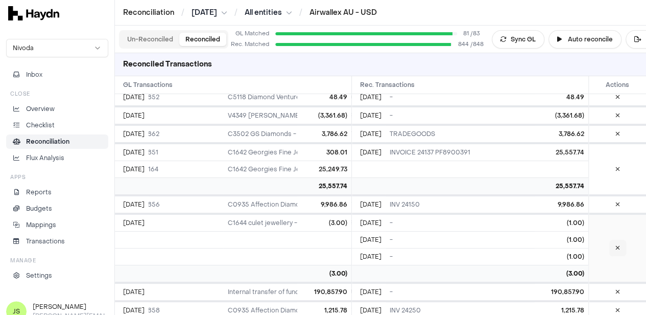
click at [618, 245] on icon at bounding box center [617, 248] width 5 height 6
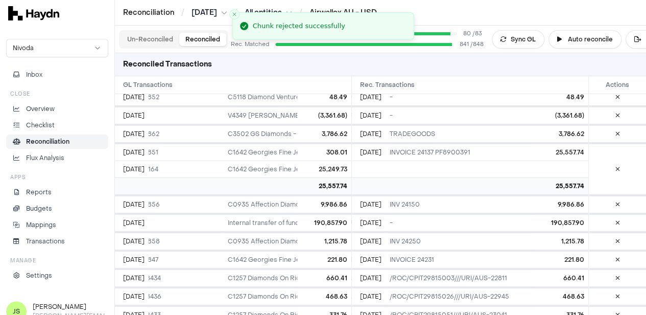
click at [155, 37] on button "Un-Reconciled" at bounding box center [150, 39] width 58 height 13
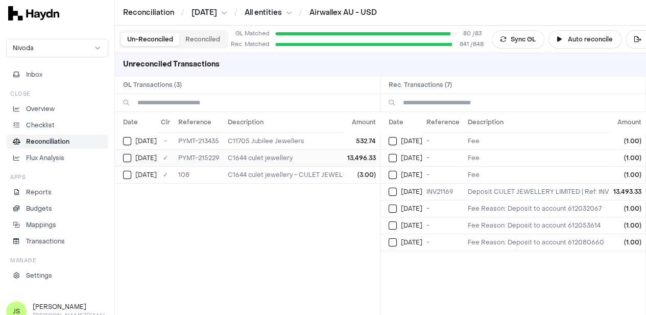
click at [128, 160] on button "Select GL transaction 7982471" at bounding box center [127, 158] width 8 height 8
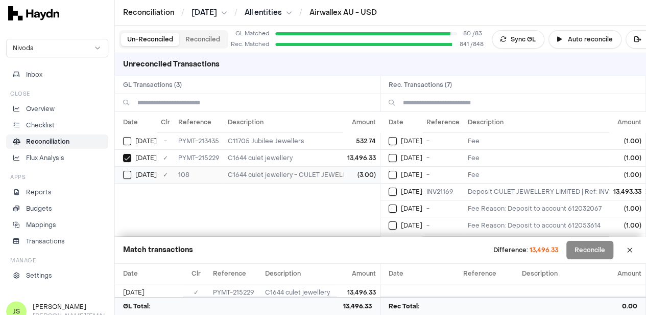
click at [128, 173] on button "Select GL transaction 7982404" at bounding box center [127, 175] width 8 height 8
click at [396, 189] on button "Select reconciliation transaction 39330" at bounding box center [393, 191] width 8 height 8
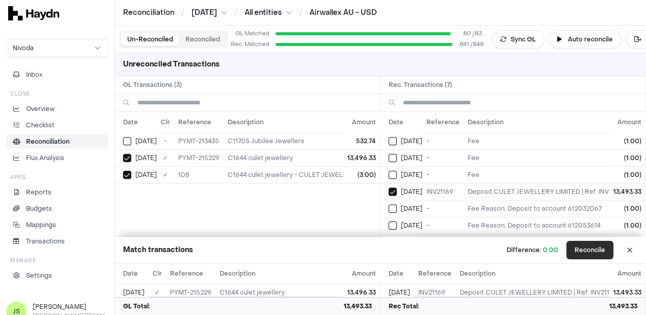
click at [601, 255] on button "Reconcile" at bounding box center [589, 249] width 47 height 18
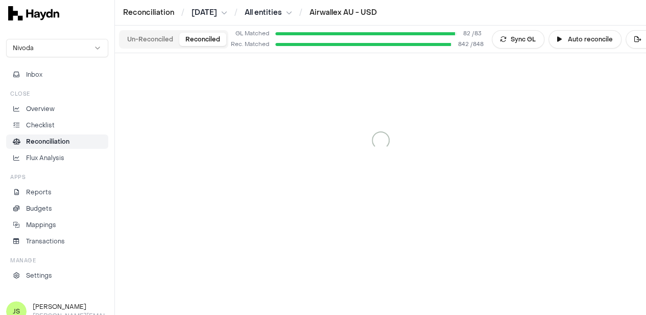
click at [213, 33] on button "Reconciled" at bounding box center [202, 39] width 47 height 13
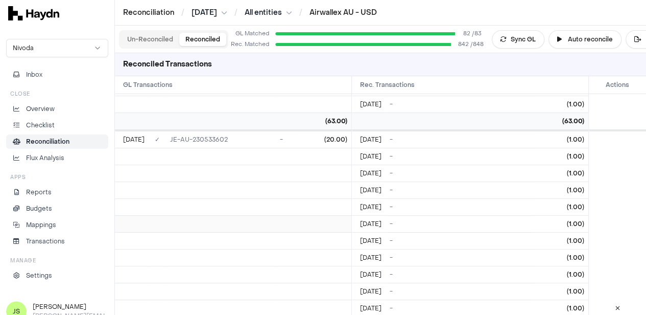
scroll to position [1072, 0]
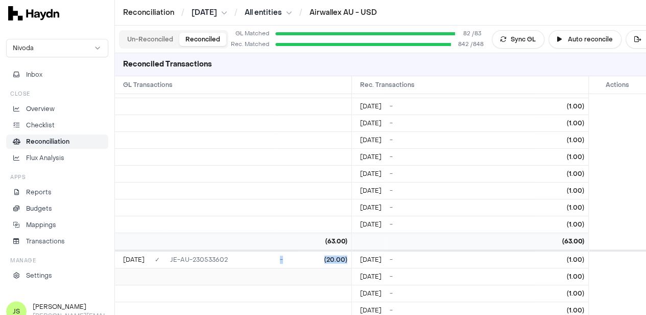
drag, startPoint x: 225, startPoint y: 266, endPoint x: 179, endPoint y: 264, distance: 46.0
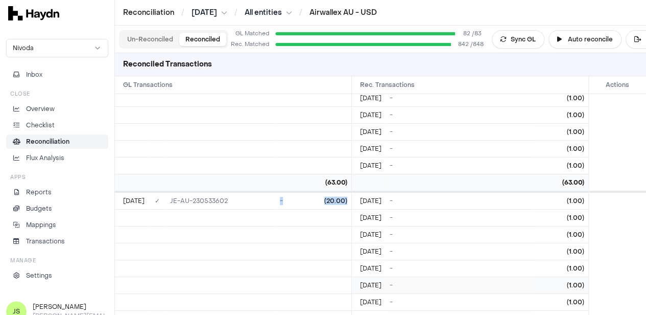
scroll to position [1174, 0]
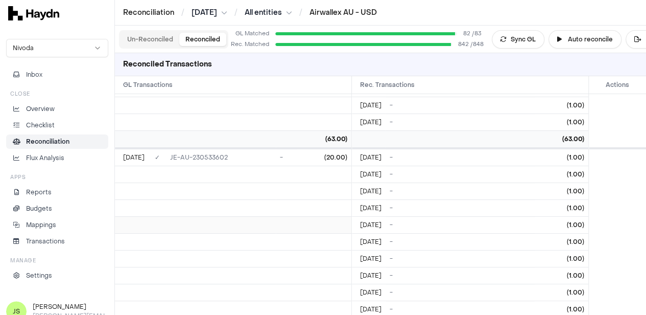
click at [181, 216] on td at bounding box center [459, 224] width 689 height 17
drag, startPoint x: 233, startPoint y: 152, endPoint x: 164, endPoint y: 160, distance: 68.9
click at [166, 160] on td "JE-AU-230533602" at bounding box center [221, 157] width 110 height 17
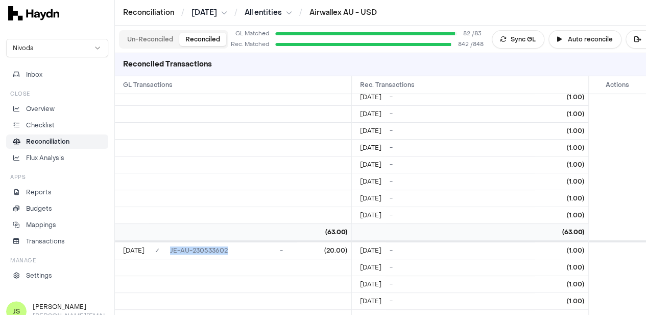
scroll to position [970, 0]
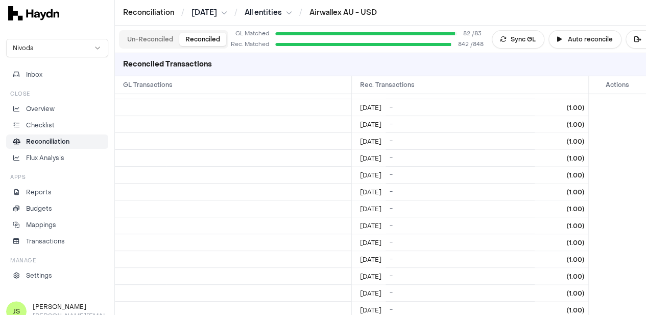
click at [146, 39] on button "Un-Reconciled" at bounding box center [150, 39] width 58 height 13
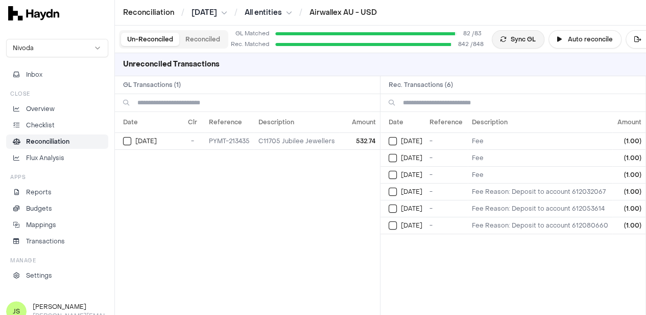
click at [512, 40] on button "Sync GL" at bounding box center [518, 39] width 53 height 18
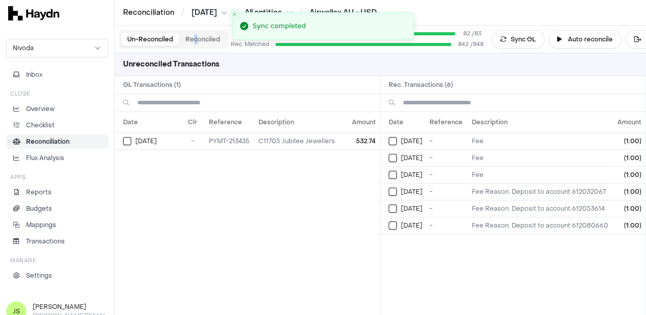
click at [195, 46] on div "Un-Reconciled Reconciled" at bounding box center [173, 39] width 109 height 18
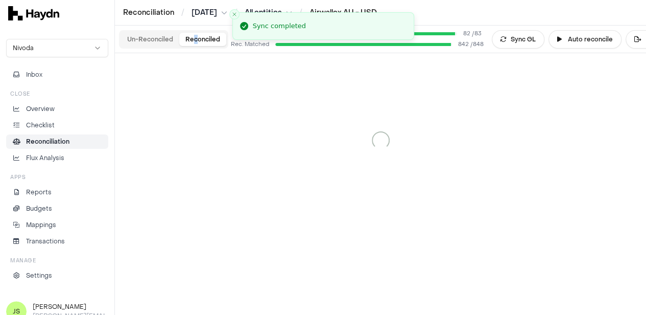
click at [195, 35] on button "Reconciled" at bounding box center [202, 39] width 47 height 13
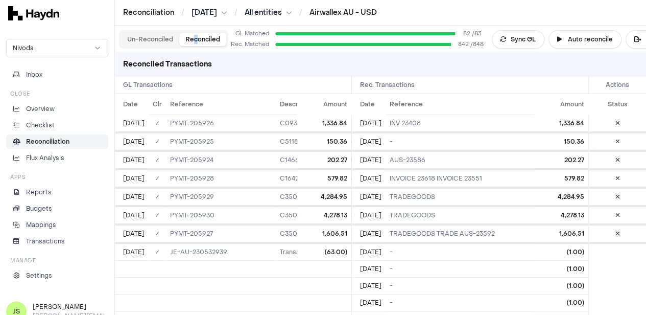
click at [144, 36] on button "Un-Reconciled" at bounding box center [150, 39] width 58 height 13
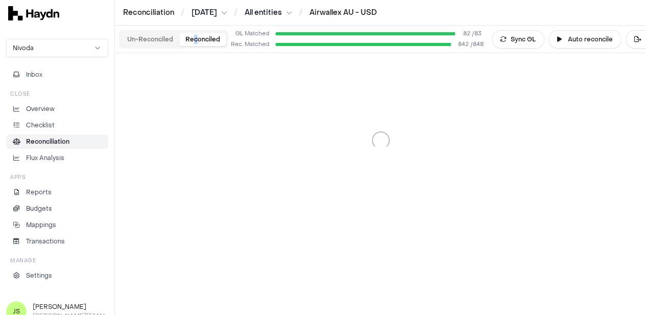
click at [198, 42] on button "Reconciled" at bounding box center [202, 39] width 47 height 13
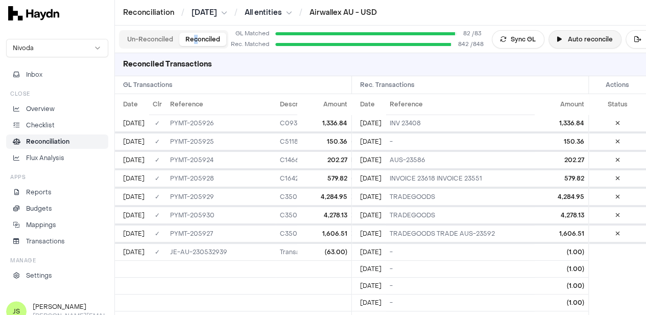
click at [569, 36] on button "Auto reconcile" at bounding box center [584, 39] width 73 height 18
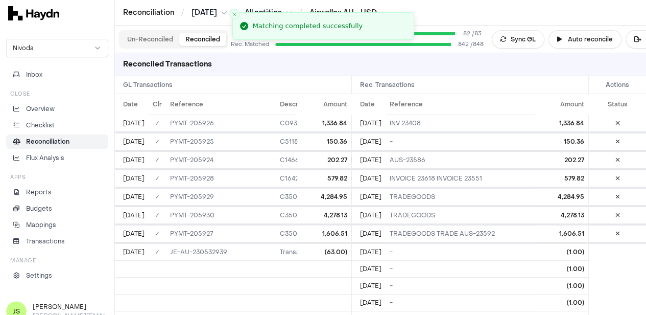
click at [139, 49] on div "Un-Reconciled Reconciled GL Matched 82 / 83 Rec. Matched 842 / 848 Sync GL Auto…" at bounding box center [380, 40] width 531 height 28
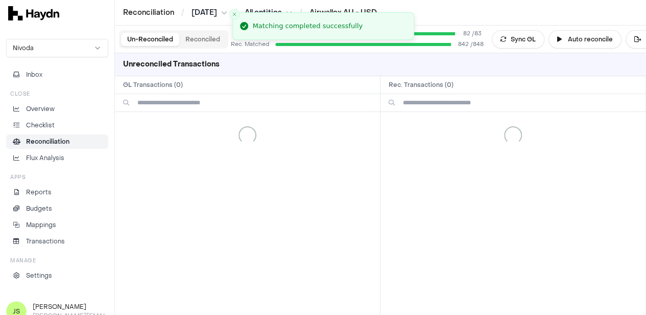
click at [153, 43] on button "Un-Reconciled" at bounding box center [150, 39] width 58 height 13
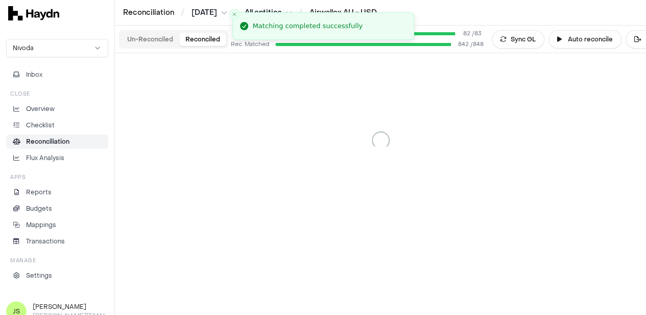
click at [201, 36] on button "Reconciled" at bounding box center [202, 39] width 47 height 13
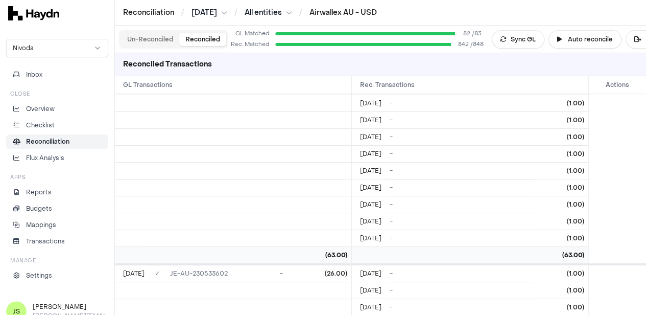
scroll to position [1225, 0]
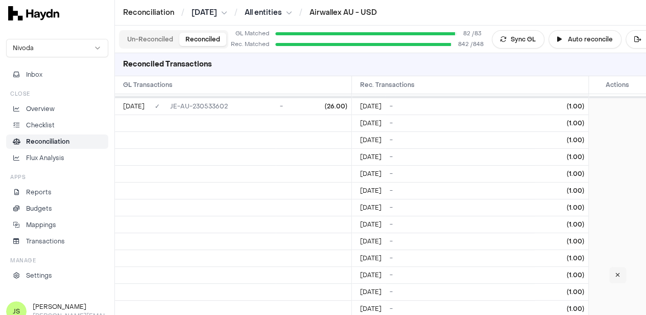
click at [617, 272] on icon at bounding box center [617, 275] width 5 height 6
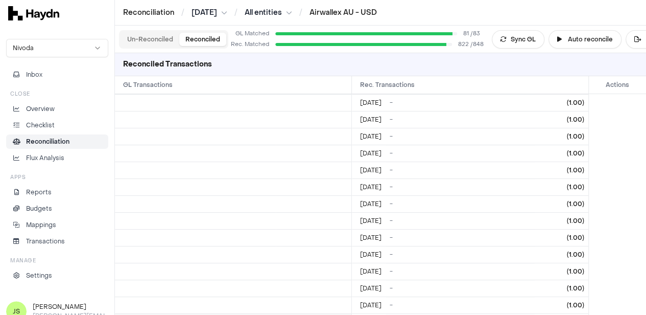
scroll to position [2604, 0]
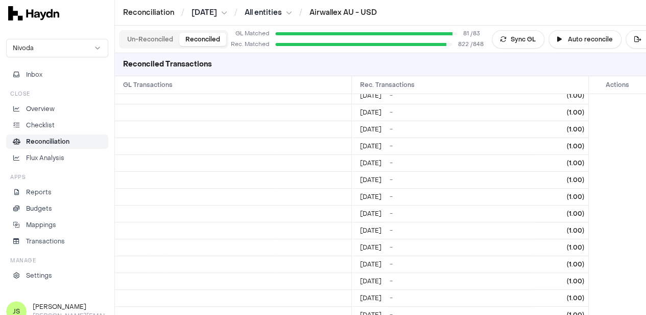
click at [141, 29] on div "Un-Reconciled Reconciled GL Matched 81 / 83 Rec. Matched 822 / 848 Sync GL Auto…" at bounding box center [380, 40] width 531 height 28
click at [150, 32] on div "Un-Reconciled Reconciled" at bounding box center [173, 39] width 109 height 18
click at [151, 33] on button "Un-Reconciled" at bounding box center [150, 39] width 58 height 13
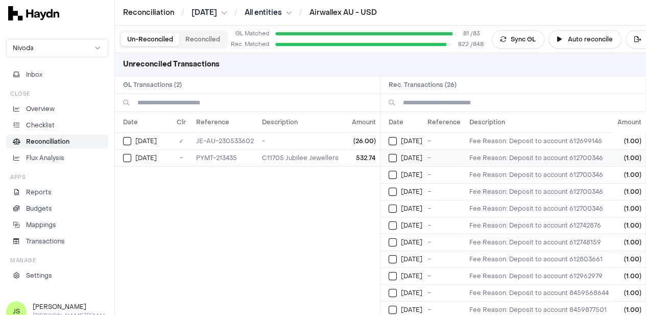
click at [397, 151] on td "[DATE]" at bounding box center [401, 157] width 43 height 17
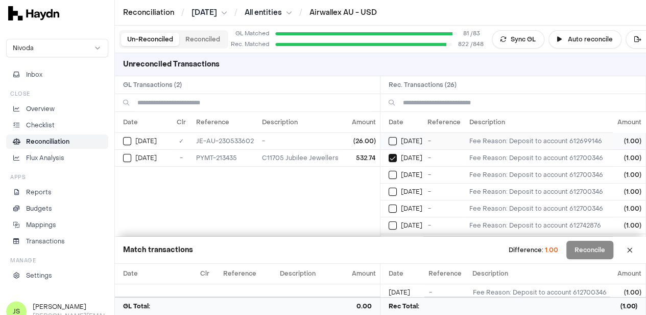
click at [395, 142] on button "Select reconciliation transaction 38921" at bounding box center [393, 141] width 8 height 8
type button "on"
click at [389, 171] on button "on" at bounding box center [393, 175] width 8 height 8
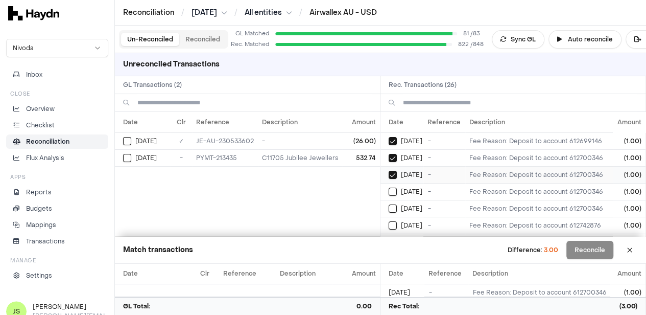
type button "on"
click at [389, 187] on button "on" at bounding box center [393, 191] width 8 height 8
type button "on"
click at [389, 204] on button "on" at bounding box center [393, 208] width 8 height 8
type button "on"
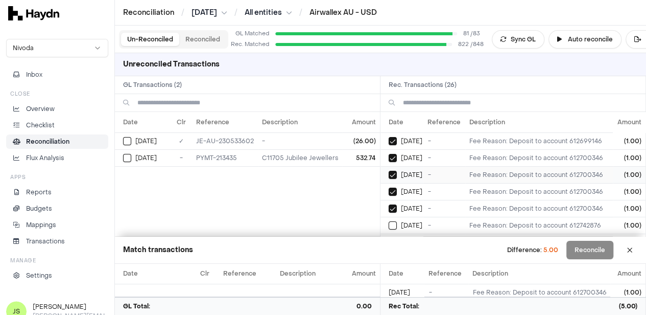
click at [389, 221] on button "on" at bounding box center [393, 225] width 8 height 8
type button "on"
click at [389, 172] on button "on" at bounding box center [393, 176] width 8 height 8
type button "on"
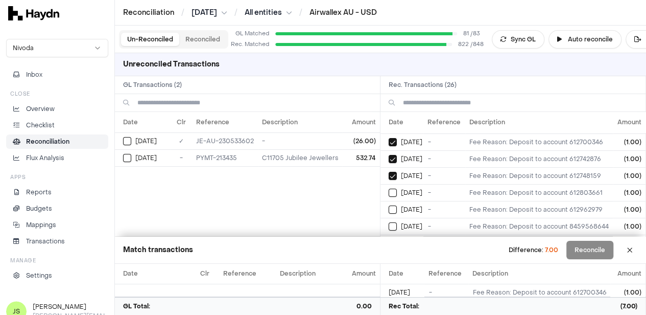
click at [389, 188] on button "on" at bounding box center [393, 192] width 8 height 8
type button "on"
click at [389, 205] on button "on" at bounding box center [393, 209] width 8 height 8
type button "on"
click at [389, 222] on button "on" at bounding box center [393, 226] width 8 height 8
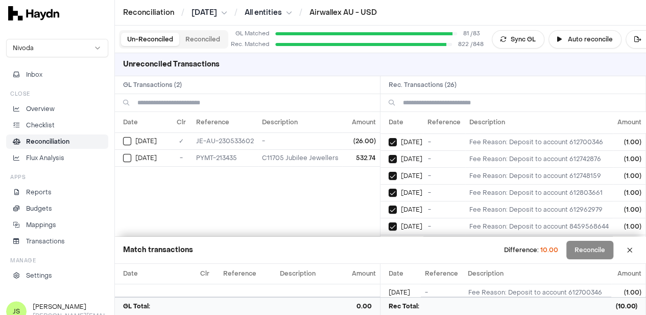
scroll to position [133, 0]
type button "on"
click at [389, 172] on button "on" at bounding box center [393, 176] width 8 height 8
type button "on"
click at [389, 189] on button "on" at bounding box center [393, 193] width 8 height 8
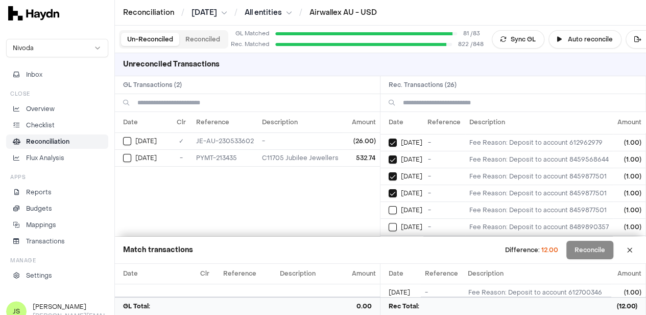
type button "on"
click at [389, 206] on button "on" at bounding box center [393, 210] width 8 height 8
type button "on"
click at [389, 223] on button "on" at bounding box center [393, 227] width 8 height 8
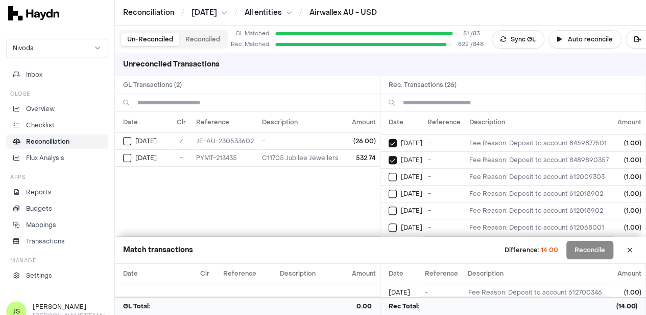
type button "on"
click at [389, 173] on button "on" at bounding box center [393, 177] width 8 height 8
type button "on"
click at [389, 189] on button "on" at bounding box center [393, 193] width 8 height 8
type button "on"
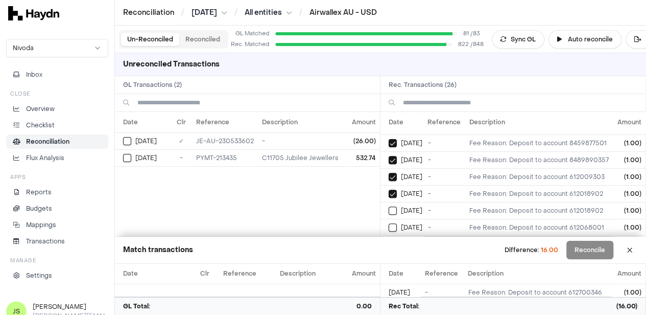
click at [389, 206] on button "on" at bounding box center [393, 210] width 8 height 8
type button "on"
click at [389, 223] on button "on" at bounding box center [393, 227] width 8 height 8
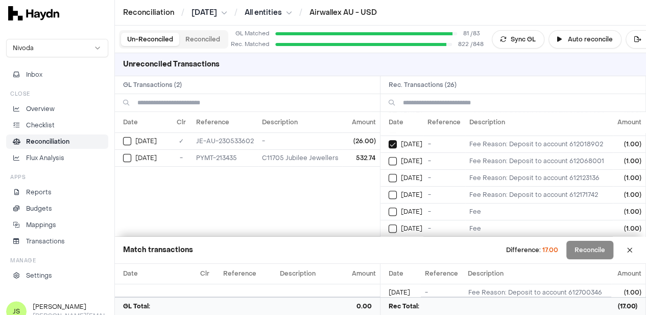
type button "on"
click at [389, 174] on button "on" at bounding box center [393, 178] width 8 height 8
type button "on"
click at [389, 190] on button "on" at bounding box center [393, 194] width 8 height 8
type button "on"
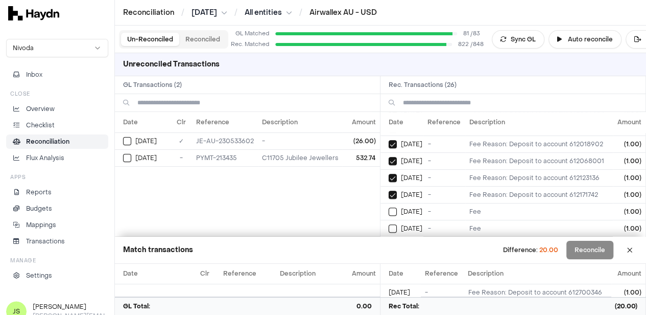
click at [389, 207] on button "on" at bounding box center [393, 211] width 8 height 8
type button "on"
click at [389, 224] on button "on" at bounding box center [393, 228] width 8 height 8
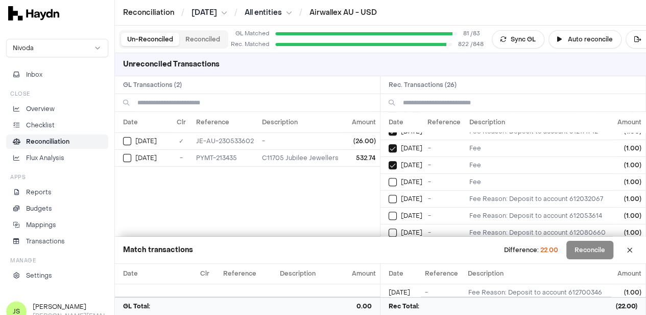
type button "on"
click at [389, 178] on button "on" at bounding box center [393, 182] width 8 height 8
type button "on"
click at [389, 195] on button "on" at bounding box center [393, 199] width 8 height 8
type button "on"
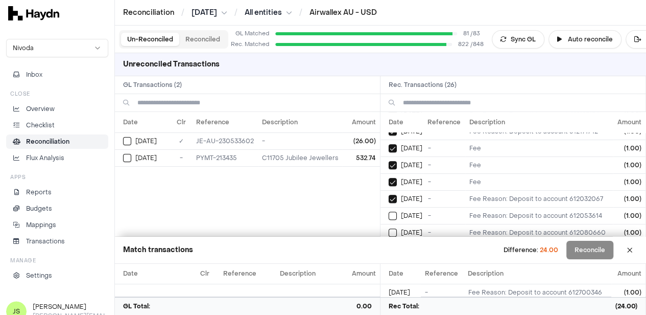
click at [389, 211] on button "on" at bounding box center [393, 215] width 8 height 8
type button "on"
click at [389, 228] on button "on" at bounding box center [393, 232] width 8 height 8
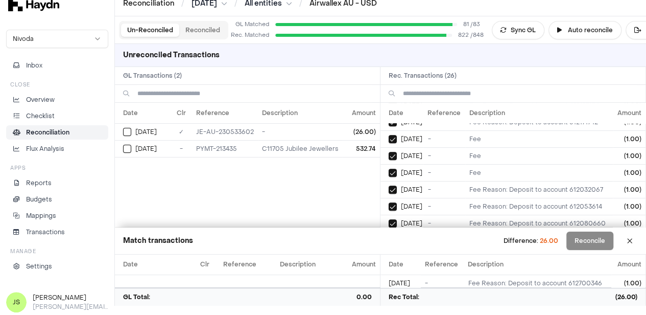
scroll to position [9, 0]
click at [130, 126] on td "[DATE]" at bounding box center [143, 131] width 56 height 17
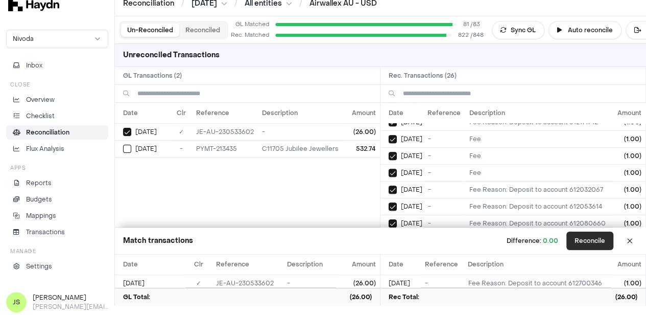
click at [584, 235] on button "Reconcile" at bounding box center [589, 240] width 47 height 18
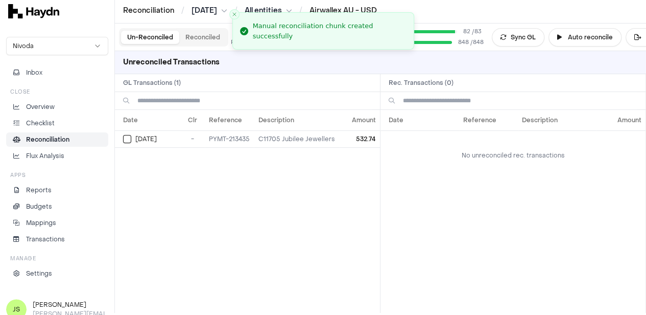
scroll to position [0, 0]
